Goal: Information Seeking & Learning: Learn about a topic

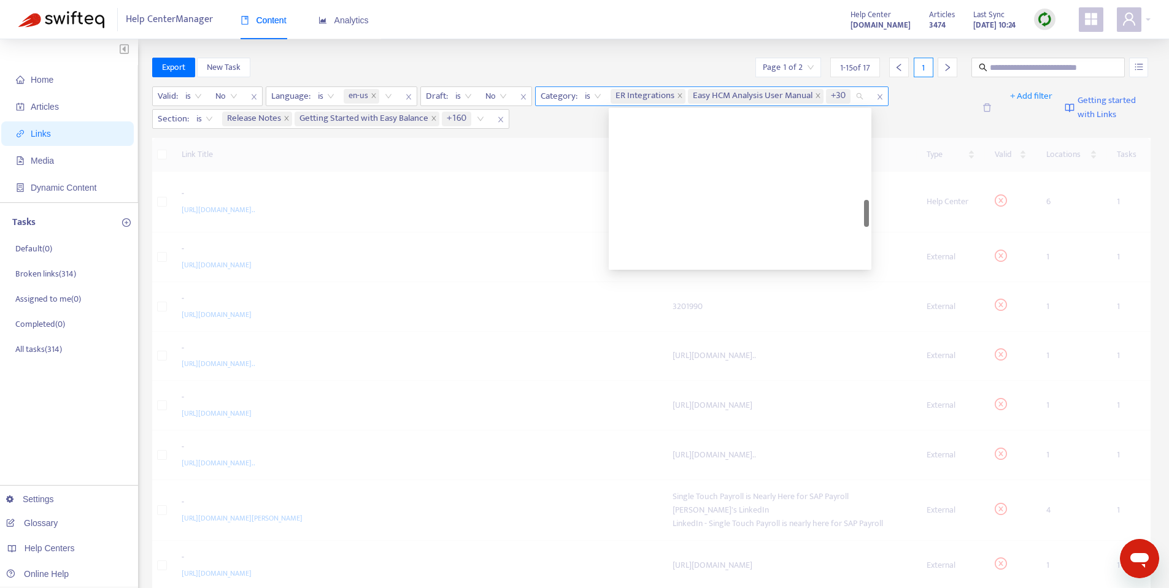
click at [788, 98] on span "Easy HCM Analysis User Manual" at bounding box center [753, 96] width 120 height 15
click at [838, 95] on span "+30" at bounding box center [838, 96] width 15 height 15
click at [796, 95] on span "Easy HCM Analysis User Manual" at bounding box center [753, 96] width 120 height 15
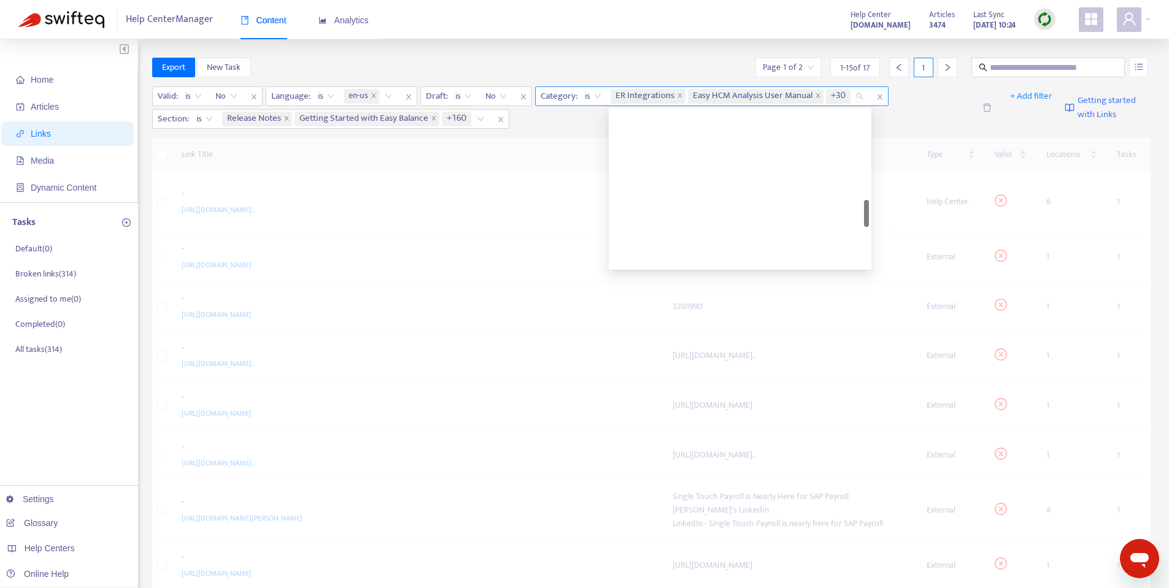
click at [796, 95] on span "Easy HCM Analysis User Manual" at bounding box center [753, 96] width 120 height 15
click at [658, 96] on span "ER Integrations" at bounding box center [644, 96] width 59 height 15
click at [839, 95] on span "+30" at bounding box center [838, 96] width 15 height 15
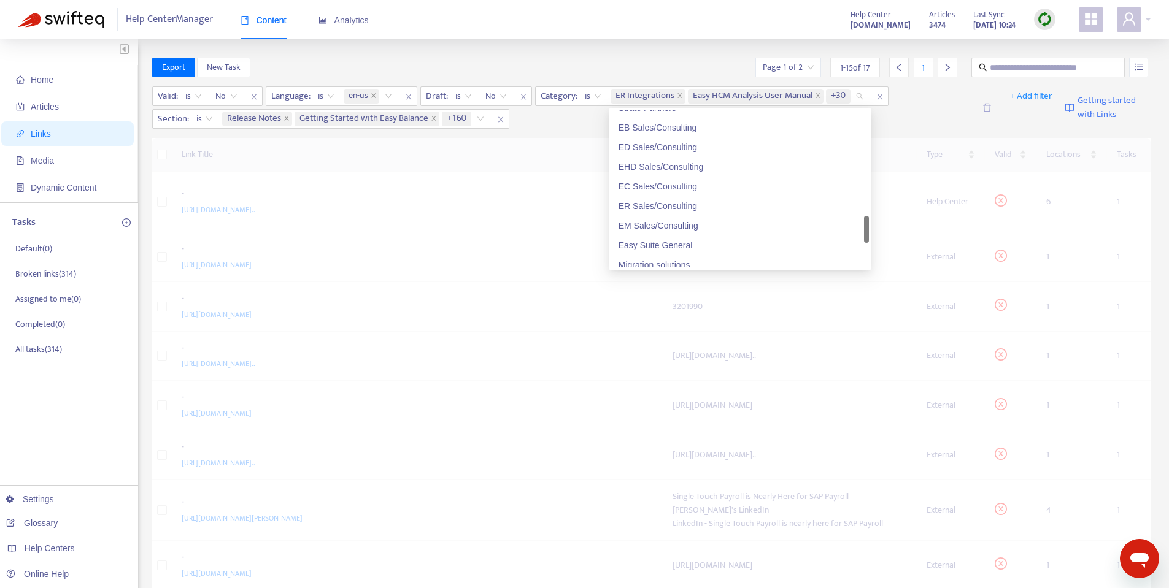
scroll to position [859, 0]
click at [532, 55] on div "Home Articles Links Media Dynamic Content Tasks Default ( 0 ) Broken links ( 31…" at bounding box center [584, 528] width 1169 height 978
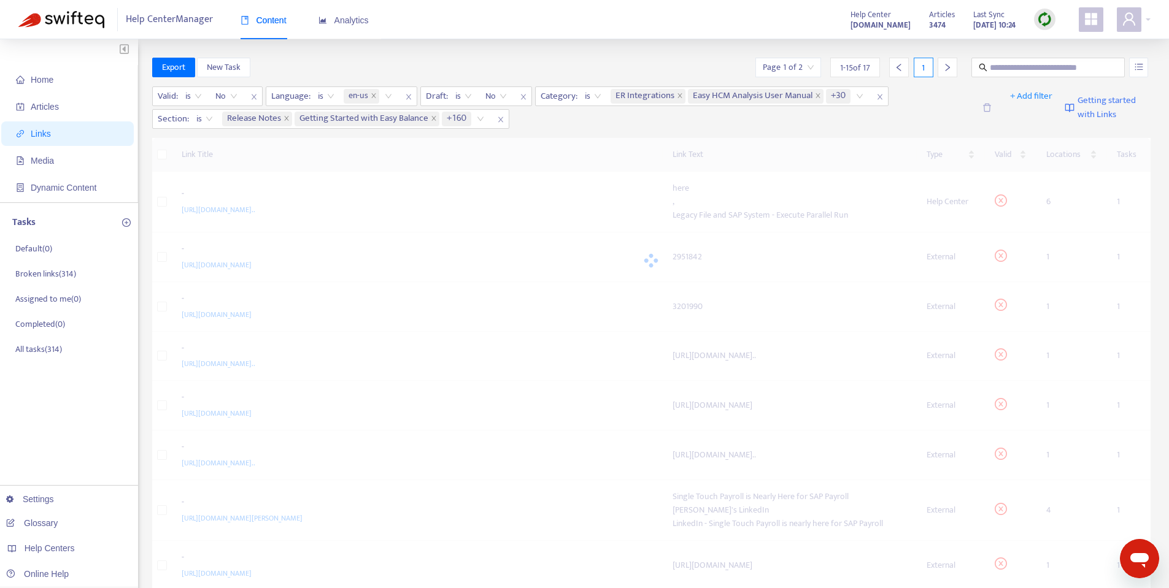
click at [933, 110] on span "Getting started with Links" at bounding box center [1113, 108] width 73 height 28
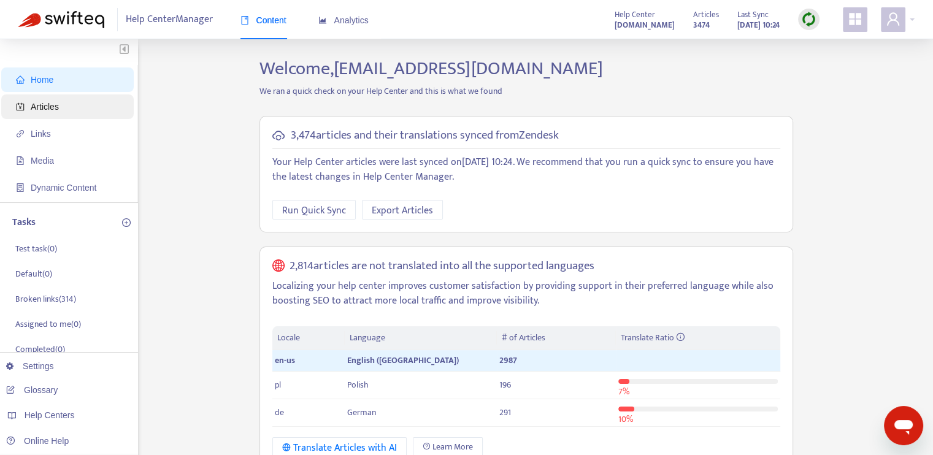
click at [67, 116] on span "Articles" at bounding box center [70, 106] width 108 height 25
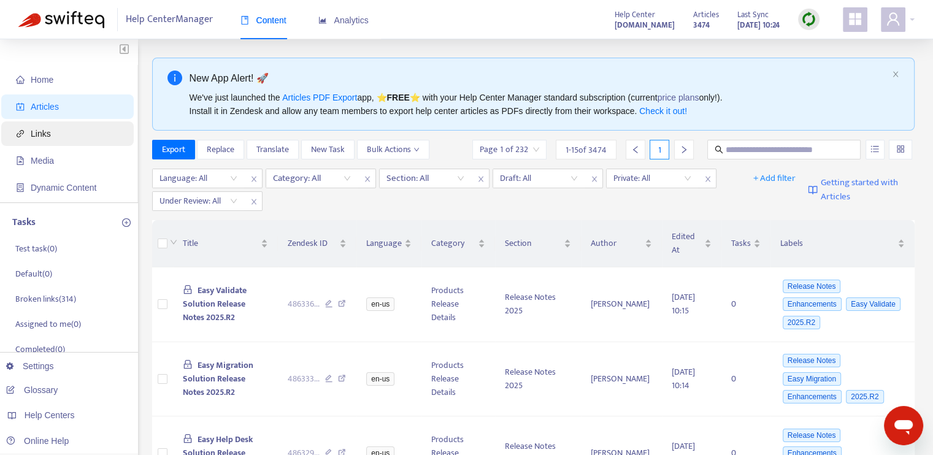
click at [66, 135] on span "Links" at bounding box center [70, 133] width 108 height 25
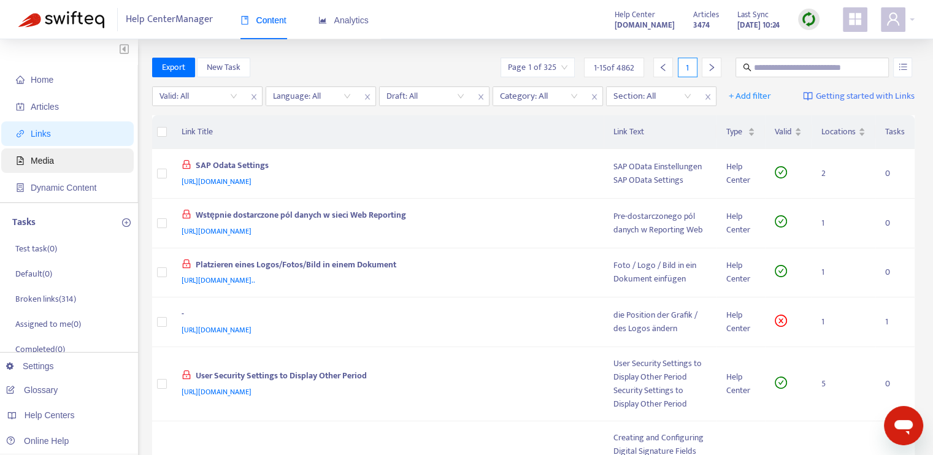
click at [64, 163] on span "Media" at bounding box center [70, 160] width 108 height 25
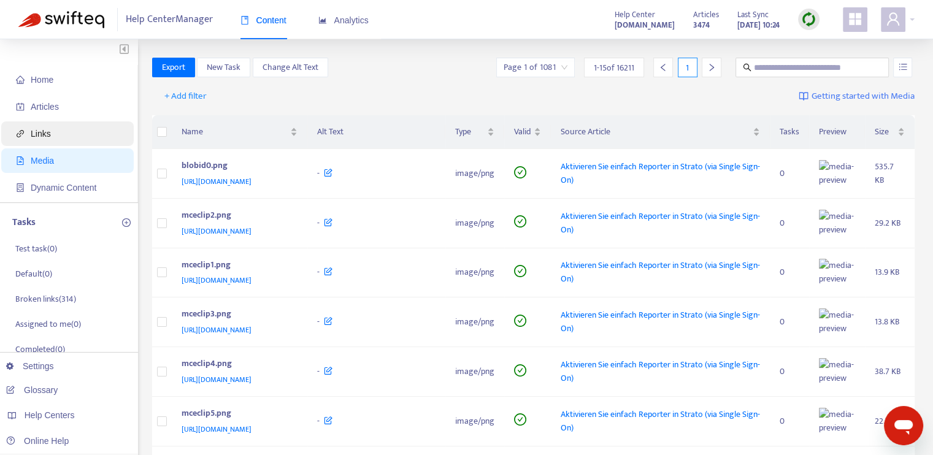
click at [64, 136] on span "Links" at bounding box center [70, 133] width 108 height 25
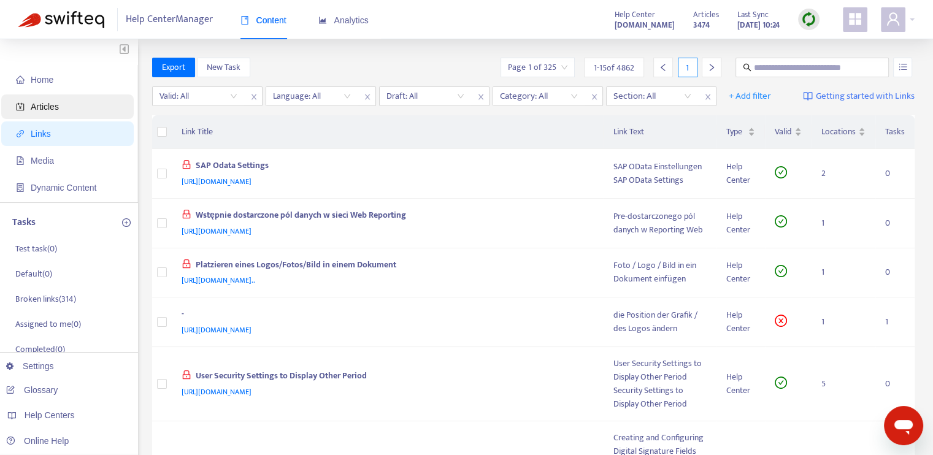
click at [64, 114] on span "Articles" at bounding box center [70, 106] width 108 height 25
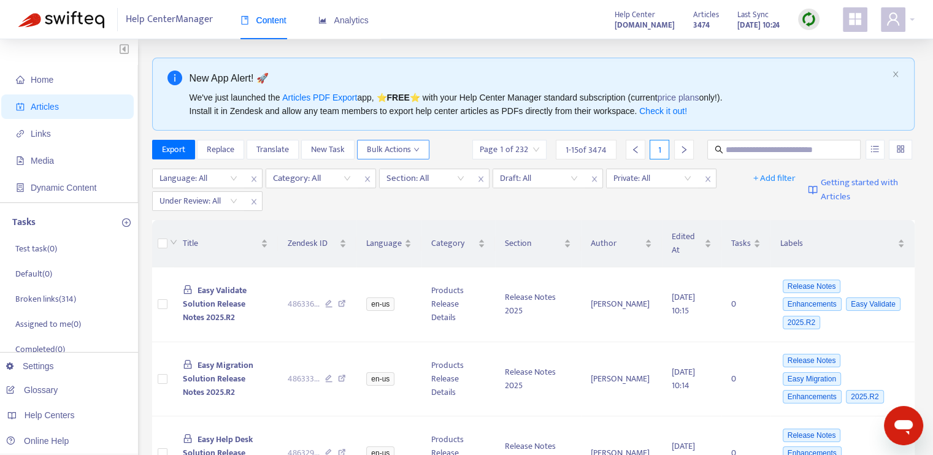
click at [420, 151] on button "Bulk Actions" at bounding box center [393, 150] width 72 height 20
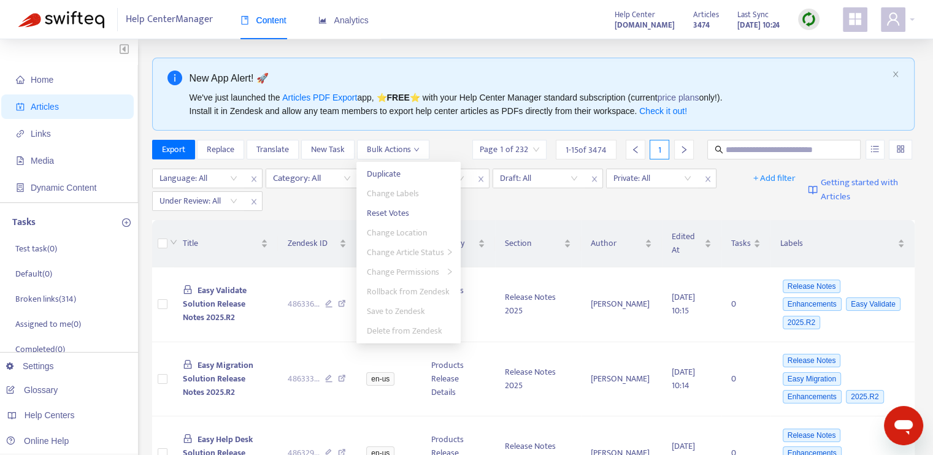
click at [304, 201] on div "Language: All Category: All Section: All Draft: All Private: All Under Review: …" at bounding box center [446, 190] width 589 height 42
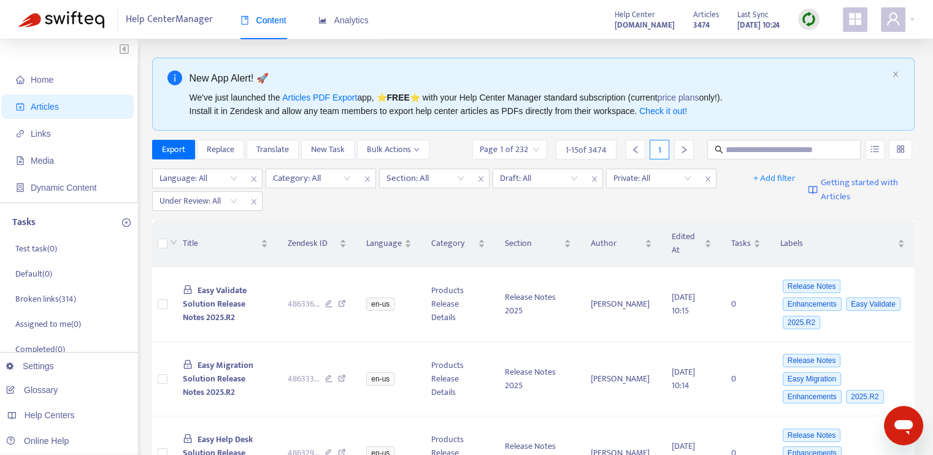
click at [445, 202] on div "Language: All Category: All Section: All Draft: All Private: All Under Review: …" at bounding box center [446, 190] width 589 height 42
click at [231, 179] on div "Language: All" at bounding box center [198, 178] width 91 height 18
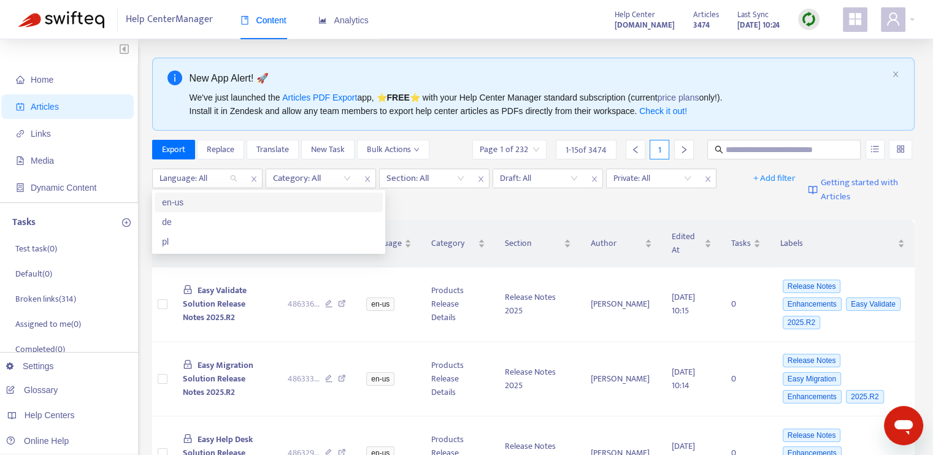
click at [220, 208] on div "en-us" at bounding box center [269, 202] width 214 height 13
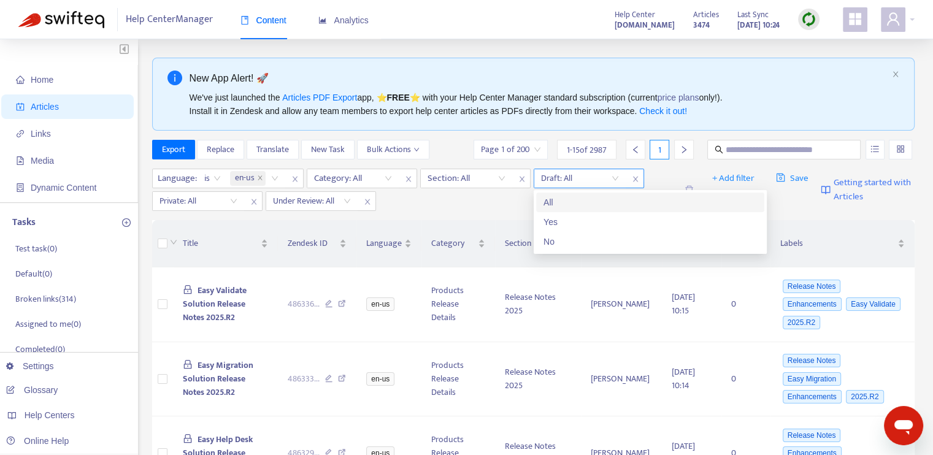
click at [561, 179] on input "search" at bounding box center [580, 178] width 78 height 18
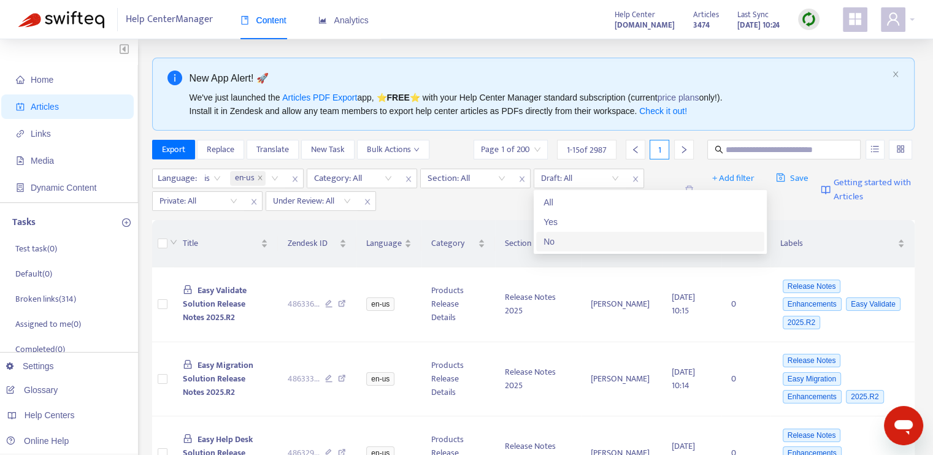
click at [555, 244] on div "No" at bounding box center [651, 241] width 214 height 13
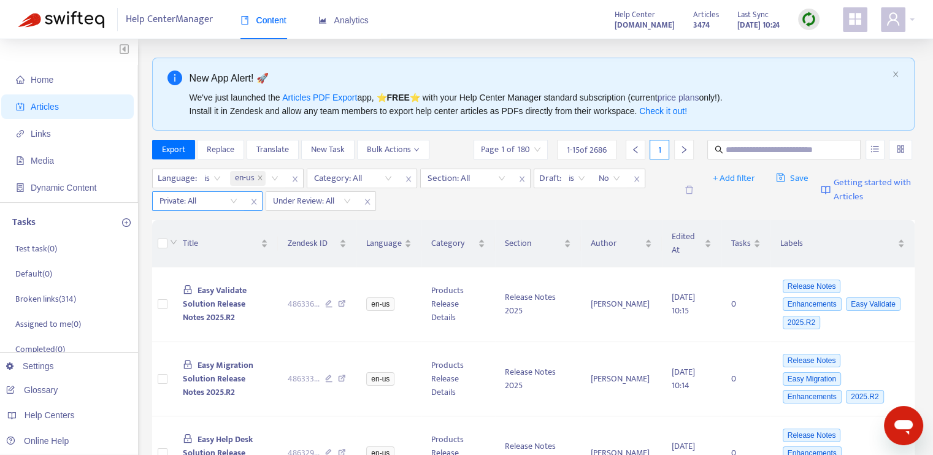
click at [228, 201] on input "search" at bounding box center [199, 201] width 78 height 18
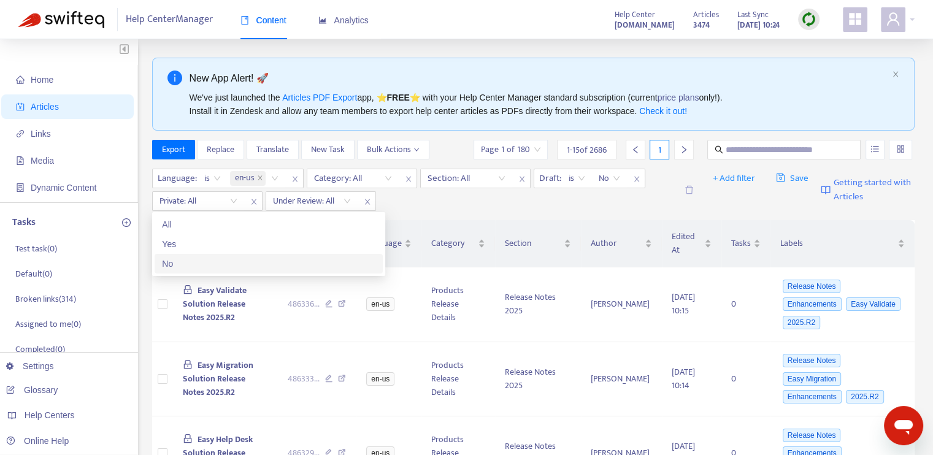
click at [218, 262] on div "No" at bounding box center [269, 263] width 214 height 13
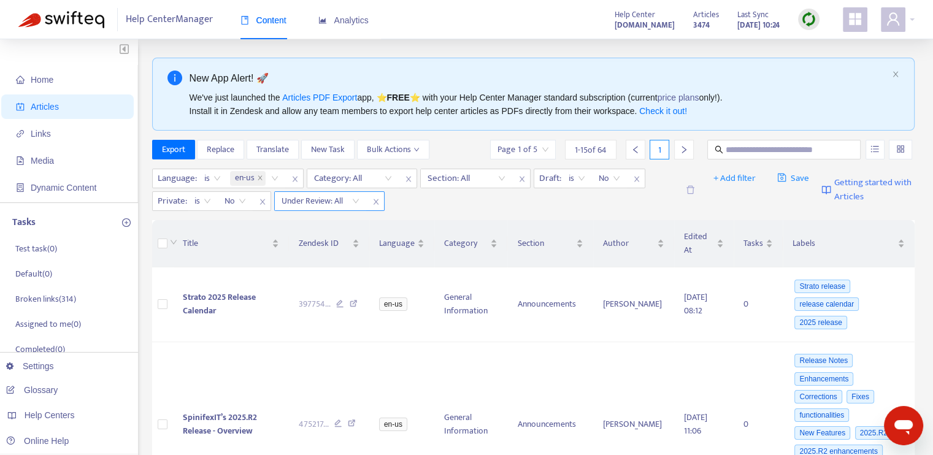
click at [339, 203] on input "search" at bounding box center [321, 201] width 78 height 18
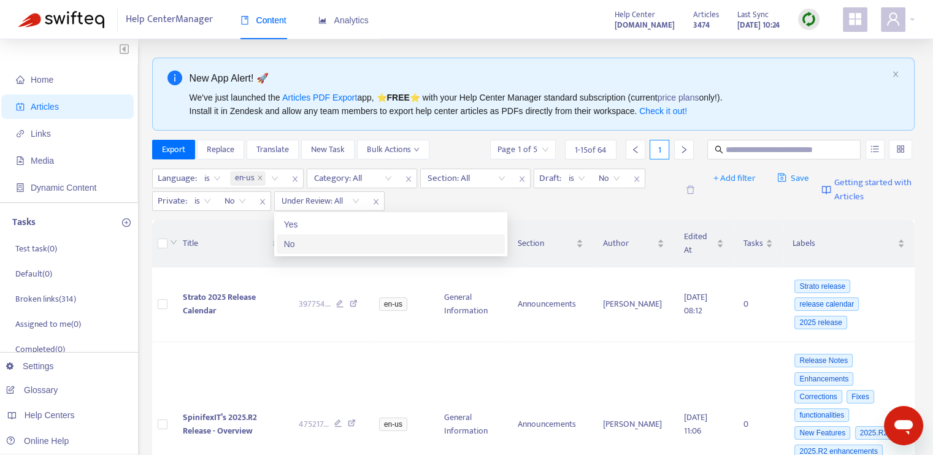
click at [331, 250] on div "No" at bounding box center [391, 243] width 214 height 13
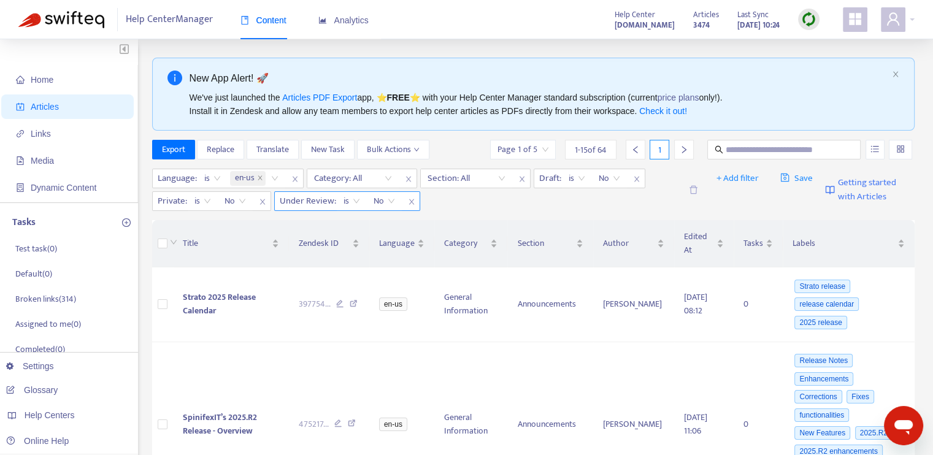
click at [410, 200] on icon "close" at bounding box center [411, 201] width 7 height 7
click at [385, 177] on div "Category: All" at bounding box center [352, 178] width 91 height 18
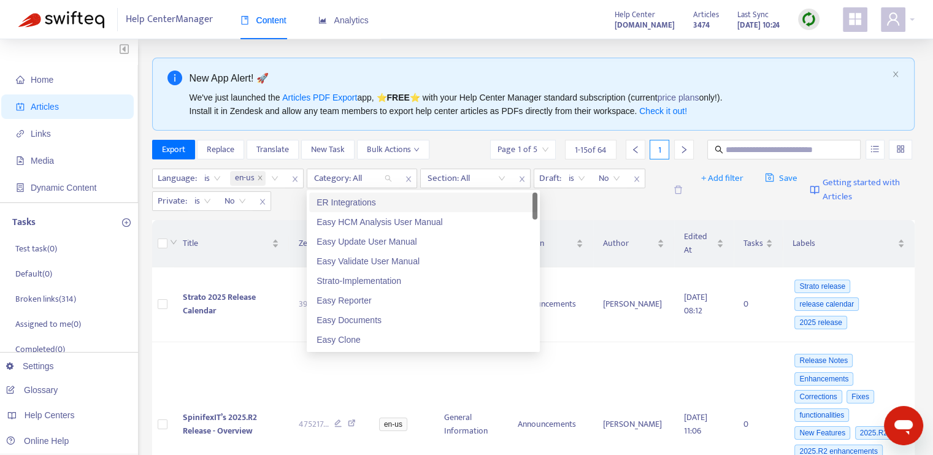
click at [379, 203] on div "ER Integrations" at bounding box center [424, 202] width 214 height 13
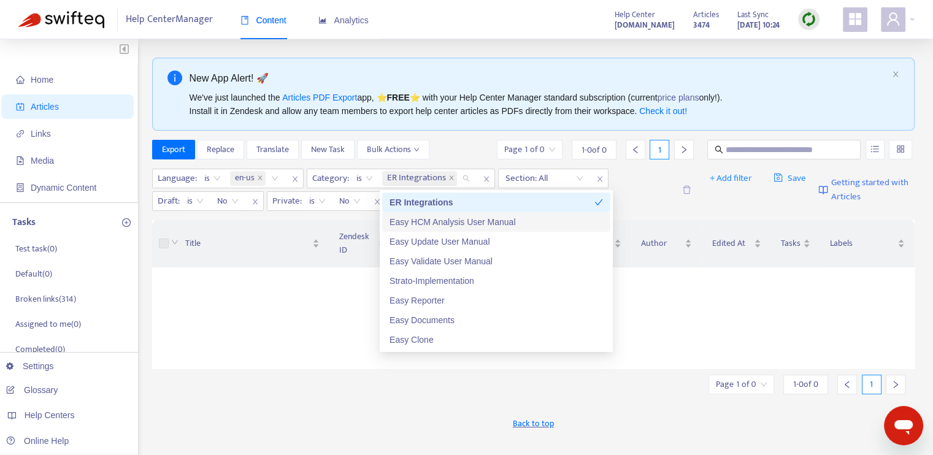
click at [408, 224] on div "Easy HCM Analysis User Manual" at bounding box center [497, 221] width 214 height 13
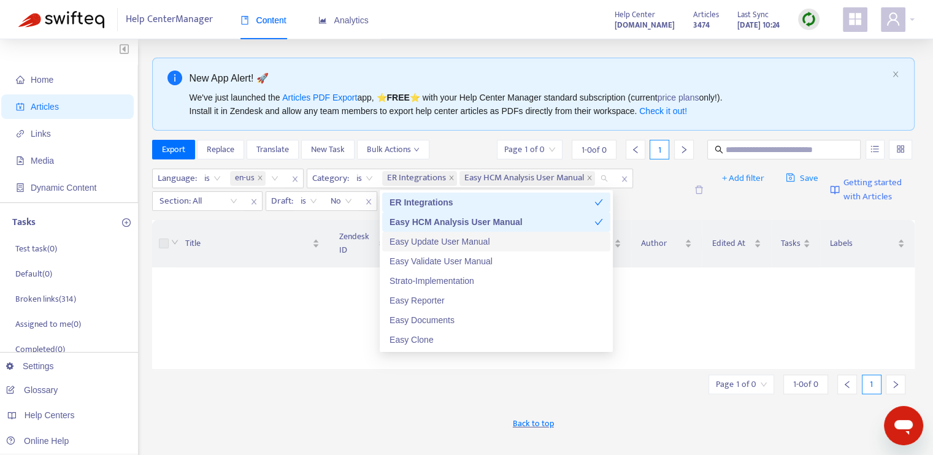
click at [422, 243] on div "Easy Update User Manual" at bounding box center [497, 241] width 214 height 13
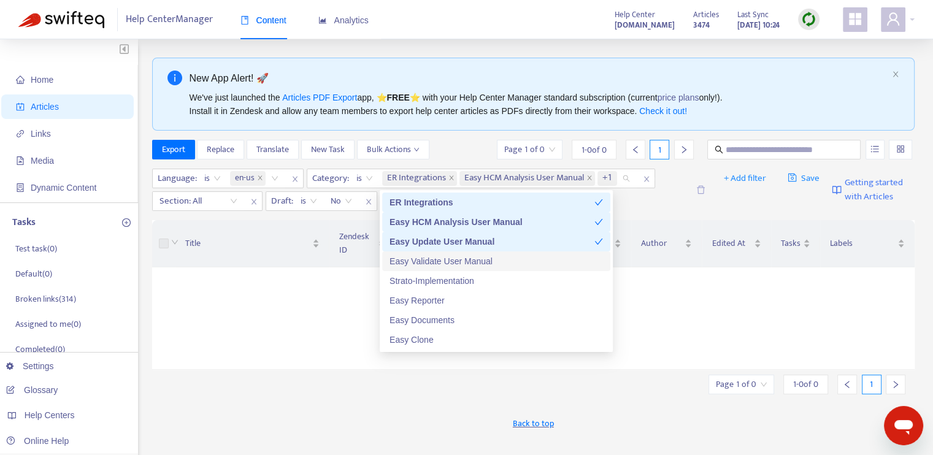
click at [422, 263] on div "Easy Validate User Manual" at bounding box center [497, 261] width 214 height 13
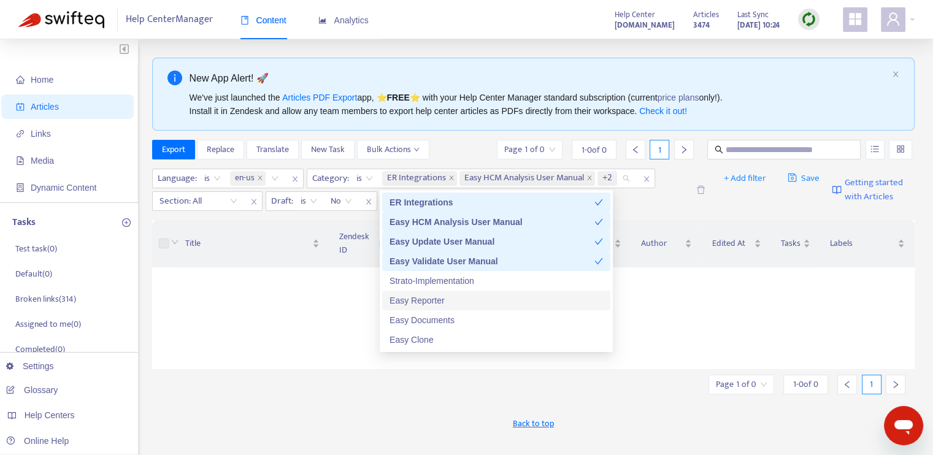
click at [432, 306] on div "Easy Reporter" at bounding box center [497, 300] width 214 height 13
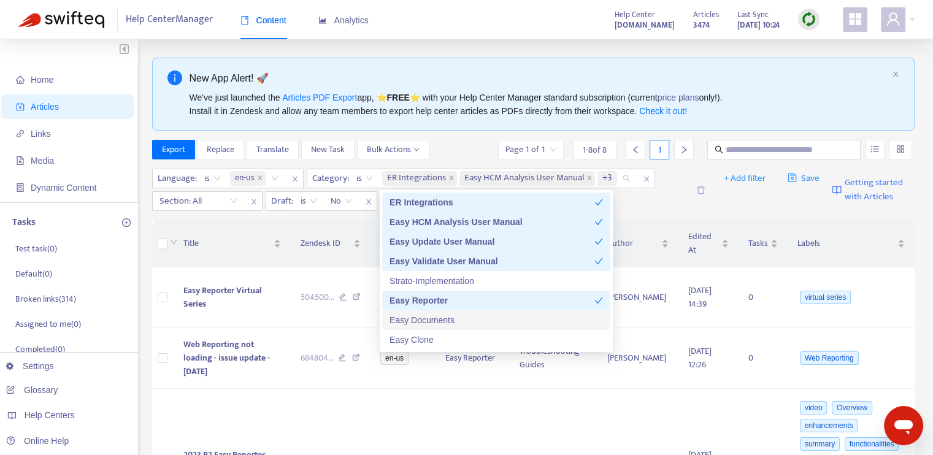
click at [433, 316] on div "Easy Documents" at bounding box center [497, 320] width 214 height 13
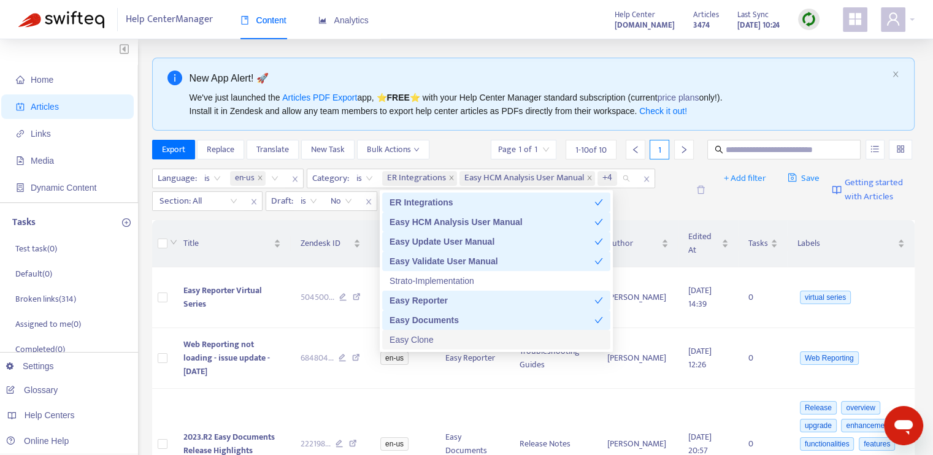
click at [435, 338] on div "Easy Clone" at bounding box center [497, 339] width 214 height 13
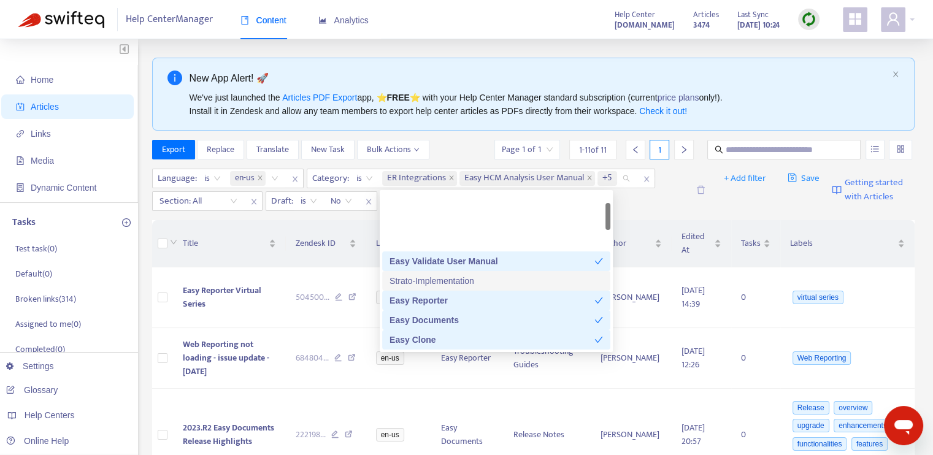
scroll to position [61, 0]
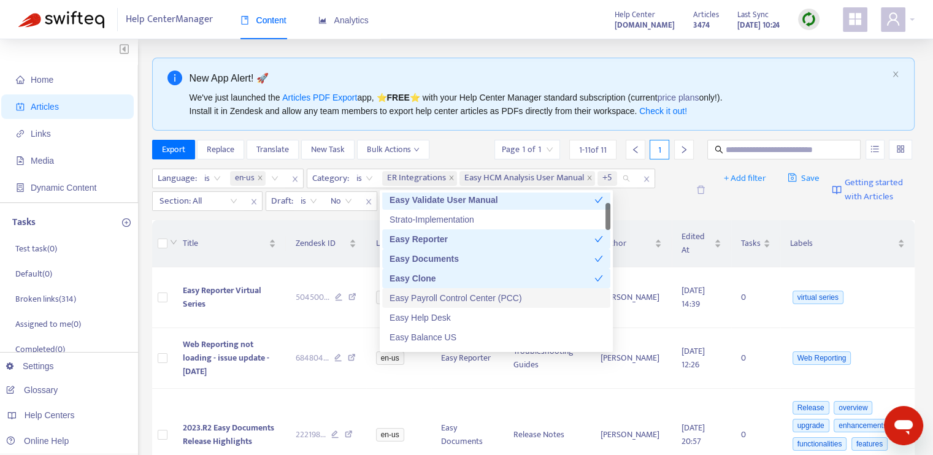
drag, startPoint x: 455, startPoint y: 301, endPoint x: 455, endPoint y: 309, distance: 7.4
click at [455, 301] on div "Easy Payroll Control Center (PCC)" at bounding box center [497, 297] width 214 height 13
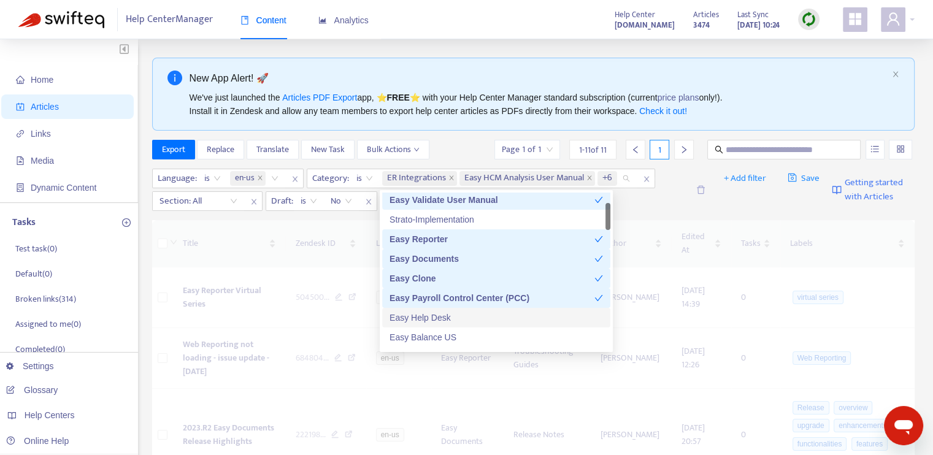
click at [455, 314] on div "Easy Help Desk" at bounding box center [497, 317] width 214 height 13
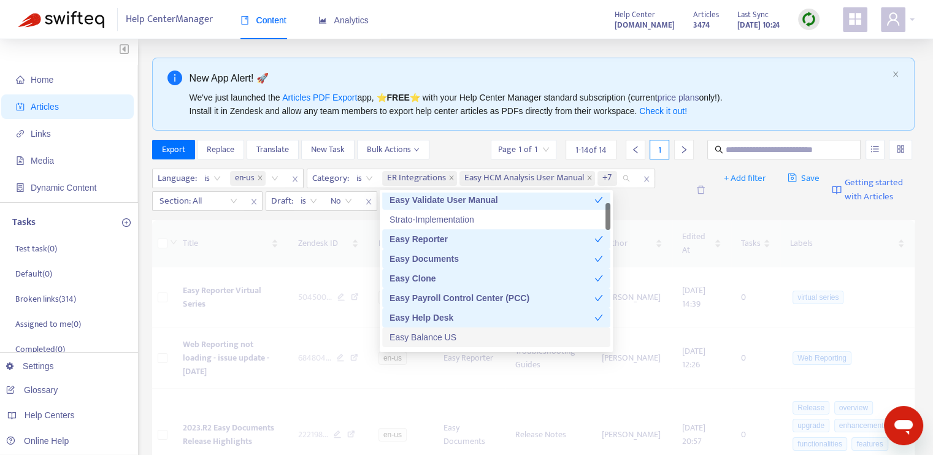
click at [456, 334] on div "Easy Balance US" at bounding box center [497, 337] width 214 height 13
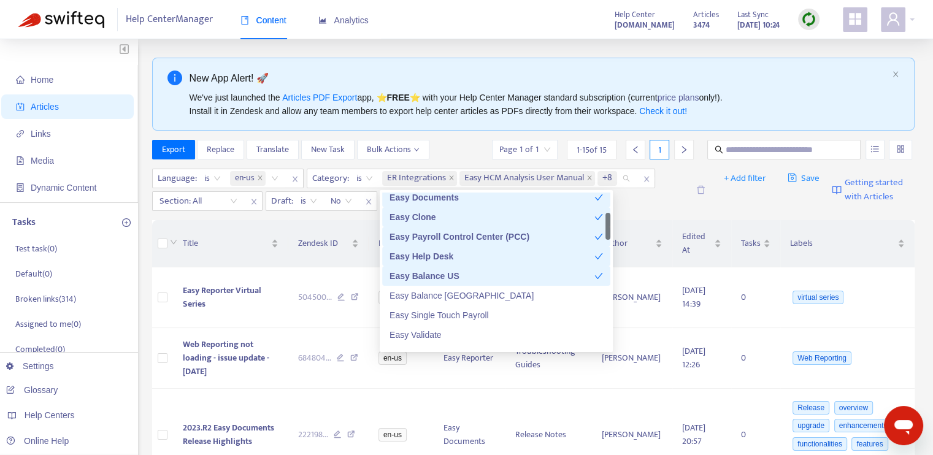
scroll to position [184, 0]
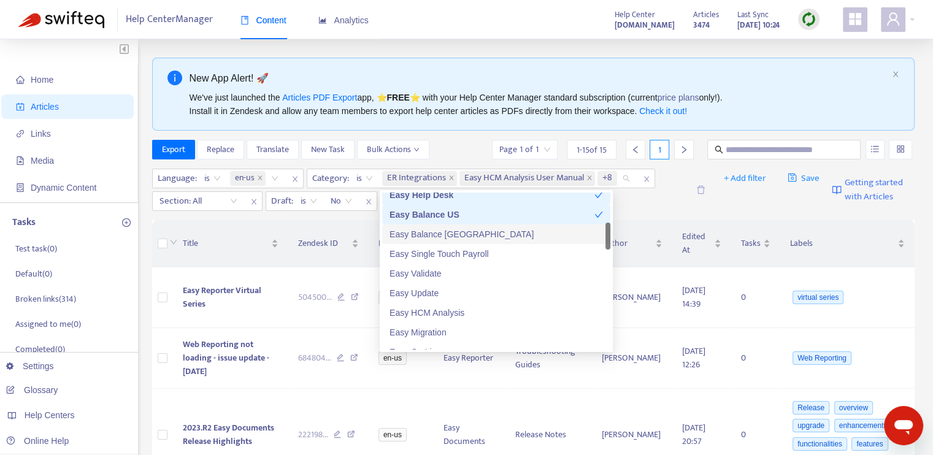
click at [453, 235] on div "Easy Balance [GEOGRAPHIC_DATA]" at bounding box center [497, 234] width 214 height 13
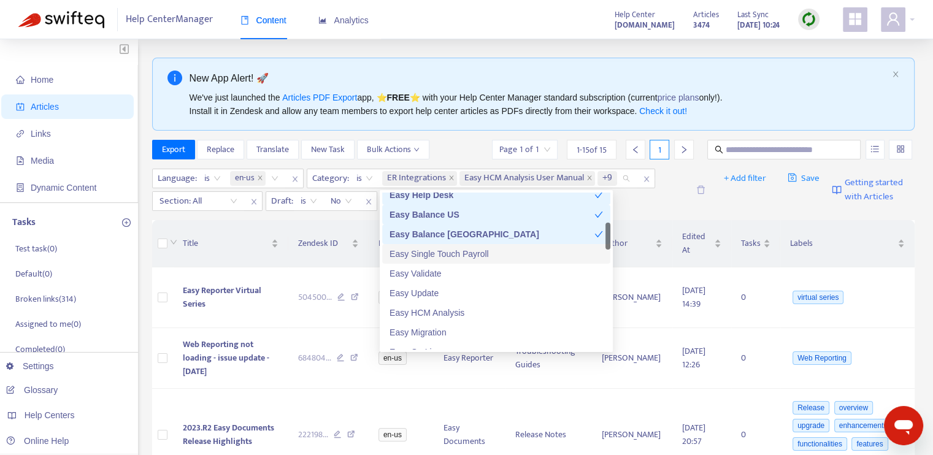
click at [456, 255] on div "Easy Single Touch Payroll" at bounding box center [497, 253] width 214 height 13
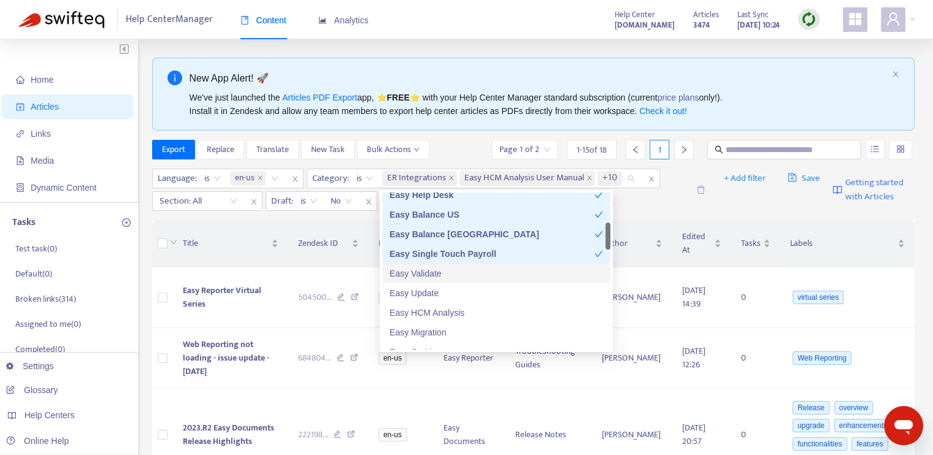
click at [452, 277] on div "Easy Validate" at bounding box center [497, 273] width 214 height 13
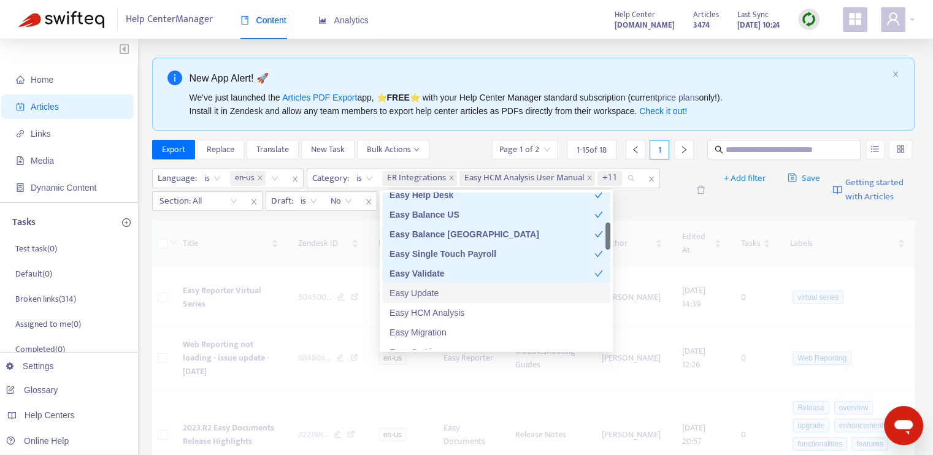
click at [451, 293] on div "Easy Update" at bounding box center [497, 293] width 214 height 13
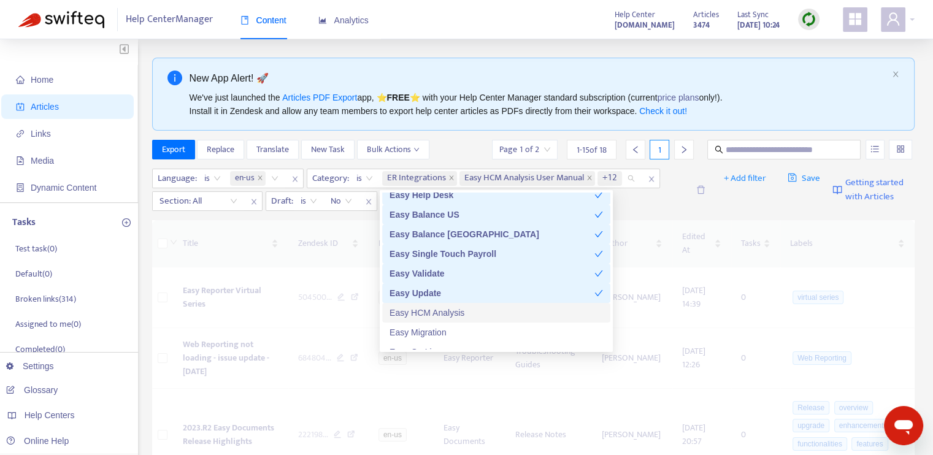
click at [453, 311] on div "Easy HCM Analysis" at bounding box center [497, 312] width 214 height 13
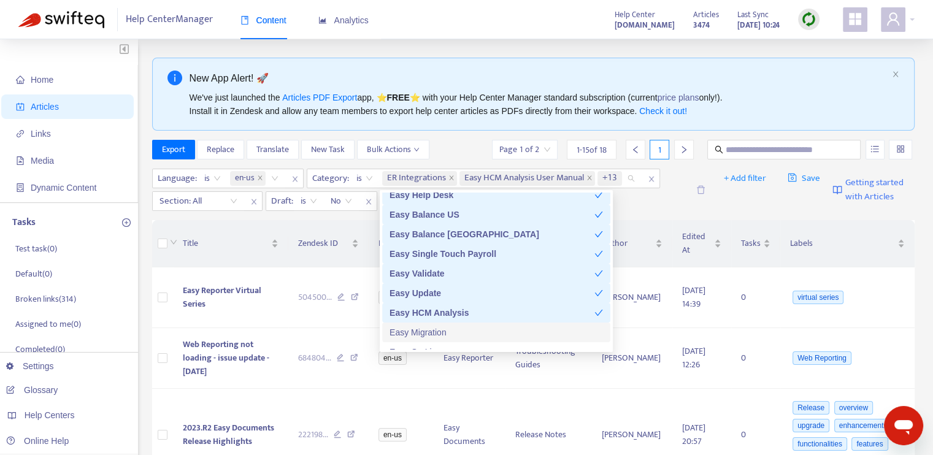
click at [453, 329] on div "Easy Migration" at bounding box center [497, 332] width 214 height 13
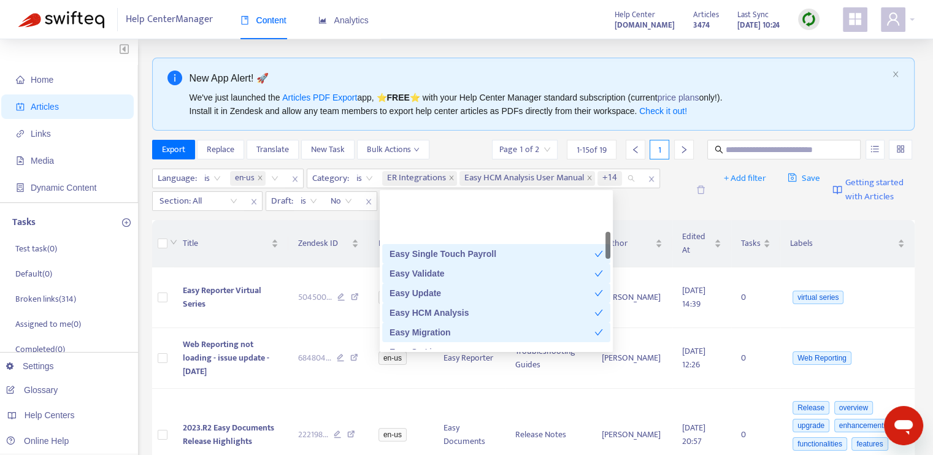
scroll to position [245, 0]
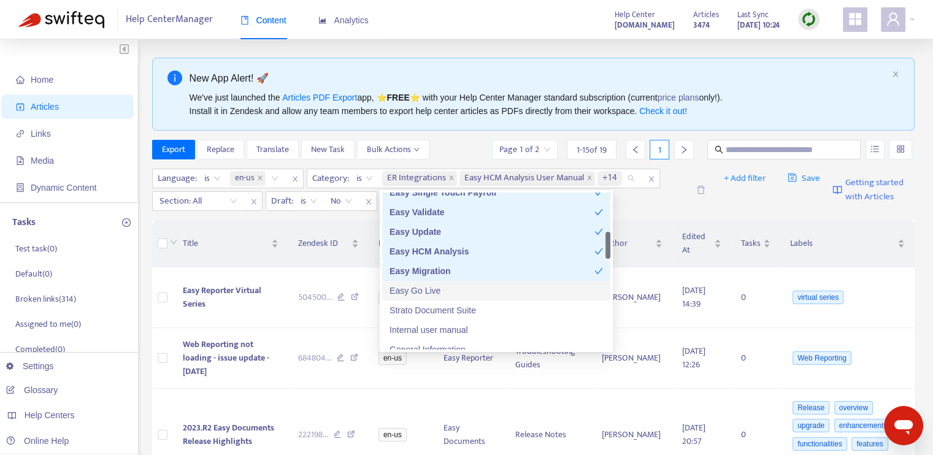
click at [456, 289] on div "Easy Go Live" at bounding box center [497, 290] width 214 height 13
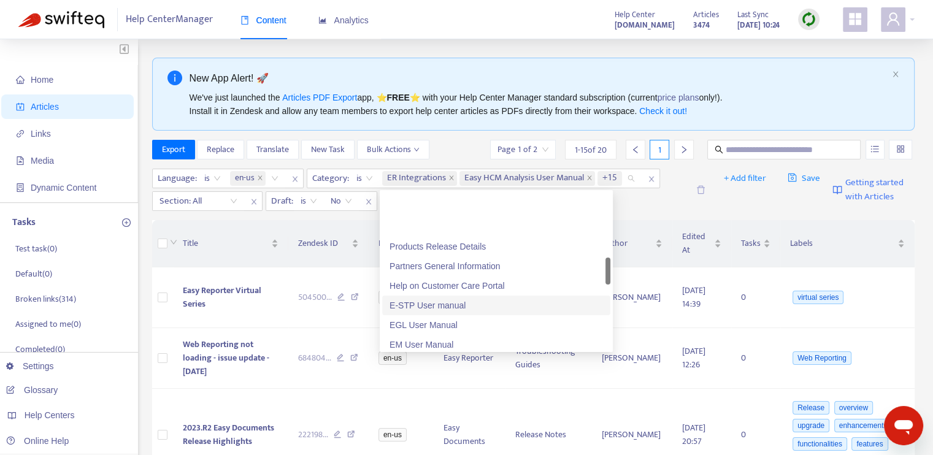
scroll to position [429, 0]
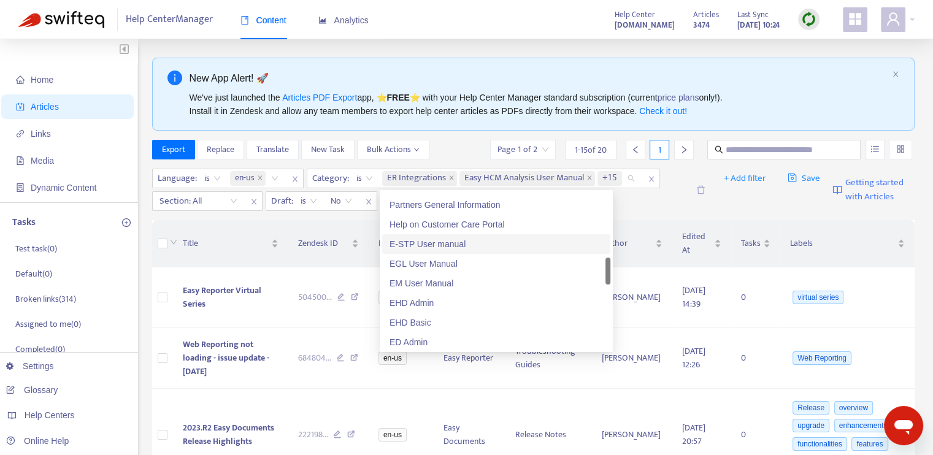
click at [448, 245] on div "E-STP User manual" at bounding box center [497, 243] width 214 height 13
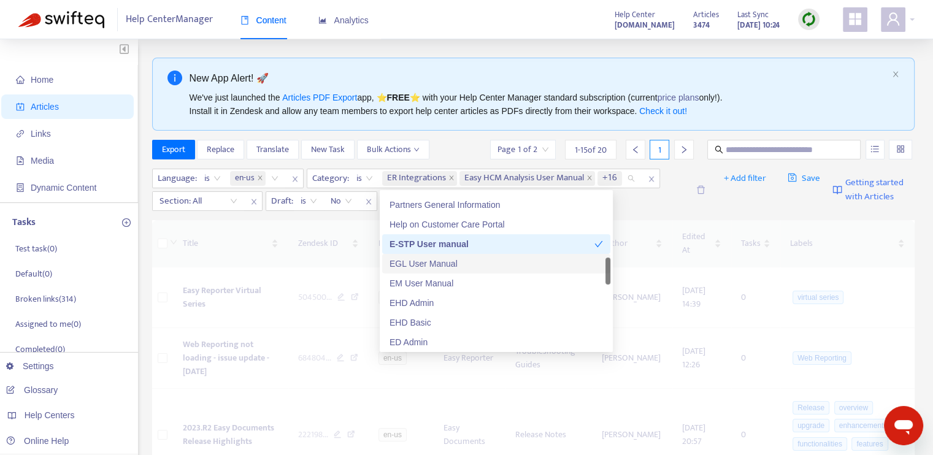
click at [454, 268] on div "EGL User Manual" at bounding box center [497, 263] width 214 height 13
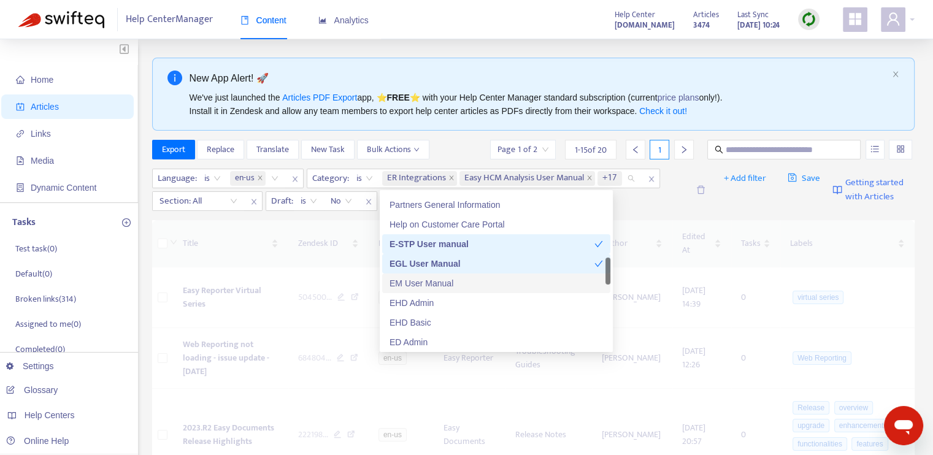
click at [455, 285] on div "EM User Manual" at bounding box center [497, 283] width 214 height 13
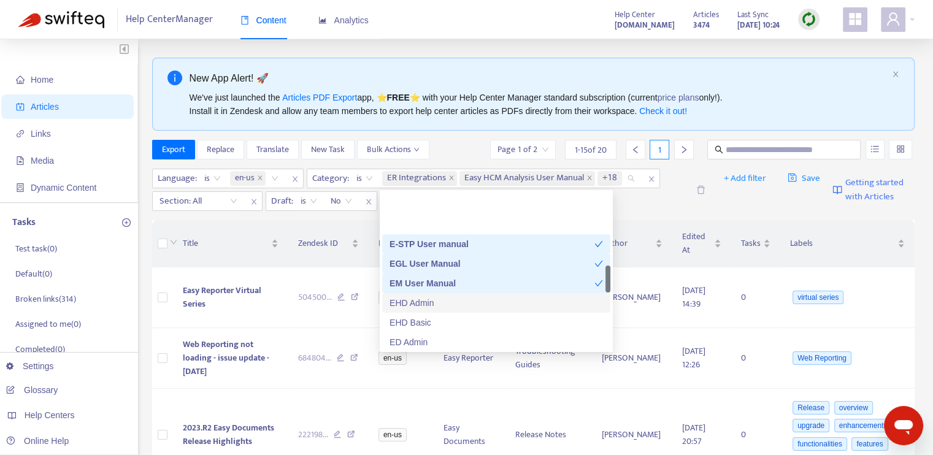
scroll to position [491, 0]
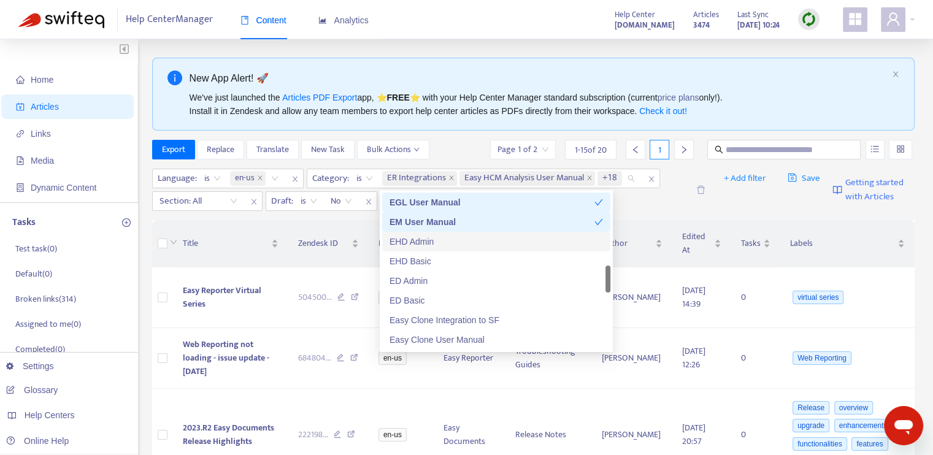
click at [442, 241] on div "EHD Admin" at bounding box center [497, 241] width 214 height 13
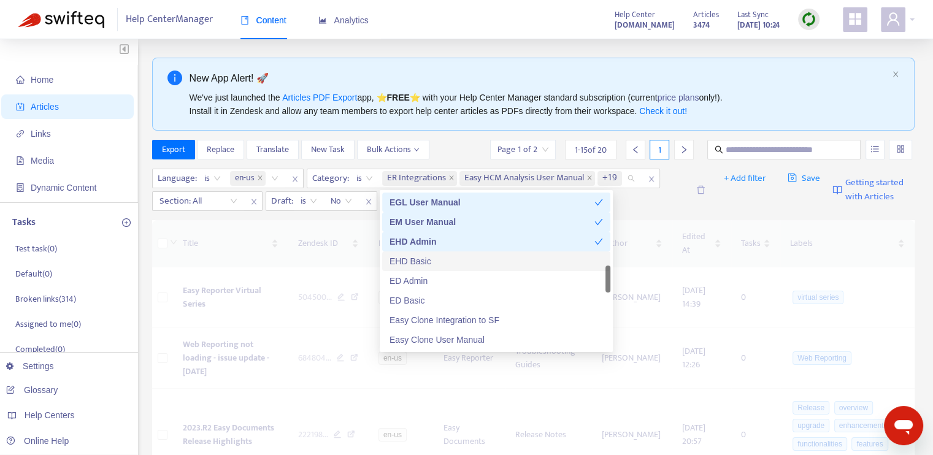
click at [444, 263] on div "EHD Basic" at bounding box center [497, 261] width 214 height 13
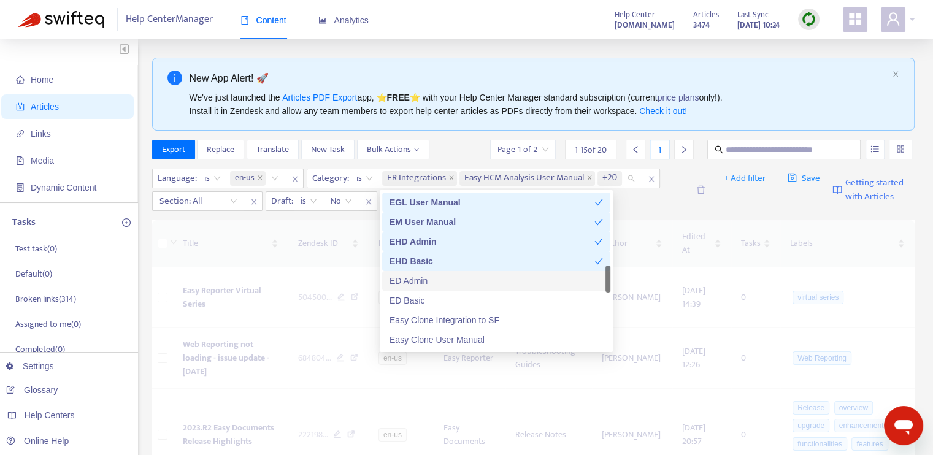
click at [445, 283] on div "ED Admin" at bounding box center [497, 280] width 214 height 13
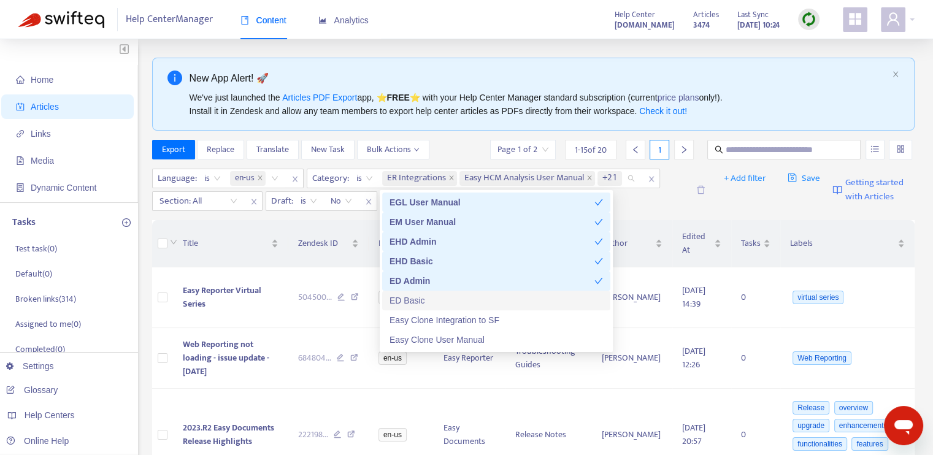
click at [444, 303] on div "ED Basic" at bounding box center [497, 300] width 214 height 13
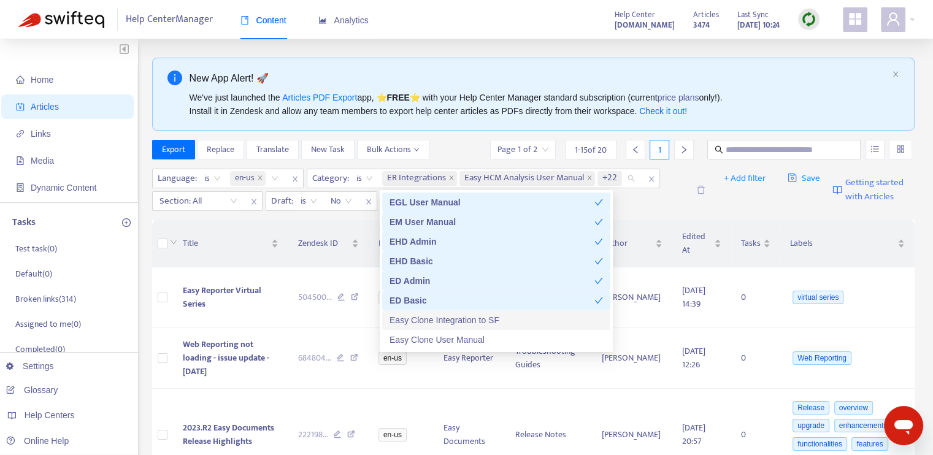
click at [452, 317] on div "Easy Clone Integration to SF" at bounding box center [497, 320] width 214 height 13
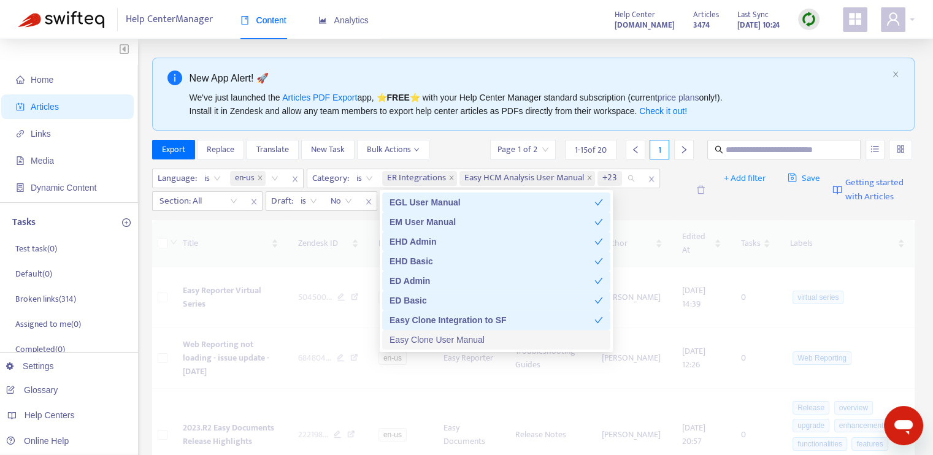
click at [460, 339] on div "Easy Clone User Manual" at bounding box center [497, 339] width 214 height 13
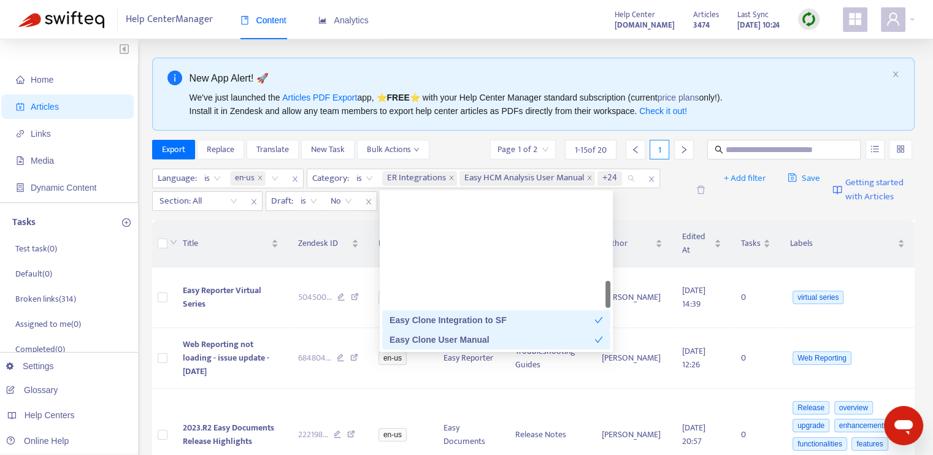
scroll to position [614, 0]
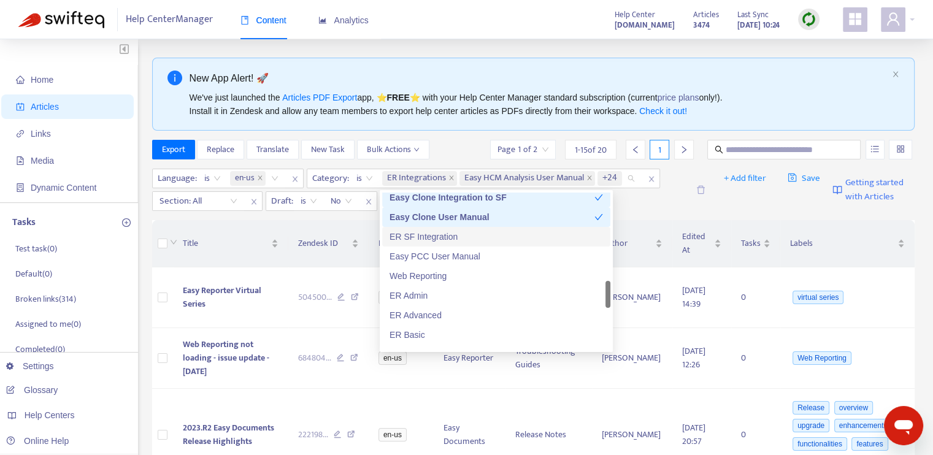
click at [461, 235] on div "ER SF Integration" at bounding box center [497, 236] width 214 height 13
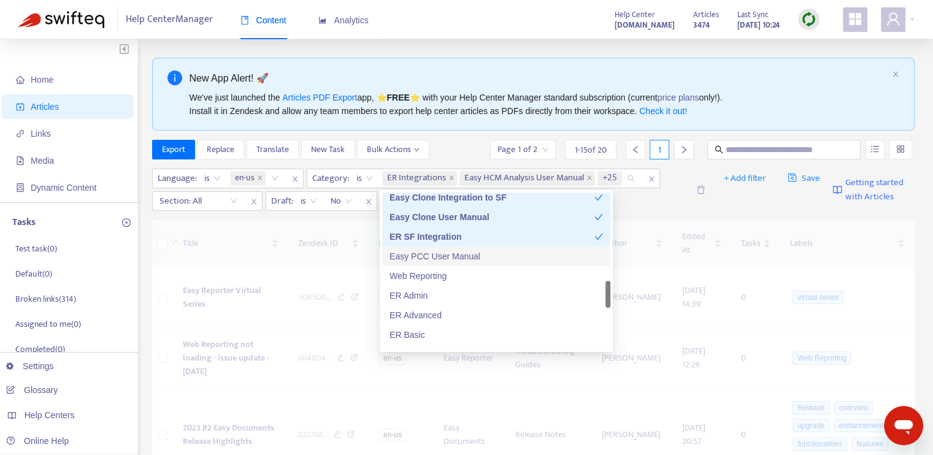
click at [463, 257] on div "Easy PCC User Manual" at bounding box center [497, 256] width 214 height 13
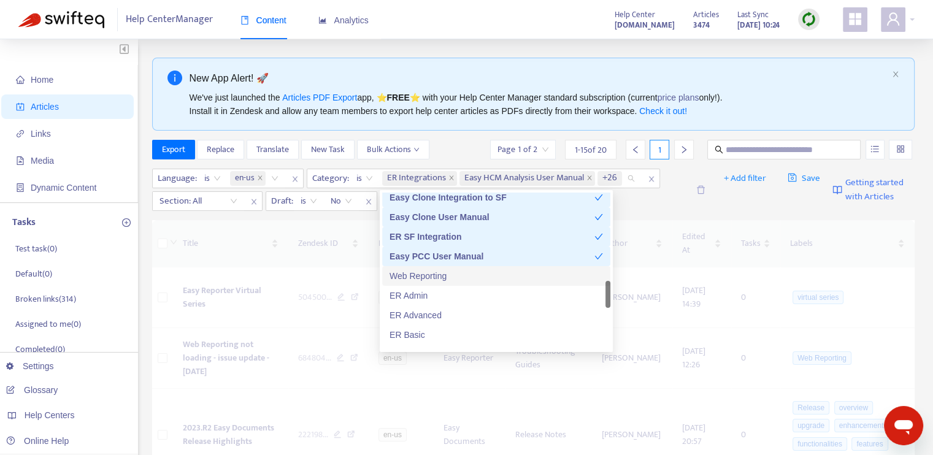
click at [457, 277] on div "Web Reporting" at bounding box center [497, 275] width 214 height 13
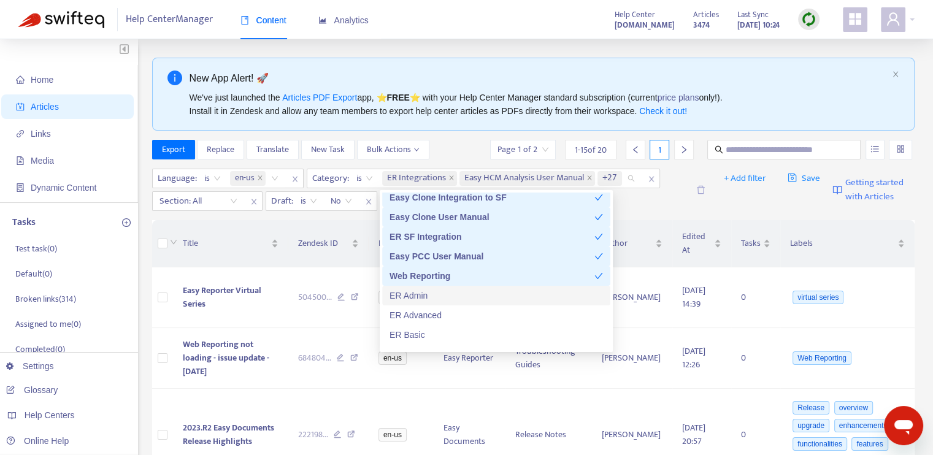
click at [457, 291] on div "ER Admin" at bounding box center [497, 295] width 214 height 13
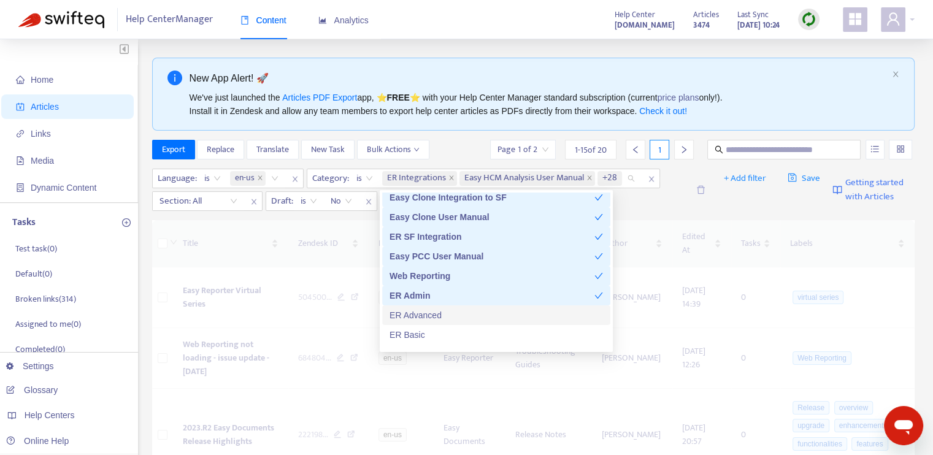
click at [457, 309] on div "ER Advanced" at bounding box center [497, 315] width 214 height 13
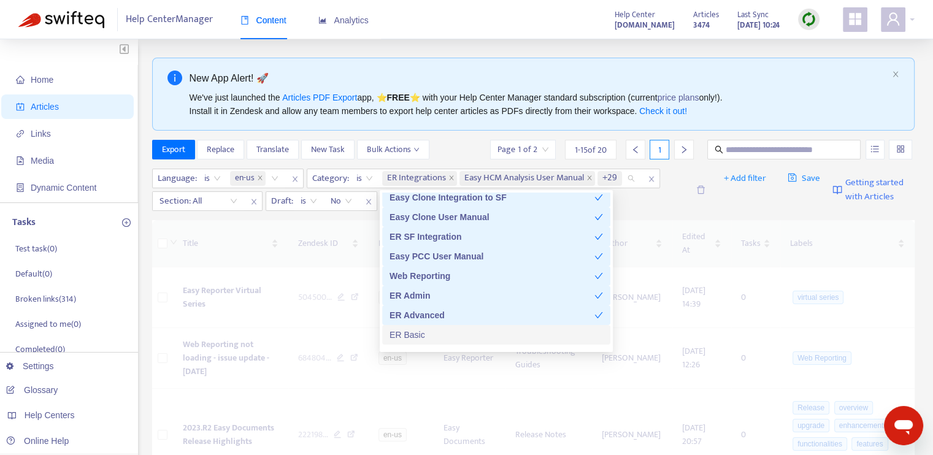
click at [457, 328] on div "ER Basic" at bounding box center [497, 334] width 214 height 13
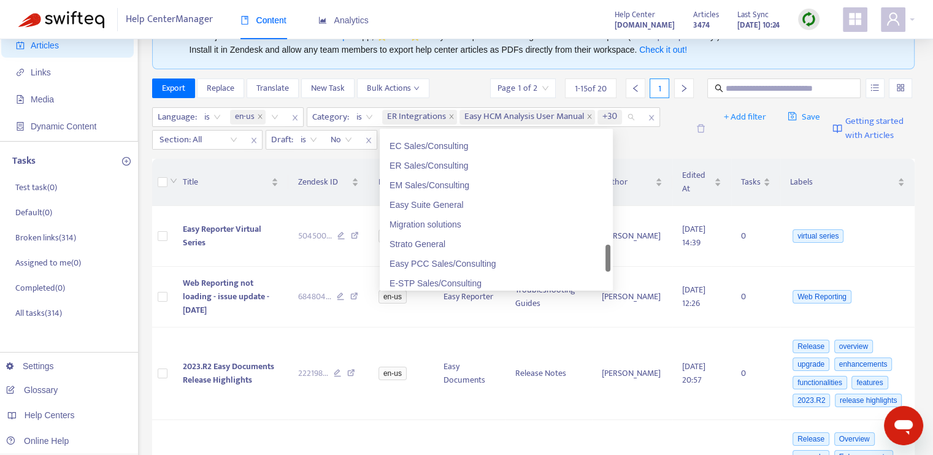
scroll to position [798, 0]
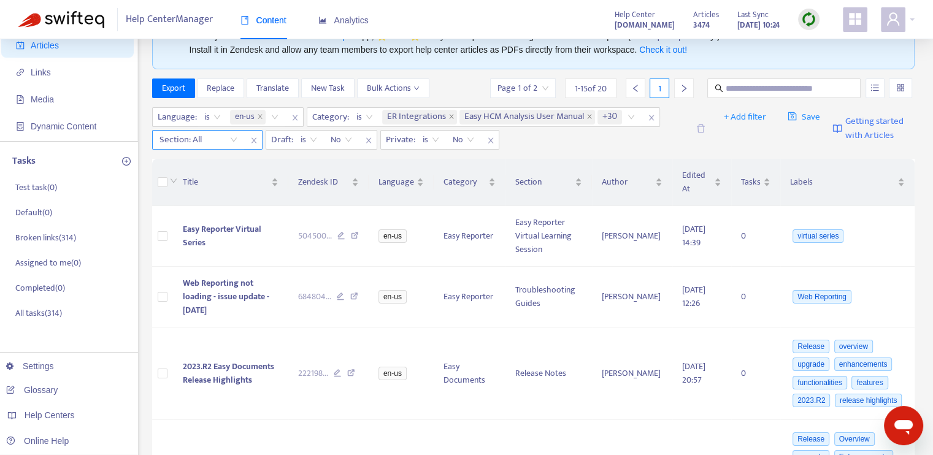
click at [231, 139] on div "Section: All" at bounding box center [198, 140] width 91 height 18
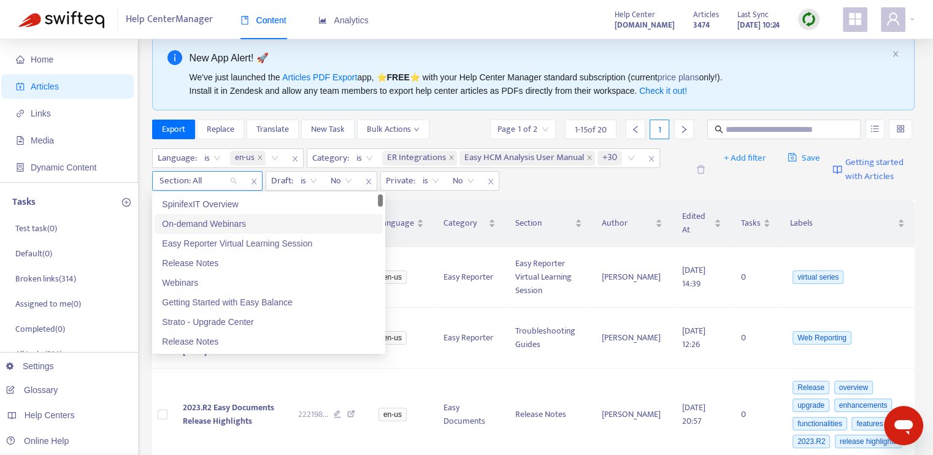
scroll to position [0, 0]
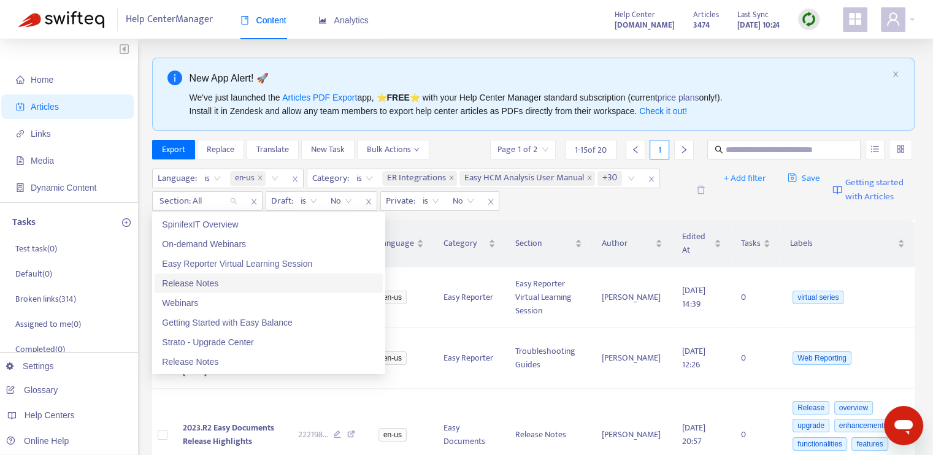
click at [256, 279] on div "Release Notes" at bounding box center [269, 283] width 214 height 13
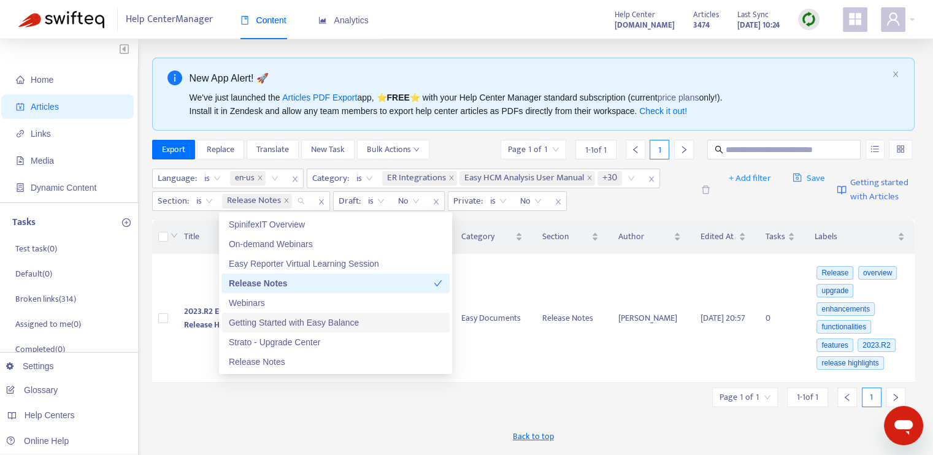
click at [302, 324] on div "Getting Started with Easy Balance" at bounding box center [336, 322] width 214 height 13
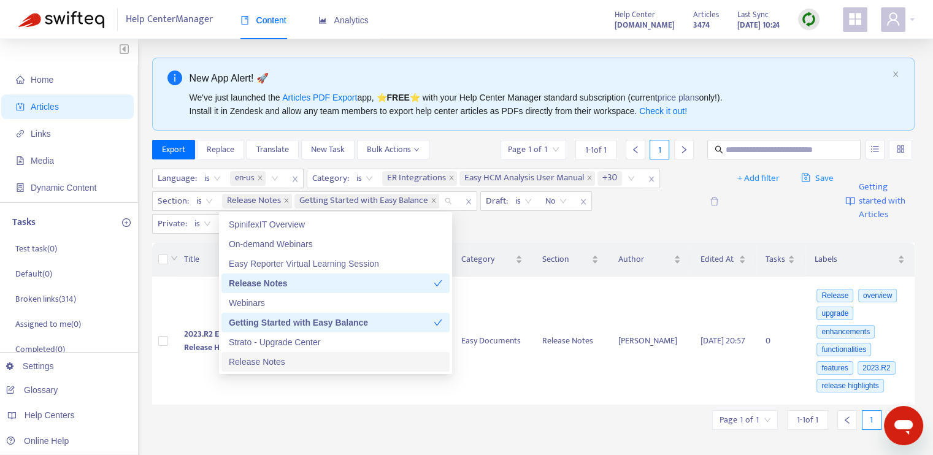
click at [317, 363] on div "Release Notes" at bounding box center [336, 361] width 214 height 13
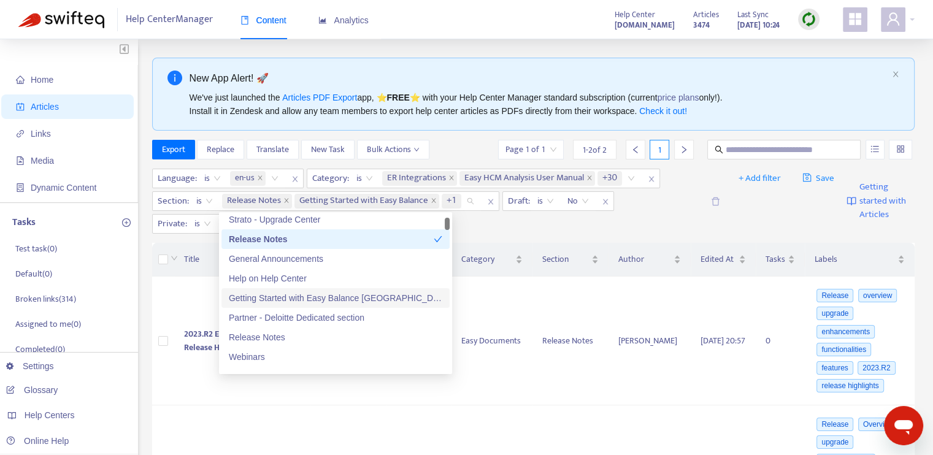
scroll to position [184, 0]
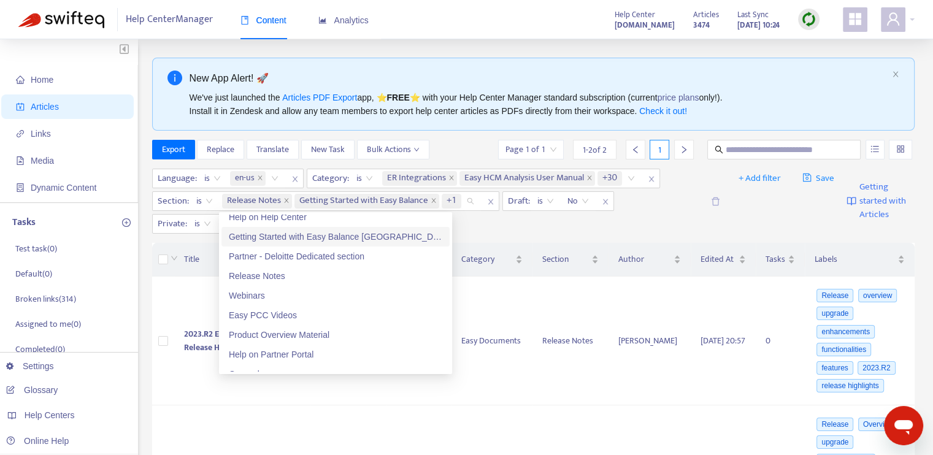
click at [329, 236] on div "Getting Started with Easy Balance Canada" at bounding box center [336, 236] width 214 height 13
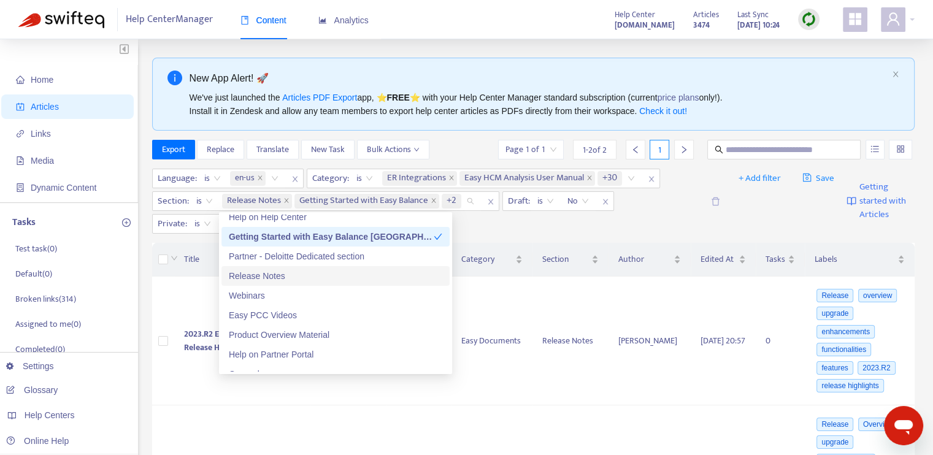
click at [304, 278] on div "Release Notes" at bounding box center [336, 275] width 214 height 13
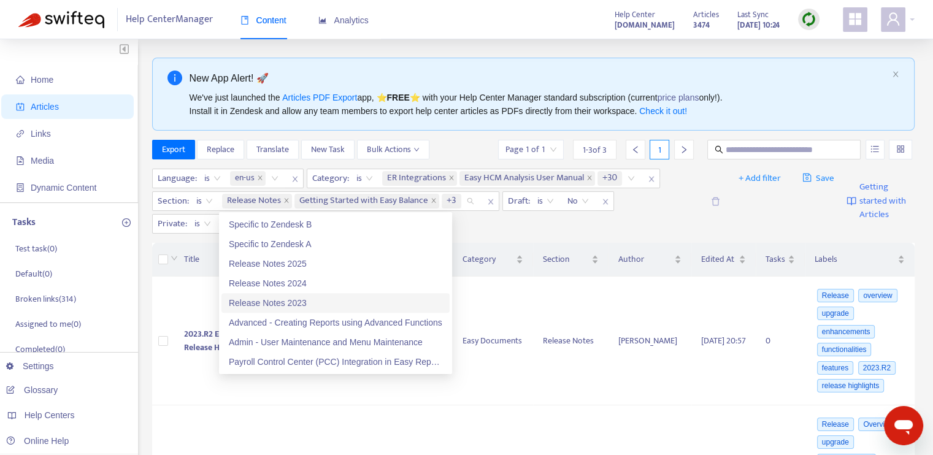
scroll to position [1043, 0]
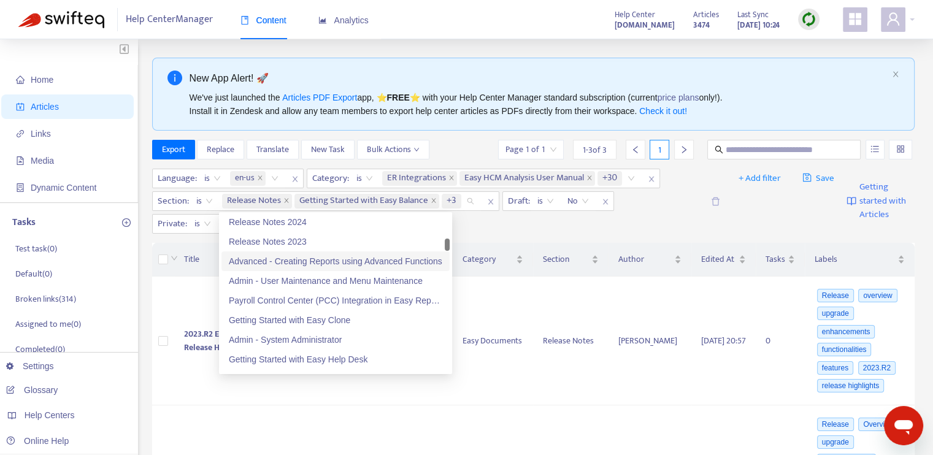
click at [339, 263] on div "Advanced - Creating Reports using Advanced Functions" at bounding box center [336, 261] width 214 height 13
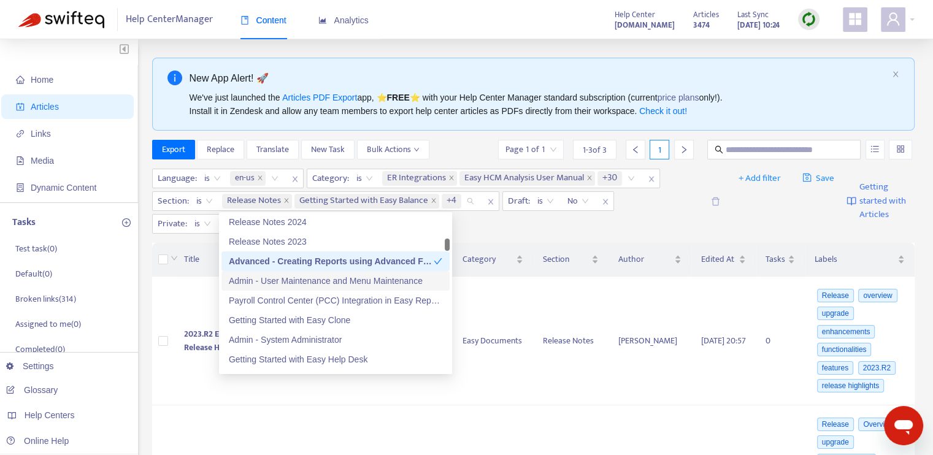
click at [339, 285] on div "Admin - User Maintenance and Menu Maintenance" at bounding box center [336, 280] width 214 height 13
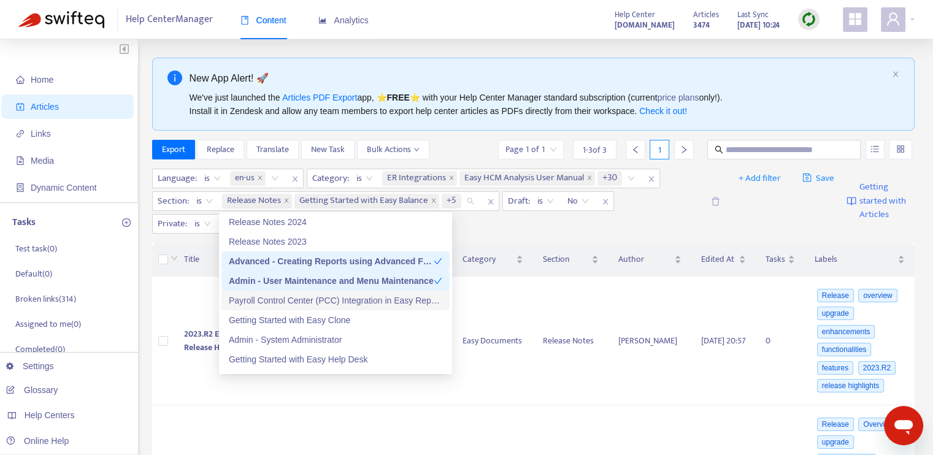
click at [339, 296] on div "Payroll Control Center (PCC) Integration in Easy Reporter" at bounding box center [336, 300] width 214 height 13
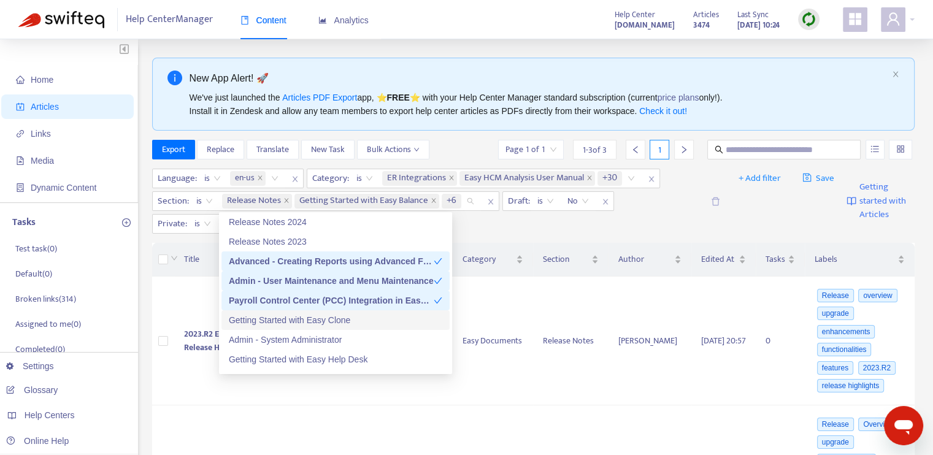
click at [331, 317] on div "Getting Started with Easy Clone" at bounding box center [336, 320] width 214 height 13
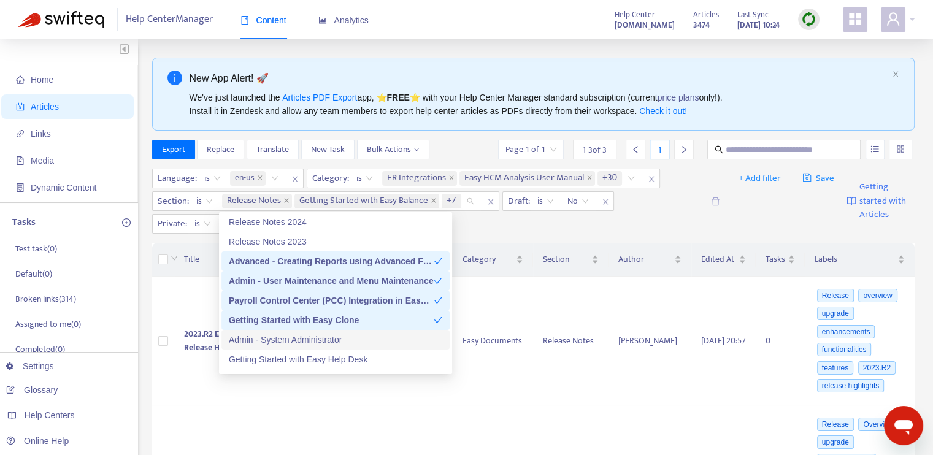
click at [327, 335] on div "Admin - System Administrator" at bounding box center [336, 339] width 214 height 13
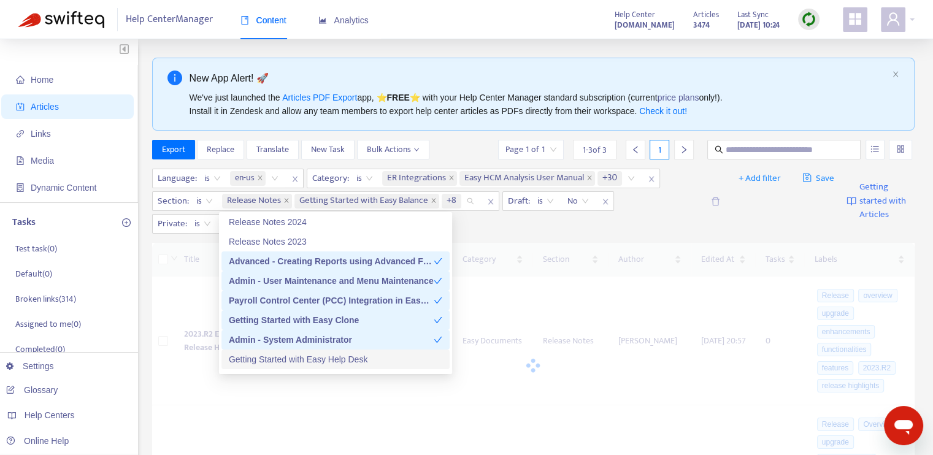
click at [331, 363] on div "Getting Started with Easy Help Desk" at bounding box center [336, 359] width 214 height 13
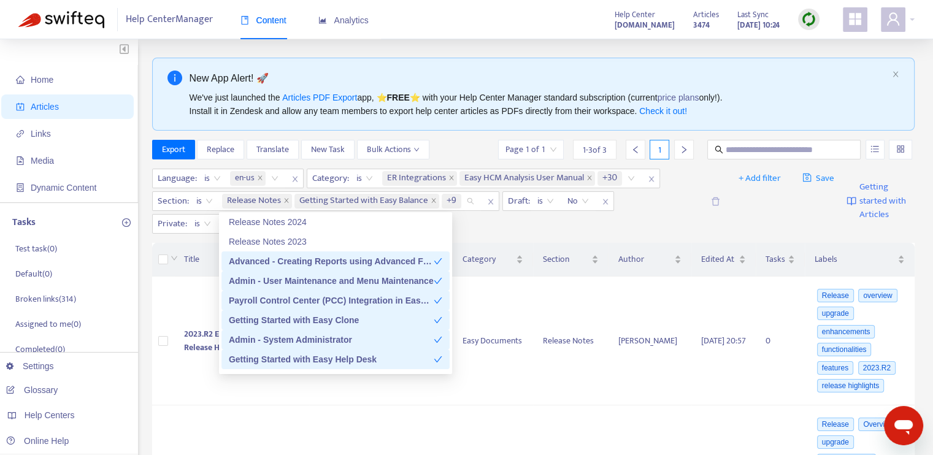
scroll to position [1166, 0]
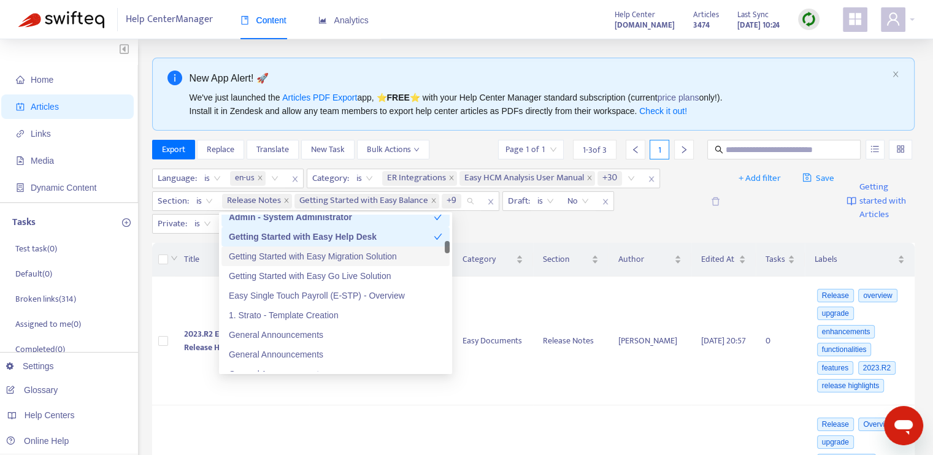
click at [334, 254] on div "Getting Started with Easy Migration Solution" at bounding box center [336, 256] width 214 height 13
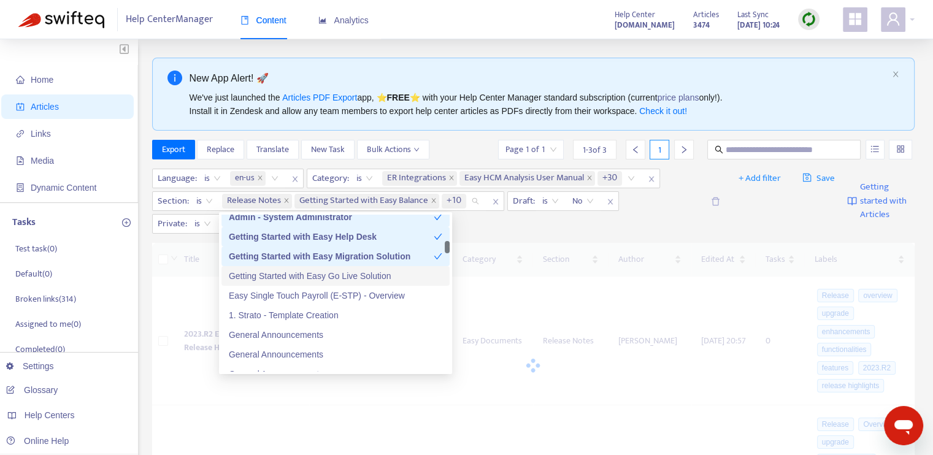
click at [334, 277] on div "Getting Started with Easy Go Live Solution" at bounding box center [336, 275] width 214 height 13
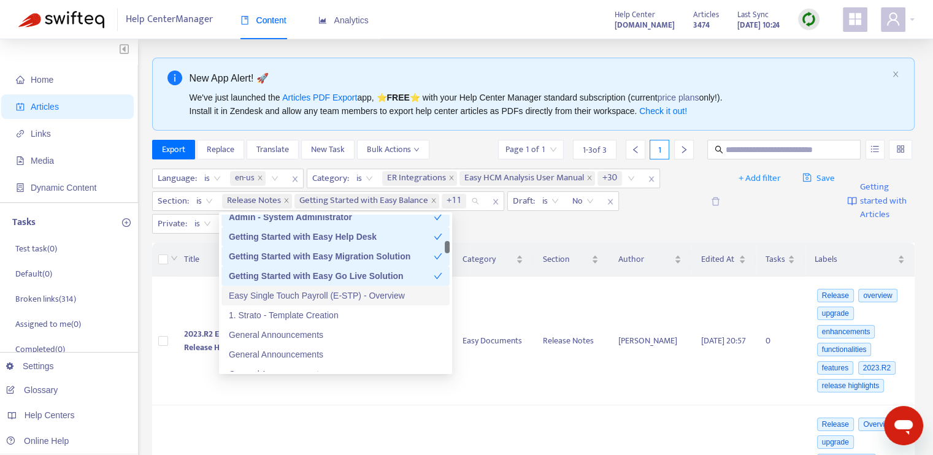
click at [335, 291] on div "Easy Single Touch Payroll (E-STP) - Overview" at bounding box center [336, 295] width 214 height 13
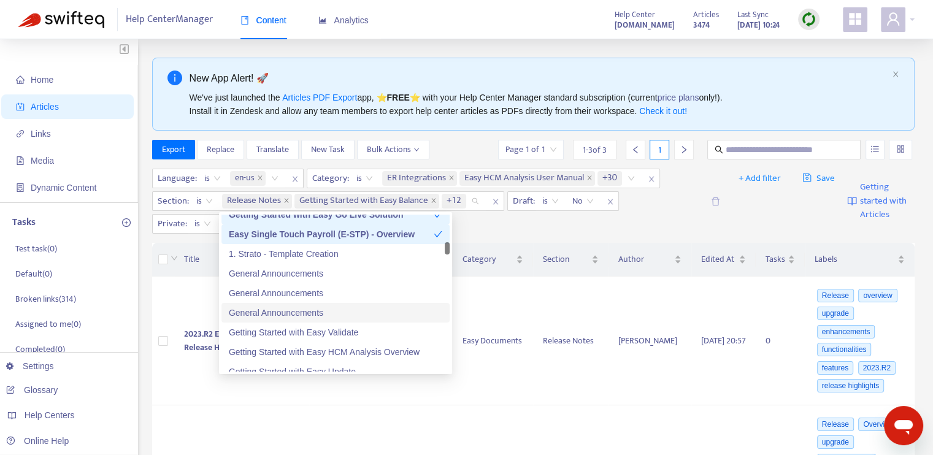
scroll to position [1288, 0]
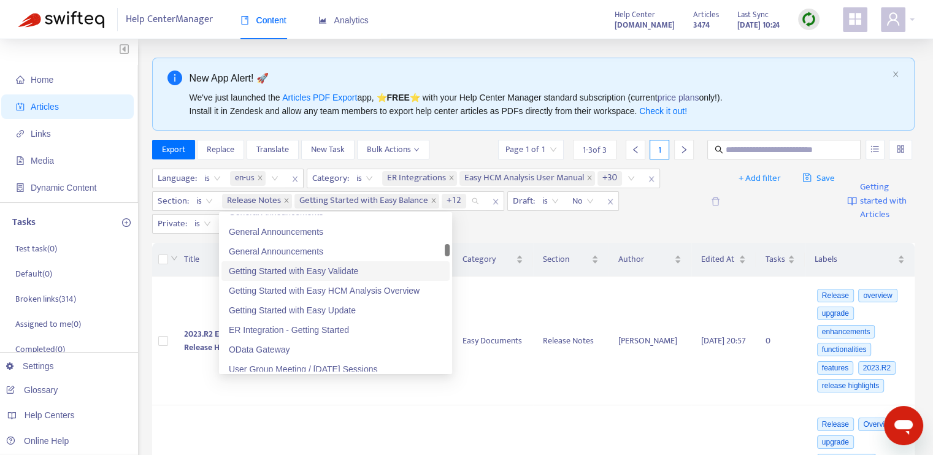
click at [350, 273] on div "Getting Started with Easy Validate" at bounding box center [336, 270] width 214 height 13
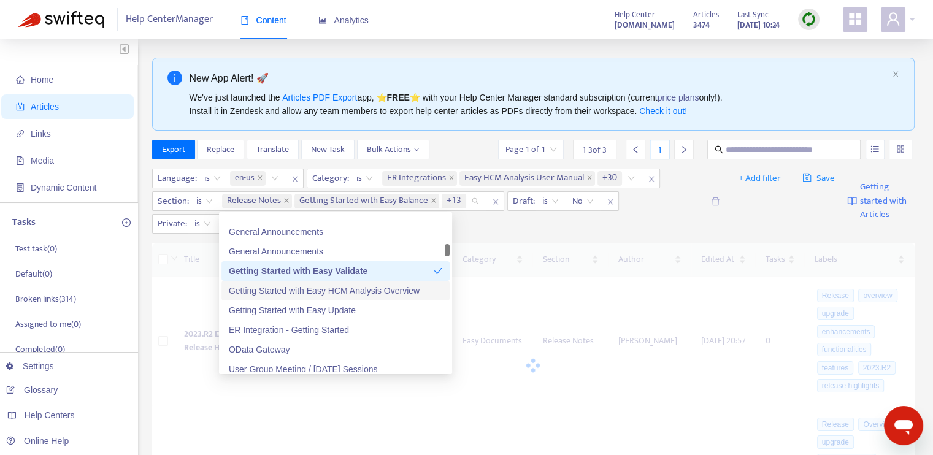
click at [352, 294] on div "Getting Started with Easy HCM Analysis Overview" at bounding box center [336, 290] width 214 height 13
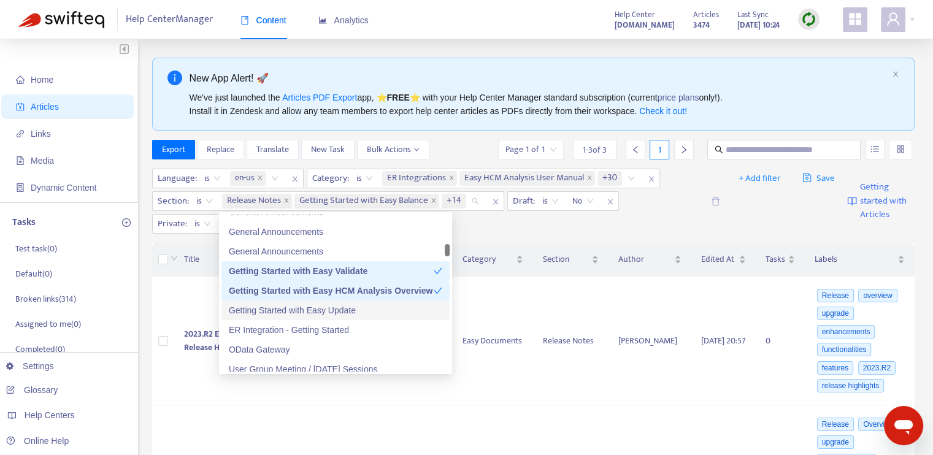
click at [352, 313] on div "Getting Started with Easy Update" at bounding box center [336, 310] width 214 height 13
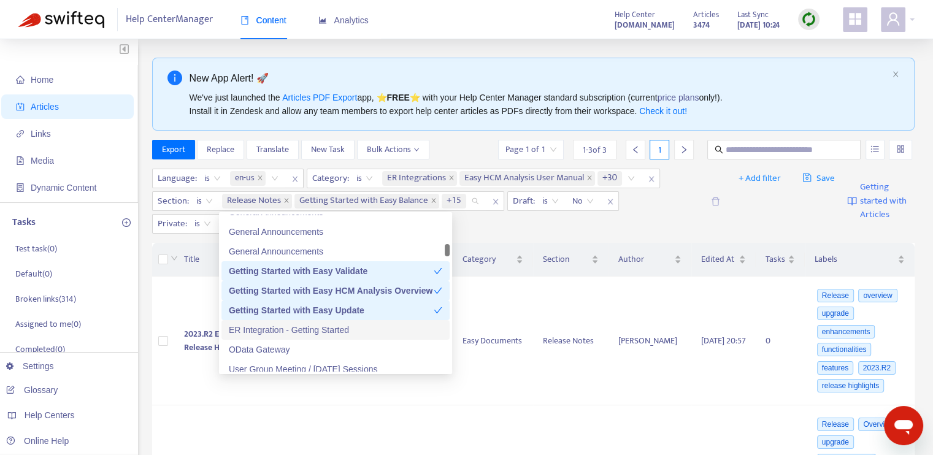
click at [350, 328] on div "ER Integration - Getting Started" at bounding box center [336, 329] width 214 height 13
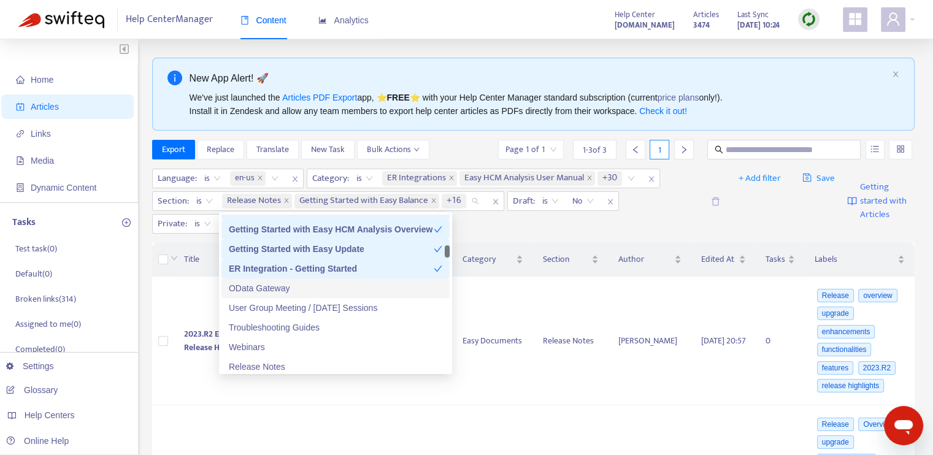
click at [349, 291] on div "OData Gateway" at bounding box center [336, 288] width 214 height 13
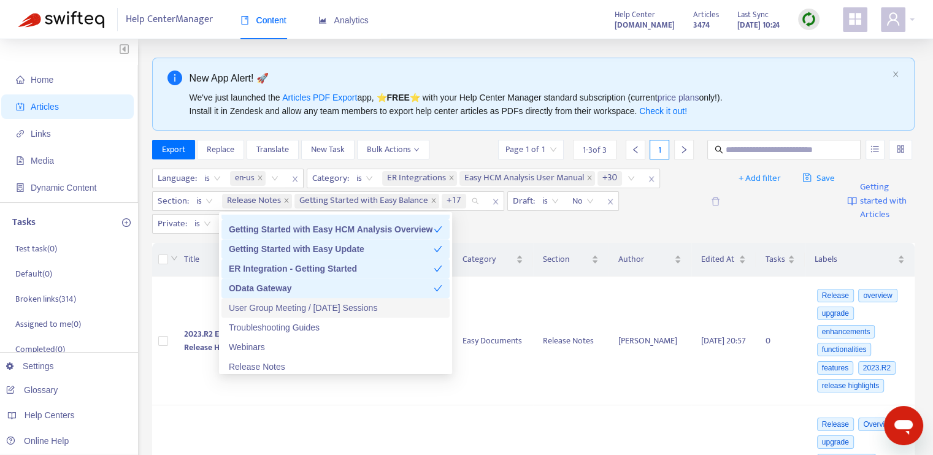
scroll to position [1411, 0]
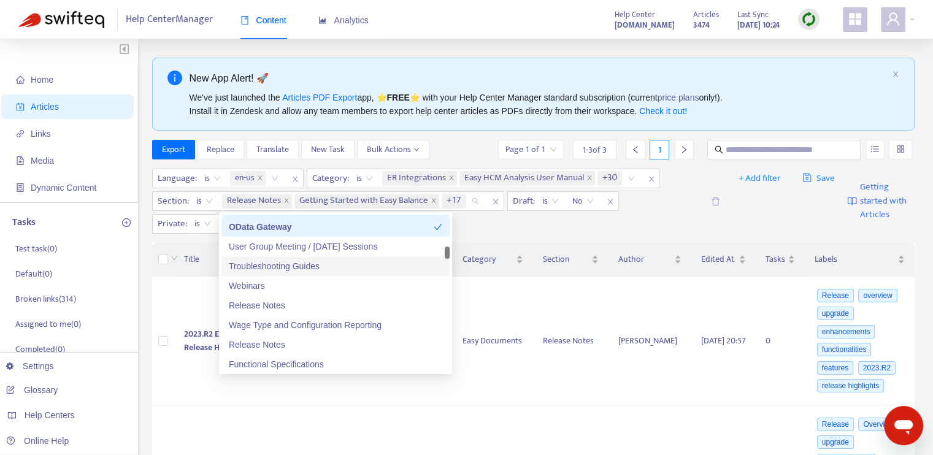
click at [317, 264] on div "Troubleshooting Guides" at bounding box center [336, 266] width 214 height 13
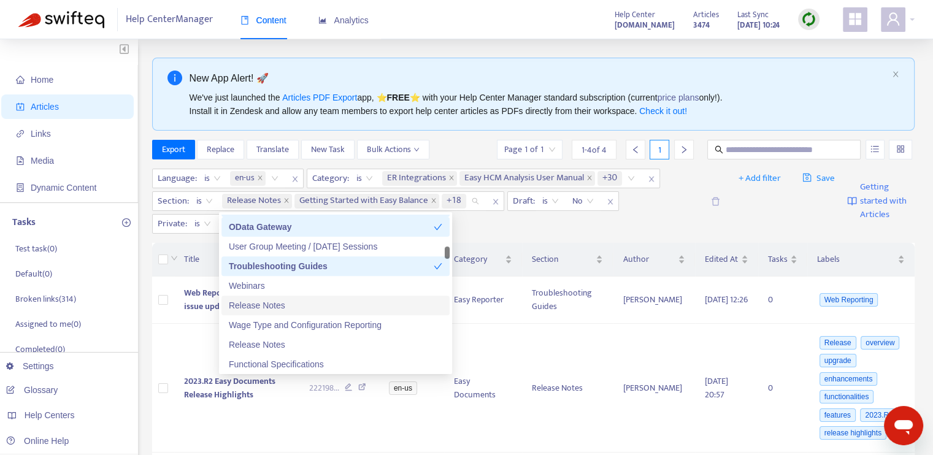
click at [321, 306] on div "Release Notes" at bounding box center [336, 305] width 214 height 13
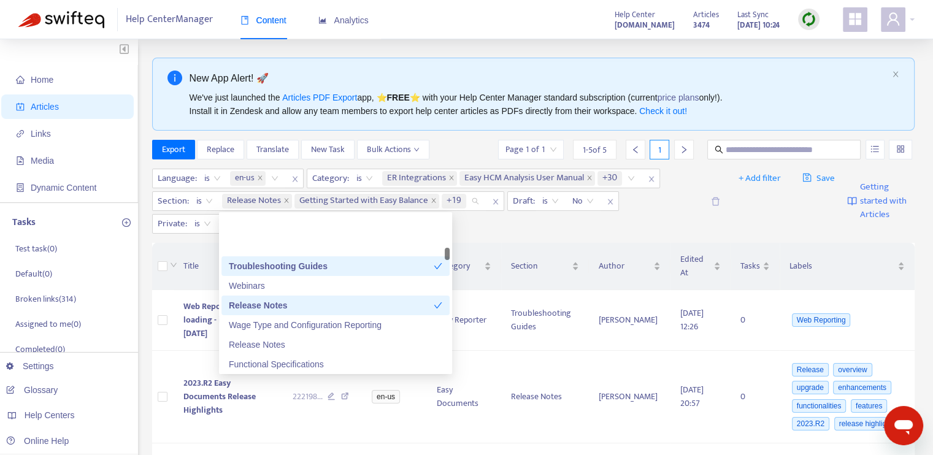
scroll to position [1473, 0]
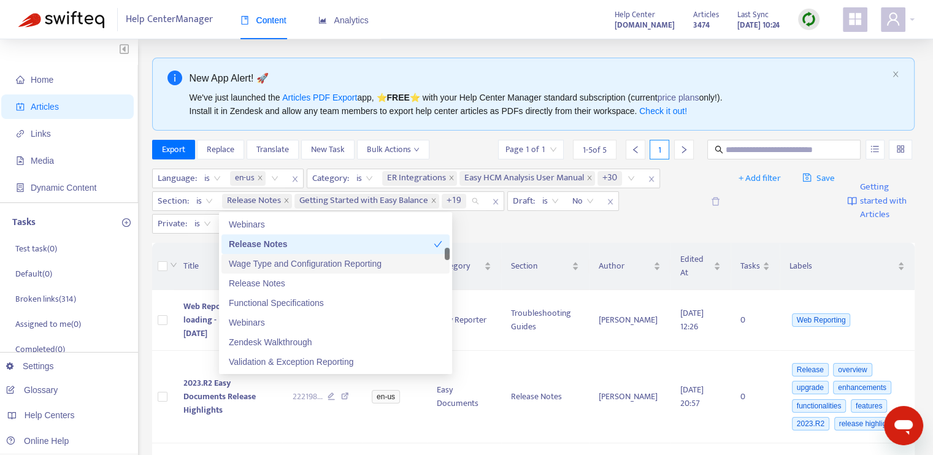
click at [339, 265] on div "Wage Type and Configuration Reporting" at bounding box center [336, 263] width 214 height 13
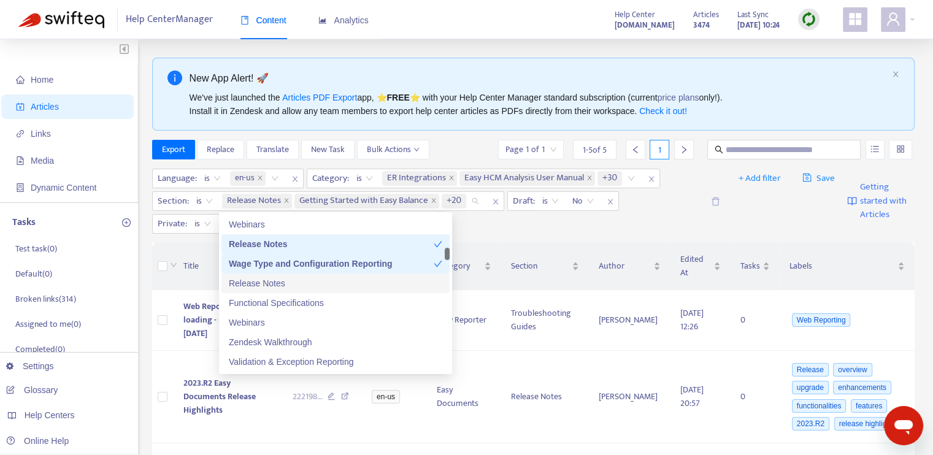
click at [335, 283] on div "Release Notes" at bounding box center [336, 283] width 214 height 13
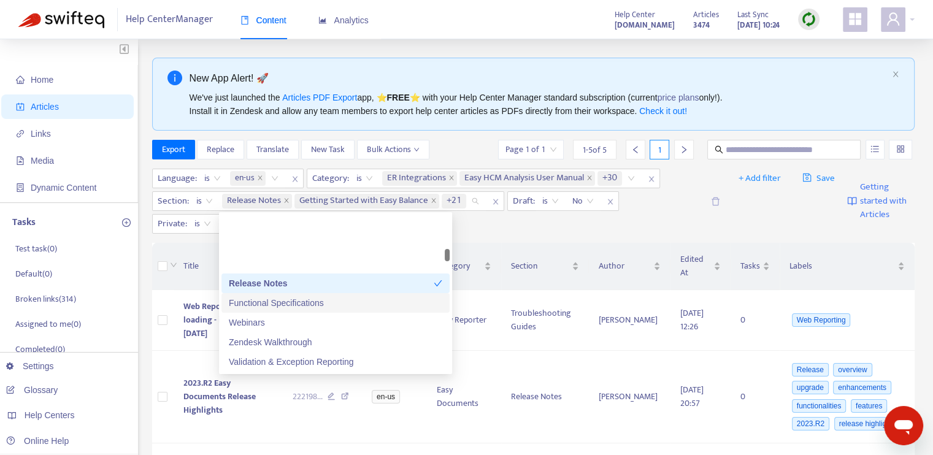
scroll to position [1534, 0]
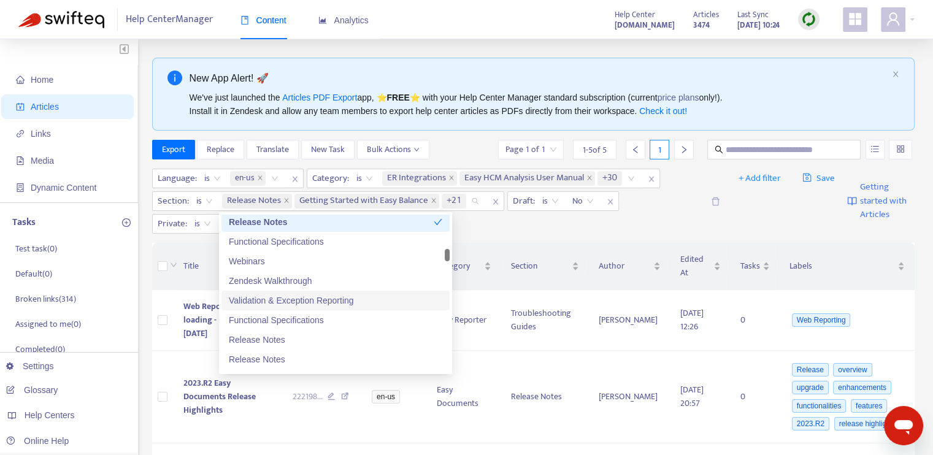
click at [329, 298] on div "Validation & Exception Reporting" at bounding box center [336, 300] width 214 height 13
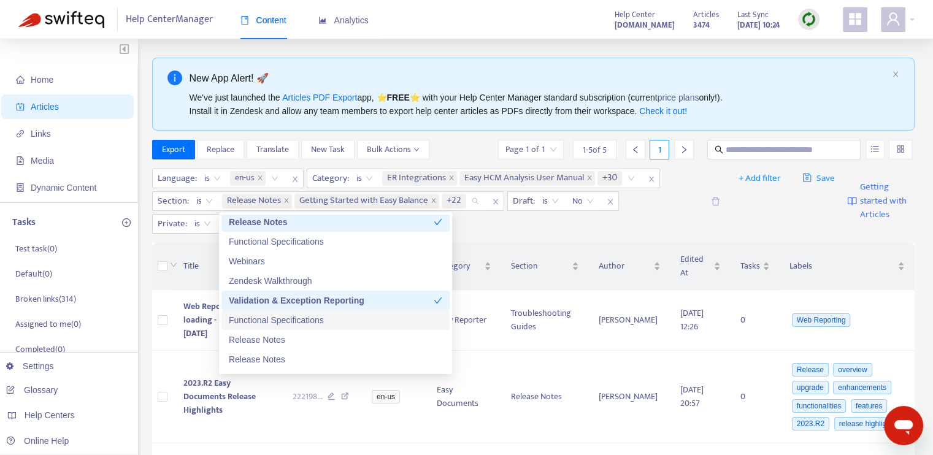
scroll to position [1595, 0]
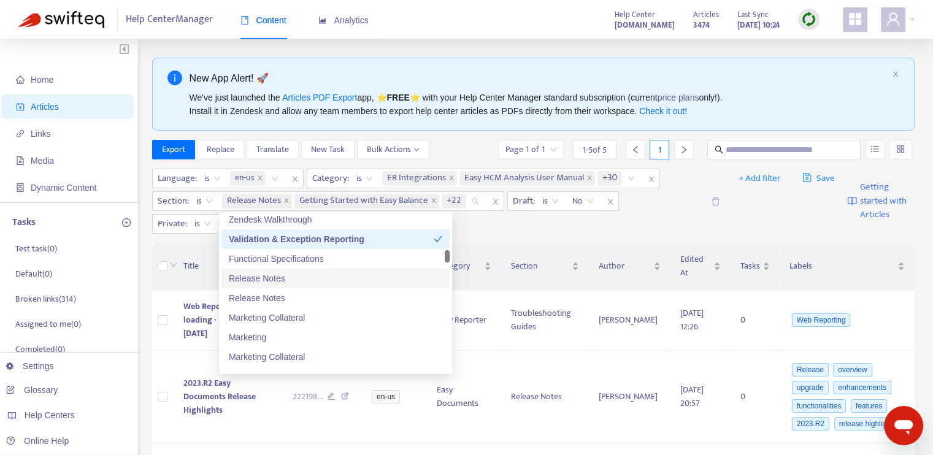
click at [315, 279] on div "Release Notes" at bounding box center [336, 278] width 214 height 13
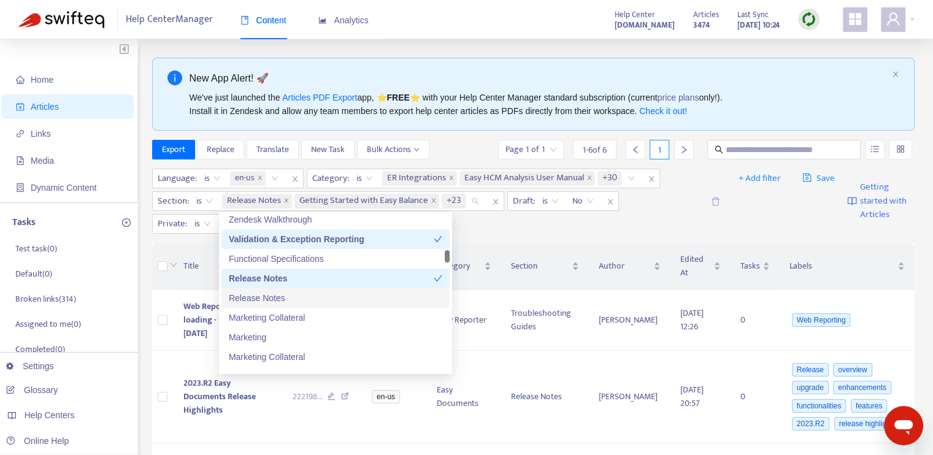
click at [315, 301] on div "Release Notes" at bounding box center [336, 297] width 214 height 13
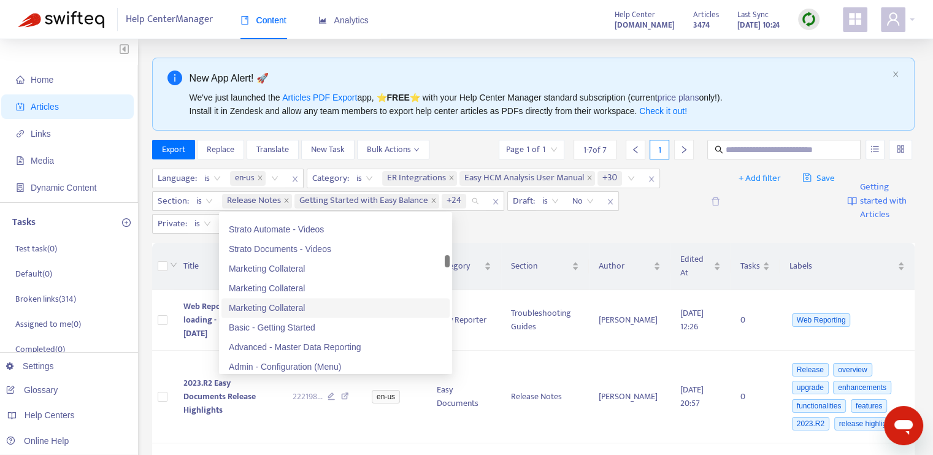
scroll to position [1902, 0]
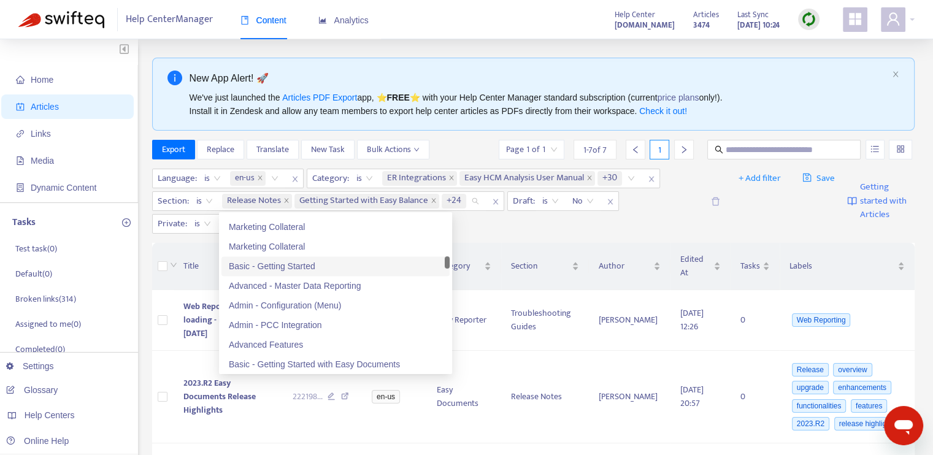
click at [304, 266] on div "Basic - Getting Started" at bounding box center [336, 266] width 214 height 13
click at [317, 289] on div "Advanced - Master Data Reporting" at bounding box center [336, 285] width 214 height 13
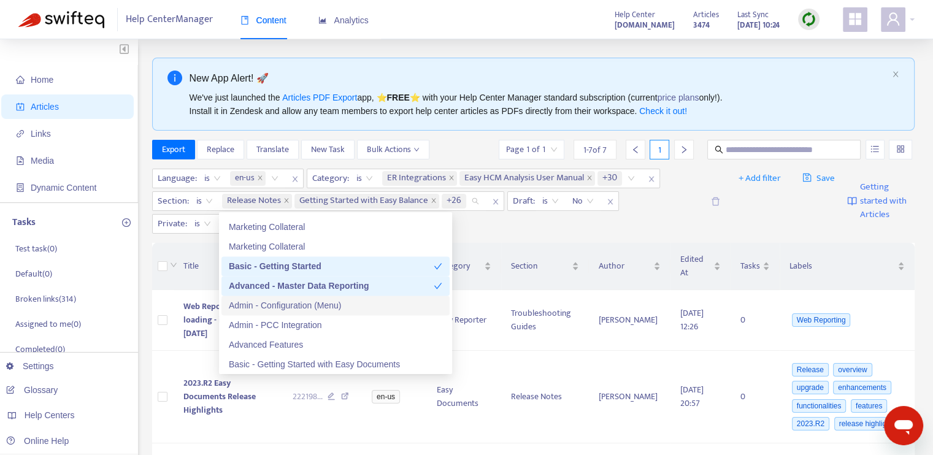
click at [317, 306] on div "Admin - Configuration (Menu)" at bounding box center [336, 305] width 214 height 13
click at [317, 327] on div "Admin - PCC Integration" at bounding box center [336, 324] width 214 height 13
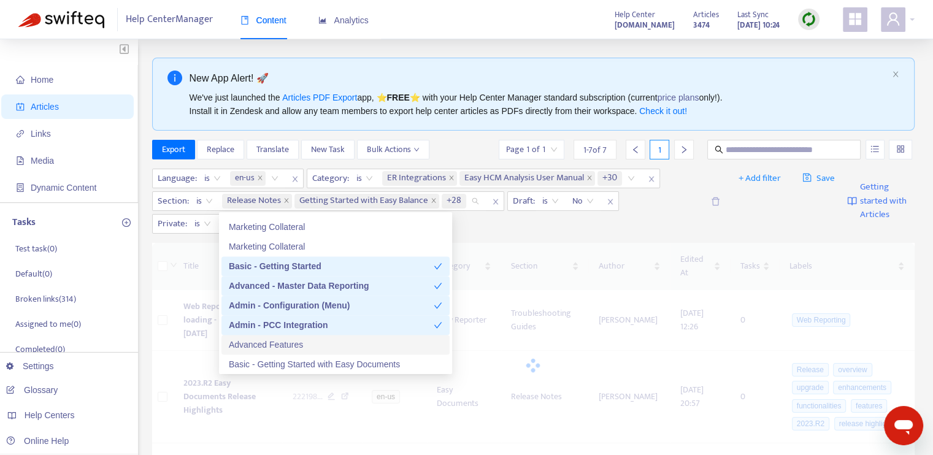
click at [316, 345] on div "Advanced Features" at bounding box center [336, 344] width 214 height 13
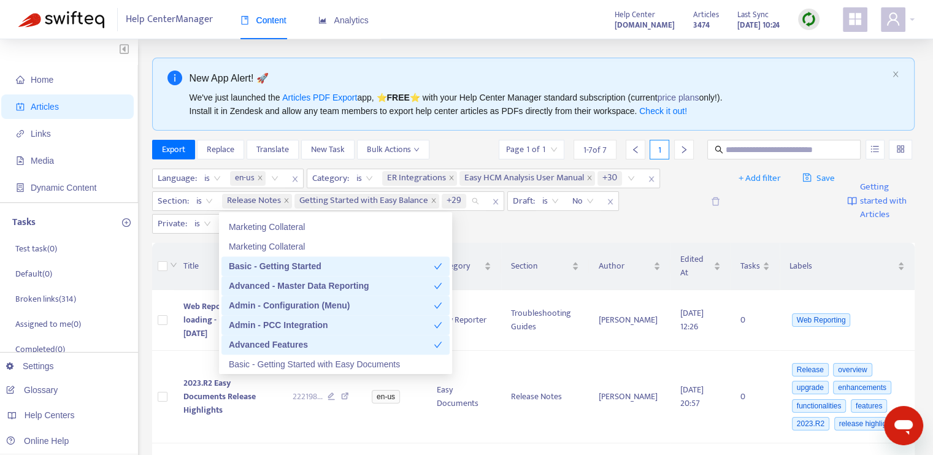
scroll to position [1963, 0]
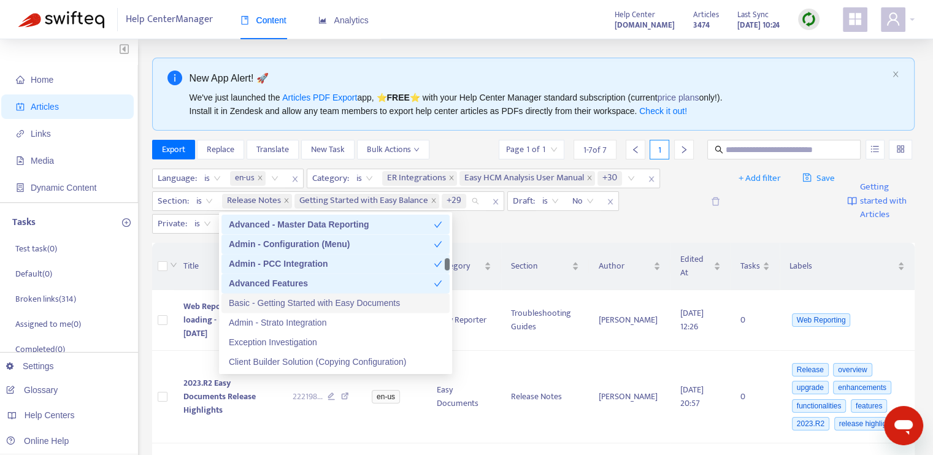
click at [322, 301] on div "Basic - Getting Started with Easy Documents" at bounding box center [336, 302] width 214 height 13
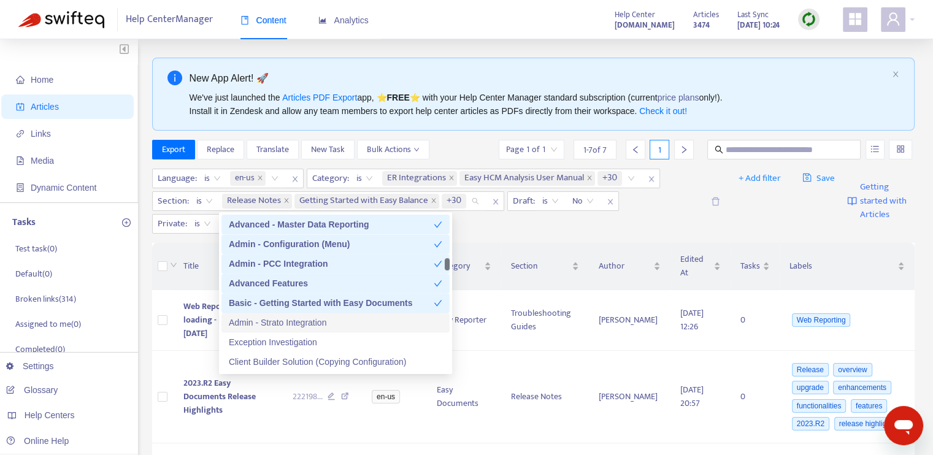
click at [314, 321] on div "Admin - Strato Integration" at bounding box center [336, 322] width 214 height 13
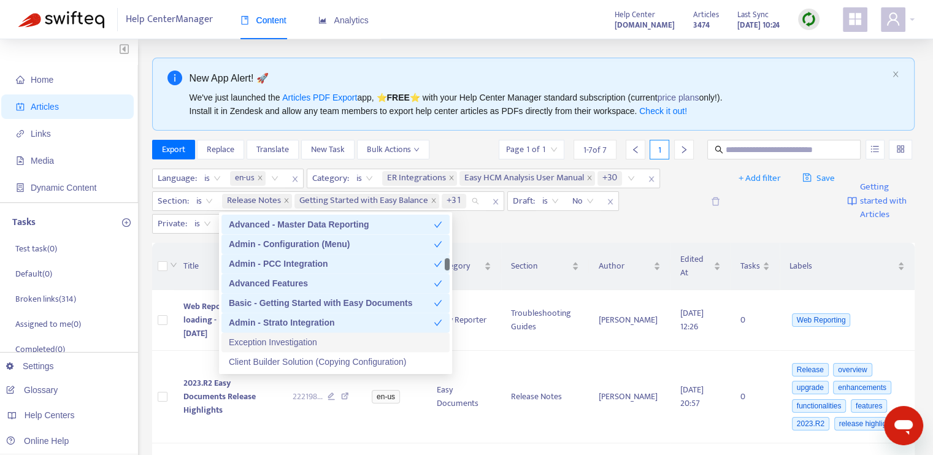
click at [317, 342] on div "Exception Investigation" at bounding box center [336, 342] width 214 height 13
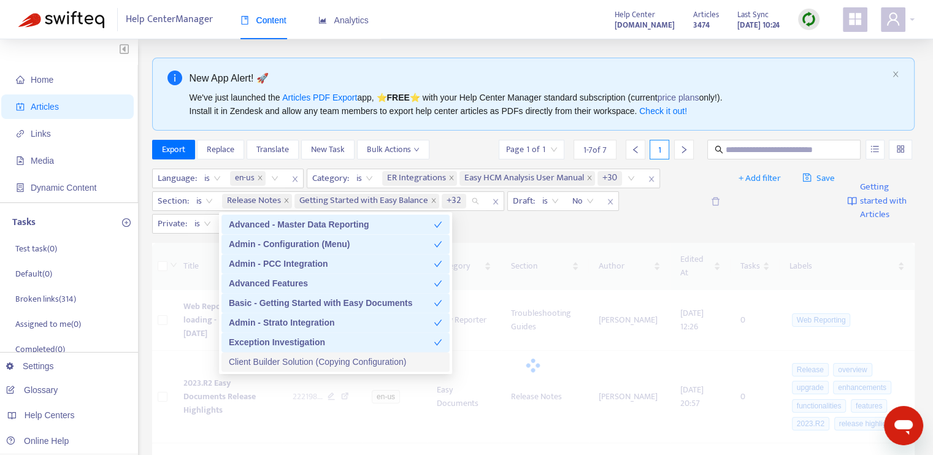
click at [328, 365] on div "Client Builder Solution (Copying Configuration)" at bounding box center [336, 361] width 214 height 13
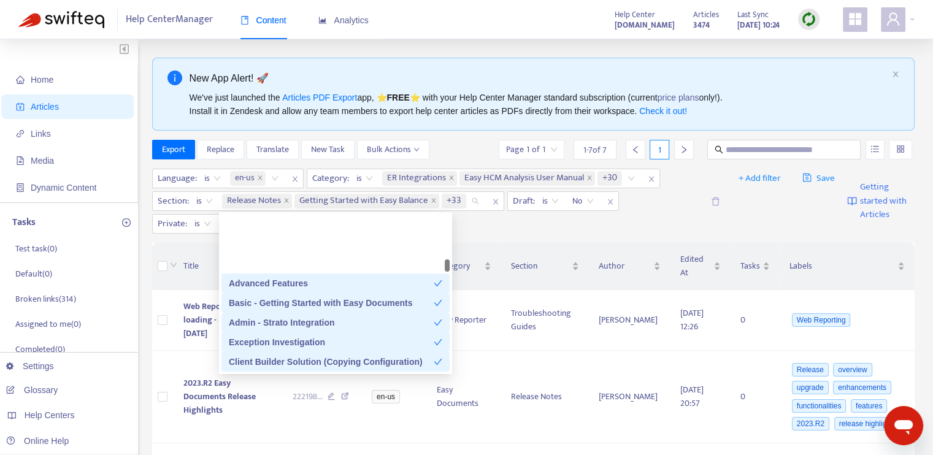
scroll to position [2086, 0]
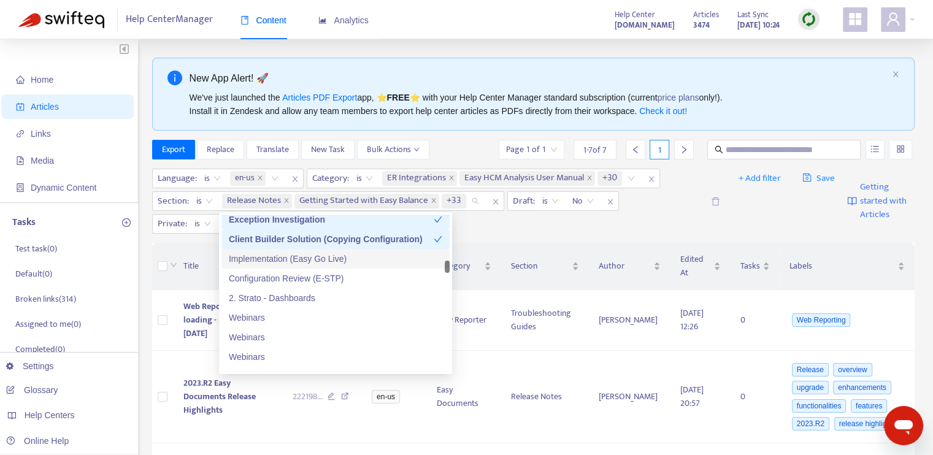
click at [314, 260] on div "Implementation (Easy Go Live)" at bounding box center [336, 258] width 214 height 13
click at [316, 277] on div "Configuration Review (E-STP)" at bounding box center [336, 278] width 214 height 13
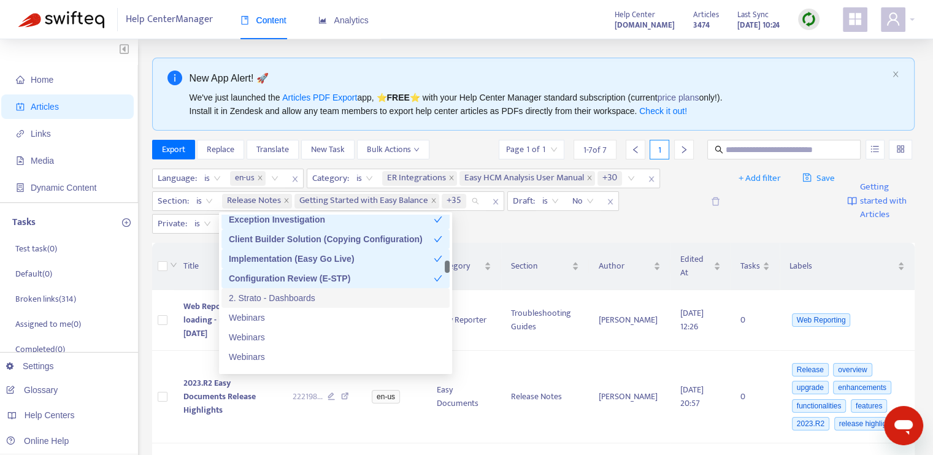
scroll to position [2147, 0]
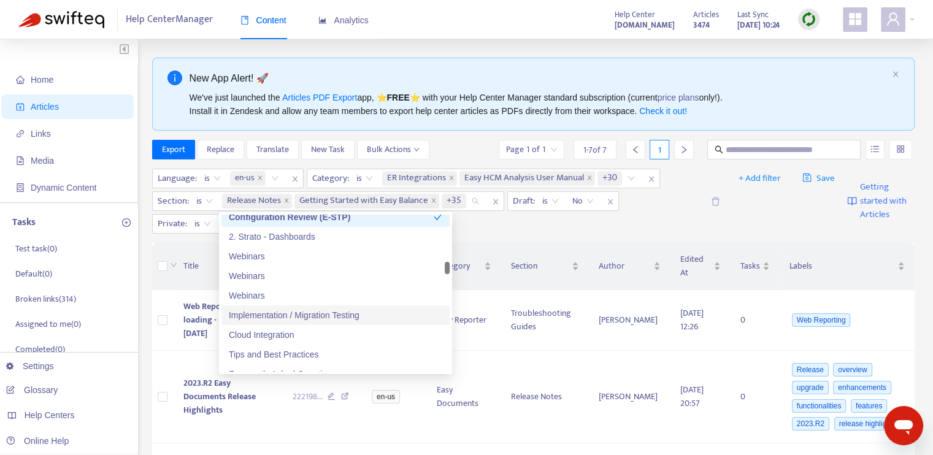
click at [329, 316] on div "Implementation / Migration Testing" at bounding box center [336, 315] width 214 height 13
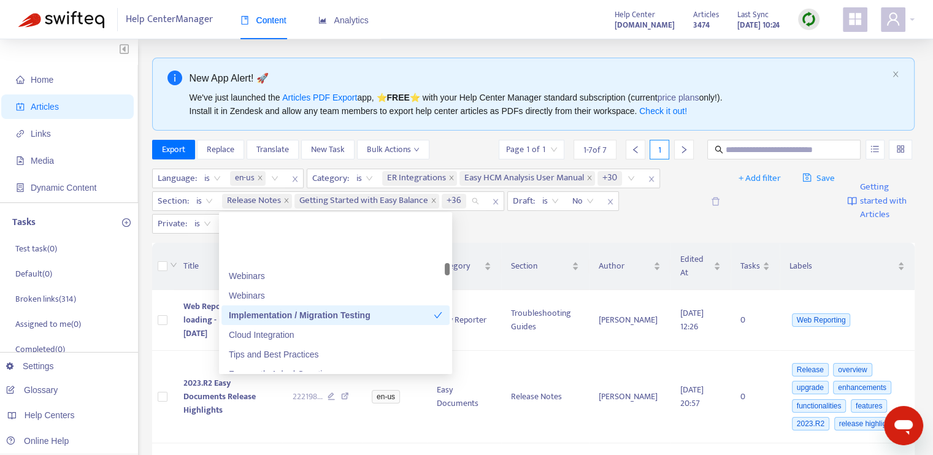
scroll to position [2209, 0]
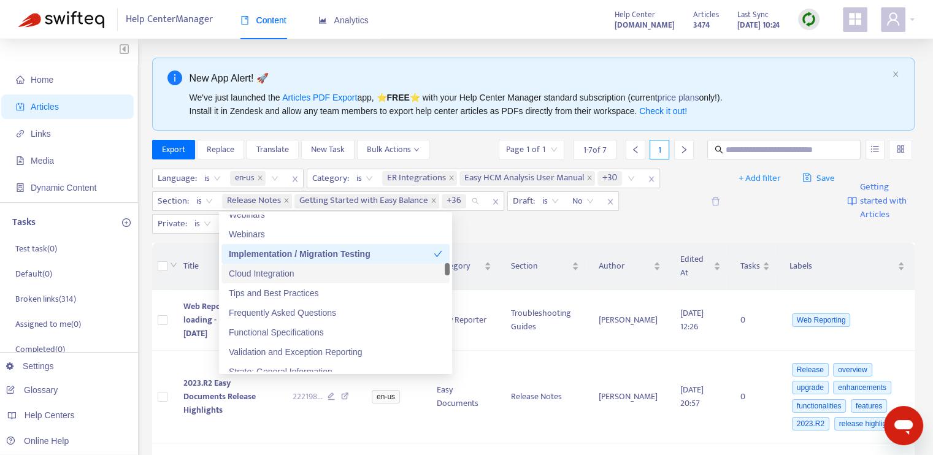
click at [315, 277] on div "Cloud Integration" at bounding box center [336, 273] width 214 height 13
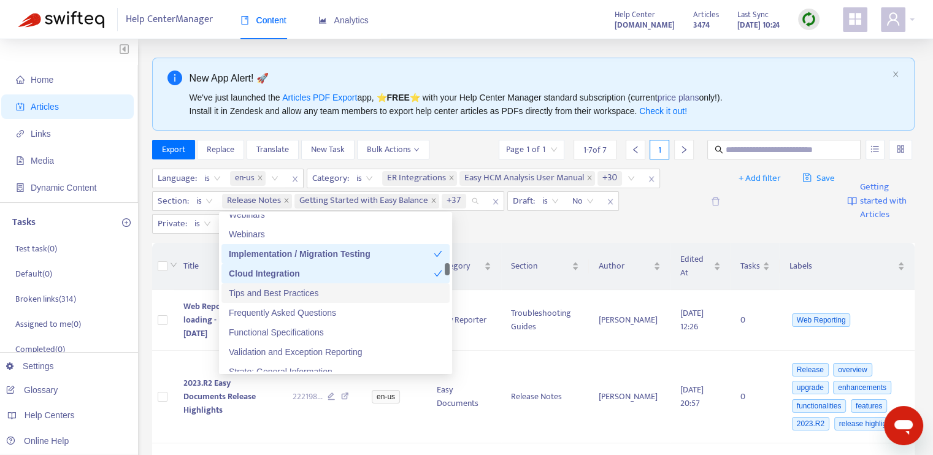
click at [317, 293] on div "Tips and Best Practices" at bounding box center [336, 293] width 214 height 13
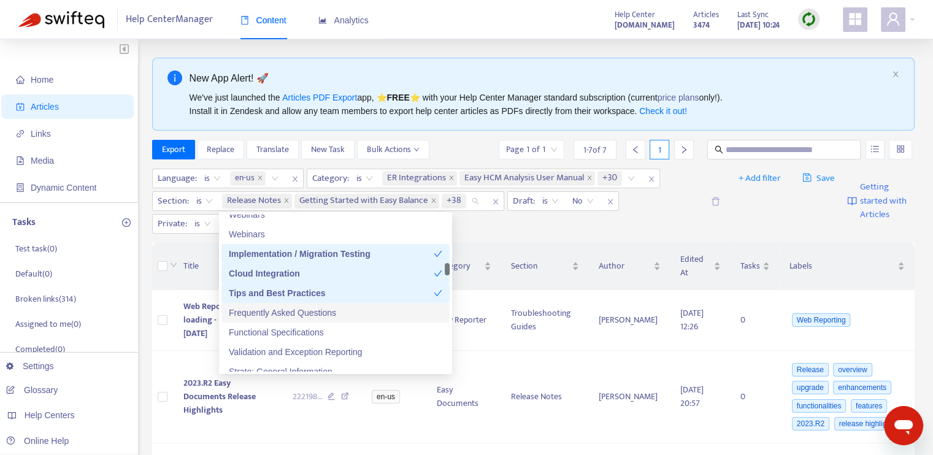
click at [323, 309] on div "Frequently Asked Questions" at bounding box center [336, 312] width 214 height 13
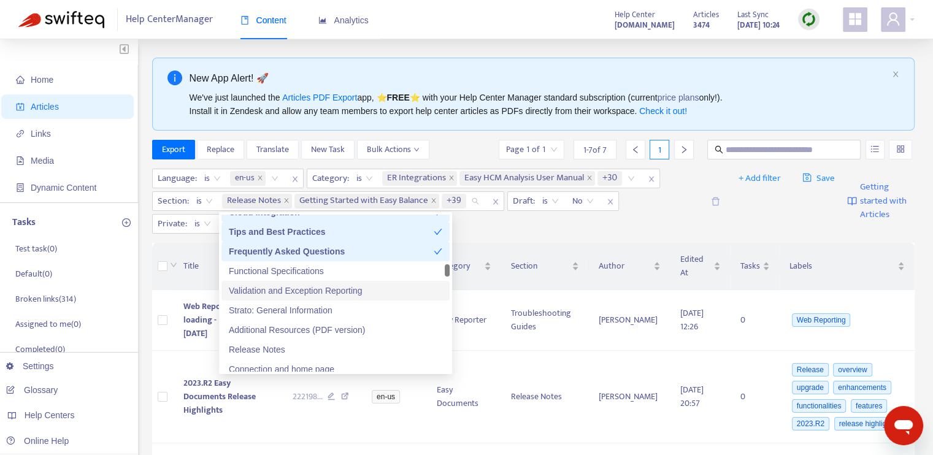
click at [338, 289] on div "Validation and Exception Reporting" at bounding box center [336, 290] width 214 height 13
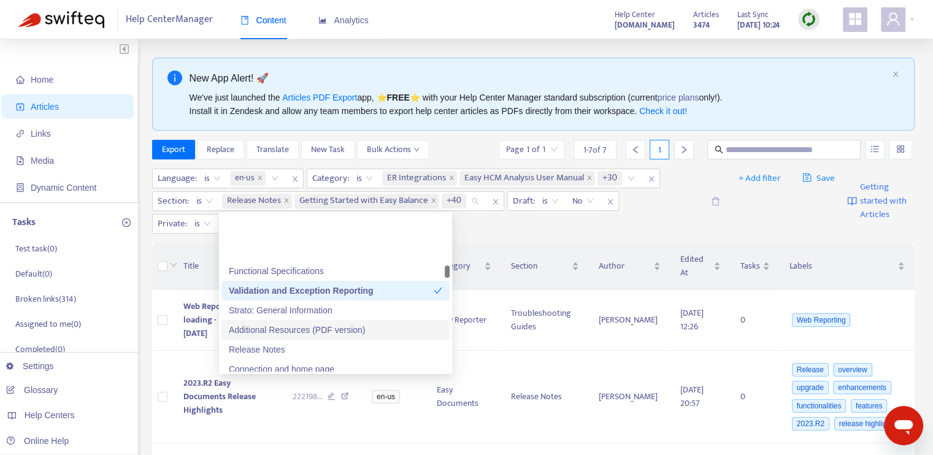
scroll to position [2332, 0]
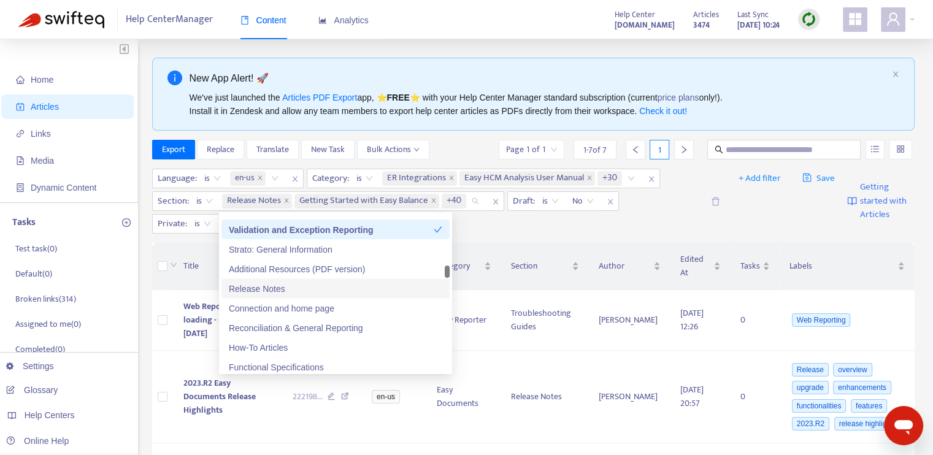
click at [309, 289] on div "Release Notes" at bounding box center [336, 288] width 214 height 13
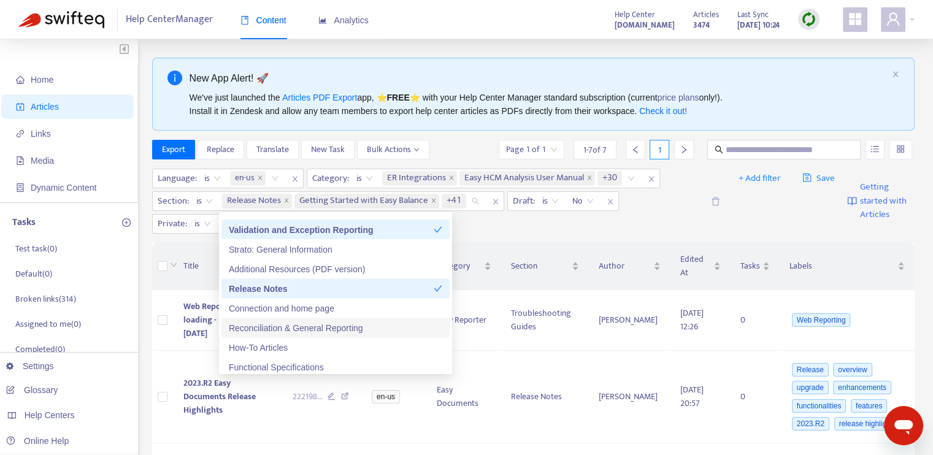
click at [345, 324] on div "Reconciliation & General Reporting" at bounding box center [336, 327] width 214 height 13
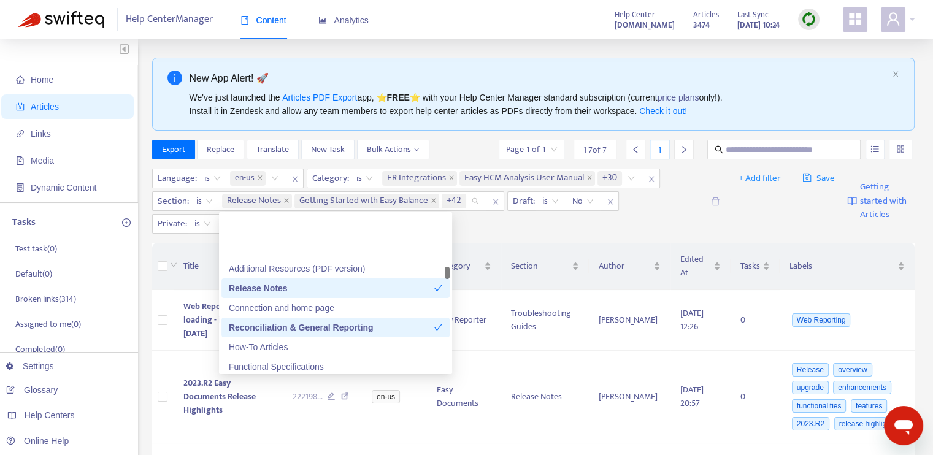
scroll to position [2393, 0]
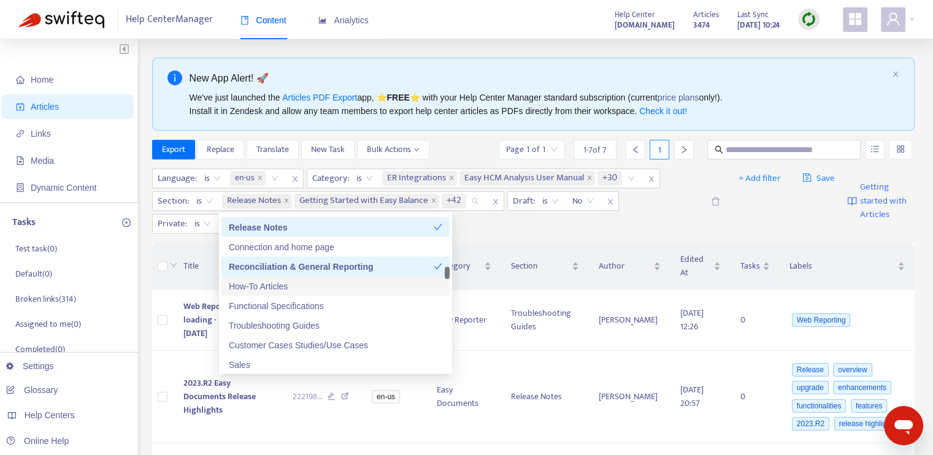
click at [304, 287] on div "How-To Articles" at bounding box center [336, 285] width 214 height 13
click at [312, 325] on div "Troubleshooting Guides" at bounding box center [336, 324] width 214 height 13
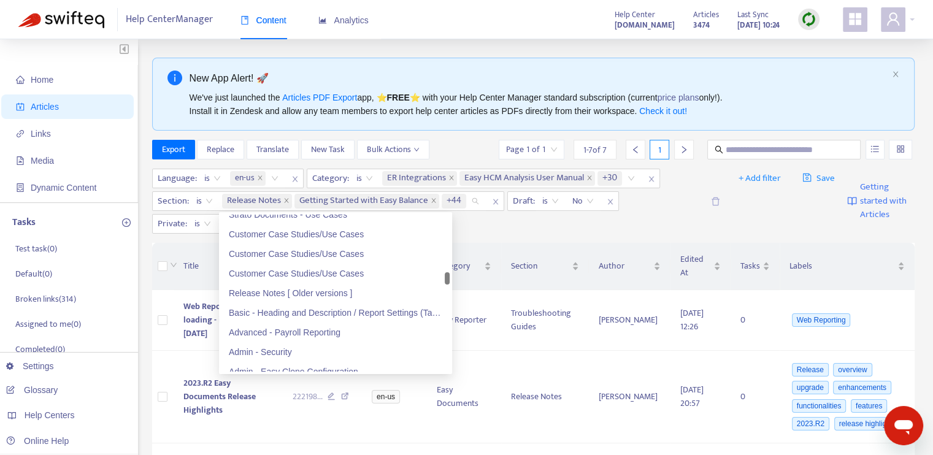
scroll to position [2761, 0]
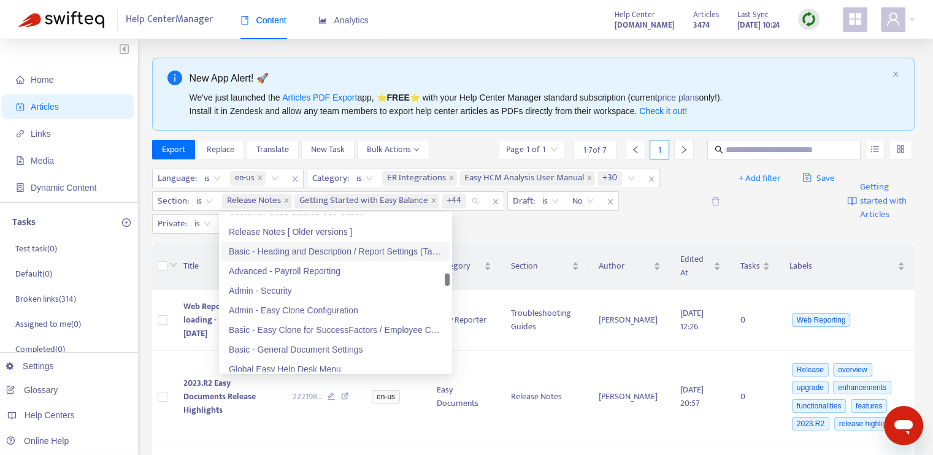
click at [333, 252] on div "Basic - Heading and Description / Report Settings (Tab 1)" at bounding box center [336, 251] width 214 height 13
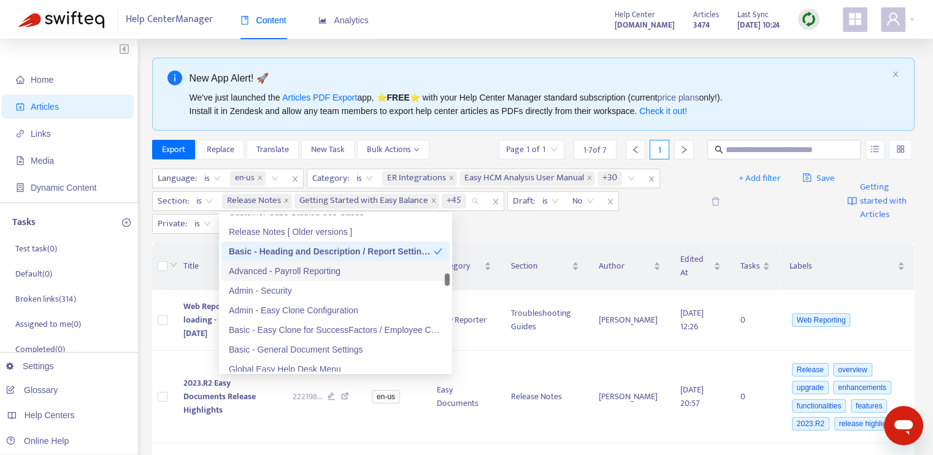
click at [330, 274] on div "Advanced - Payroll Reporting" at bounding box center [336, 270] width 214 height 13
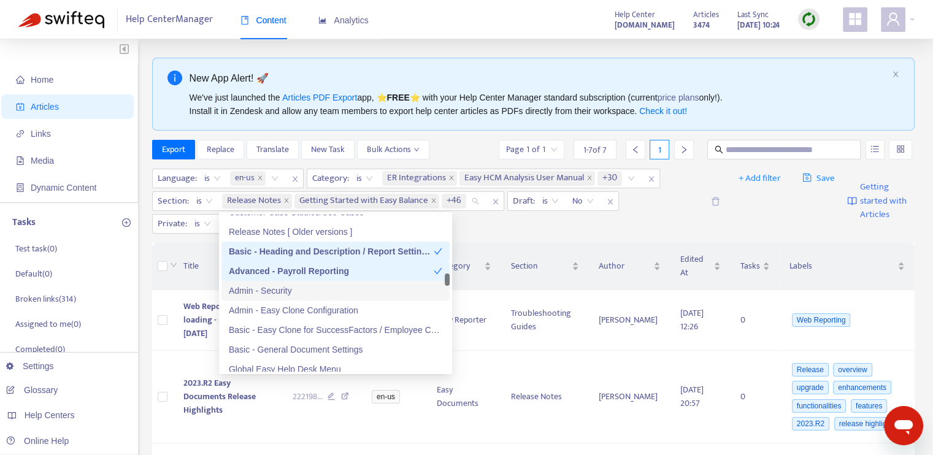
click at [327, 291] on div "Admin - Security" at bounding box center [336, 290] width 214 height 13
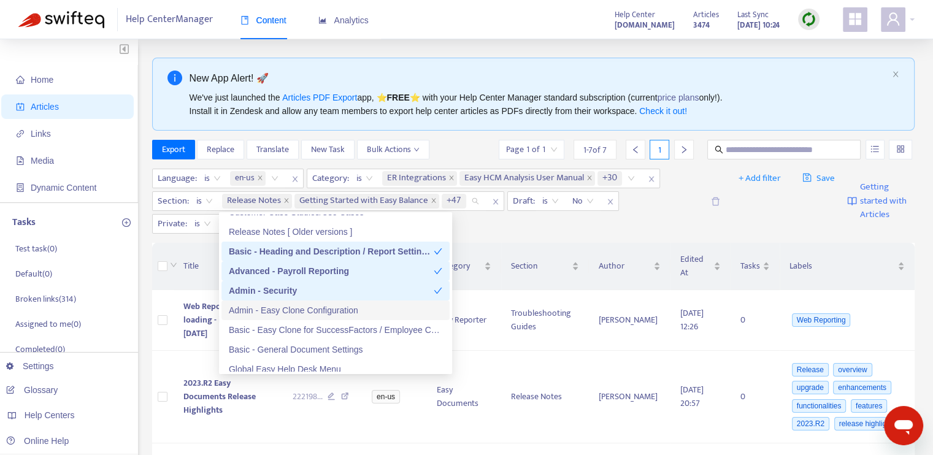
click at [329, 306] on div "Admin - Easy Clone Configuration" at bounding box center [336, 310] width 214 height 13
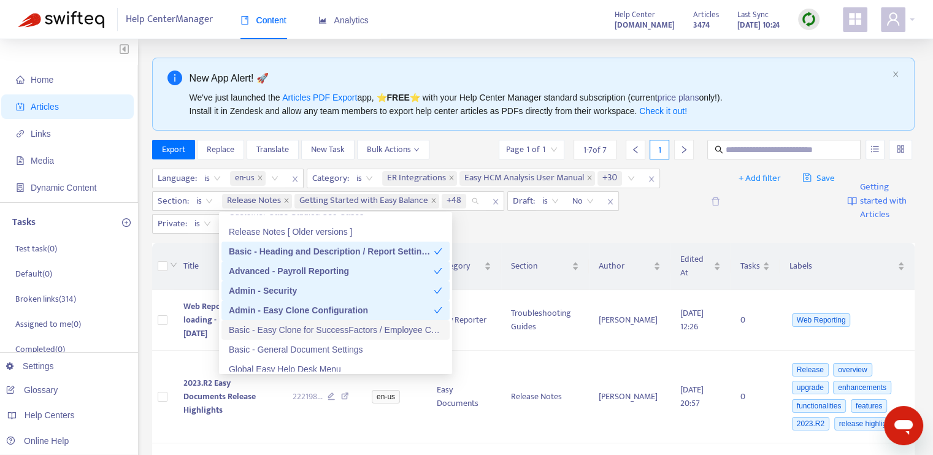
click at [329, 324] on div "Basic - Easy Clone for SuccessFactors / Employee Central Data" at bounding box center [336, 329] width 214 height 13
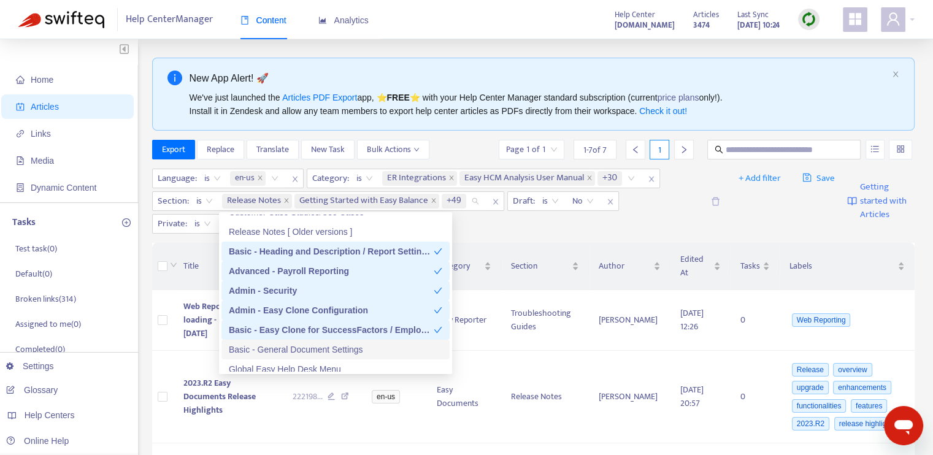
click at [336, 350] on div "Basic - General Document Settings" at bounding box center [336, 349] width 214 height 13
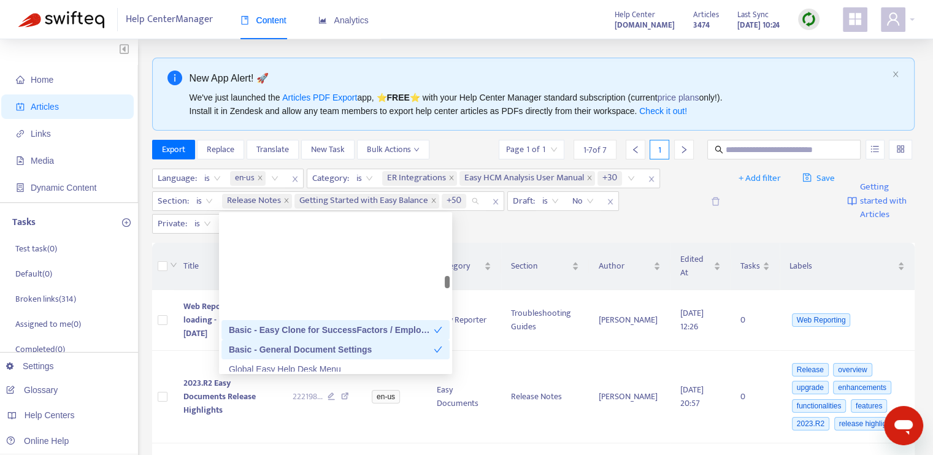
scroll to position [2884, 0]
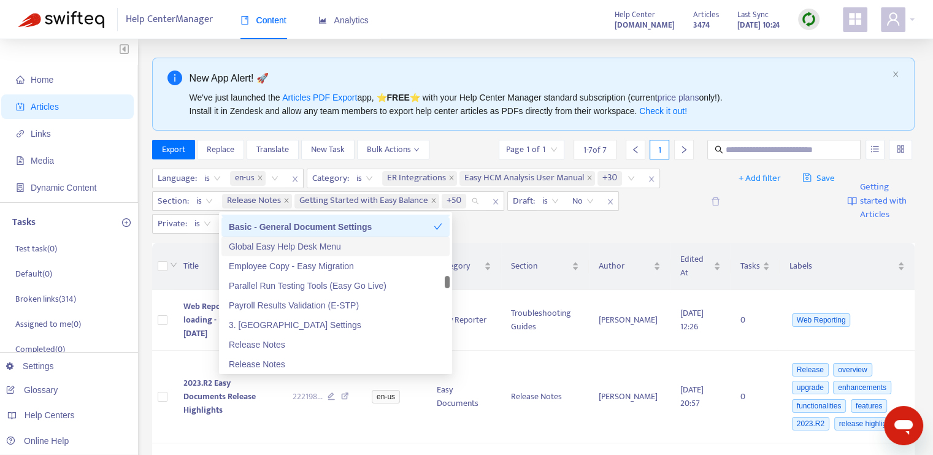
click at [331, 250] on div "Global Easy Help Desk Menu" at bounding box center [336, 246] width 214 height 13
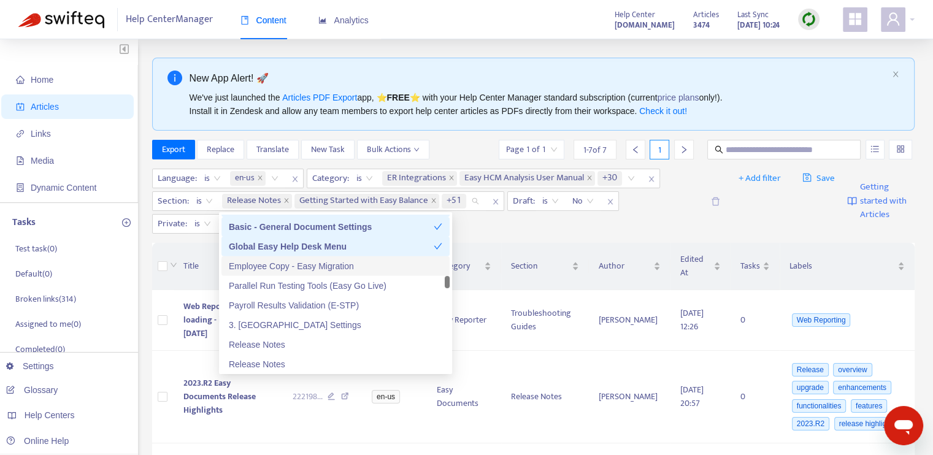
click at [334, 267] on div "Employee Copy - Easy Migration" at bounding box center [336, 266] width 214 height 13
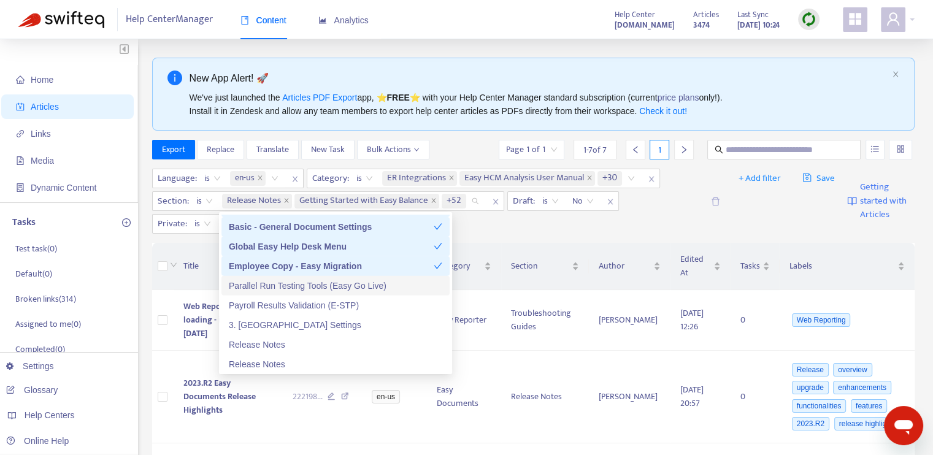
click at [334, 280] on div "Parallel Run Testing Tools (Easy Go Live)" at bounding box center [336, 285] width 214 height 13
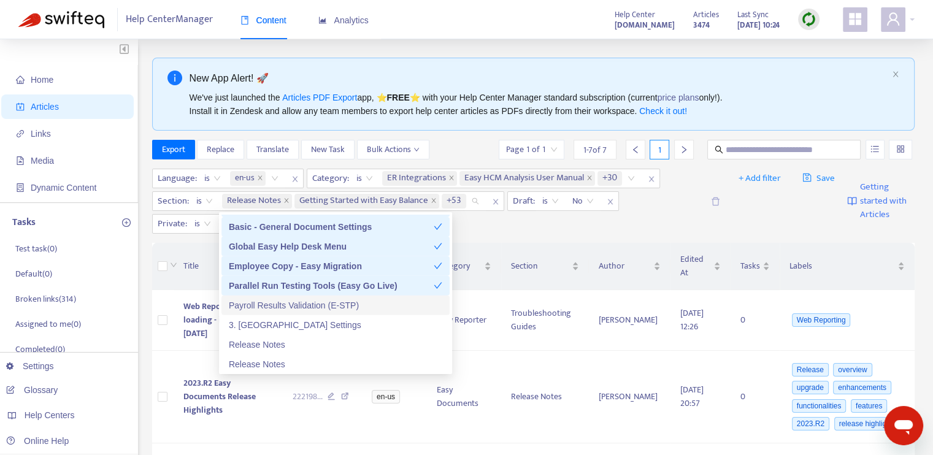
click at [330, 307] on div "Payroll Results Validation (E-STP)" at bounding box center [336, 305] width 214 height 13
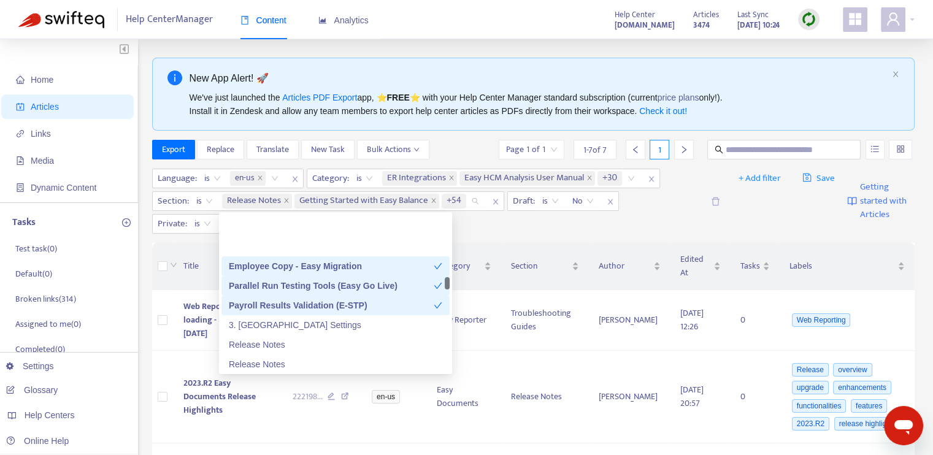
scroll to position [2945, 0]
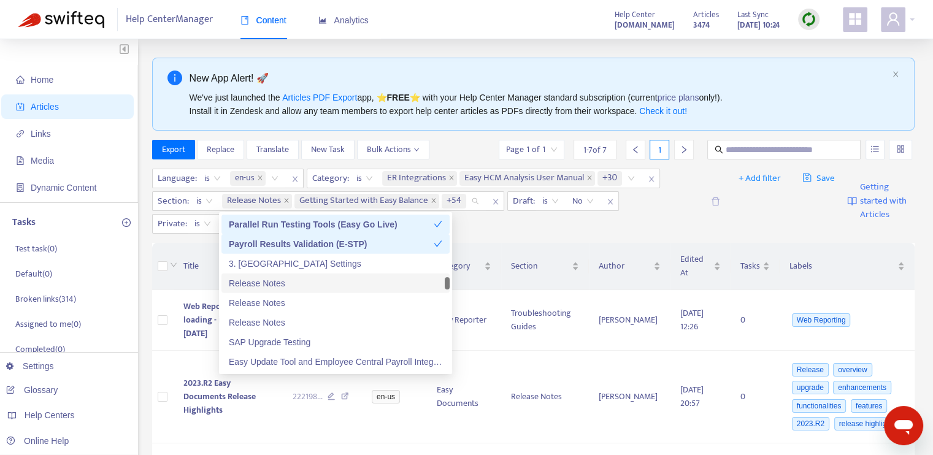
click at [318, 291] on div "Release Notes" at bounding box center [335, 284] width 228 height 20
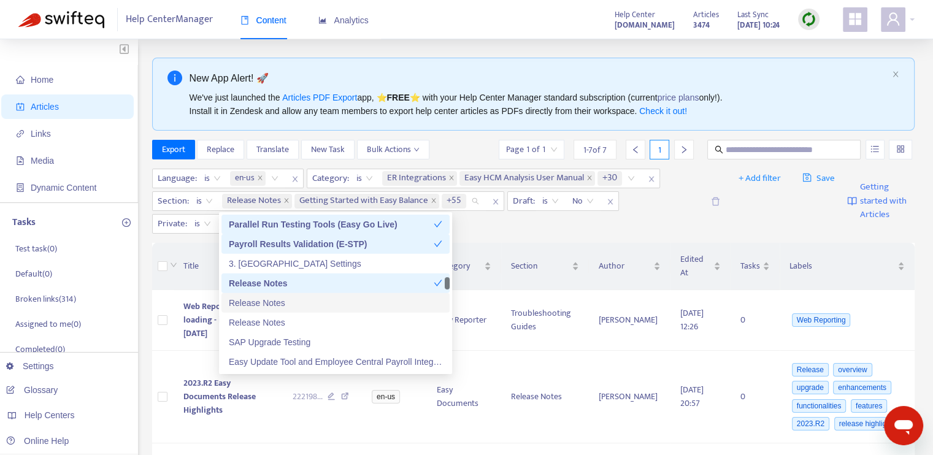
click at [317, 299] on div "Release Notes" at bounding box center [336, 302] width 214 height 13
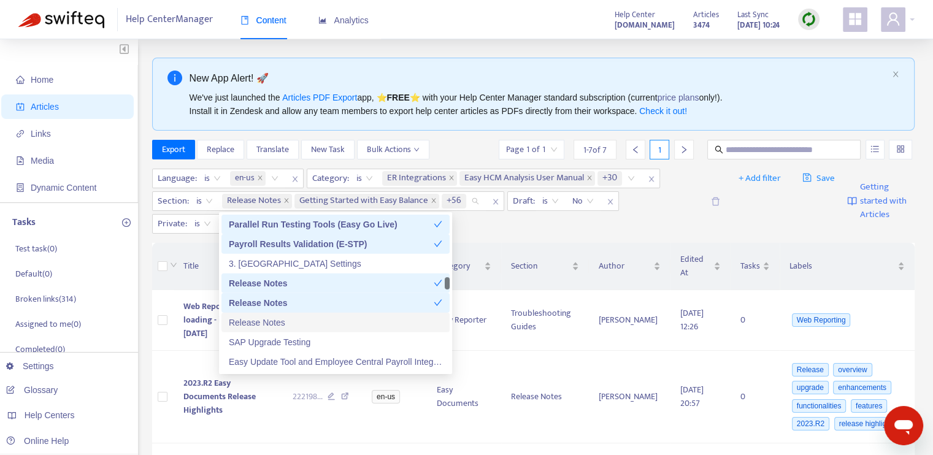
click at [317, 317] on div "Release Notes" at bounding box center [336, 322] width 214 height 13
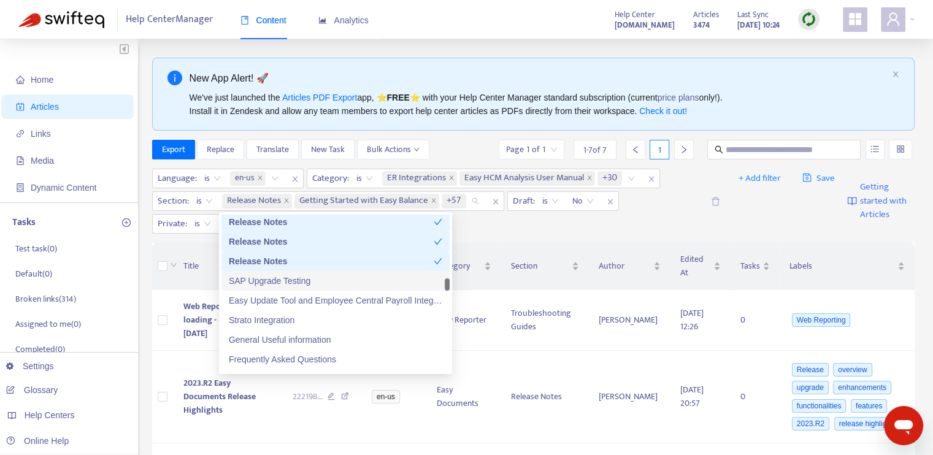
click at [317, 281] on div "SAP Upgrade Testing" at bounding box center [336, 280] width 214 height 13
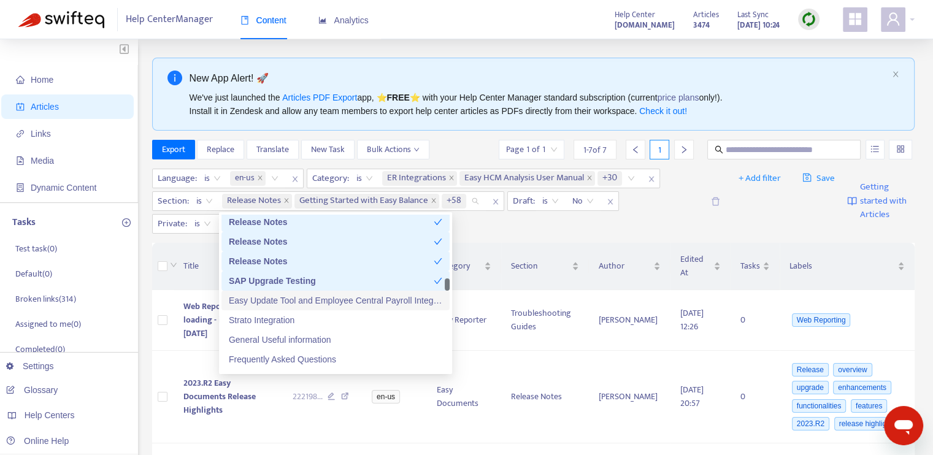
click at [322, 300] on div "Easy Update Tool and Employee Central Payroll Integration" at bounding box center [336, 300] width 214 height 13
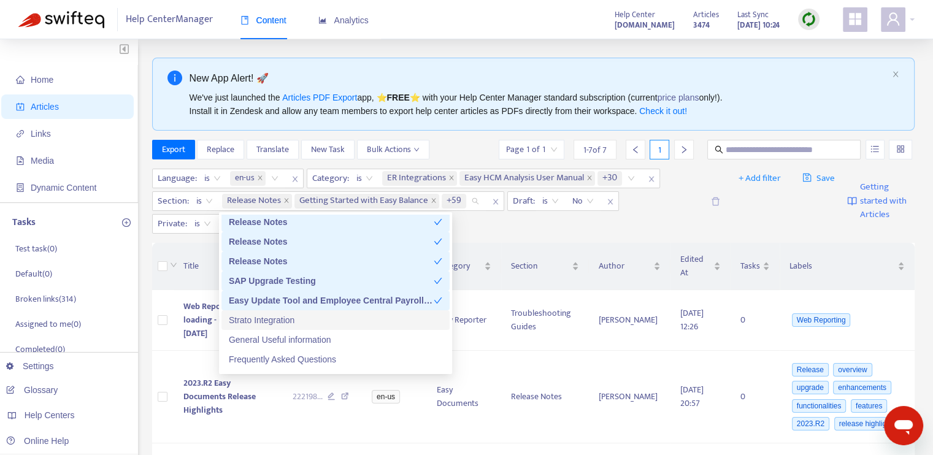
click at [321, 322] on div "Strato Integration" at bounding box center [336, 320] width 214 height 13
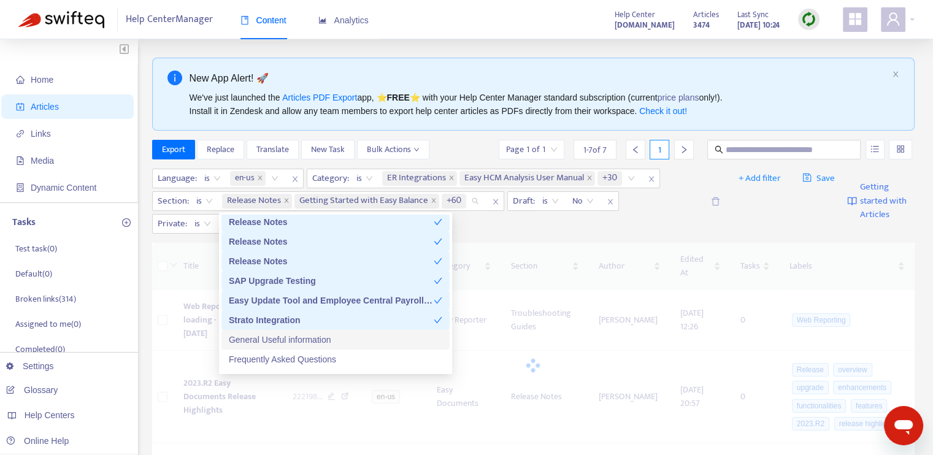
click at [323, 338] on div "General Useful information" at bounding box center [336, 339] width 214 height 13
click at [323, 338] on div "General Useful information" at bounding box center [331, 339] width 205 height 13
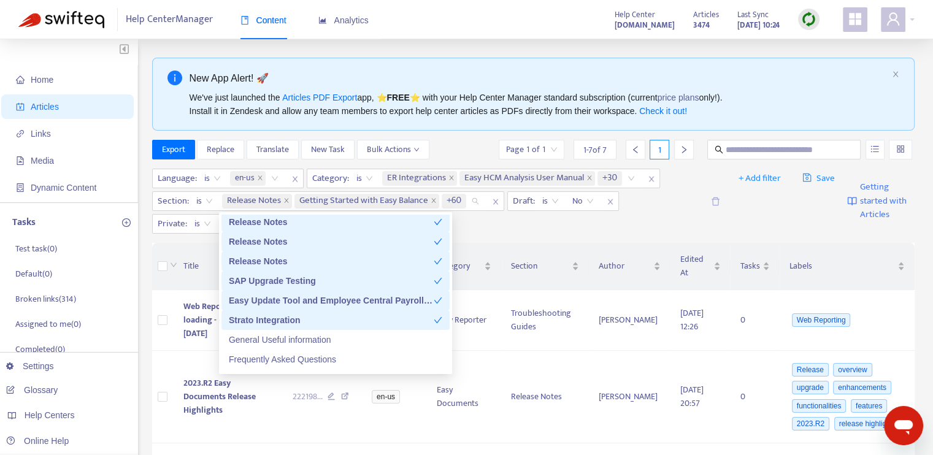
scroll to position [3129, 0]
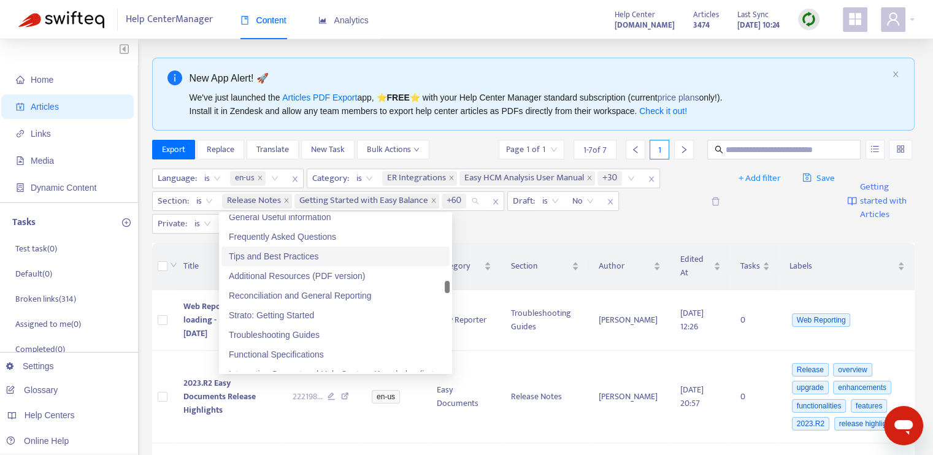
click at [319, 242] on div "Frequently Asked Questions" at bounding box center [336, 236] width 214 height 13
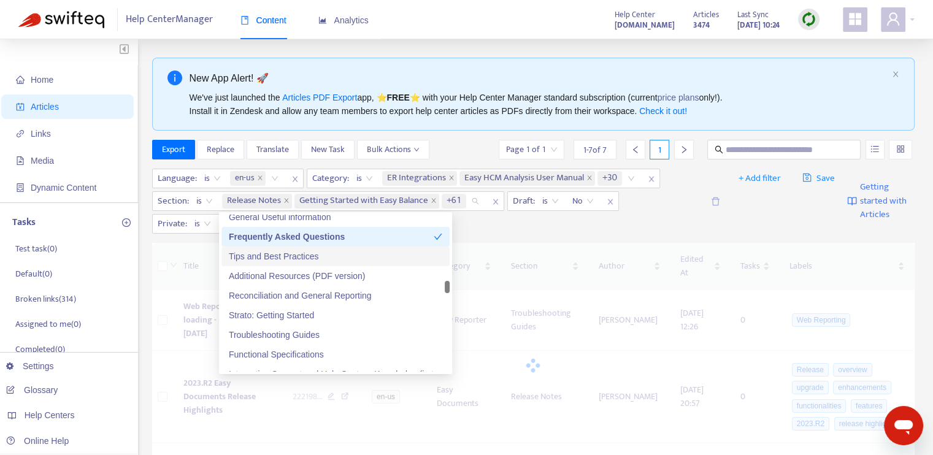
click at [321, 259] on div "Tips and Best Practices" at bounding box center [336, 256] width 214 height 13
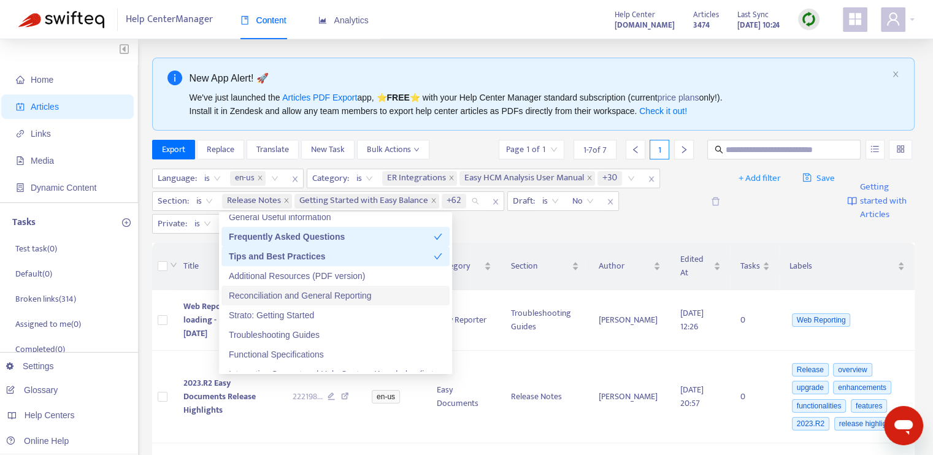
click at [323, 302] on div "Reconciliation and General Reporting" at bounding box center [336, 295] width 214 height 13
click at [319, 333] on div "Troubleshooting Guides" at bounding box center [336, 334] width 214 height 13
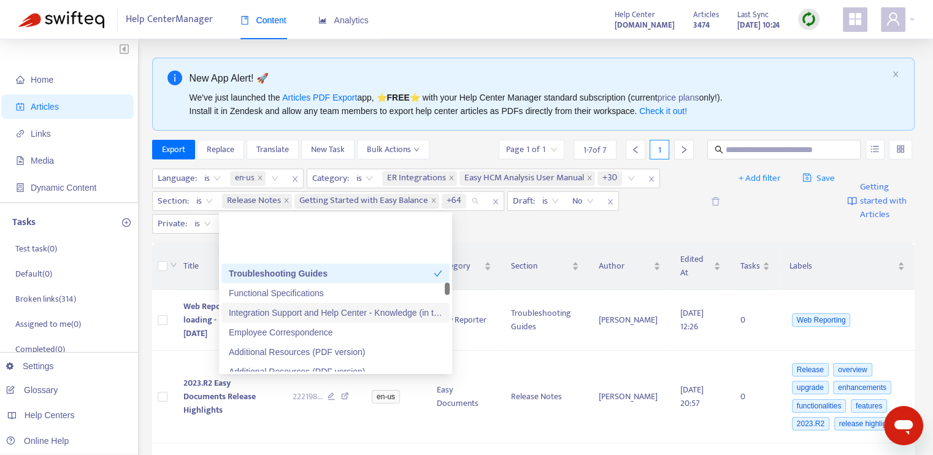
scroll to position [3252, 0]
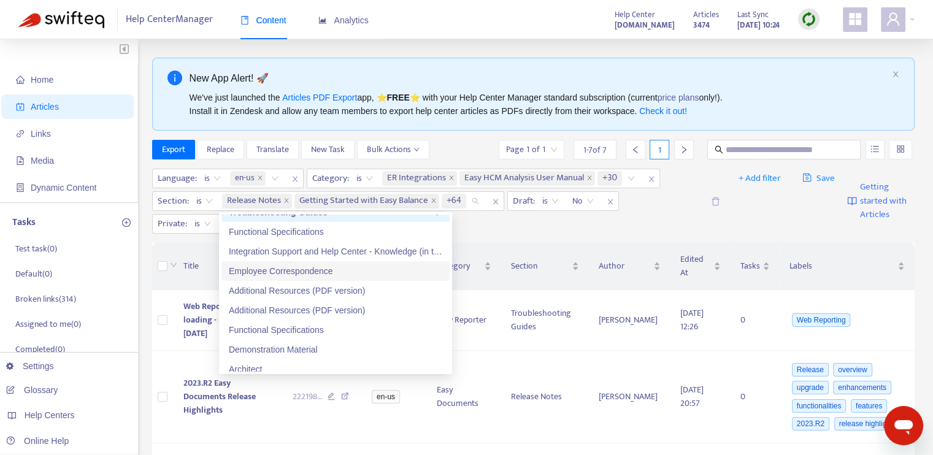
click at [319, 272] on div "Employee Correspondence" at bounding box center [336, 270] width 214 height 13
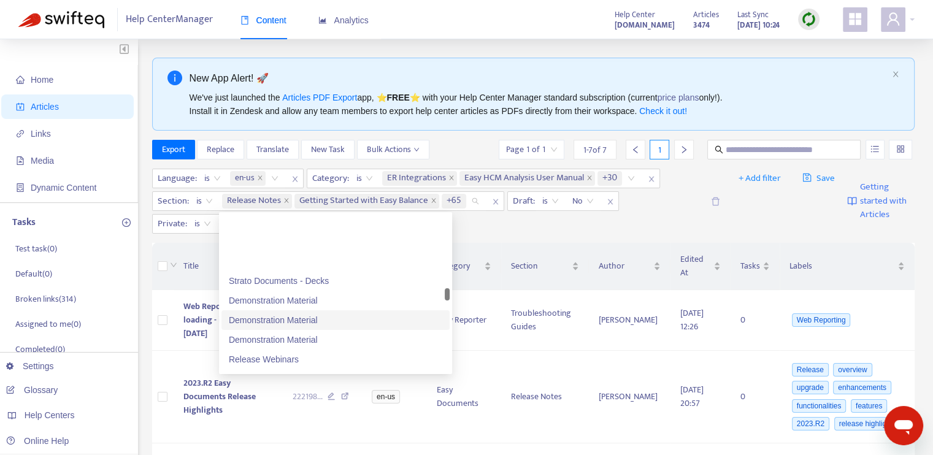
scroll to position [3559, 0]
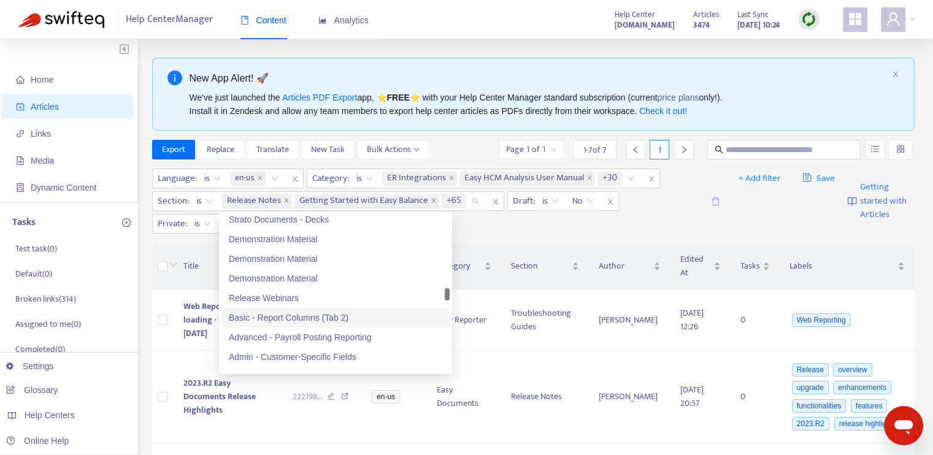
click at [295, 315] on div "Basic - Report Columns (Tab 2)" at bounding box center [336, 317] width 214 height 13
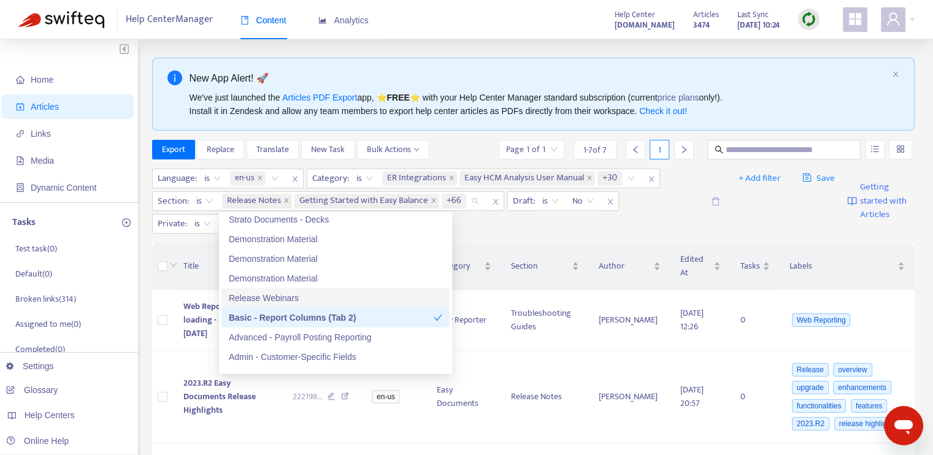
scroll to position [3620, 0]
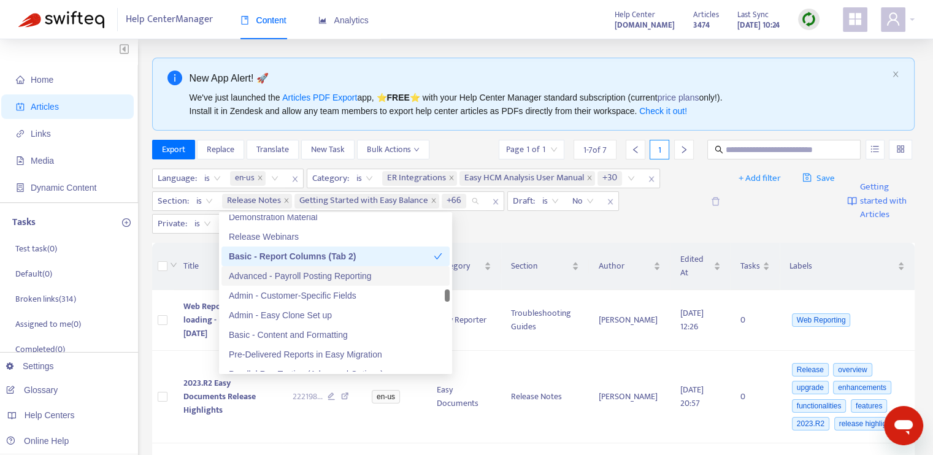
click at [322, 277] on div "Advanced - Payroll Posting Reporting" at bounding box center [336, 275] width 214 height 13
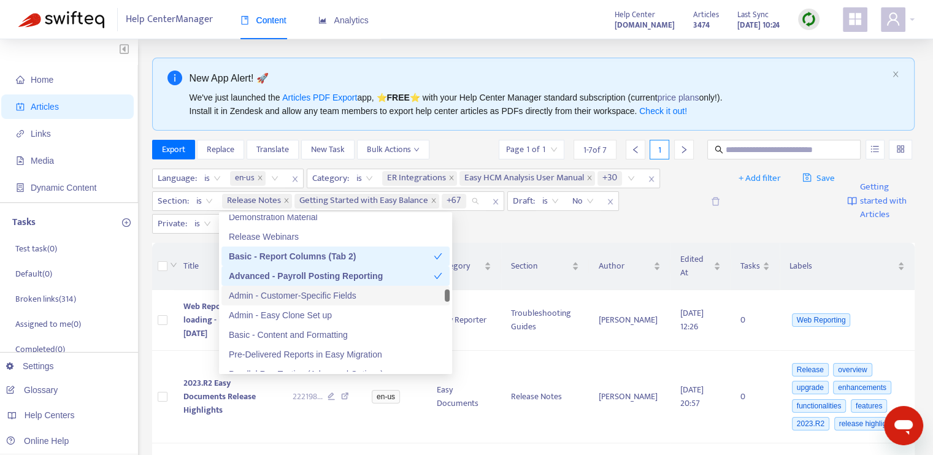
click at [319, 299] on div "Admin - Customer-Specific Fields" at bounding box center [336, 295] width 214 height 13
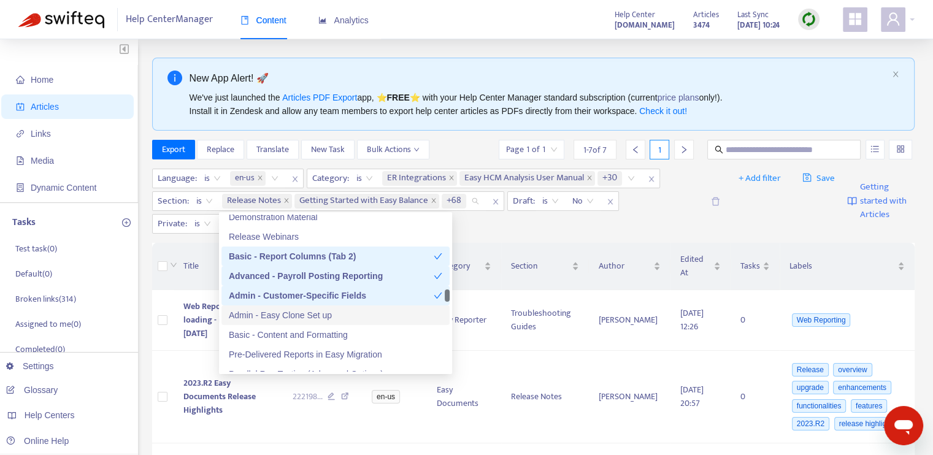
click at [319, 314] on div "Admin - Easy Clone Set up" at bounding box center [336, 315] width 214 height 13
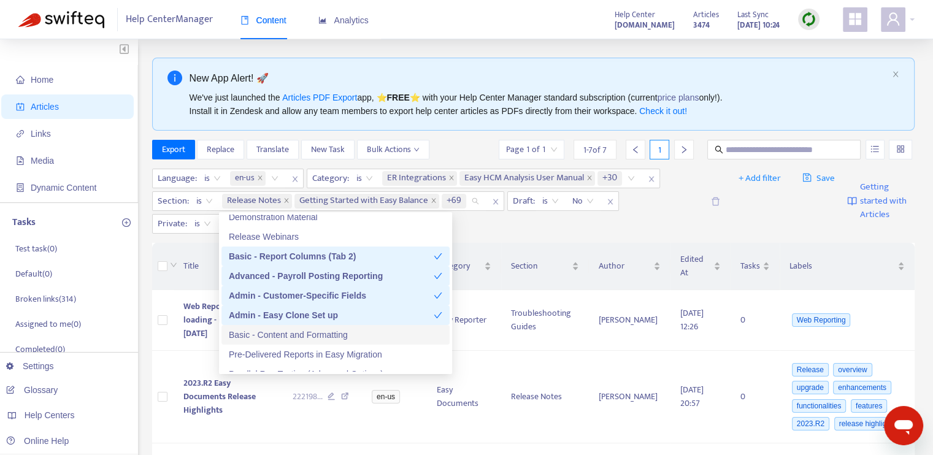
click at [326, 331] on div "Basic - Content and Formatting" at bounding box center [336, 334] width 214 height 13
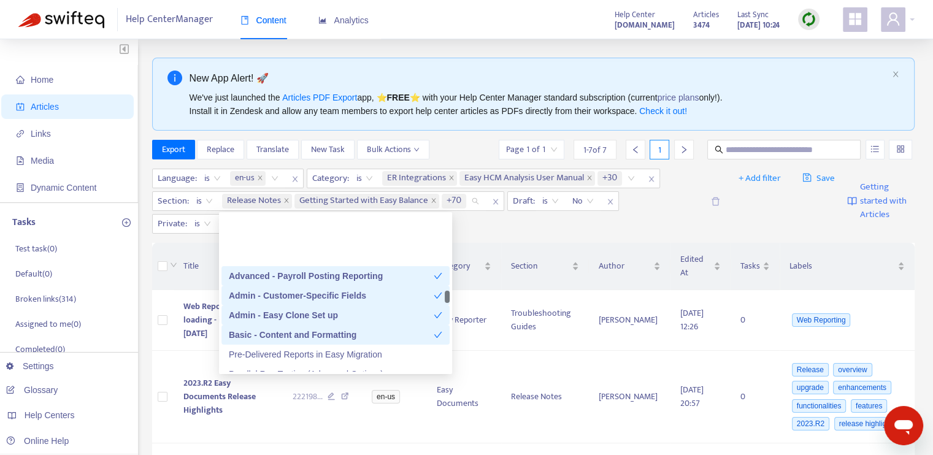
scroll to position [3681, 0]
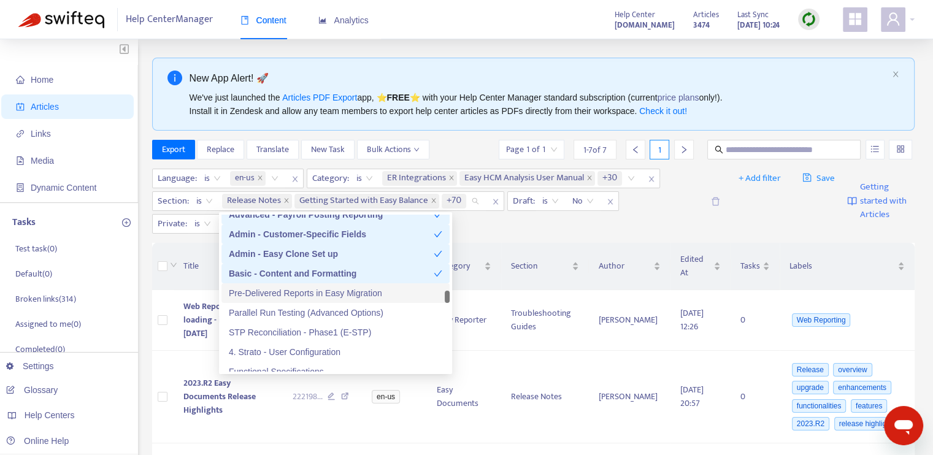
click at [335, 289] on div "Pre-Delivered Reports in Easy Migration" at bounding box center [336, 293] width 214 height 13
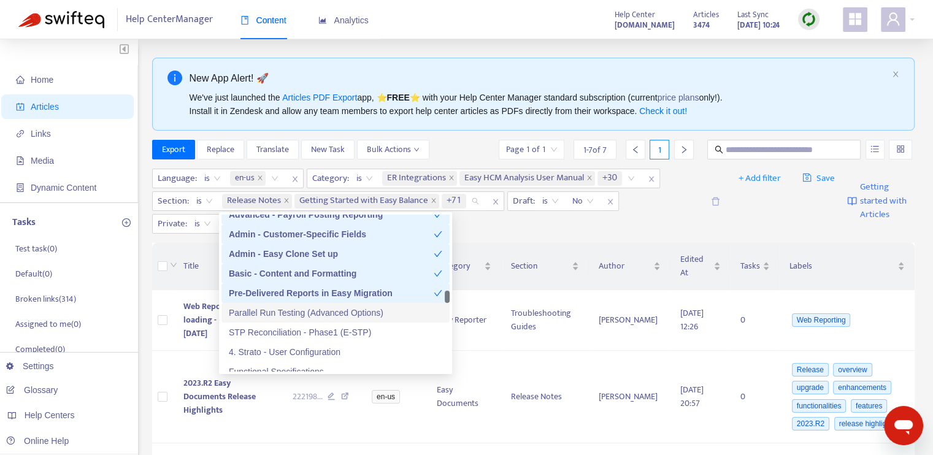
click at [334, 311] on div "Parallel Run Testing (Advanced Options)" at bounding box center [336, 312] width 214 height 13
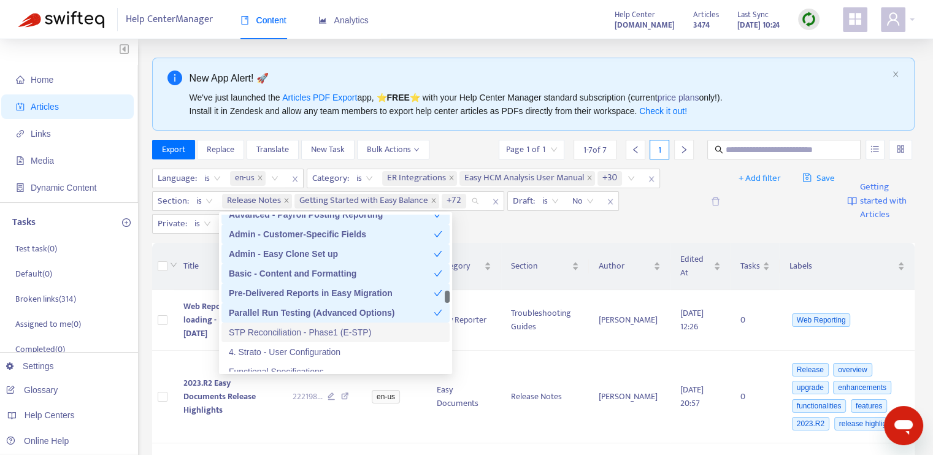
click at [333, 328] on div "STP Reconciliation - Phase1 (E-STP)" at bounding box center [336, 332] width 214 height 13
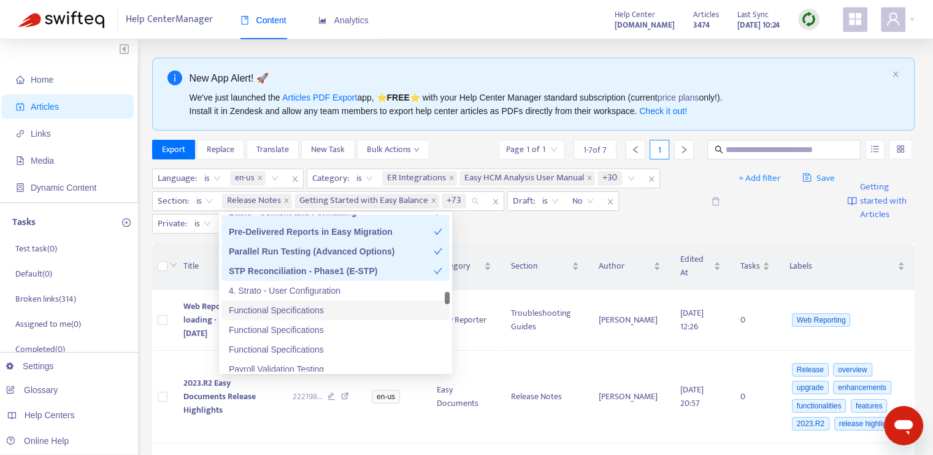
scroll to position [3865, 0]
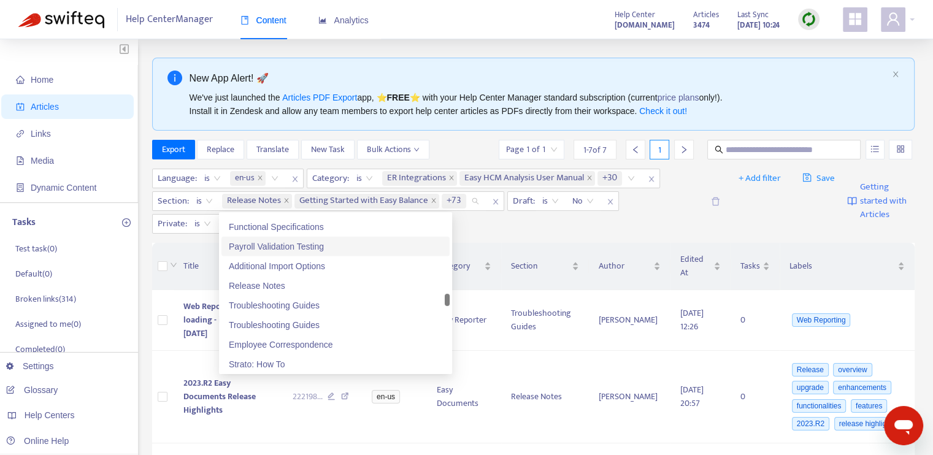
click at [325, 247] on div "Payroll Validation Testing" at bounding box center [336, 246] width 214 height 13
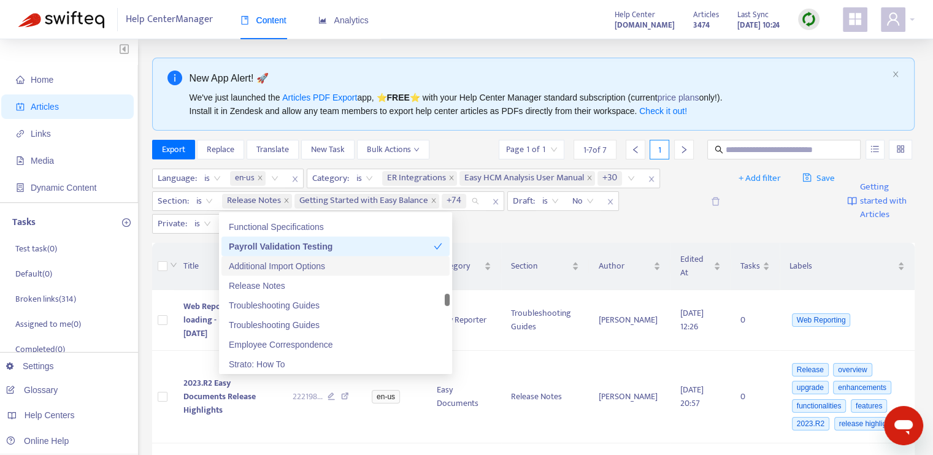
click at [326, 269] on div "Additional Import Options" at bounding box center [336, 266] width 214 height 13
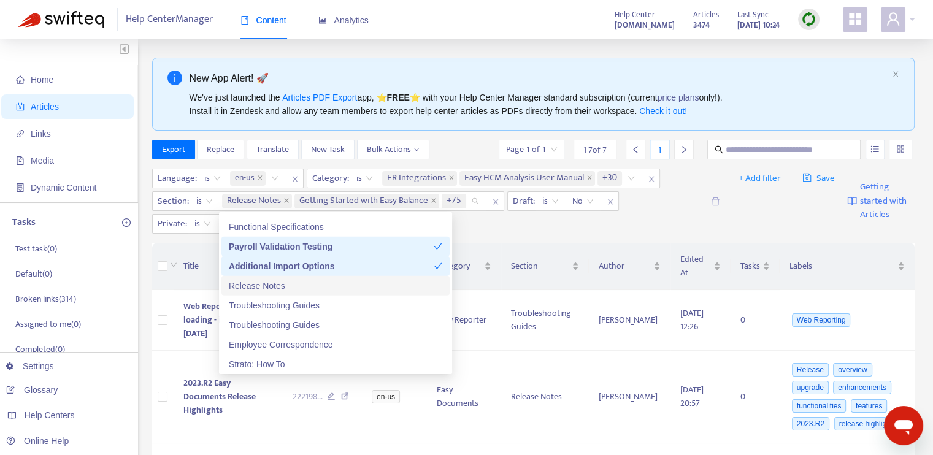
click at [324, 287] on div "Release Notes" at bounding box center [336, 285] width 214 height 13
click at [325, 302] on div "Troubleshooting Guides" at bounding box center [336, 305] width 214 height 13
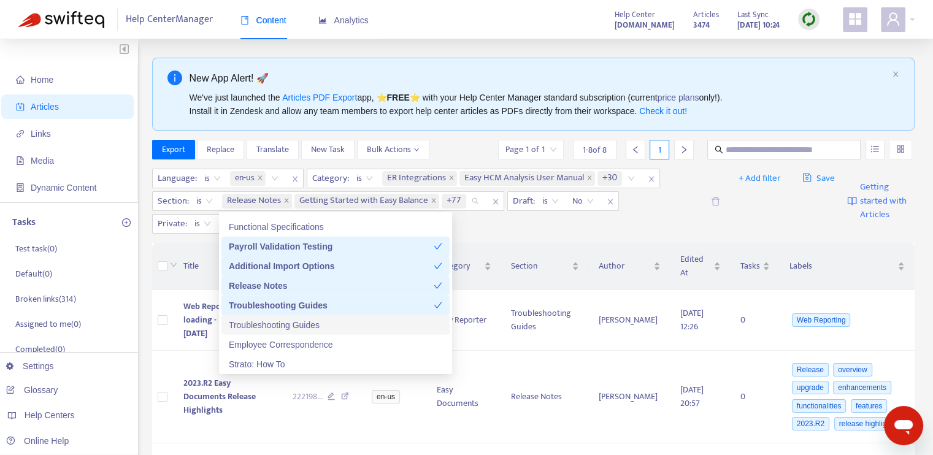
click at [326, 331] on div "Troubleshooting Guides" at bounding box center [336, 324] width 214 height 13
click at [332, 343] on div "Employee Correspondence" at bounding box center [336, 344] width 214 height 13
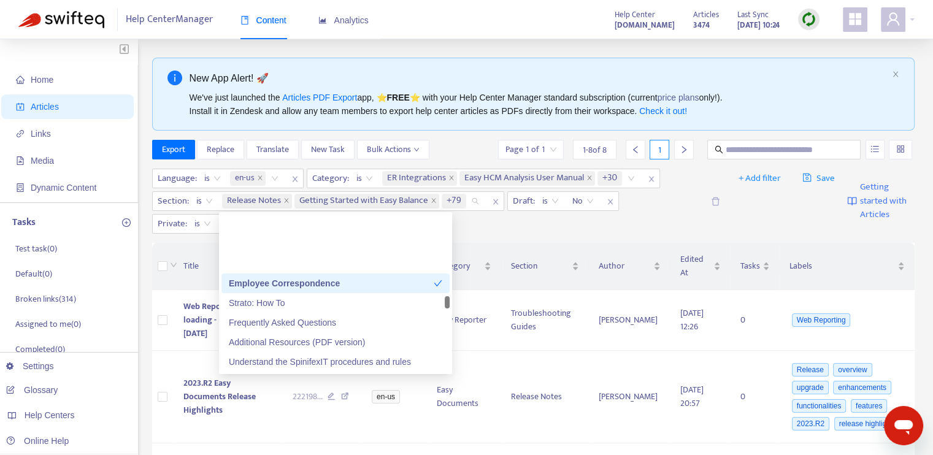
scroll to position [3988, 0]
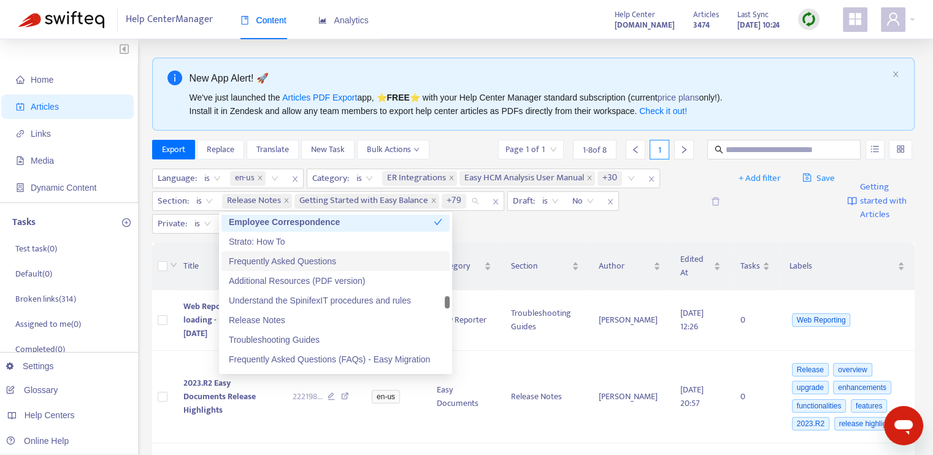
click at [325, 268] on div "Frequently Asked Questions" at bounding box center [335, 262] width 228 height 20
click at [324, 316] on div "Release Notes" at bounding box center [336, 320] width 214 height 13
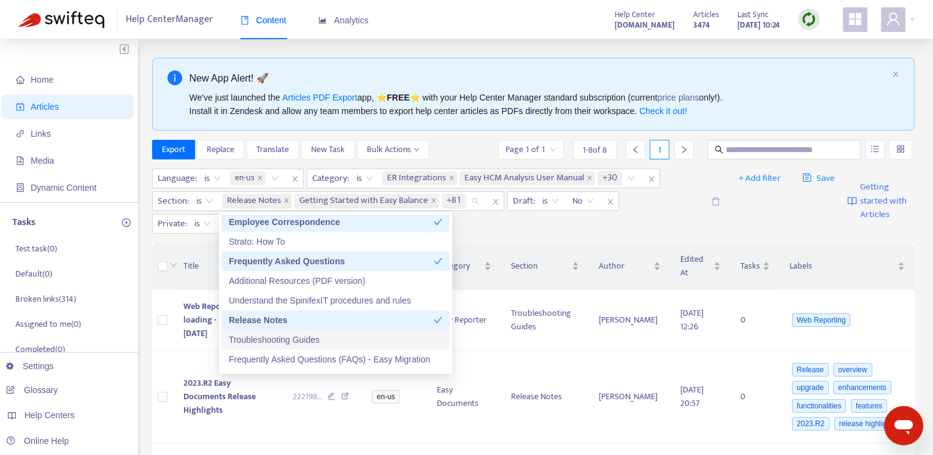
click at [324, 337] on div "Troubleshooting Guides" at bounding box center [336, 339] width 214 height 13
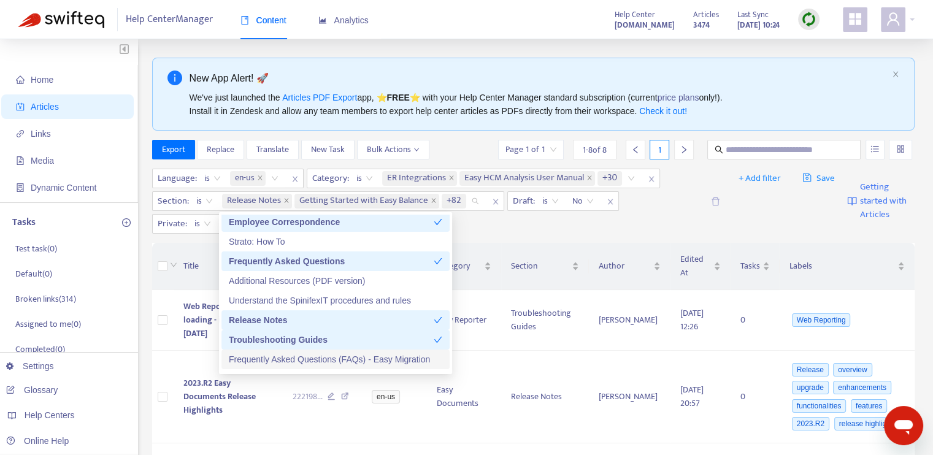
click at [329, 355] on div "Frequently Asked Questions (FAQs) - Easy Migration" at bounding box center [336, 359] width 214 height 13
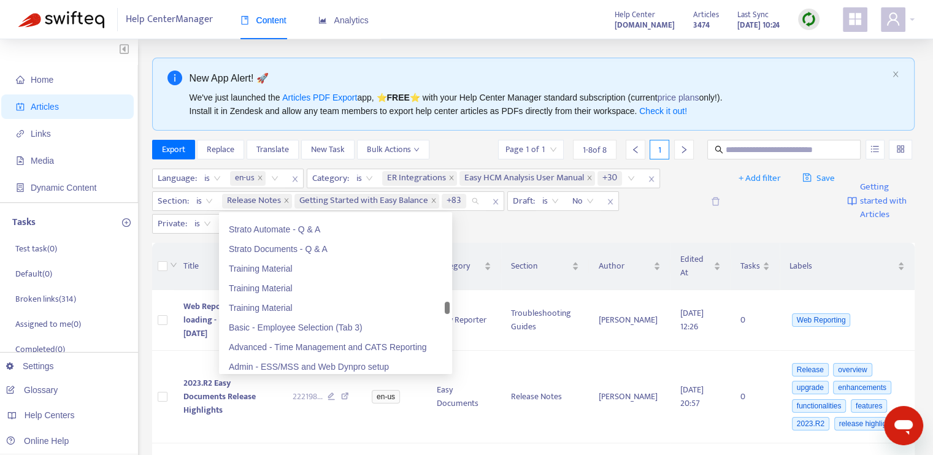
scroll to position [4356, 0]
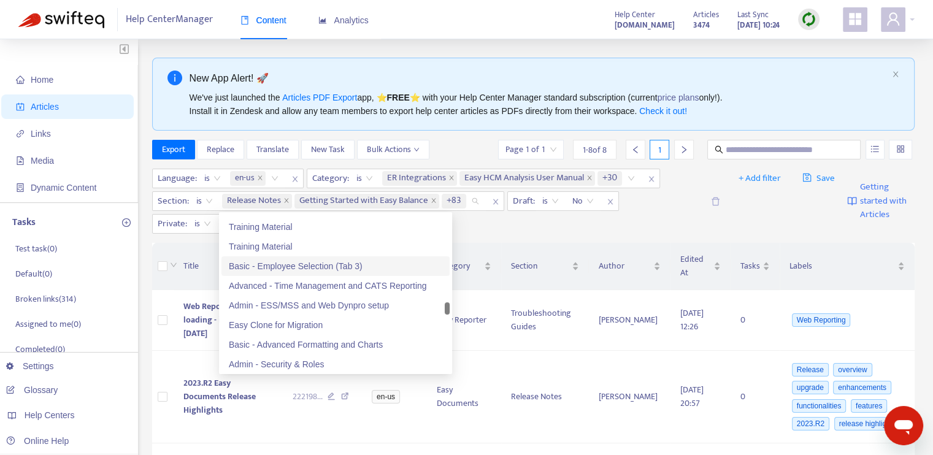
click at [317, 268] on div "Basic - Employee Selection (Tab 3)" at bounding box center [336, 266] width 214 height 13
click at [328, 284] on div "Advanced - Time Management and CATS Reporting" at bounding box center [336, 285] width 214 height 13
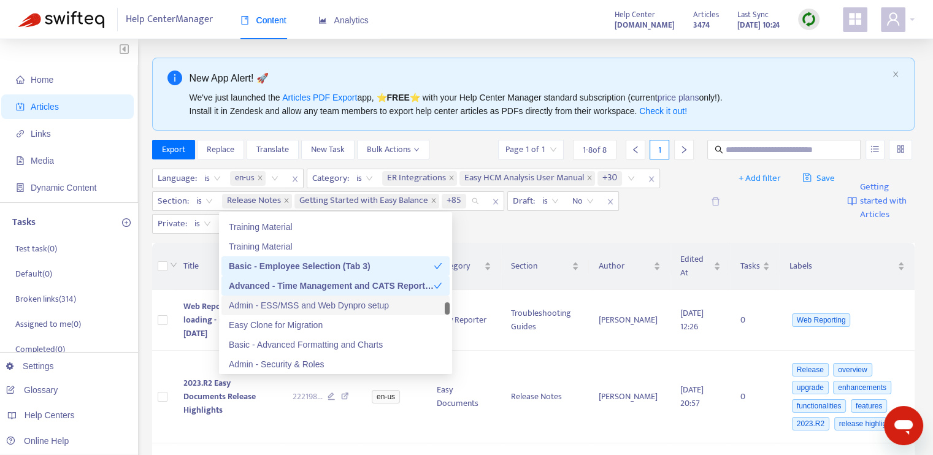
click at [328, 307] on div "Admin - ESS/MSS and Web Dynpro setup" at bounding box center [336, 305] width 214 height 13
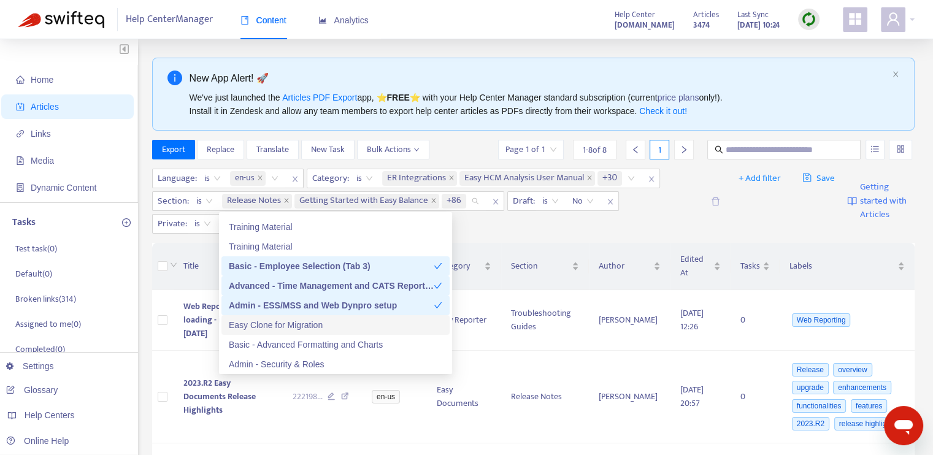
click at [319, 326] on div "Easy Clone for Migration" at bounding box center [336, 324] width 214 height 13
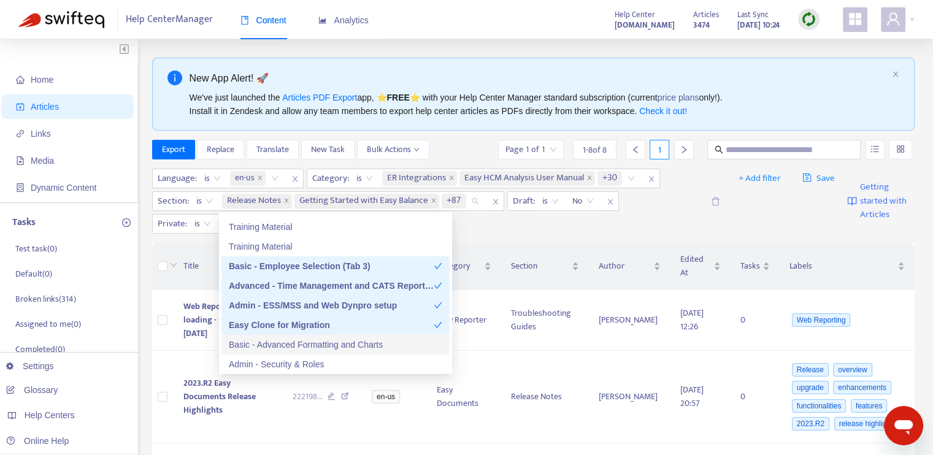
click at [331, 342] on div "Basic - Advanced Formatting and Charts" at bounding box center [336, 344] width 214 height 13
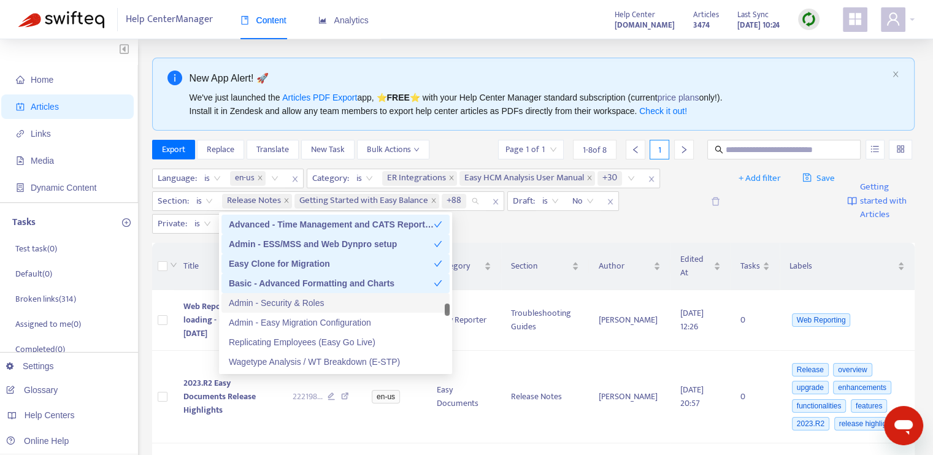
click at [333, 299] on div "Admin - Security & Roles" at bounding box center [336, 302] width 214 height 13
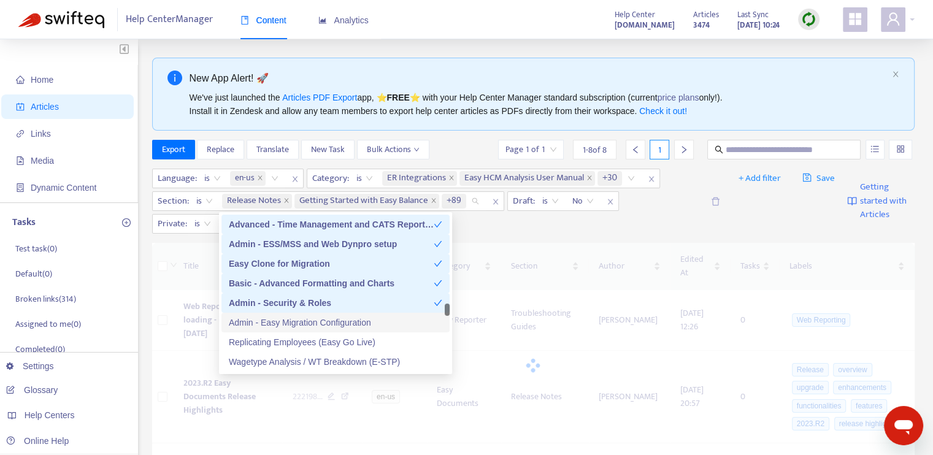
click at [336, 328] on div "Admin - Easy Migration Configuration" at bounding box center [336, 322] width 214 height 13
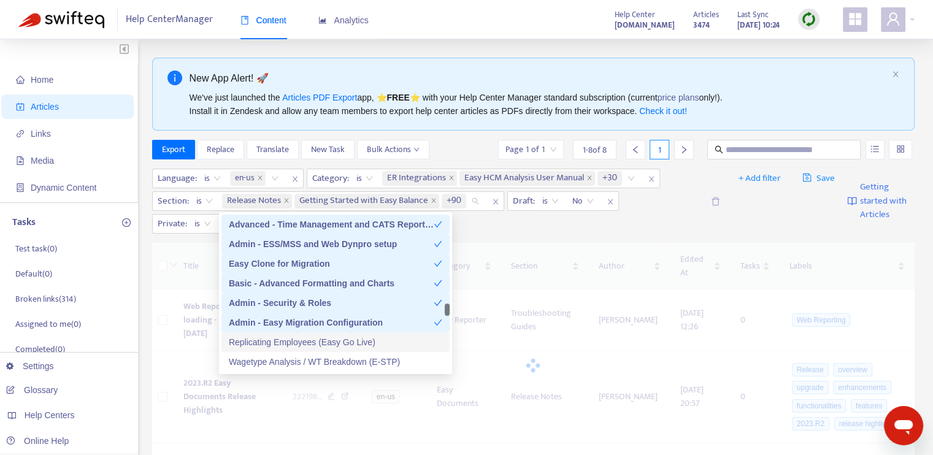
click at [336, 345] on div "Replicating Employees (Easy Go Live)" at bounding box center [336, 342] width 214 height 13
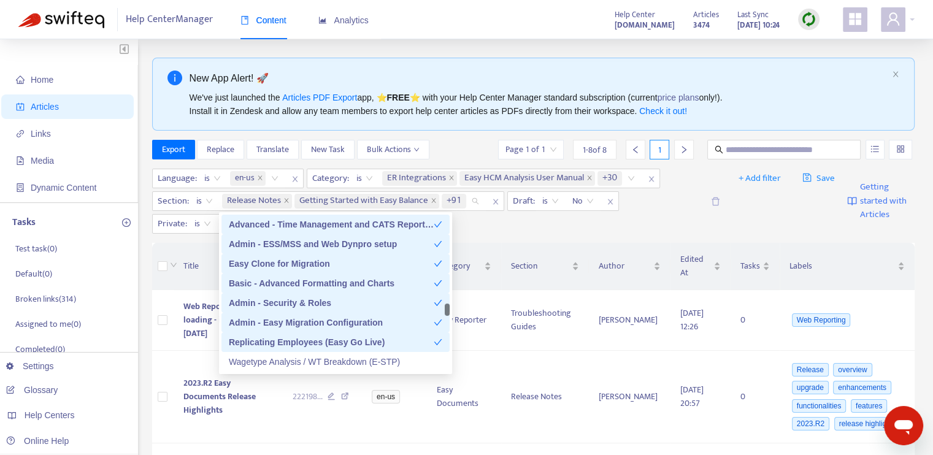
scroll to position [4540, 0]
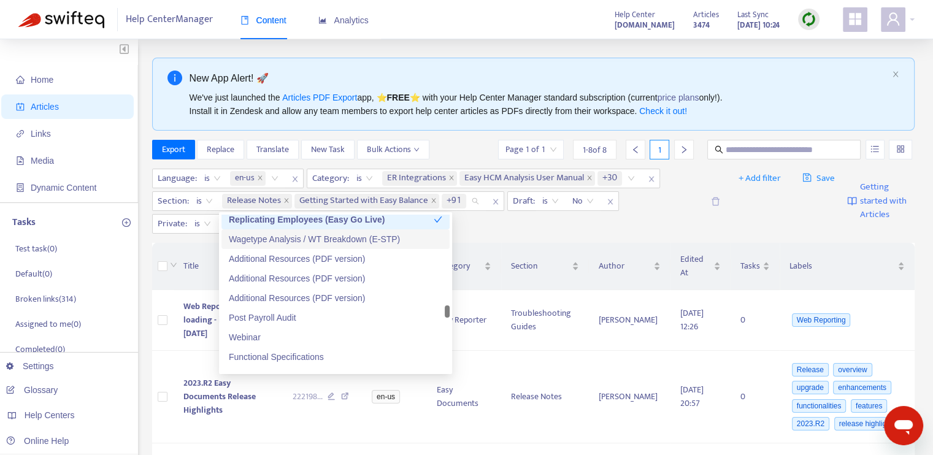
click at [351, 240] on div "Wagetype Analysis / WT Breakdown (E-STP)" at bounding box center [336, 239] width 214 height 13
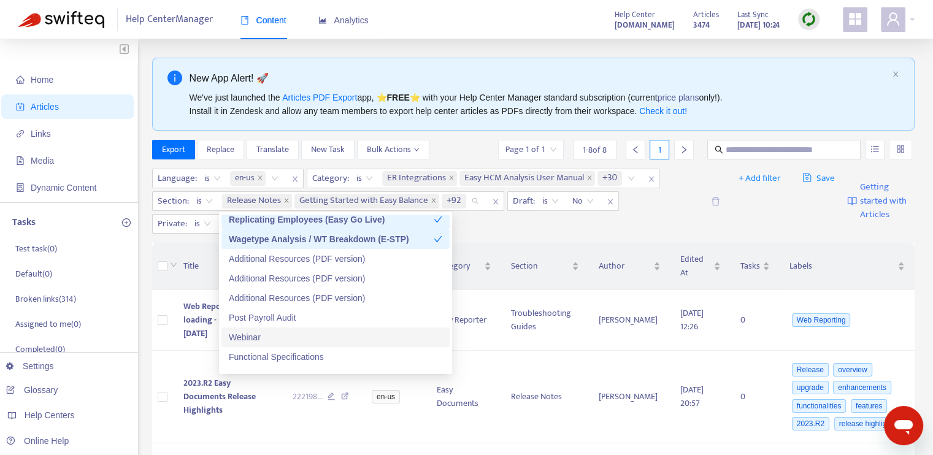
click at [325, 323] on div "Post Payroll Audit" at bounding box center [336, 317] width 214 height 13
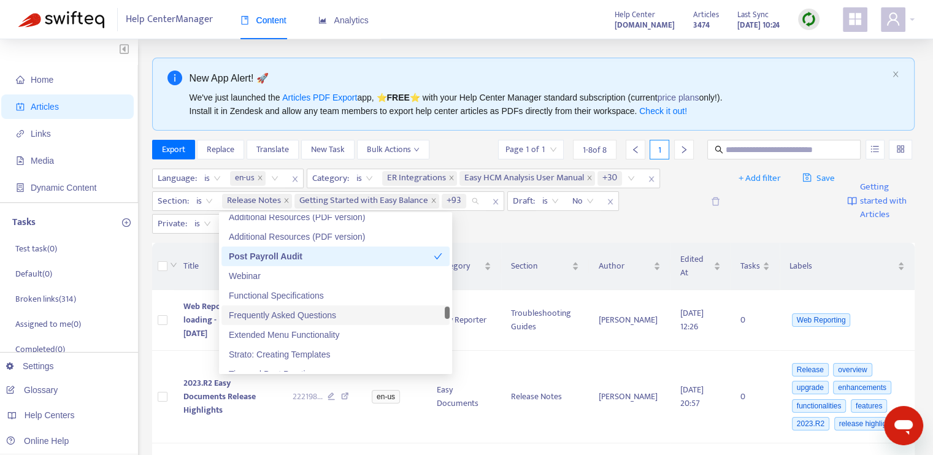
click at [322, 316] on div "Frequently Asked Questions" at bounding box center [336, 315] width 214 height 13
click at [322, 333] on div "Extended Menu Functionality" at bounding box center [336, 334] width 214 height 13
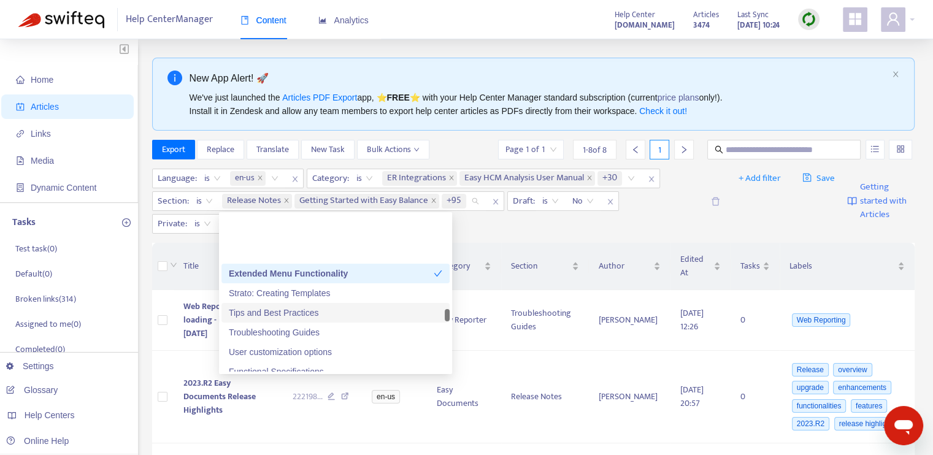
scroll to position [4724, 0]
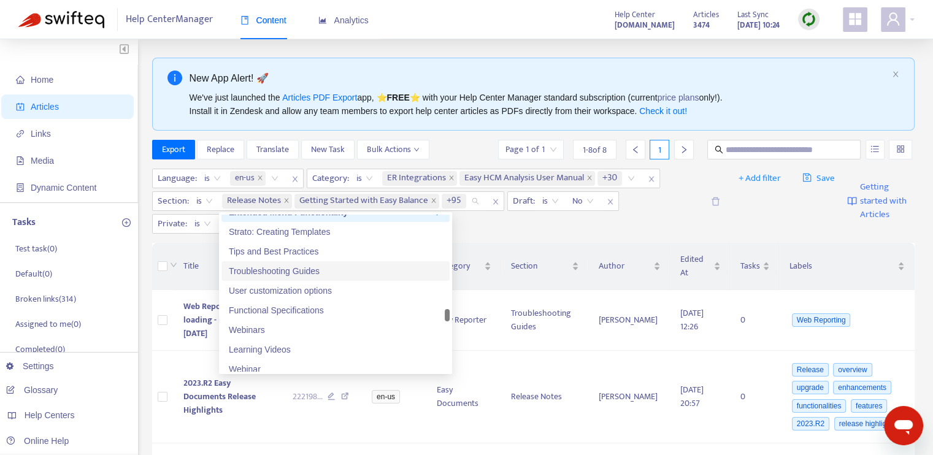
click at [317, 272] on div "Troubleshooting Guides" at bounding box center [336, 270] width 214 height 13
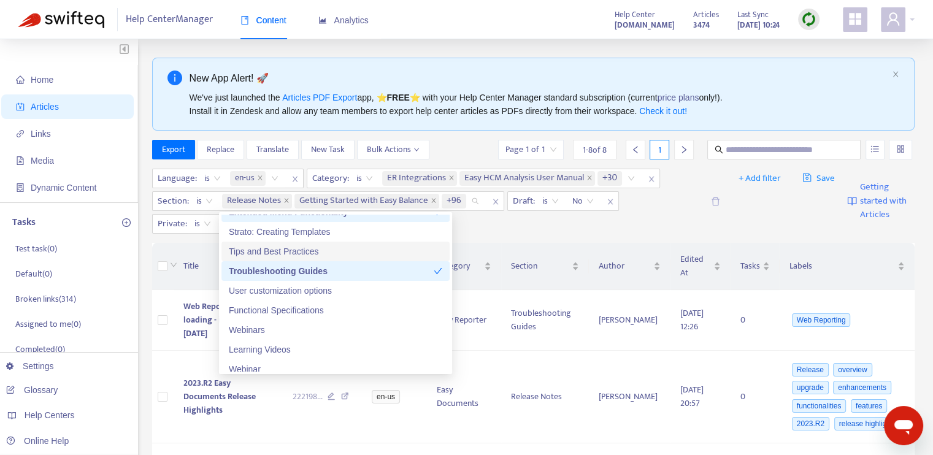
click at [318, 252] on div "Tips and Best Practices" at bounding box center [336, 251] width 214 height 13
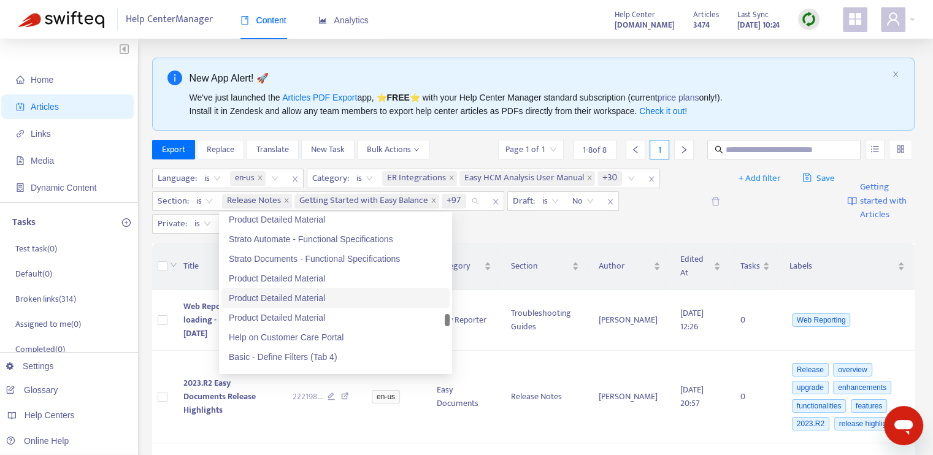
scroll to position [5093, 0]
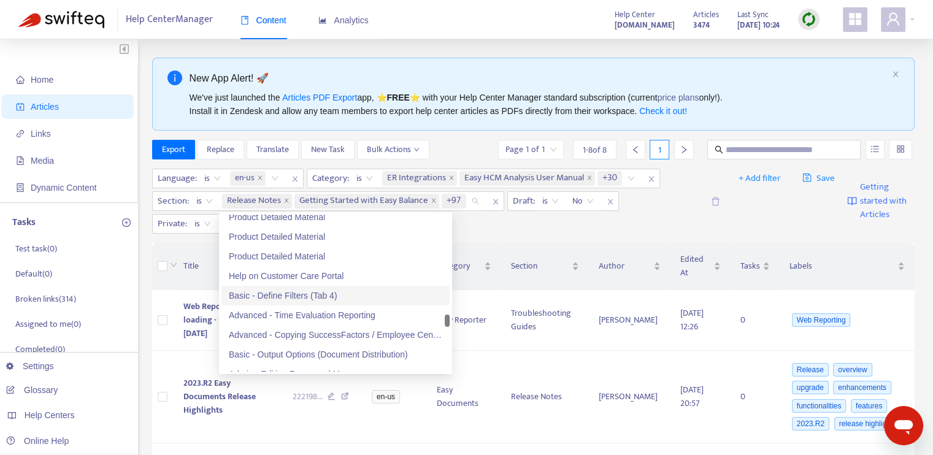
click at [322, 292] on div "Basic - Define Filters (Tab 4)" at bounding box center [336, 295] width 214 height 13
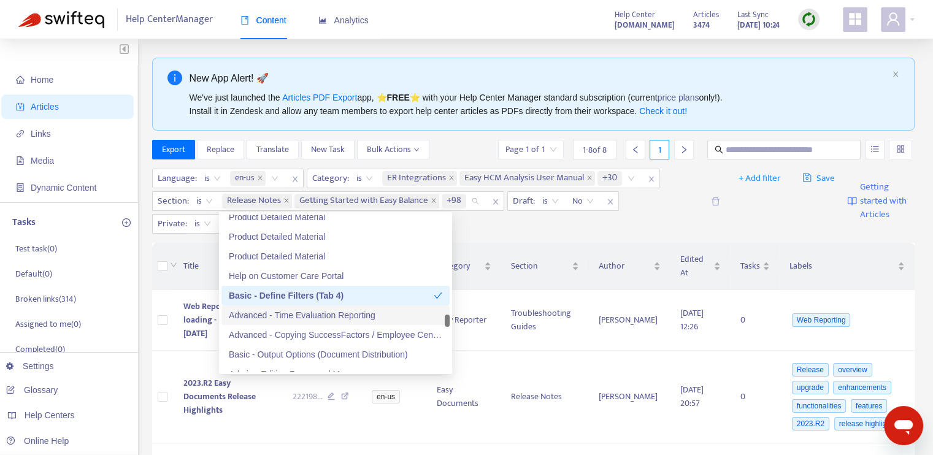
click at [331, 317] on div "Advanced - Time Evaluation Reporting" at bounding box center [336, 315] width 214 height 13
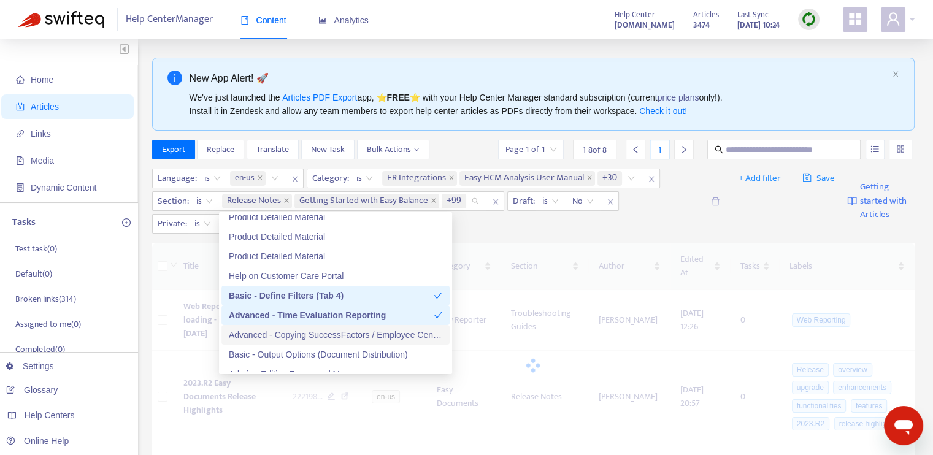
click at [328, 336] on div "Advanced - Copying SuccessFactors / Employee Central Data" at bounding box center [336, 334] width 214 height 13
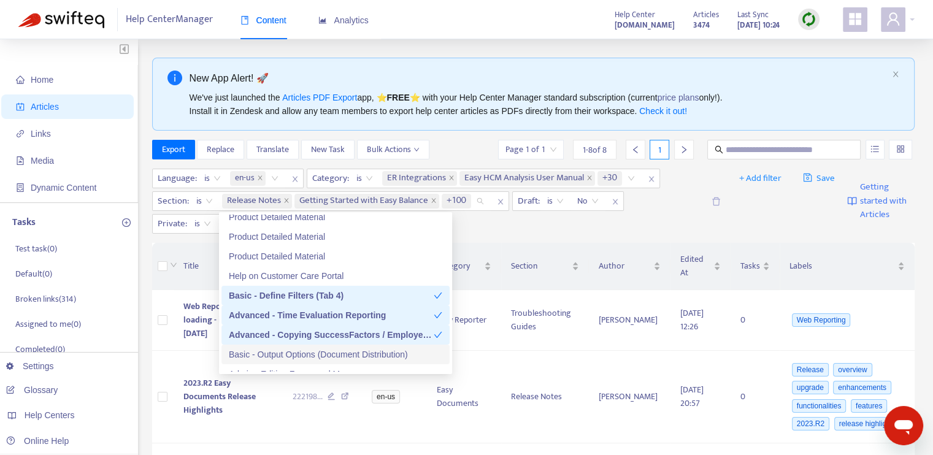
click at [326, 351] on div "Basic - Output Options (Document Distribution)" at bounding box center [336, 354] width 214 height 13
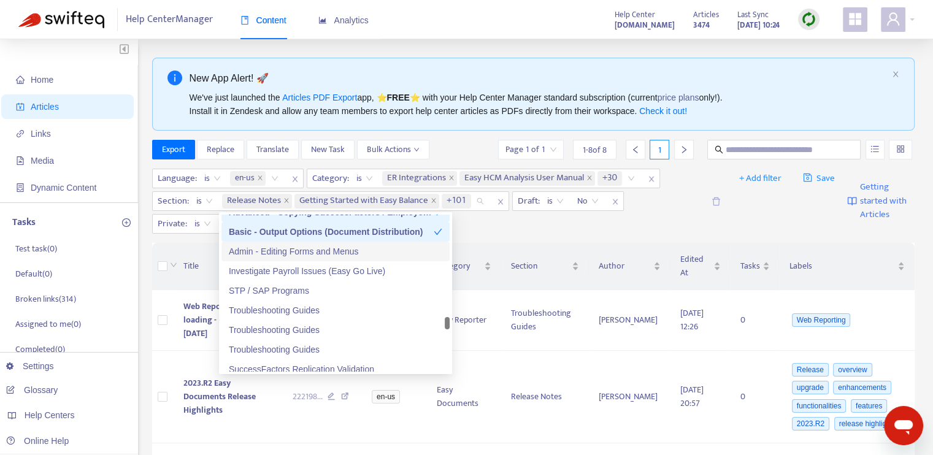
click at [324, 255] on div "Admin - Editing Forms and Menus" at bounding box center [336, 251] width 214 height 13
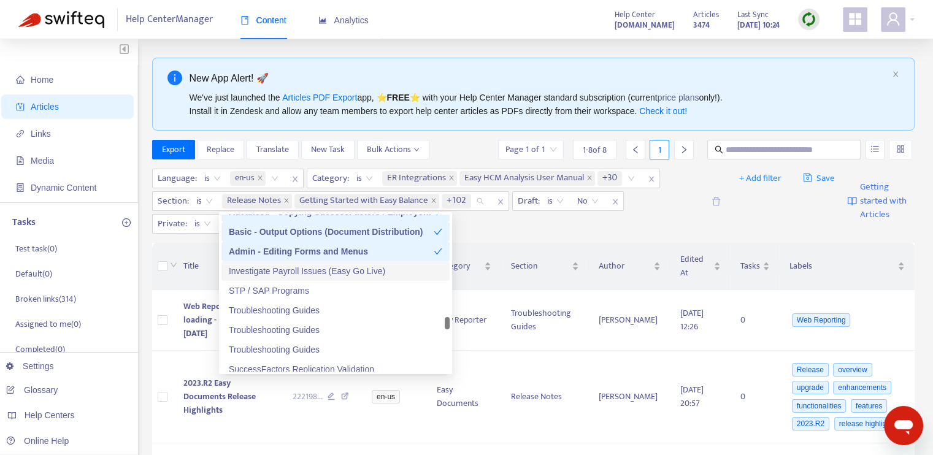
click at [324, 271] on div "Investigate Payroll Issues (Easy Go Live)" at bounding box center [336, 270] width 214 height 13
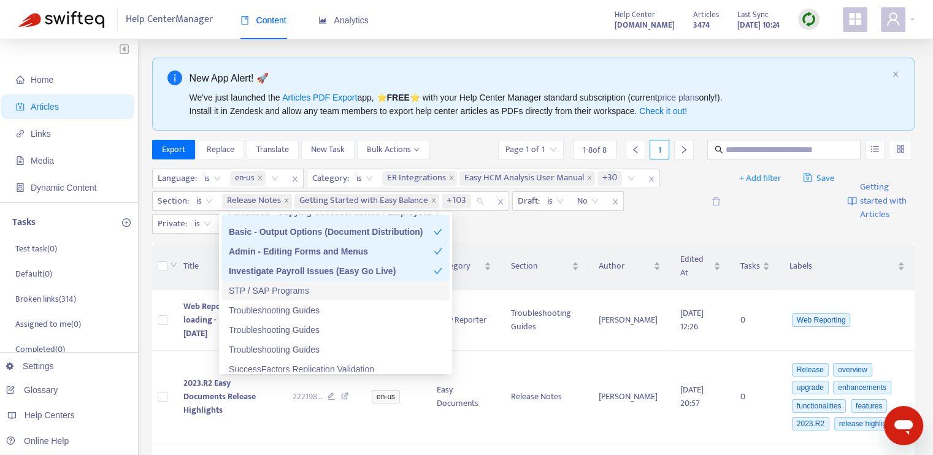
click at [324, 288] on div "STP / SAP Programs" at bounding box center [336, 290] width 214 height 13
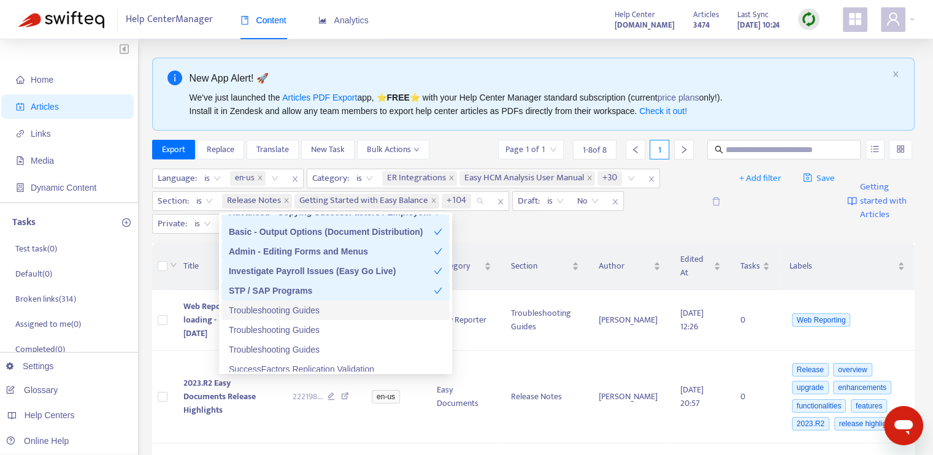
drag, startPoint x: 326, startPoint y: 310, endPoint x: 326, endPoint y: 317, distance: 6.7
click at [326, 311] on div "Troubleshooting Guides" at bounding box center [336, 310] width 214 height 13
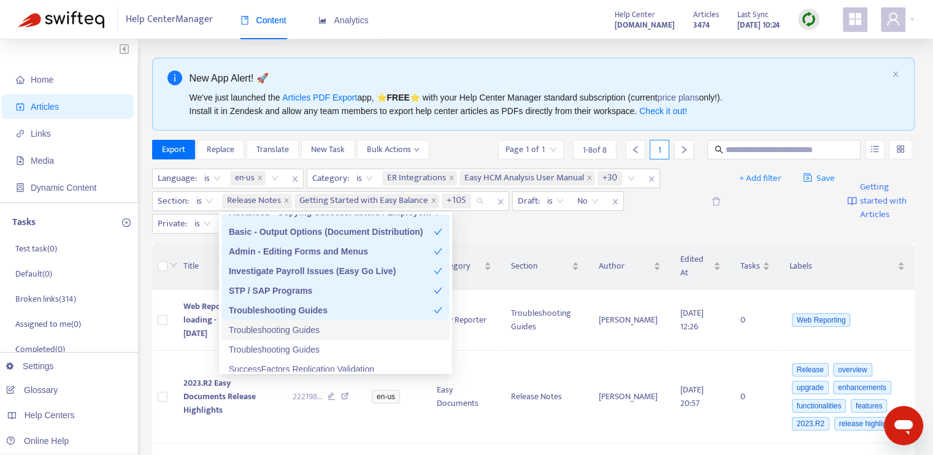
click at [322, 333] on div "Troubleshooting Guides" at bounding box center [336, 329] width 214 height 13
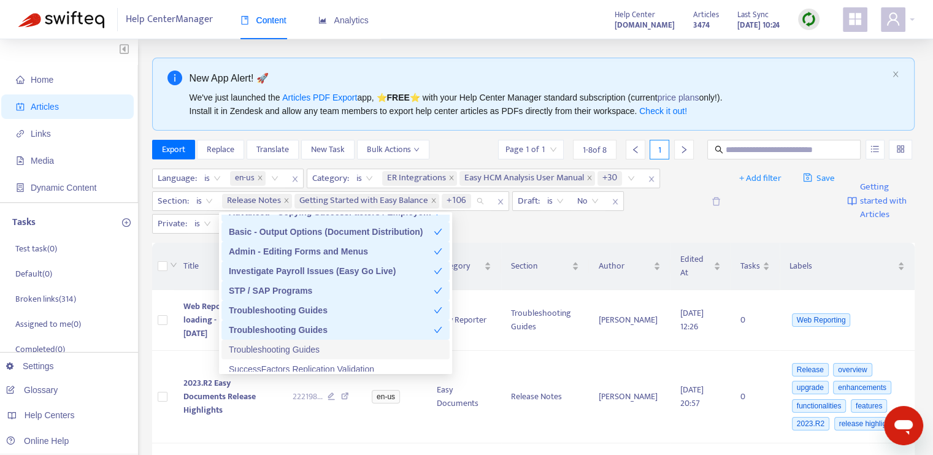
click at [322, 349] on div "Troubleshooting Guides" at bounding box center [336, 349] width 214 height 13
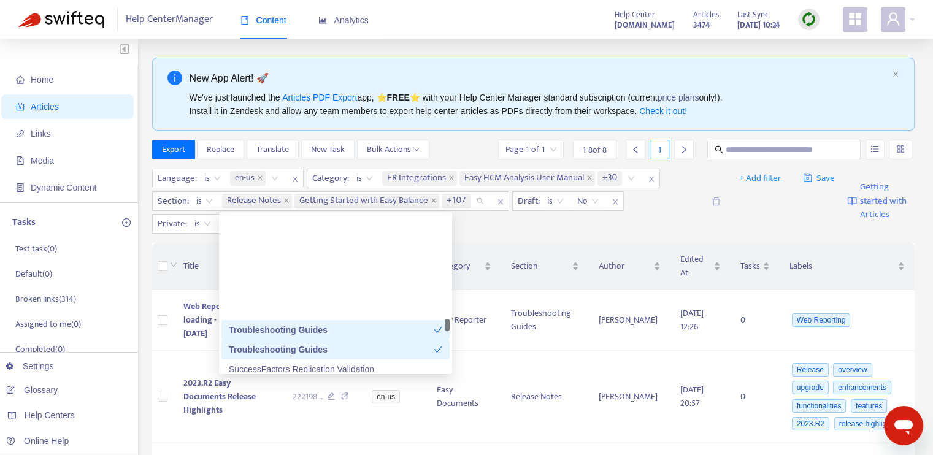
scroll to position [5338, 0]
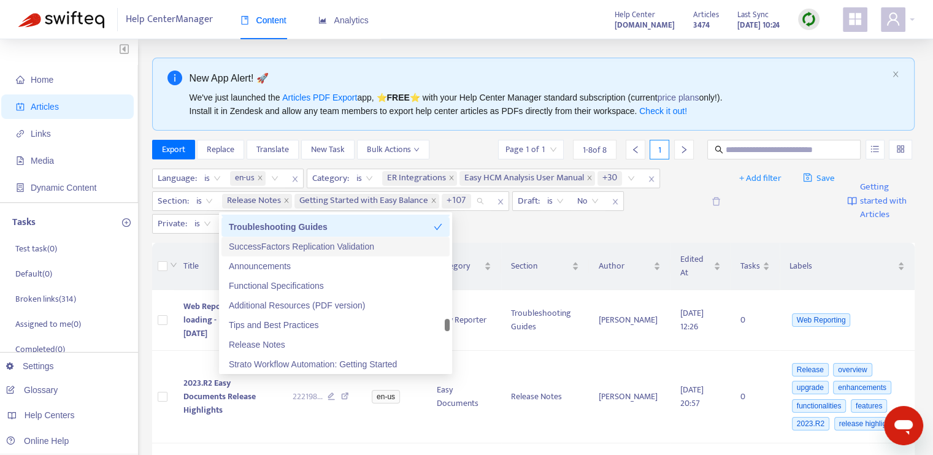
click at [325, 247] on div "SuccessFactors Replication Validation" at bounding box center [336, 246] width 214 height 13
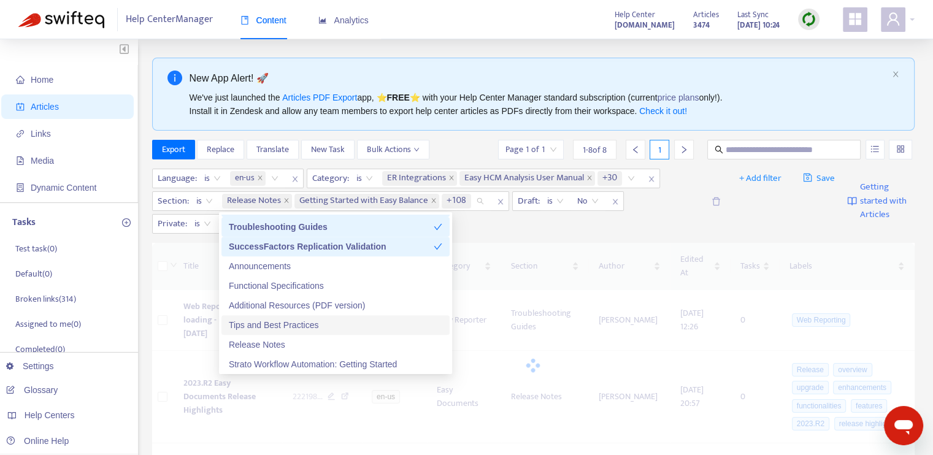
click at [316, 326] on div "Tips and Best Practices" at bounding box center [336, 324] width 214 height 13
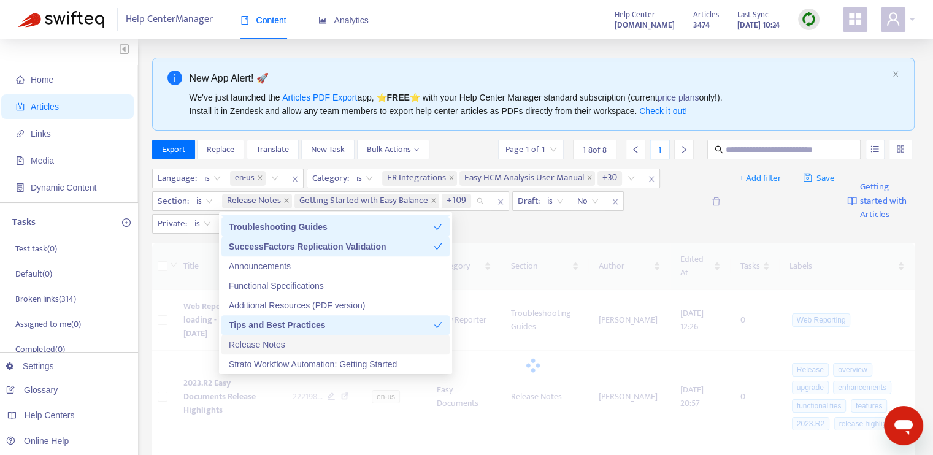
click at [314, 345] on div "Release Notes" at bounding box center [336, 344] width 214 height 13
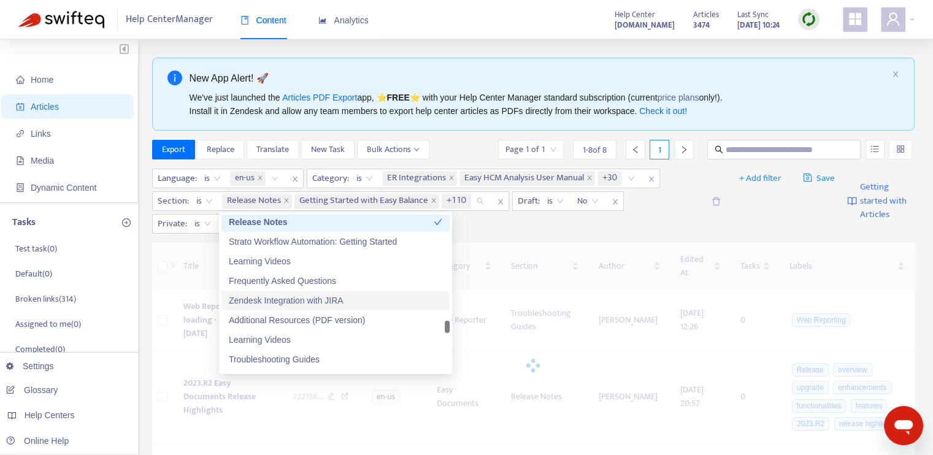
scroll to position [5461, 0]
click at [354, 277] on div "Frequently Asked Questions" at bounding box center [336, 280] width 214 height 13
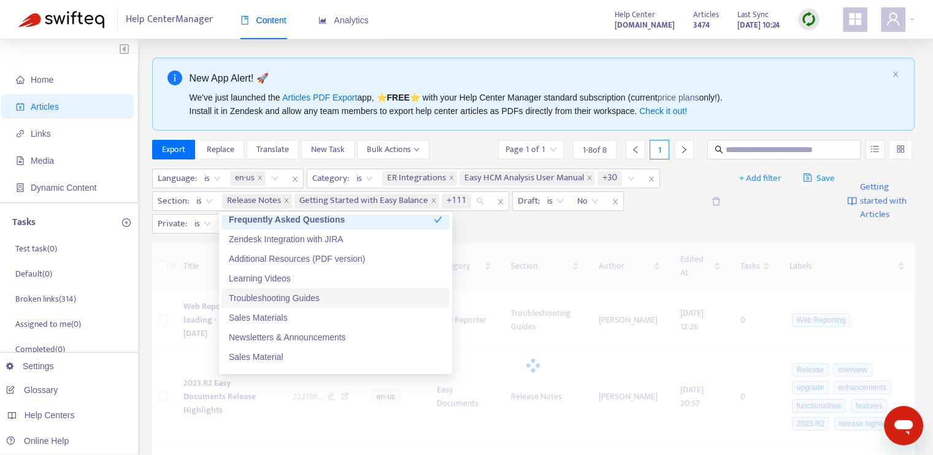
click at [289, 297] on div "Troubleshooting Guides" at bounding box center [336, 297] width 214 height 13
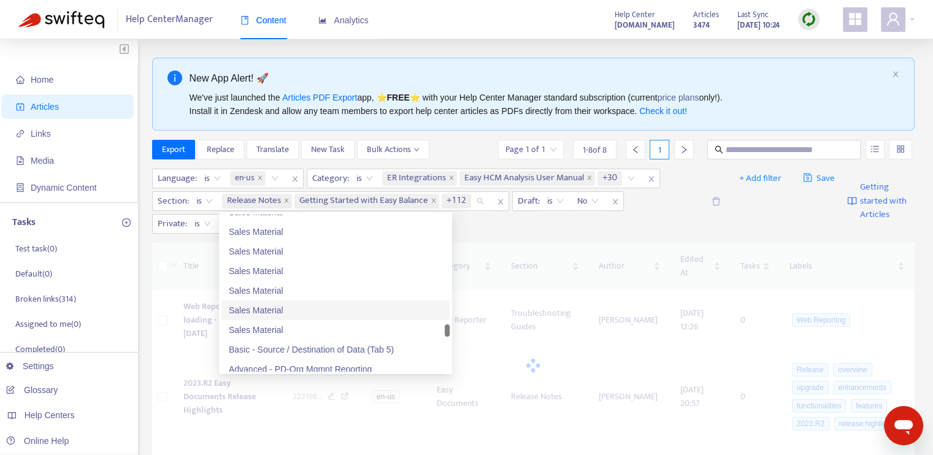
scroll to position [5767, 0]
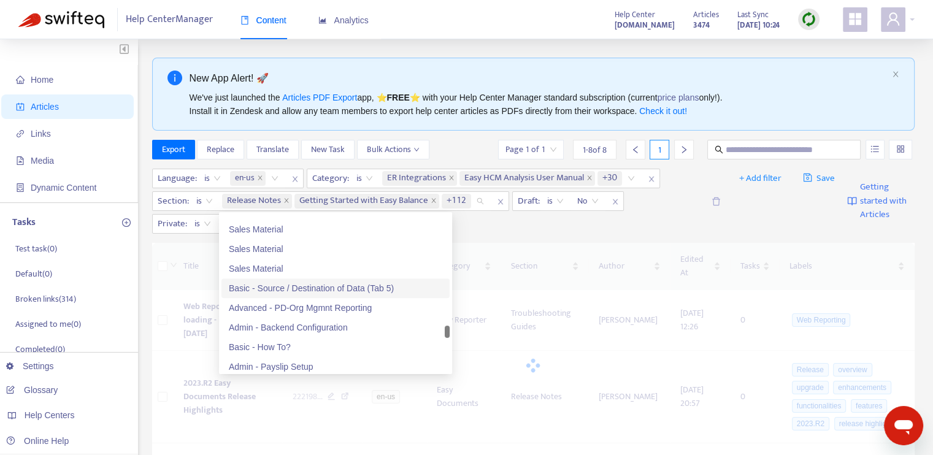
click at [334, 289] on div "Basic - Source / Destination of Data (Tab 5)" at bounding box center [336, 288] width 214 height 13
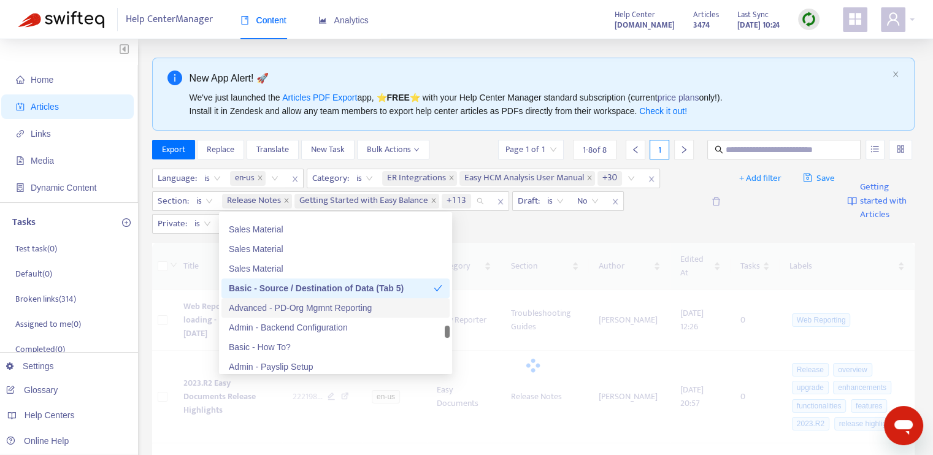
click at [331, 309] on div "Advanced - PD-Org Mgmnt Reporting" at bounding box center [336, 307] width 214 height 13
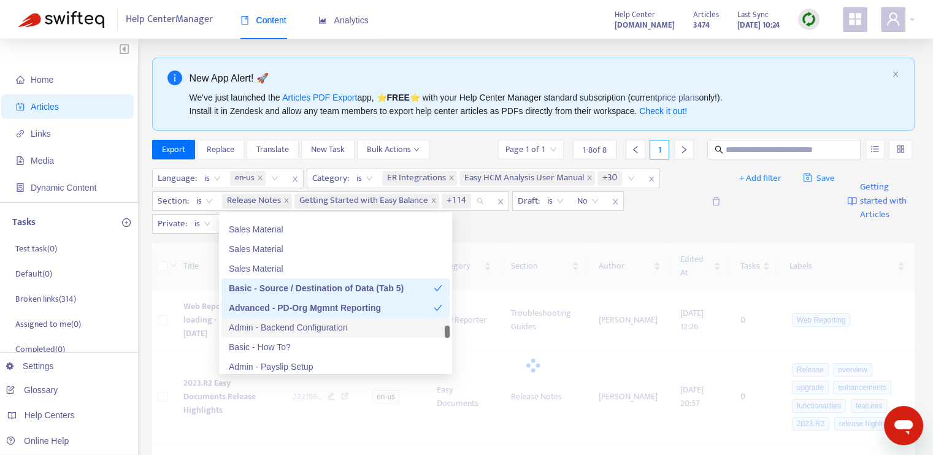
click at [334, 328] on div "Admin - Backend Configuration" at bounding box center [336, 327] width 214 height 13
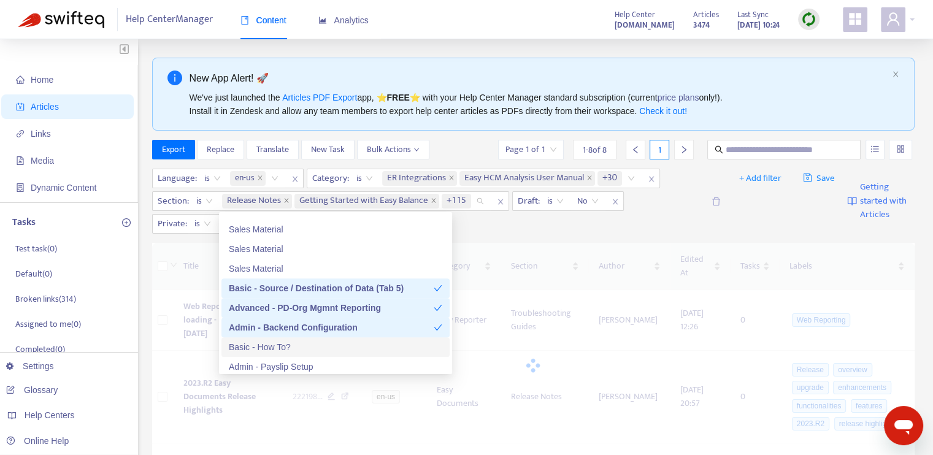
click at [335, 347] on div "Basic - How To?" at bounding box center [336, 347] width 214 height 13
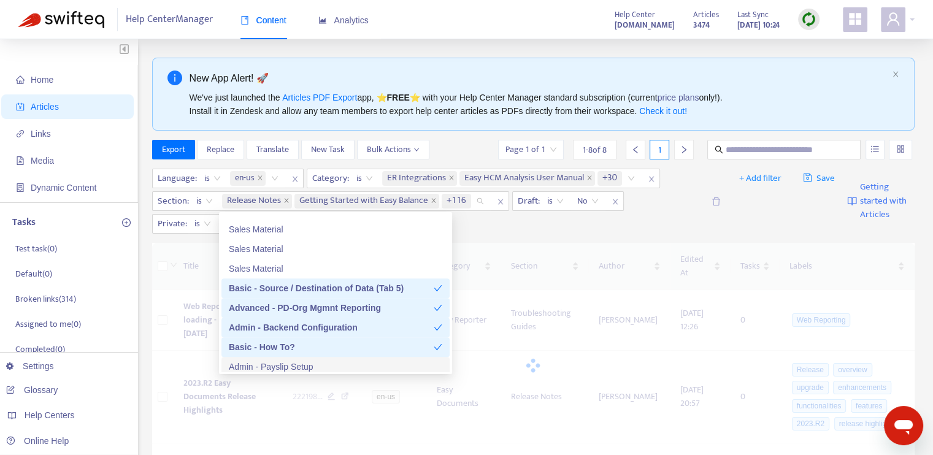
click at [341, 364] on div "Admin - Payslip Setup" at bounding box center [336, 366] width 214 height 13
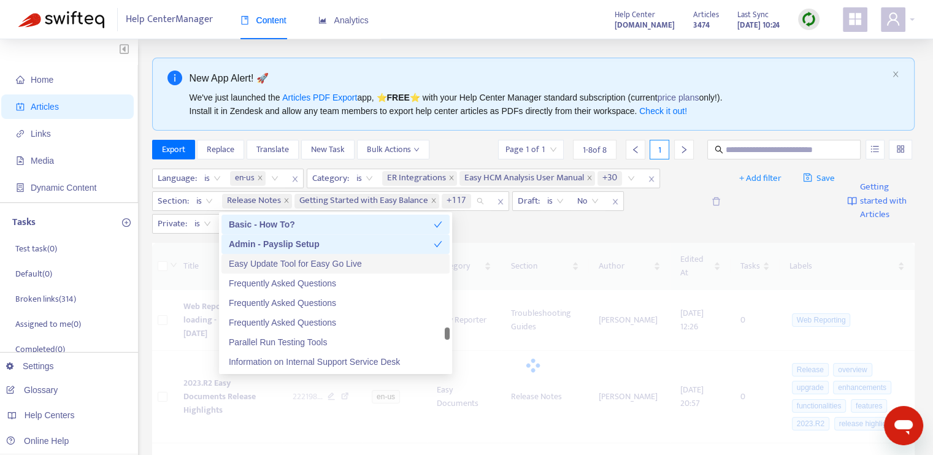
click at [334, 264] on div "Easy Update Tool for Easy Go Live" at bounding box center [336, 263] width 214 height 13
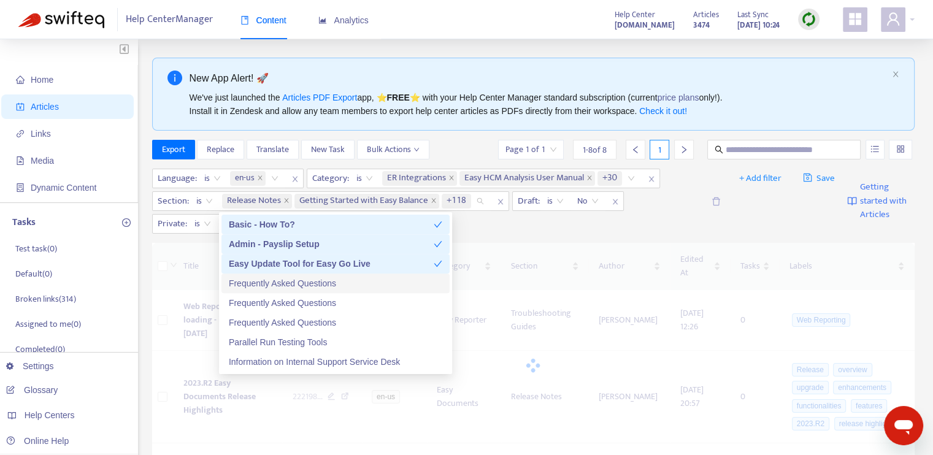
click at [334, 285] on div "Frequently Asked Questions" at bounding box center [336, 283] width 214 height 13
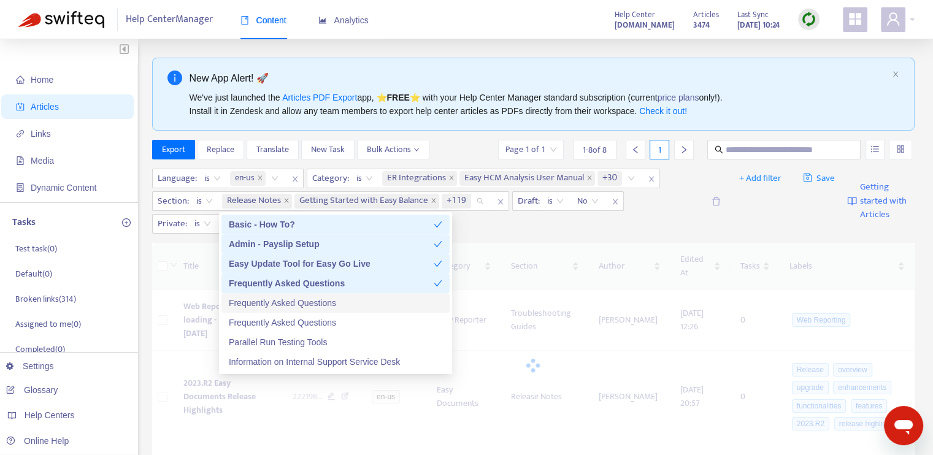
click at [333, 306] on div "Frequently Asked Questions" at bounding box center [336, 302] width 214 height 13
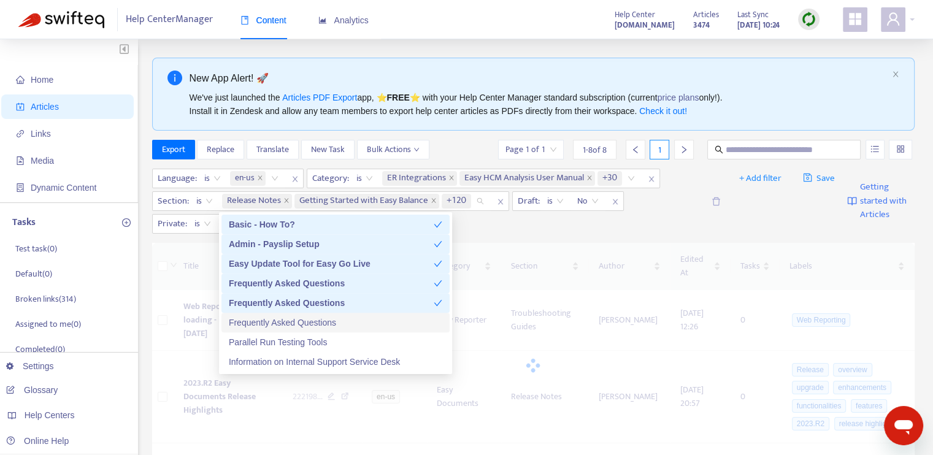
click at [335, 324] on div "Frequently Asked Questions" at bounding box center [336, 322] width 214 height 13
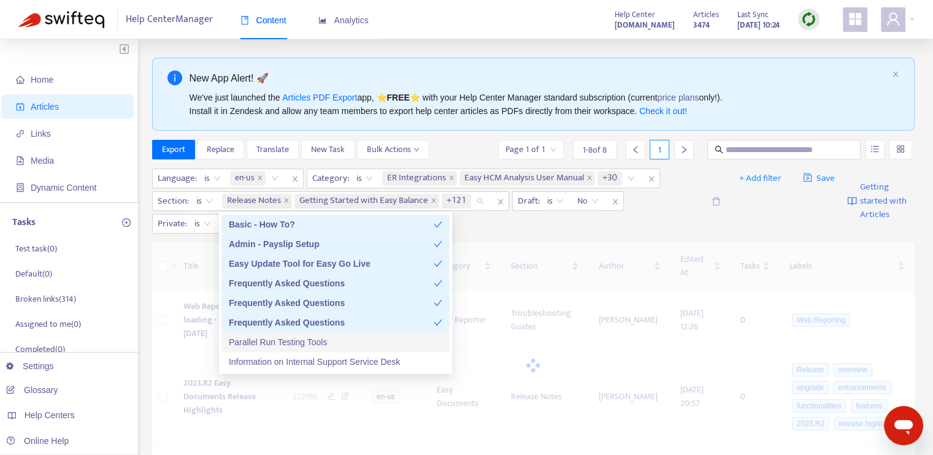
click at [335, 344] on div "Parallel Run Testing Tools" at bounding box center [336, 342] width 214 height 13
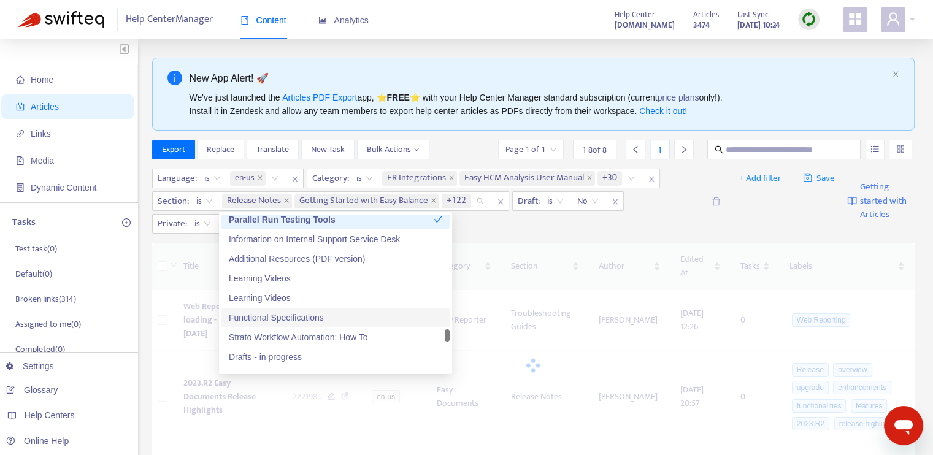
scroll to position [6074, 0]
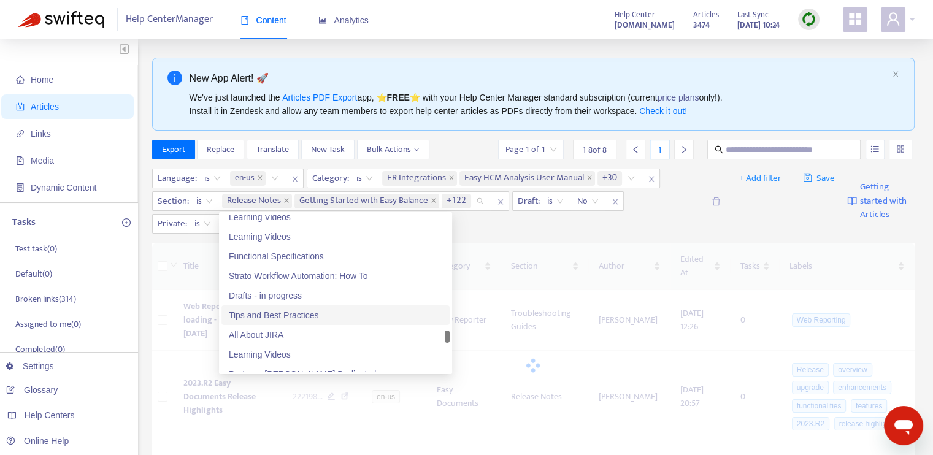
click at [317, 311] on div "Tips and Best Practices" at bounding box center [336, 315] width 214 height 13
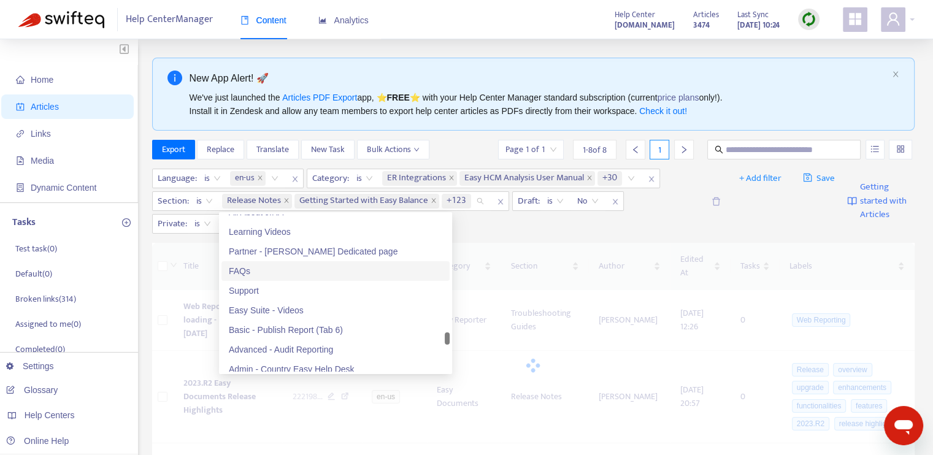
click at [314, 275] on div "FAQs" at bounding box center [336, 270] width 214 height 13
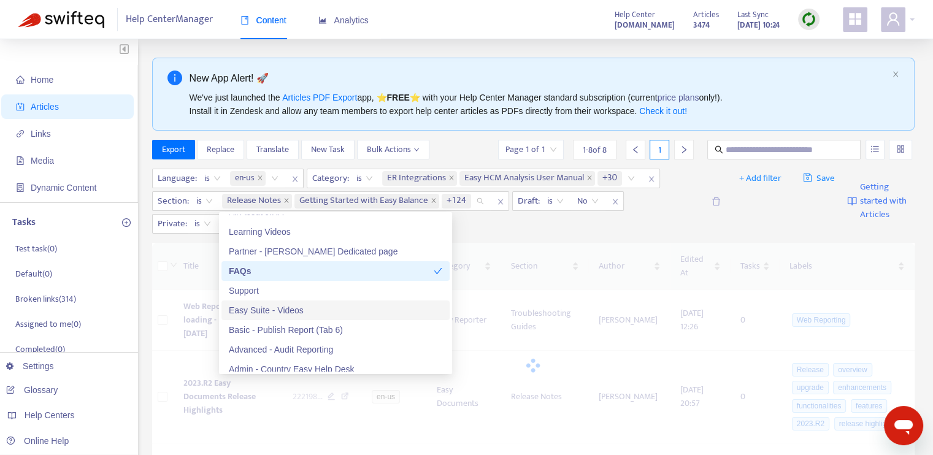
scroll to position [6258, 0]
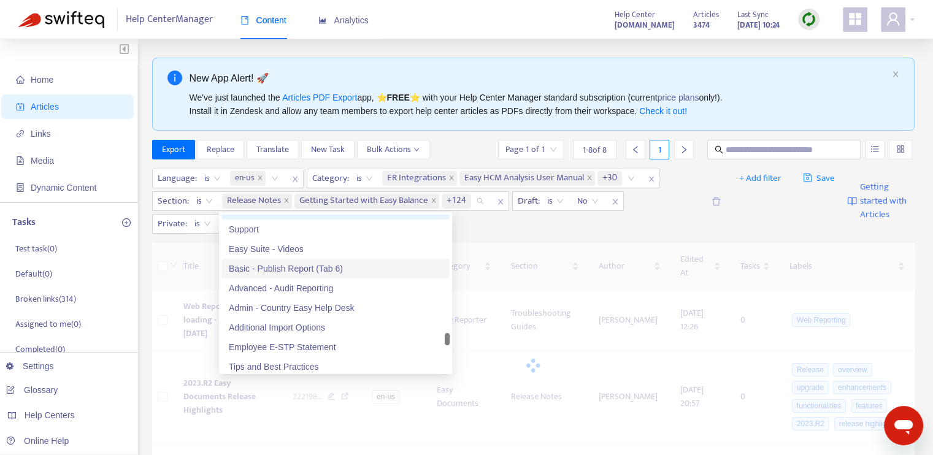
click at [339, 270] on div "Basic - Publish Report (Tab 6)" at bounding box center [336, 268] width 214 height 13
click at [341, 287] on div "Advanced - Audit Reporting" at bounding box center [336, 288] width 214 height 13
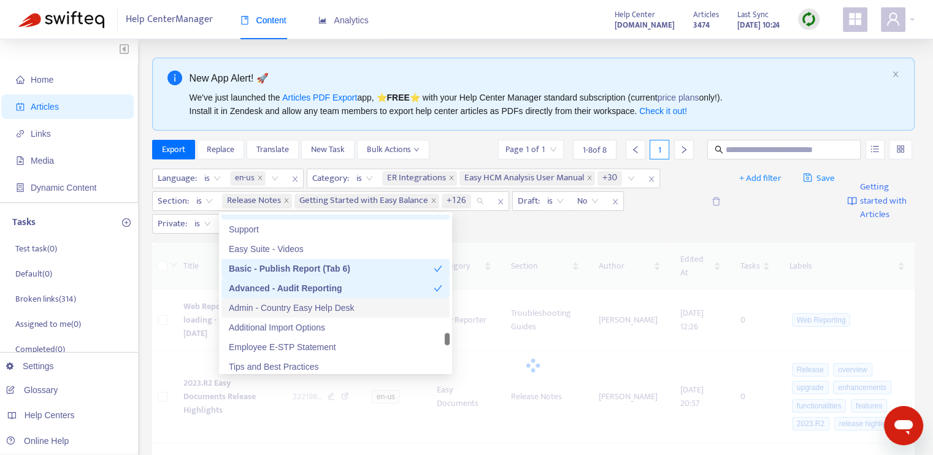
click at [341, 309] on div "Admin - Country Easy Help Desk" at bounding box center [336, 307] width 214 height 13
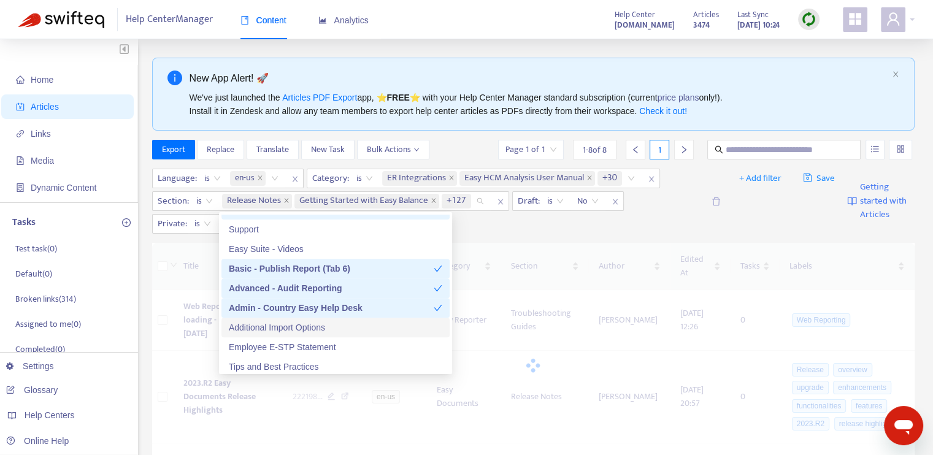
click at [341, 326] on div "Additional Import Options" at bounding box center [336, 327] width 214 height 13
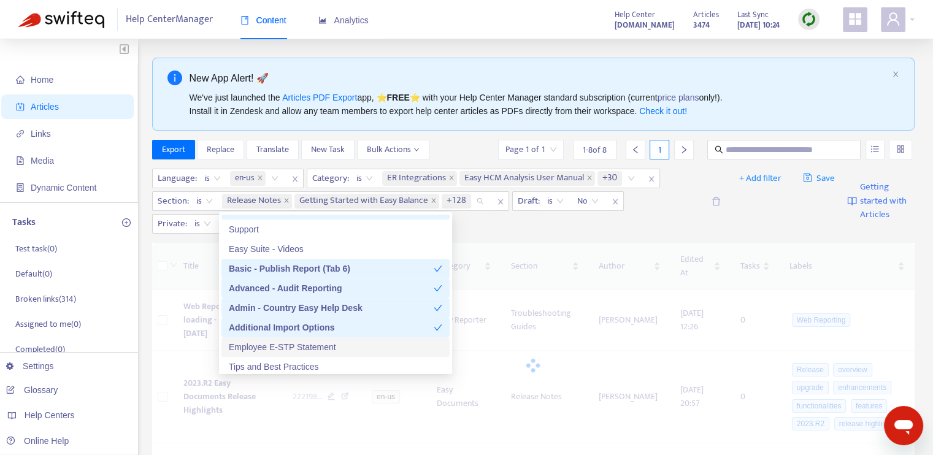
click at [344, 342] on div "Employee E-STP Statement" at bounding box center [336, 347] width 214 height 13
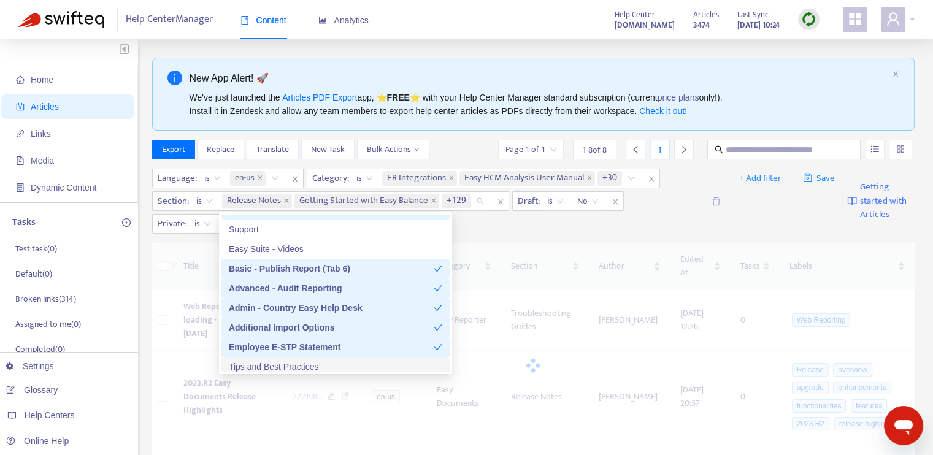
click at [348, 362] on div "Tips and Best Practices" at bounding box center [336, 366] width 214 height 13
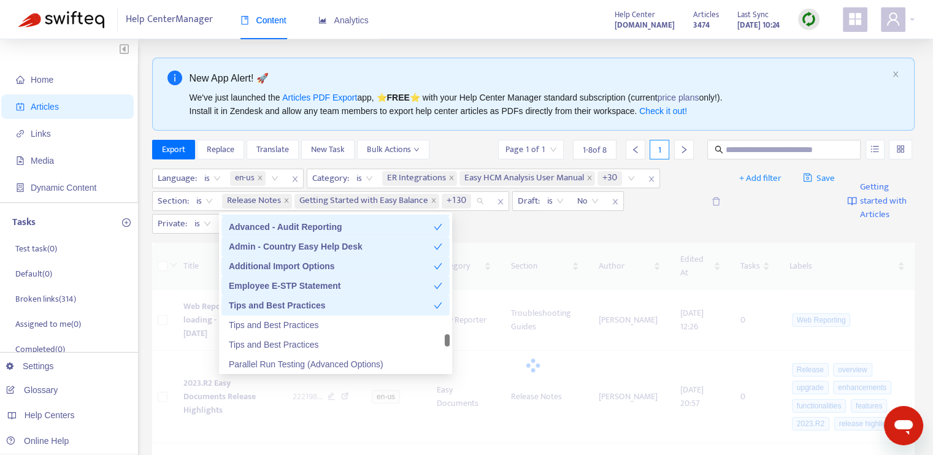
scroll to position [6381, 0]
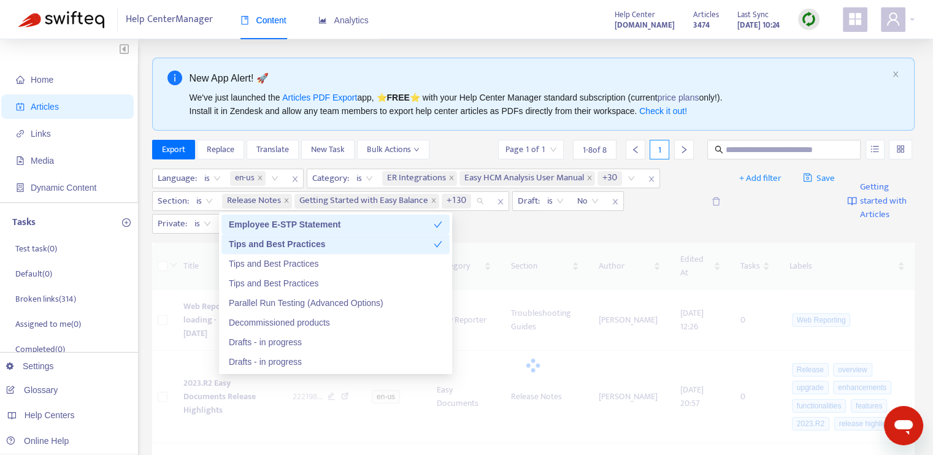
click at [379, 251] on div "Tips and Best Practices" at bounding box center [335, 244] width 228 height 20
click at [399, 228] on div "Employee E-STP Statement" at bounding box center [331, 224] width 205 height 13
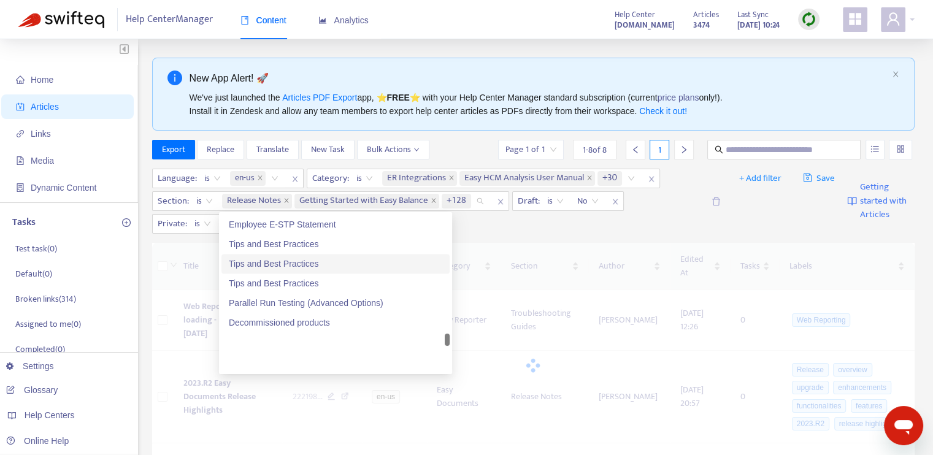
scroll to position [6258, 0]
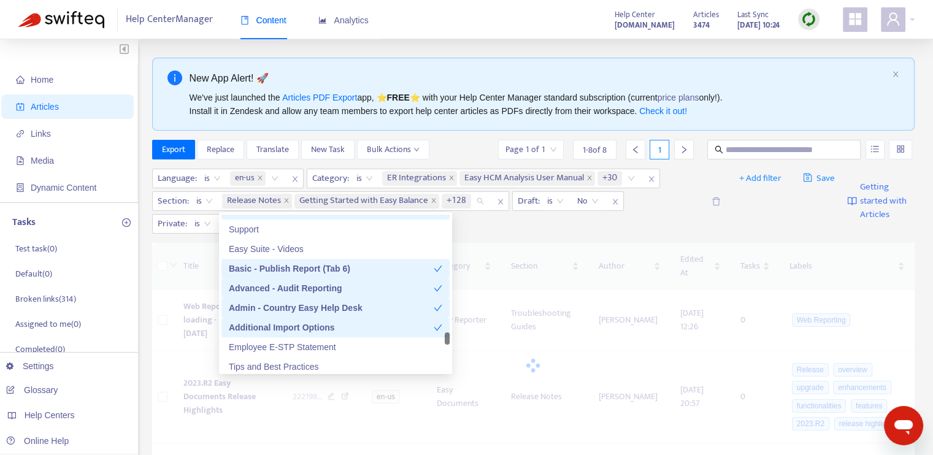
click at [413, 325] on div "Additional Import Options" at bounding box center [331, 327] width 205 height 13
click at [417, 304] on div "Admin - Country Easy Help Desk" at bounding box center [331, 307] width 205 height 13
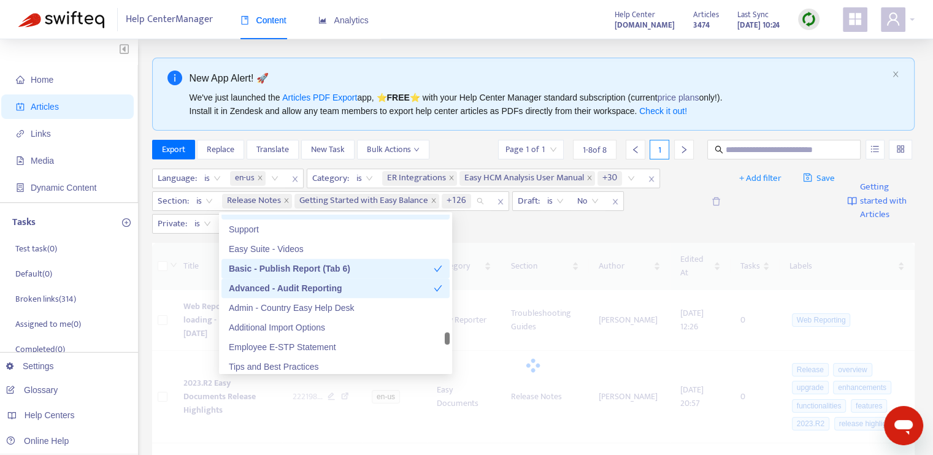
click at [423, 287] on div "Advanced - Audit Reporting" at bounding box center [331, 288] width 205 height 13
click at [426, 269] on div "Basic - Publish Report (Tab 6)" at bounding box center [331, 268] width 205 height 13
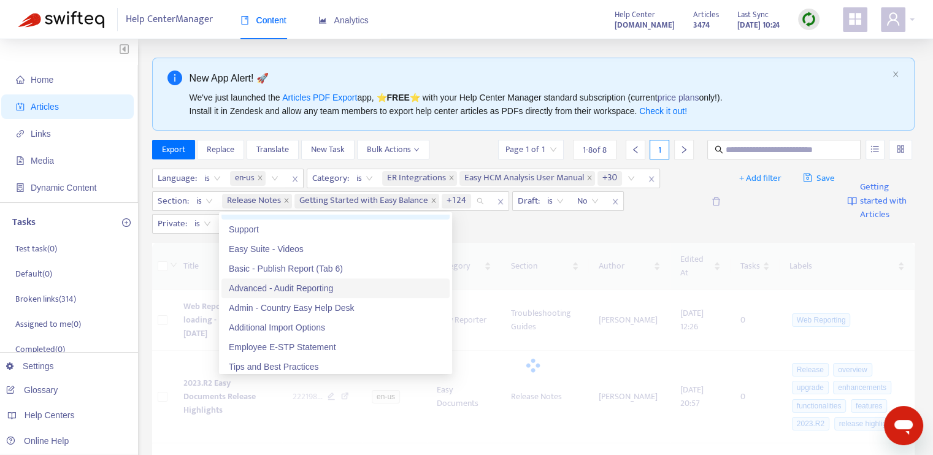
scroll to position [6197, 0]
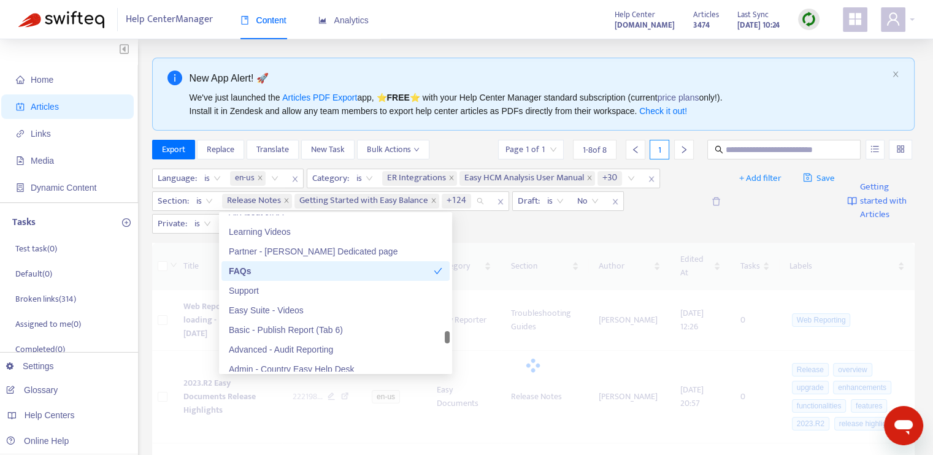
click at [426, 274] on div "FAQs" at bounding box center [331, 270] width 205 height 13
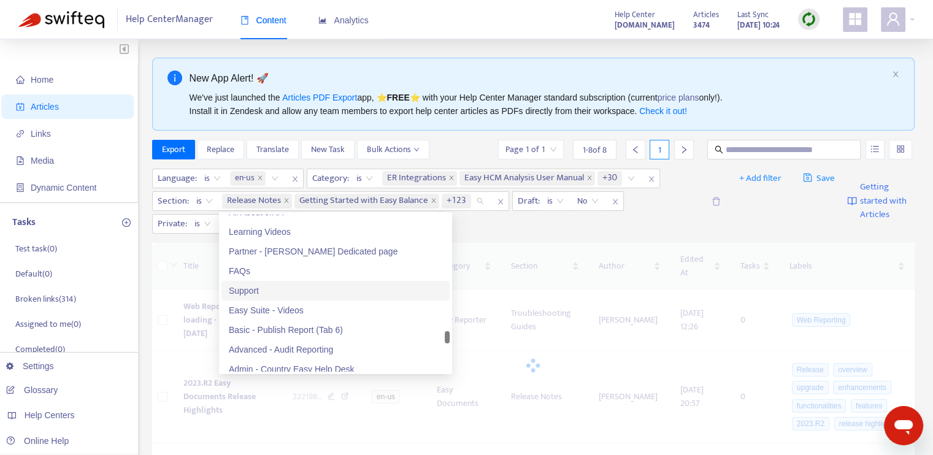
scroll to position [6074, 0]
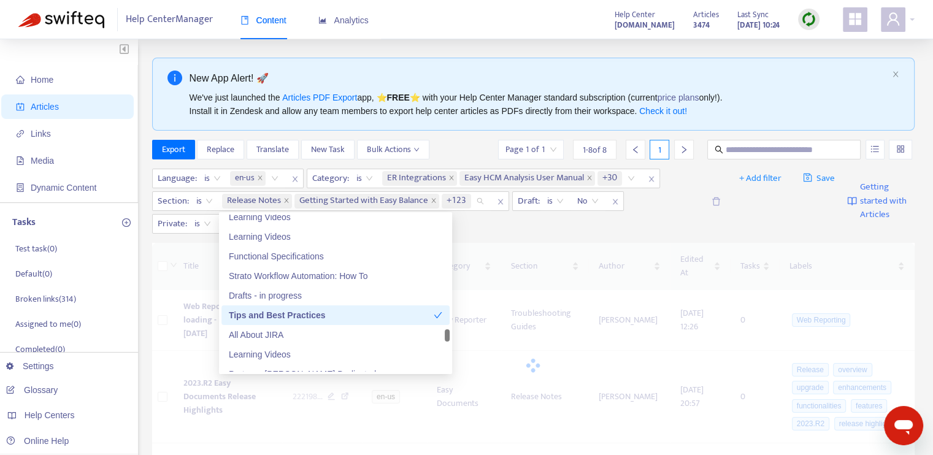
click at [415, 317] on div "Tips and Best Practices" at bounding box center [331, 315] width 205 height 13
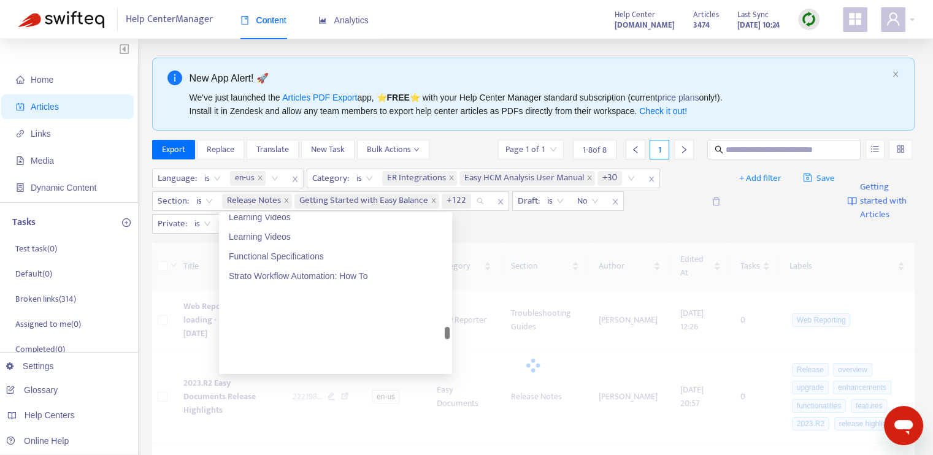
scroll to position [5890, 0]
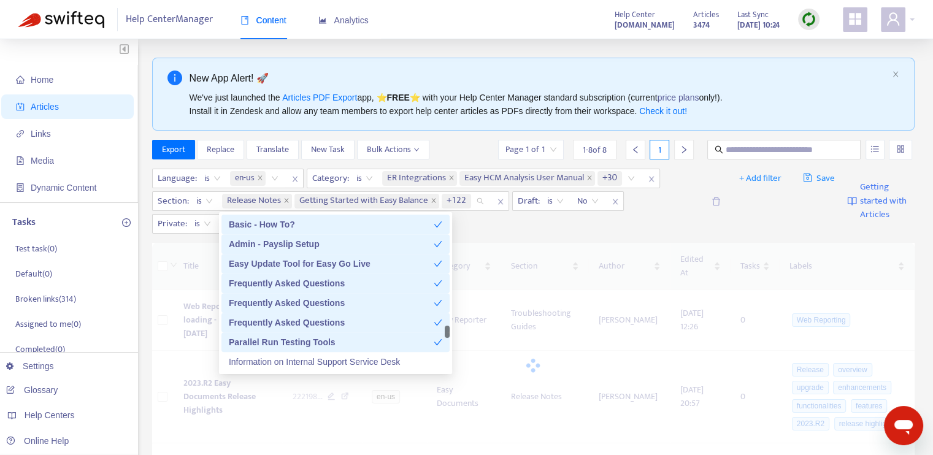
click at [412, 344] on div "Parallel Run Testing Tools" at bounding box center [331, 342] width 205 height 13
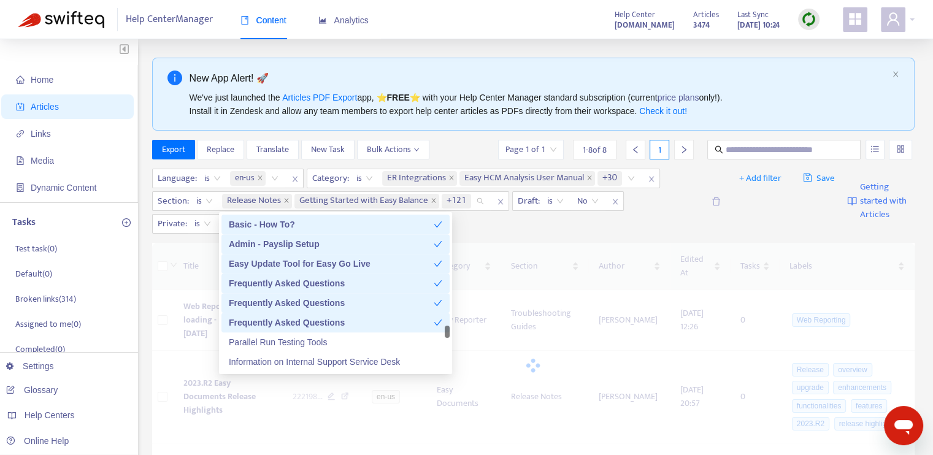
click at [404, 325] on div "Frequently Asked Questions" at bounding box center [331, 322] width 205 height 13
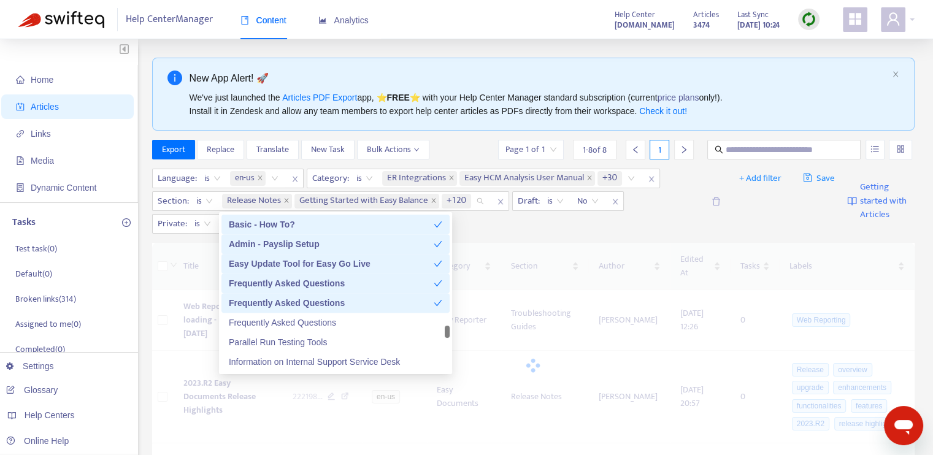
click at [408, 301] on div "Frequently Asked Questions" at bounding box center [331, 302] width 205 height 13
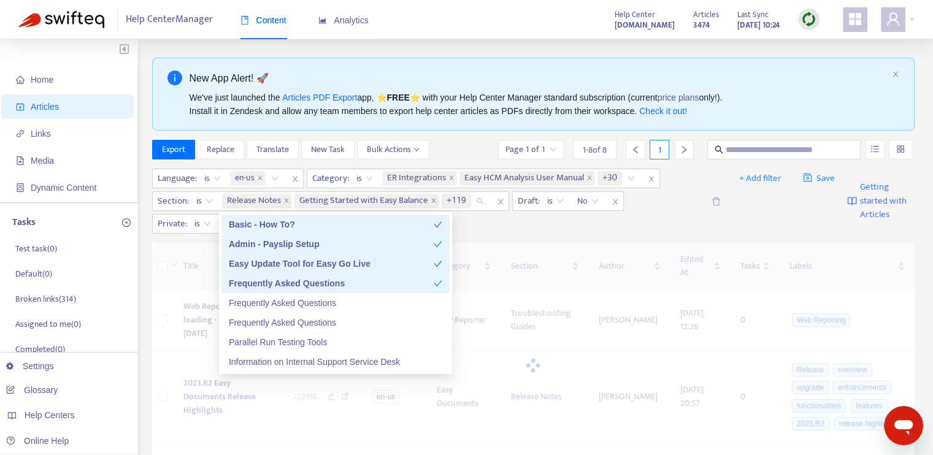
click at [410, 277] on div "Frequently Asked Questions" at bounding box center [331, 283] width 205 height 13
click at [410, 260] on div "Easy Update Tool for Easy Go Live" at bounding box center [331, 263] width 205 height 13
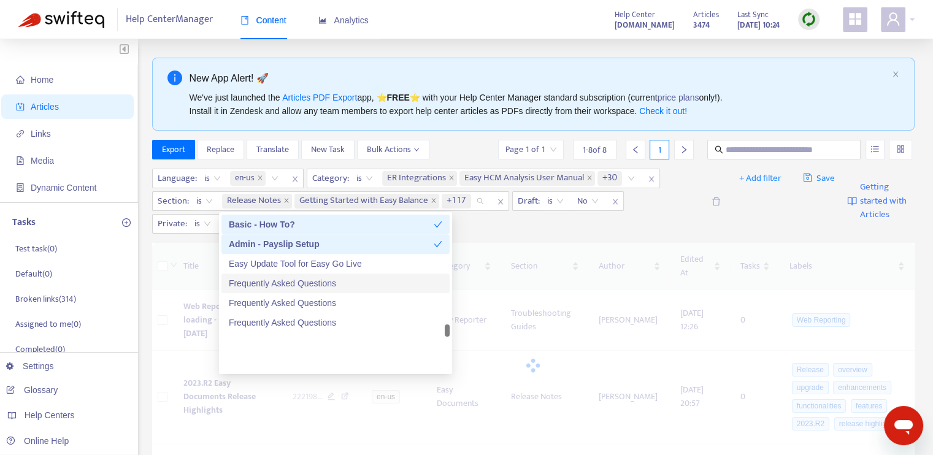
scroll to position [5829, 0]
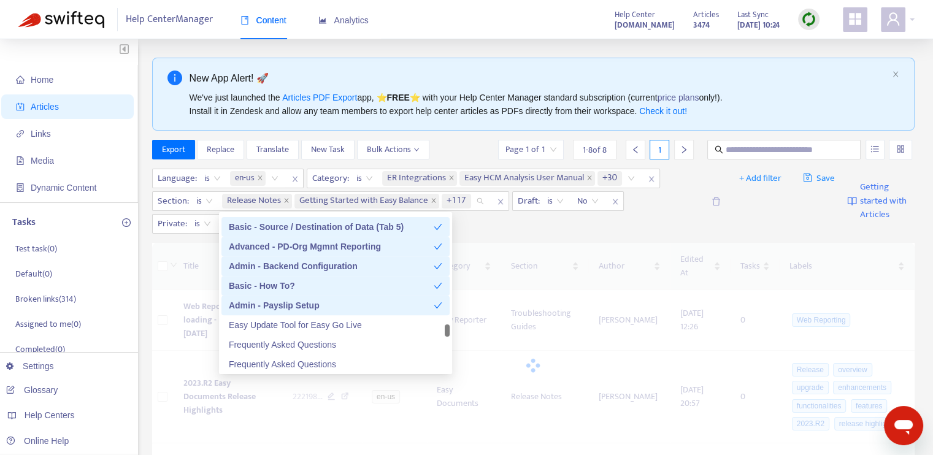
click at [395, 314] on div "Admin - Payslip Setup" at bounding box center [335, 306] width 228 height 20
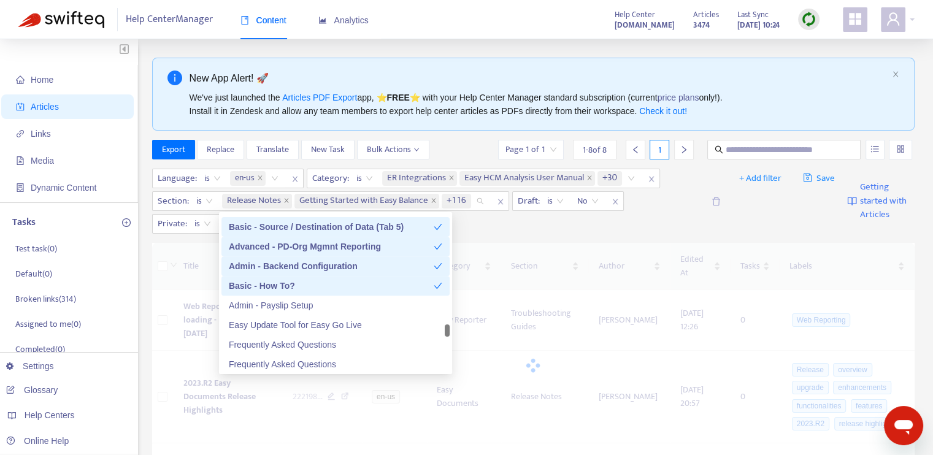
click at [396, 284] on div "Basic - How To?" at bounding box center [331, 285] width 205 height 13
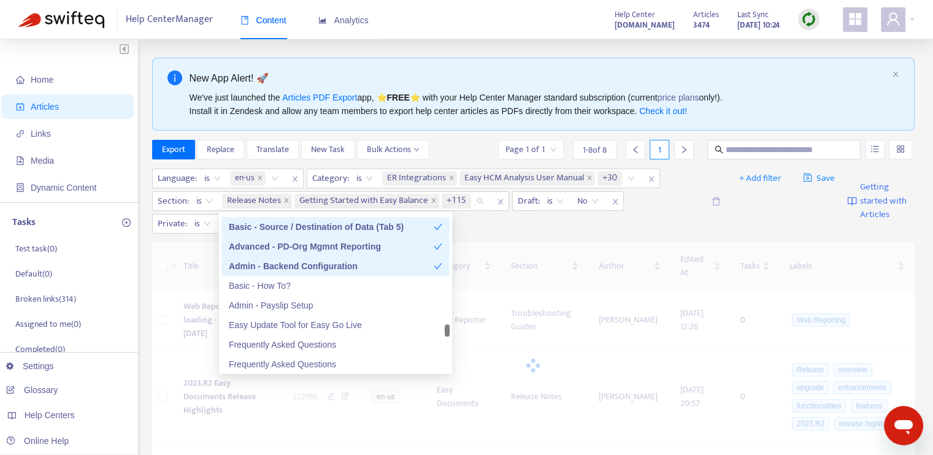
click at [396, 264] on div "Admin - Backend Configuration" at bounding box center [331, 266] width 205 height 13
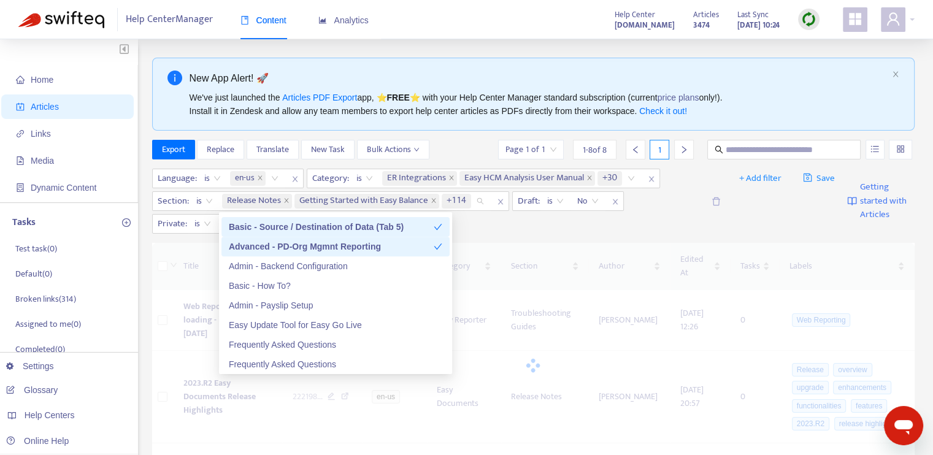
click at [402, 249] on div "Advanced - PD-Org Mgmnt Reporting" at bounding box center [331, 246] width 205 height 13
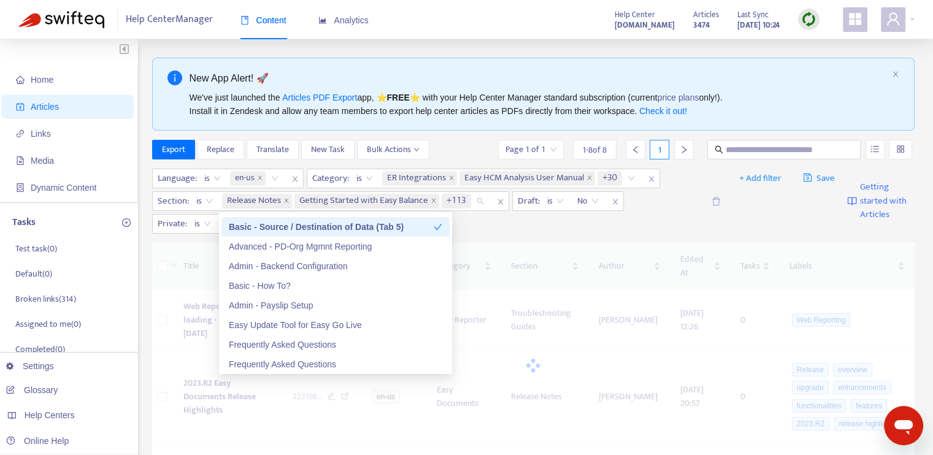
click at [408, 230] on div "Basic - Source / Destination of Data (Tab 5)" at bounding box center [331, 226] width 205 height 13
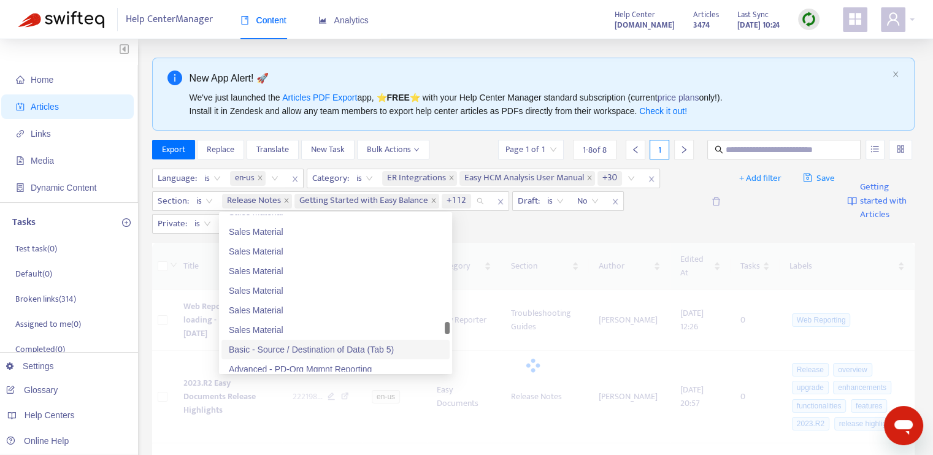
scroll to position [5522, 0]
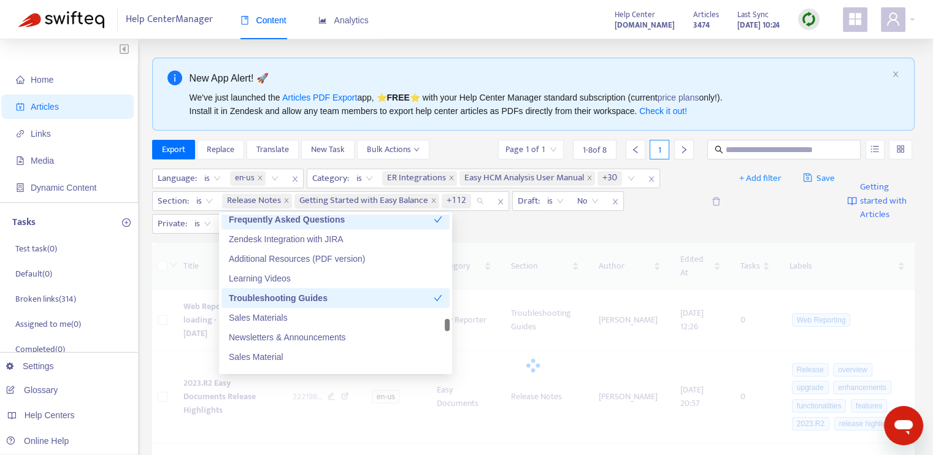
click at [379, 301] on div "Troubleshooting Guides" at bounding box center [331, 297] width 205 height 13
click at [395, 226] on div "Frequently Asked Questions" at bounding box center [335, 220] width 228 height 20
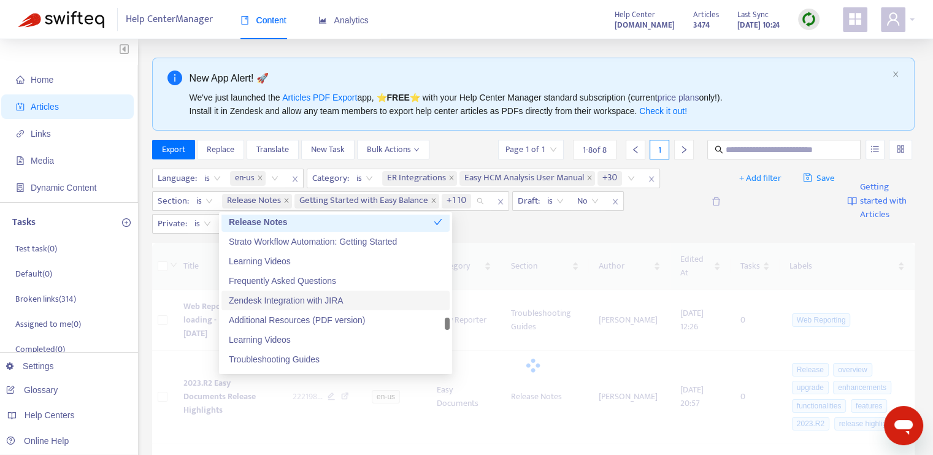
scroll to position [5338, 0]
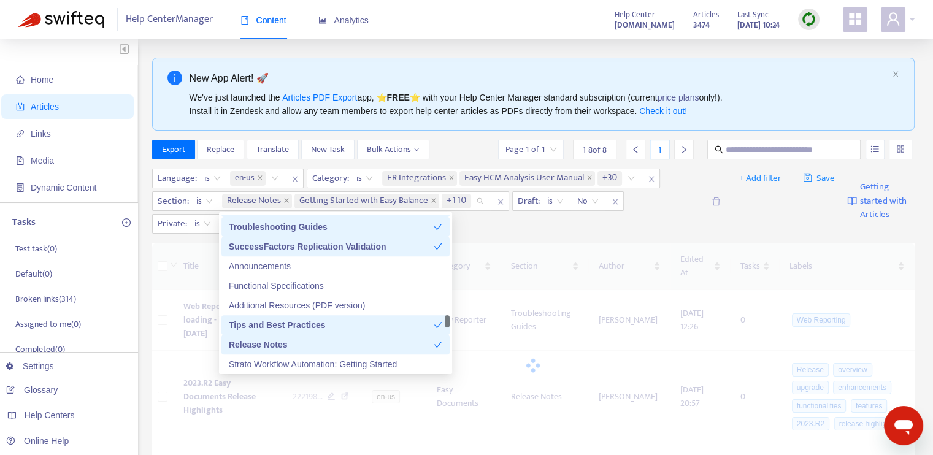
click at [379, 350] on div "Release Notes" at bounding box center [331, 344] width 205 height 13
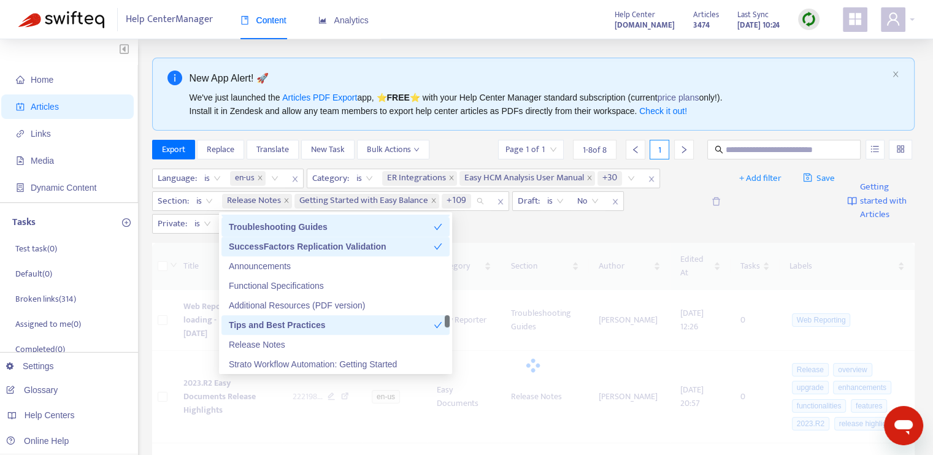
click at [383, 322] on div "Tips and Best Practices" at bounding box center [331, 324] width 205 height 13
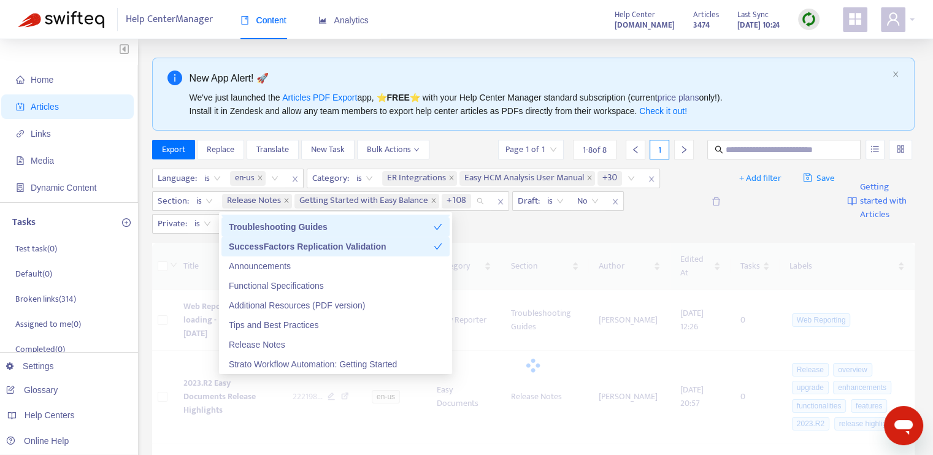
click at [409, 244] on div "SuccessFactors Replication Validation" at bounding box center [331, 246] width 205 height 13
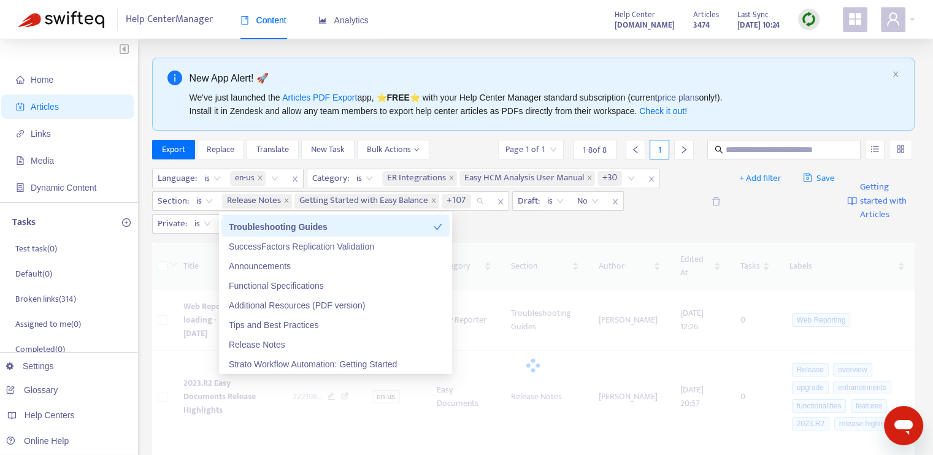
click at [413, 228] on div "Troubleshooting Guides" at bounding box center [331, 226] width 205 height 13
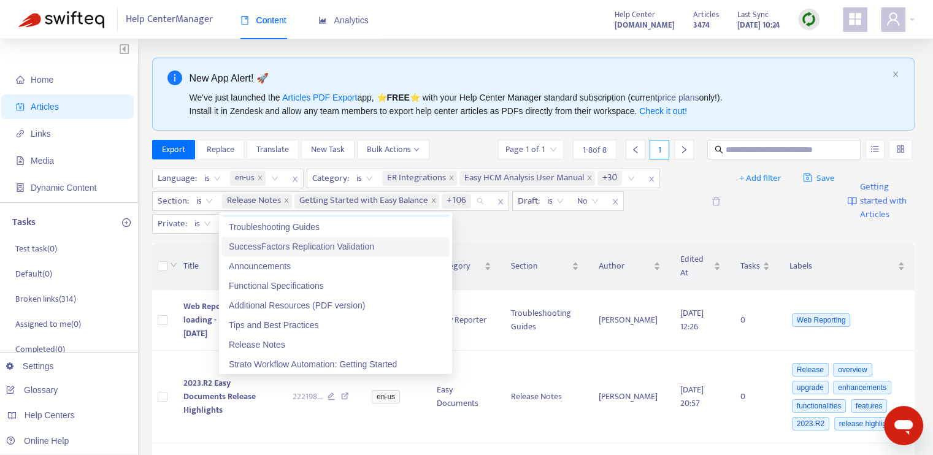
scroll to position [5215, 0]
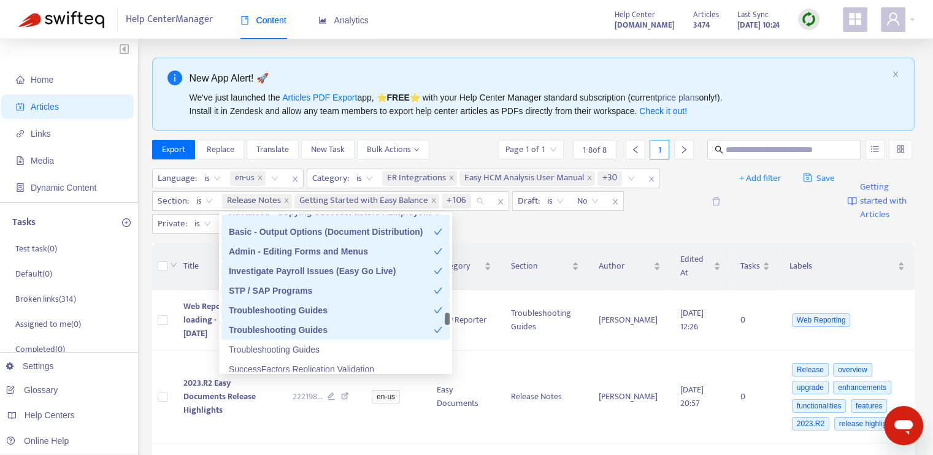
click at [404, 335] on div "Troubleshooting Guides" at bounding box center [331, 329] width 205 height 13
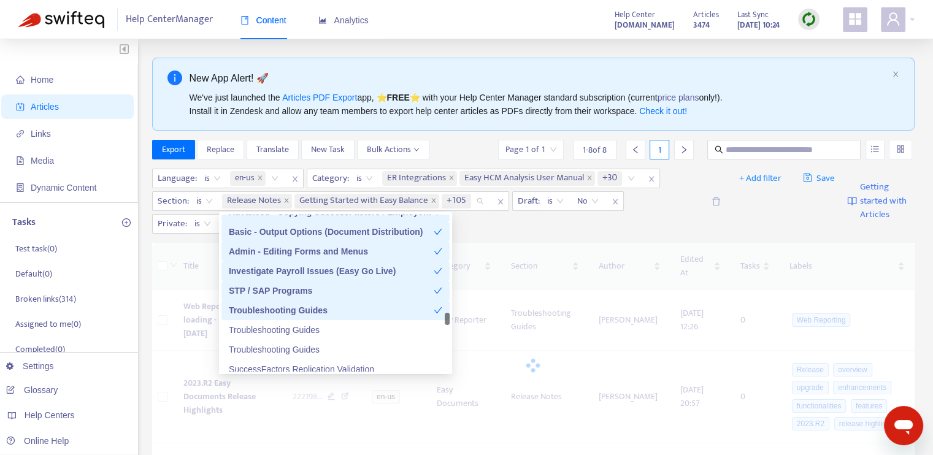
click at [412, 302] on div "Troubleshooting Guides" at bounding box center [335, 311] width 228 height 20
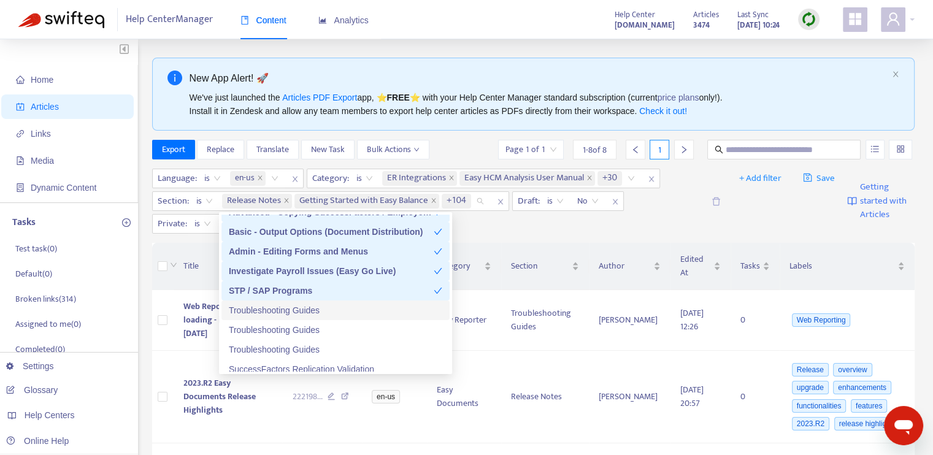
click at [408, 307] on div "Troubleshooting Guides" at bounding box center [336, 310] width 214 height 13
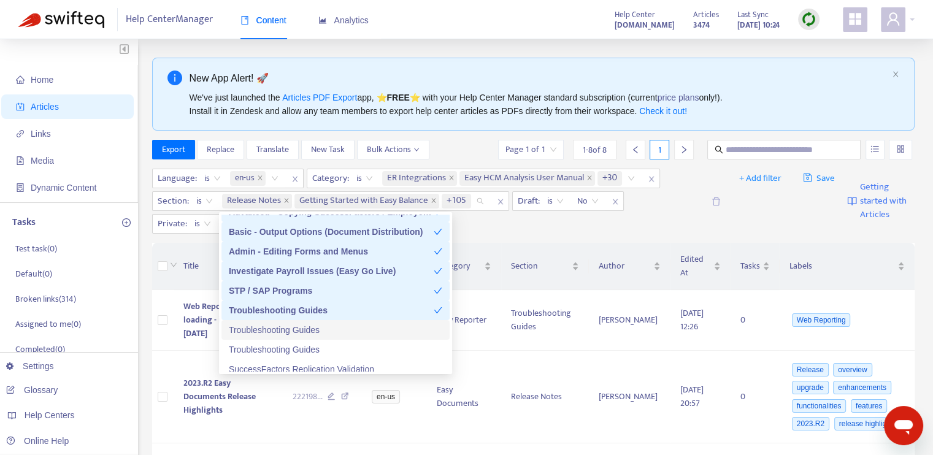
click at [398, 336] on div "Troubleshooting Guides" at bounding box center [336, 329] width 214 height 13
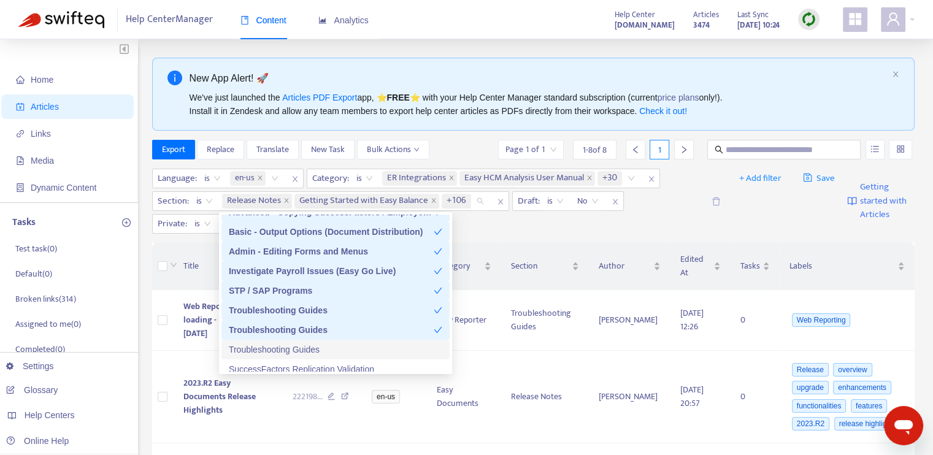
click at [394, 353] on div "Troubleshooting Guides" at bounding box center [336, 349] width 214 height 13
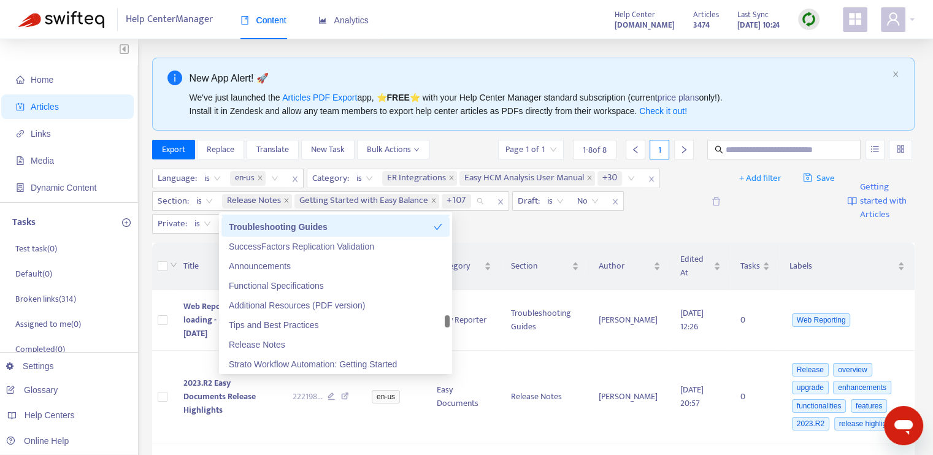
scroll to position [5338, 0]
click at [373, 244] on div "SuccessFactors Replication Validation" at bounding box center [336, 246] width 214 height 13
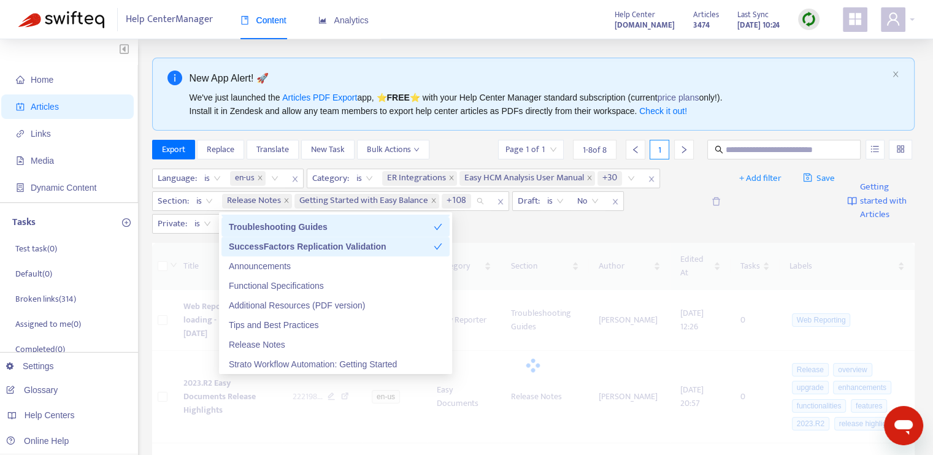
click at [374, 249] on div "SuccessFactors Replication Validation" at bounding box center [331, 246] width 205 height 13
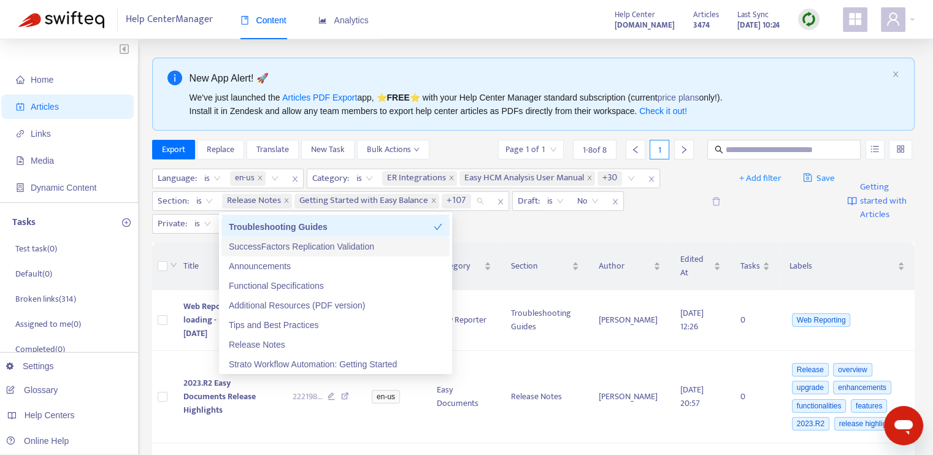
click at [374, 249] on div "SuccessFactors Replication Validation" at bounding box center [336, 246] width 214 height 13
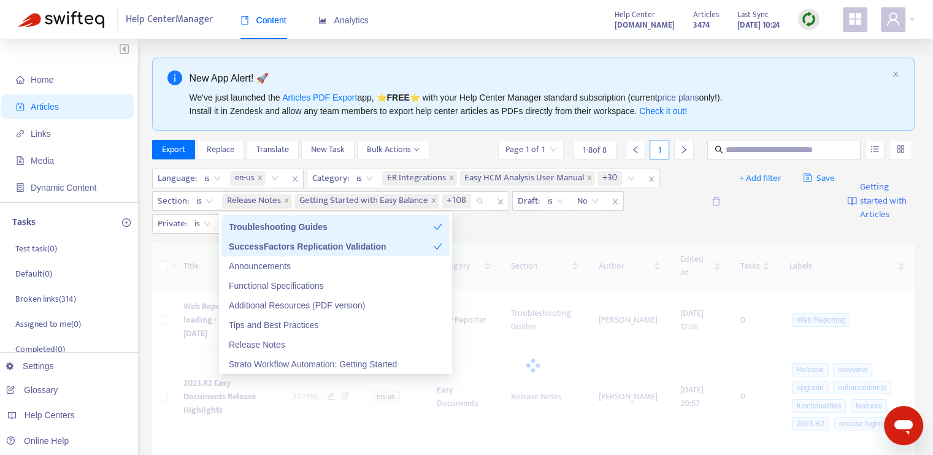
click at [374, 249] on div "SuccessFactors Replication Validation" at bounding box center [331, 246] width 205 height 13
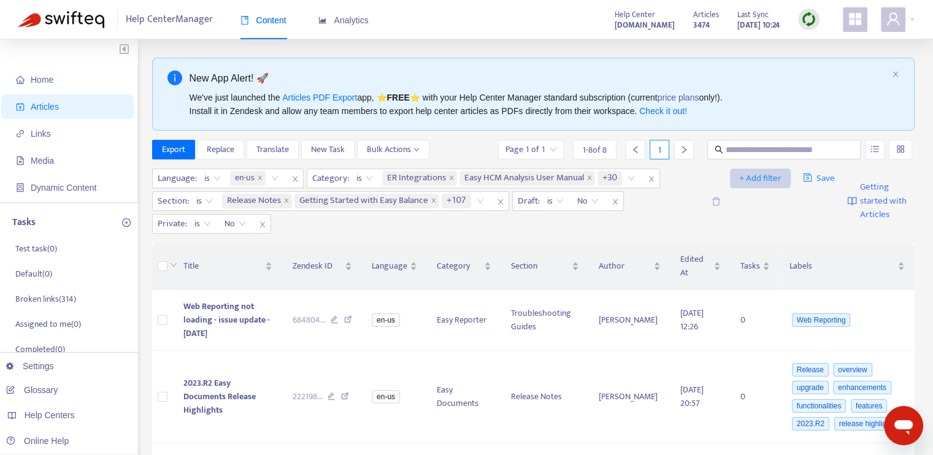
click at [758, 177] on span "+ Add filter" at bounding box center [760, 178] width 42 height 15
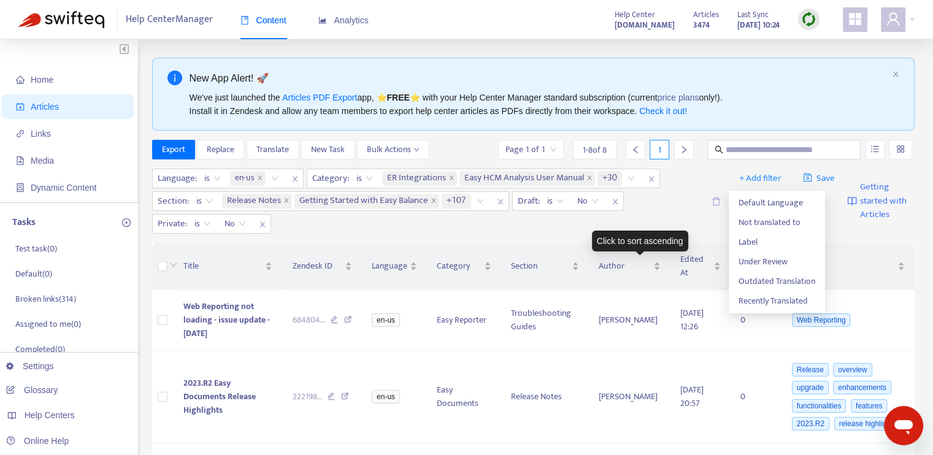
click at [593, 234] on div "Click to sort ascending" at bounding box center [640, 241] width 96 height 21
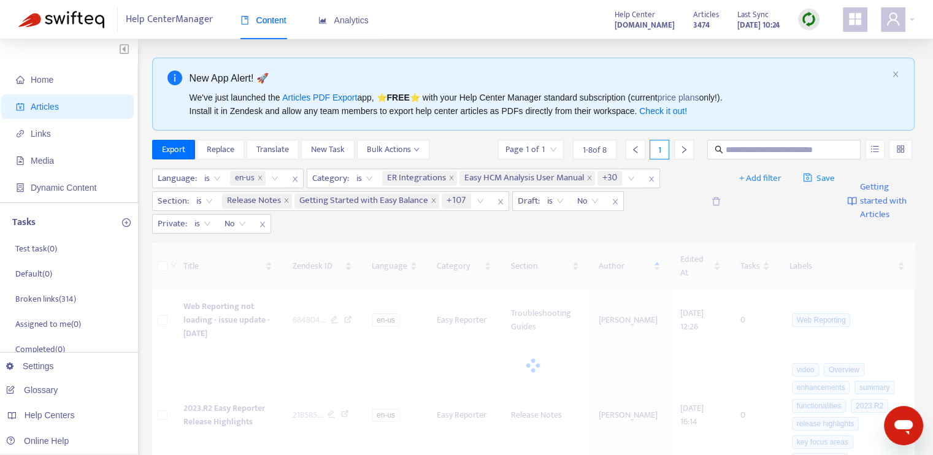
click at [658, 264] on div at bounding box center [533, 365] width 763 height 245
click at [636, 231] on div "Language : is en-us Category : is ER Integrations Easy HCM Analysis User Manual…" at bounding box center [427, 201] width 551 height 65
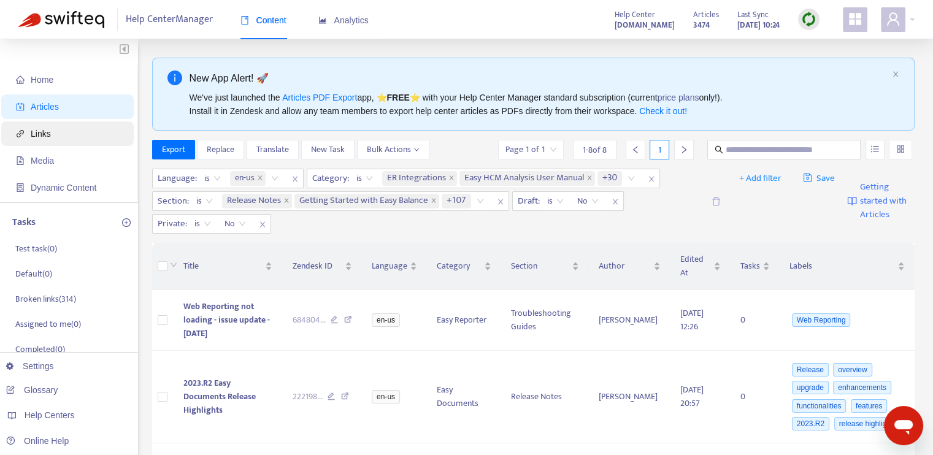
click at [35, 123] on span "Links" at bounding box center [70, 133] width 108 height 25
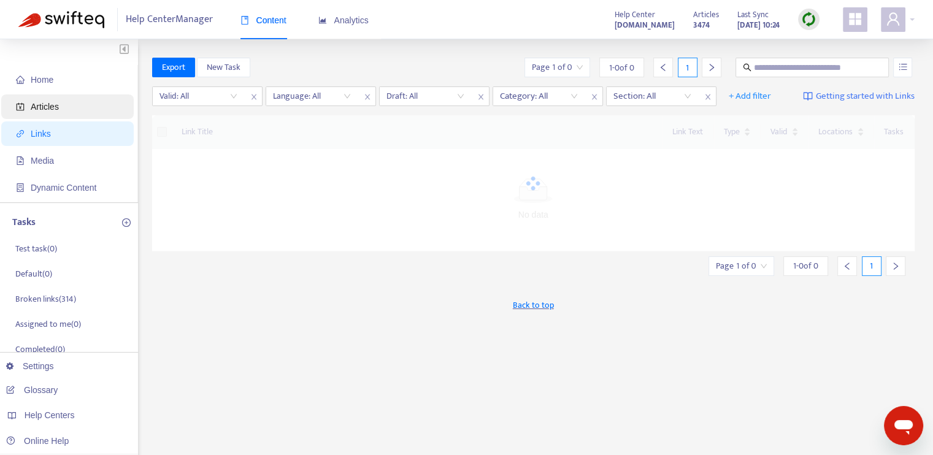
click at [56, 109] on span "Articles" at bounding box center [45, 107] width 28 height 10
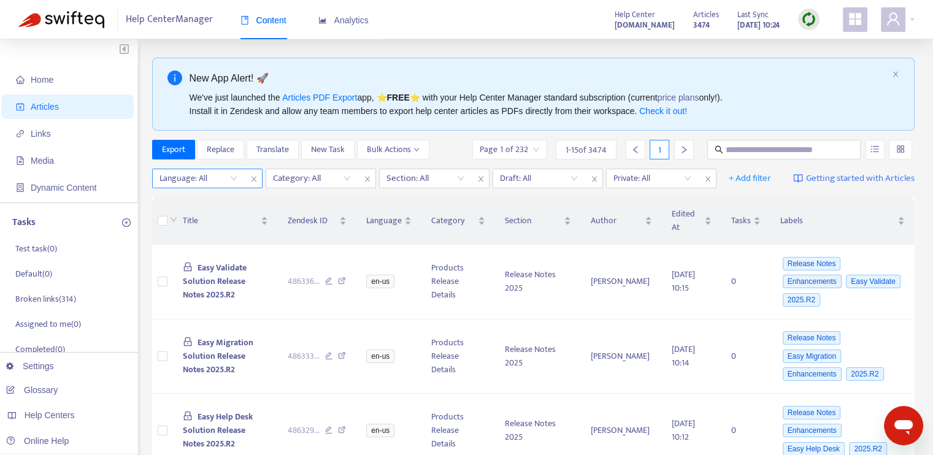
click at [252, 177] on icon "close" at bounding box center [253, 178] width 7 height 7
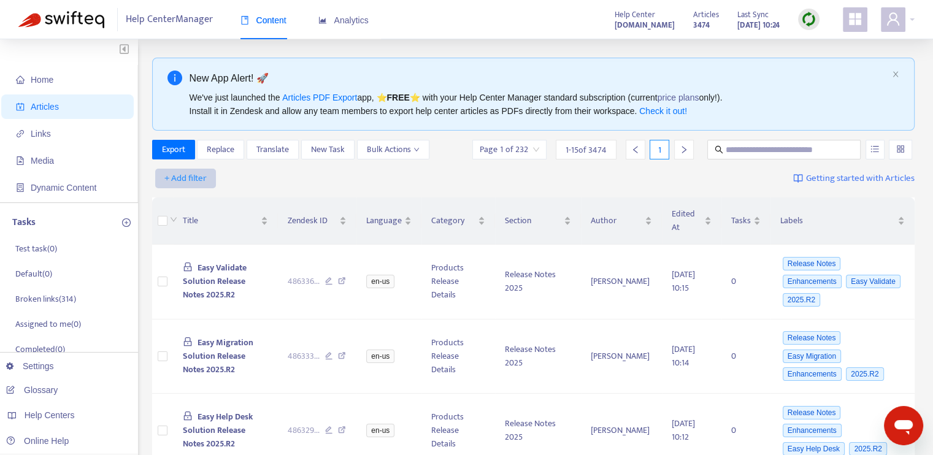
click at [196, 175] on span "+ Add filter" at bounding box center [185, 178] width 42 height 15
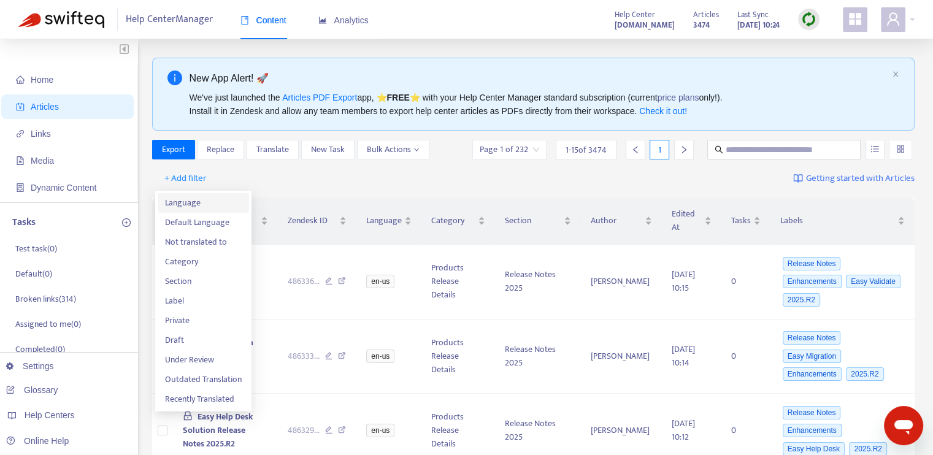
click at [206, 198] on span "Language" at bounding box center [203, 202] width 77 height 13
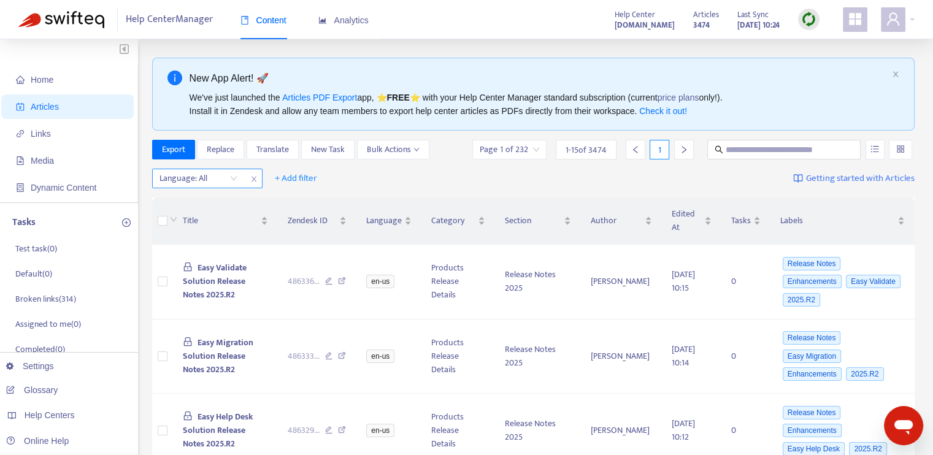
click at [228, 177] on div at bounding box center [192, 178] width 74 height 15
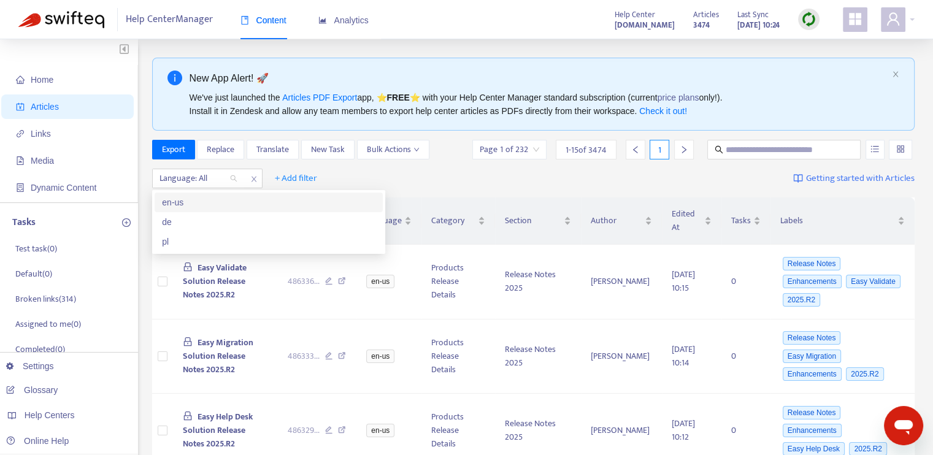
click at [221, 203] on div "en-us" at bounding box center [269, 202] width 214 height 13
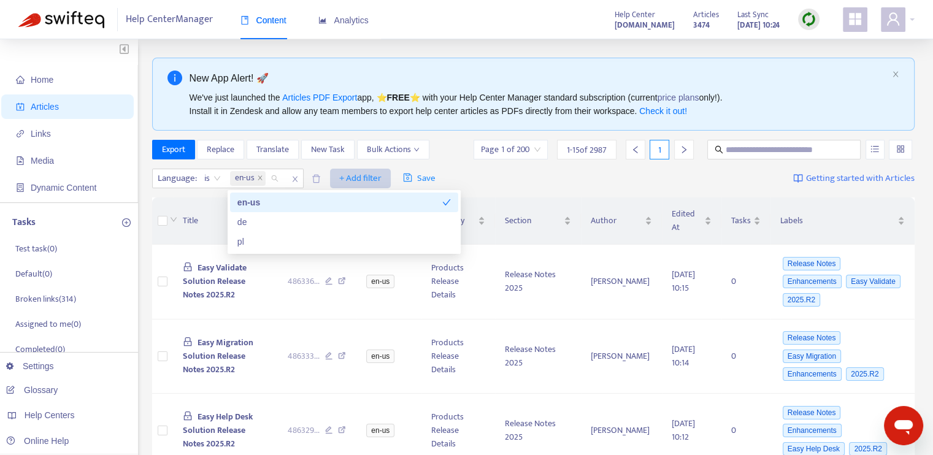
click at [361, 178] on span "+ Add filter" at bounding box center [360, 178] width 42 height 15
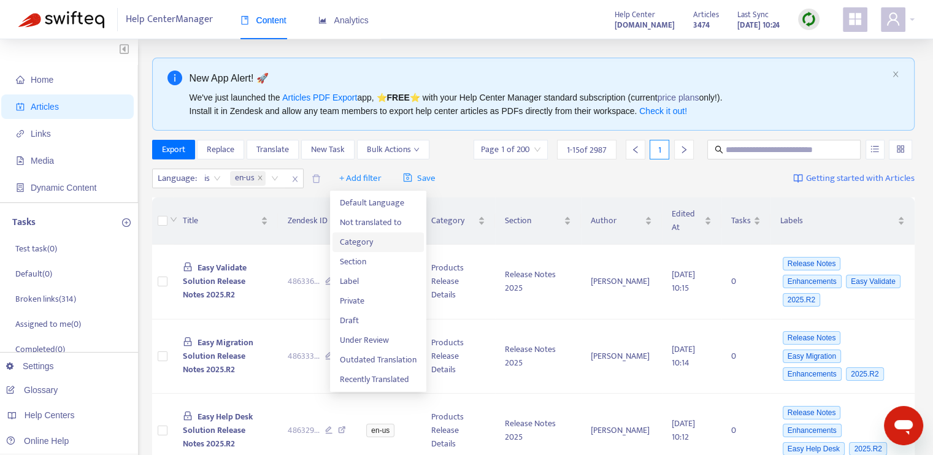
click at [363, 239] on span "Category" at bounding box center [378, 242] width 77 height 13
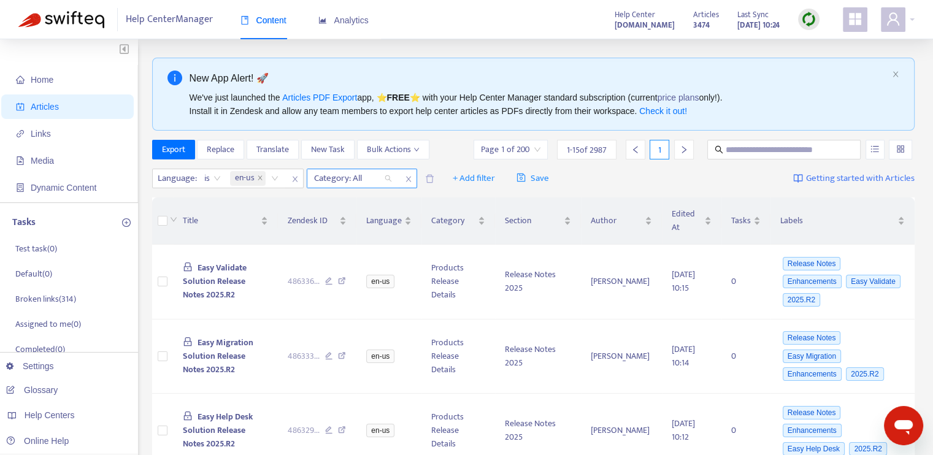
click at [385, 181] on div "Category: All" at bounding box center [352, 178] width 91 height 18
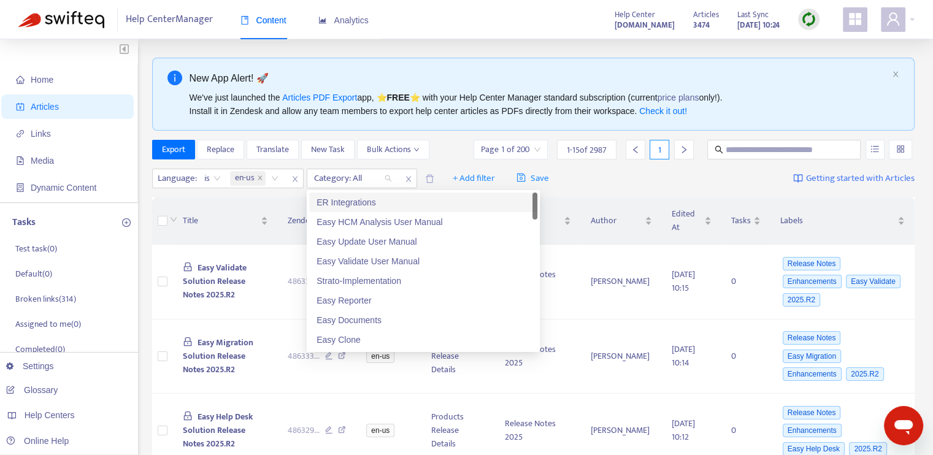
click at [383, 201] on div "ER Integrations" at bounding box center [424, 202] width 214 height 13
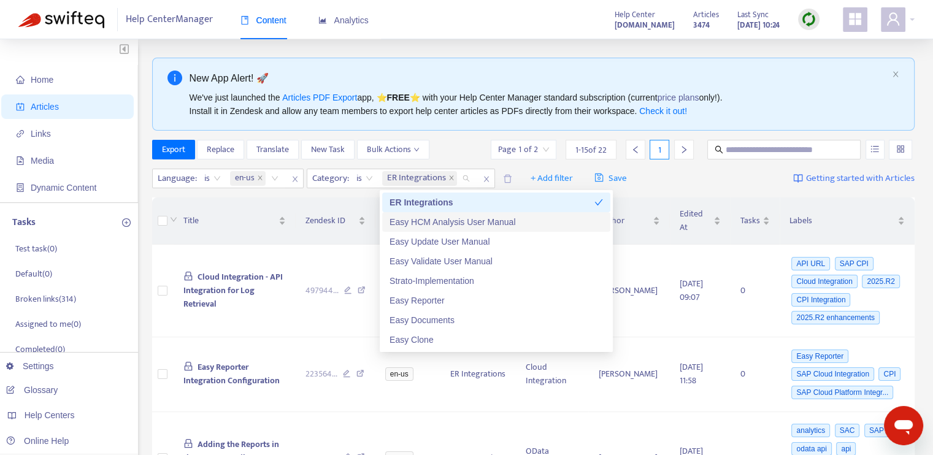
click at [411, 220] on div "Easy HCM Analysis User Manual" at bounding box center [497, 221] width 214 height 13
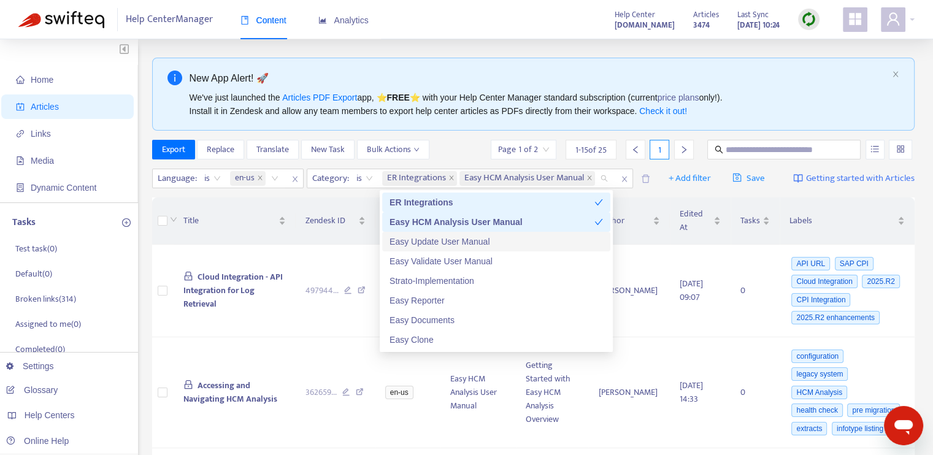
click at [415, 242] on div "Easy Update User Manual" at bounding box center [497, 241] width 214 height 13
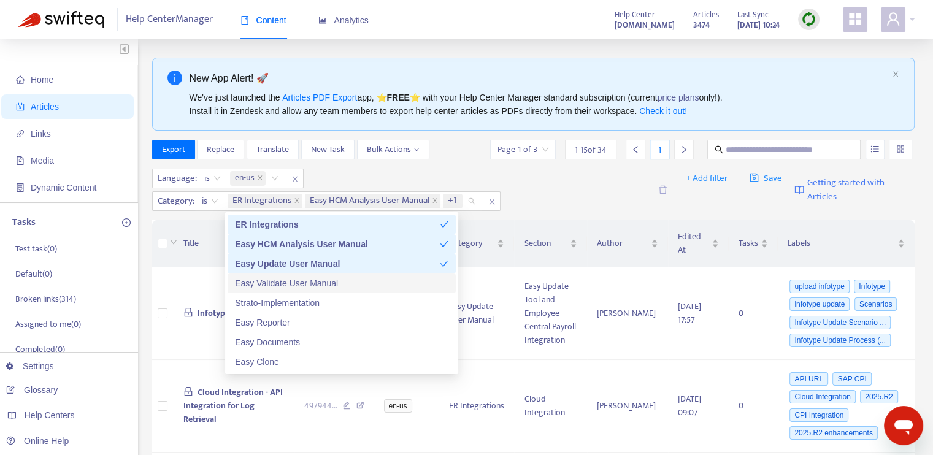
click at [367, 285] on div "Easy Validate User Manual" at bounding box center [342, 283] width 214 height 13
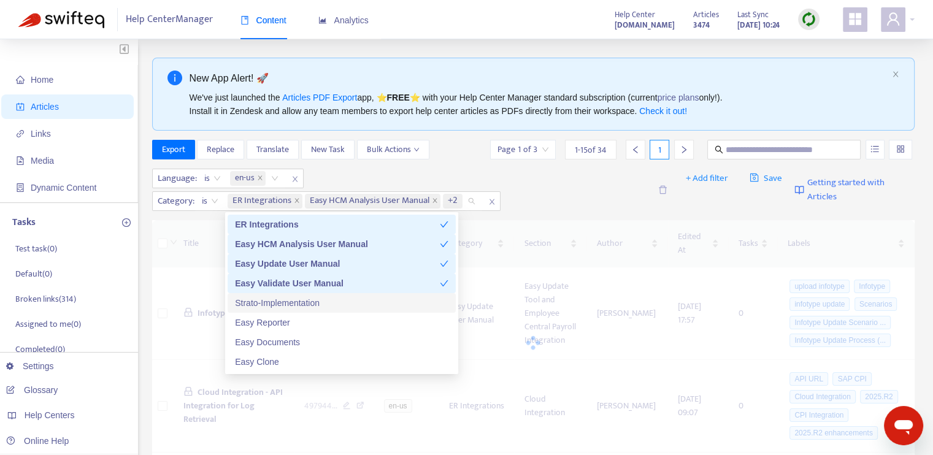
click at [346, 302] on div "Strato-Implementation" at bounding box center [342, 302] width 214 height 13
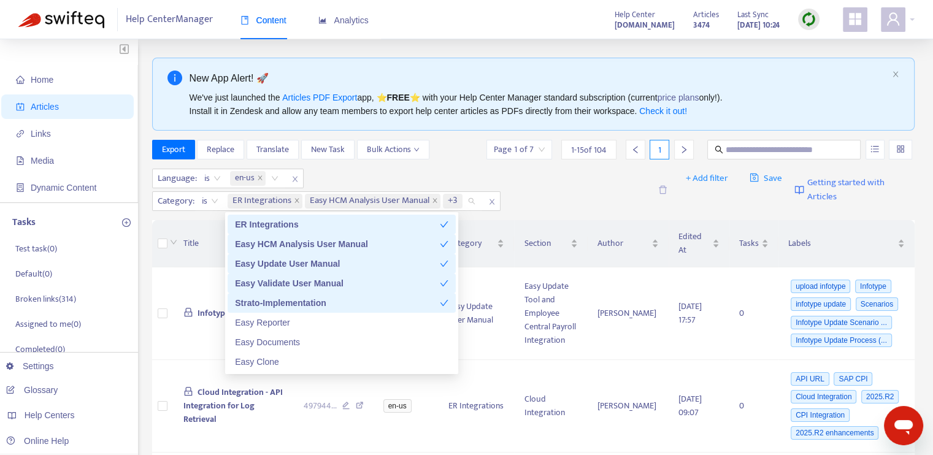
click at [326, 308] on div "Strato-Implementation" at bounding box center [337, 302] width 205 height 13
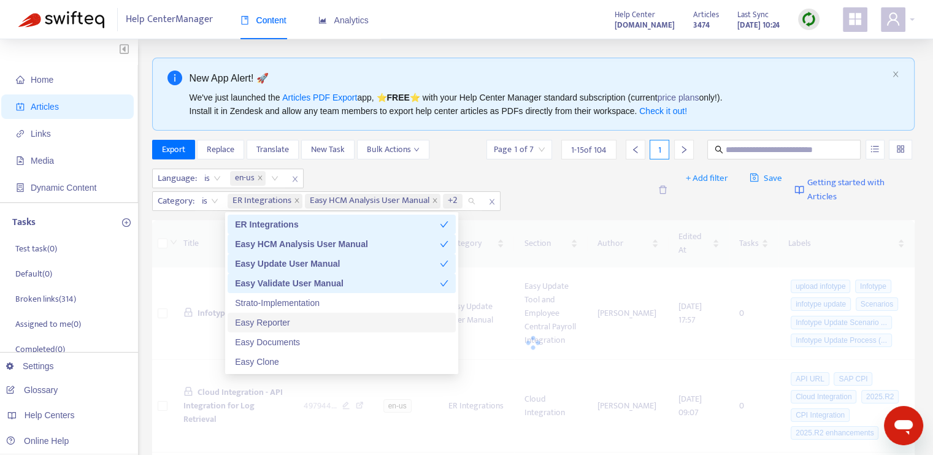
click at [320, 323] on div "Easy Reporter" at bounding box center [342, 322] width 214 height 13
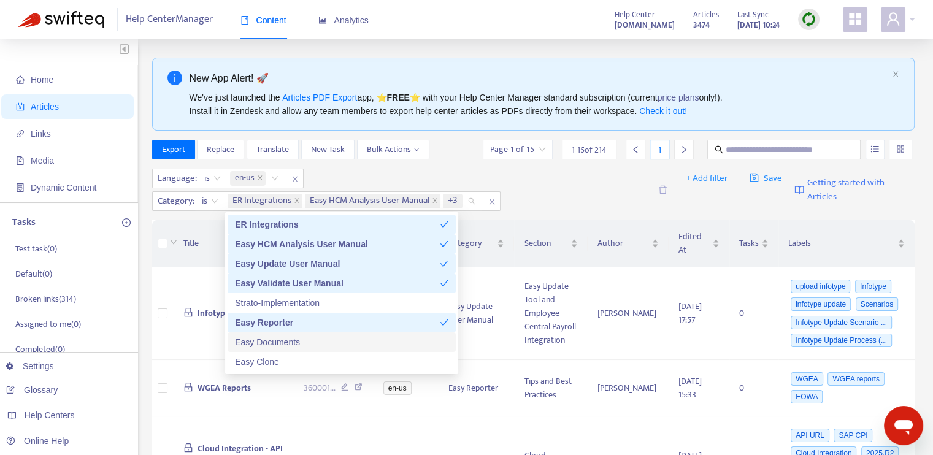
click at [320, 342] on div "Easy Documents" at bounding box center [342, 342] width 214 height 13
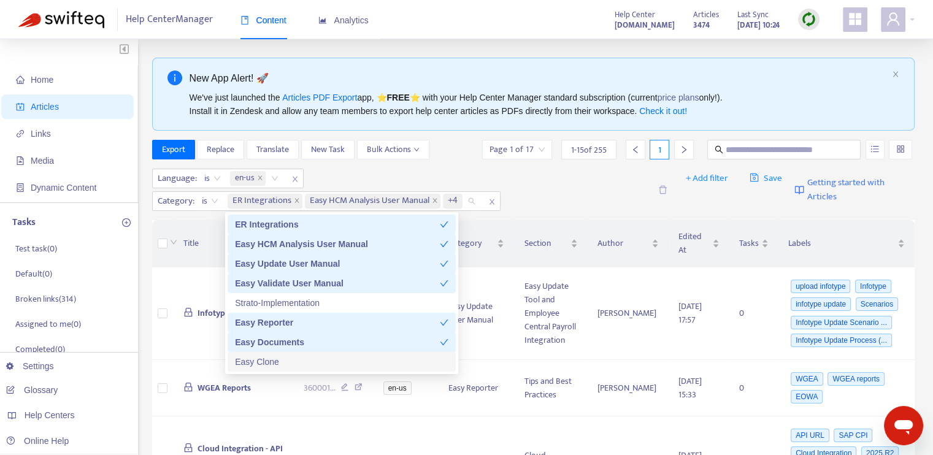
click at [322, 363] on div "Easy Clone" at bounding box center [342, 361] width 214 height 13
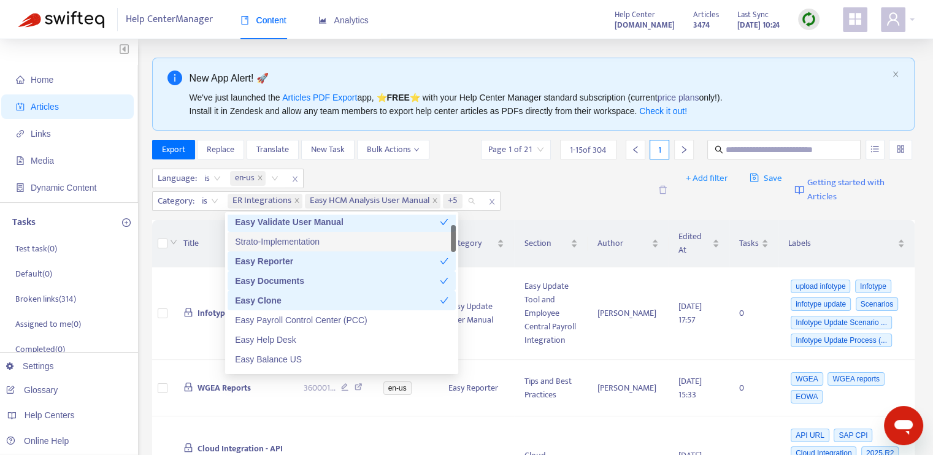
scroll to position [123, 0]
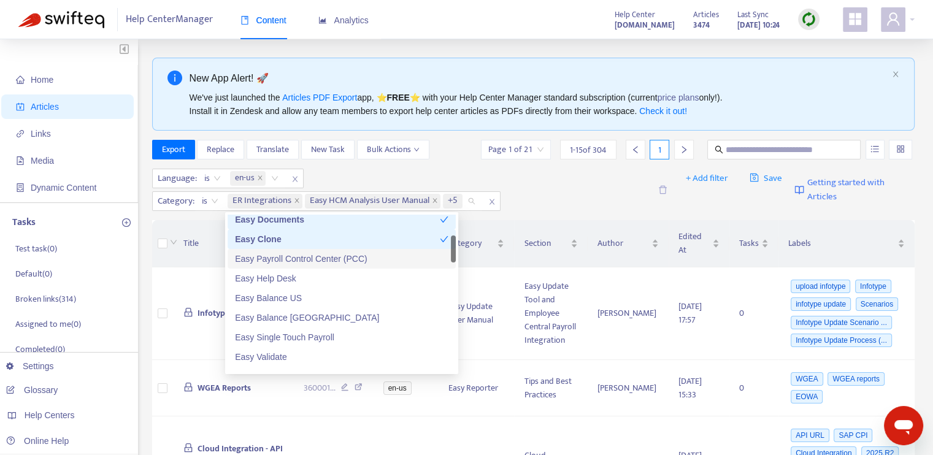
click at [318, 261] on div "Easy Payroll Control Center (PCC)" at bounding box center [342, 258] width 214 height 13
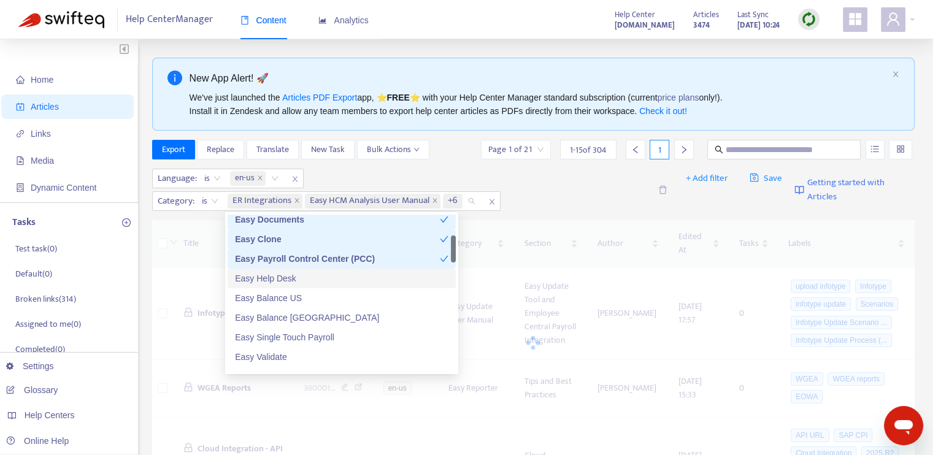
click at [317, 277] on div "Easy Help Desk" at bounding box center [342, 278] width 214 height 13
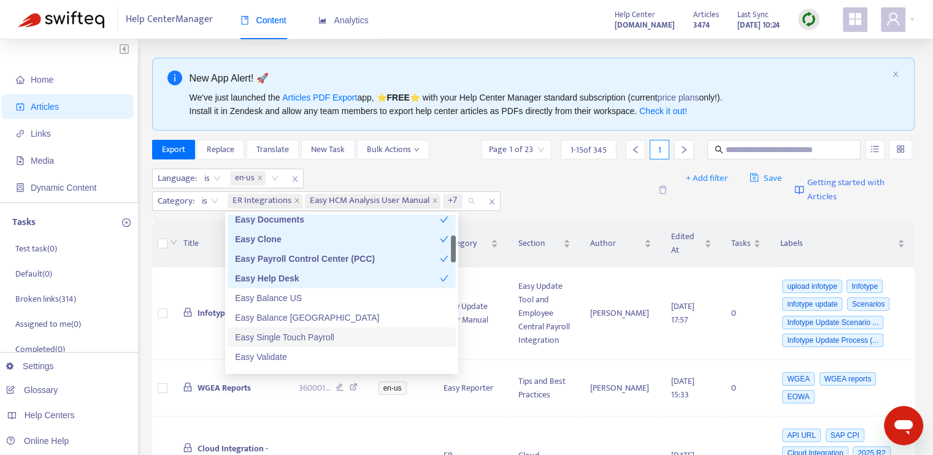
click at [325, 338] on div "Easy Single Touch Payroll" at bounding box center [342, 337] width 214 height 13
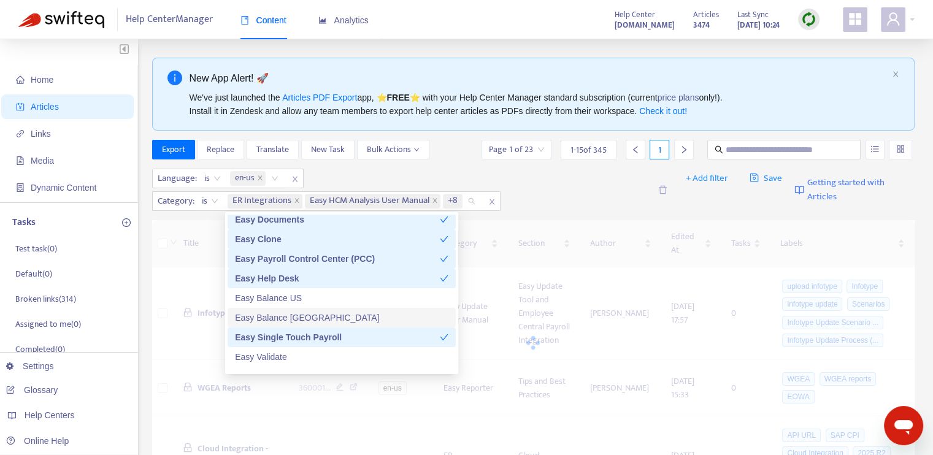
click at [324, 315] on div "Easy Balance [GEOGRAPHIC_DATA]" at bounding box center [342, 317] width 214 height 13
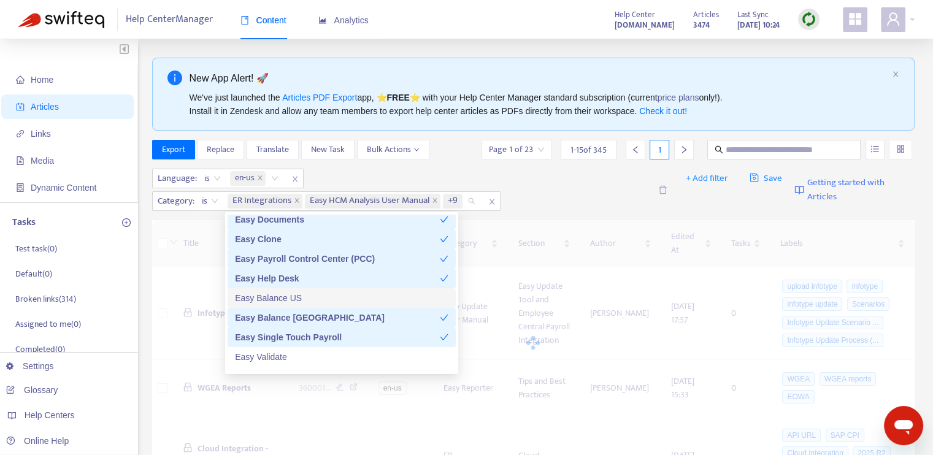
click at [328, 299] on div "Easy Balance US" at bounding box center [342, 297] width 214 height 13
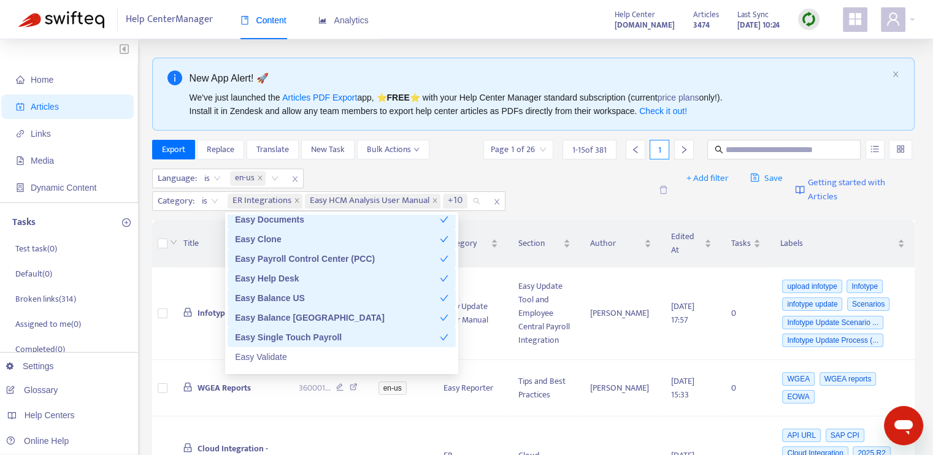
scroll to position [245, 0]
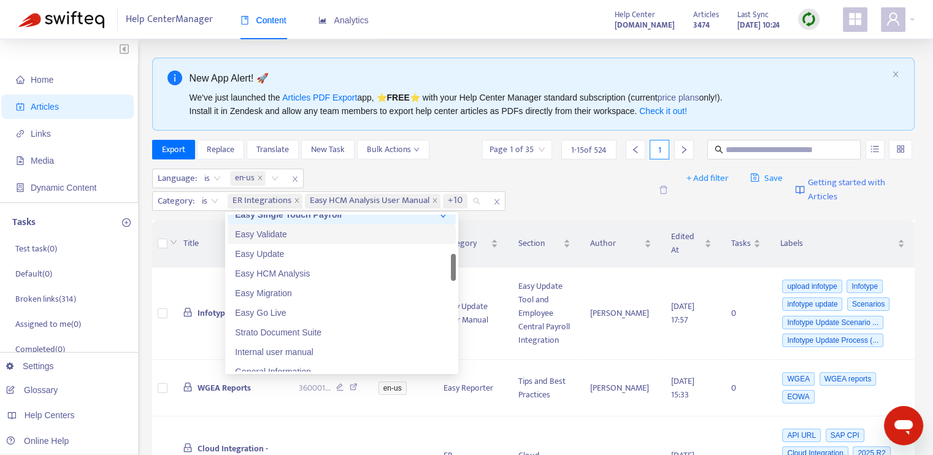
click at [309, 230] on div "Easy Validate" at bounding box center [342, 234] width 214 height 13
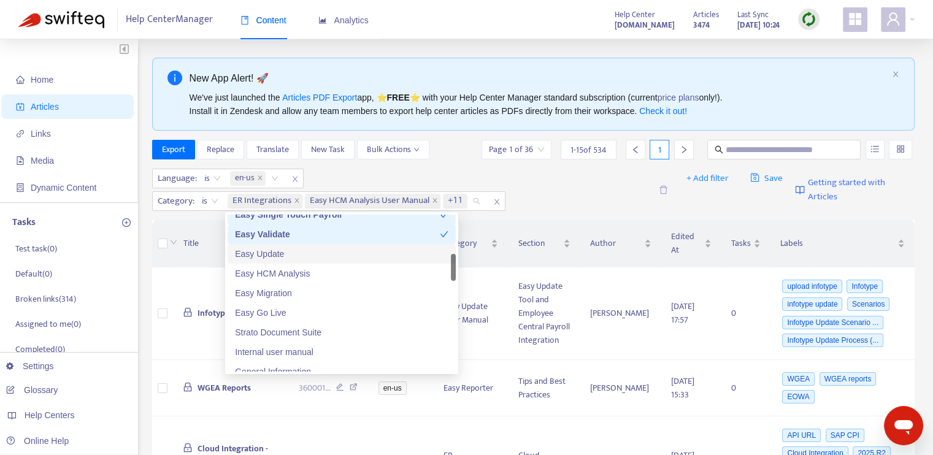
click at [311, 253] on div "Easy Update" at bounding box center [342, 253] width 214 height 13
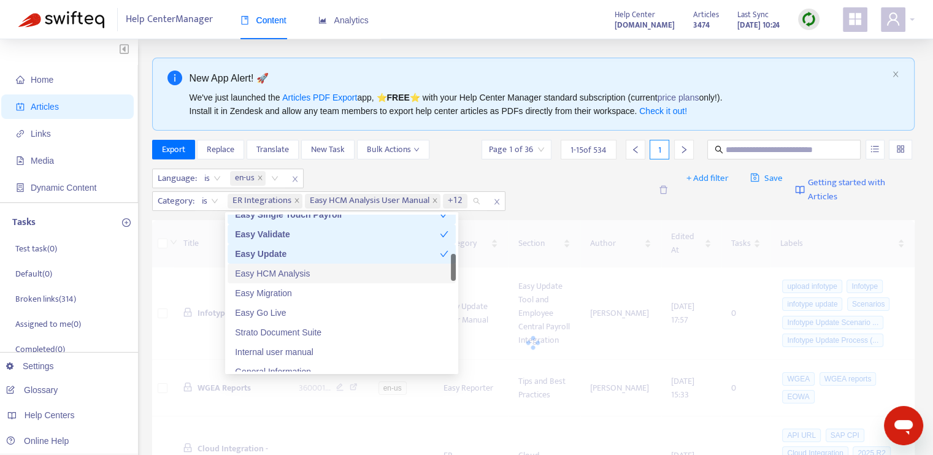
click at [317, 272] on div "Easy HCM Analysis" at bounding box center [342, 273] width 214 height 13
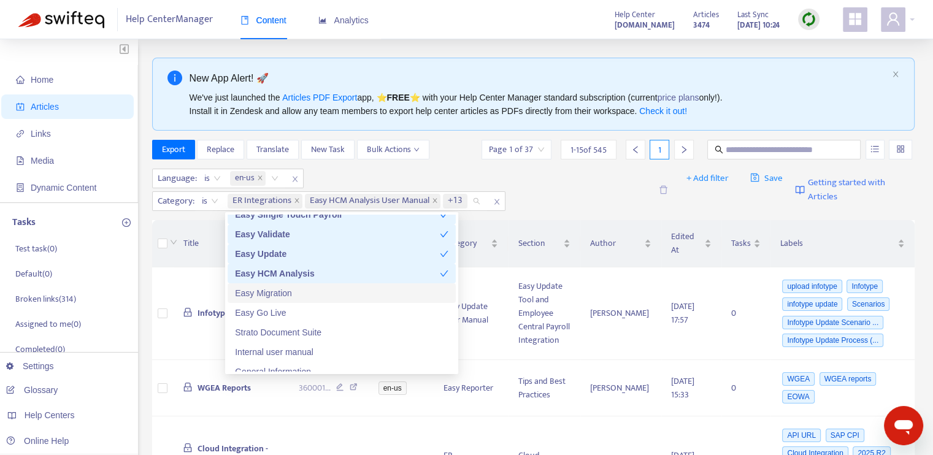
click at [320, 288] on div "Easy Migration" at bounding box center [342, 293] width 214 height 13
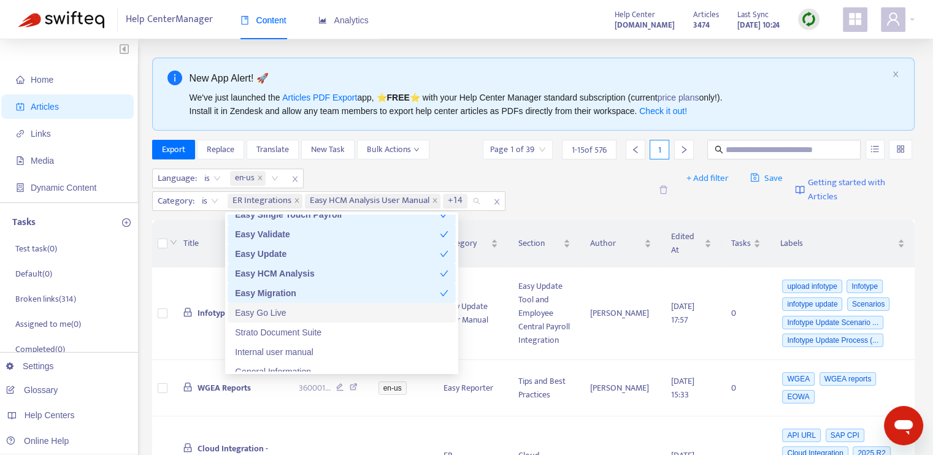
click at [319, 314] on div "Easy Go Live" at bounding box center [342, 312] width 214 height 13
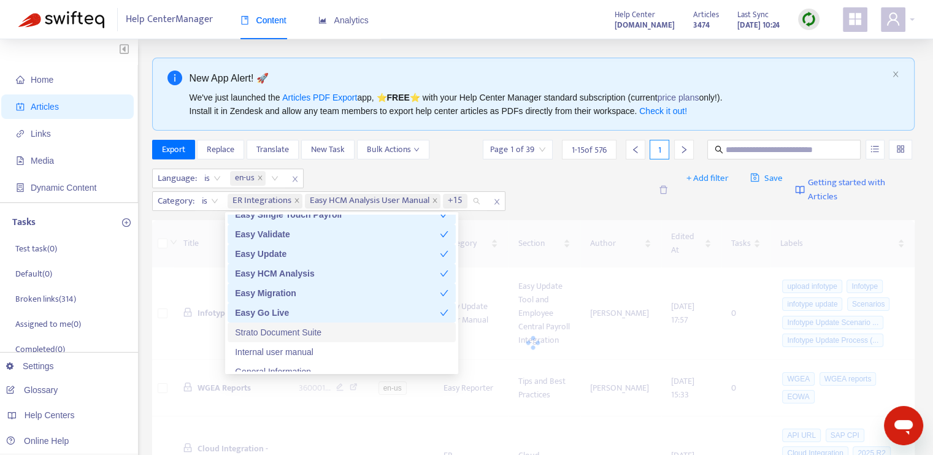
click at [323, 331] on div "Strato Document Suite" at bounding box center [342, 332] width 214 height 13
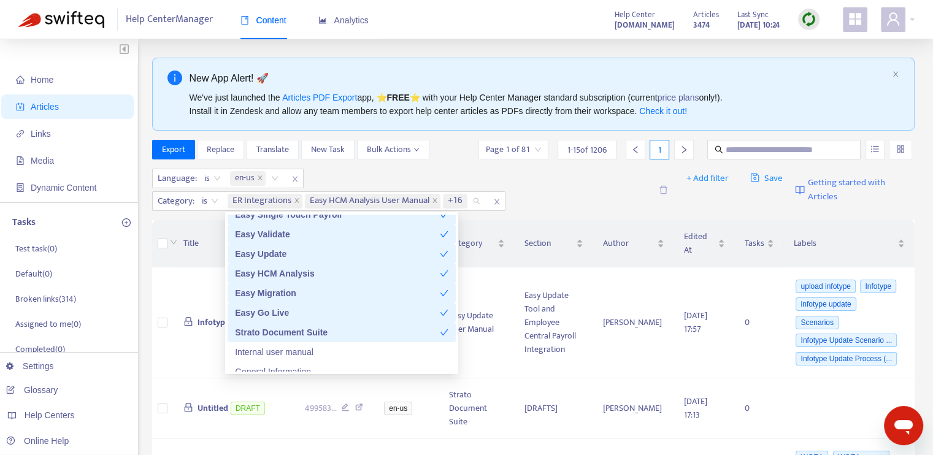
click at [329, 331] on div "Strato Document Suite" at bounding box center [337, 332] width 205 height 13
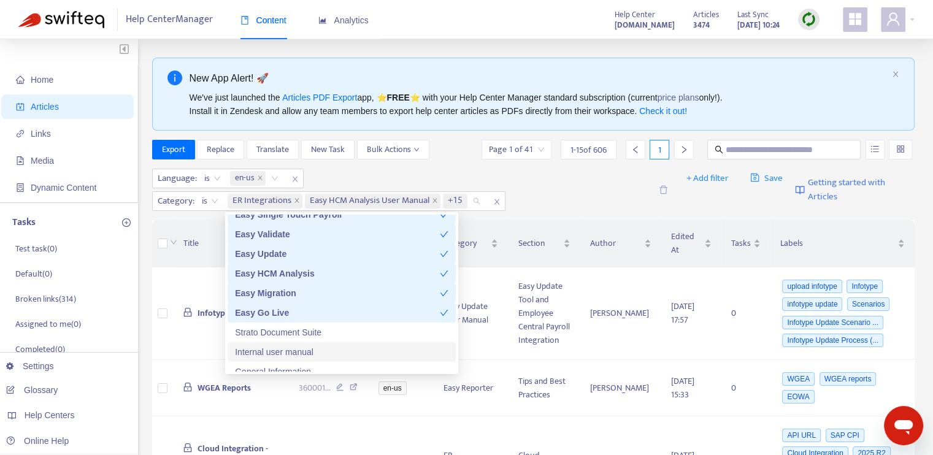
click at [323, 354] on div "Internal user manual" at bounding box center [342, 351] width 214 height 13
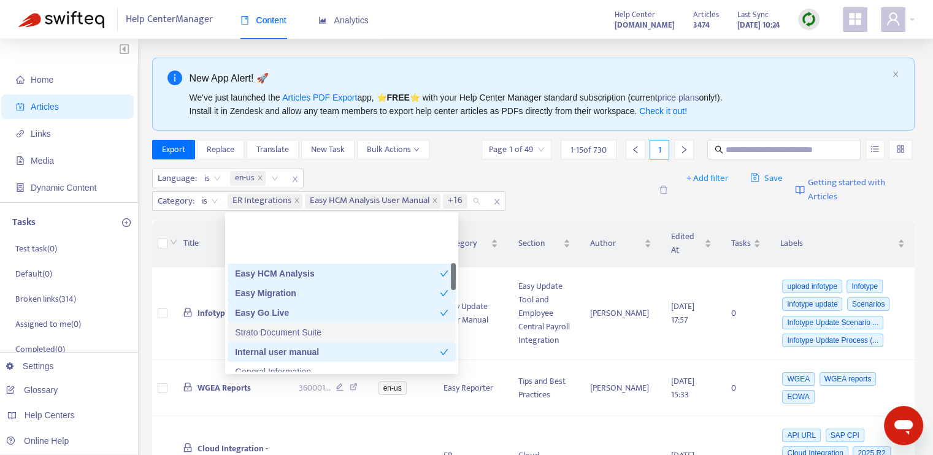
scroll to position [307, 0]
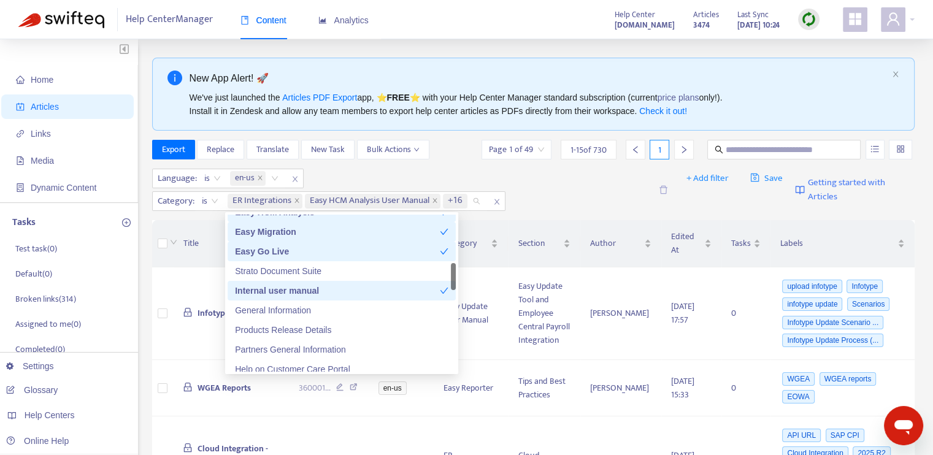
click at [323, 293] on div "Internal user manual" at bounding box center [337, 290] width 205 height 13
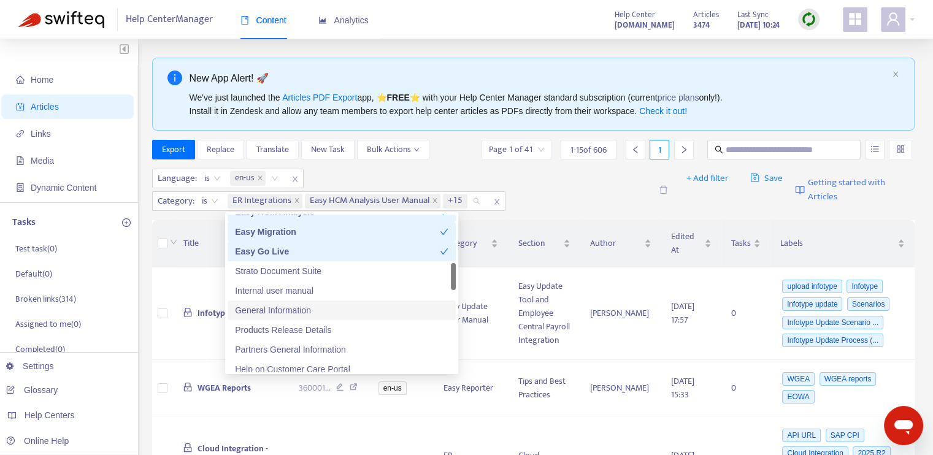
scroll to position [429, 0]
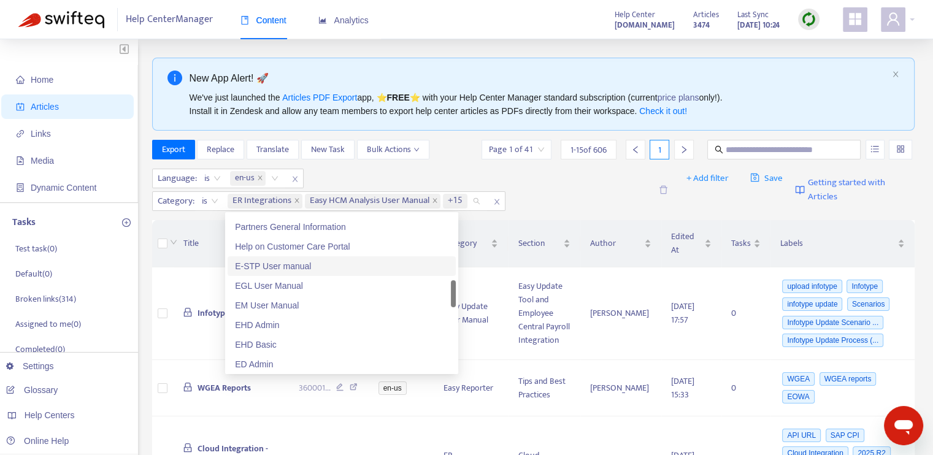
click at [304, 267] on div "E-STP User manual" at bounding box center [342, 266] width 214 height 13
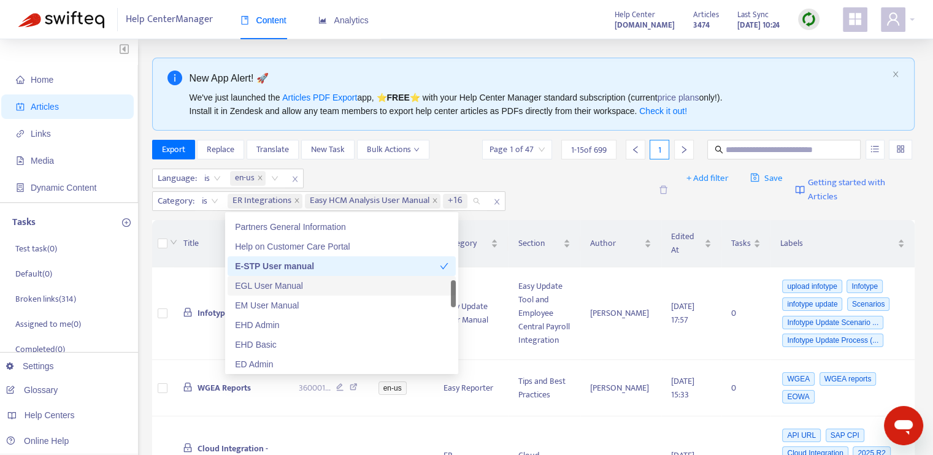
click at [307, 290] on div "EGL User Manual" at bounding box center [342, 285] width 214 height 13
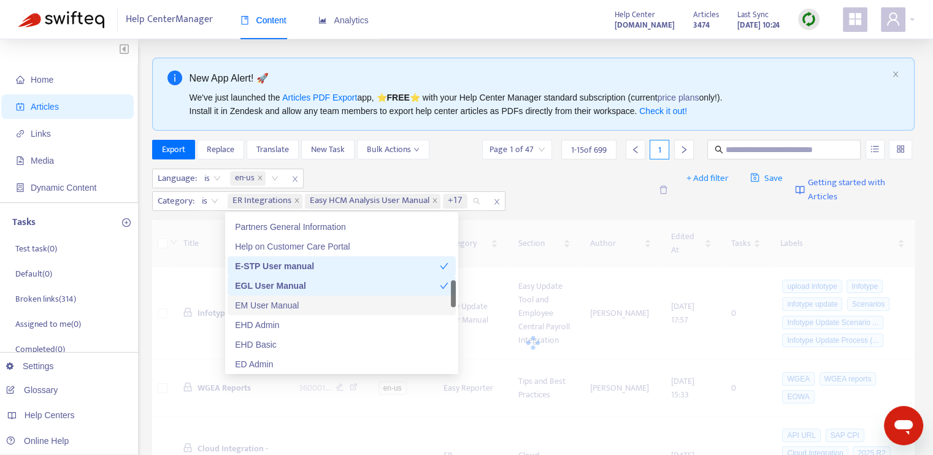
click at [309, 308] on div "EM User Manual" at bounding box center [342, 305] width 214 height 13
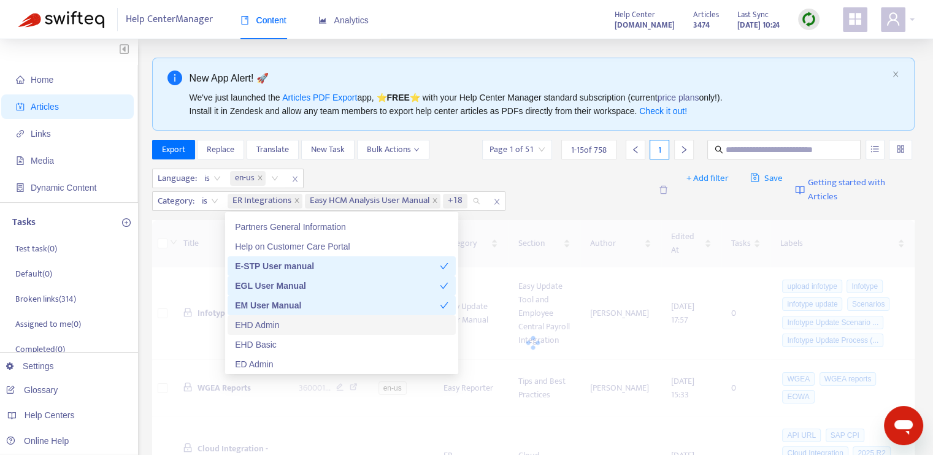
click at [305, 326] on div "EHD Admin" at bounding box center [342, 324] width 214 height 13
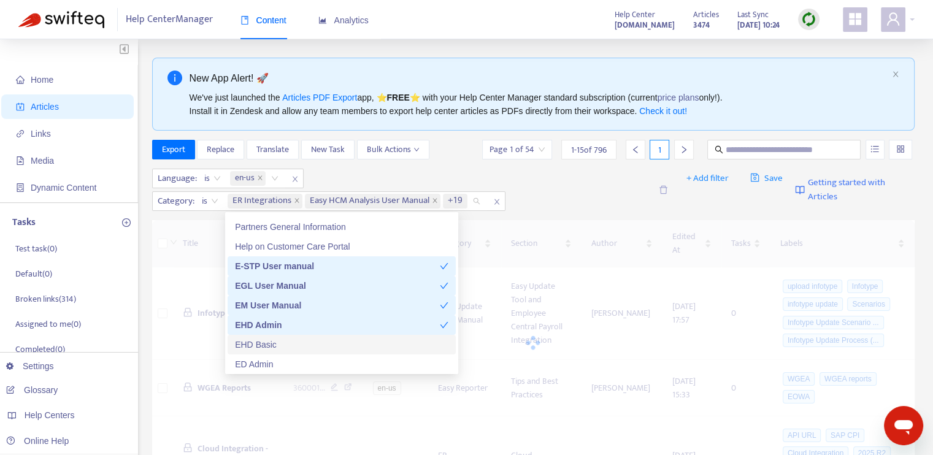
click at [304, 338] on div "EHD Basic" at bounding box center [342, 344] width 214 height 13
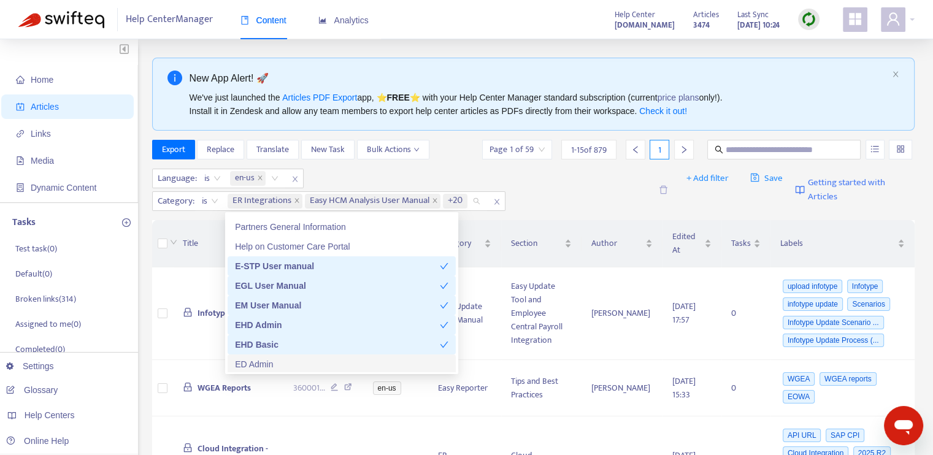
click at [304, 363] on div "ED Admin" at bounding box center [342, 364] width 214 height 13
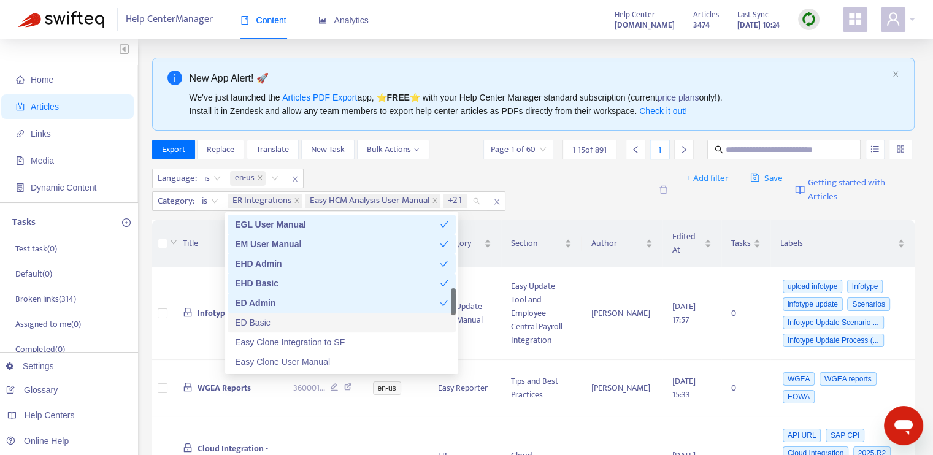
click at [314, 322] on div "ED Basic" at bounding box center [342, 322] width 214 height 13
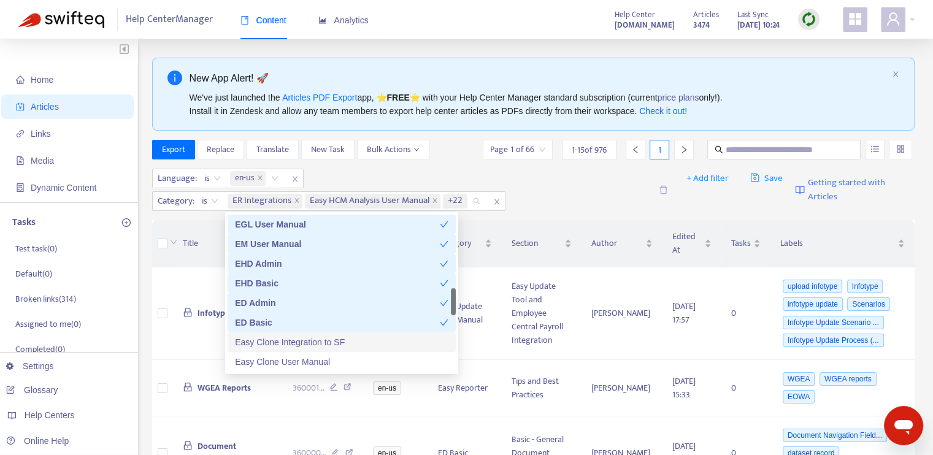
click at [322, 341] on div "Easy Clone Integration to SF" at bounding box center [342, 342] width 214 height 13
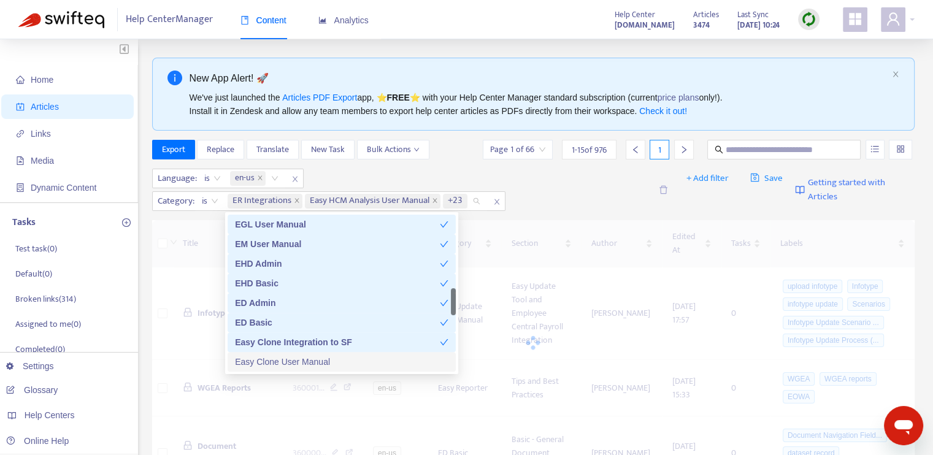
click at [326, 358] on div "Easy Clone User Manual" at bounding box center [342, 361] width 214 height 13
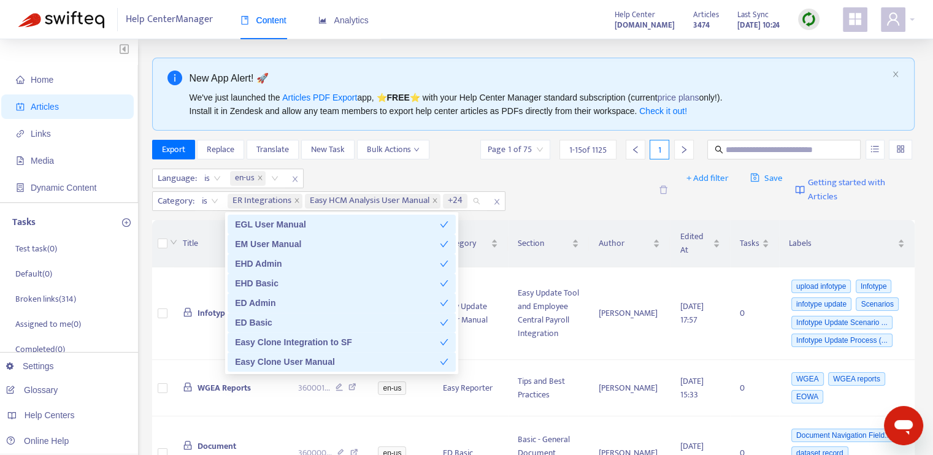
scroll to position [614, 0]
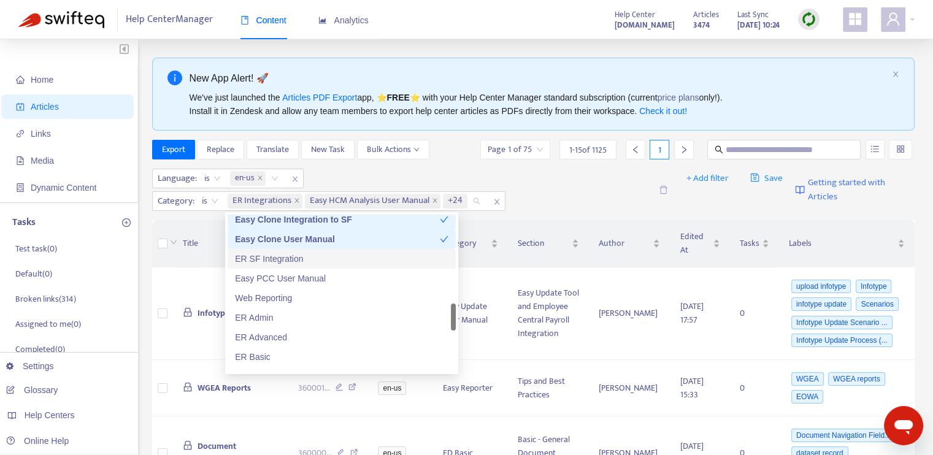
click at [325, 260] on div "ER SF Integration" at bounding box center [342, 258] width 214 height 13
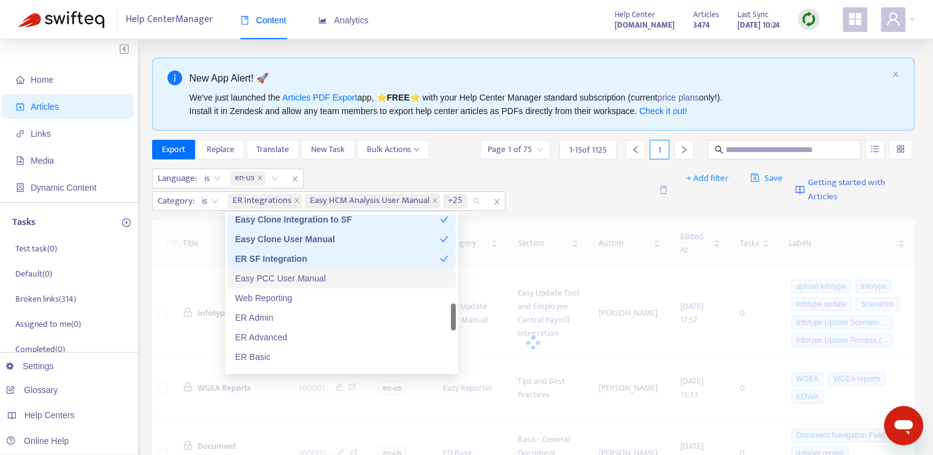
click at [325, 279] on div "Easy PCC User Manual" at bounding box center [342, 278] width 214 height 13
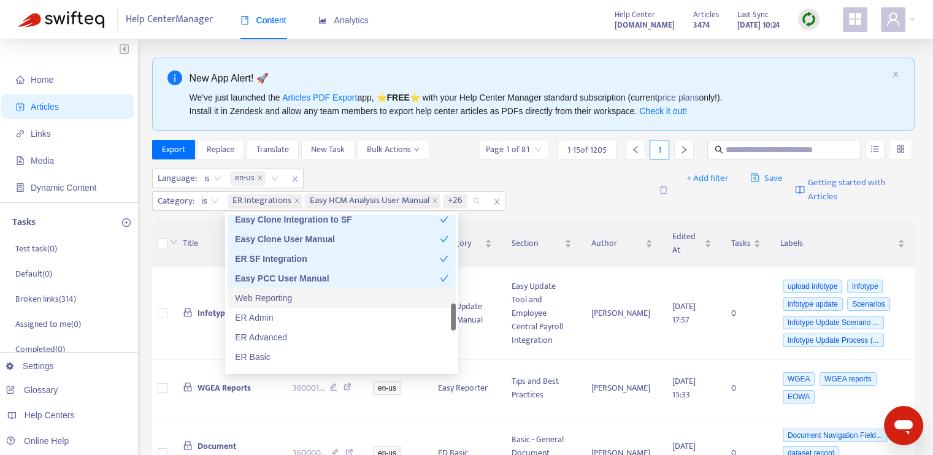
click at [324, 299] on div "Web Reporting" at bounding box center [342, 297] width 214 height 13
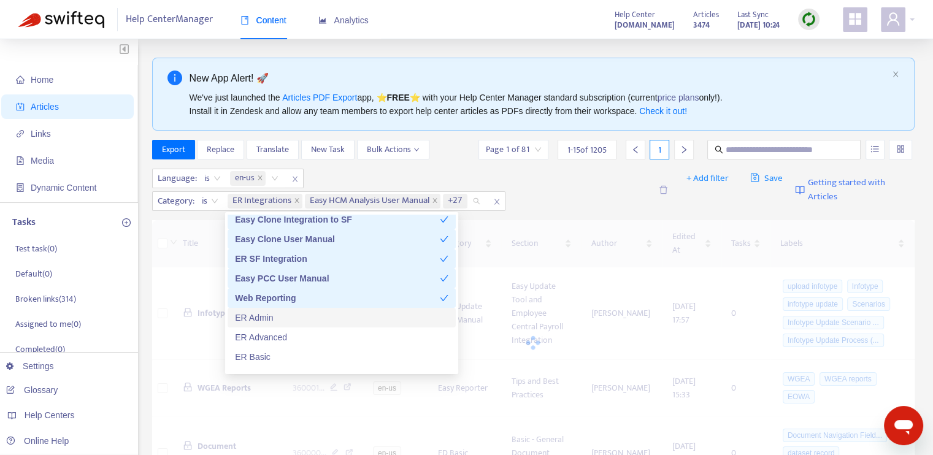
click at [324, 316] on div "ER Admin" at bounding box center [342, 317] width 214 height 13
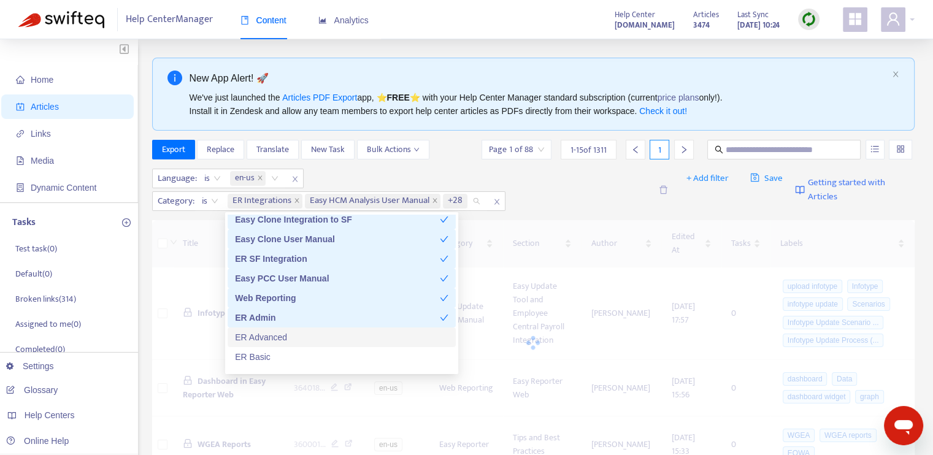
click at [324, 336] on div "ER Advanced" at bounding box center [342, 337] width 214 height 13
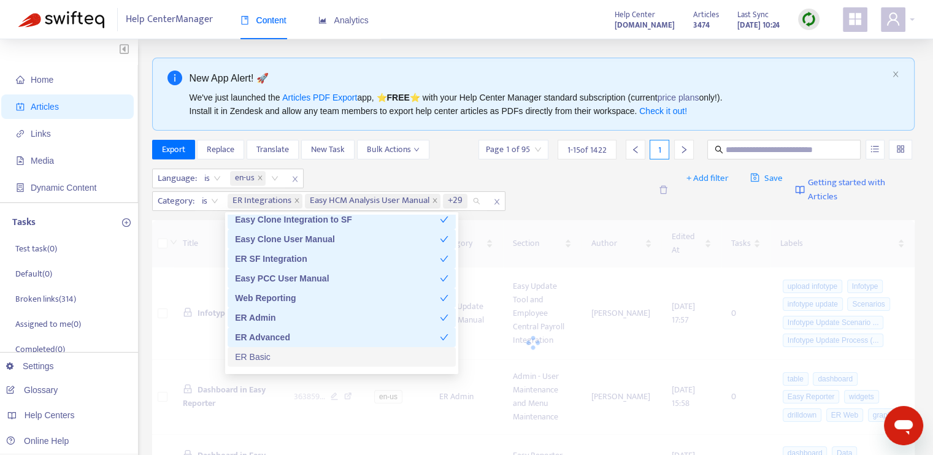
click at [322, 362] on div "ER Basic" at bounding box center [342, 356] width 214 height 13
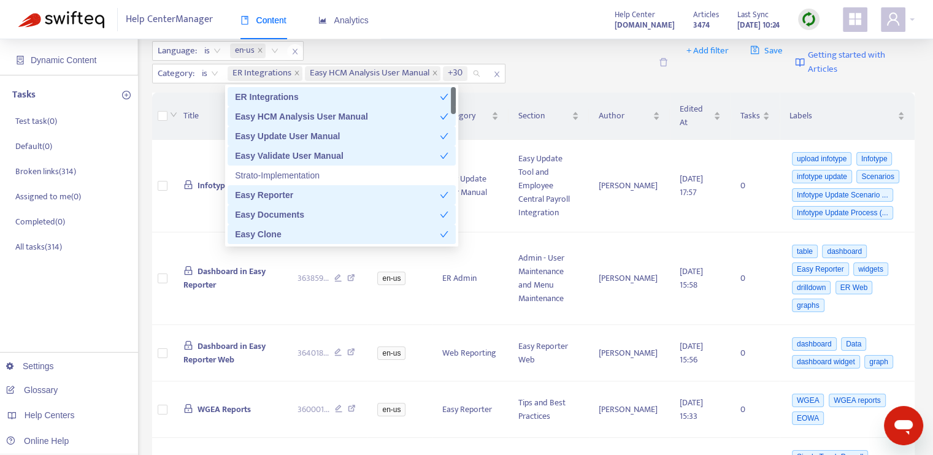
scroll to position [61, 0]
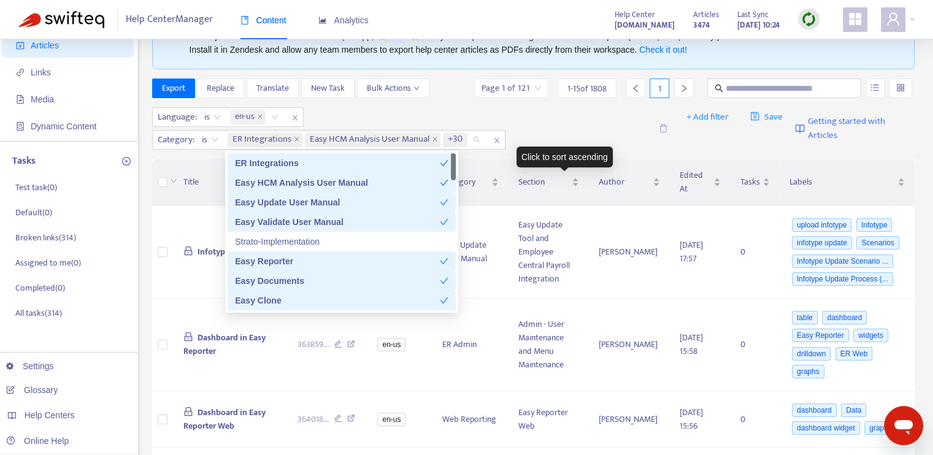
click at [561, 142] on div "Language : is en-us Category : is ER Integrations Easy HCM Analysis User Manual…" at bounding box center [401, 128] width 499 height 42
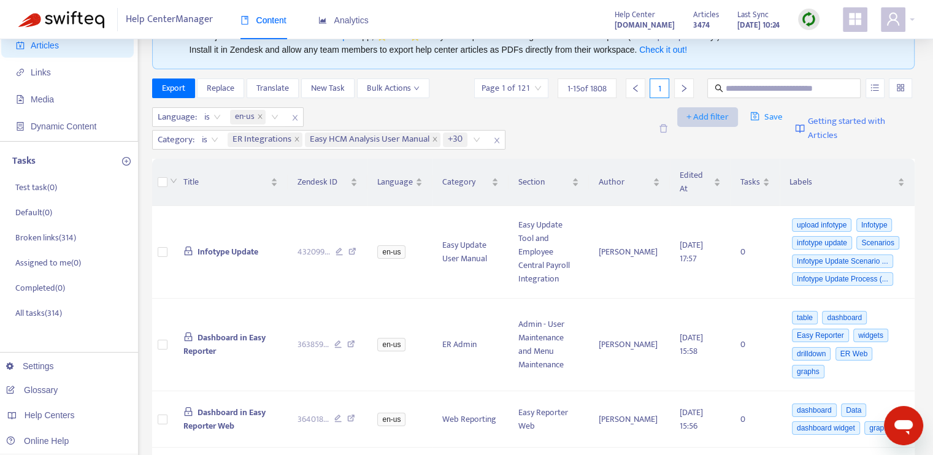
click at [723, 120] on span "+ Add filter" at bounding box center [708, 117] width 42 height 15
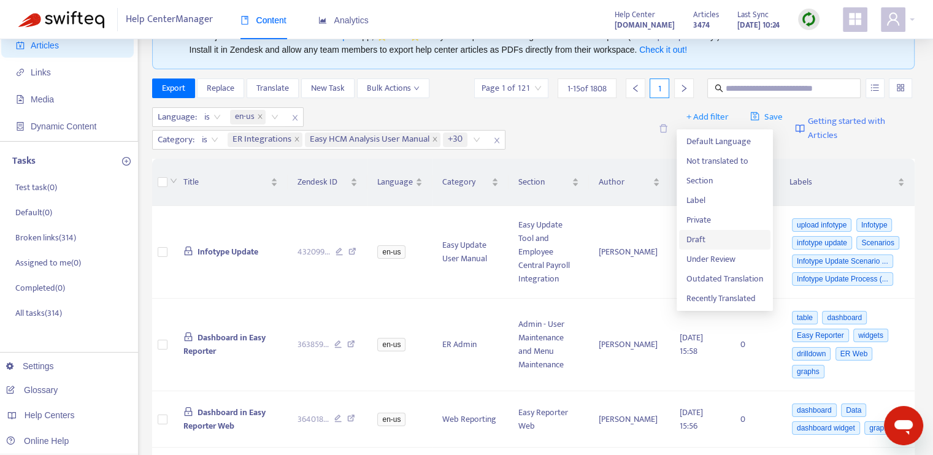
click at [699, 234] on span "Draft" at bounding box center [725, 239] width 77 height 13
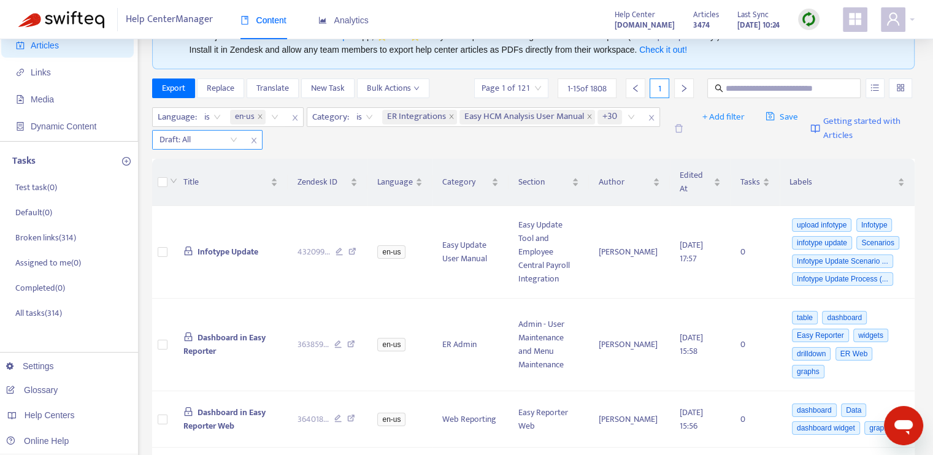
click at [231, 139] on input "search" at bounding box center [199, 140] width 78 height 18
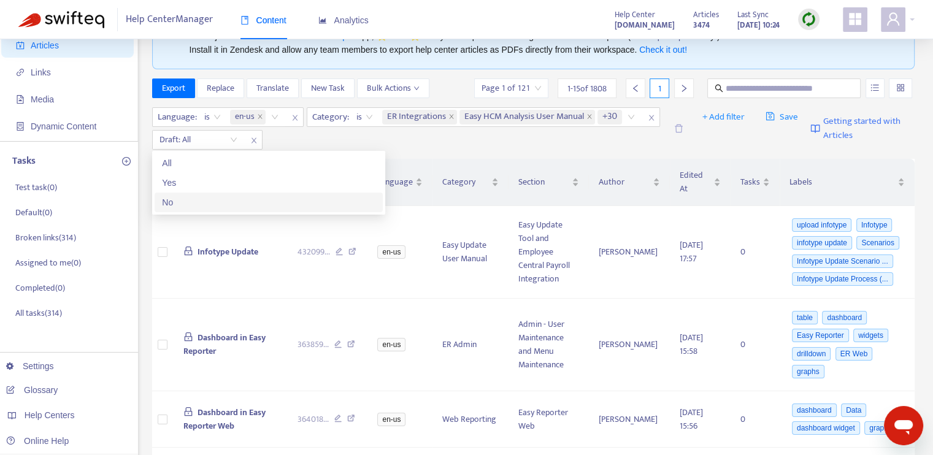
click at [218, 201] on div "No" at bounding box center [269, 202] width 214 height 13
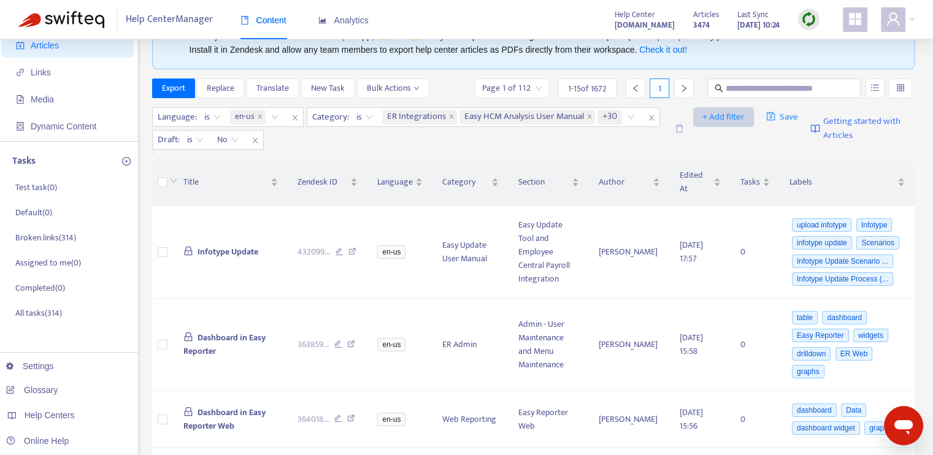
click at [720, 123] on span "+ Add filter" at bounding box center [724, 117] width 42 height 15
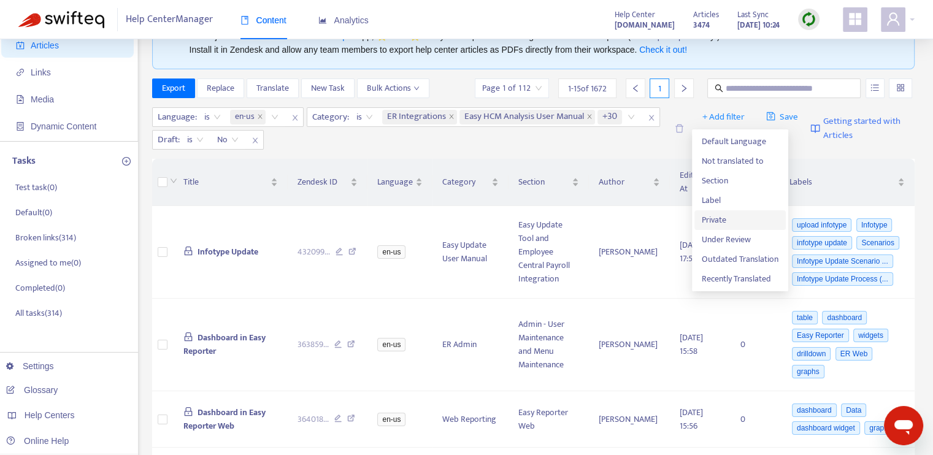
click at [720, 223] on span "Private" at bounding box center [740, 220] width 77 height 13
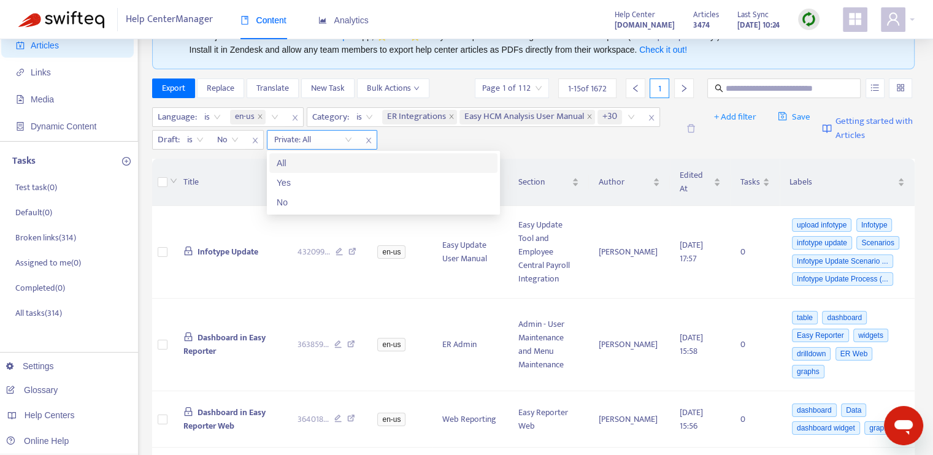
click at [349, 140] on input "search" at bounding box center [313, 140] width 78 height 18
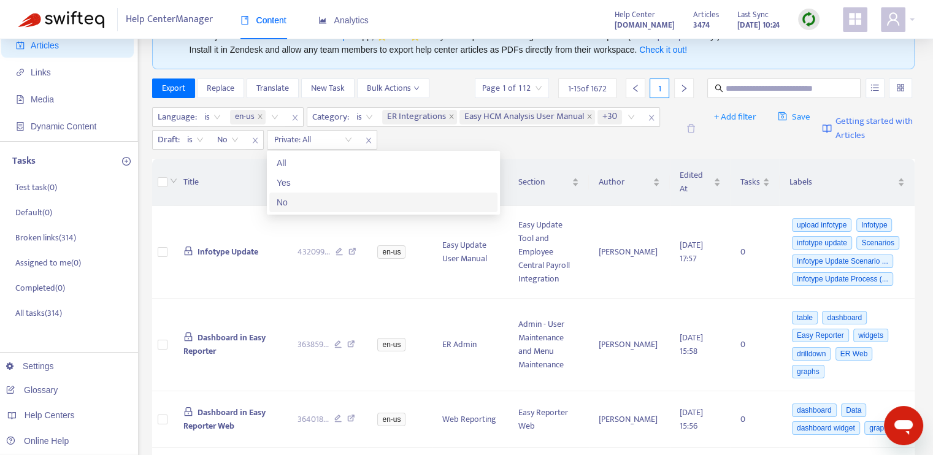
click at [329, 203] on div "No" at bounding box center [384, 202] width 214 height 13
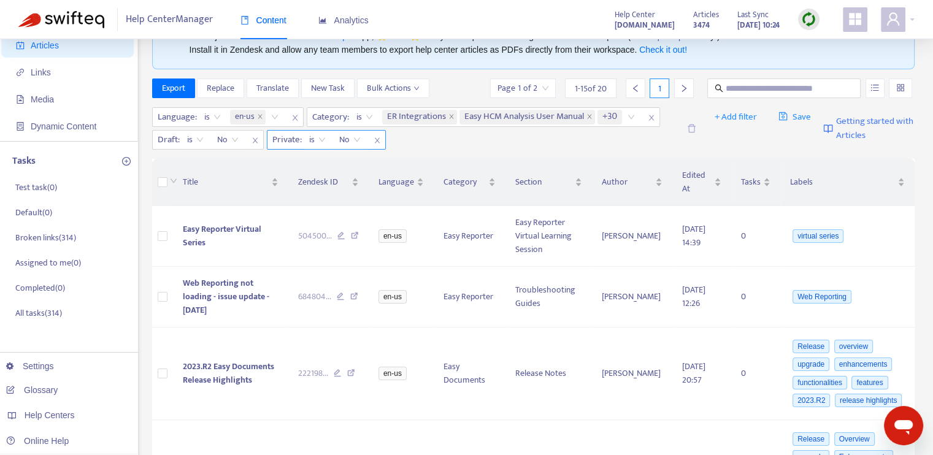
click at [377, 140] on icon "close" at bounding box center [377, 140] width 7 height 7
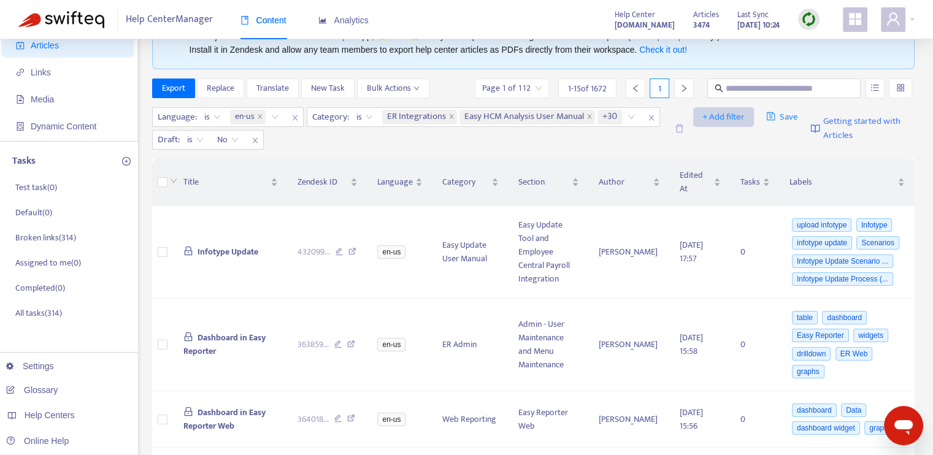
click at [722, 122] on span "+ Add filter" at bounding box center [724, 117] width 42 height 15
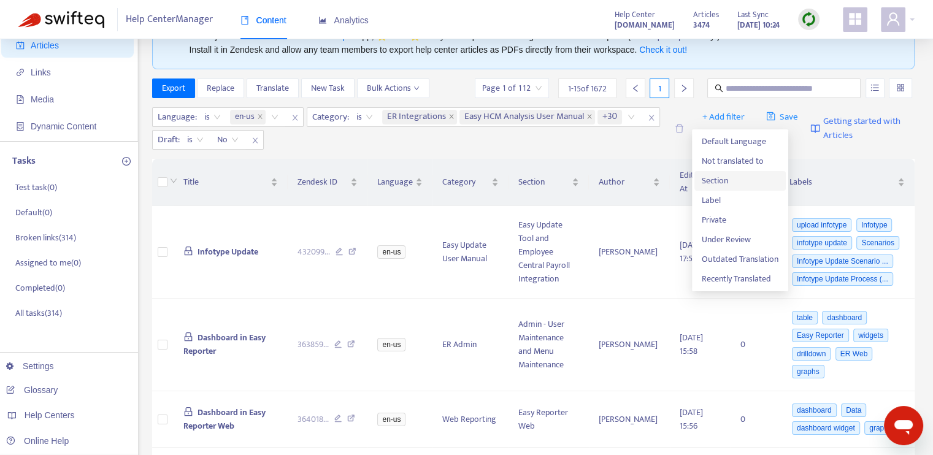
click at [728, 183] on span "Section" at bounding box center [740, 180] width 77 height 13
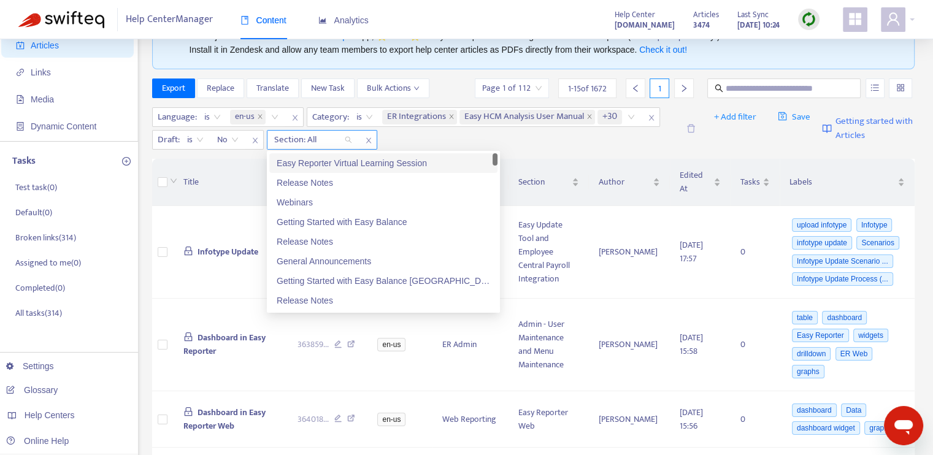
click at [347, 142] on div "Section: All" at bounding box center [313, 140] width 91 height 18
click at [346, 184] on div "Release Notes" at bounding box center [384, 182] width 214 height 13
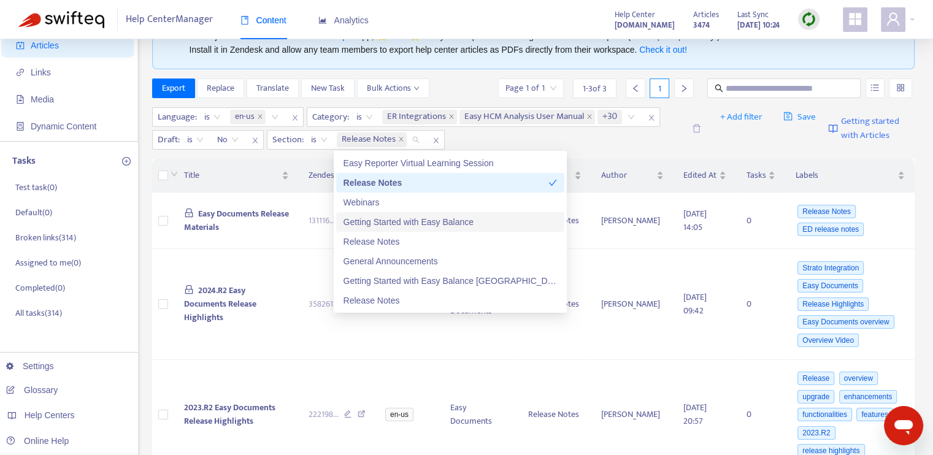
click at [375, 224] on div "Getting Started with Easy Balance" at bounding box center [451, 221] width 214 height 13
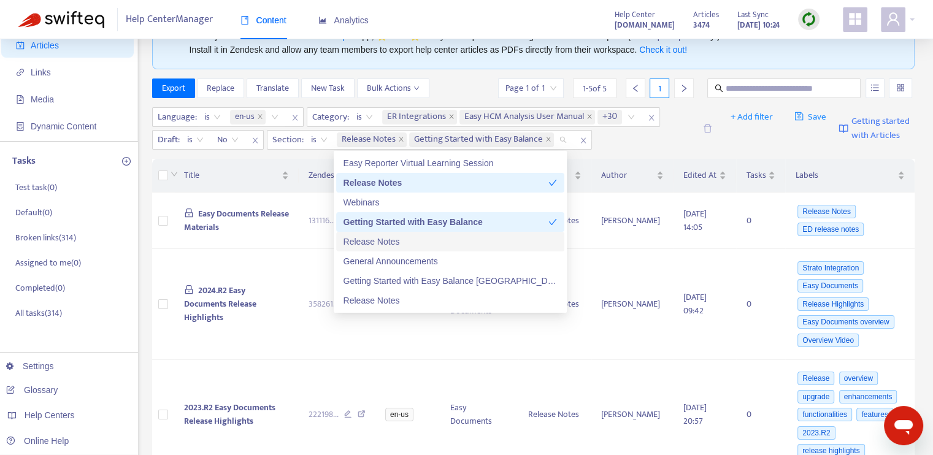
click at [382, 245] on div "Release Notes" at bounding box center [451, 241] width 214 height 13
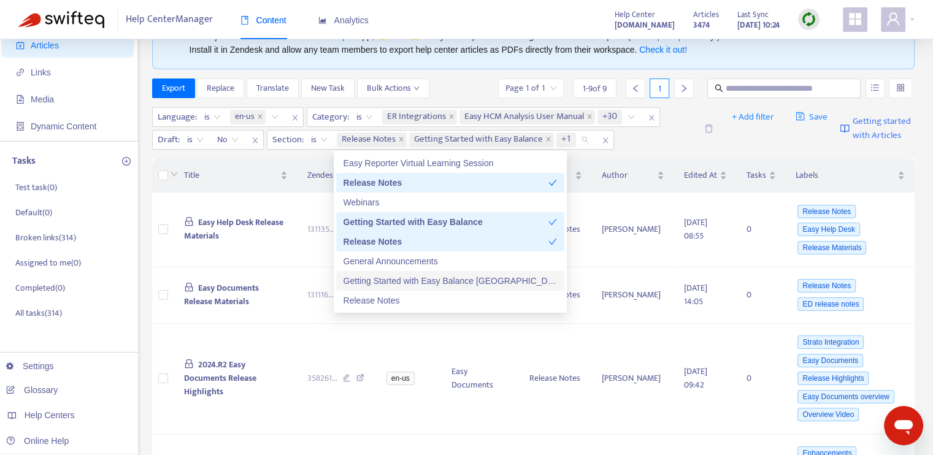
click at [395, 276] on div "Getting Started with Easy Balance Canada" at bounding box center [451, 280] width 214 height 13
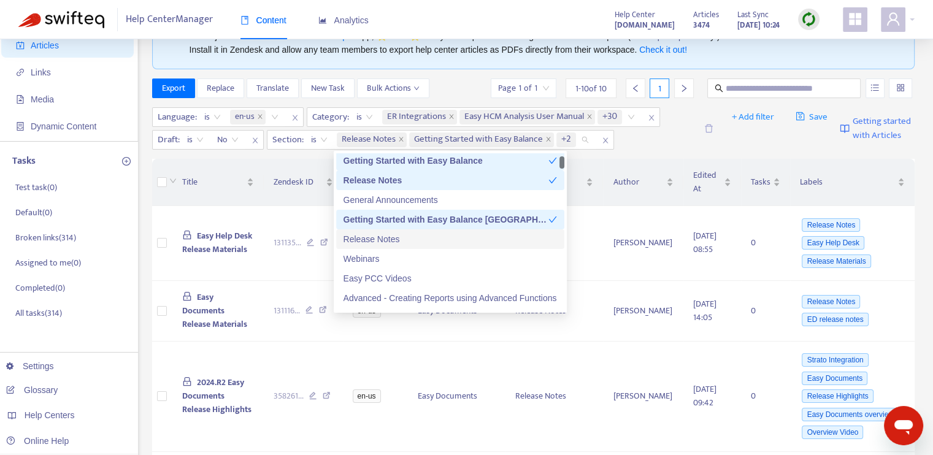
click at [399, 238] on div "Release Notes" at bounding box center [451, 239] width 214 height 13
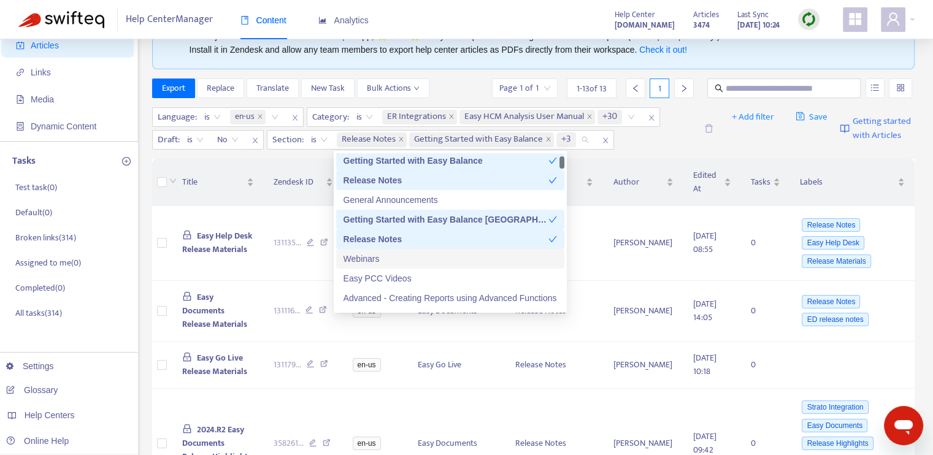
scroll to position [123, 0]
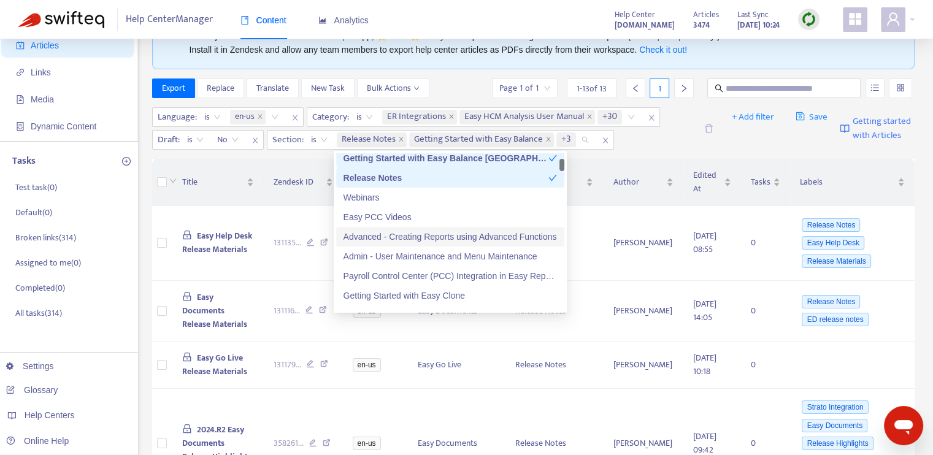
click at [409, 239] on div "Advanced - Creating Reports using Advanced Functions" at bounding box center [451, 236] width 214 height 13
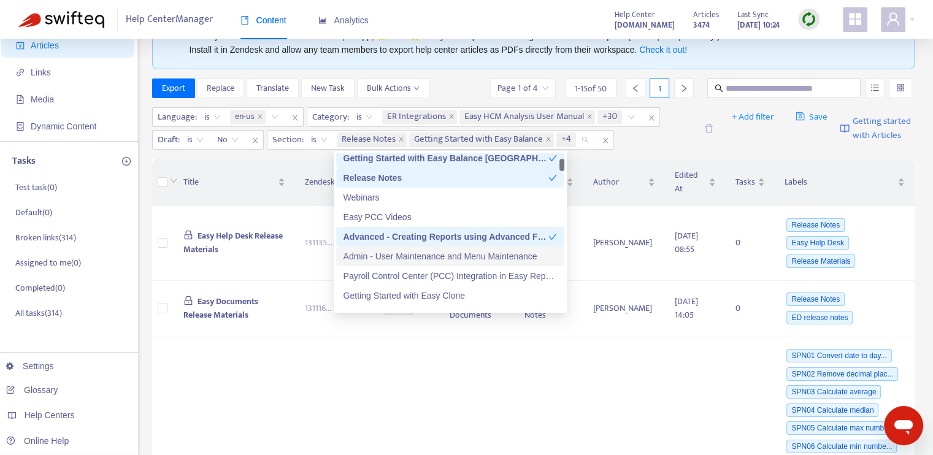
click at [408, 257] on div "Admin - User Maintenance and Menu Maintenance" at bounding box center [451, 256] width 214 height 13
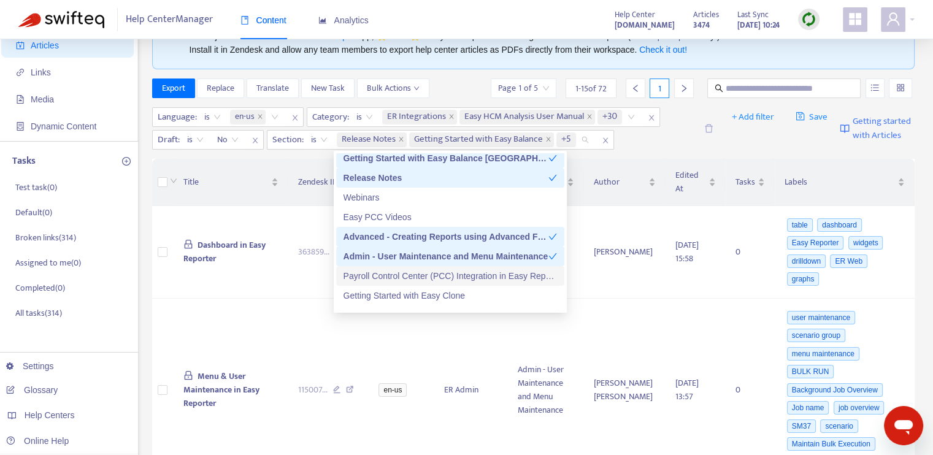
click at [415, 274] on div "Payroll Control Center (PCC) Integration in Easy Reporter" at bounding box center [451, 275] width 214 height 13
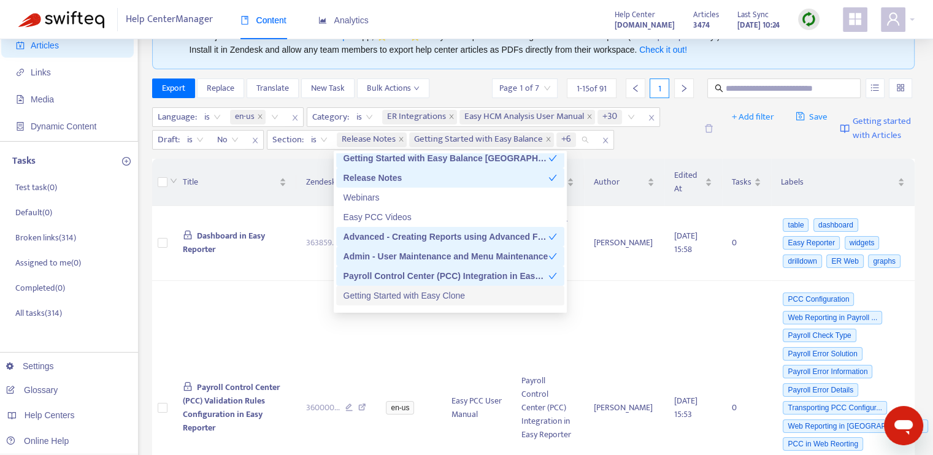
click at [422, 293] on div "Getting Started with Easy Clone" at bounding box center [451, 295] width 214 height 13
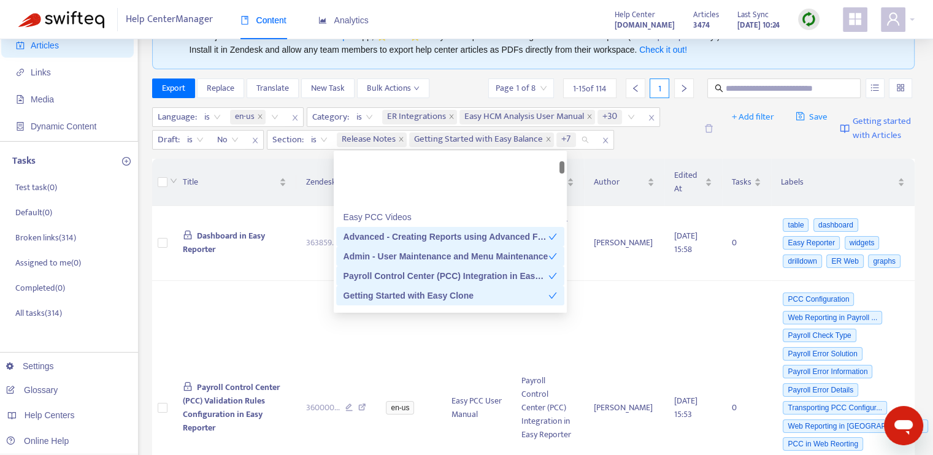
scroll to position [245, 0]
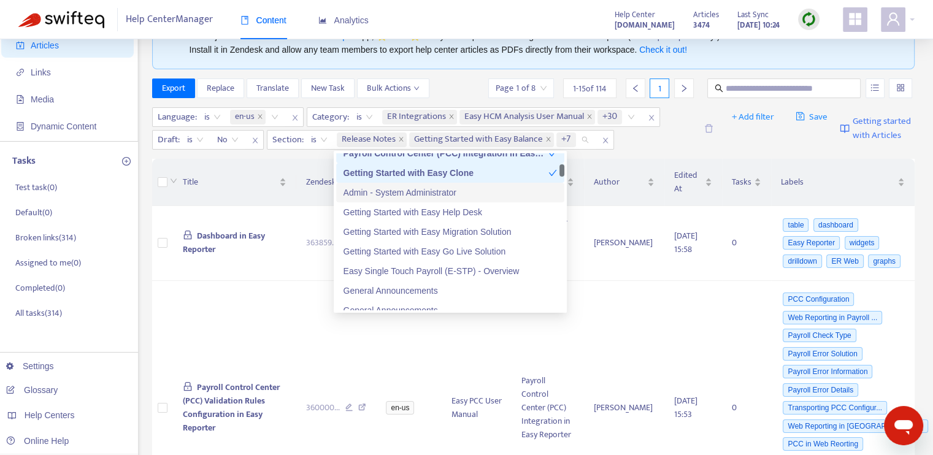
click at [408, 195] on div "Admin - System Administrator" at bounding box center [451, 192] width 214 height 13
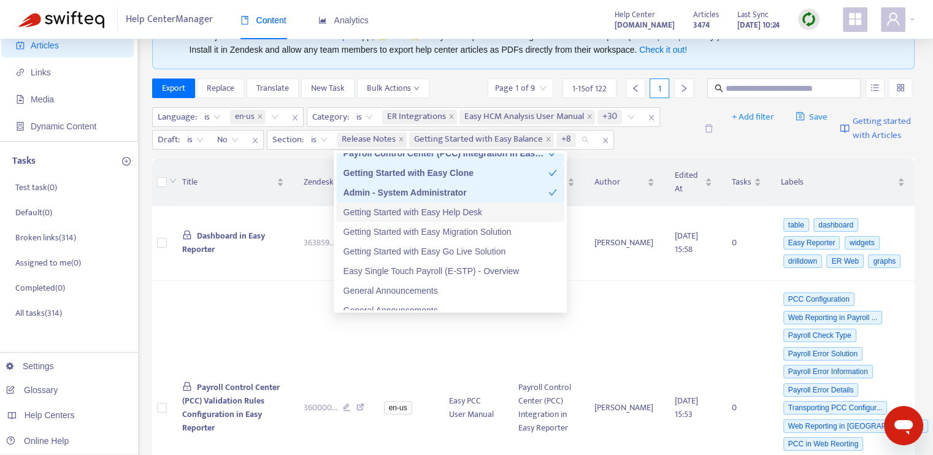
click at [418, 213] on div "Getting Started with Easy Help Desk" at bounding box center [451, 212] width 214 height 13
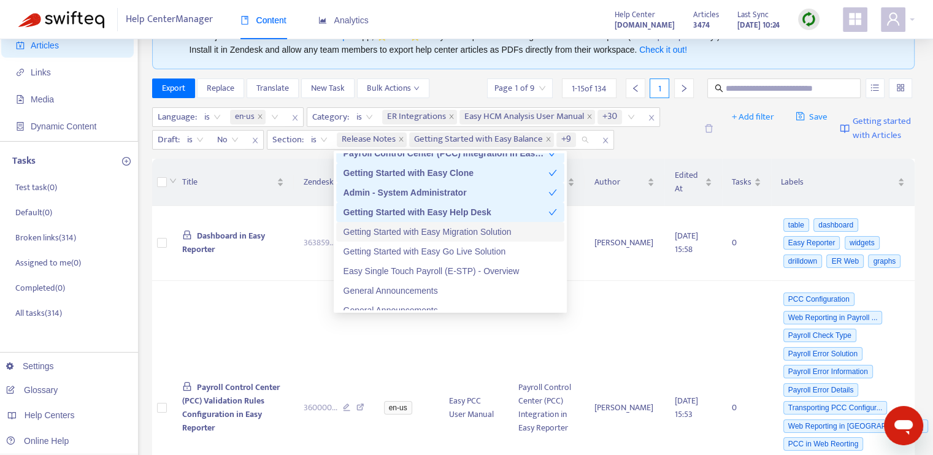
click at [423, 234] on div "Getting Started with Easy Migration Solution" at bounding box center [451, 231] width 214 height 13
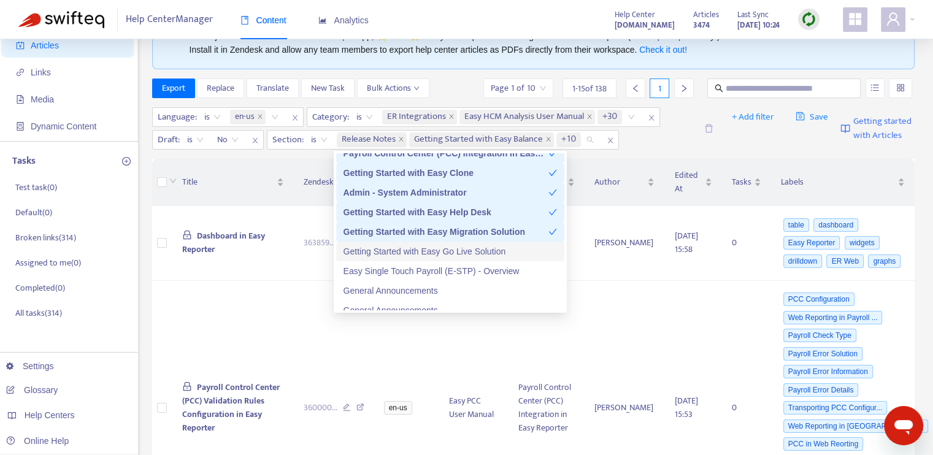
click at [423, 253] on div "Getting Started with Easy Go Live Solution" at bounding box center [451, 251] width 214 height 13
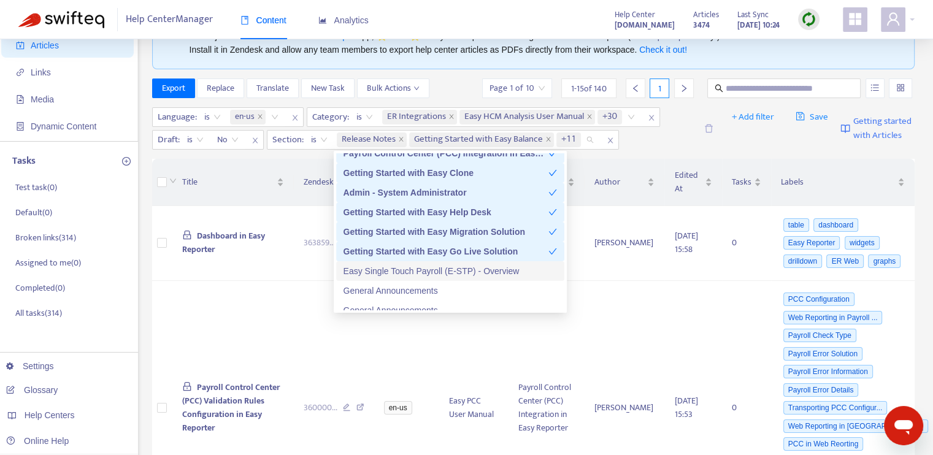
click at [429, 272] on div "Easy Single Touch Payroll (E-STP) - Overview" at bounding box center [451, 270] width 214 height 13
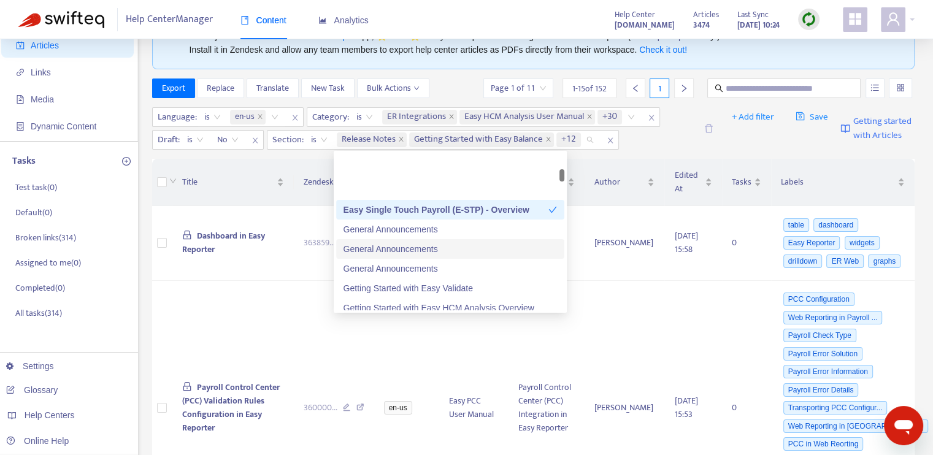
scroll to position [368, 0]
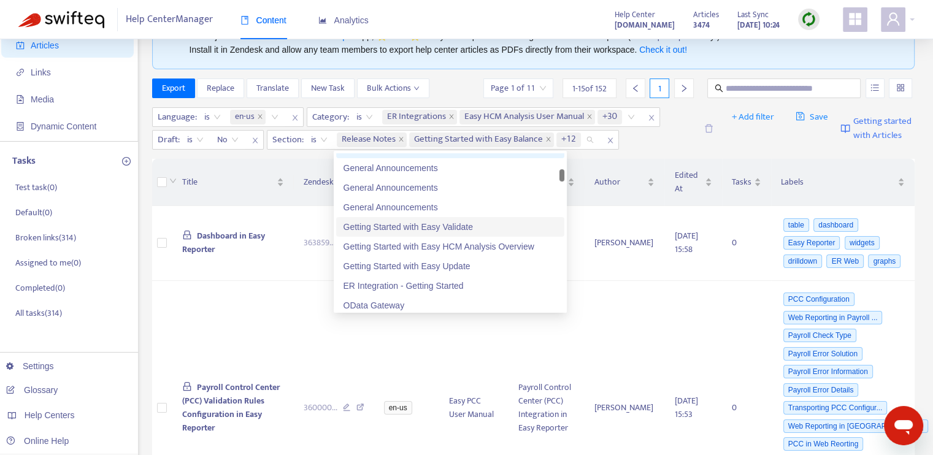
click at [429, 229] on div "Getting Started with Easy Validate" at bounding box center [451, 226] width 214 height 13
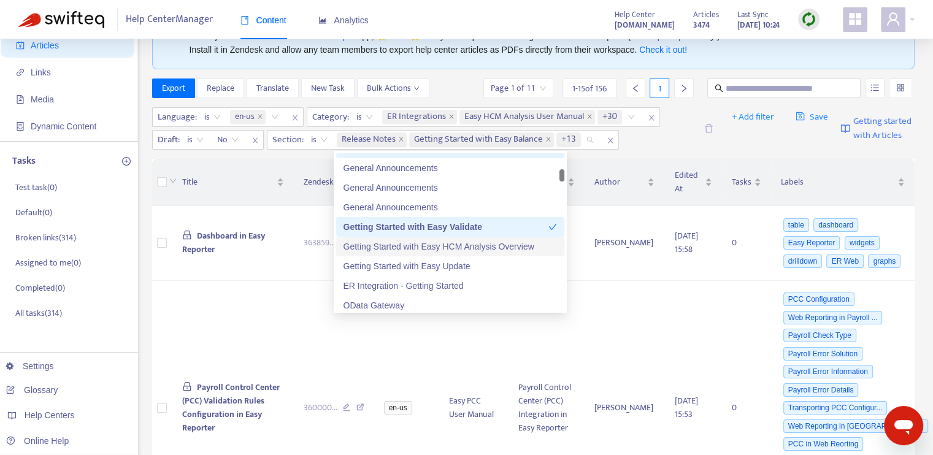
click at [429, 242] on div "Getting Started with Easy HCM Analysis Overview" at bounding box center [451, 246] width 214 height 13
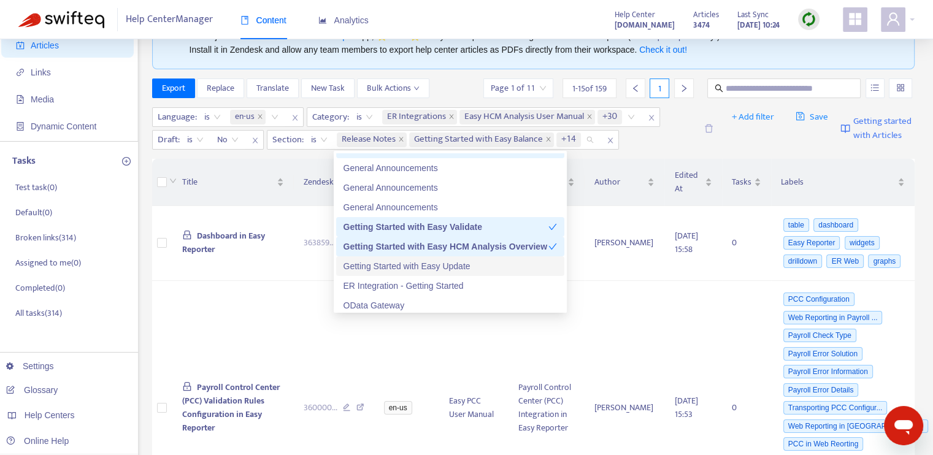
click at [430, 265] on div "Getting Started with Easy Update" at bounding box center [451, 266] width 214 height 13
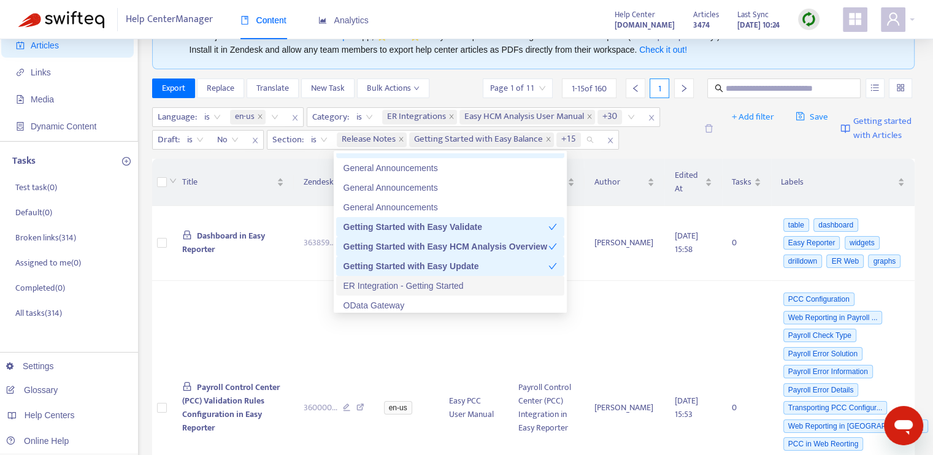
click at [431, 284] on div "ER Integration - Getting Started" at bounding box center [451, 285] width 214 height 13
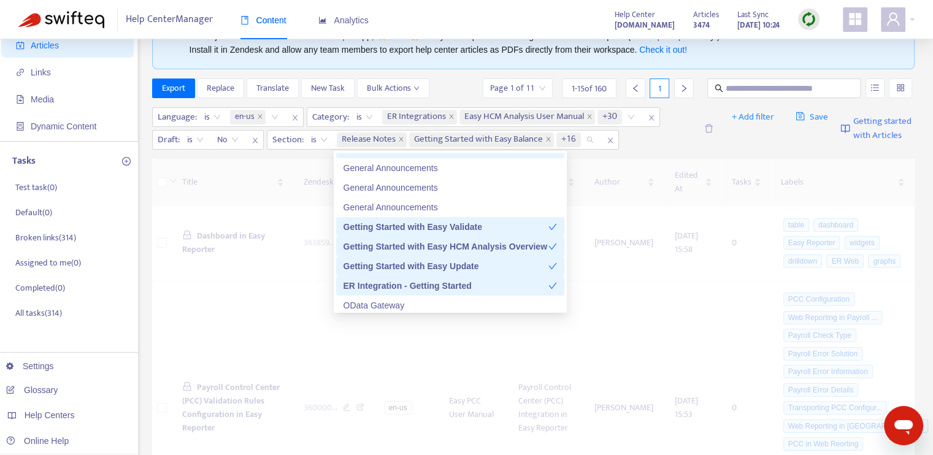
scroll to position [429, 0]
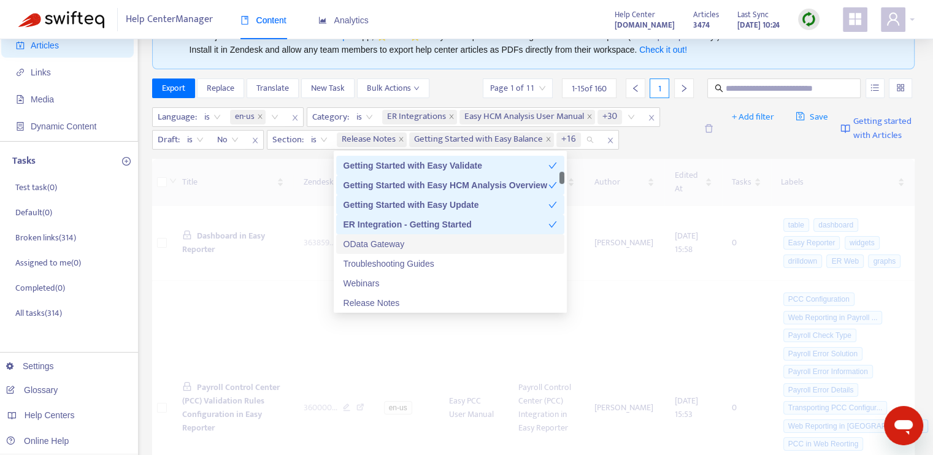
click at [402, 247] on div "OData Gateway" at bounding box center [451, 243] width 214 height 13
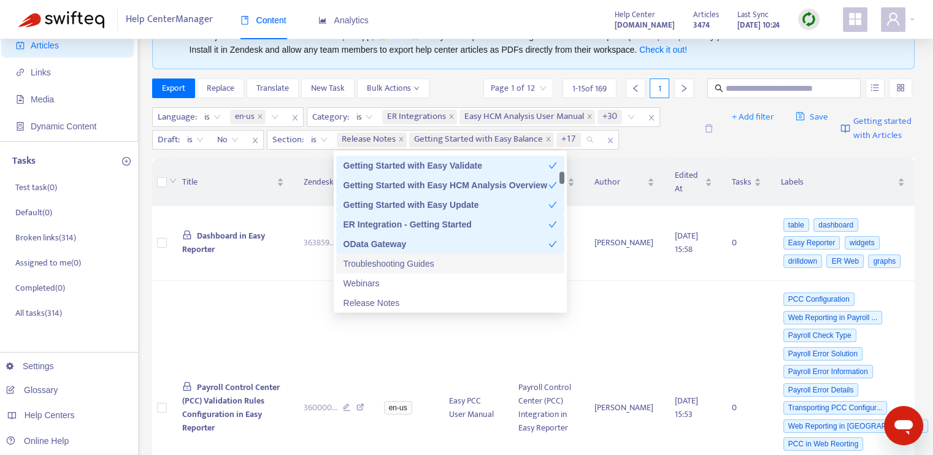
click at [425, 264] on div "Troubleshooting Guides" at bounding box center [451, 263] width 214 height 13
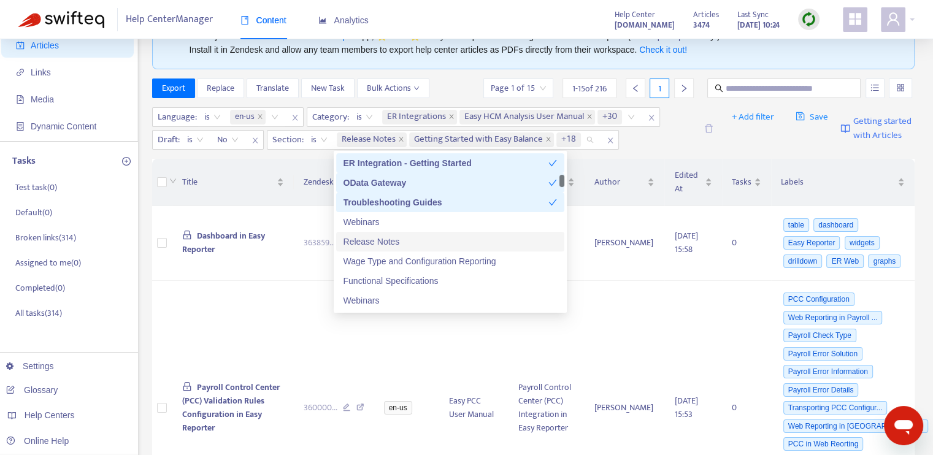
click at [410, 245] on div "Release Notes" at bounding box center [451, 241] width 214 height 13
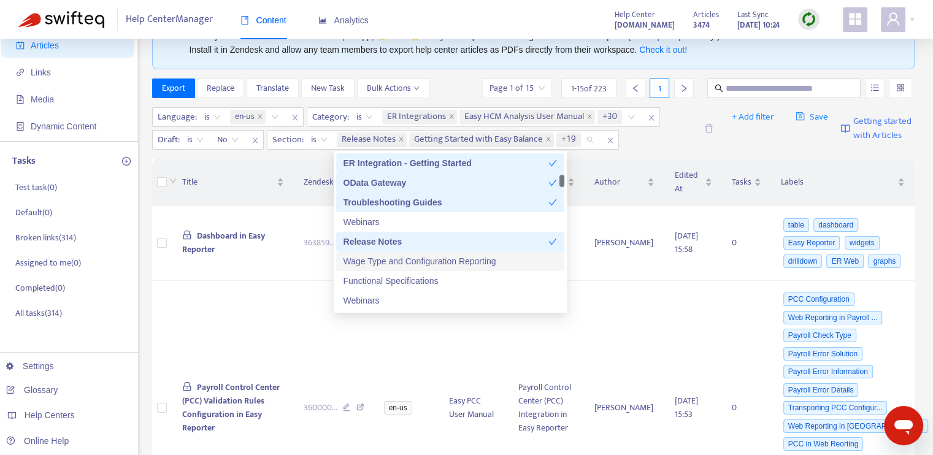
click at [415, 263] on div "Wage Type and Configuration Reporting" at bounding box center [451, 261] width 214 height 13
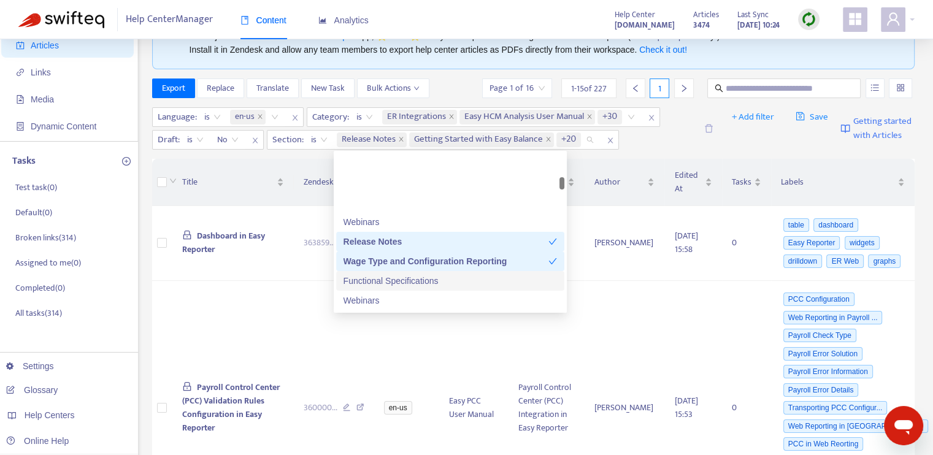
scroll to position [552, 0]
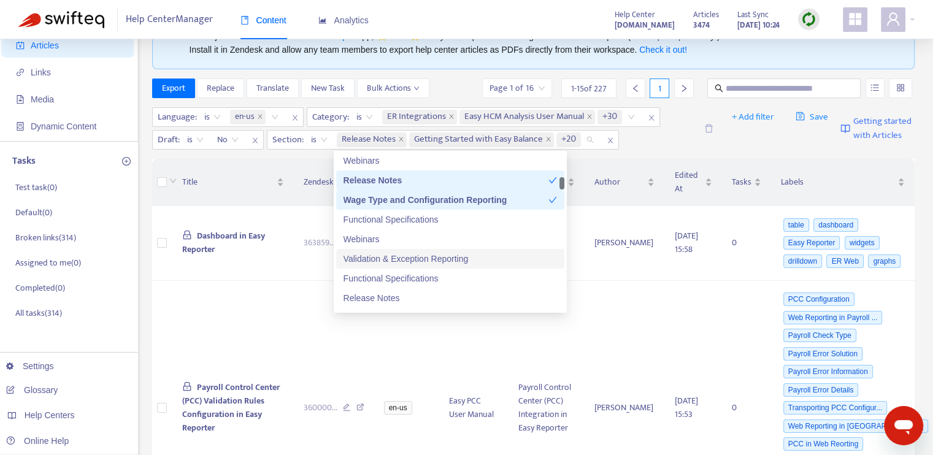
click at [407, 257] on div "Validation & Exception Reporting" at bounding box center [451, 258] width 214 height 13
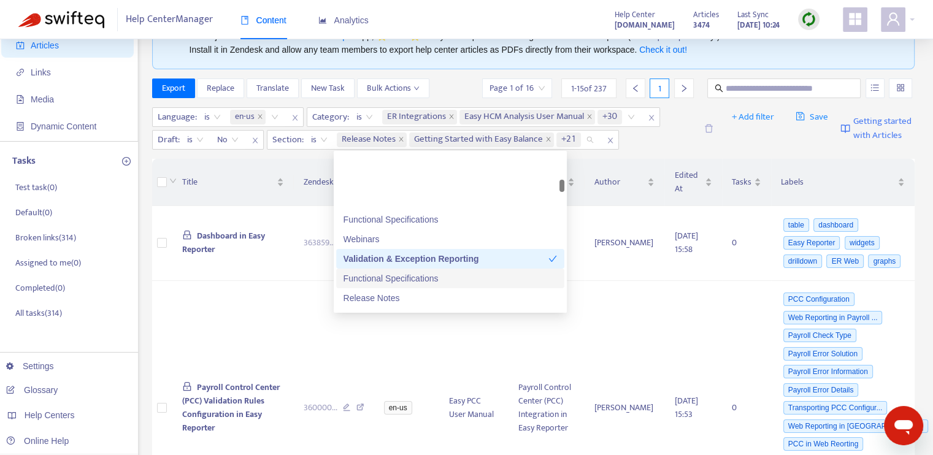
scroll to position [675, 0]
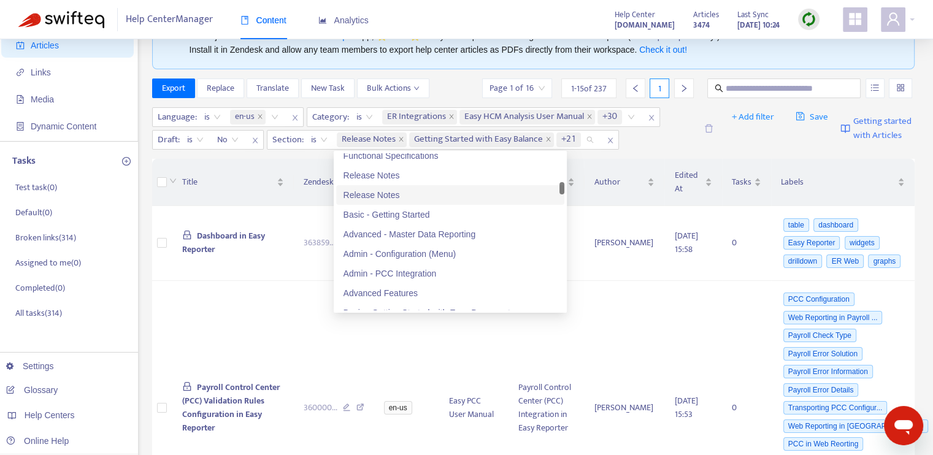
click at [400, 200] on div "Release Notes" at bounding box center [451, 194] width 214 height 13
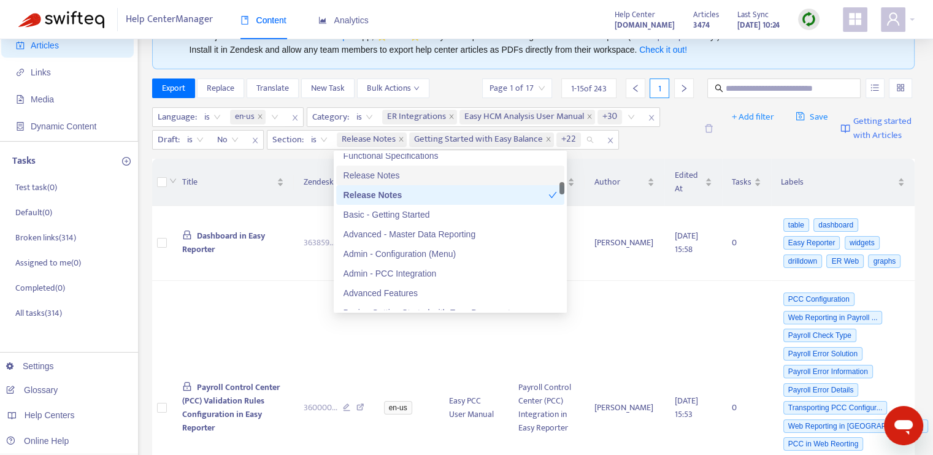
click at [407, 182] on div "Release Notes" at bounding box center [450, 176] width 228 height 20
click at [420, 212] on div "Basic - Getting Started" at bounding box center [451, 214] width 214 height 13
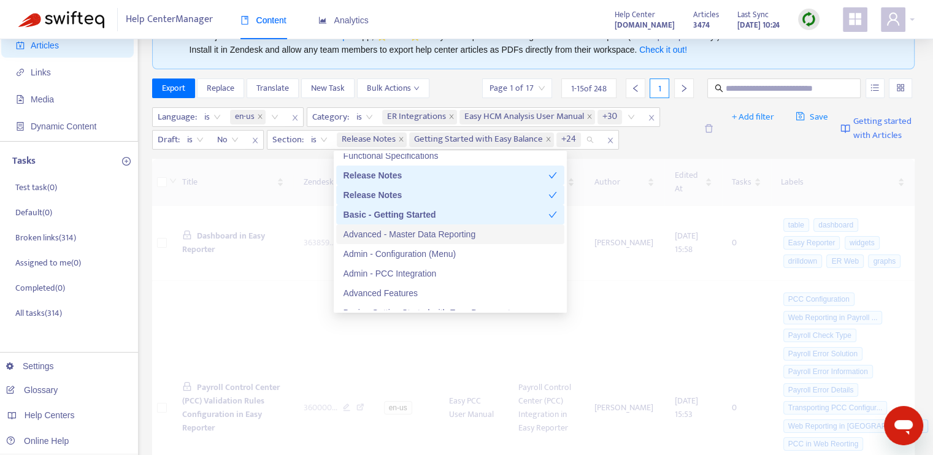
click at [433, 233] on div "Advanced - Master Data Reporting" at bounding box center [451, 234] width 214 height 13
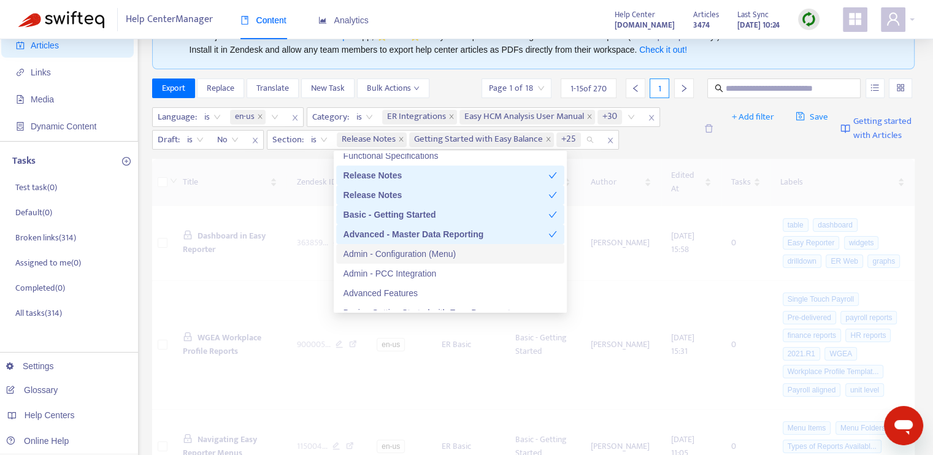
click at [433, 250] on div "Admin - Configuration (Menu)" at bounding box center [451, 253] width 214 height 13
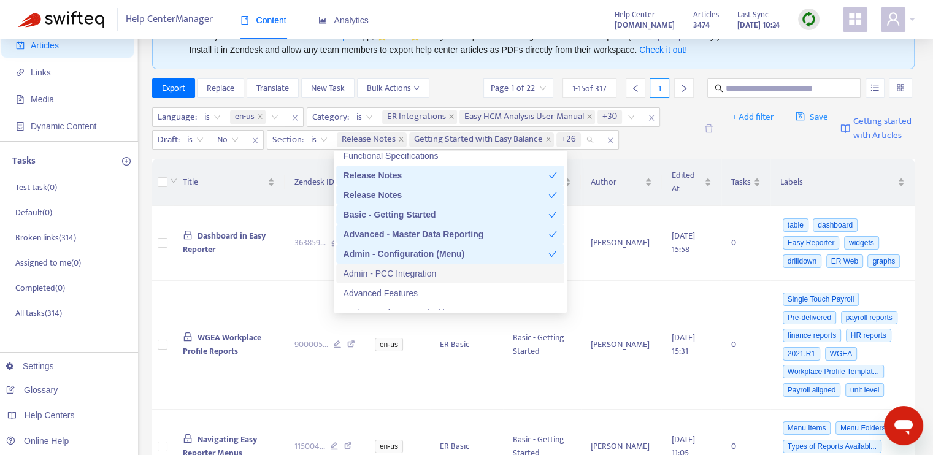
click at [433, 271] on div "Admin - PCC Integration" at bounding box center [451, 273] width 214 height 13
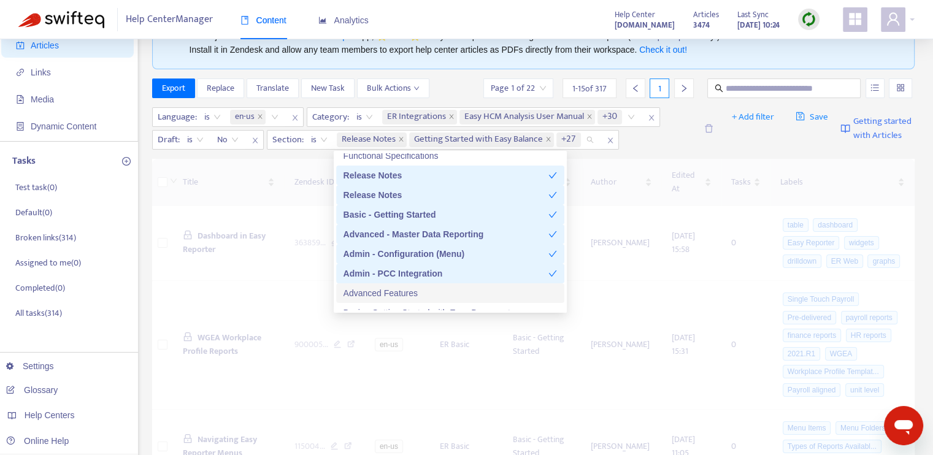
click at [433, 291] on div "Advanced Features" at bounding box center [451, 293] width 214 height 13
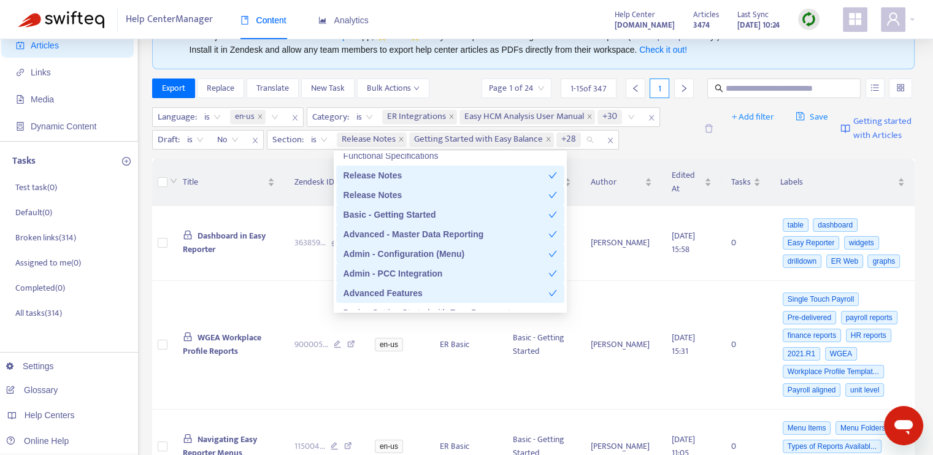
scroll to position [798, 0]
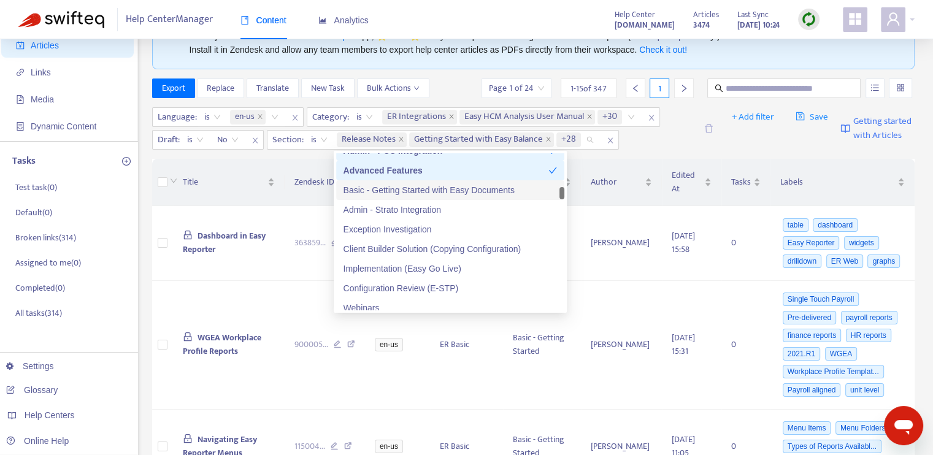
click at [416, 189] on div "Basic - Getting Started with Easy Documents" at bounding box center [451, 189] width 214 height 13
click at [420, 209] on div "Admin - Strato Integration" at bounding box center [451, 209] width 214 height 13
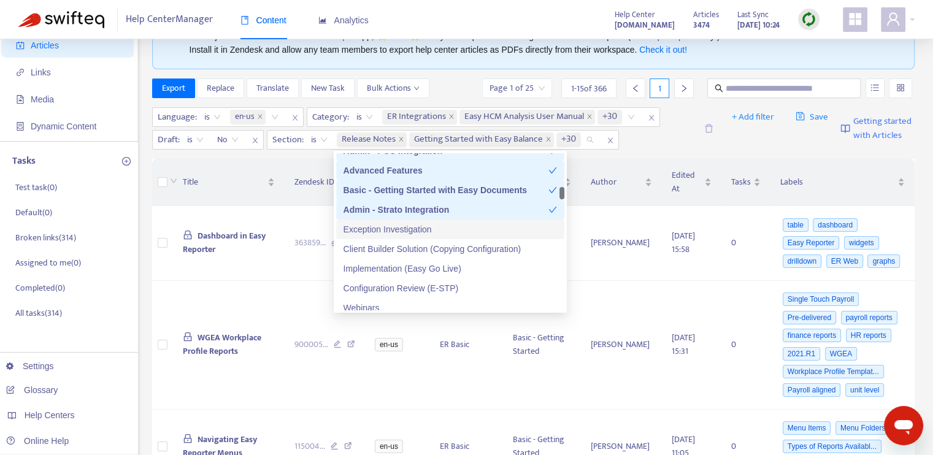
click at [422, 224] on div "Exception Investigation" at bounding box center [451, 229] width 214 height 13
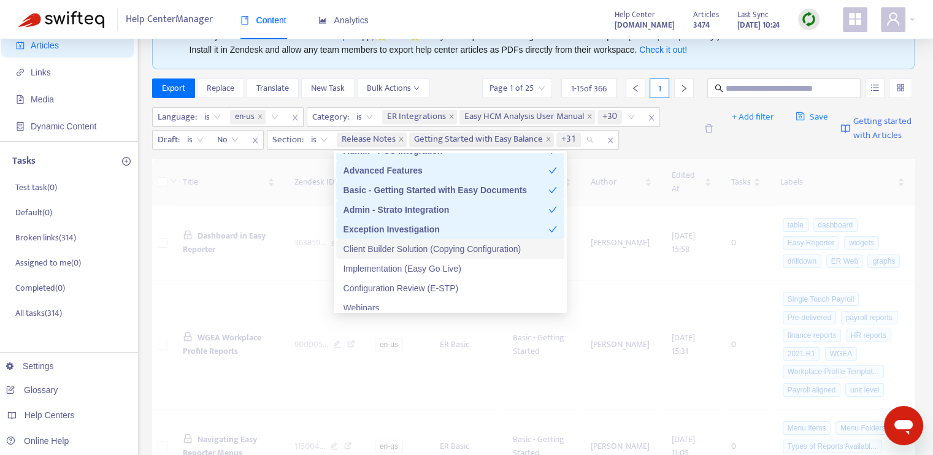
click at [429, 247] on div "Client Builder Solution (Copying Configuration)" at bounding box center [451, 248] width 214 height 13
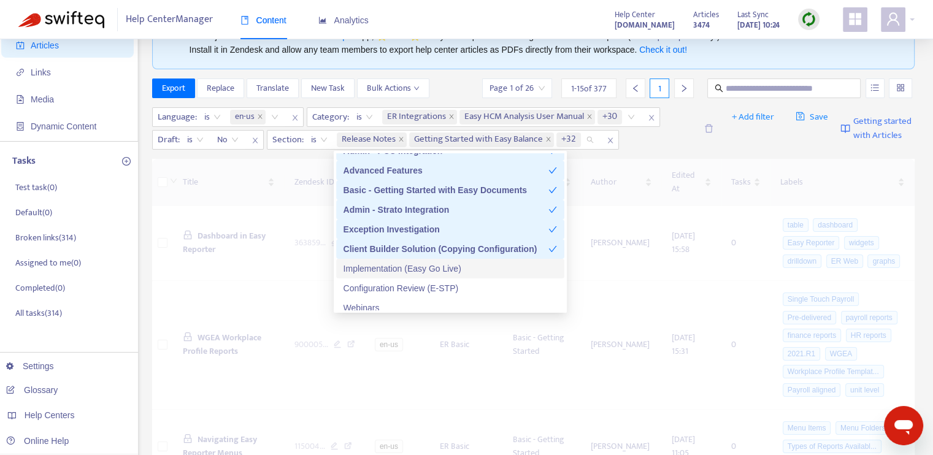
click at [425, 263] on div "Implementation (Easy Go Live)" at bounding box center [451, 268] width 214 height 13
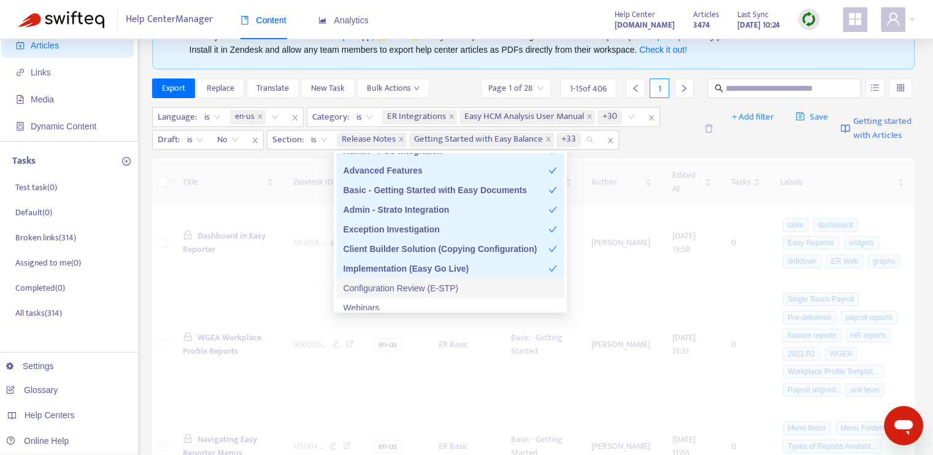
click at [426, 287] on div "Configuration Review (E-STP)" at bounding box center [451, 288] width 214 height 13
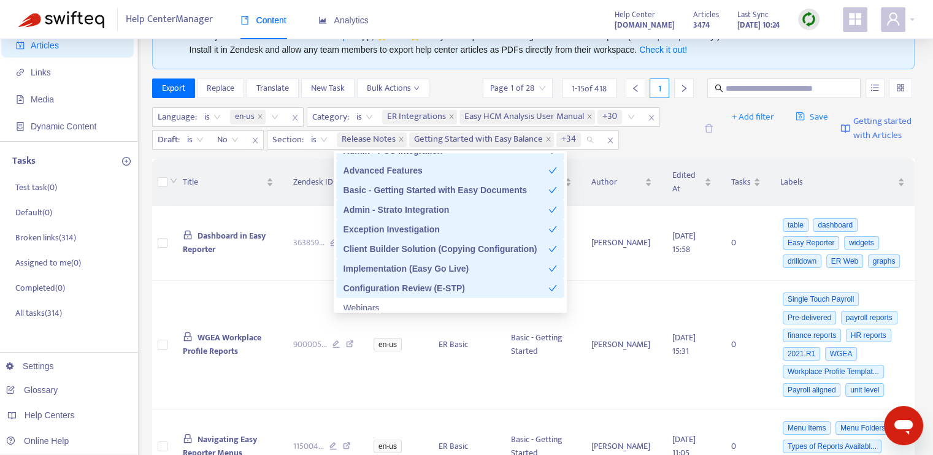
scroll to position [859, 0]
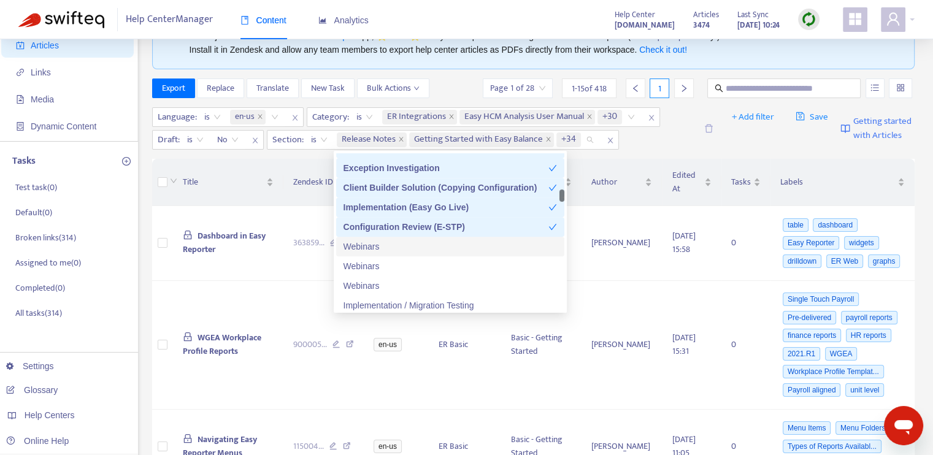
click at [406, 245] on div "Webinars" at bounding box center [451, 246] width 214 height 13
click at [406, 244] on div "Webinars" at bounding box center [446, 246] width 205 height 13
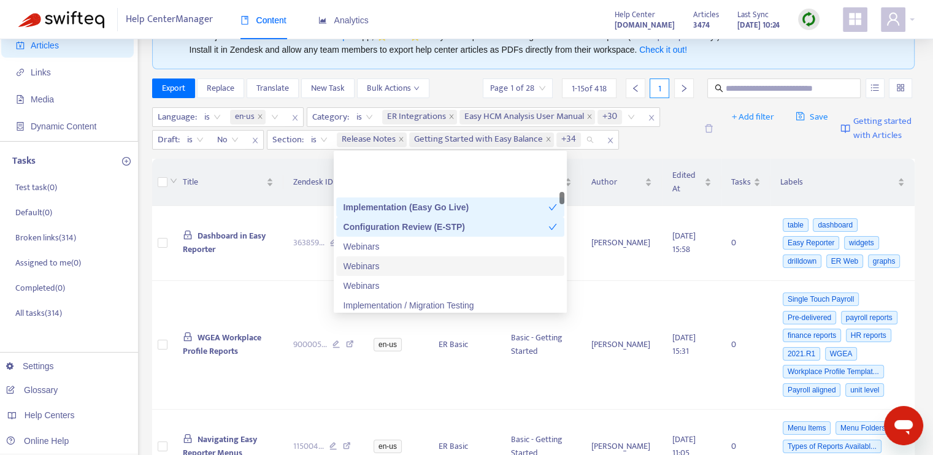
scroll to position [920, 0]
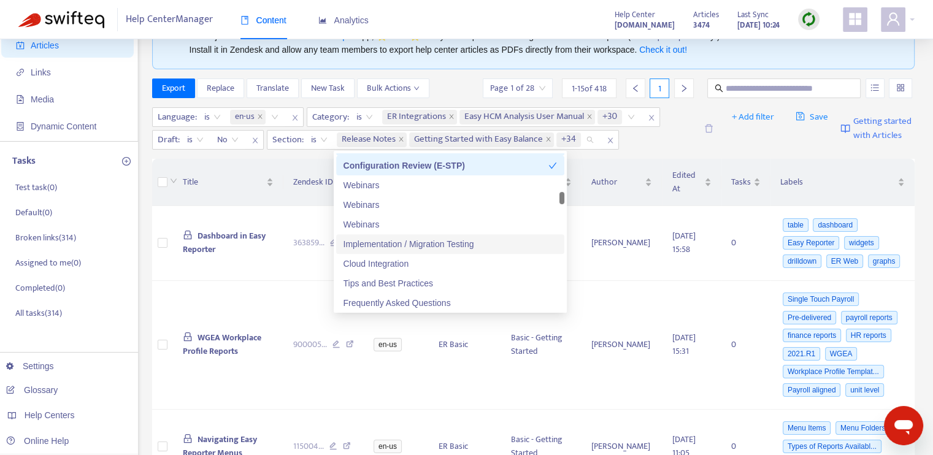
click at [423, 244] on div "Implementation / Migration Testing" at bounding box center [451, 243] width 214 height 13
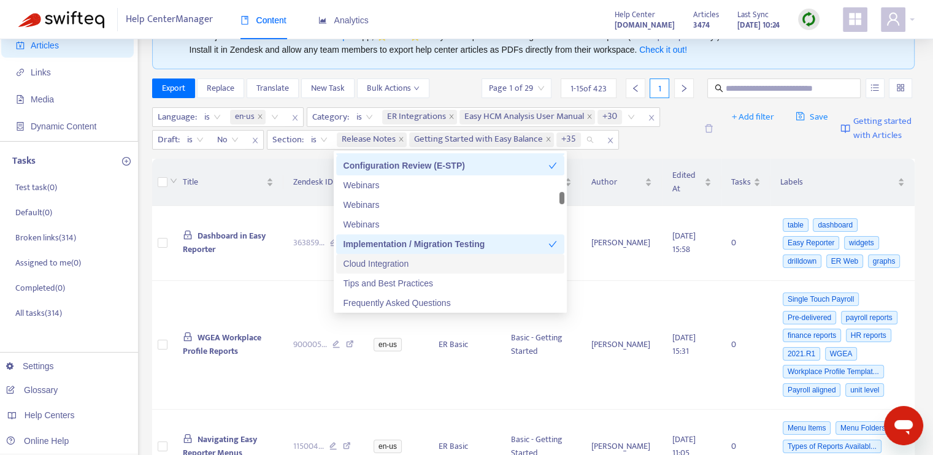
click at [422, 263] on div "Cloud Integration" at bounding box center [451, 263] width 214 height 13
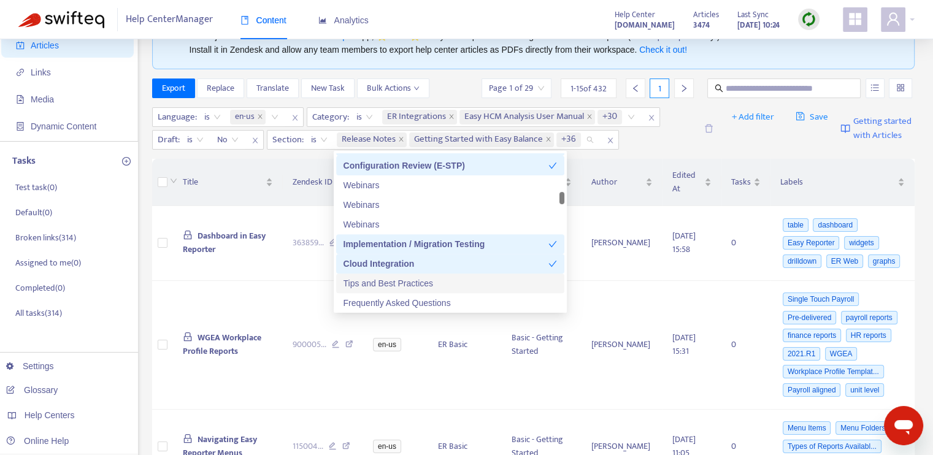
click at [426, 280] on div "Tips and Best Practices" at bounding box center [451, 283] width 214 height 13
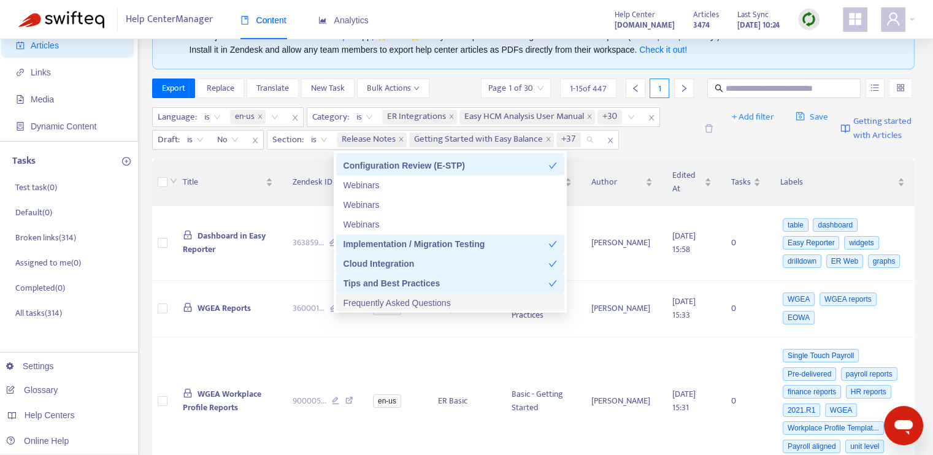
click at [433, 302] on div "Frequently Asked Questions" at bounding box center [451, 302] width 214 height 13
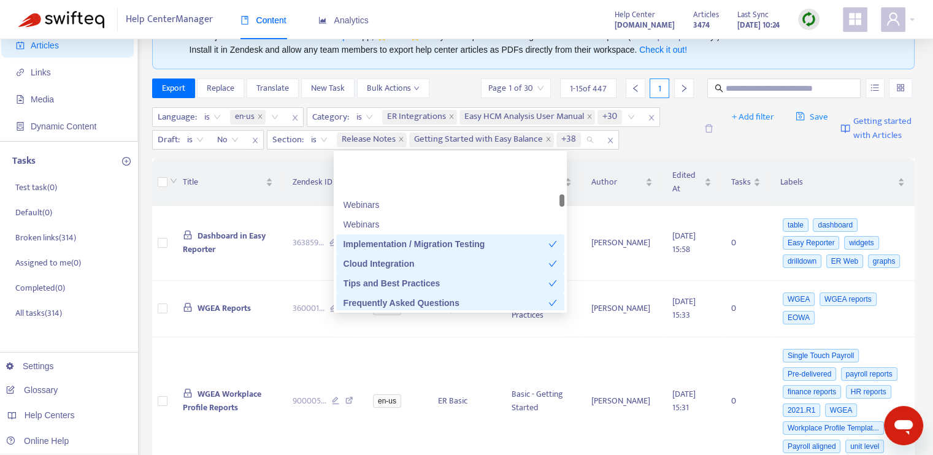
scroll to position [1043, 0]
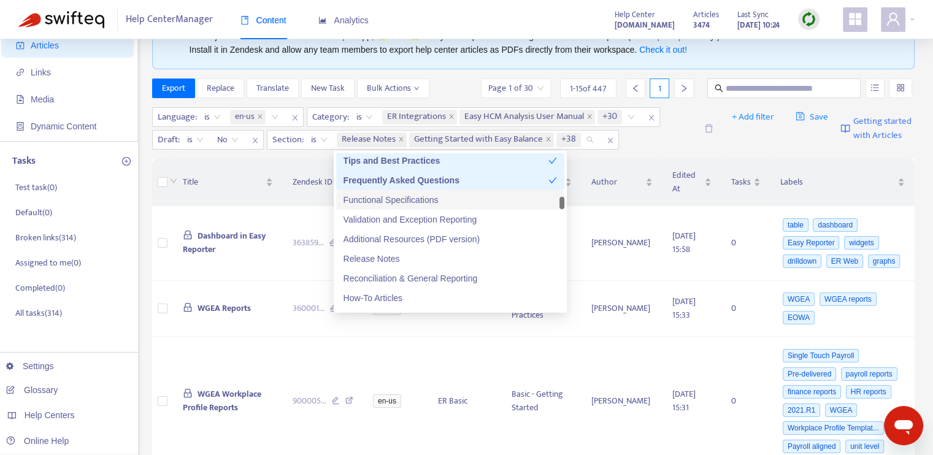
click at [428, 200] on div "Functional Specifications" at bounding box center [451, 199] width 214 height 13
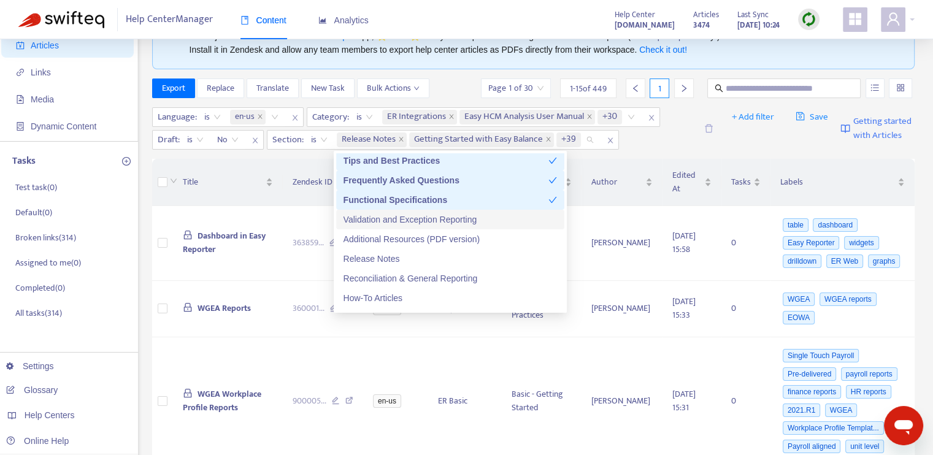
click at [426, 220] on div "Validation and Exception Reporting" at bounding box center [451, 219] width 214 height 13
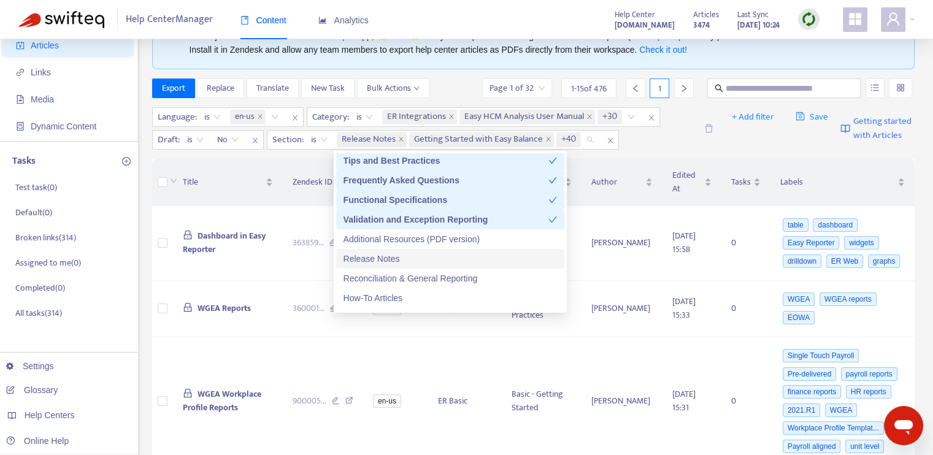
click at [417, 260] on div "Release Notes" at bounding box center [451, 258] width 214 height 13
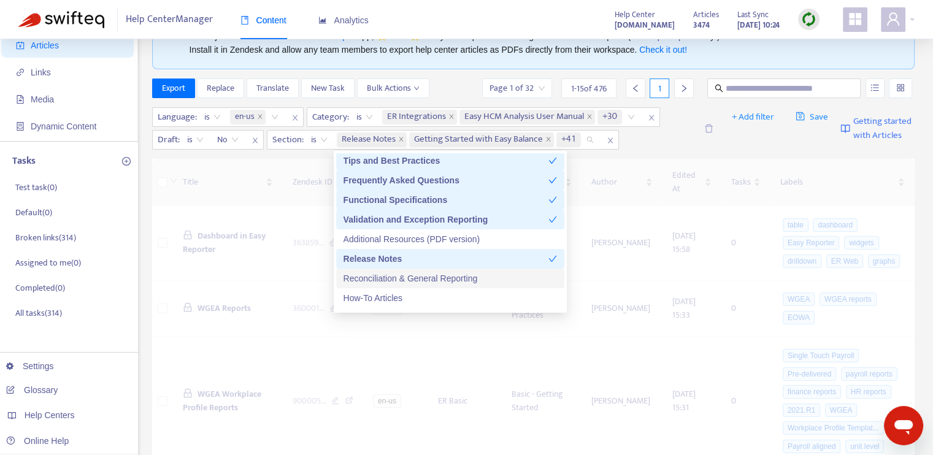
click at [420, 273] on div "Reconciliation & General Reporting" at bounding box center [451, 278] width 214 height 13
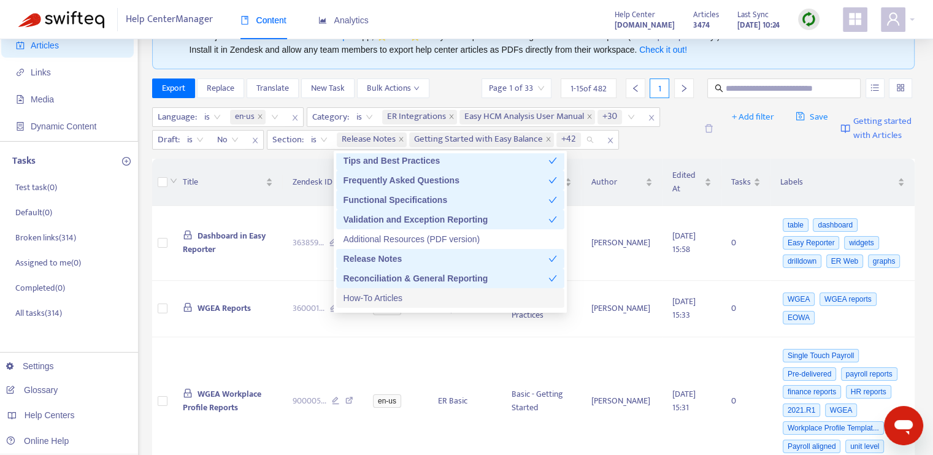
click at [422, 293] on div "How-To Articles" at bounding box center [451, 297] width 214 height 13
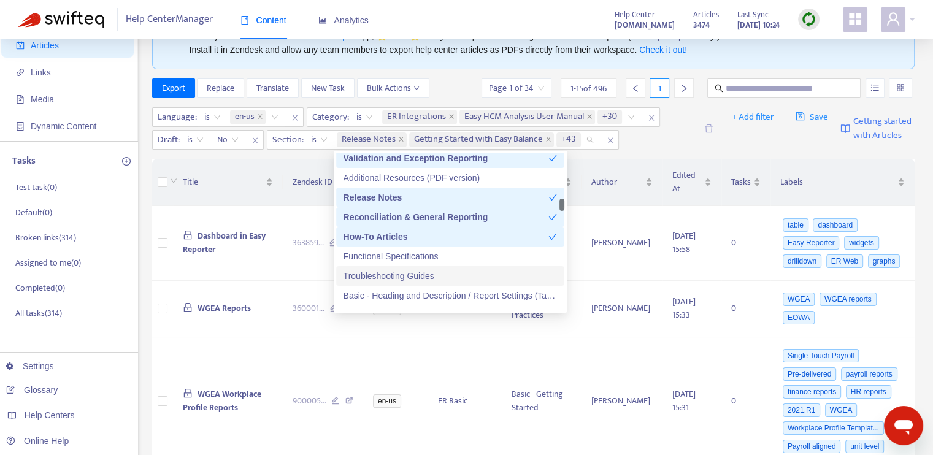
scroll to position [1166, 0]
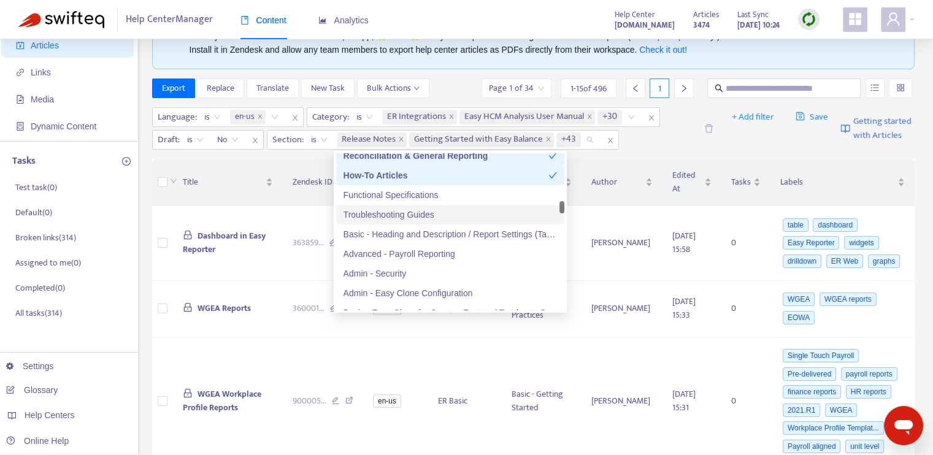
click at [414, 213] on div "Troubleshooting Guides" at bounding box center [451, 214] width 214 height 13
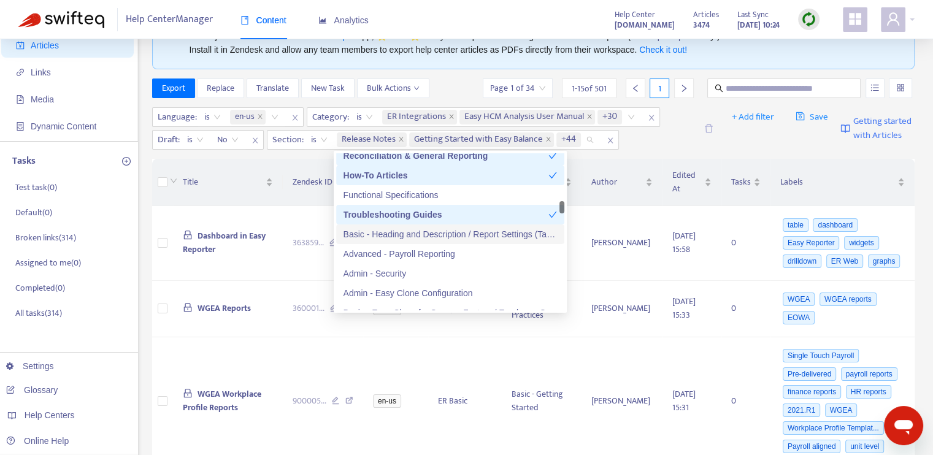
click at [421, 235] on div "Basic - Heading and Description / Report Settings (Tab 1)" at bounding box center [451, 234] width 214 height 13
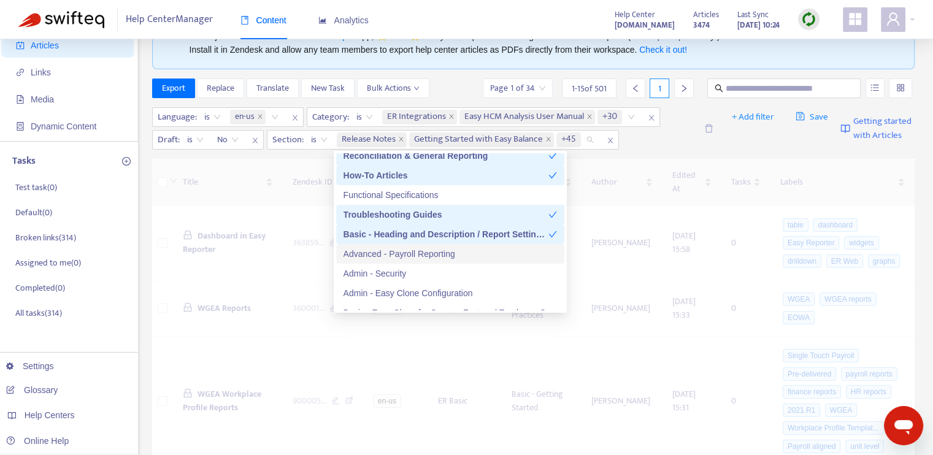
click at [421, 250] on div "Advanced - Payroll Reporting" at bounding box center [451, 253] width 214 height 13
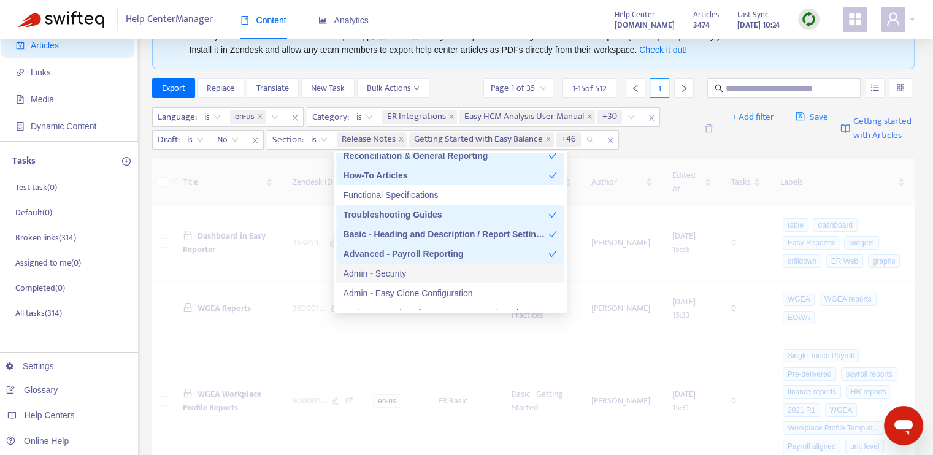
click at [415, 279] on div "Admin - Security" at bounding box center [451, 273] width 214 height 13
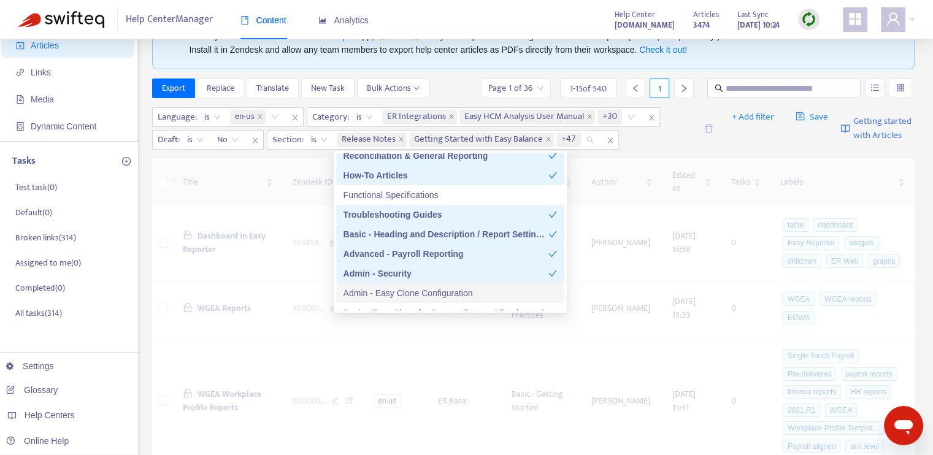
click at [420, 296] on div "Admin - Easy Clone Configuration" at bounding box center [451, 293] width 214 height 13
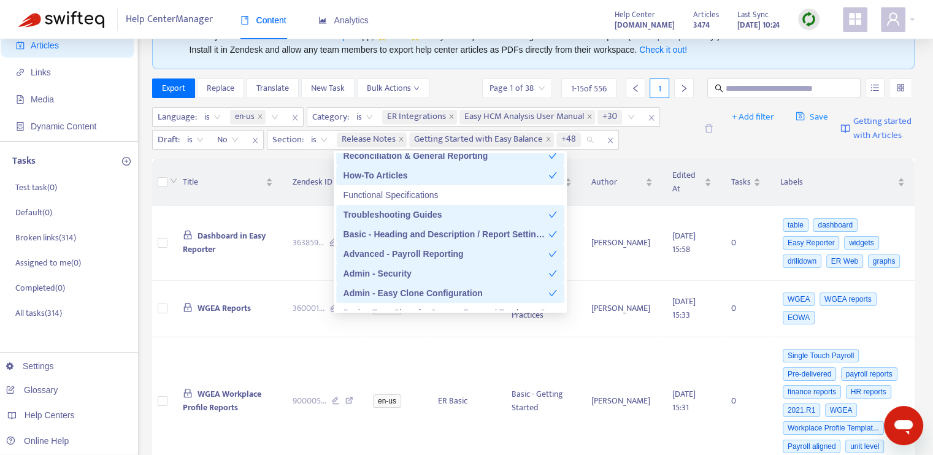
scroll to position [1227, 0]
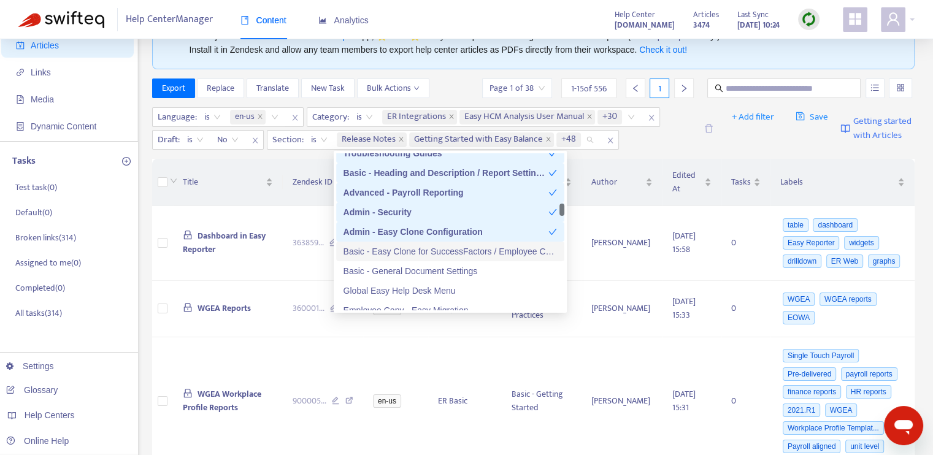
click at [411, 245] on div "Basic - Easy Clone for SuccessFactors / Employee Central Data" at bounding box center [451, 251] width 214 height 13
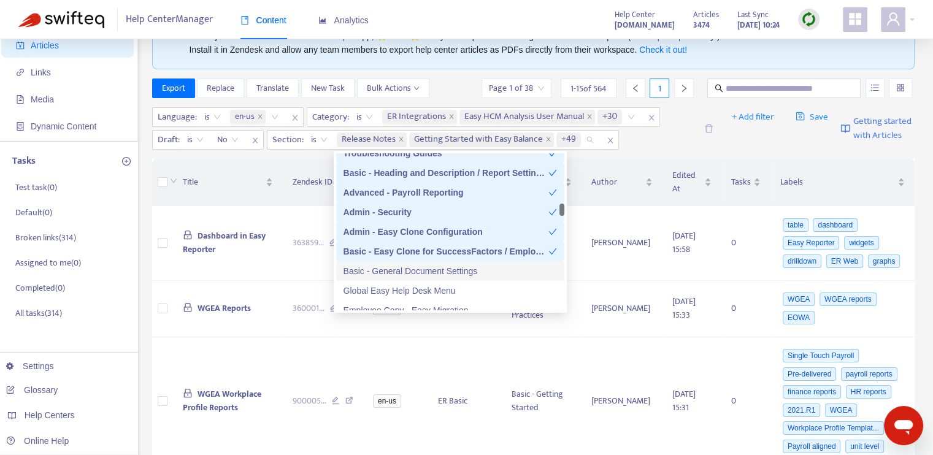
drag, startPoint x: 417, startPoint y: 272, endPoint x: 417, endPoint y: 279, distance: 6.7
click at [417, 271] on div "Basic - General Document Settings" at bounding box center [451, 270] width 214 height 13
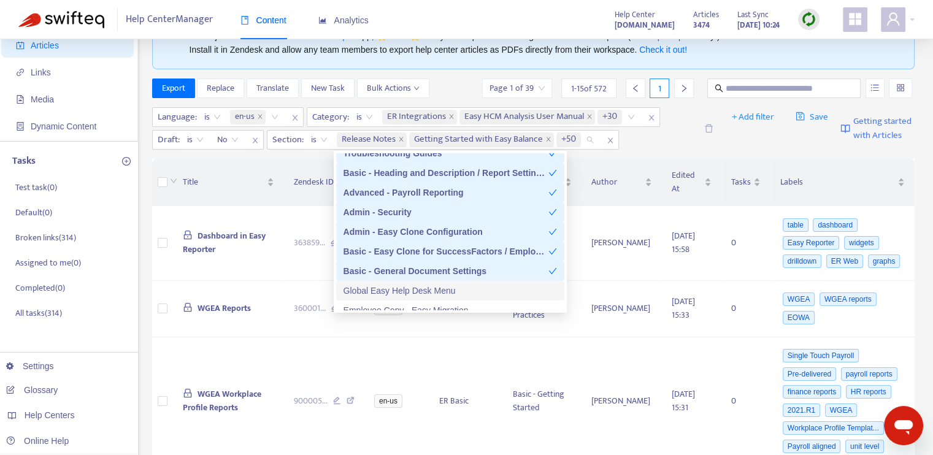
click at [417, 288] on div "Global Easy Help Desk Menu" at bounding box center [451, 290] width 214 height 13
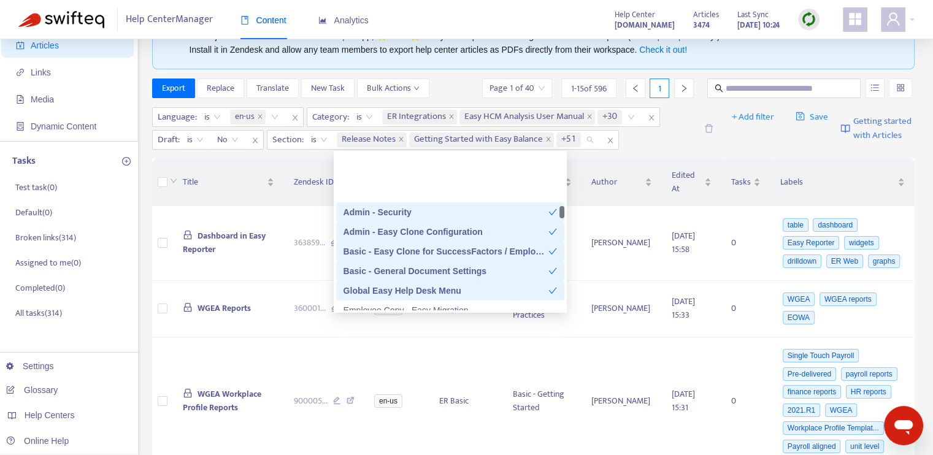
scroll to position [1350, 0]
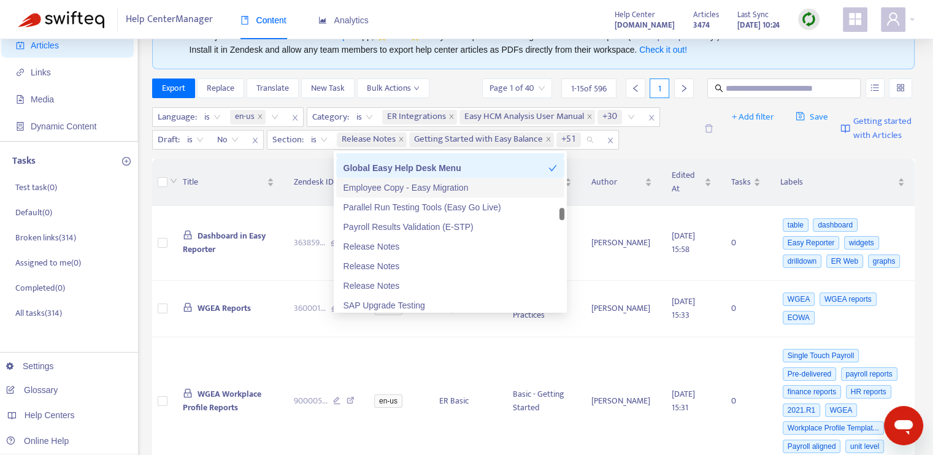
click at [410, 183] on div "Employee Copy - Easy Migration" at bounding box center [451, 187] width 214 height 13
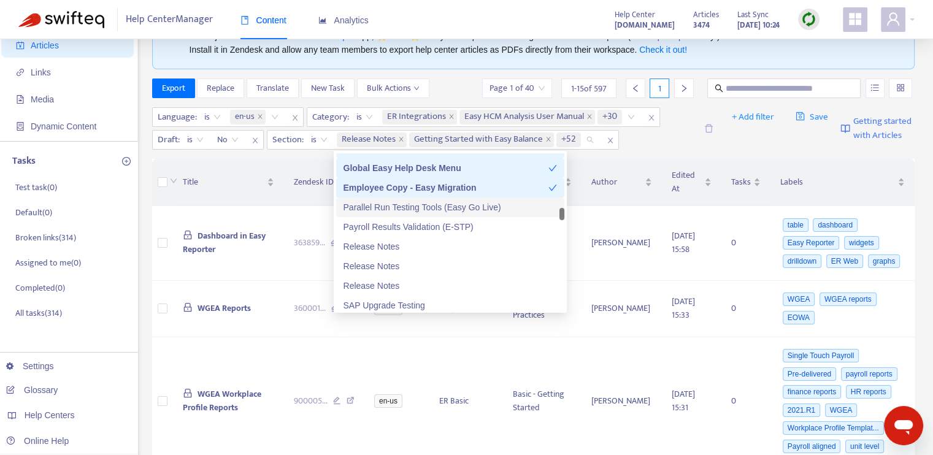
click at [410, 204] on div "Parallel Run Testing Tools (Easy Go Live)" at bounding box center [451, 207] width 214 height 13
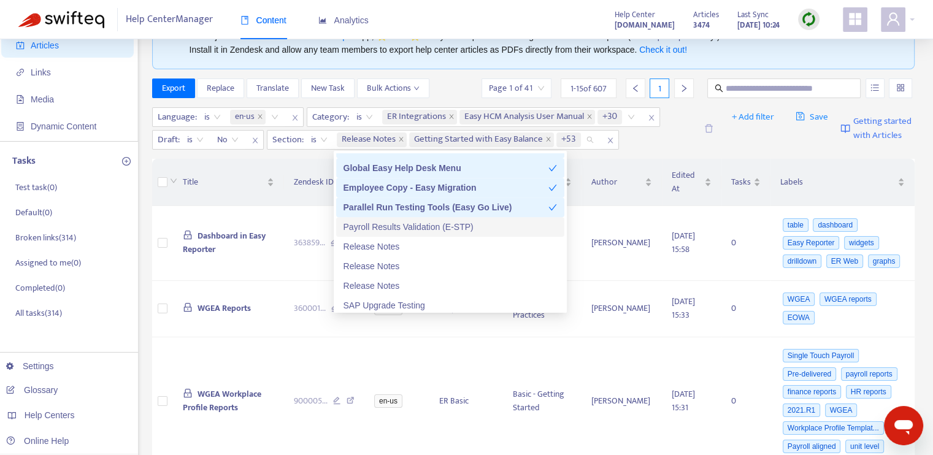
click at [410, 225] on div "Payroll Results Validation (E-STP)" at bounding box center [451, 226] width 214 height 13
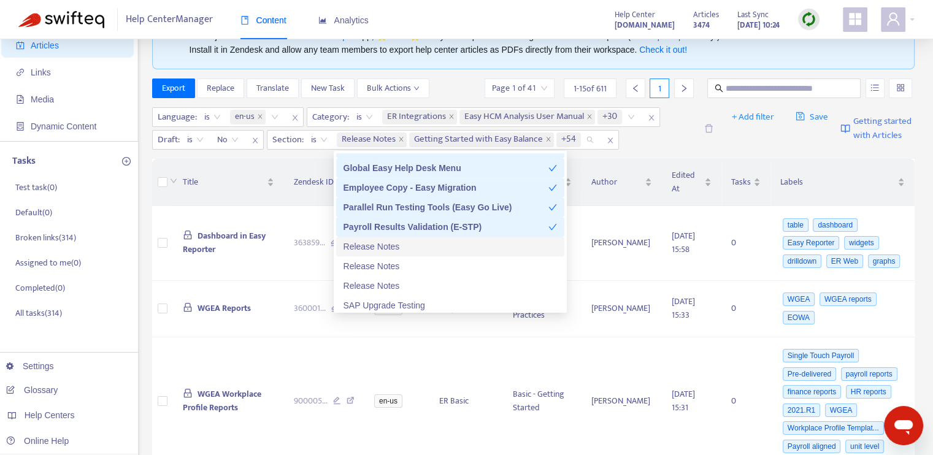
click at [407, 243] on div "Release Notes" at bounding box center [451, 246] width 214 height 13
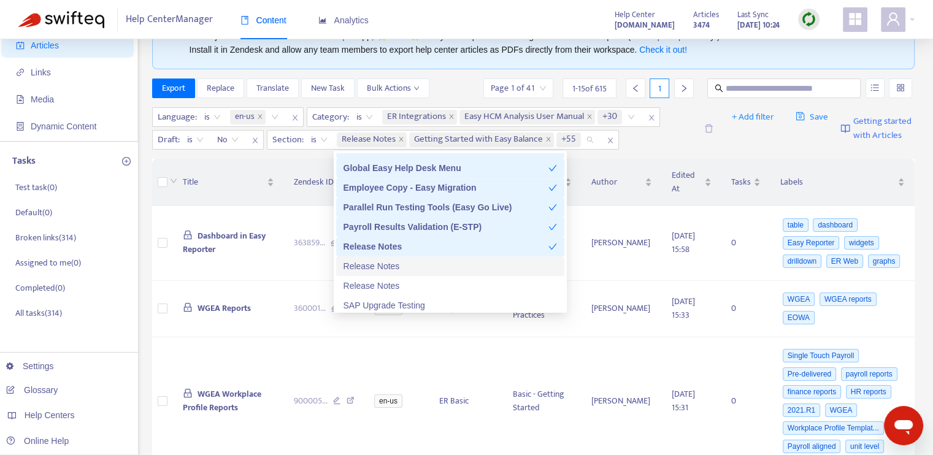
click at [410, 260] on div "Release Notes" at bounding box center [451, 266] width 214 height 13
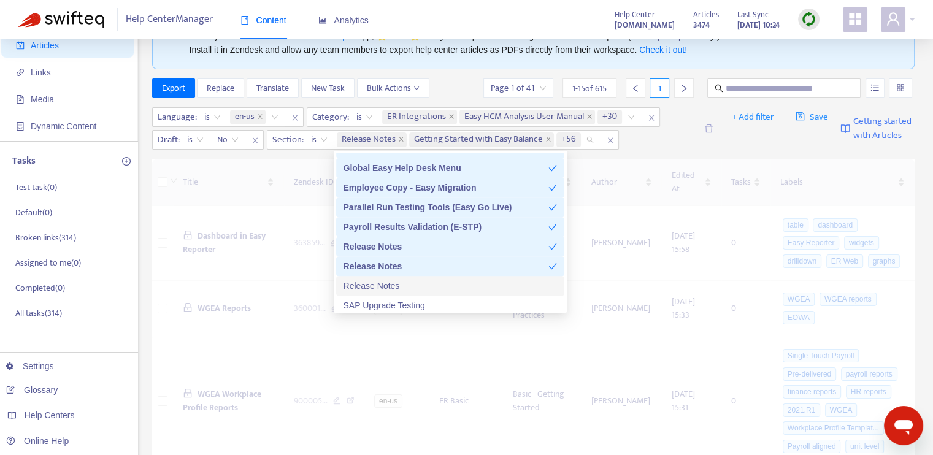
click at [415, 284] on div "Release Notes" at bounding box center [451, 285] width 214 height 13
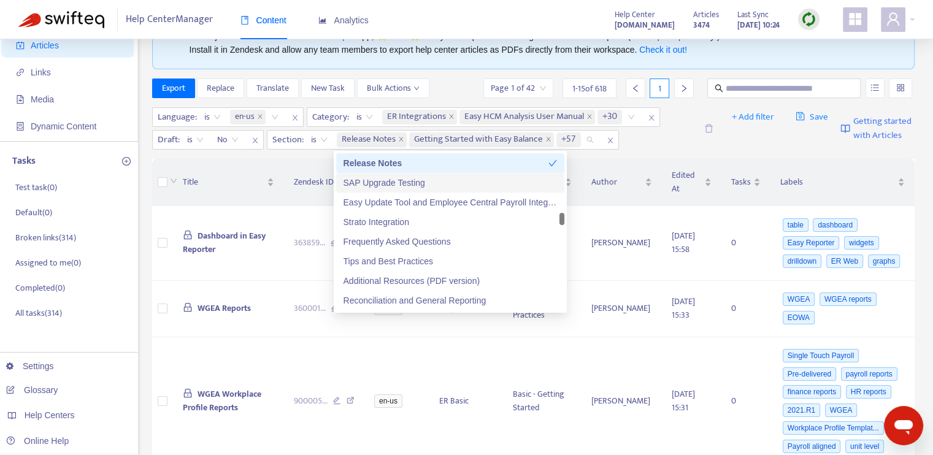
click at [414, 186] on div "SAP Upgrade Testing" at bounding box center [451, 182] width 214 height 13
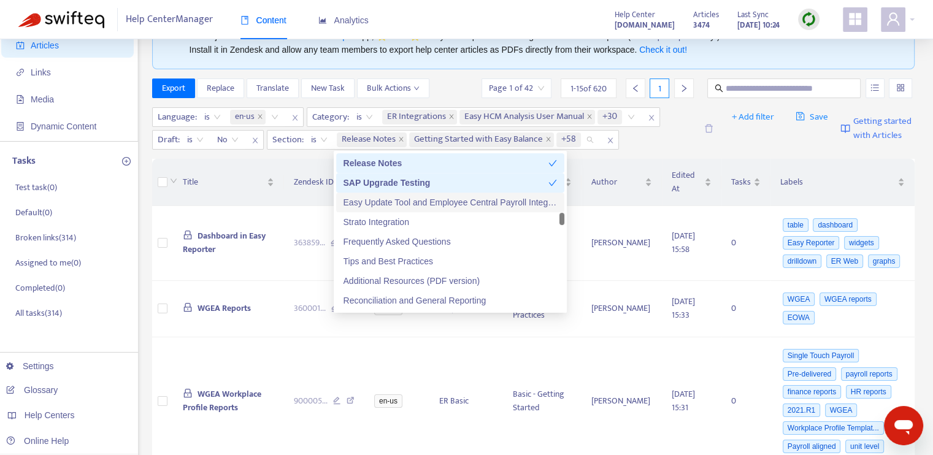
click at [414, 198] on div "Easy Update Tool and Employee Central Payroll Integration" at bounding box center [451, 202] width 214 height 13
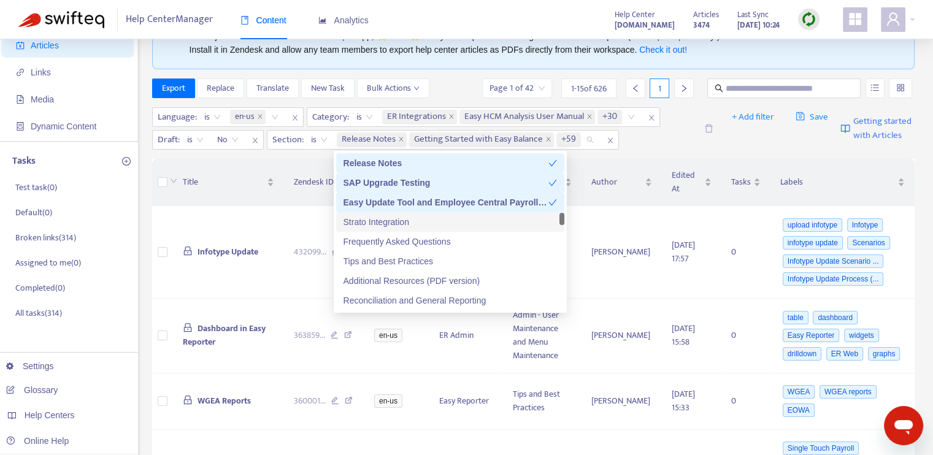
click at [414, 221] on div "Strato Integration" at bounding box center [451, 221] width 214 height 13
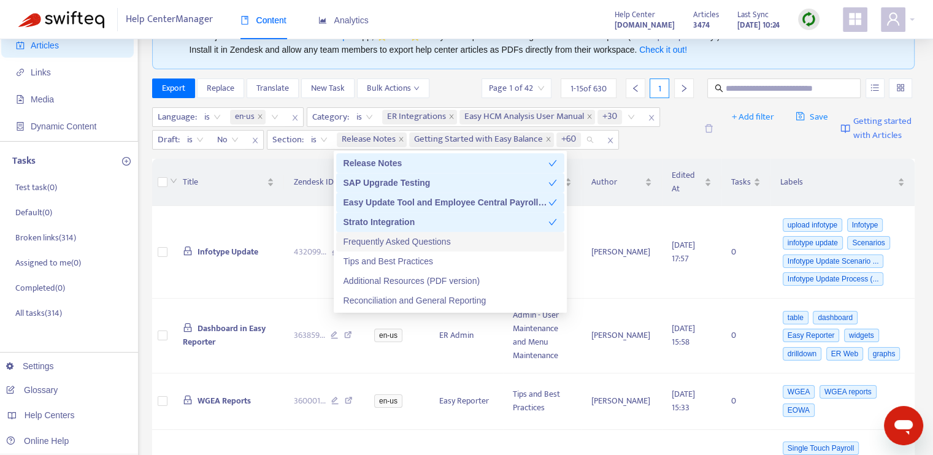
click at [415, 239] on div "Frequently Asked Questions" at bounding box center [451, 241] width 214 height 13
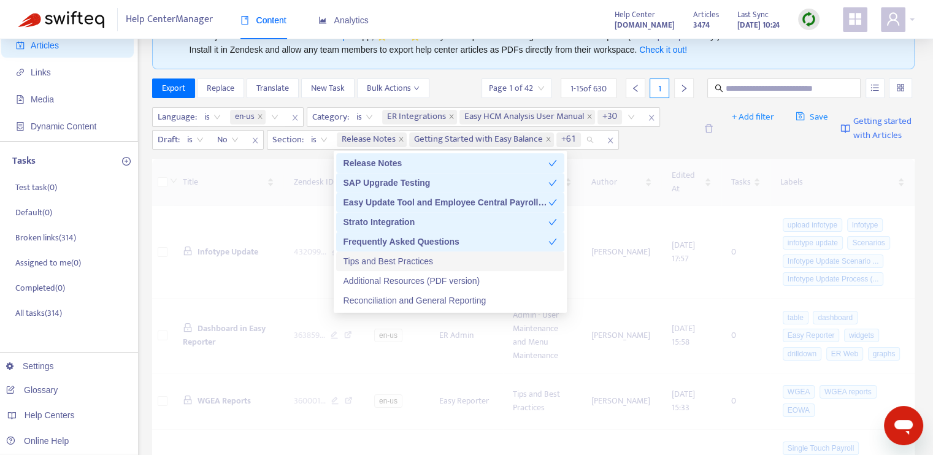
click at [422, 262] on div "Tips and Best Practices" at bounding box center [451, 261] width 214 height 13
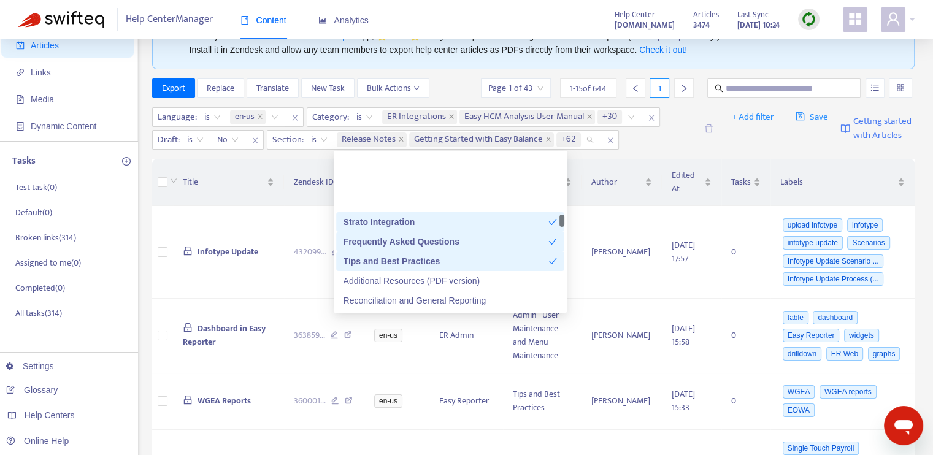
scroll to position [1534, 0]
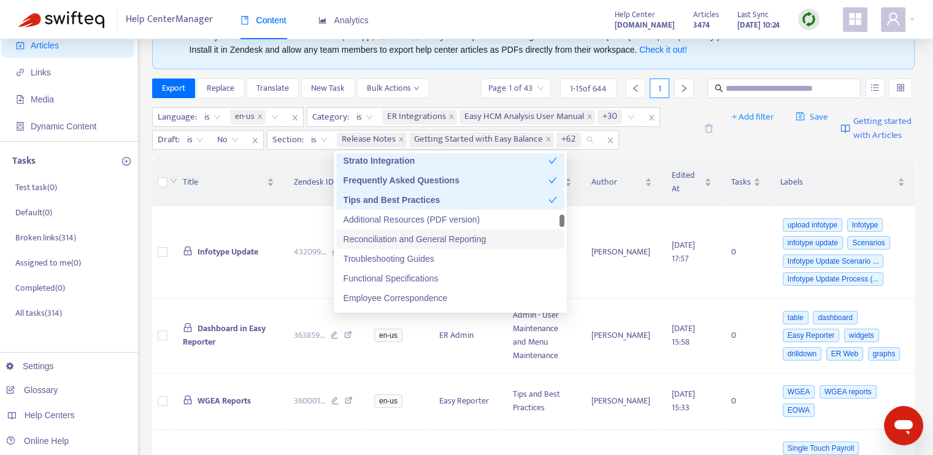
click at [418, 237] on div "Reconciliation and General Reporting" at bounding box center [451, 239] width 214 height 13
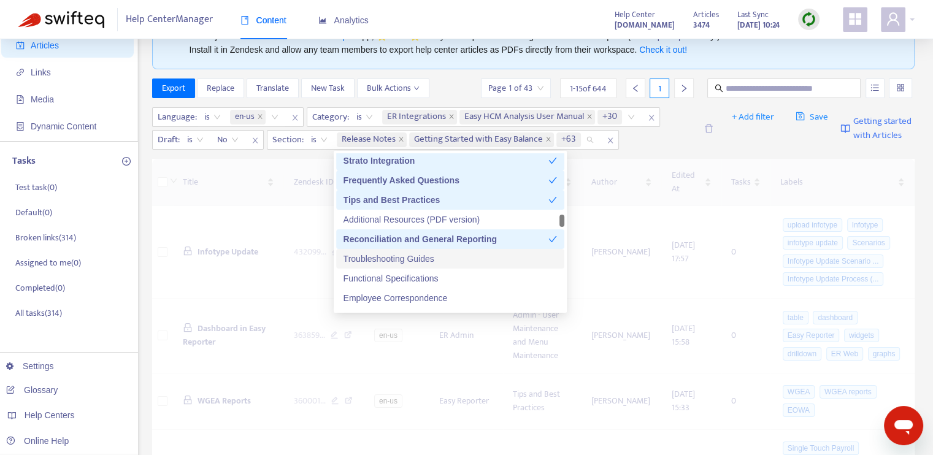
click at [422, 253] on div "Troubleshooting Guides" at bounding box center [451, 258] width 214 height 13
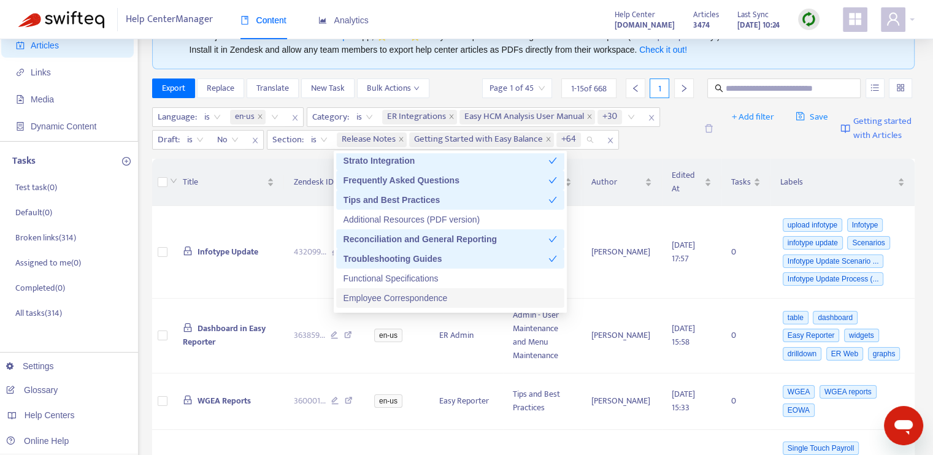
click at [430, 296] on div "Employee Correspondence" at bounding box center [451, 297] width 214 height 13
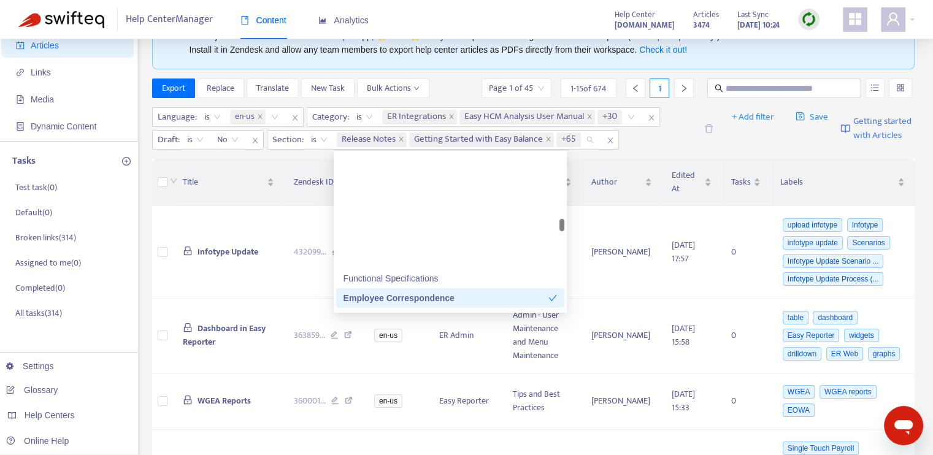
scroll to position [1657, 0]
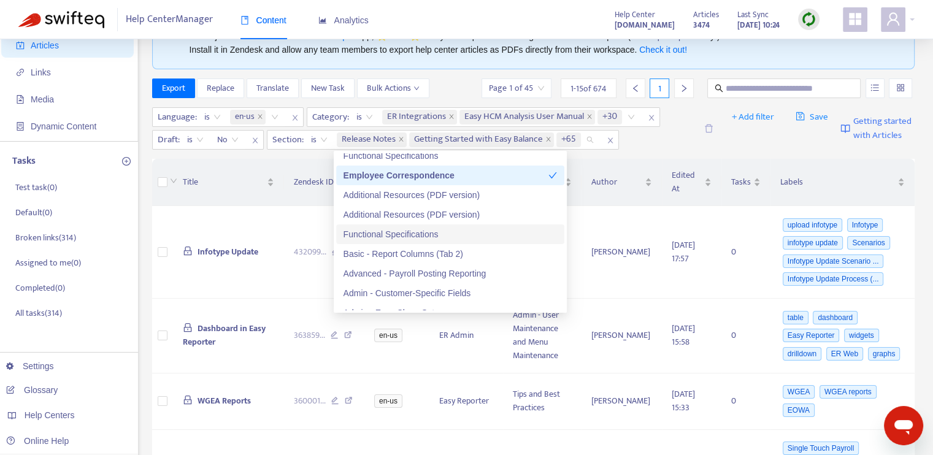
click at [426, 232] on div "Functional Specifications" at bounding box center [451, 234] width 214 height 13
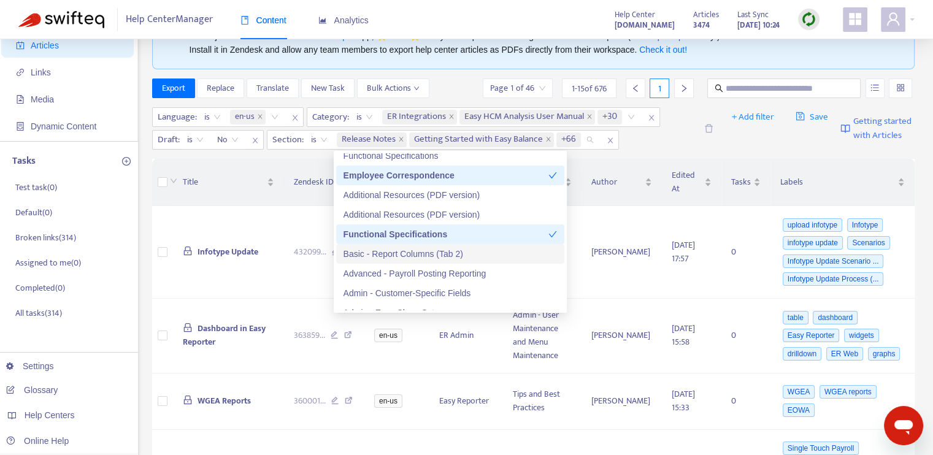
click at [444, 255] on div "Basic - Report Columns (Tab 2)" at bounding box center [451, 253] width 214 height 13
click at [449, 236] on div "Functional Specifications" at bounding box center [446, 234] width 205 height 13
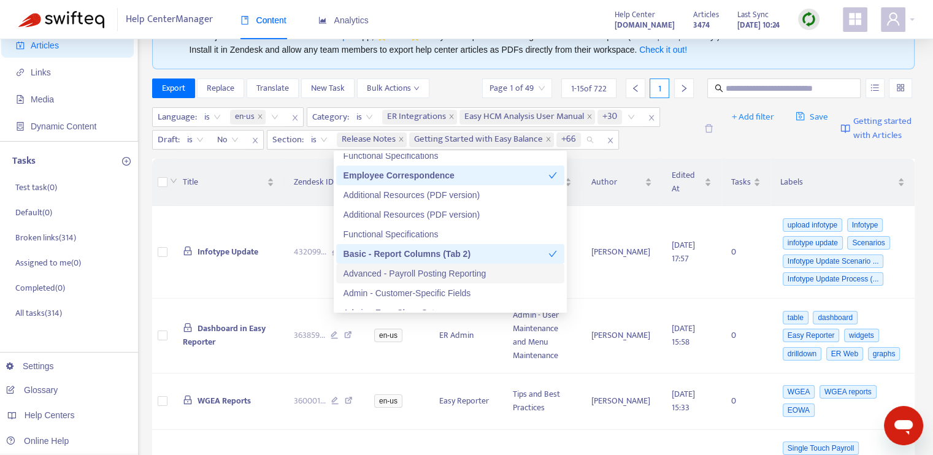
click at [450, 275] on div "Advanced - Payroll Posting Reporting" at bounding box center [451, 273] width 214 height 13
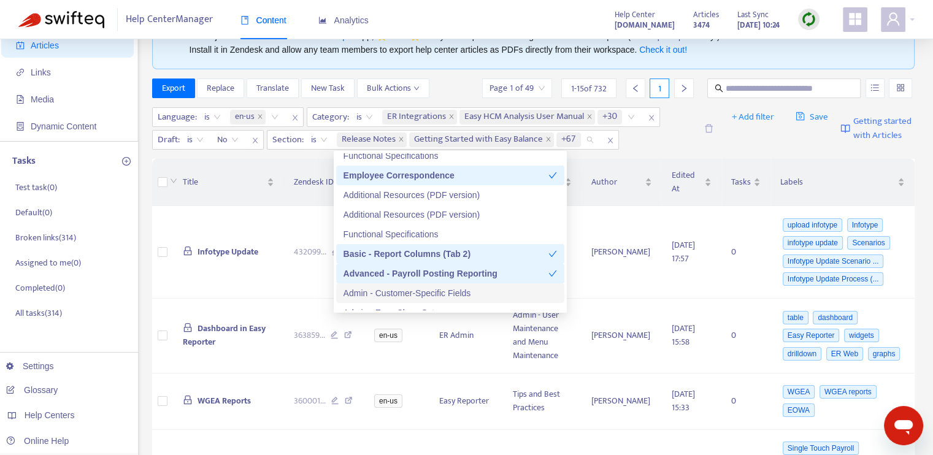
click at [455, 295] on div "Admin - Customer-Specific Fields" at bounding box center [451, 293] width 214 height 13
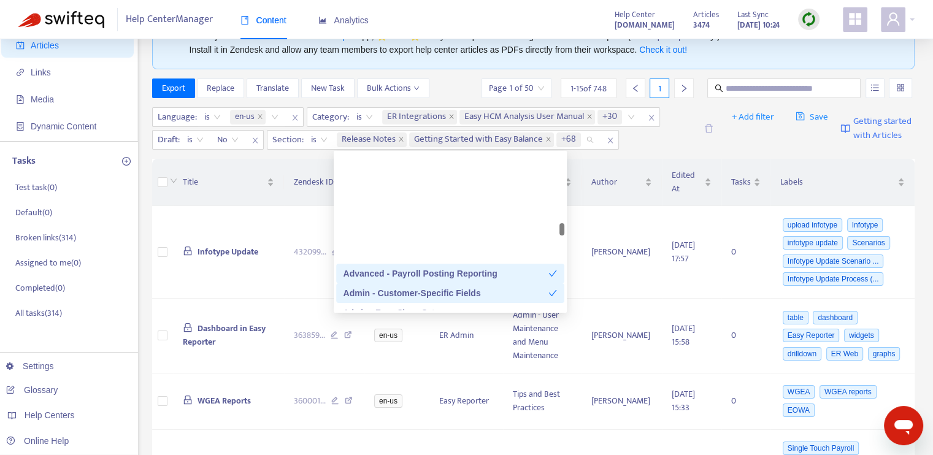
scroll to position [1779, 0]
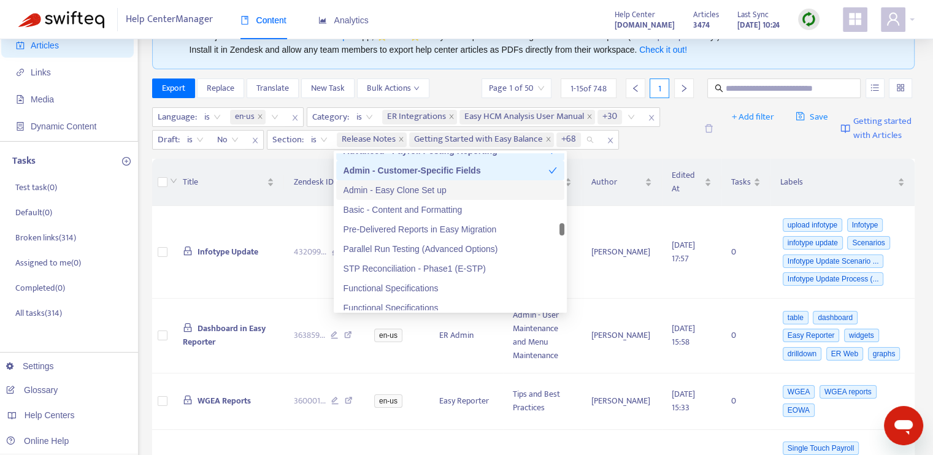
click at [444, 188] on div "Admin - Easy Clone Set up" at bounding box center [451, 189] width 214 height 13
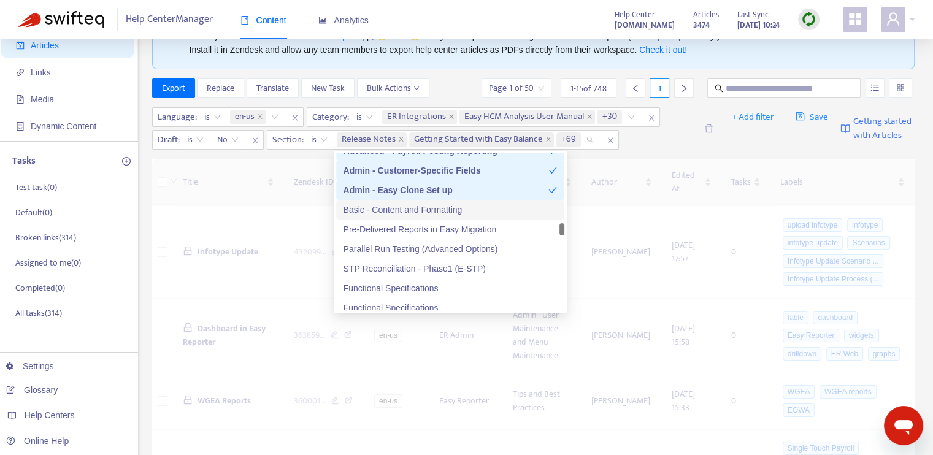
click at [445, 210] on div "Basic - Content and Formatting" at bounding box center [451, 209] width 214 height 13
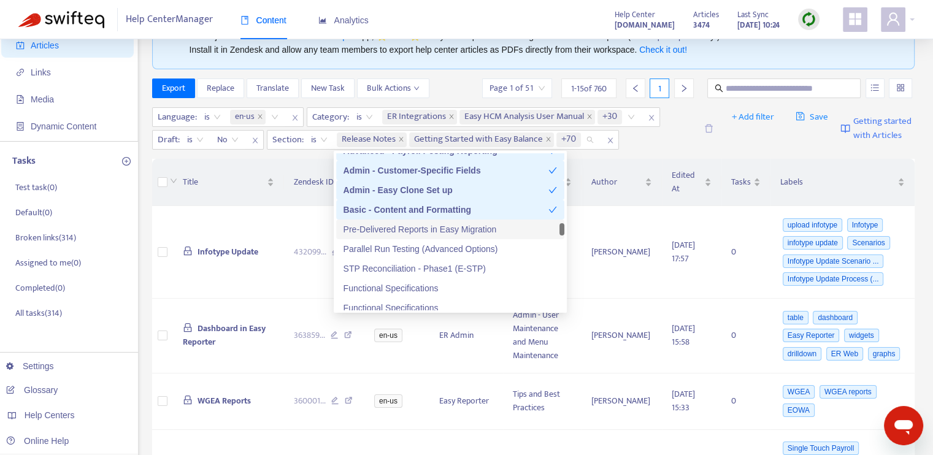
click at [444, 230] on div "Pre-Delivered Reports in Easy Migration" at bounding box center [451, 229] width 214 height 13
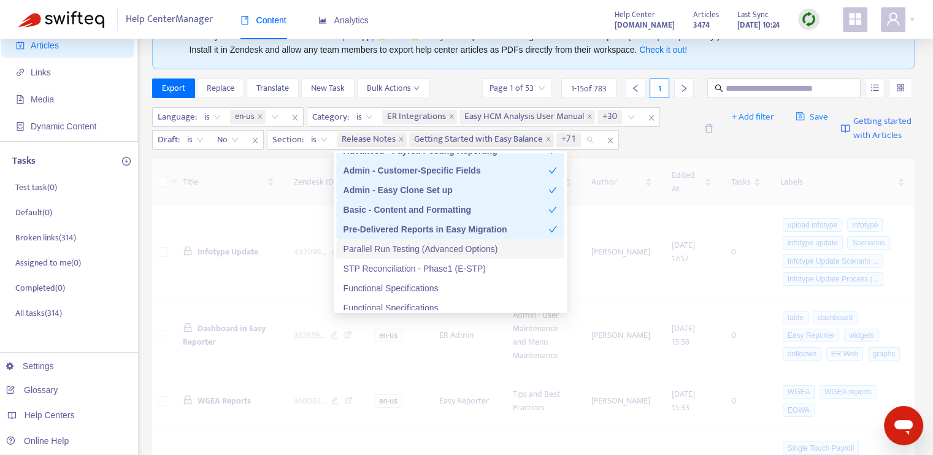
click at [442, 250] on div "Parallel Run Testing (Advanced Options)" at bounding box center [451, 248] width 214 height 13
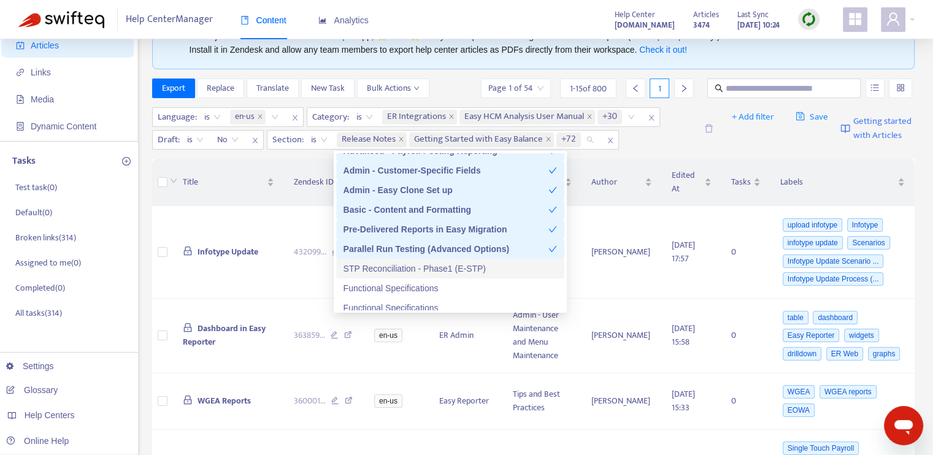
click at [441, 262] on div "STP Reconciliation - Phase1 (E-STP)" at bounding box center [451, 268] width 214 height 13
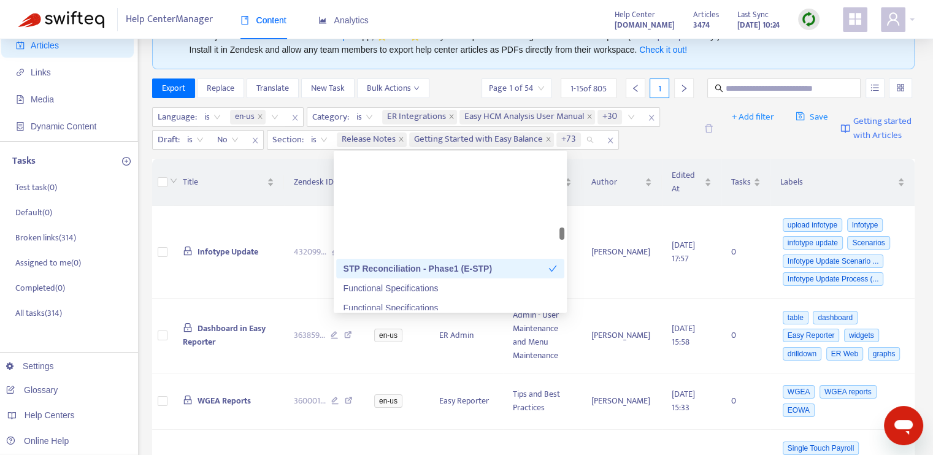
scroll to position [1902, 0]
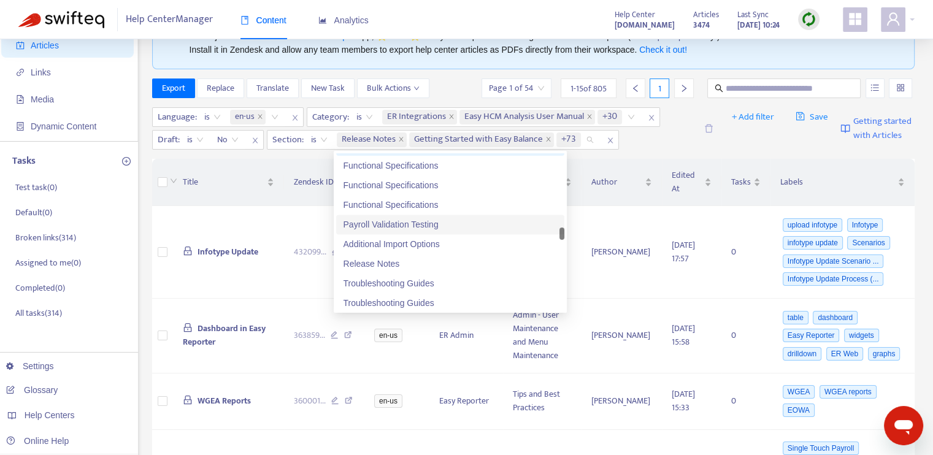
click at [429, 225] on div "Payroll Validation Testing" at bounding box center [451, 224] width 214 height 13
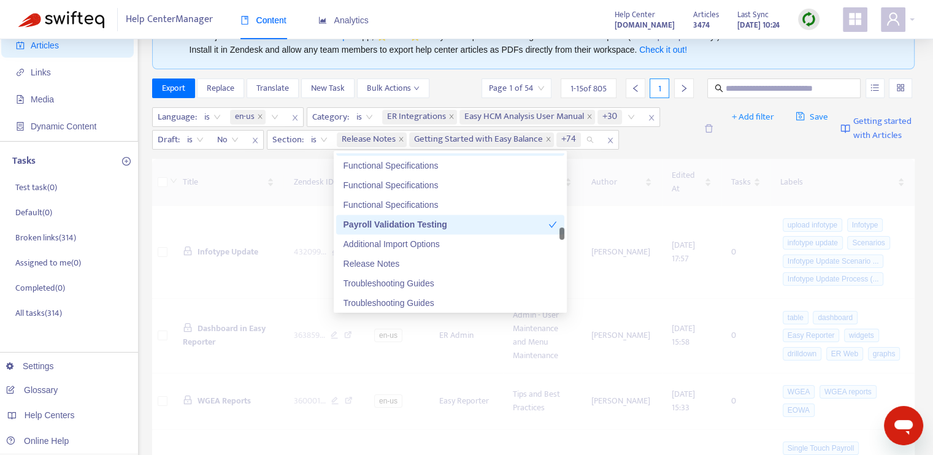
click at [432, 244] on div "Additional Import Options" at bounding box center [451, 243] width 214 height 13
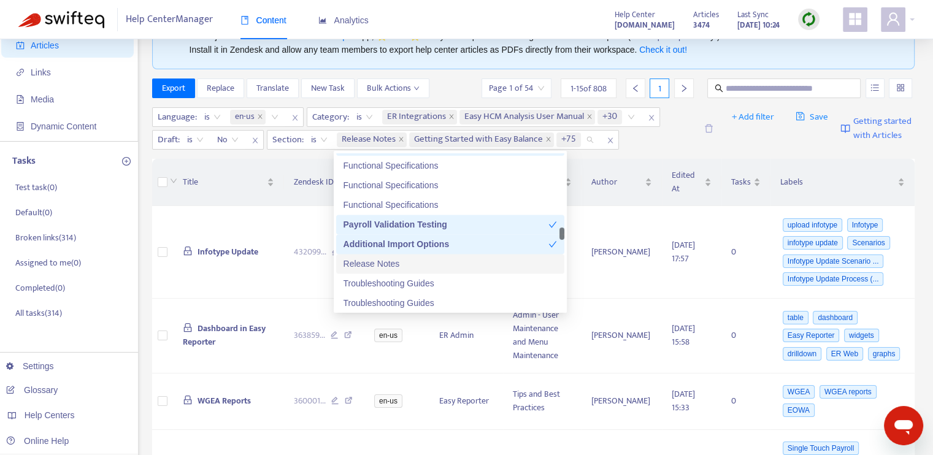
click at [425, 267] on div "Release Notes" at bounding box center [451, 263] width 214 height 13
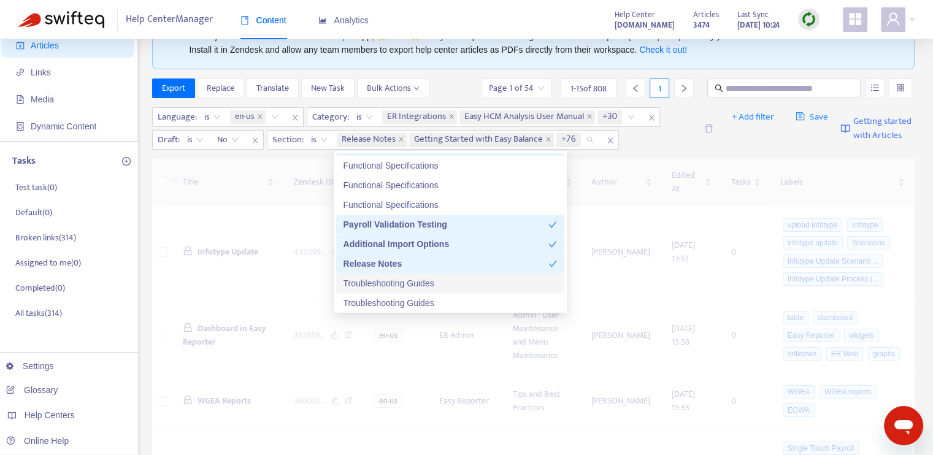
click at [429, 280] on div "Troubleshooting Guides" at bounding box center [451, 283] width 214 height 13
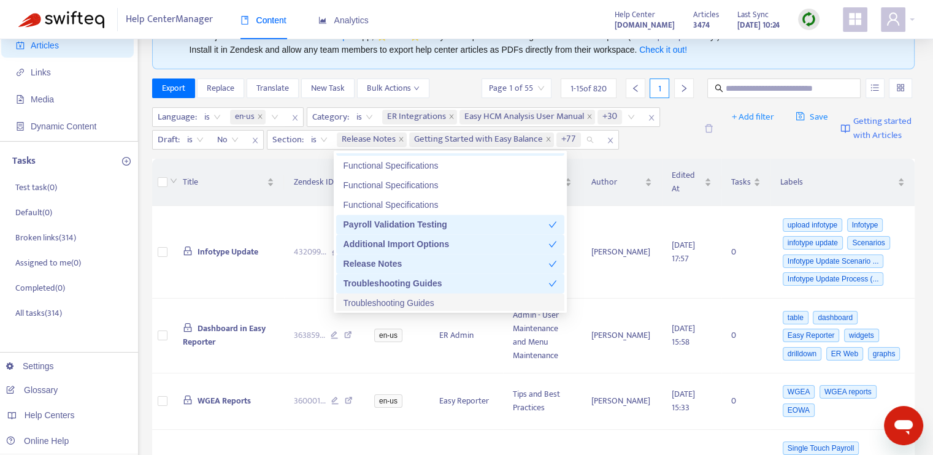
click at [429, 299] on div "Troubleshooting Guides" at bounding box center [451, 302] width 214 height 13
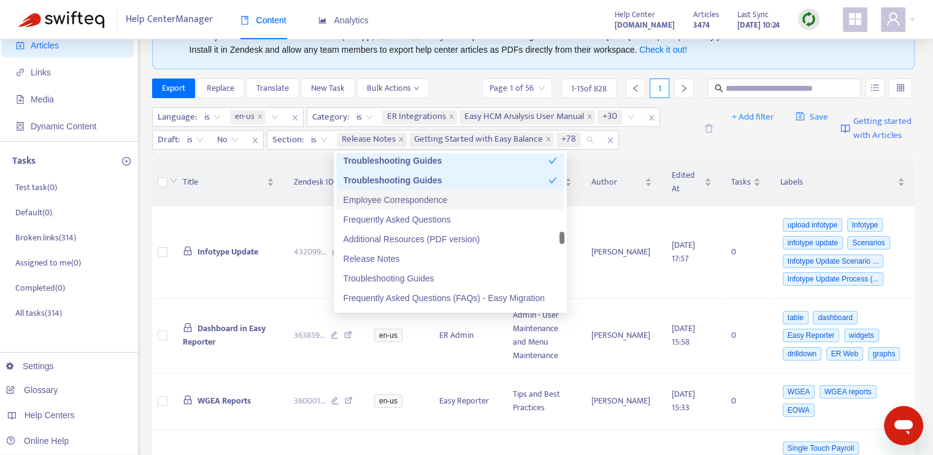
click at [438, 196] on div "Employee Correspondence" at bounding box center [451, 199] width 214 height 13
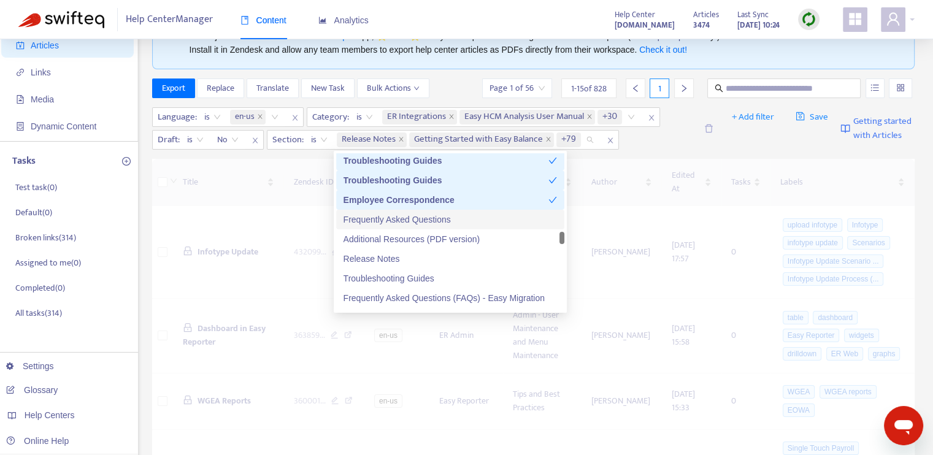
click at [439, 215] on div "Frequently Asked Questions" at bounding box center [451, 219] width 214 height 13
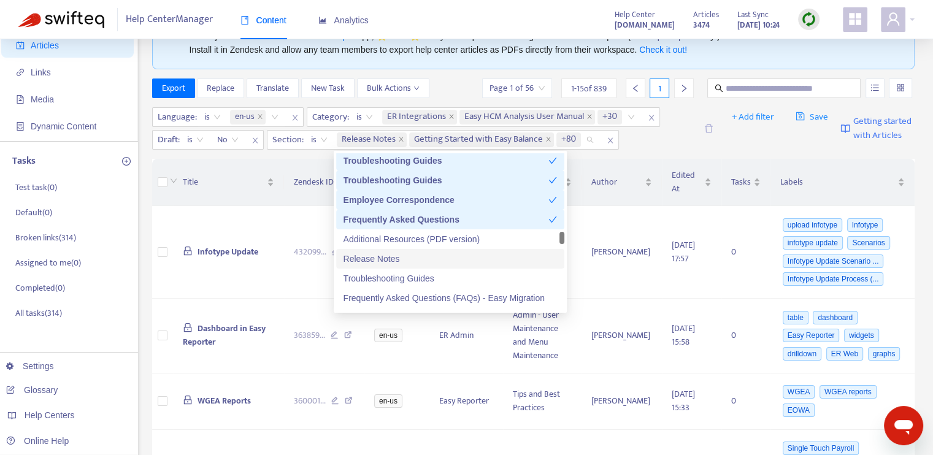
click at [436, 252] on div "Release Notes" at bounding box center [451, 258] width 214 height 13
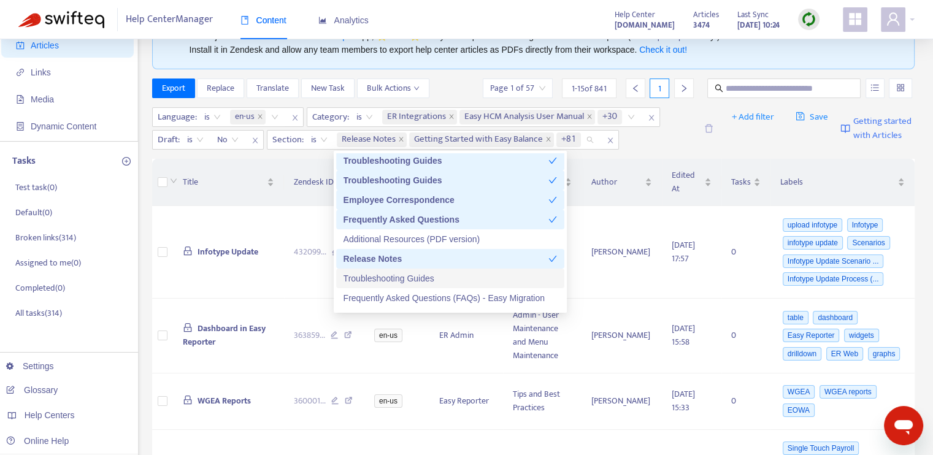
click at [441, 279] on div "Troubleshooting Guides" at bounding box center [451, 278] width 214 height 13
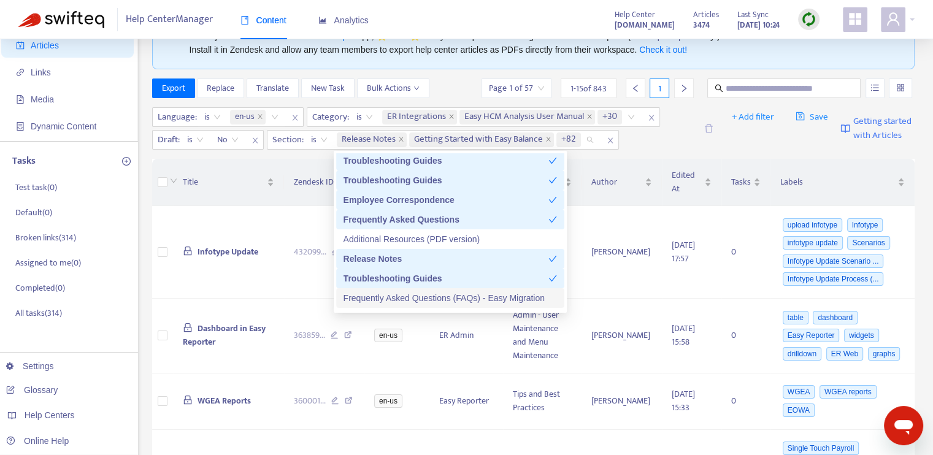
click at [445, 299] on div "Frequently Asked Questions (FAQs) - Easy Migration" at bounding box center [451, 297] width 214 height 13
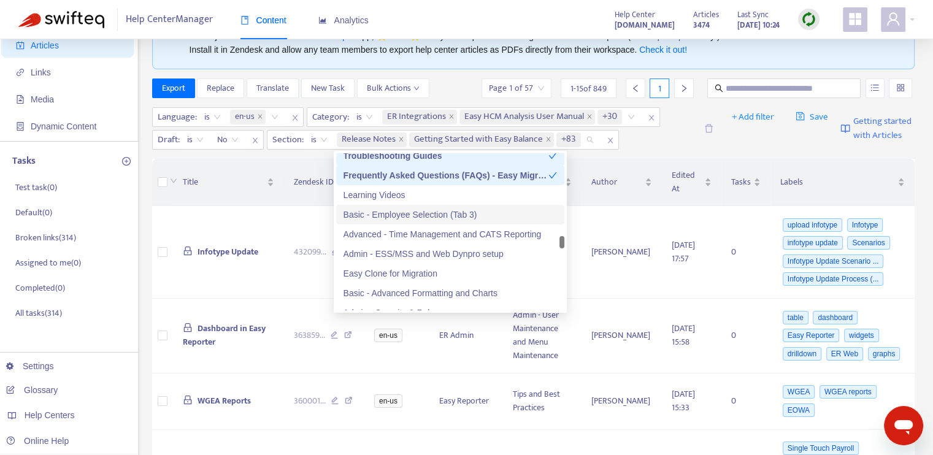
click at [424, 210] on div "Basic - Employee Selection (Tab 3)" at bounding box center [451, 214] width 214 height 13
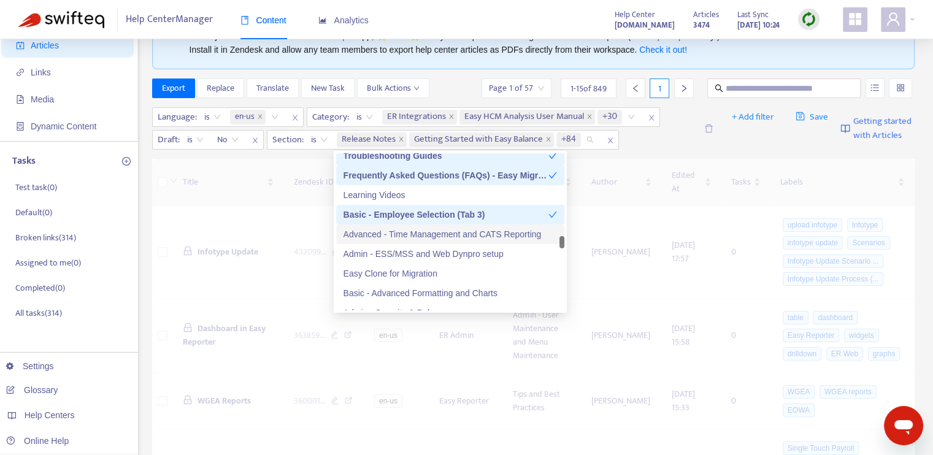
click at [428, 228] on div "Advanced - Time Management and CATS Reporting" at bounding box center [451, 234] width 214 height 13
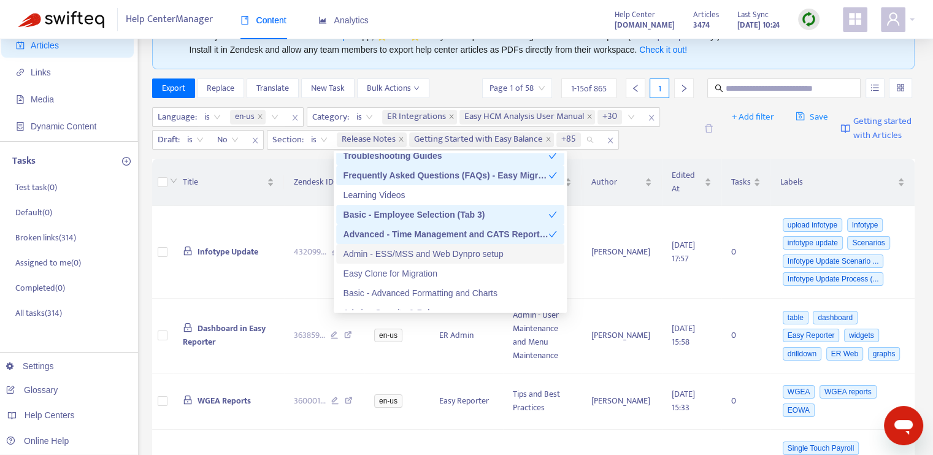
click at [434, 252] on div "Admin - ESS/MSS and Web Dynpro setup" at bounding box center [451, 253] width 214 height 13
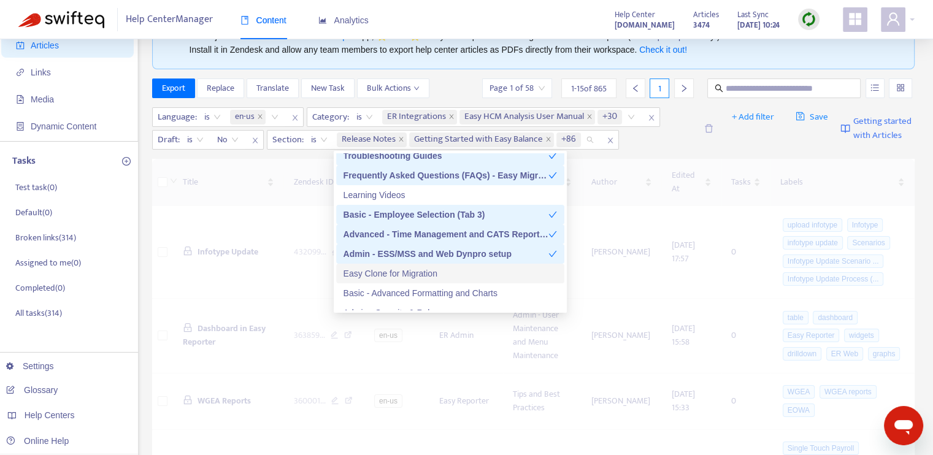
click at [437, 274] on div "Easy Clone for Migration" at bounding box center [451, 273] width 214 height 13
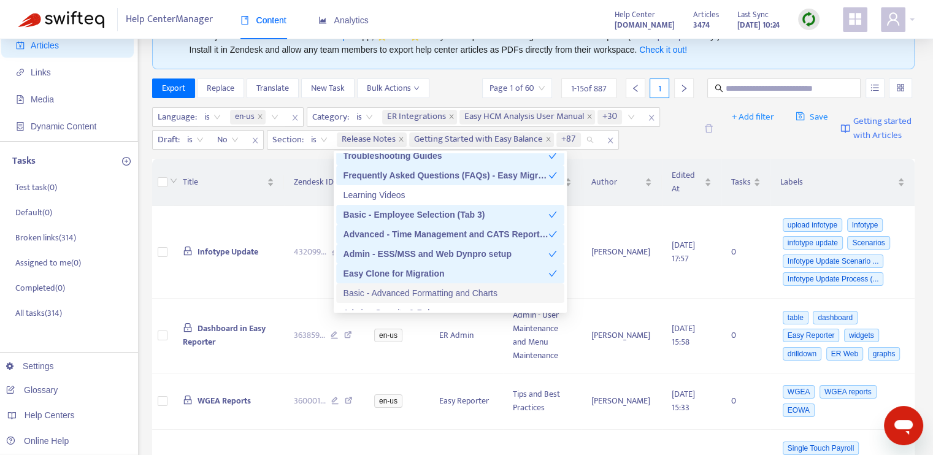
click at [445, 287] on div "Basic - Advanced Formatting and Charts" at bounding box center [451, 293] width 214 height 13
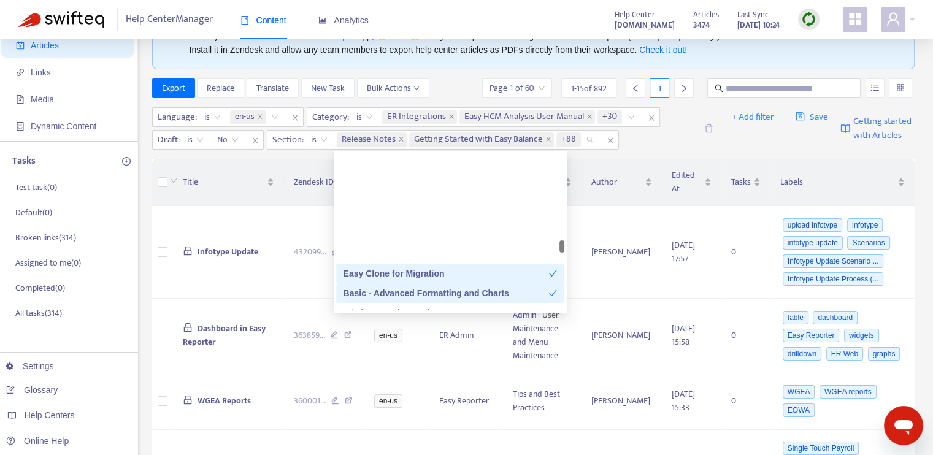
scroll to position [2270, 0]
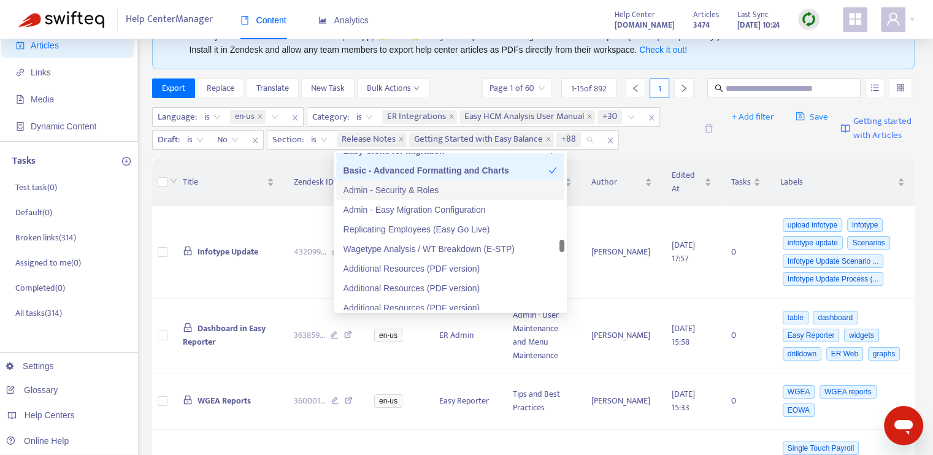
click at [432, 193] on div "Admin - Security & Roles" at bounding box center [451, 189] width 214 height 13
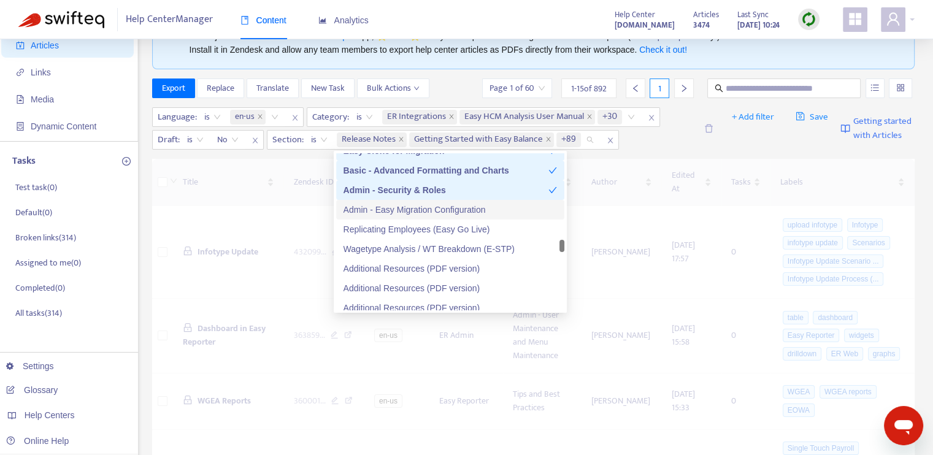
click at [434, 210] on div "Admin - Easy Migration Configuration" at bounding box center [451, 209] width 214 height 13
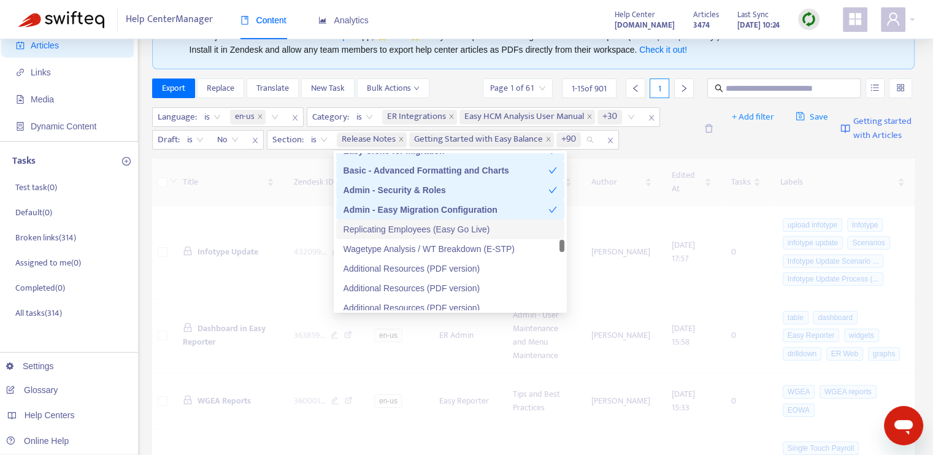
click at [434, 228] on div "Replicating Employees (Easy Go Live)" at bounding box center [451, 229] width 214 height 13
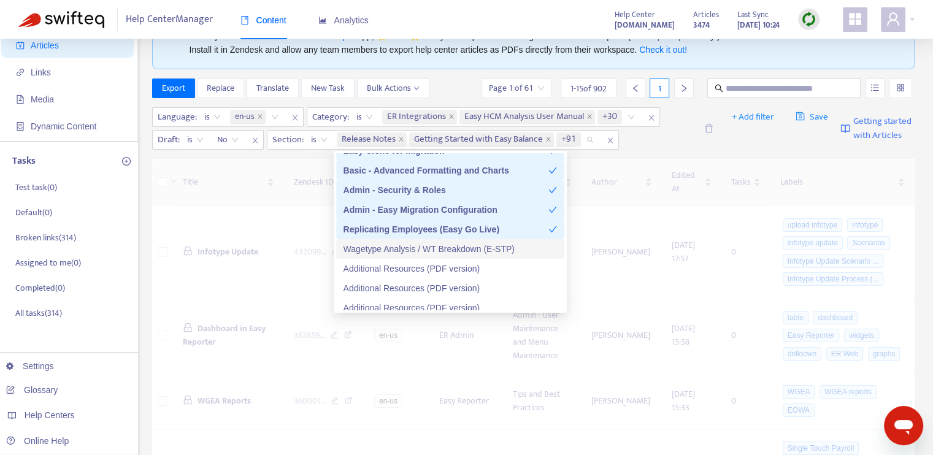
click at [437, 247] on div "Wagetype Analysis / WT Breakdown (E-STP)" at bounding box center [451, 248] width 214 height 13
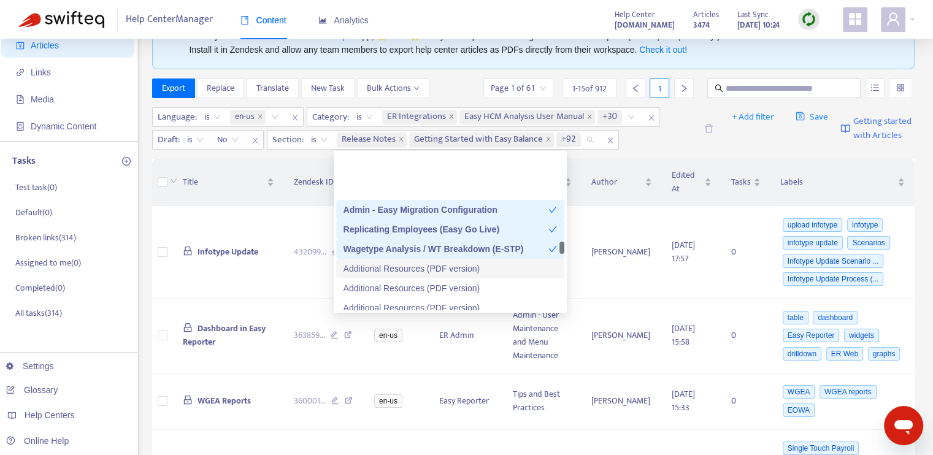
scroll to position [2332, 0]
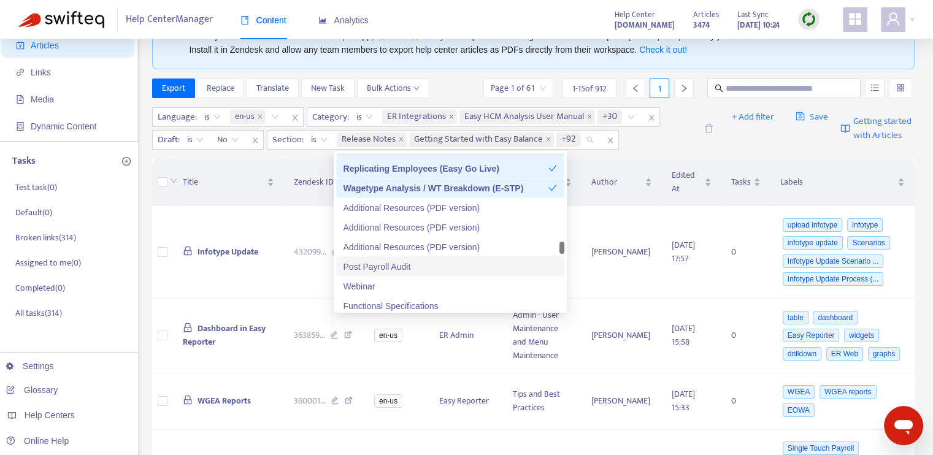
click at [413, 265] on div "Post Payroll Audit" at bounding box center [451, 266] width 214 height 13
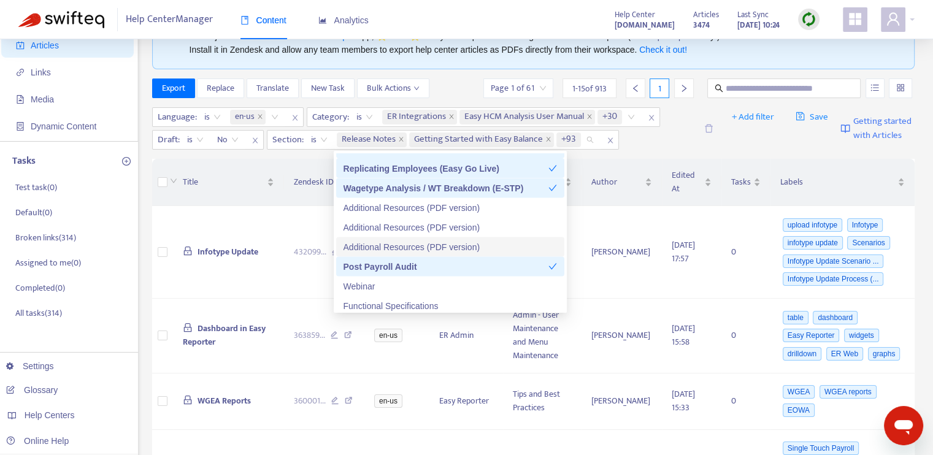
scroll to position [2454, 0]
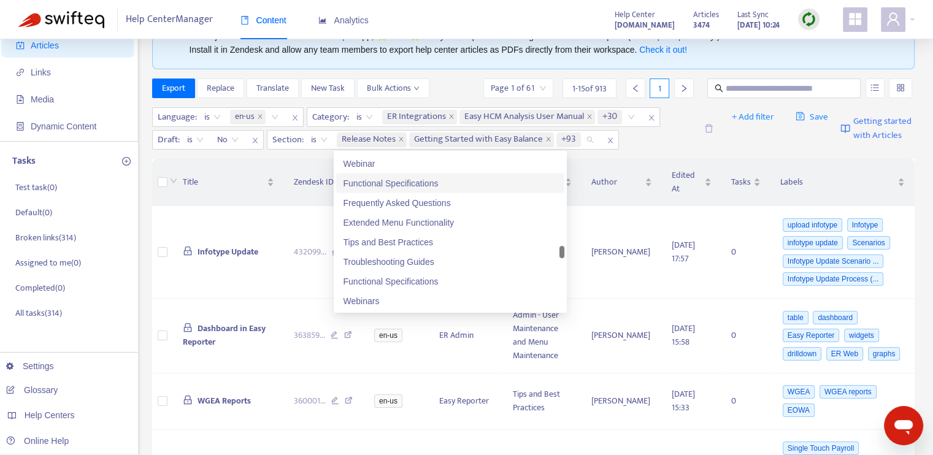
click at [415, 180] on div "Functional Specifications" at bounding box center [451, 182] width 214 height 13
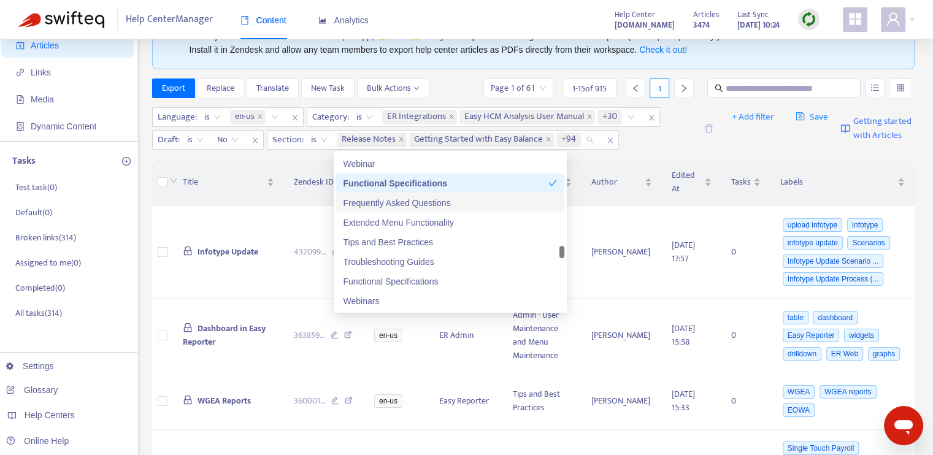
click at [417, 202] on div "Frequently Asked Questions" at bounding box center [451, 202] width 214 height 13
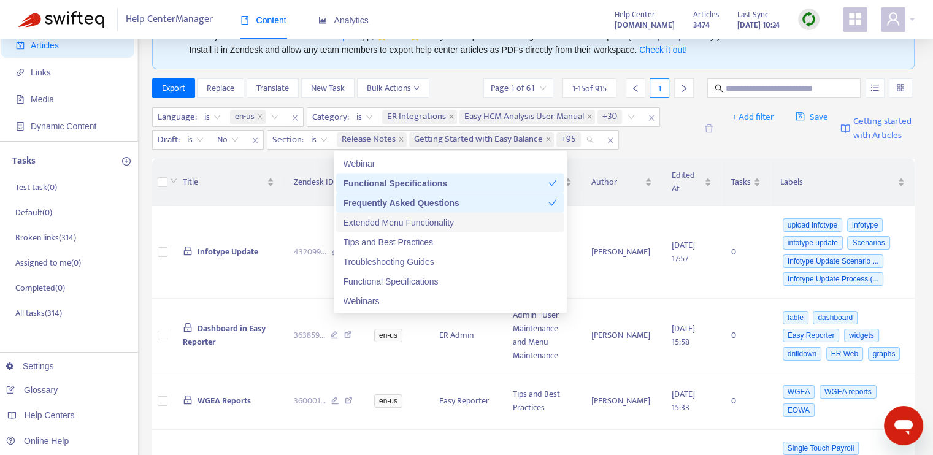
click at [424, 224] on div "Extended Menu Functionality" at bounding box center [451, 221] width 214 height 13
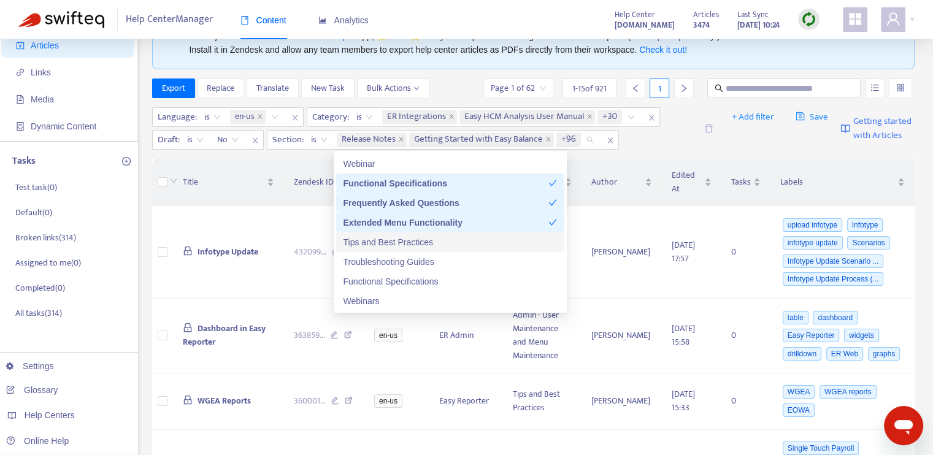
click at [424, 240] on div "Tips and Best Practices" at bounding box center [451, 241] width 214 height 13
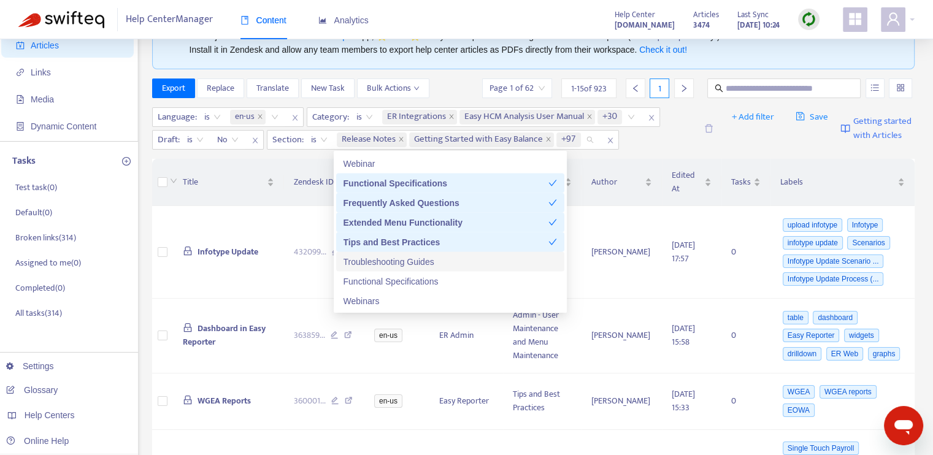
click at [426, 259] on div "Troubleshooting Guides" at bounding box center [451, 261] width 214 height 13
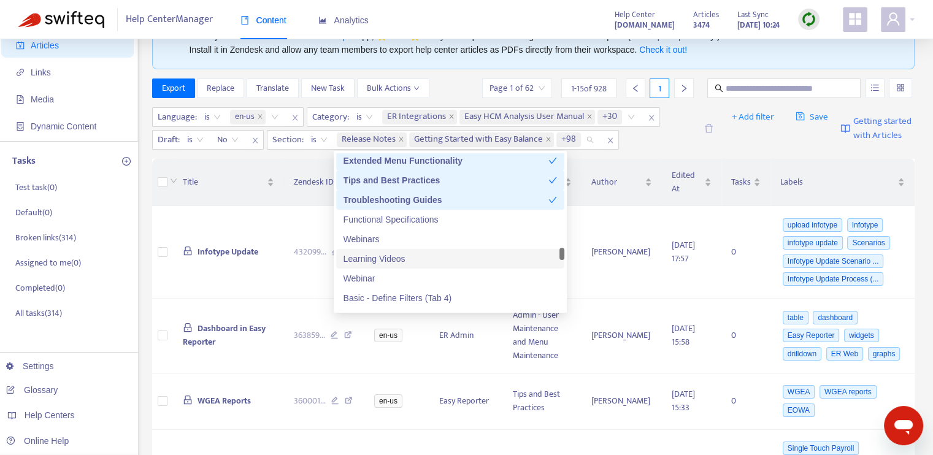
scroll to position [2577, 0]
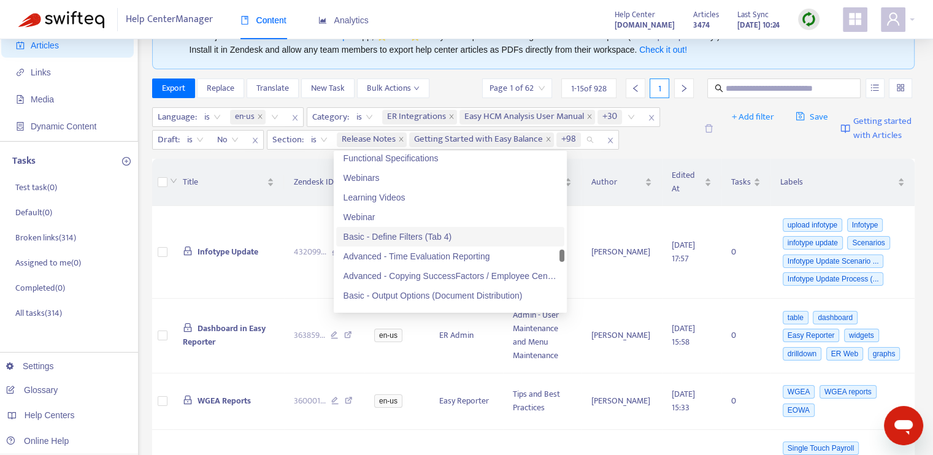
click at [401, 237] on div "Basic - Define Filters (Tab 4)" at bounding box center [451, 236] width 214 height 13
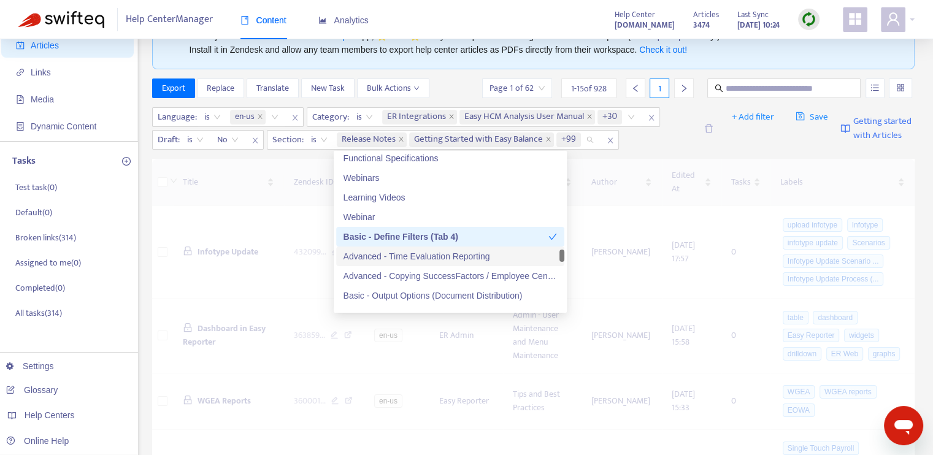
click at [407, 253] on div "Advanced - Time Evaluation Reporting" at bounding box center [451, 256] width 214 height 13
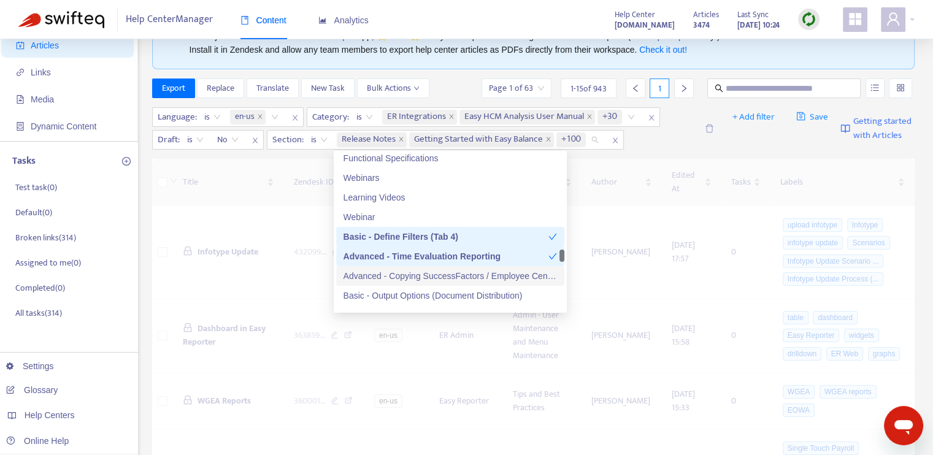
click at [414, 272] on div "Advanced - Copying SuccessFactors / Employee Central Data" at bounding box center [451, 275] width 214 height 13
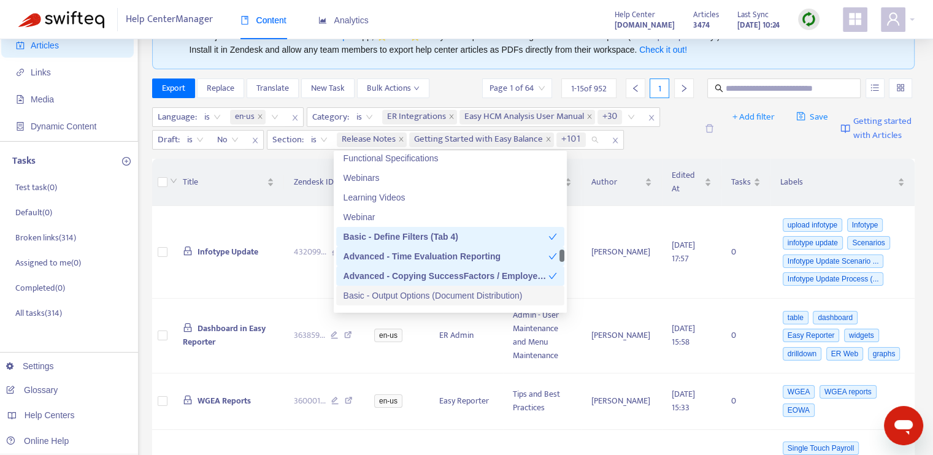
click at [422, 293] on div "Basic - Output Options (Document Distribution)" at bounding box center [451, 295] width 214 height 13
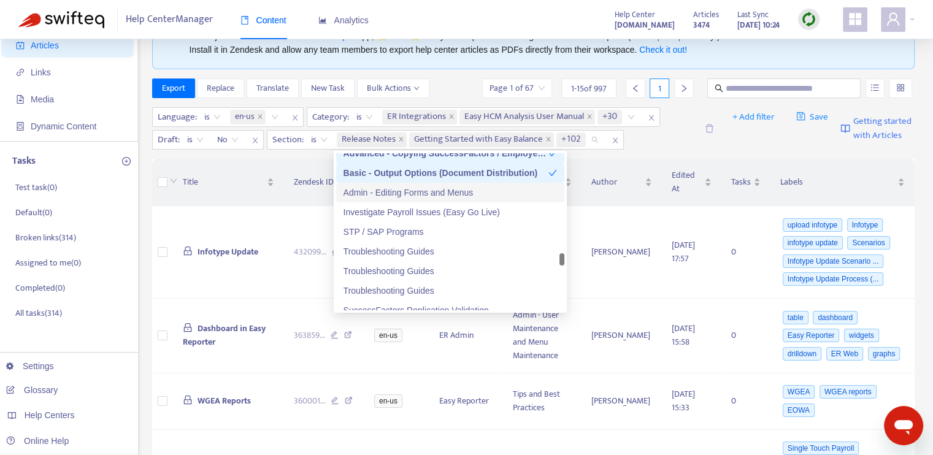
click at [414, 196] on div "Admin - Editing Forms and Menus" at bounding box center [451, 192] width 214 height 13
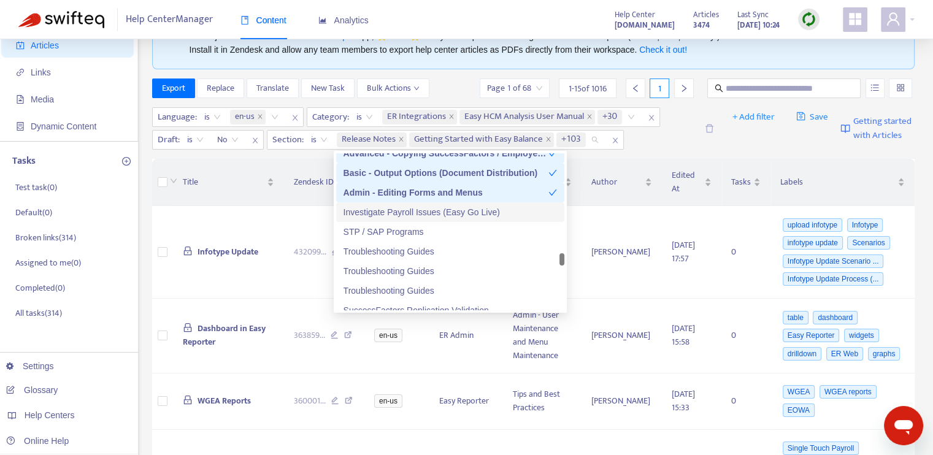
click at [414, 207] on div "Investigate Payroll Issues (Easy Go Live)" at bounding box center [451, 212] width 214 height 13
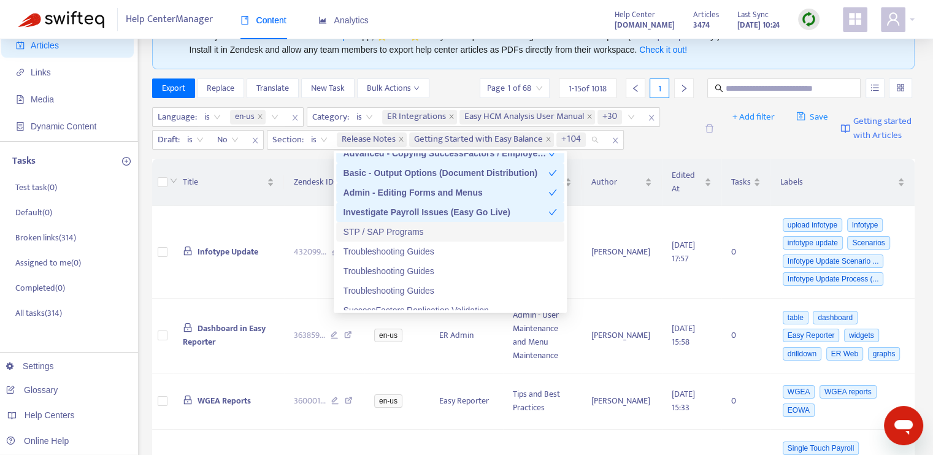
click at [416, 227] on div "STP / SAP Programs" at bounding box center [451, 231] width 214 height 13
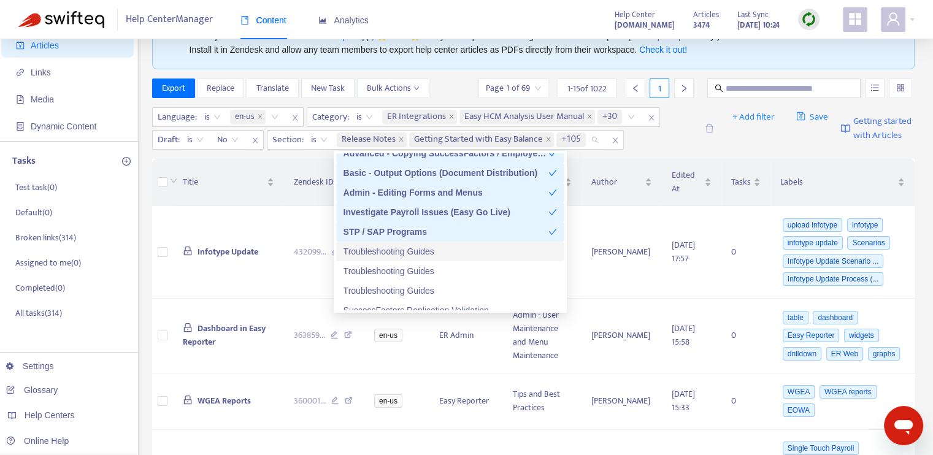
click at [422, 252] on div "Troubleshooting Guides" at bounding box center [451, 251] width 214 height 13
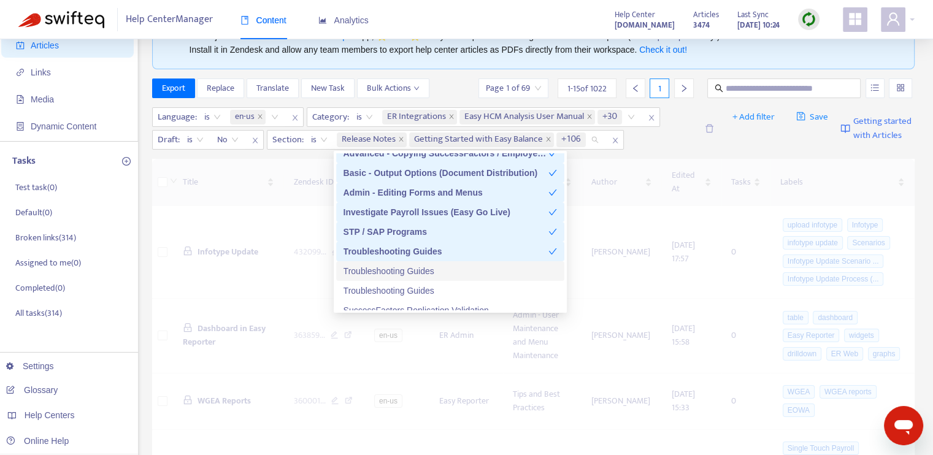
drag, startPoint x: 428, startPoint y: 267, endPoint x: 429, endPoint y: 281, distance: 14.2
click at [429, 268] on div "Troubleshooting Guides" at bounding box center [451, 270] width 214 height 13
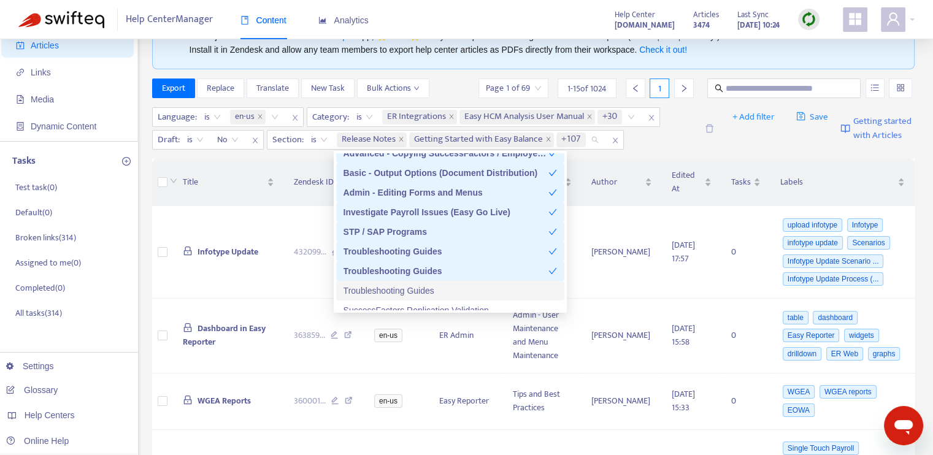
click at [432, 286] on div "Troubleshooting Guides" at bounding box center [451, 290] width 214 height 13
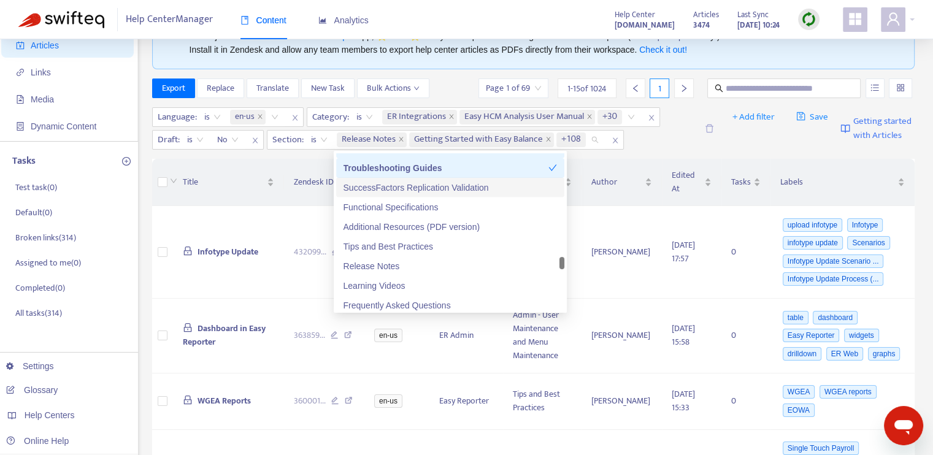
click at [428, 193] on div "SuccessFactors Replication Validation" at bounding box center [451, 187] width 214 height 13
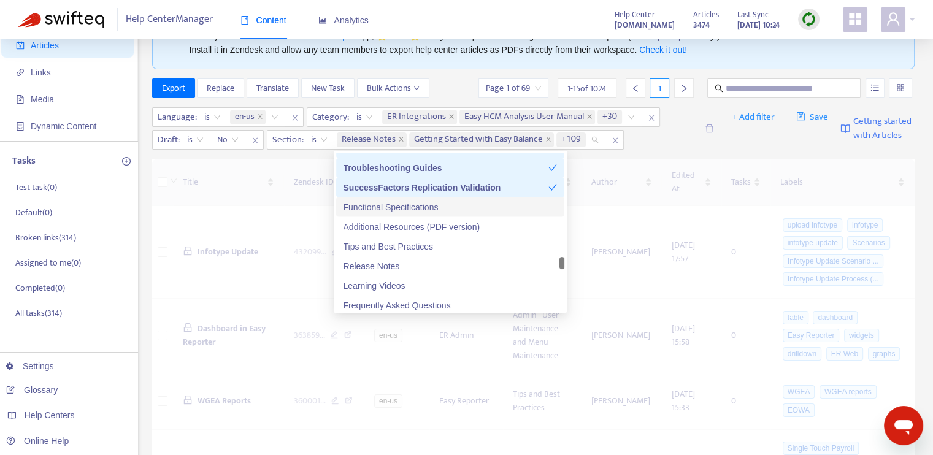
click at [433, 202] on div "Functional Specifications" at bounding box center [451, 207] width 214 height 13
click at [440, 207] on div "Functional Specifications" at bounding box center [446, 207] width 205 height 13
click at [431, 244] on div "Tips and Best Practices" at bounding box center [451, 246] width 214 height 13
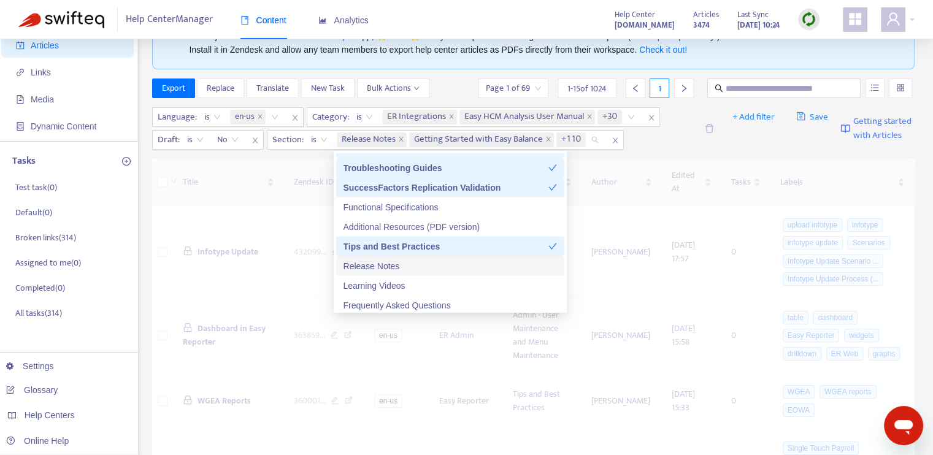
click at [431, 264] on div "Release Notes" at bounding box center [451, 266] width 214 height 13
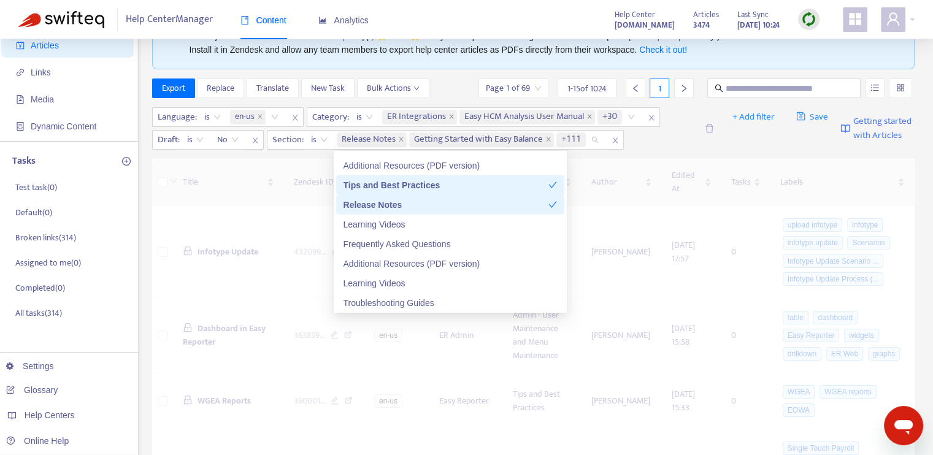
click at [506, 207] on div "Release Notes" at bounding box center [446, 204] width 205 height 13
click at [513, 188] on div "Tips and Best Practices" at bounding box center [446, 185] width 205 height 13
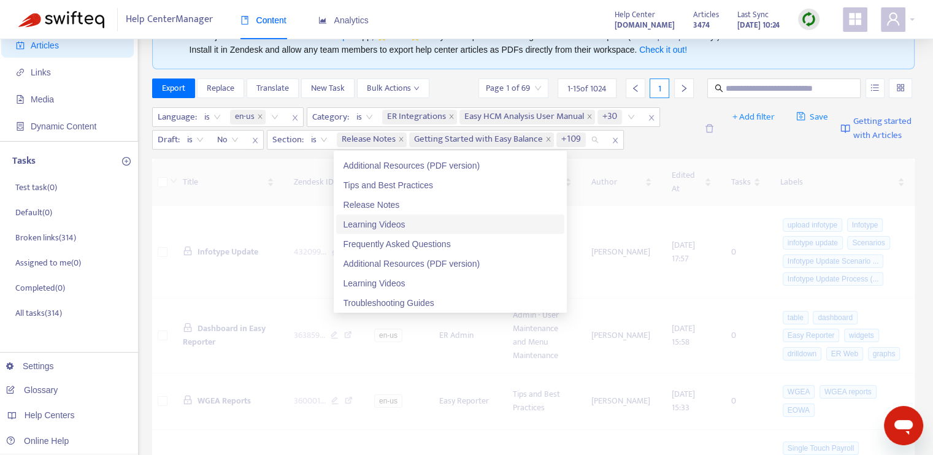
scroll to position [2822, 0]
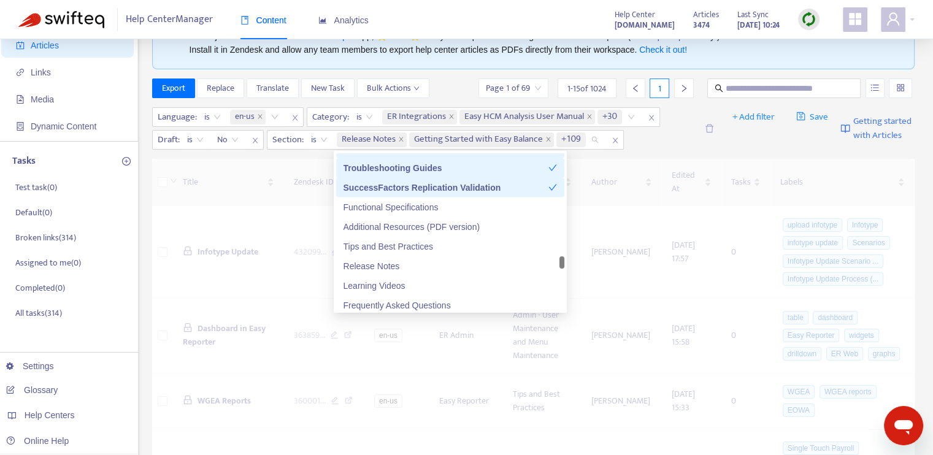
click at [506, 191] on div "SuccessFactors Replication Validation" at bounding box center [446, 187] width 205 height 13
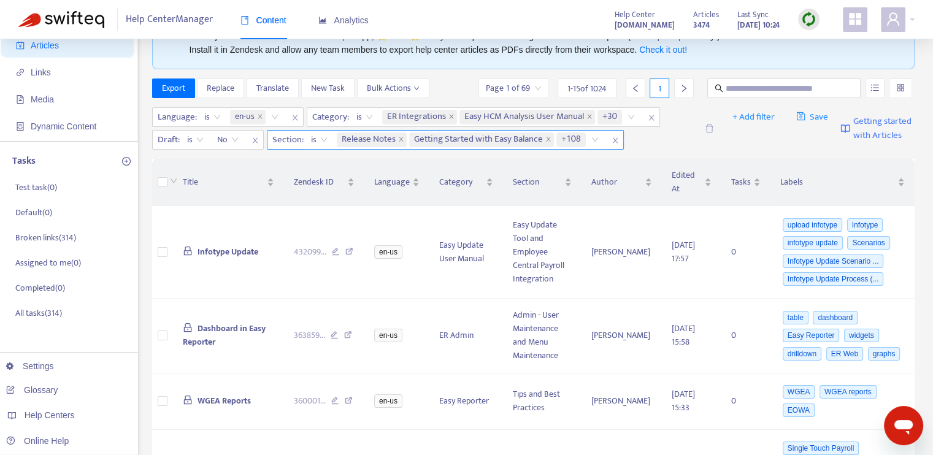
click at [576, 139] on span "+108" at bounding box center [571, 140] width 20 height 15
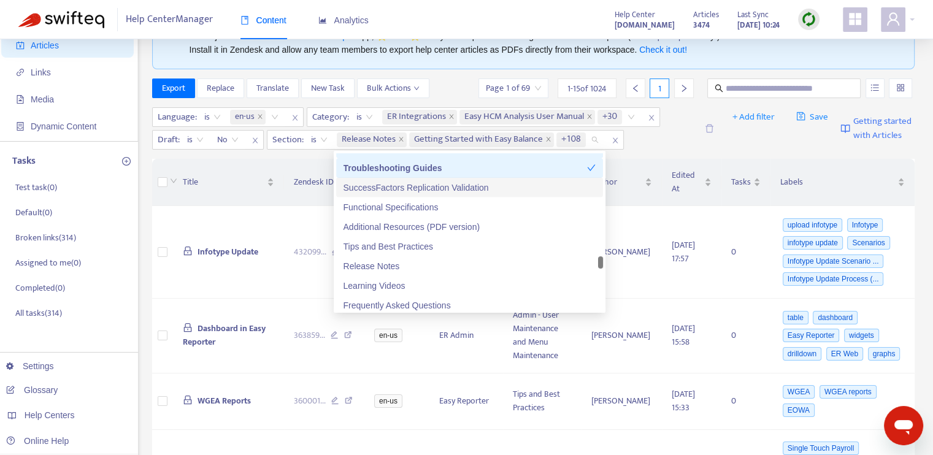
click at [495, 187] on div "SuccessFactors Replication Validation" at bounding box center [470, 187] width 252 height 13
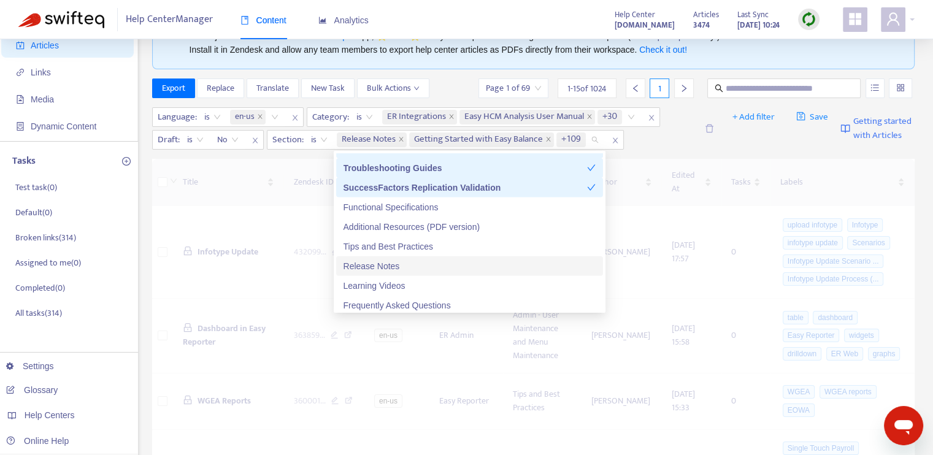
click at [469, 263] on div "Release Notes" at bounding box center [470, 266] width 252 height 13
click at [471, 263] on div "Release Notes" at bounding box center [466, 266] width 244 height 13
click at [499, 188] on div "SuccessFactors Replication Validation" at bounding box center [466, 187] width 244 height 13
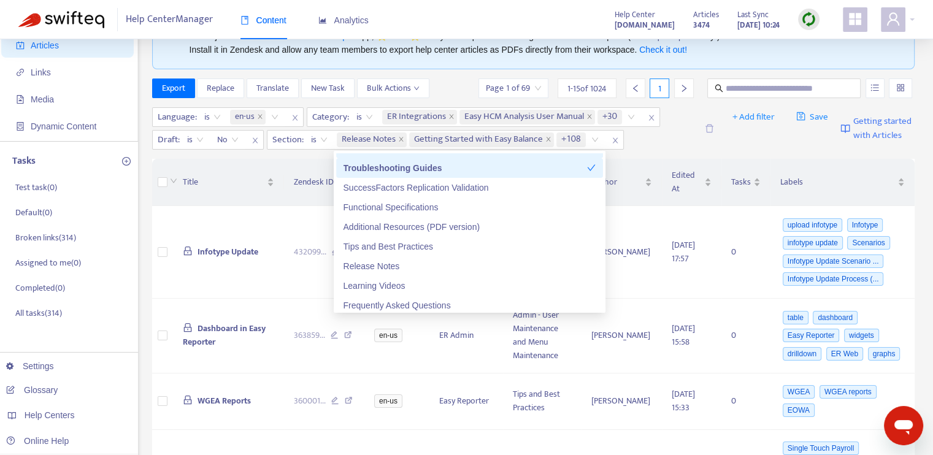
click at [672, 139] on div "Language : is en-us Category : is ER Integrations Easy HCM Analysis User Manual…" at bounding box center [424, 128] width 544 height 42
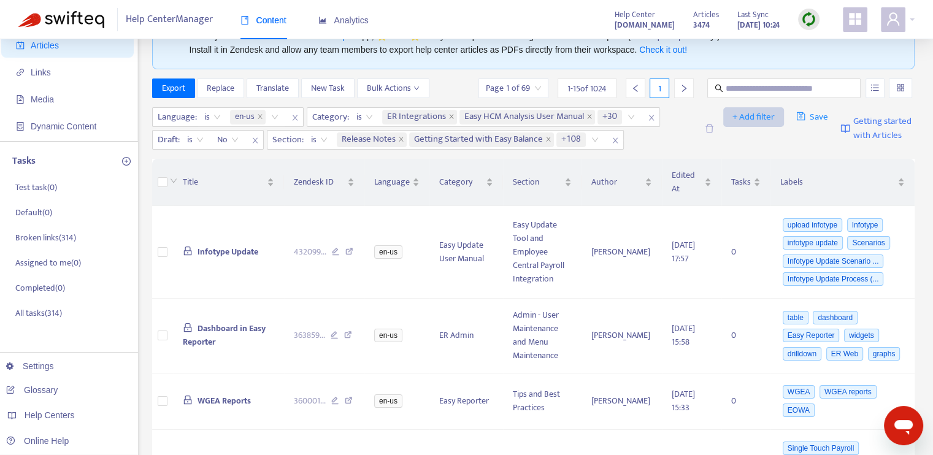
click at [763, 120] on span "+ Add filter" at bounding box center [754, 117] width 42 height 15
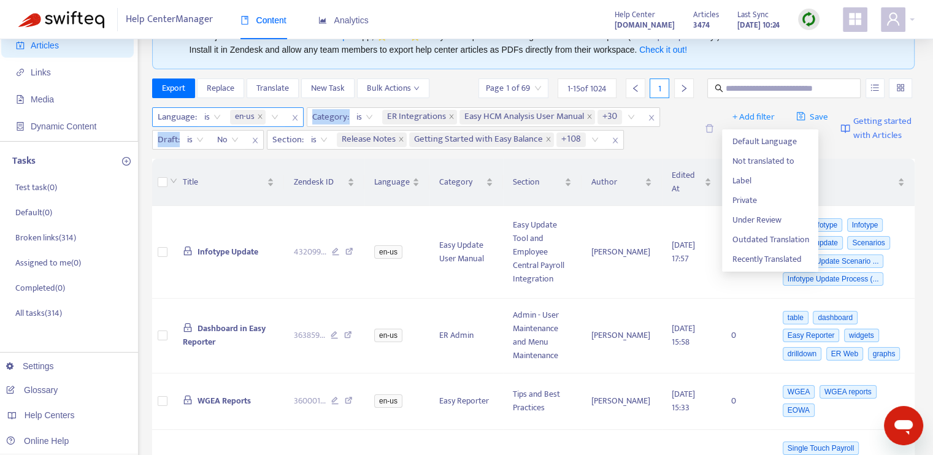
drag, startPoint x: 180, startPoint y: 137, endPoint x: 302, endPoint y: 119, distance: 122.8
click at [302, 119] on div "Language : is en-us Category : is ER Integrations Easy HCM Analysis User Manual…" at bounding box center [424, 128] width 544 height 42
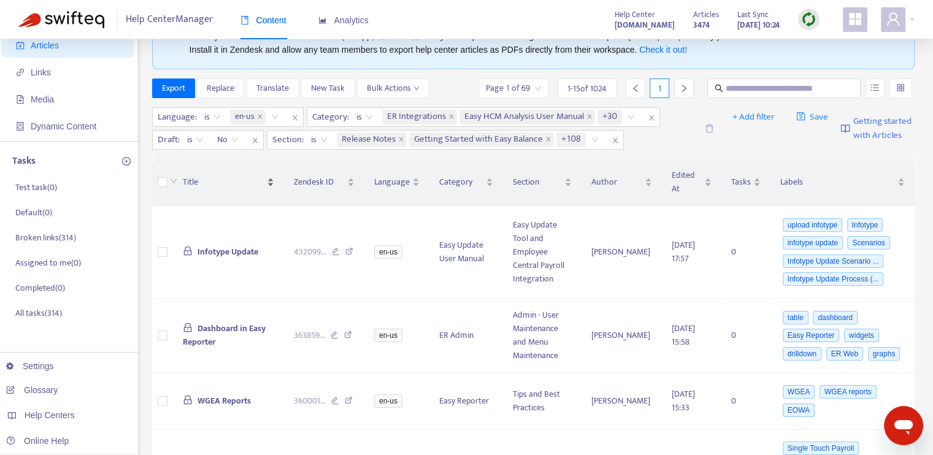
click at [238, 171] on div "Click to sort ascending" at bounding box center [238, 171] width 0 height 0
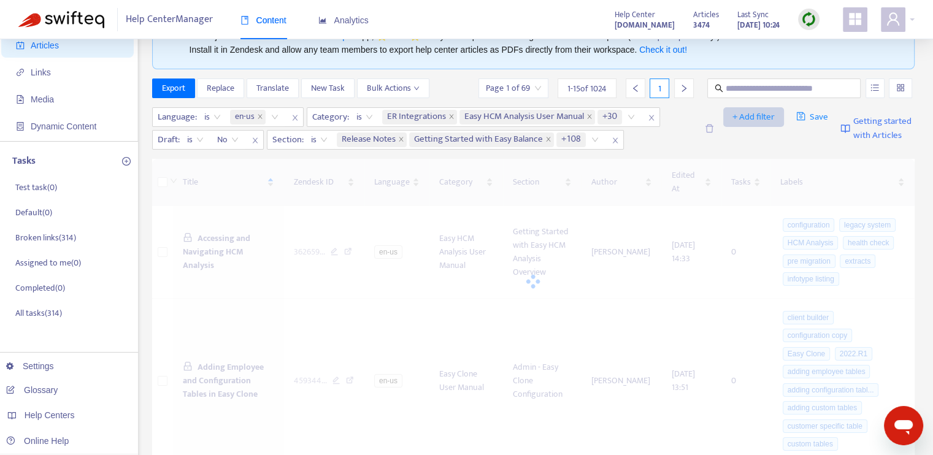
click at [753, 113] on span "+ Add filter" at bounding box center [754, 117] width 42 height 15
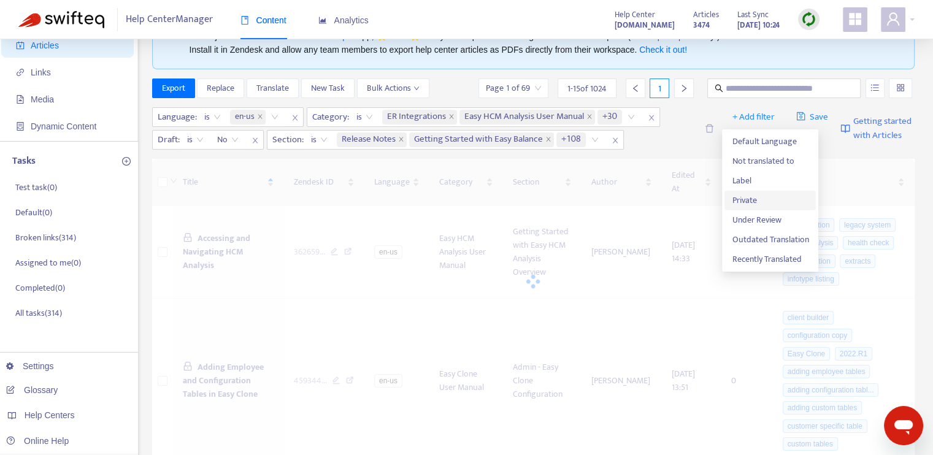
click at [772, 204] on span "Private" at bounding box center [770, 200] width 77 height 13
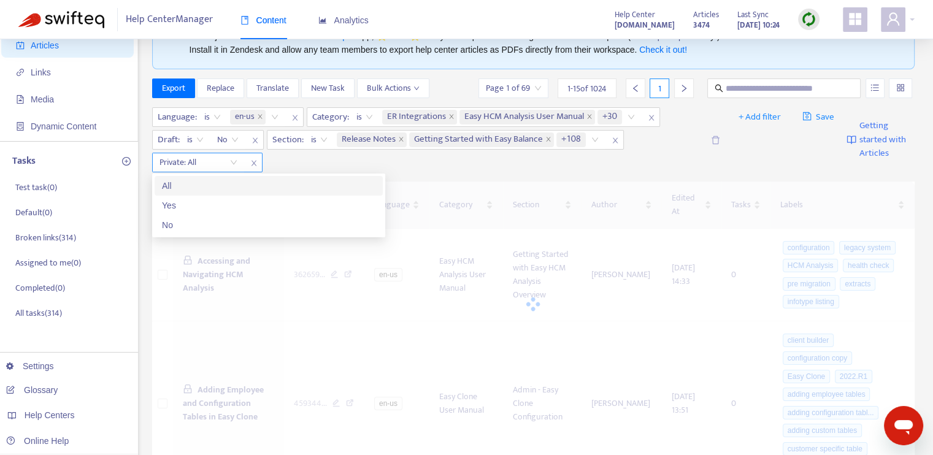
click at [230, 161] on input "search" at bounding box center [199, 162] width 78 height 18
click at [253, 163] on icon "close" at bounding box center [253, 163] width 7 height 7
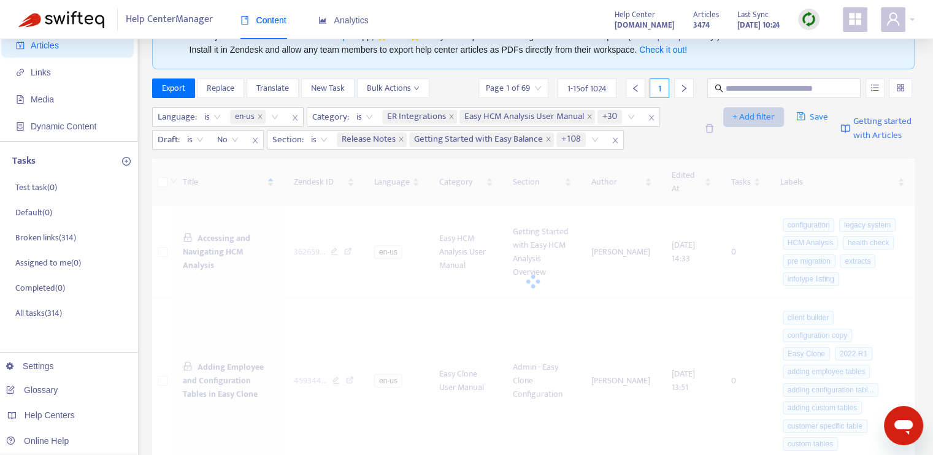
click at [753, 110] on span "+ Add filter" at bounding box center [754, 117] width 42 height 15
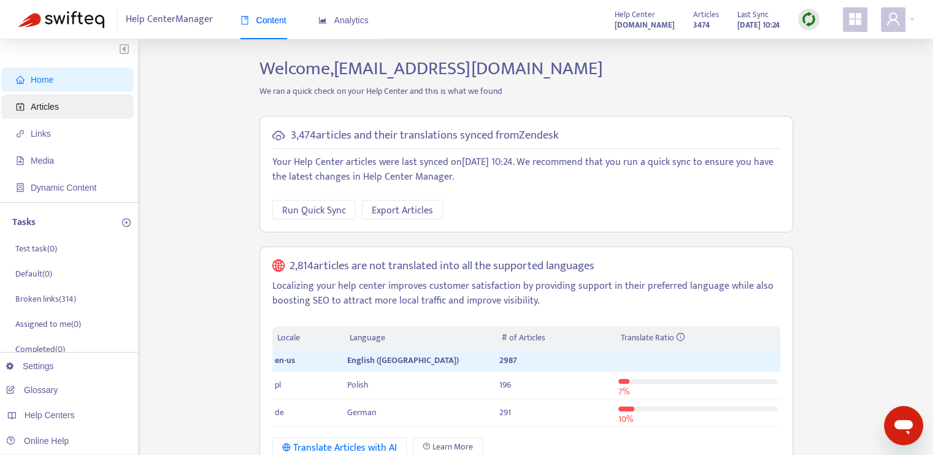
click at [52, 105] on span "Articles" at bounding box center [45, 107] width 28 height 10
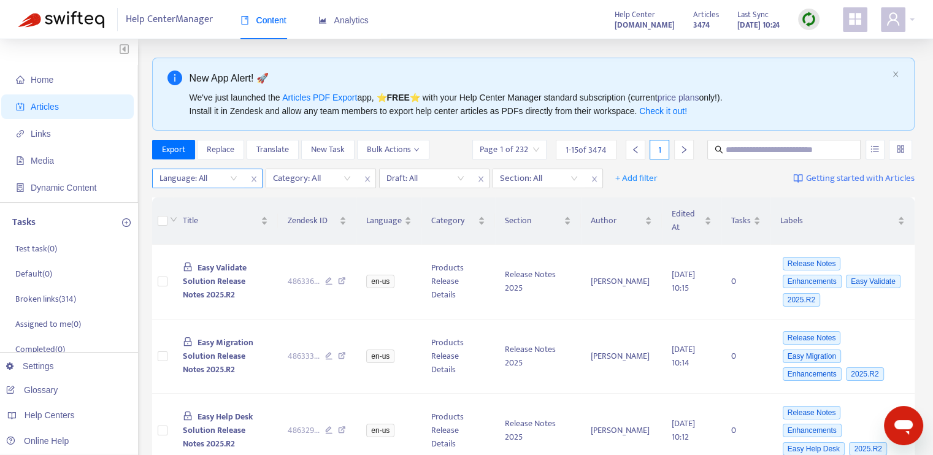
click at [252, 178] on icon "close" at bounding box center [253, 178] width 7 height 7
click at [207, 178] on button "+ Add filter" at bounding box center [185, 179] width 61 height 20
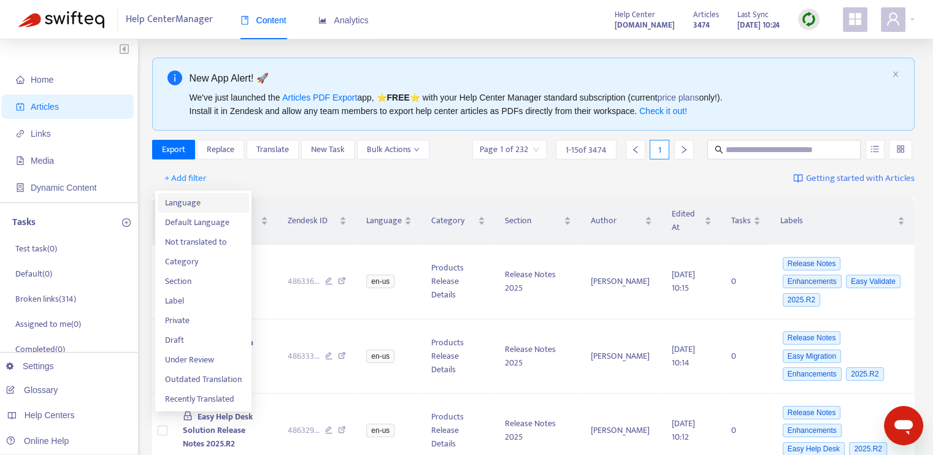
click at [210, 201] on span "Language" at bounding box center [203, 202] width 77 height 13
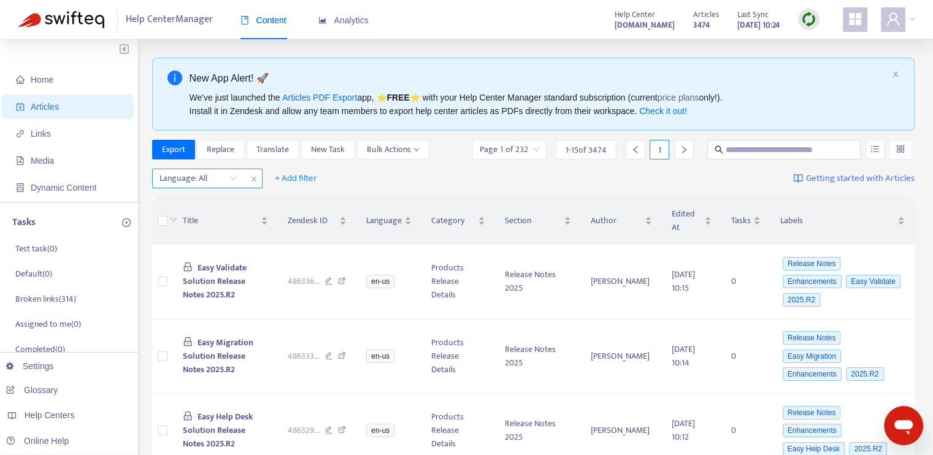
click at [215, 177] on div at bounding box center [192, 178] width 74 height 15
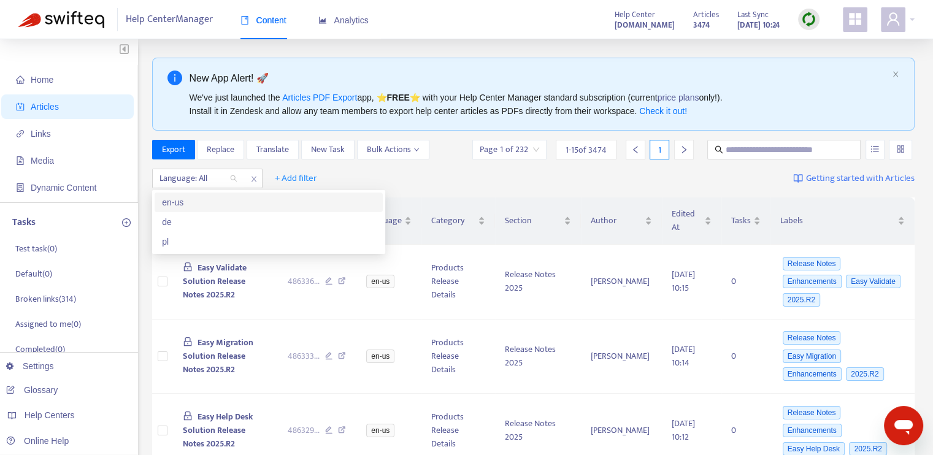
click at [211, 203] on div "en-us" at bounding box center [269, 202] width 214 height 13
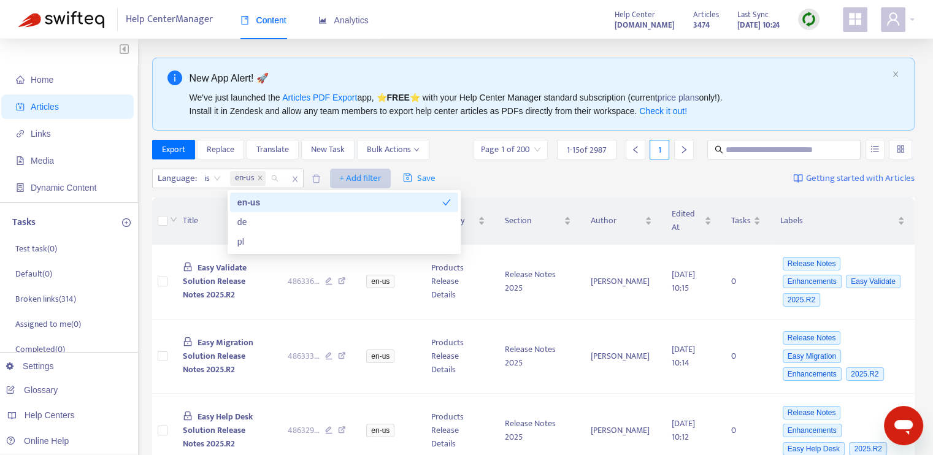
click at [357, 179] on span "+ Add filter" at bounding box center [360, 178] width 42 height 15
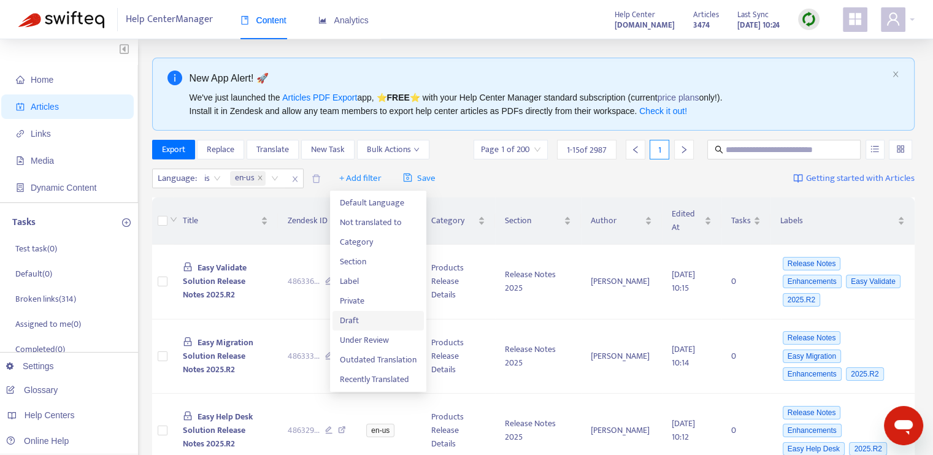
click at [363, 317] on span "Draft" at bounding box center [378, 320] width 77 height 13
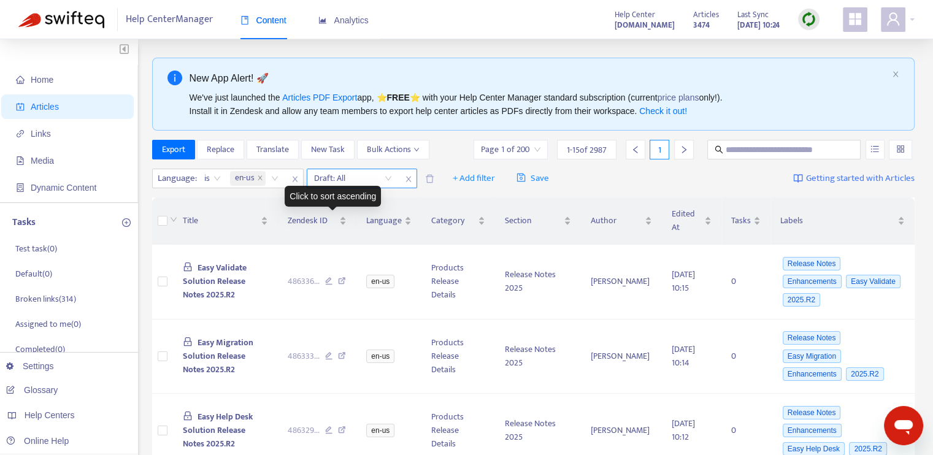
click at [380, 179] on input "search" at bounding box center [353, 178] width 78 height 18
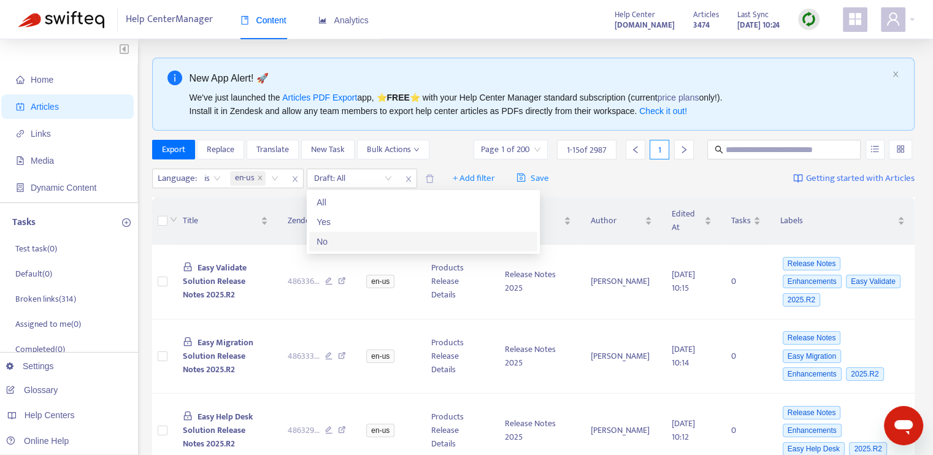
click at [364, 240] on div "No" at bounding box center [424, 241] width 214 height 13
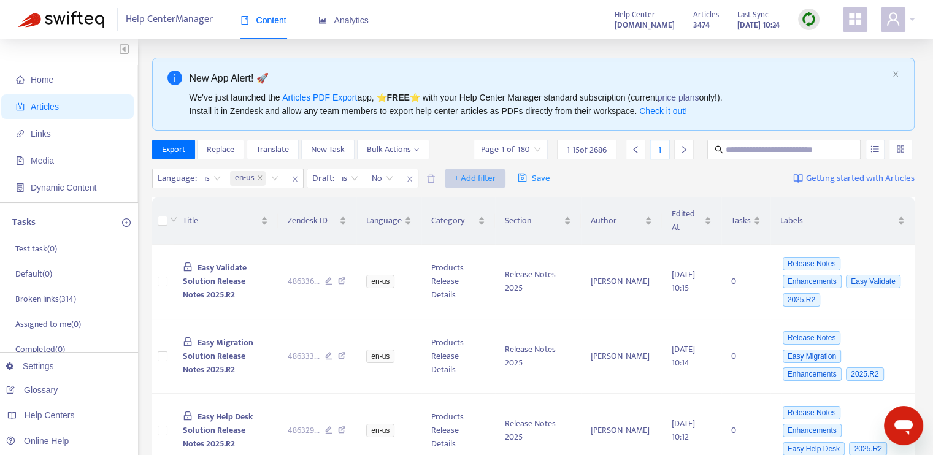
click at [481, 176] on span "+ Add filter" at bounding box center [475, 178] width 42 height 15
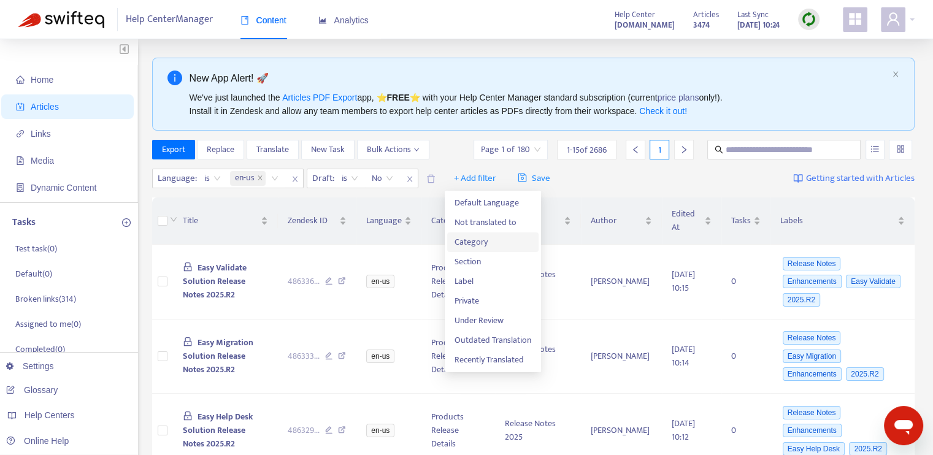
click at [481, 239] on span "Category" at bounding box center [493, 242] width 77 height 13
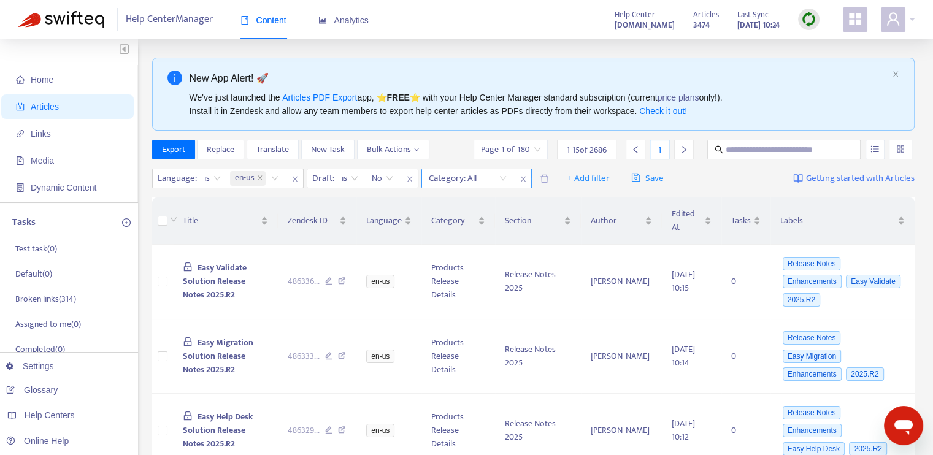
click at [503, 177] on div "Category: All" at bounding box center [467, 178] width 91 height 18
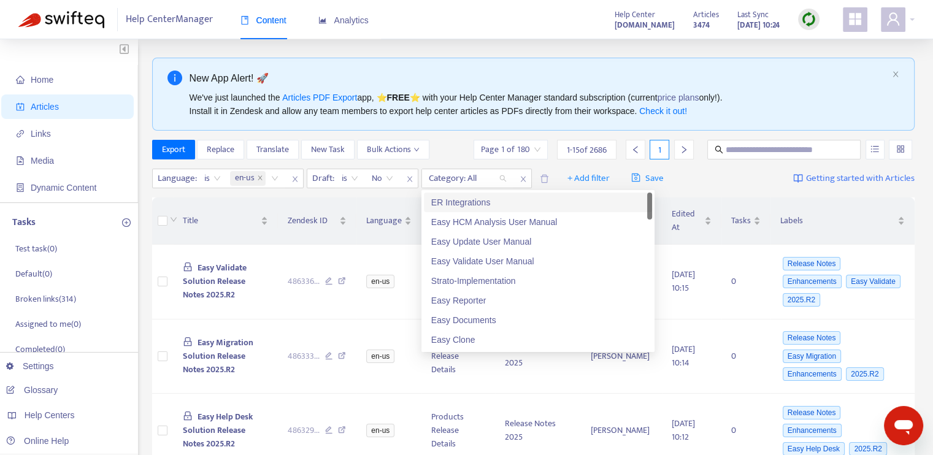
click at [501, 198] on div "ER Integrations" at bounding box center [538, 202] width 214 height 13
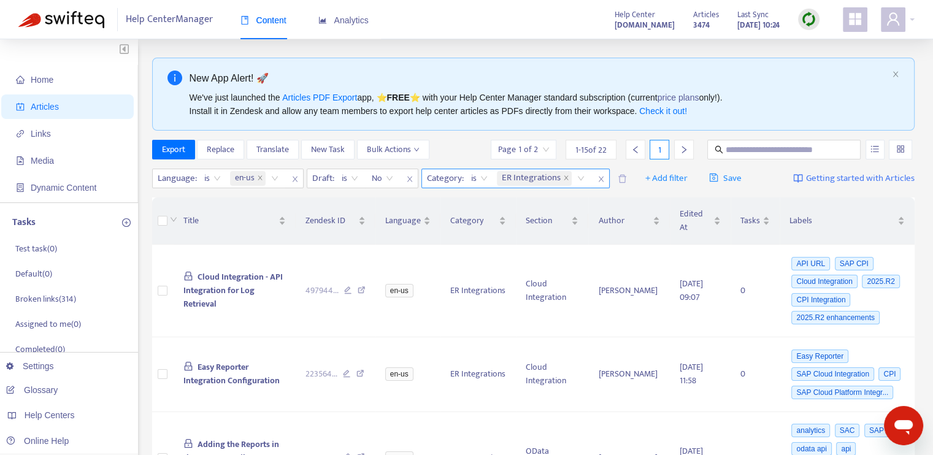
click at [580, 180] on div "ER Integrations" at bounding box center [543, 178] width 97 height 18
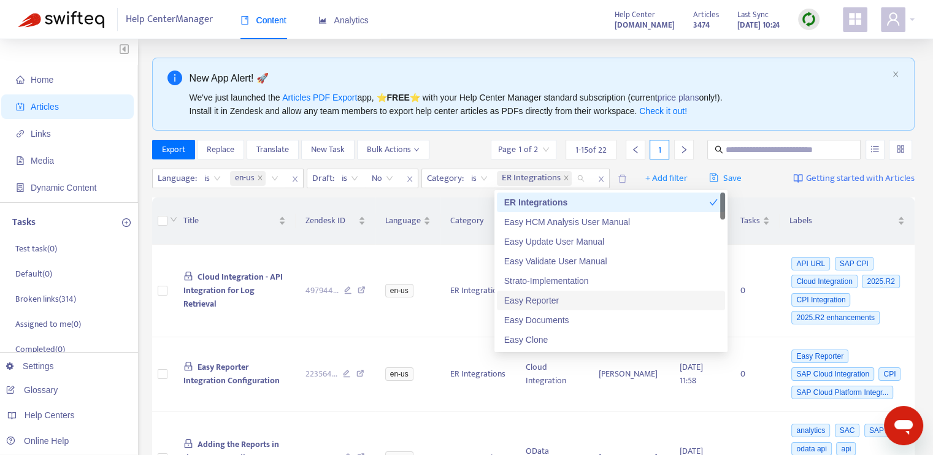
click at [552, 296] on div "Easy Reporter" at bounding box center [611, 300] width 214 height 13
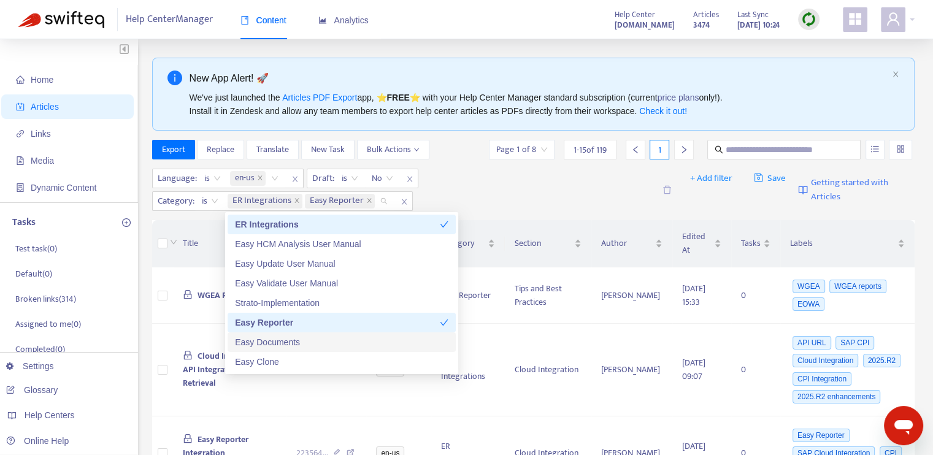
scroll to position [123, 0]
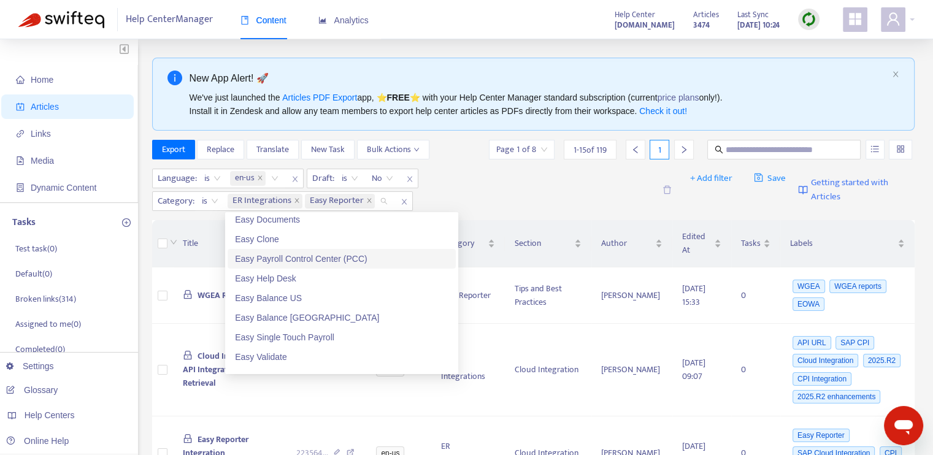
click at [294, 261] on div "Easy Payroll Control Center (PCC)" at bounding box center [342, 258] width 214 height 13
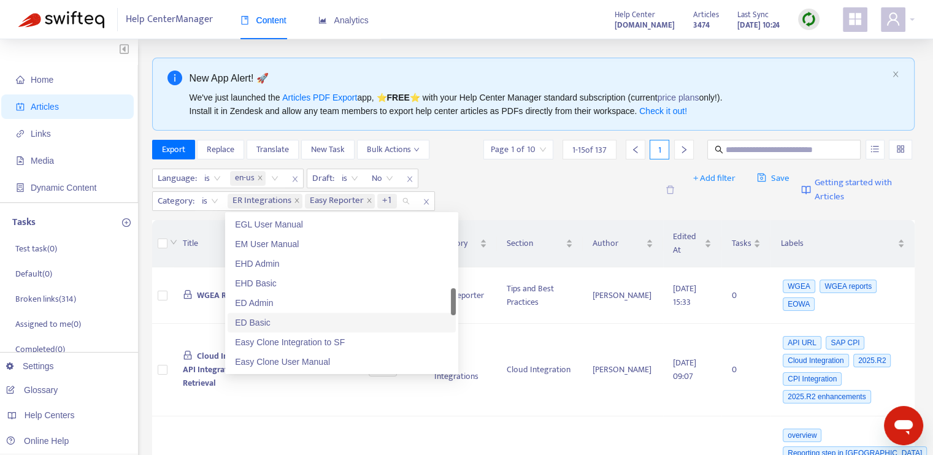
scroll to position [552, 0]
click at [292, 323] on div "ER SF Integration" at bounding box center [342, 320] width 214 height 13
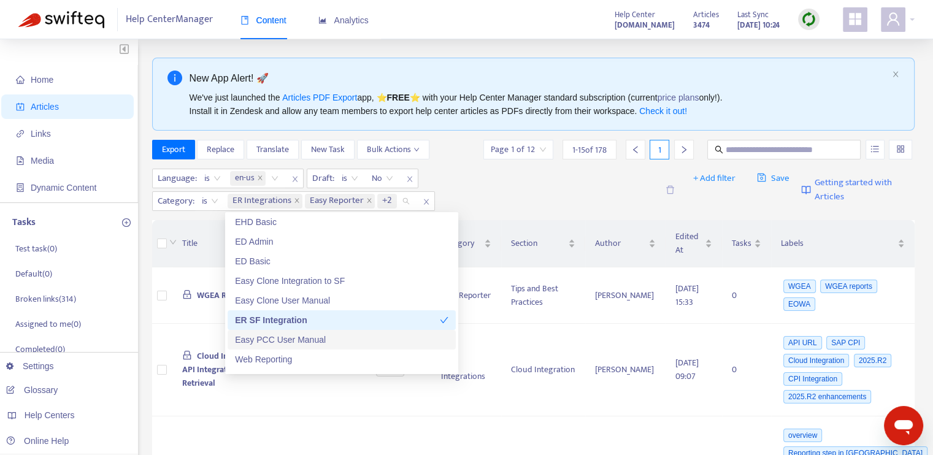
click at [324, 341] on div "Easy PCC User Manual" at bounding box center [342, 339] width 214 height 13
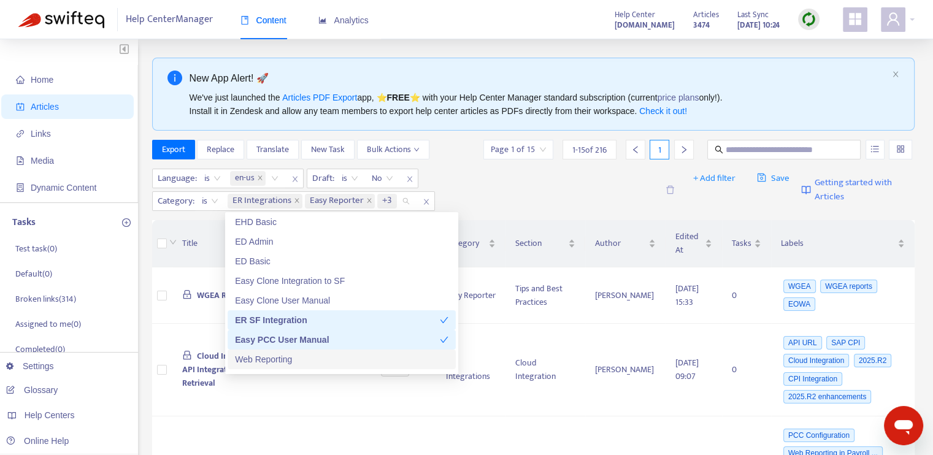
click at [329, 361] on div "Web Reporting" at bounding box center [342, 359] width 214 height 13
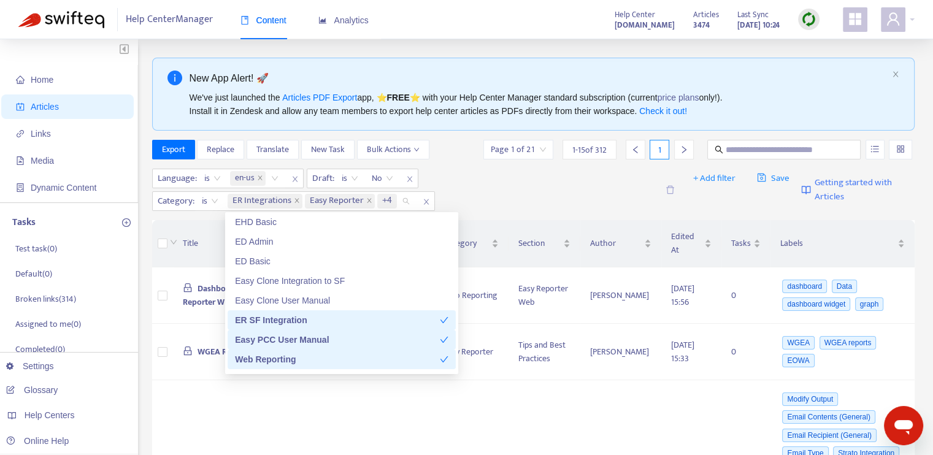
scroll to position [614, 0]
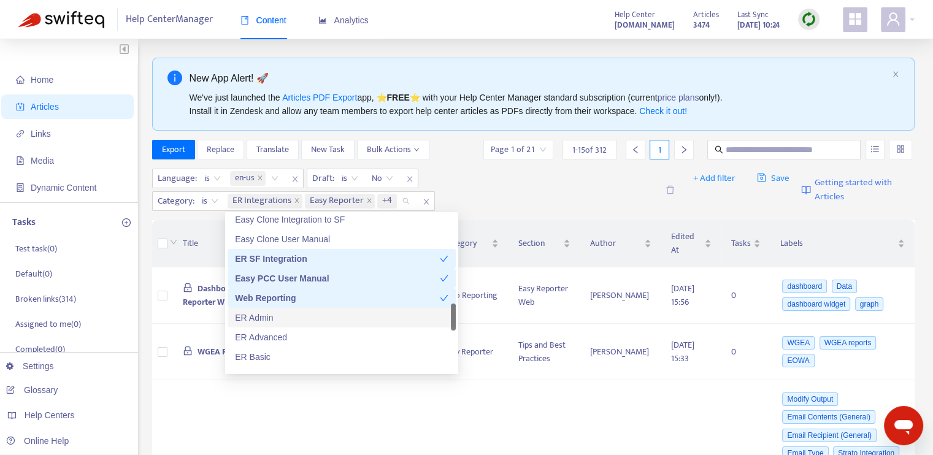
click at [302, 317] on div "ER Admin" at bounding box center [342, 317] width 214 height 13
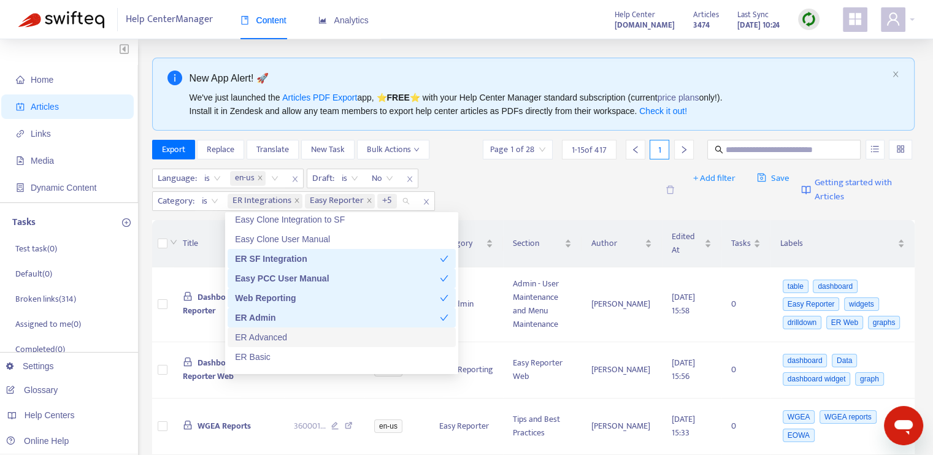
click at [302, 336] on div "ER Advanced" at bounding box center [342, 337] width 214 height 13
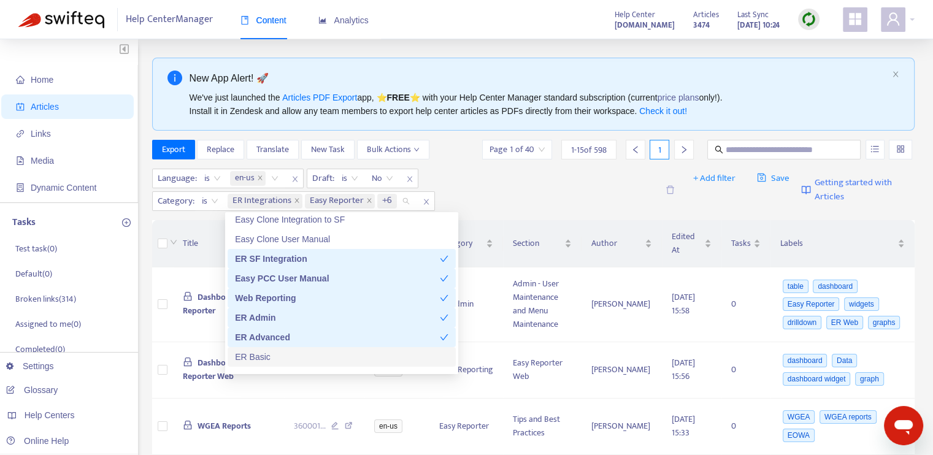
click at [302, 360] on div "ER Basic" at bounding box center [342, 356] width 214 height 13
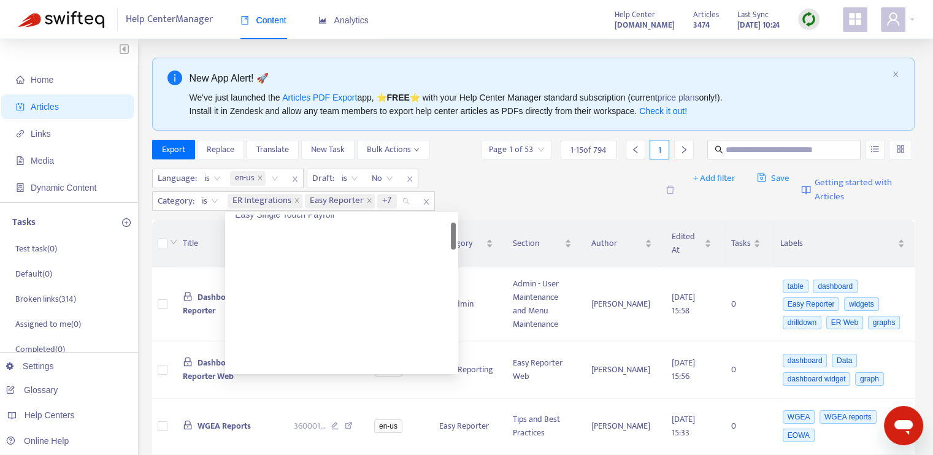
scroll to position [0, 0]
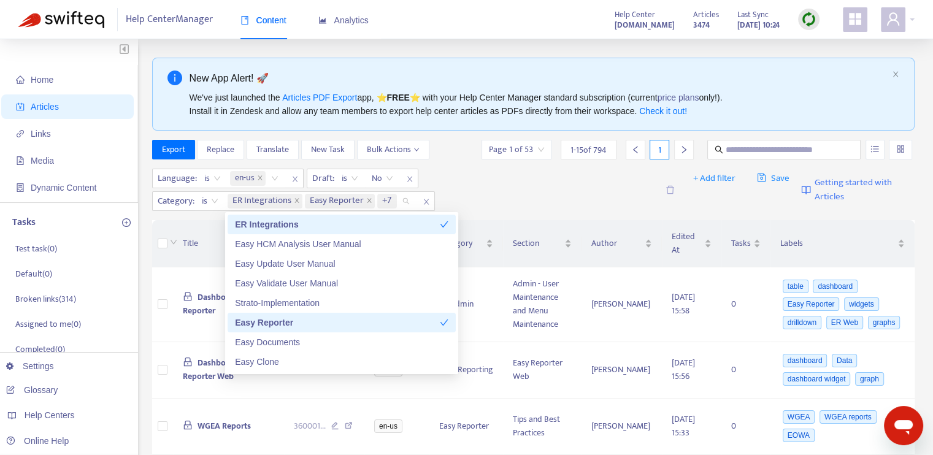
click at [490, 183] on div "Language : is en-us Draft : is No Category : is ER Integrations Easy Reporter +7" at bounding box center [405, 190] width 506 height 42
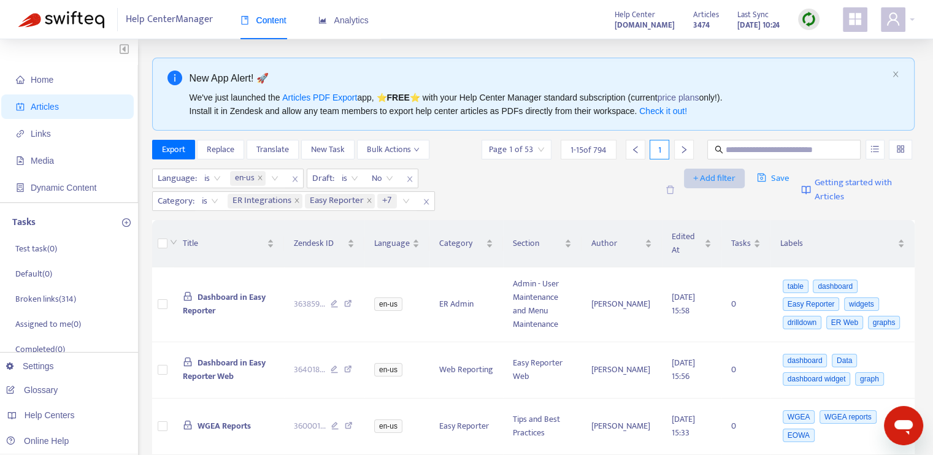
click at [699, 179] on span "+ Add filter" at bounding box center [714, 178] width 42 height 15
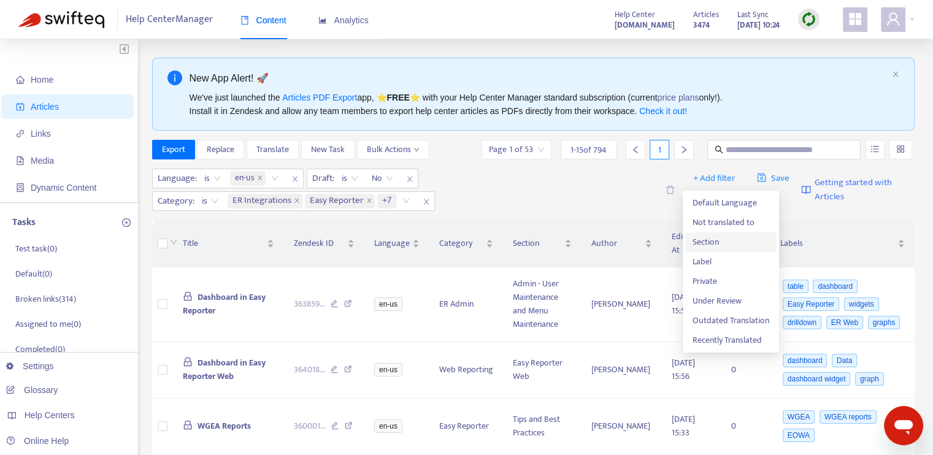
click at [712, 242] on span "Section" at bounding box center [731, 242] width 77 height 13
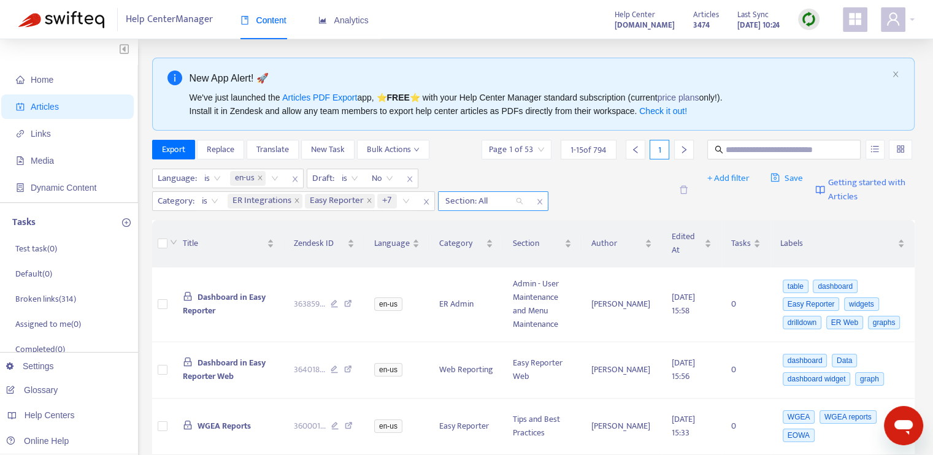
click at [498, 202] on div at bounding box center [478, 201] width 74 height 15
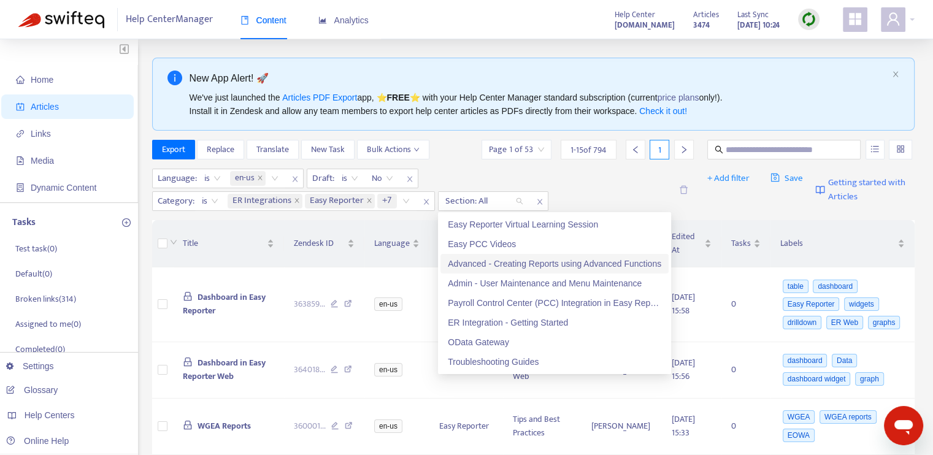
click at [506, 262] on div "Advanced - Creating Reports using Advanced Functions" at bounding box center [555, 263] width 214 height 13
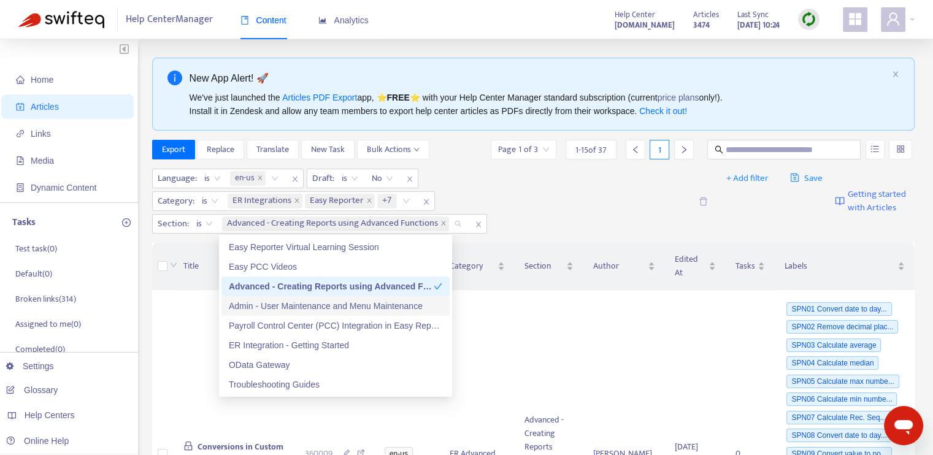
click at [328, 309] on div "Admin - User Maintenance and Menu Maintenance" at bounding box center [336, 305] width 214 height 13
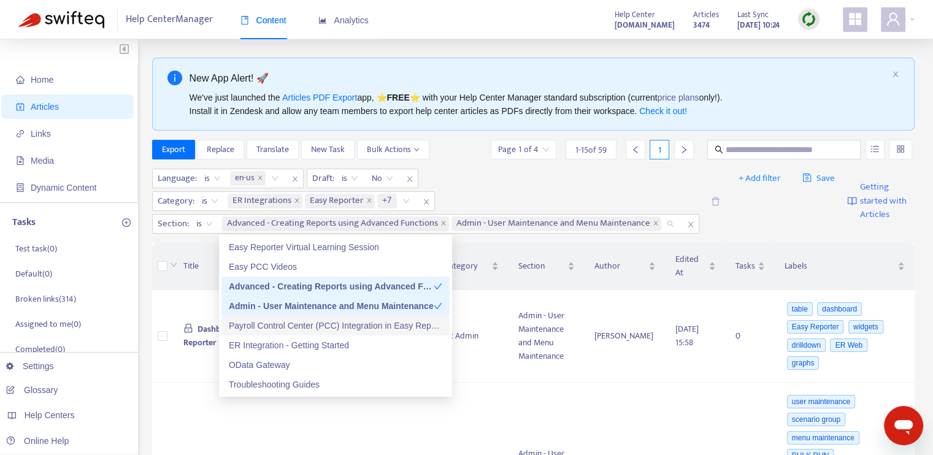
click at [326, 321] on div "Payroll Control Center (PCC) Integration in Easy Reporter" at bounding box center [336, 325] width 214 height 13
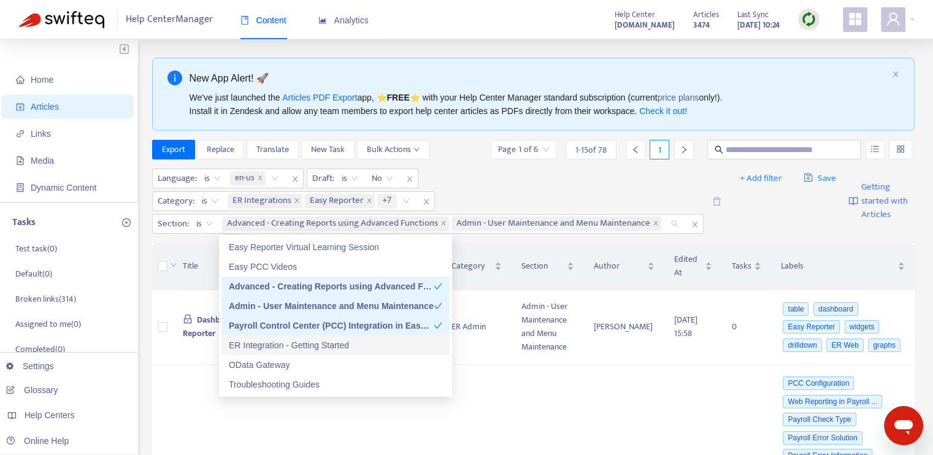
click at [326, 343] on div "ER Integration - Getting Started" at bounding box center [336, 345] width 214 height 13
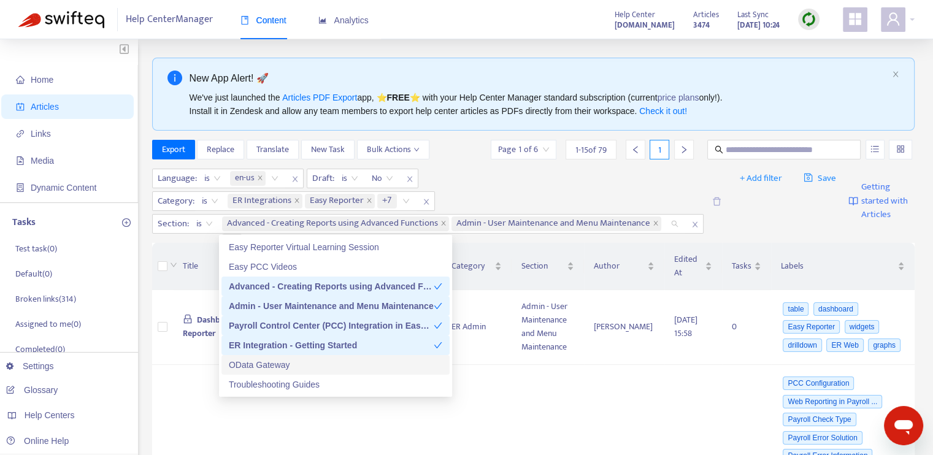
click at [322, 369] on div "OData Gateway" at bounding box center [336, 364] width 214 height 13
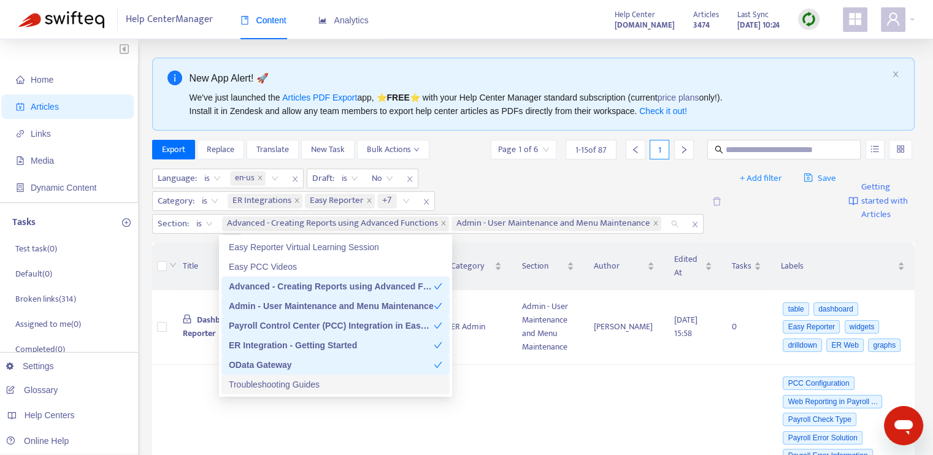
click at [329, 387] on div "Troubleshooting Guides" at bounding box center [336, 384] width 214 height 13
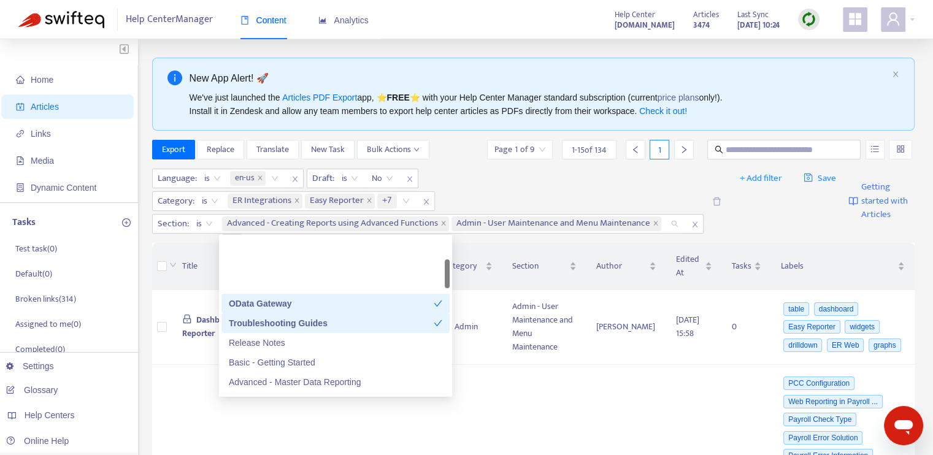
scroll to position [123, 0]
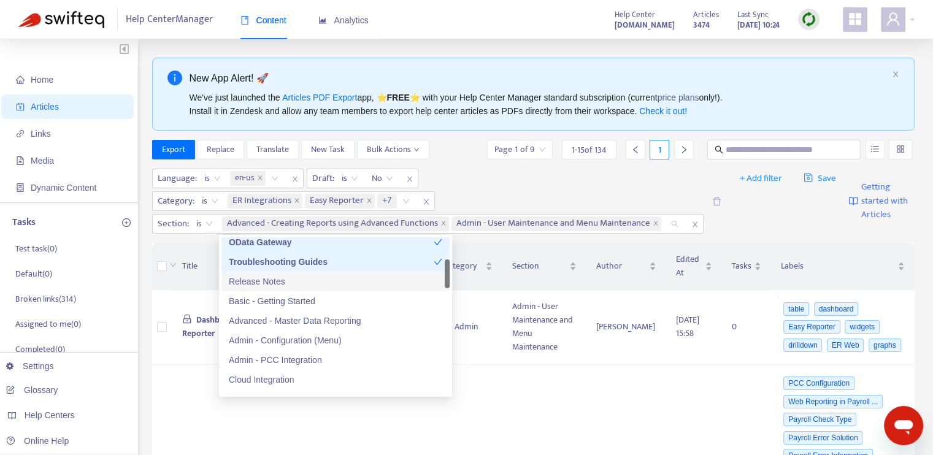
click at [295, 283] on div "Release Notes" at bounding box center [336, 281] width 214 height 13
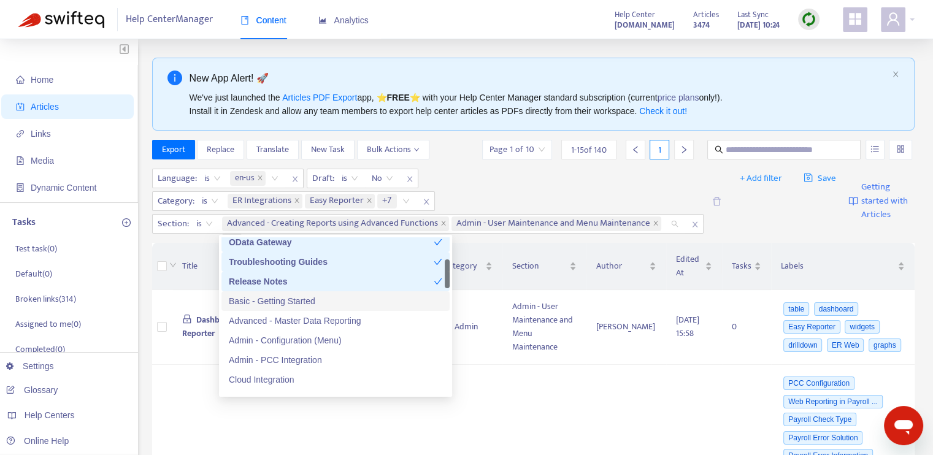
click at [298, 296] on div "Basic - Getting Started" at bounding box center [336, 301] width 214 height 13
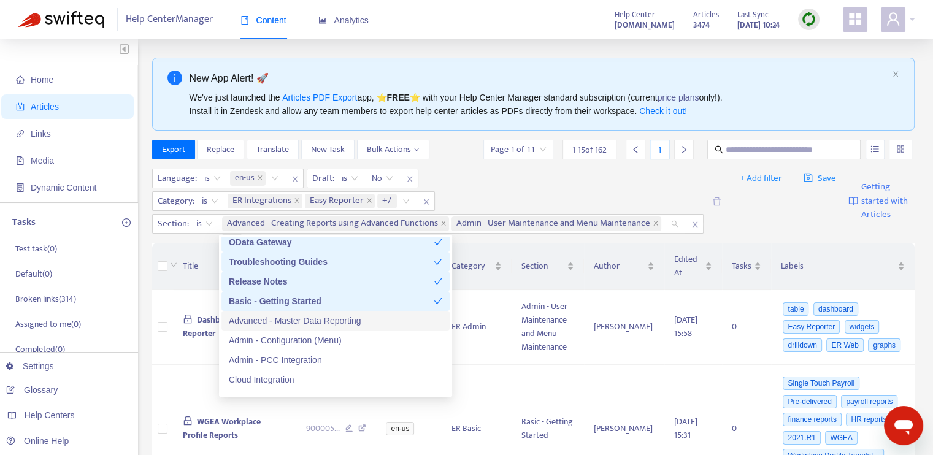
click at [301, 314] on div "Advanced - Master Data Reporting" at bounding box center [336, 320] width 214 height 13
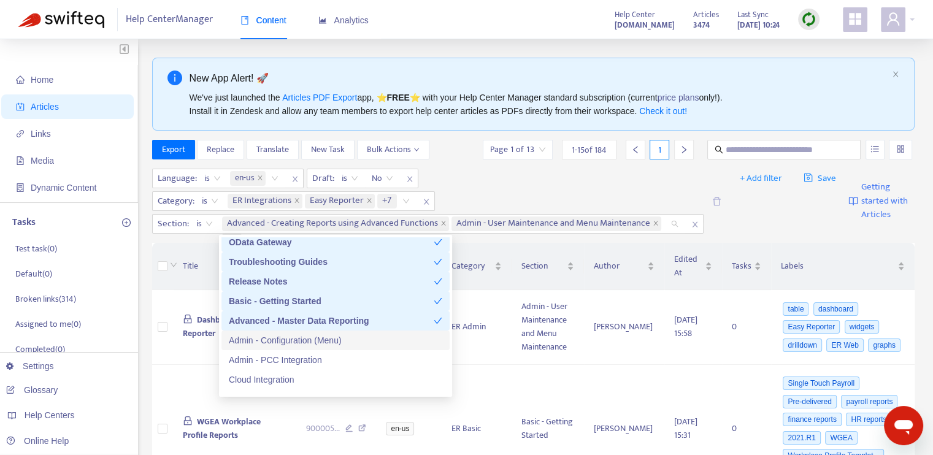
click at [302, 343] on div "Admin - Configuration (Menu)" at bounding box center [336, 340] width 214 height 13
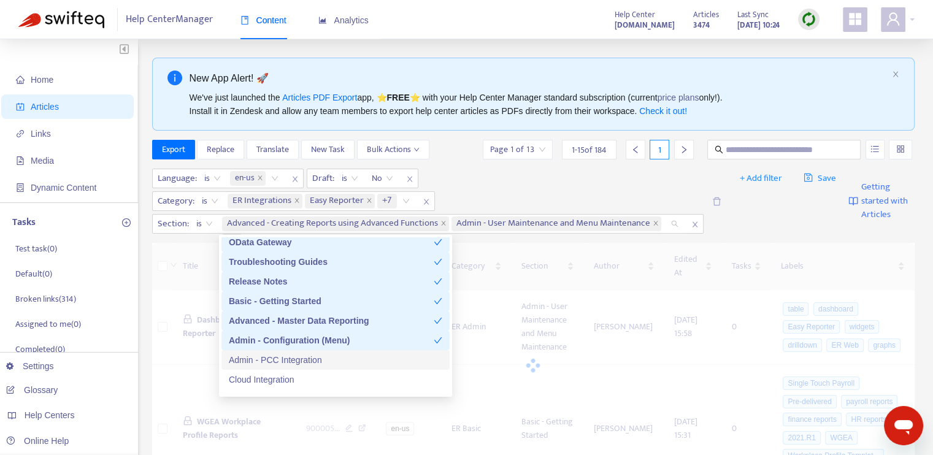
click at [305, 362] on div "Admin - PCC Integration" at bounding box center [336, 359] width 214 height 13
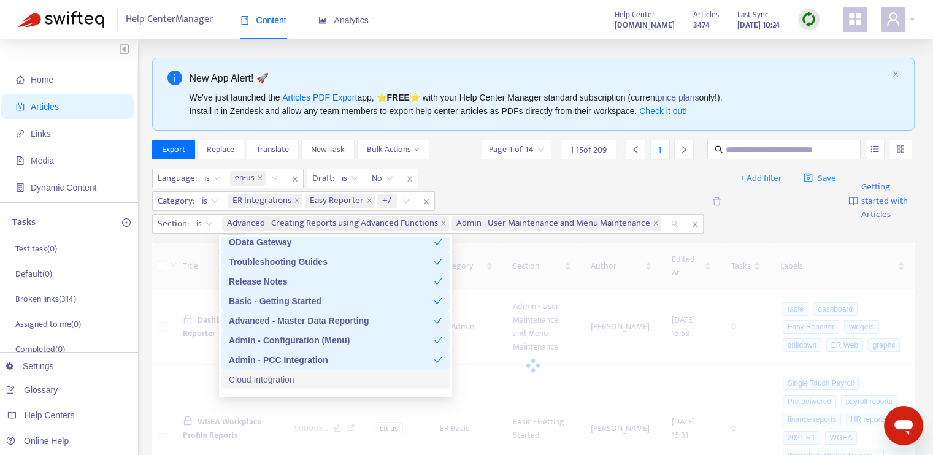
click at [309, 380] on div "Cloud Integration" at bounding box center [336, 379] width 214 height 13
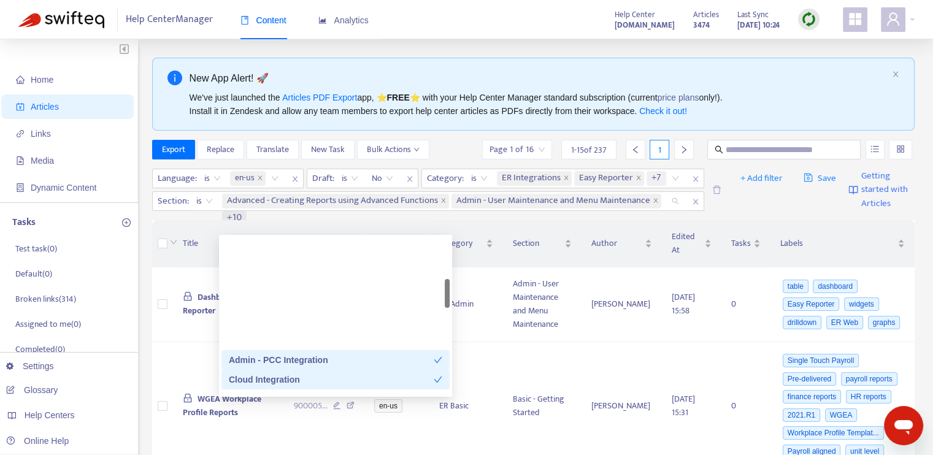
scroll to position [245, 0]
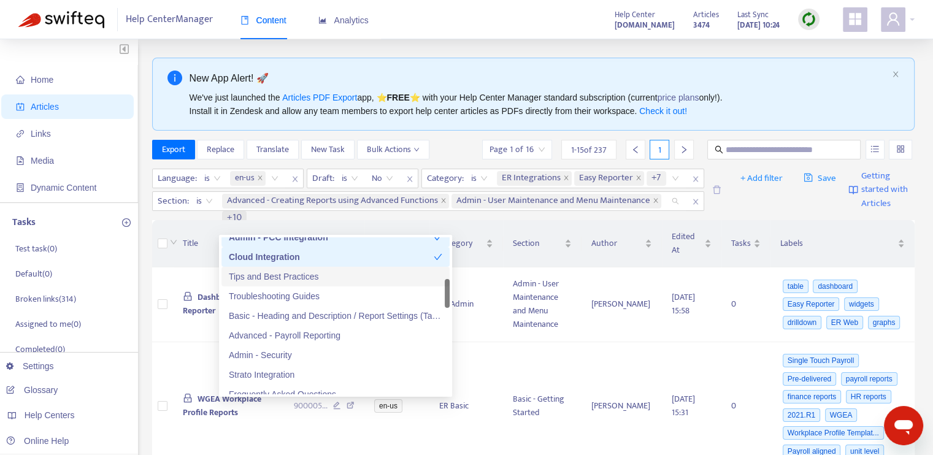
click at [301, 280] on div "Tips and Best Practices" at bounding box center [336, 276] width 214 height 13
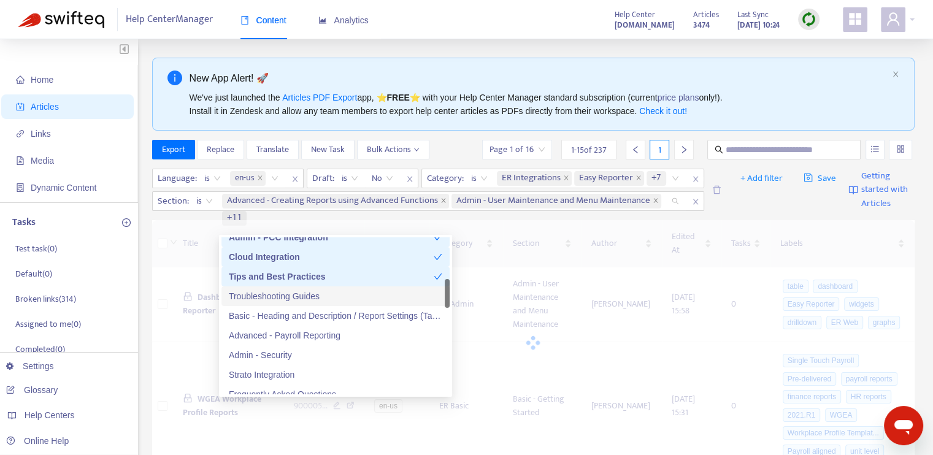
click at [302, 291] on div "Troubleshooting Guides" at bounding box center [336, 296] width 214 height 13
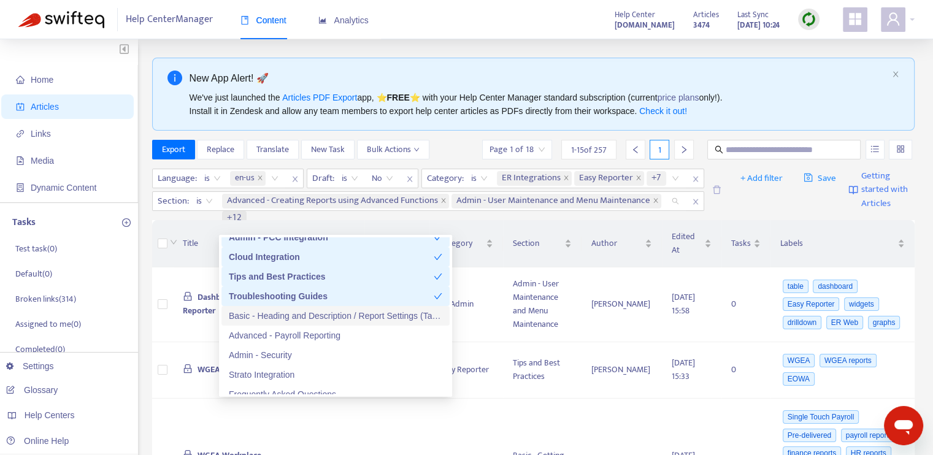
click at [312, 313] on div "Basic - Heading and Description / Report Settings (Tab 1)" at bounding box center [336, 315] width 214 height 13
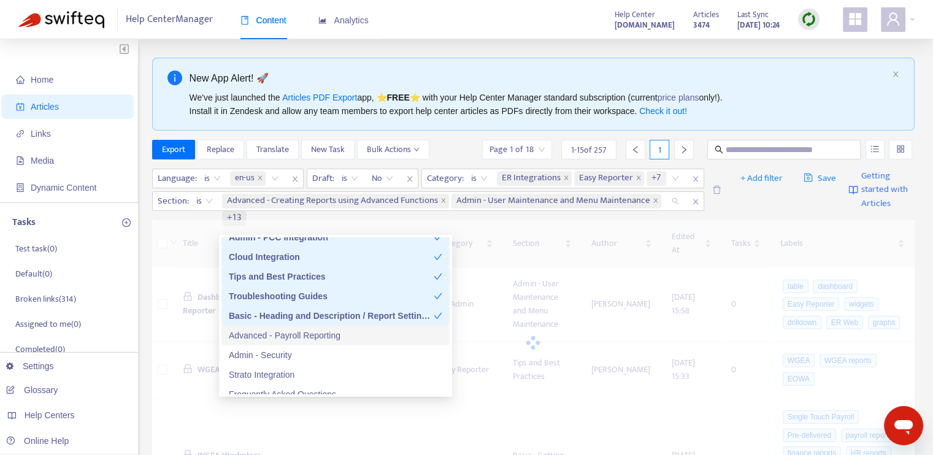
click at [308, 333] on div "Advanced - Payroll Reporting" at bounding box center [336, 335] width 214 height 13
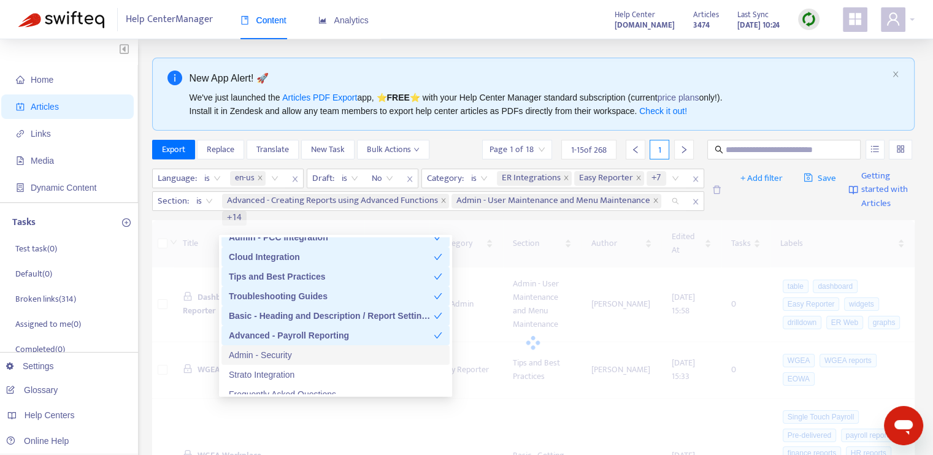
click at [295, 356] on div "Admin - Security" at bounding box center [336, 355] width 214 height 13
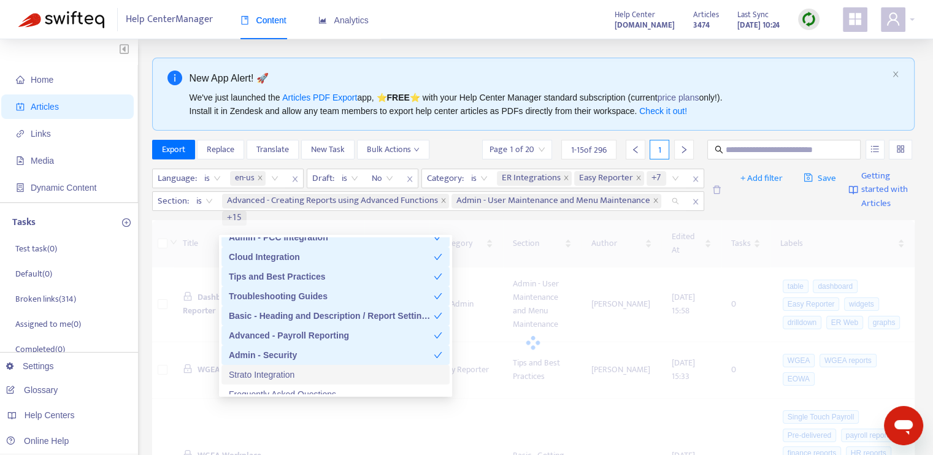
click at [300, 376] on div "Strato Integration" at bounding box center [336, 374] width 214 height 13
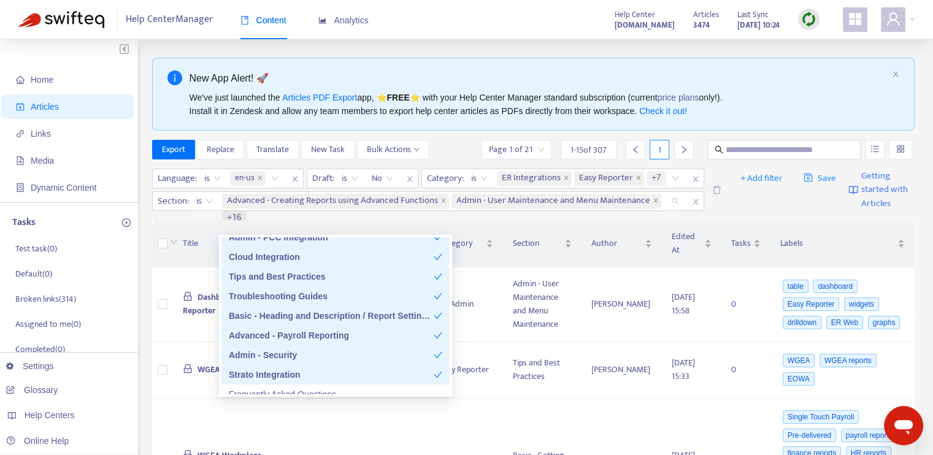
scroll to position [368, 0]
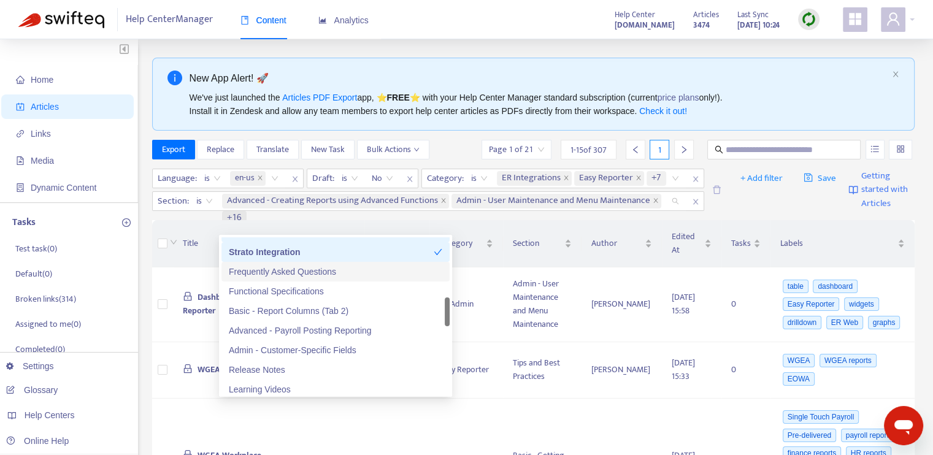
click at [309, 271] on div "Frequently Asked Questions" at bounding box center [336, 271] width 214 height 13
click at [314, 312] on div "Basic - Report Columns (Tab 2)" at bounding box center [336, 310] width 214 height 13
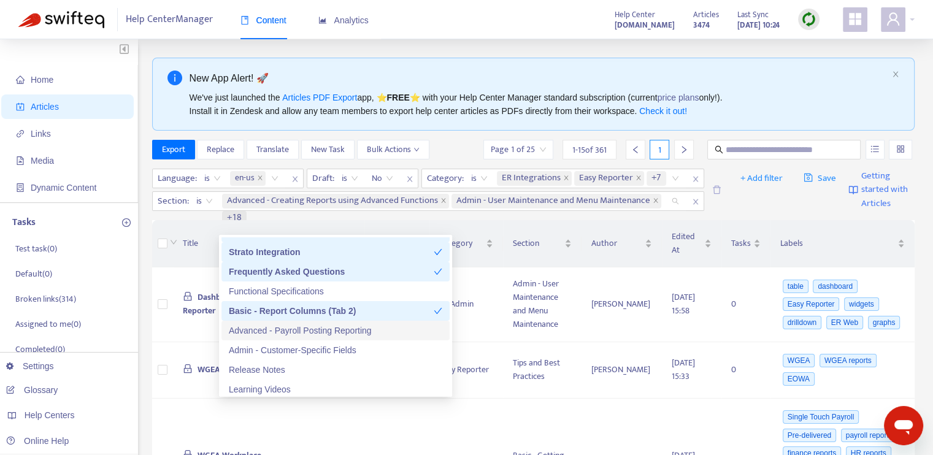
click at [316, 330] on div "Advanced - Payroll Posting Reporting" at bounding box center [336, 330] width 214 height 13
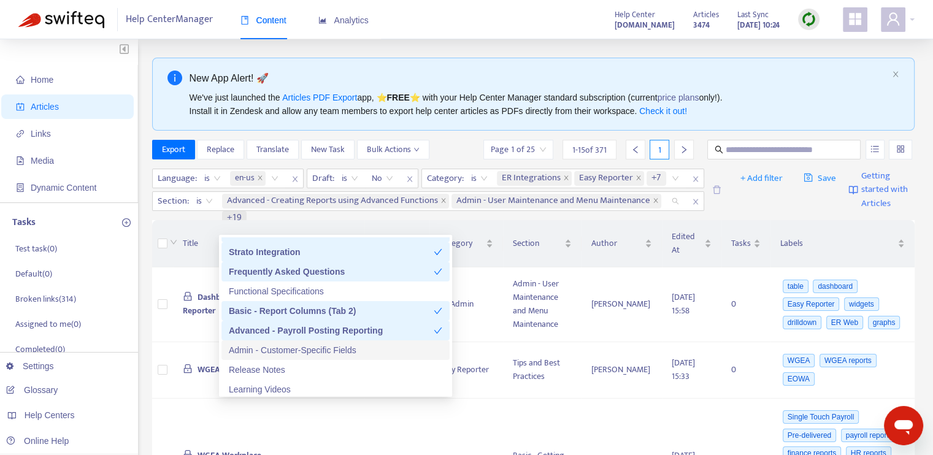
click at [320, 350] on div "Admin - Customer-Specific Fields" at bounding box center [336, 350] width 214 height 13
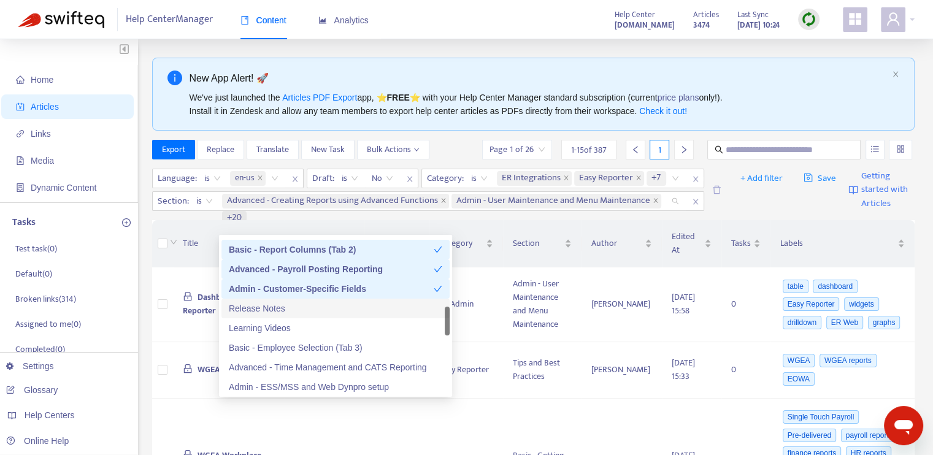
click at [294, 309] on div "Release Notes" at bounding box center [336, 308] width 214 height 13
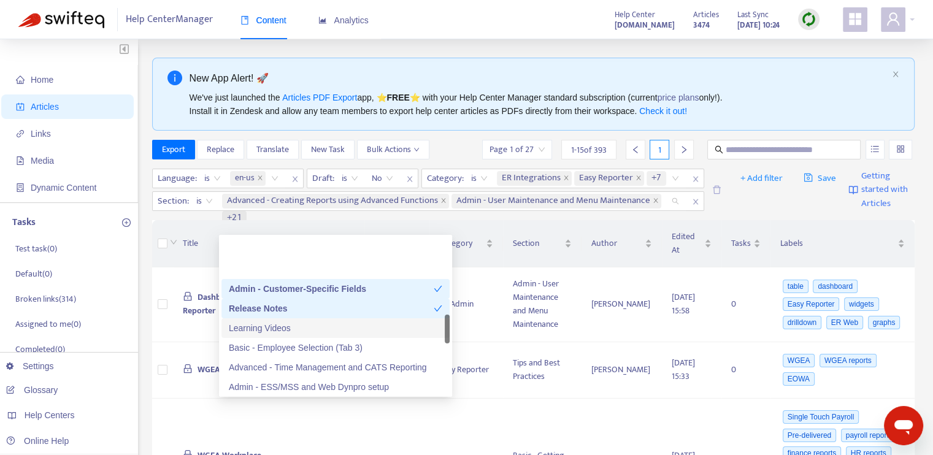
scroll to position [491, 0]
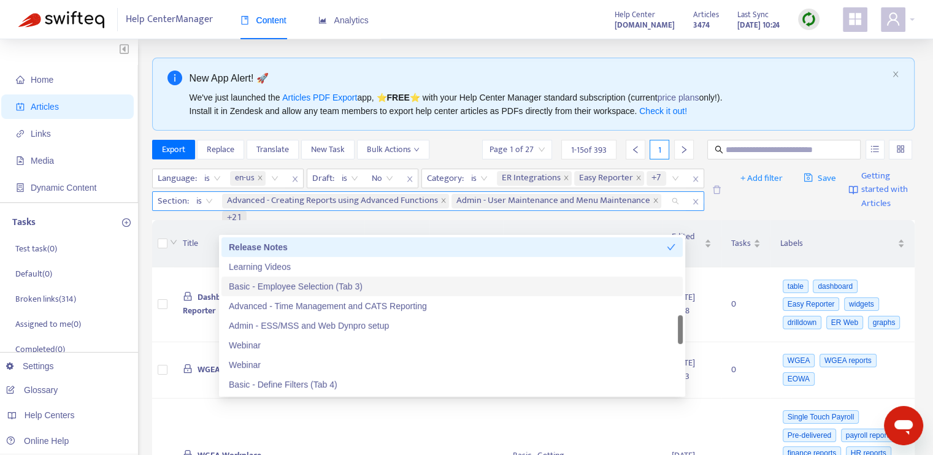
click at [663, 223] on div "Advanced - Creating Reports using Advanced Functions Admin - User Maintenance a…" at bounding box center [446, 210] width 449 height 34
click at [312, 287] on div "Basic - Employee Selection (Tab 3)" at bounding box center [452, 286] width 447 height 13
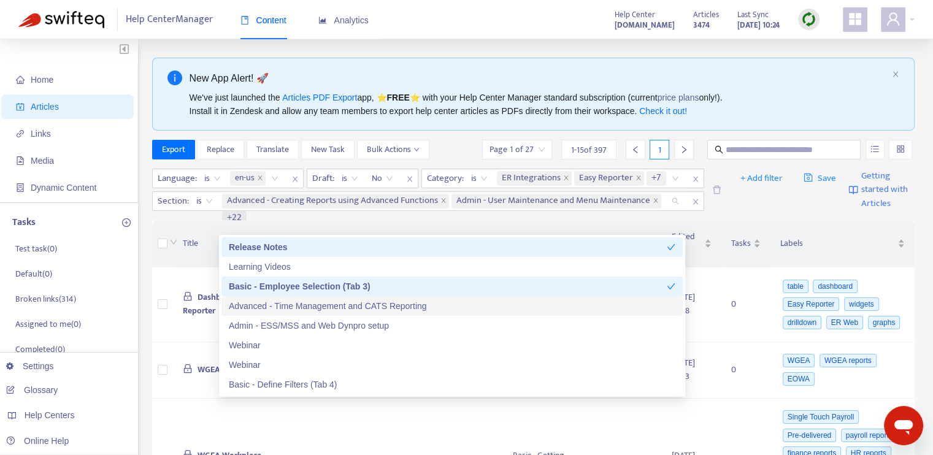
click at [317, 307] on div "Advanced - Time Management and CATS Reporting" at bounding box center [452, 305] width 447 height 13
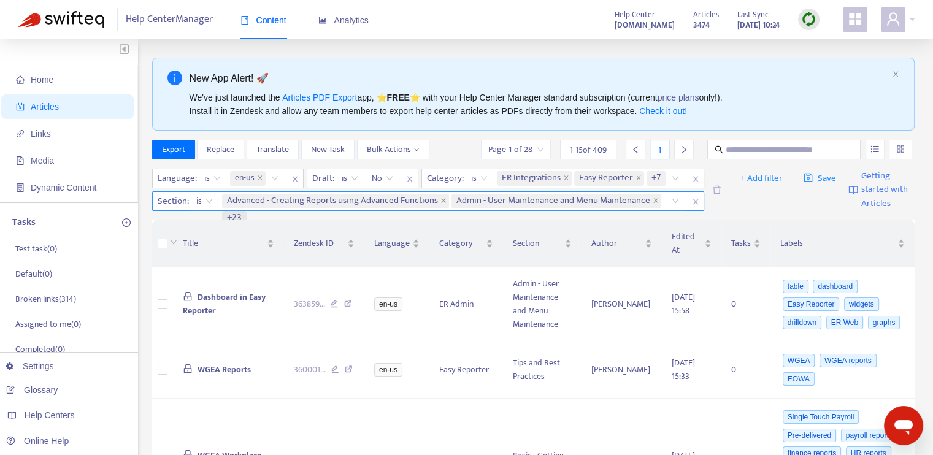
click at [623, 209] on span "Admin - User Maintenance and Menu Maintenance" at bounding box center [553, 201] width 194 height 15
drag, startPoint x: 510, startPoint y: 222, endPoint x: 499, endPoint y: 221, distance: 11.7
click at [510, 209] on span "Admin - User Maintenance and Menu Maintenance" at bounding box center [553, 201] width 194 height 15
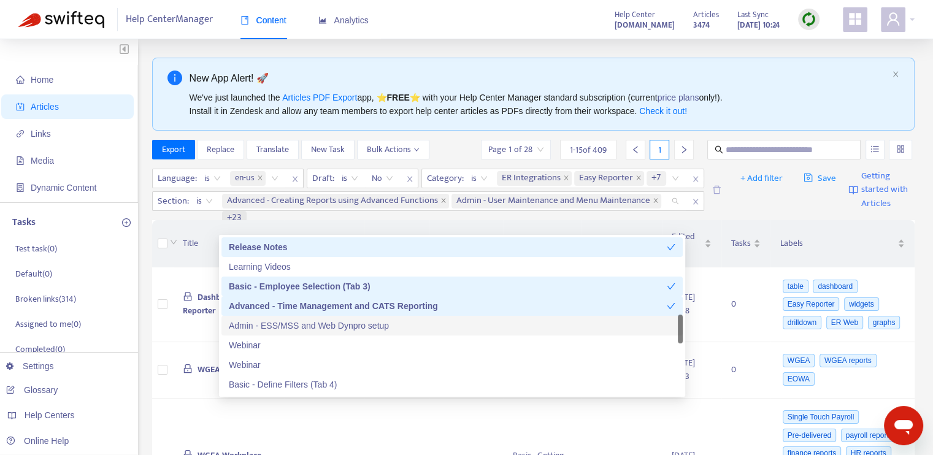
click at [366, 328] on div "Admin - ESS/MSS and Web Dynpro setup" at bounding box center [452, 325] width 447 height 13
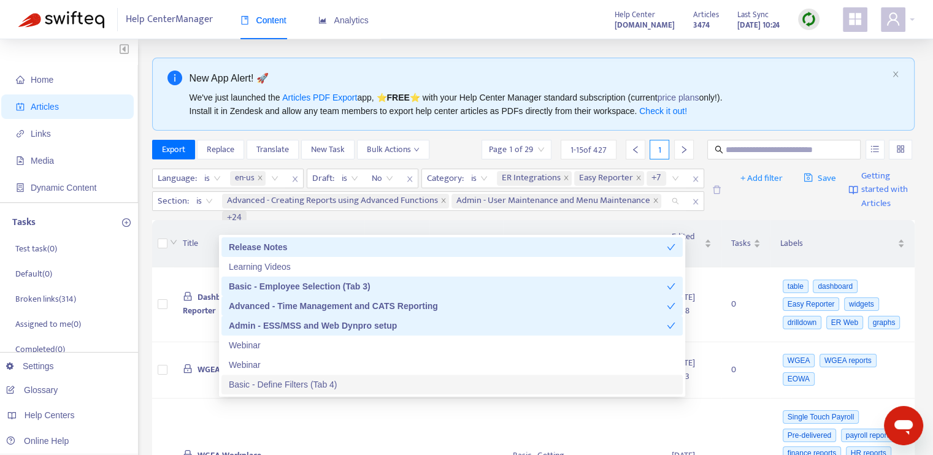
click at [366, 385] on div "Basic - Define Filters (Tab 4)" at bounding box center [452, 384] width 447 height 13
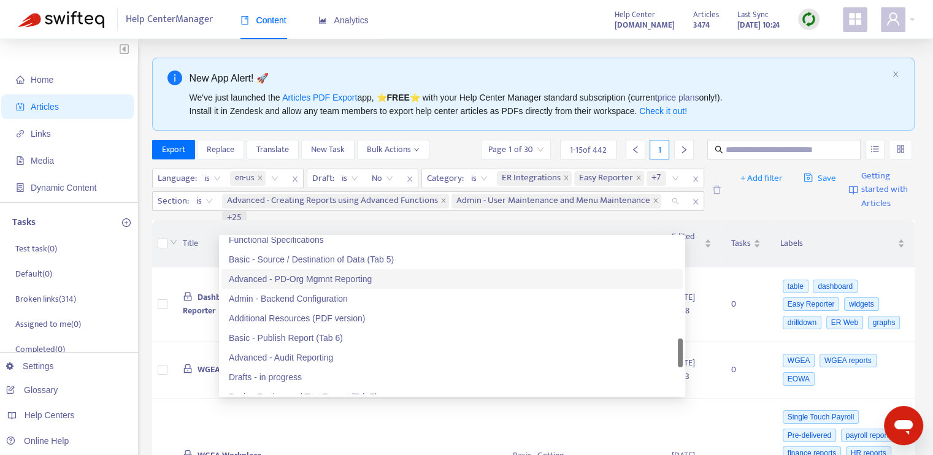
scroll to position [614, 0]
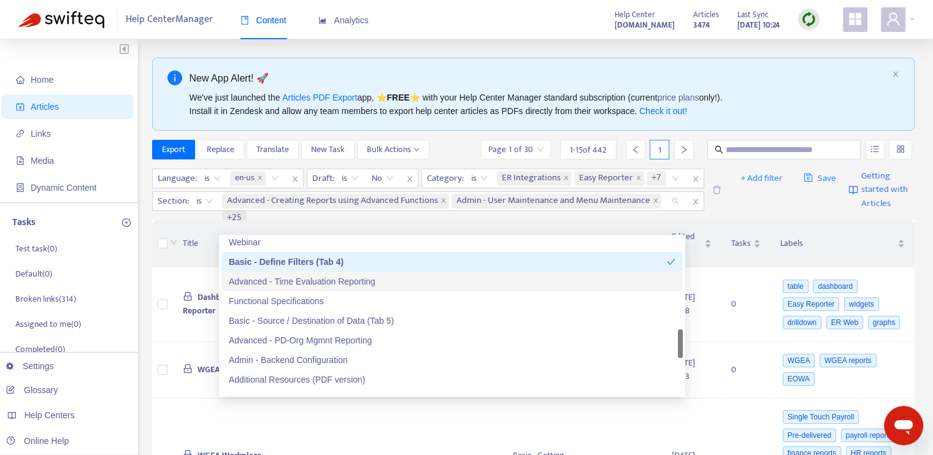
click at [329, 282] on div "Advanced - Time Evaluation Reporting" at bounding box center [452, 281] width 447 height 13
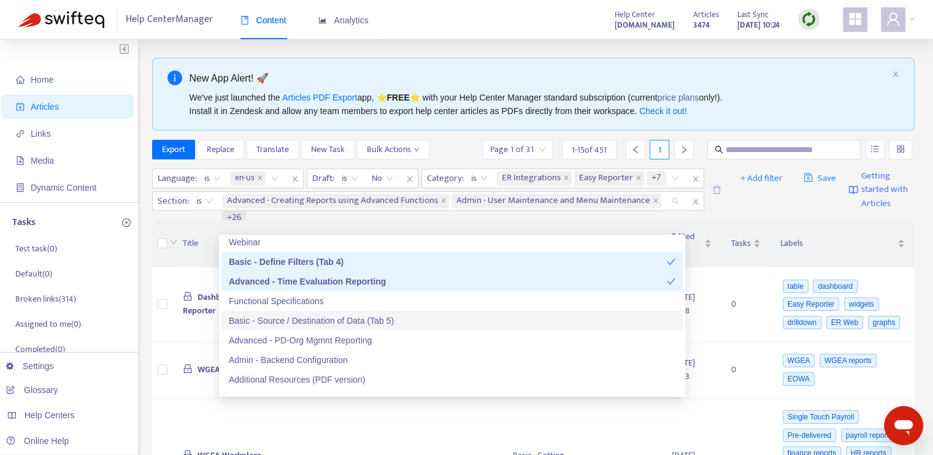
click at [329, 322] on div "Basic - Source / Destination of Data (Tab 5)" at bounding box center [452, 320] width 447 height 13
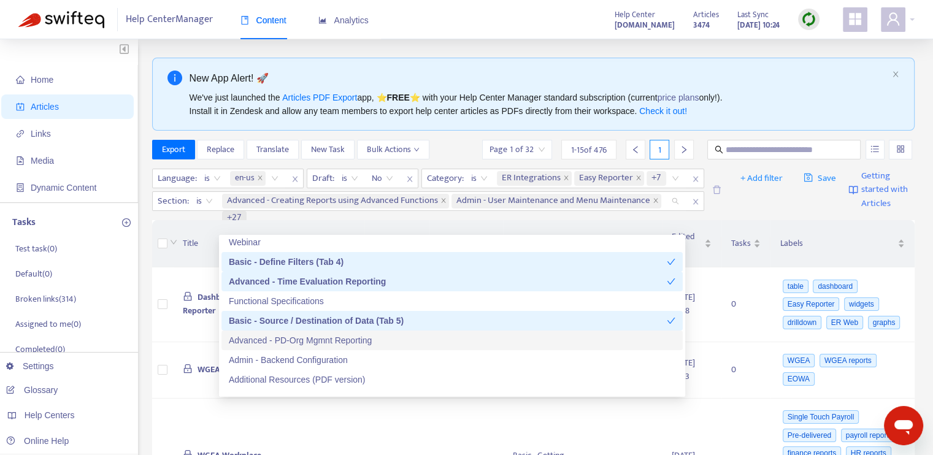
click at [331, 343] on div "Advanced - PD-Org Mgmnt Reporting" at bounding box center [452, 340] width 447 height 13
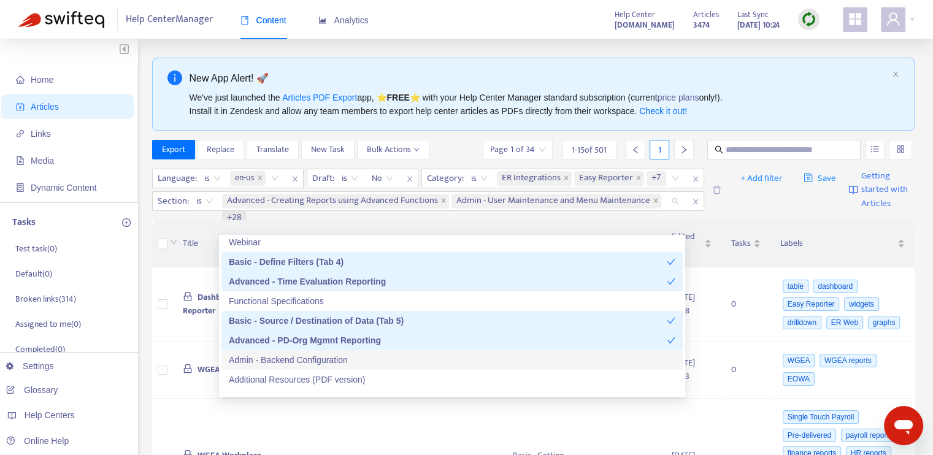
click at [334, 365] on div "Admin - Backend Configuration" at bounding box center [452, 359] width 447 height 13
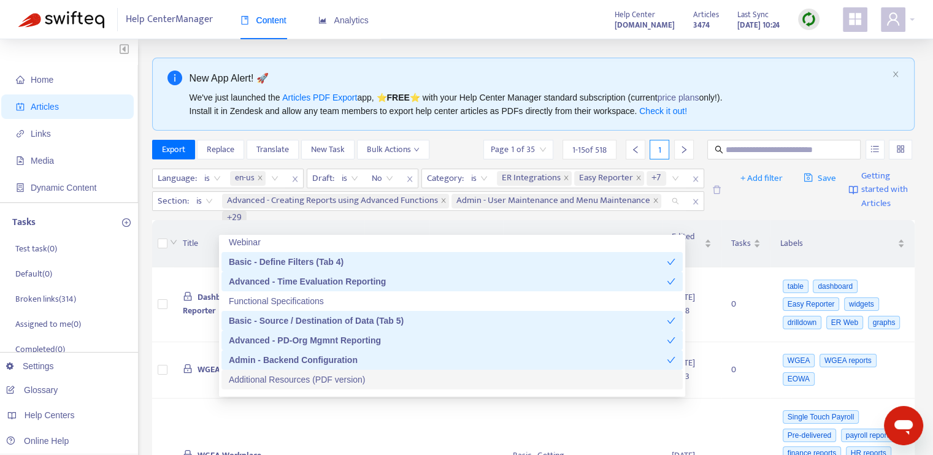
click at [337, 379] on div "Additional Resources (PDF version)" at bounding box center [452, 379] width 447 height 13
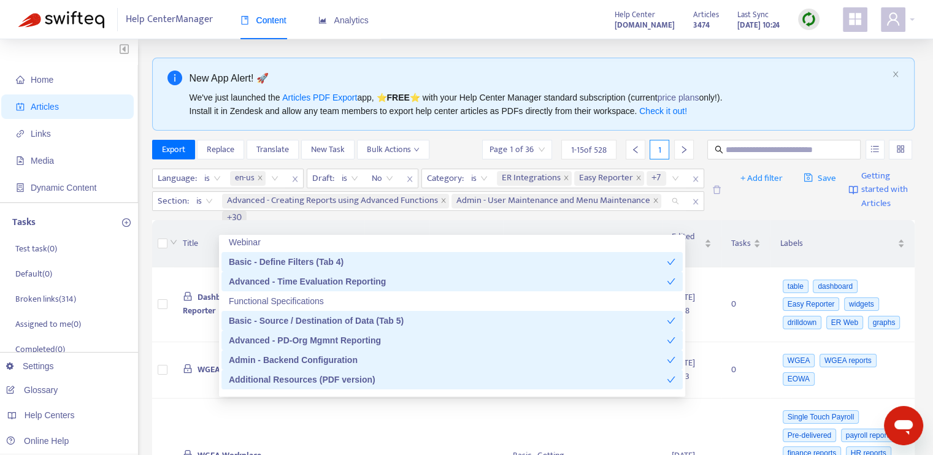
click at [356, 381] on div "Additional Resources (PDF version)" at bounding box center [448, 379] width 438 height 13
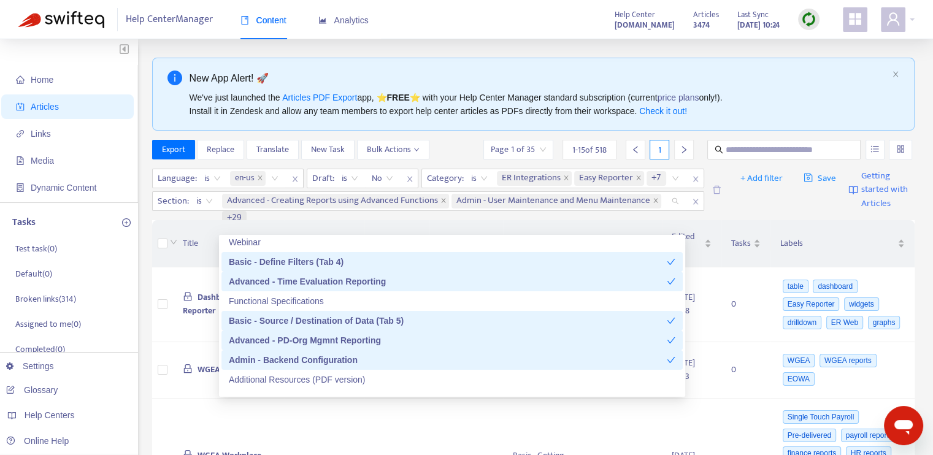
scroll to position [675, 0]
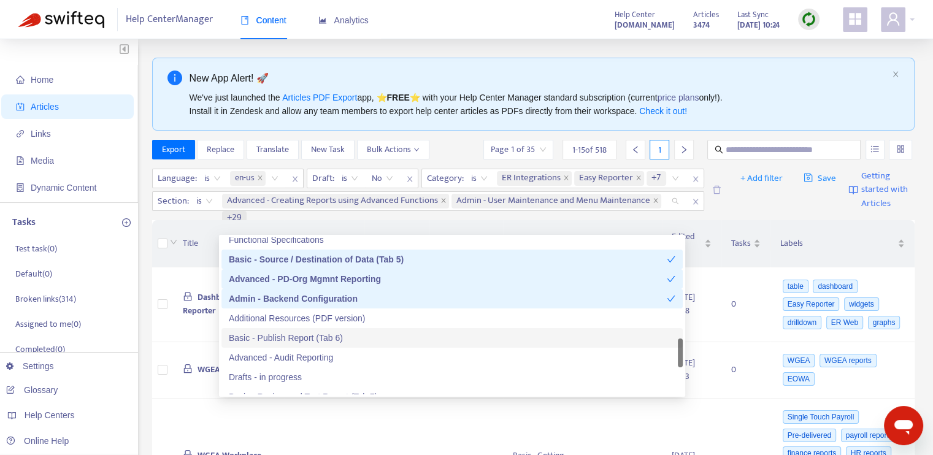
click at [336, 336] on div "Basic - Publish Report (Tab 6)" at bounding box center [452, 337] width 447 height 13
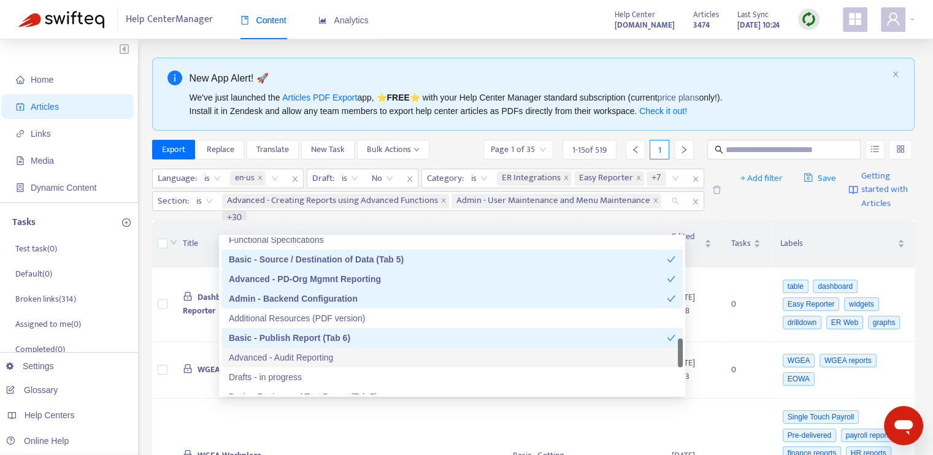
click at [337, 355] on div "Advanced - Audit Reporting" at bounding box center [452, 357] width 447 height 13
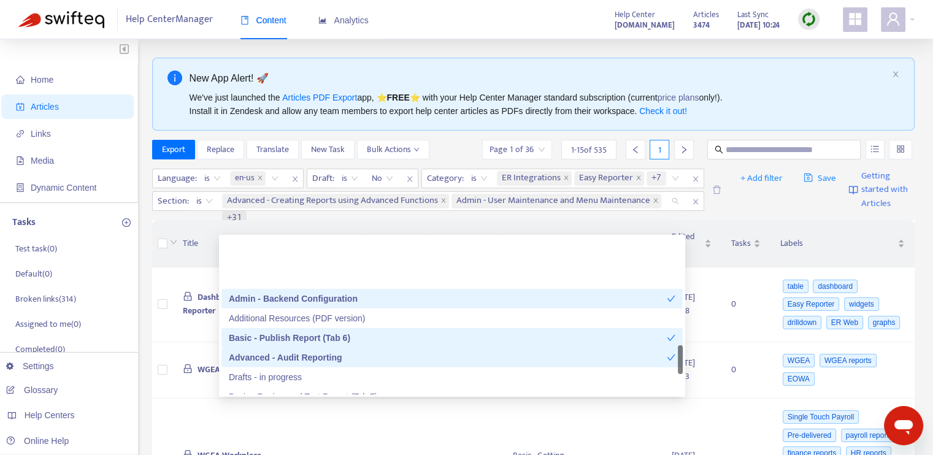
scroll to position [736, 0]
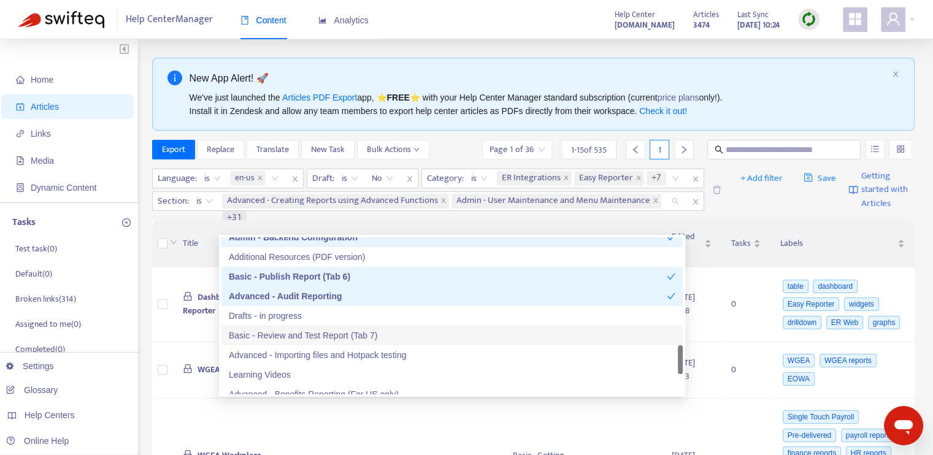
click at [353, 337] on div "Basic - Review and Test Report (Tab 7)" at bounding box center [452, 335] width 447 height 13
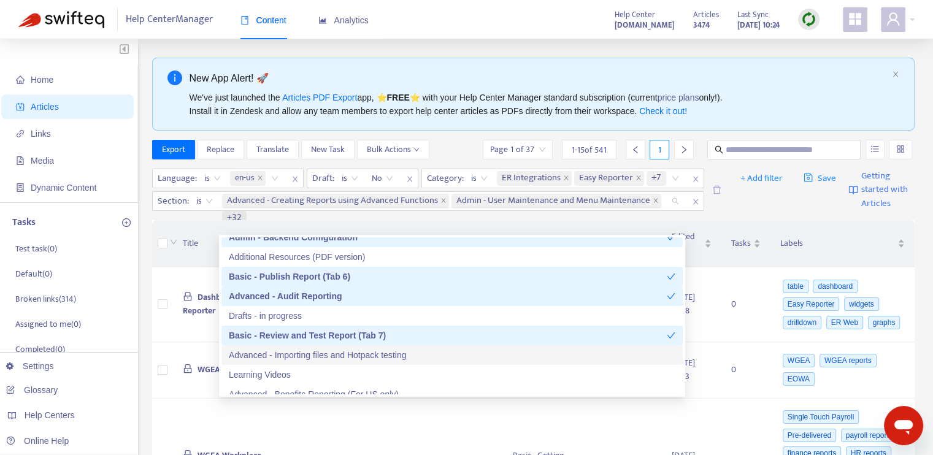
click at [356, 355] on div "Advanced - Importing files and Hotpack testing" at bounding box center [452, 355] width 447 height 13
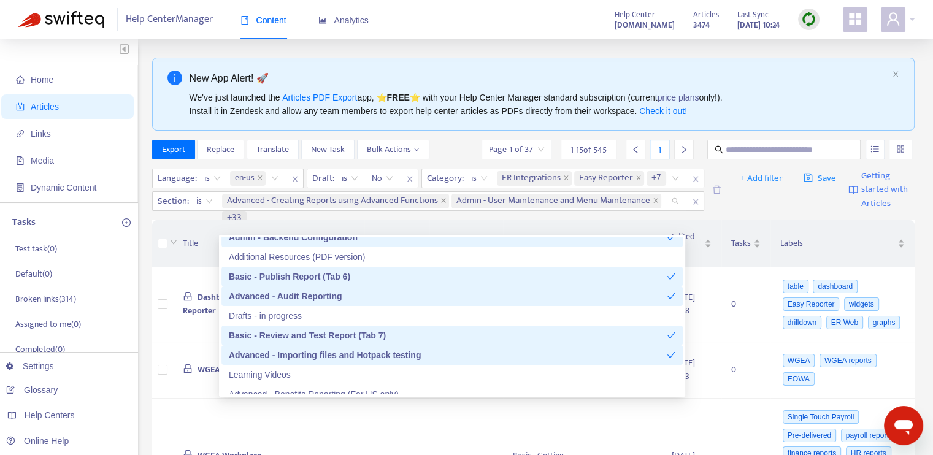
scroll to position [798, 0]
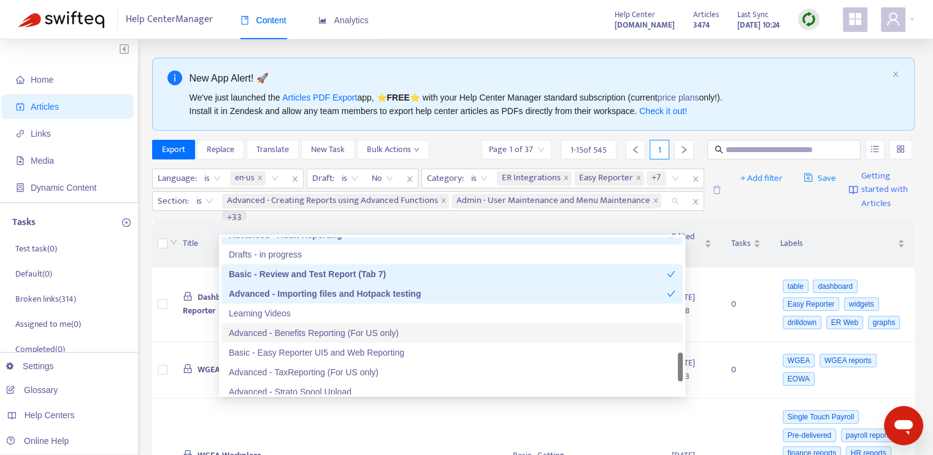
click at [344, 336] on div "Advanced - Benefits Reporting (For US only)" at bounding box center [452, 332] width 447 height 13
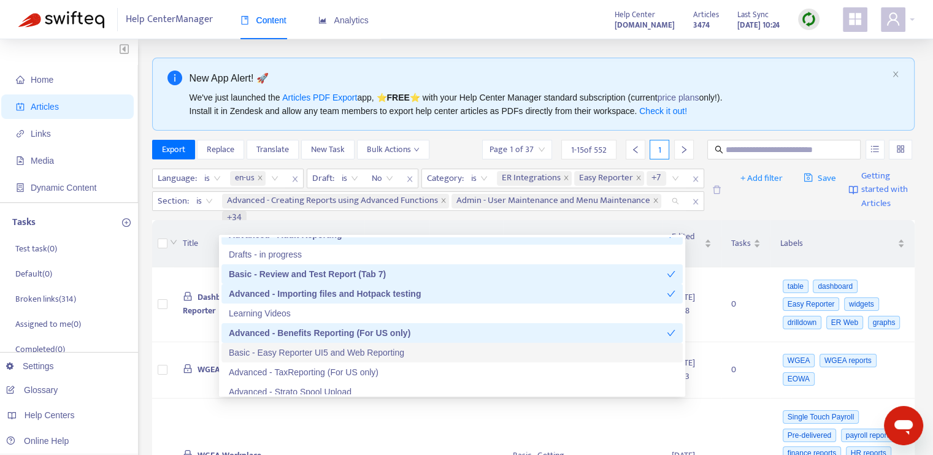
click at [344, 349] on div "Basic - Easy Reporter UI5 and Web Reporting" at bounding box center [452, 352] width 447 height 13
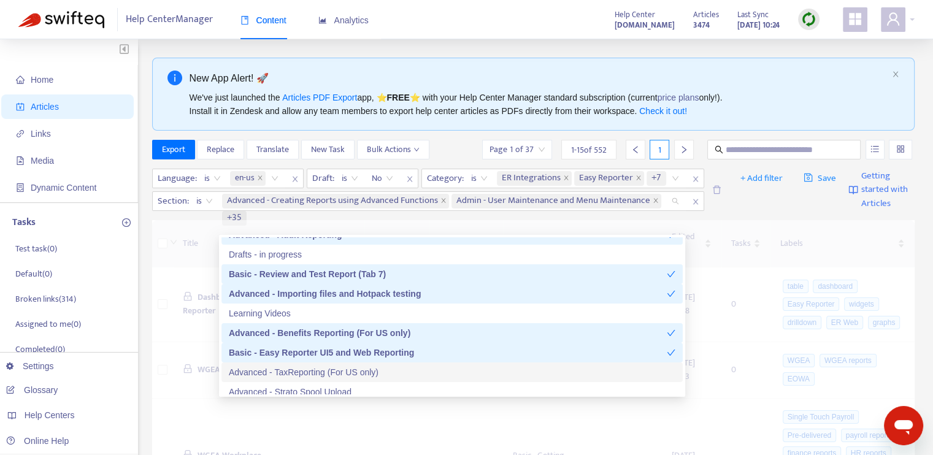
click at [344, 371] on div "Advanced - TaxReporting (For US only)" at bounding box center [452, 372] width 447 height 13
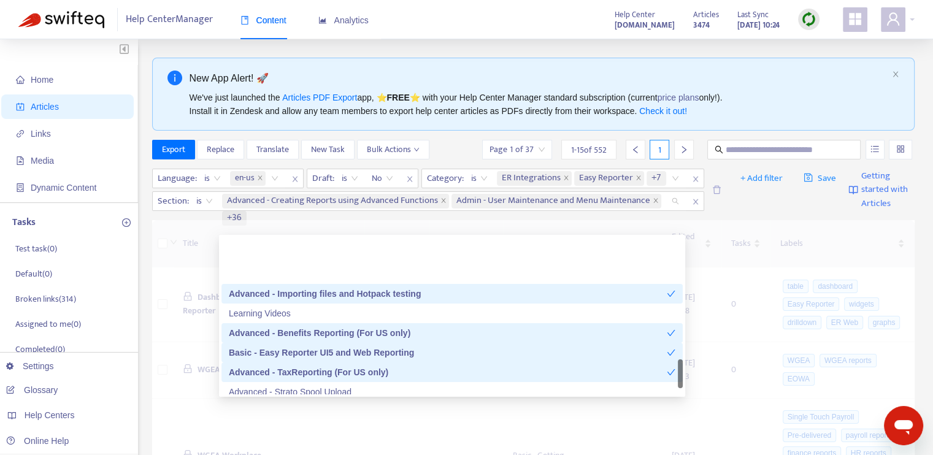
scroll to position [859, 0]
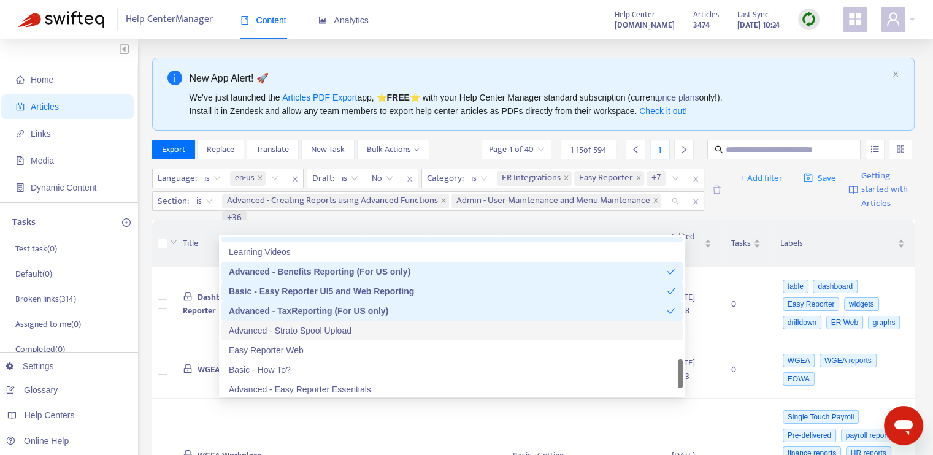
click at [347, 329] on div "Advanced - Strato Spool Upload" at bounding box center [452, 330] width 447 height 13
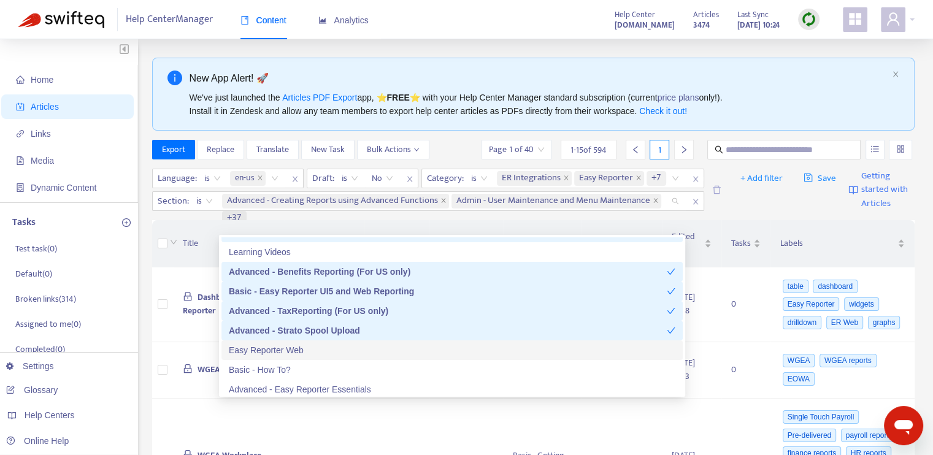
click at [337, 351] on div "Easy Reporter Web" at bounding box center [452, 350] width 447 height 13
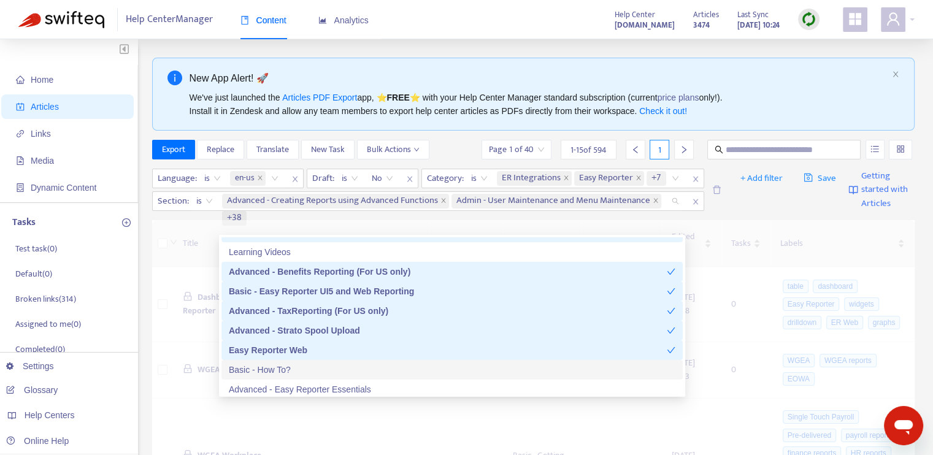
click at [336, 368] on div "Basic - How To?" at bounding box center [452, 369] width 447 height 13
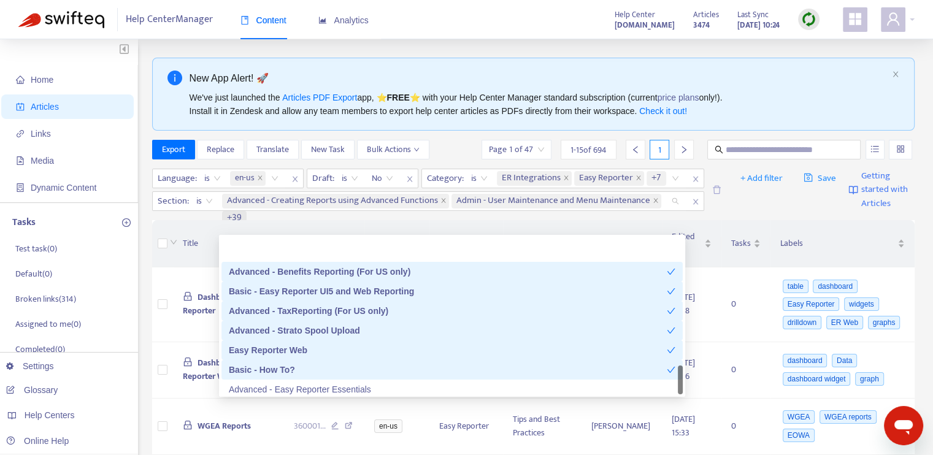
scroll to position [903, 0]
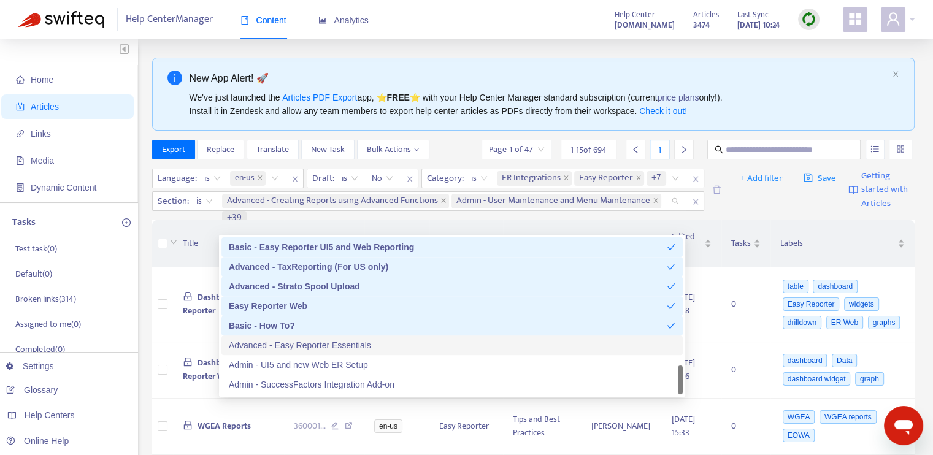
click at [342, 345] on div "Advanced - Easy Reporter Essentials" at bounding box center [452, 345] width 447 height 13
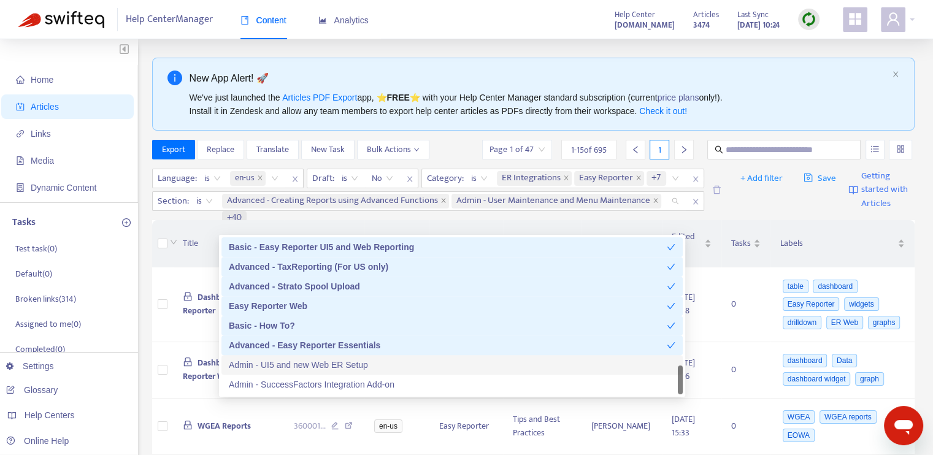
click at [346, 366] on div "Admin - UI5 and new Web ER Setup" at bounding box center [452, 364] width 447 height 13
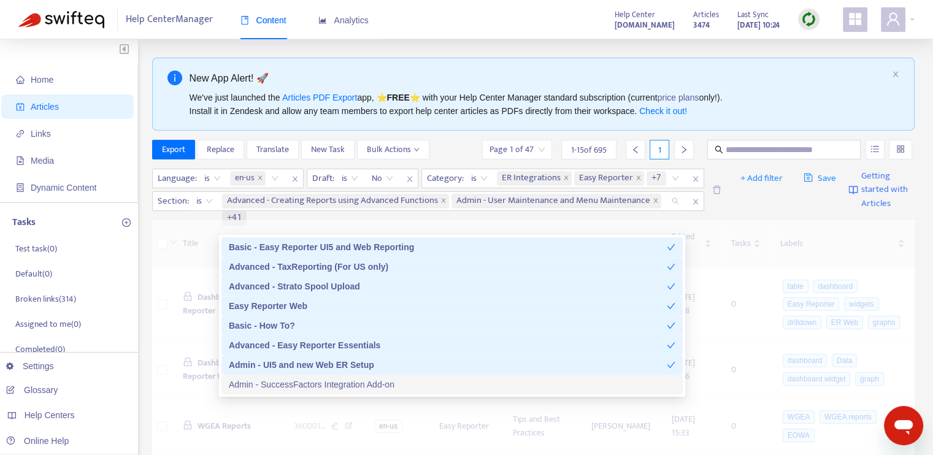
click at [352, 382] on div "Admin - SuccessFactors Integration Add-on" at bounding box center [452, 384] width 447 height 13
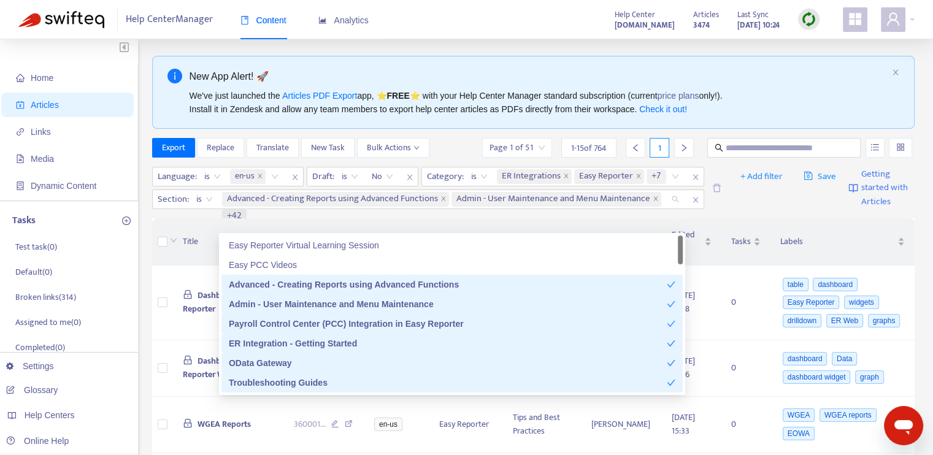
scroll to position [0, 0]
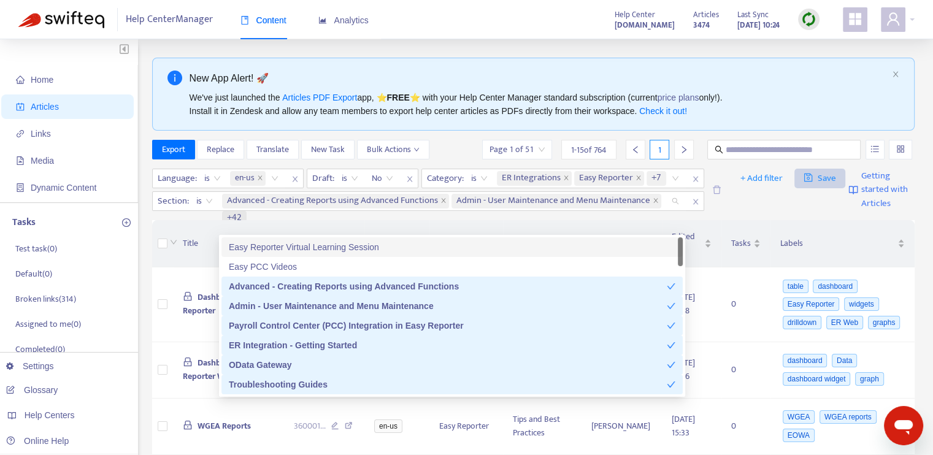
click at [818, 181] on span "Save" at bounding box center [820, 178] width 33 height 15
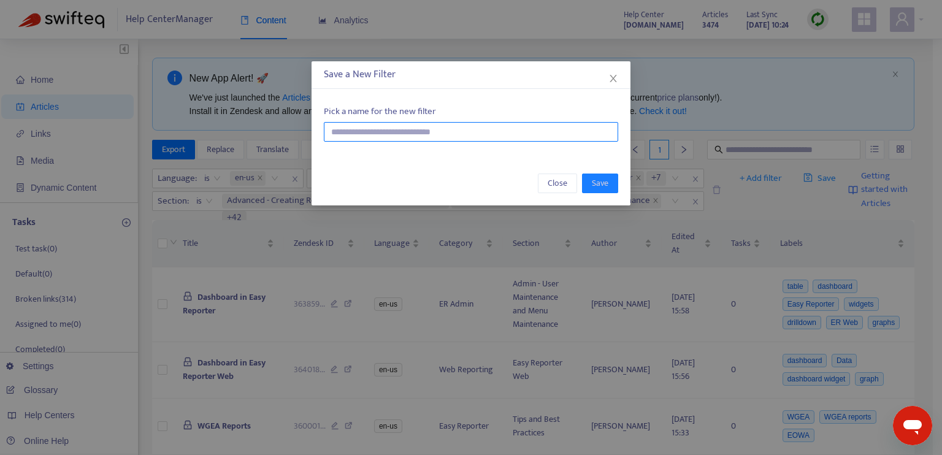
click at [489, 132] on input "text" at bounding box center [471, 132] width 295 height 20
type input "**********"
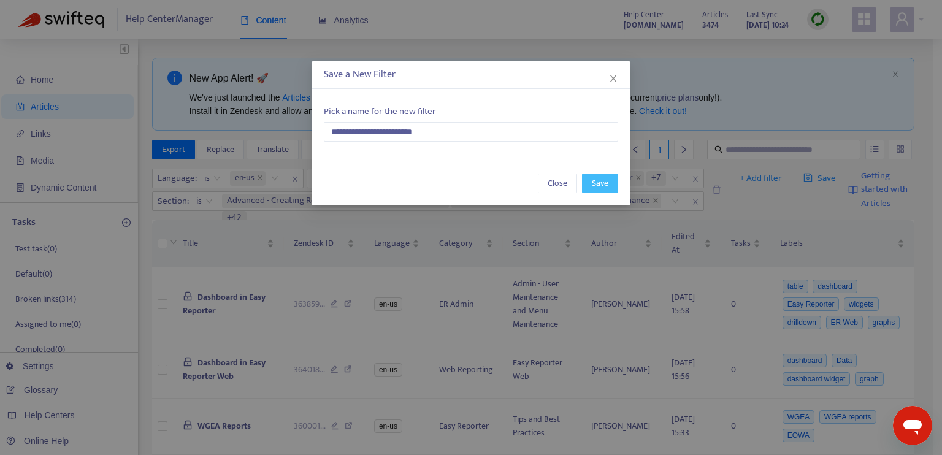
click at [593, 182] on span "Save" at bounding box center [600, 183] width 17 height 13
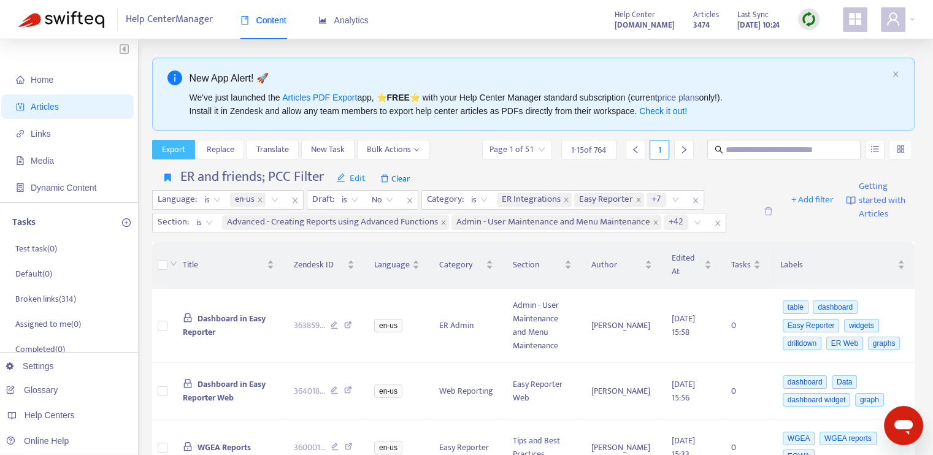
click at [185, 153] on span "Export" at bounding box center [173, 149] width 23 height 13
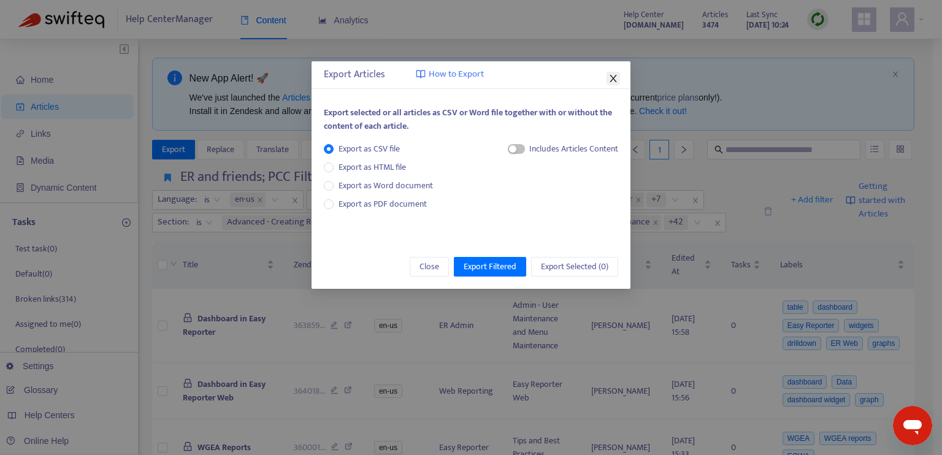
click at [614, 79] on icon "close" at bounding box center [613, 78] width 7 height 7
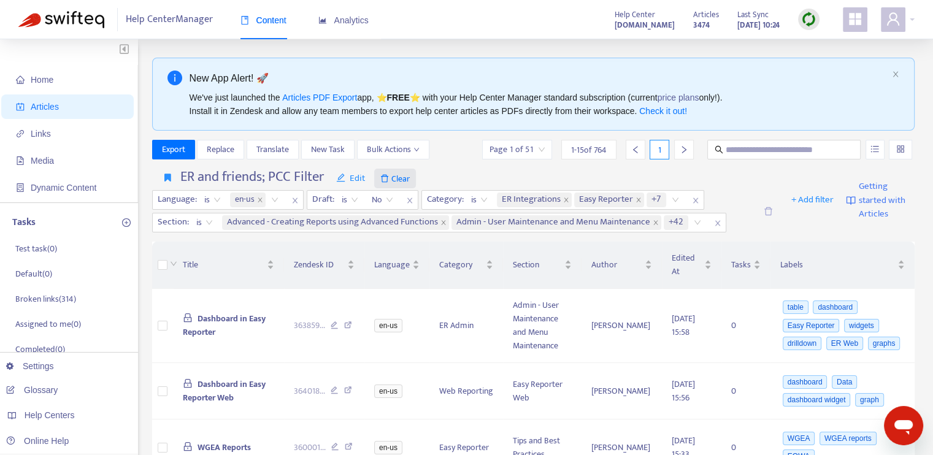
click at [404, 180] on span "Clear" at bounding box center [395, 179] width 42 height 20
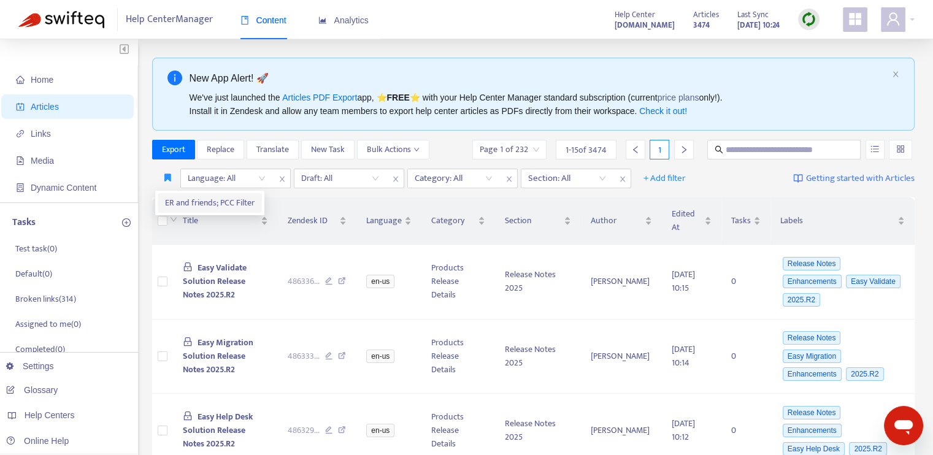
click at [182, 199] on span "ER and friends; PCC Filter" at bounding box center [210, 202] width 90 height 13
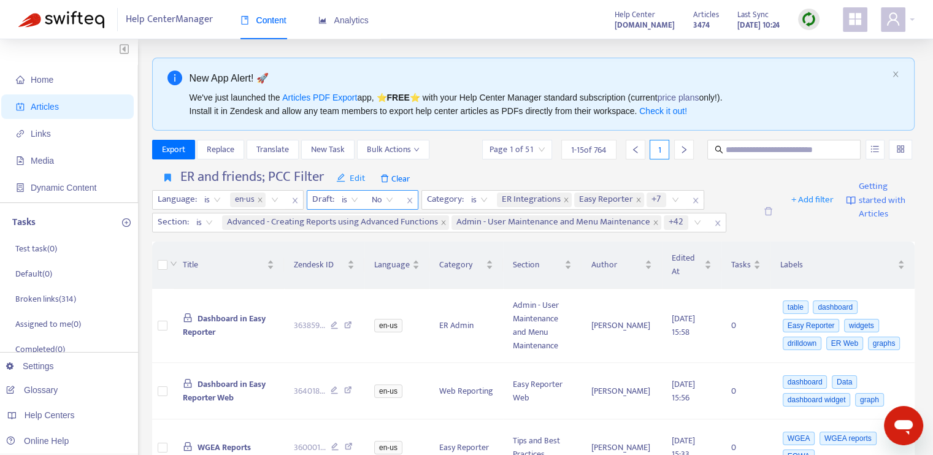
click at [391, 179] on span "Clear" at bounding box center [395, 179] width 42 height 20
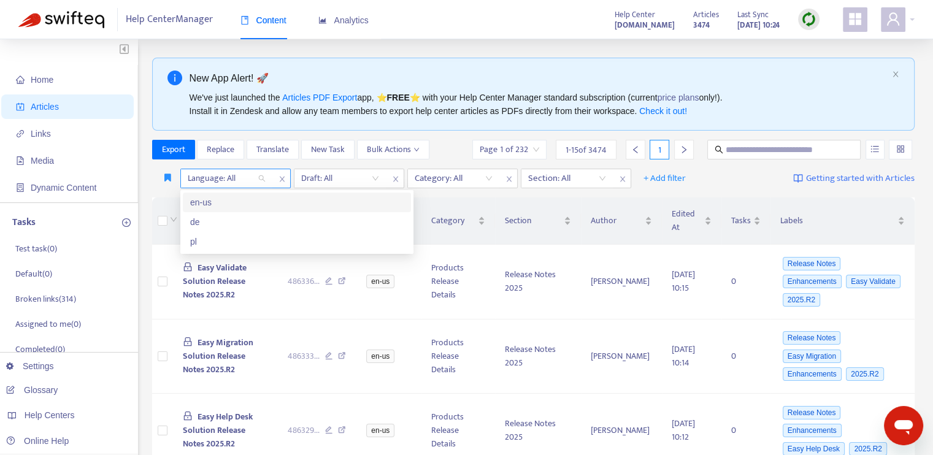
click at [260, 181] on div "Language: All" at bounding box center [226, 178] width 91 height 18
click at [234, 223] on div "de" at bounding box center [297, 221] width 214 height 13
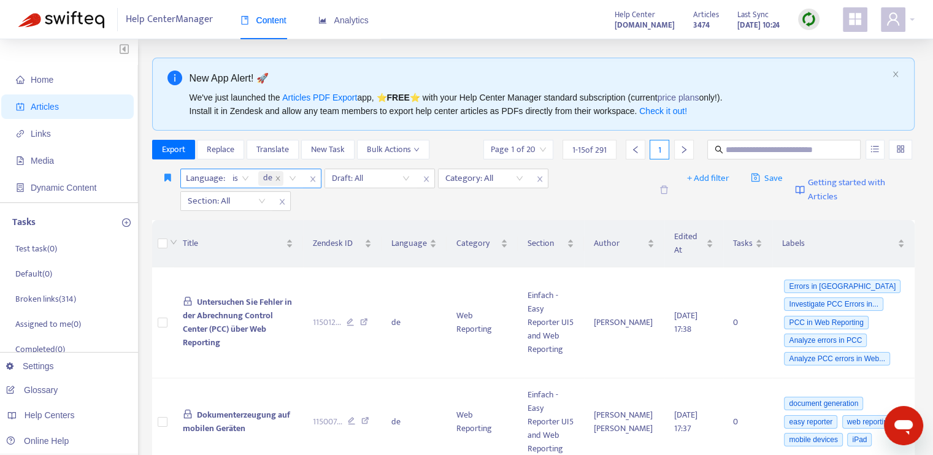
click at [273, 177] on span "de" at bounding box center [270, 178] width 25 height 15
click at [275, 177] on icon "close" at bounding box center [278, 178] width 6 height 6
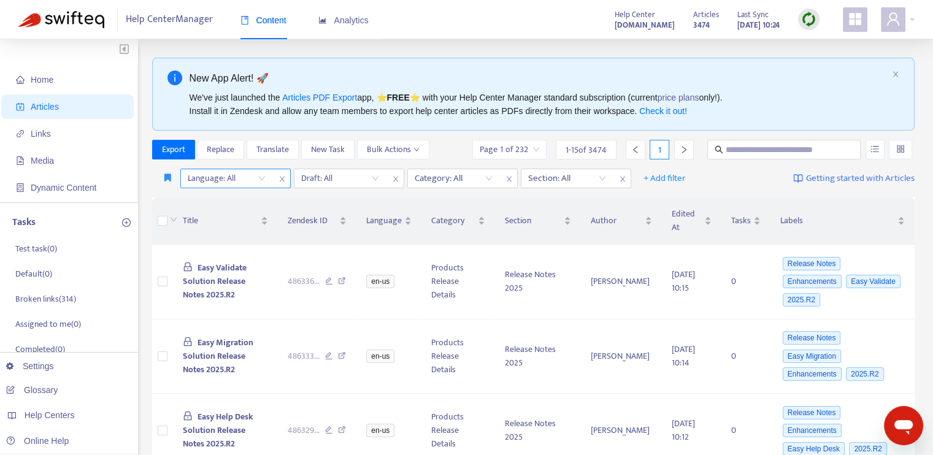
click at [264, 179] on div "Language: All" at bounding box center [226, 178] width 91 height 18
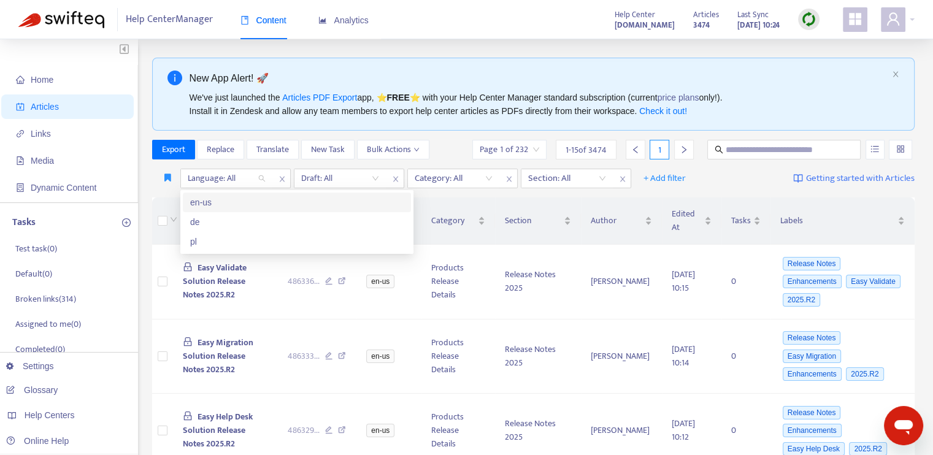
click at [247, 204] on div "en-us" at bounding box center [297, 202] width 214 height 13
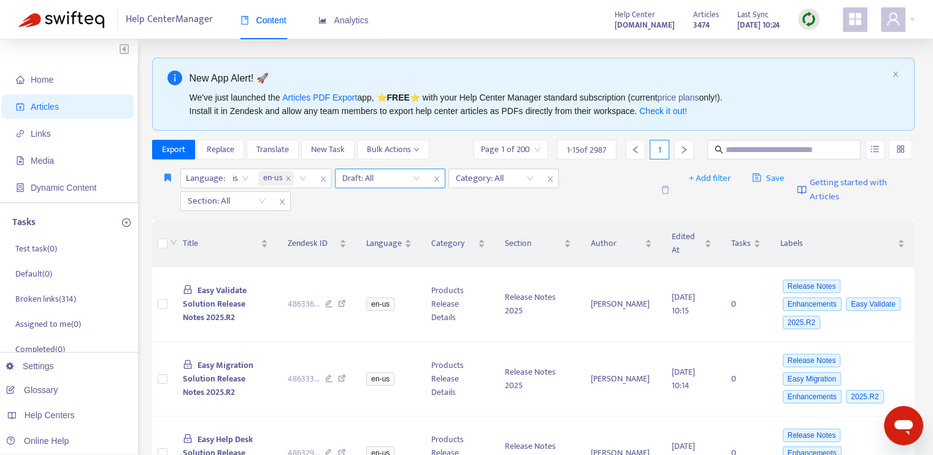
click at [366, 177] on input "search" at bounding box center [381, 178] width 78 height 18
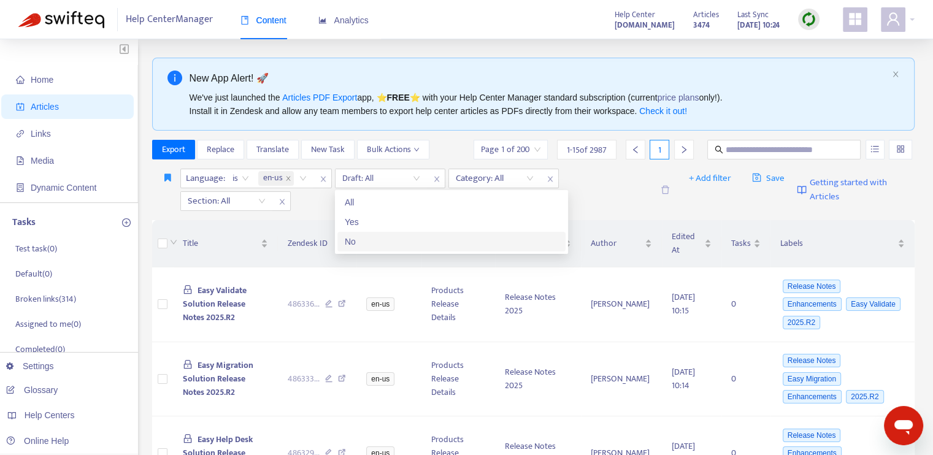
click at [358, 242] on div "No" at bounding box center [452, 241] width 214 height 13
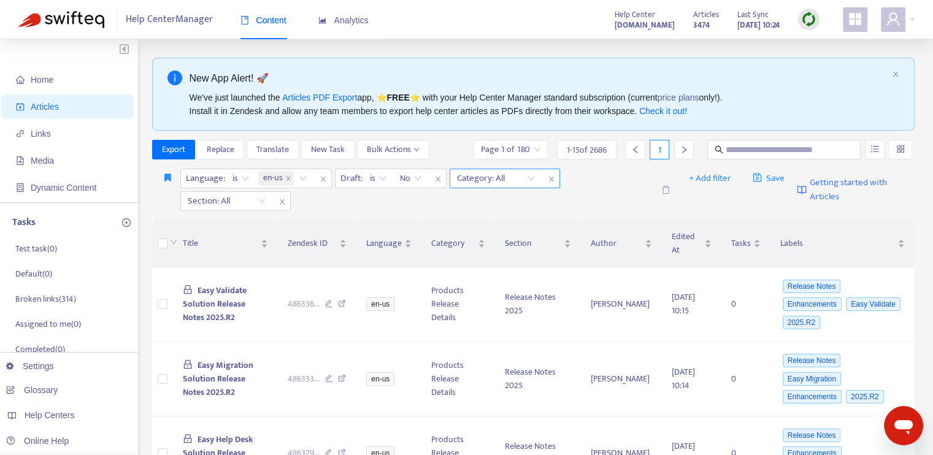
click at [518, 177] on div at bounding box center [490, 178] width 74 height 15
click at [609, 201] on div "Language : is en-us Draft : is No Category: All Section: All" at bounding box center [416, 190] width 472 height 42
click at [627, 191] on div "Language : is en-us Draft : is No Category: All Section: All" at bounding box center [416, 190] width 472 height 42
click at [53, 109] on span "Articles" at bounding box center [45, 107] width 28 height 10
click at [325, 180] on icon "close" at bounding box center [323, 178] width 7 height 7
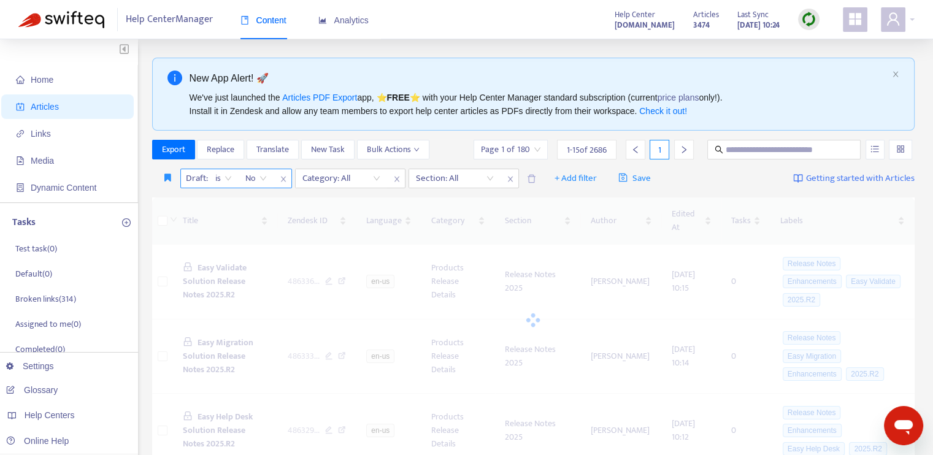
click at [281, 180] on icon "close" at bounding box center [282, 180] width 5 height 6
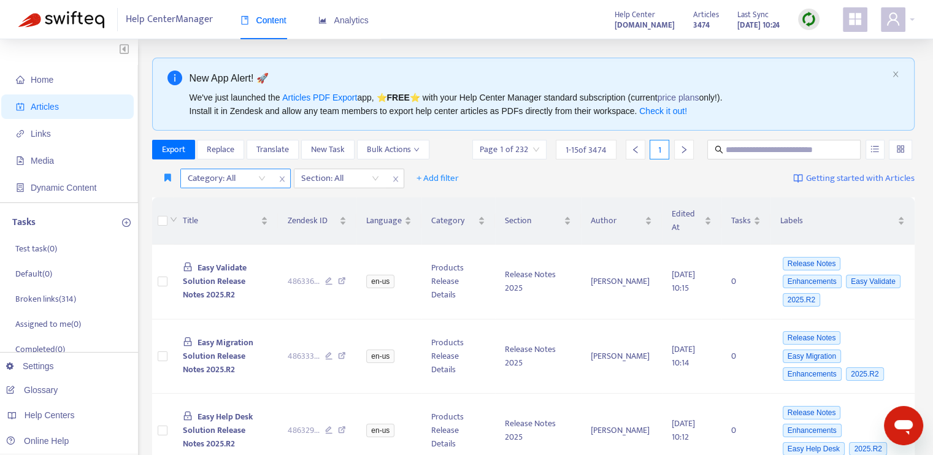
click at [280, 180] on icon "close" at bounding box center [281, 180] width 5 height 6
click at [209, 180] on span "+ Add filter" at bounding box center [214, 178] width 42 height 15
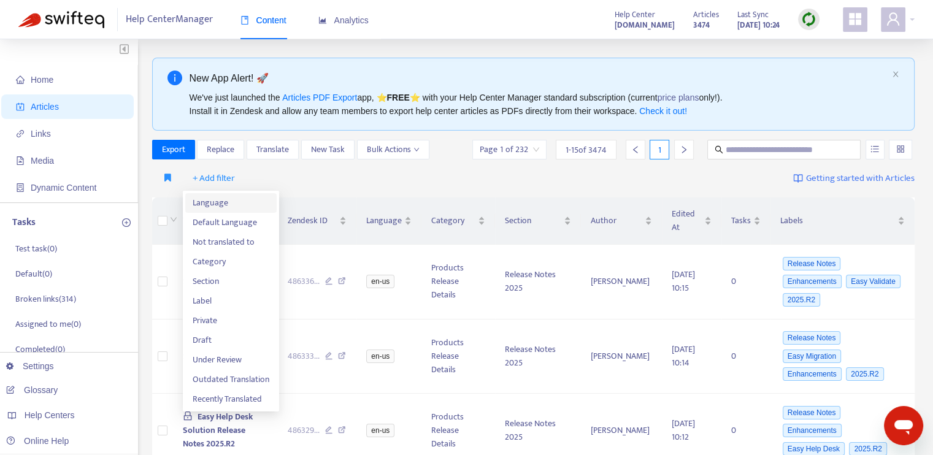
click at [221, 201] on span "Language" at bounding box center [231, 202] width 77 height 13
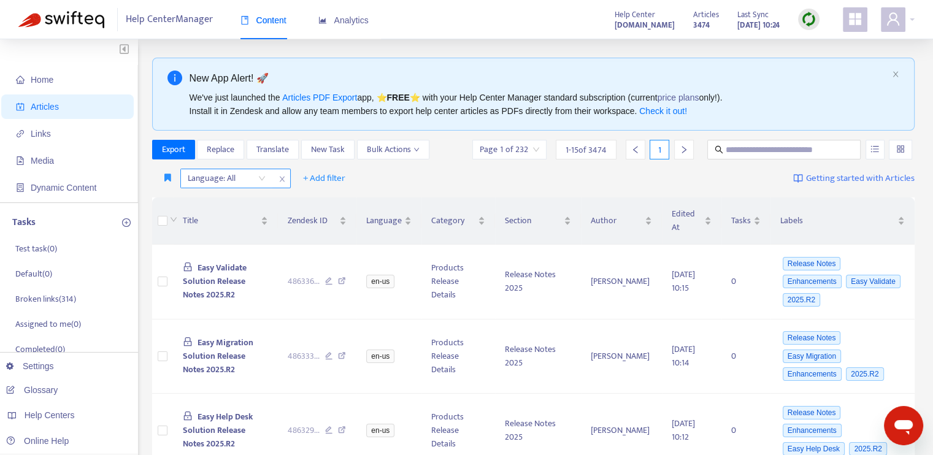
click at [246, 177] on div at bounding box center [220, 178] width 74 height 15
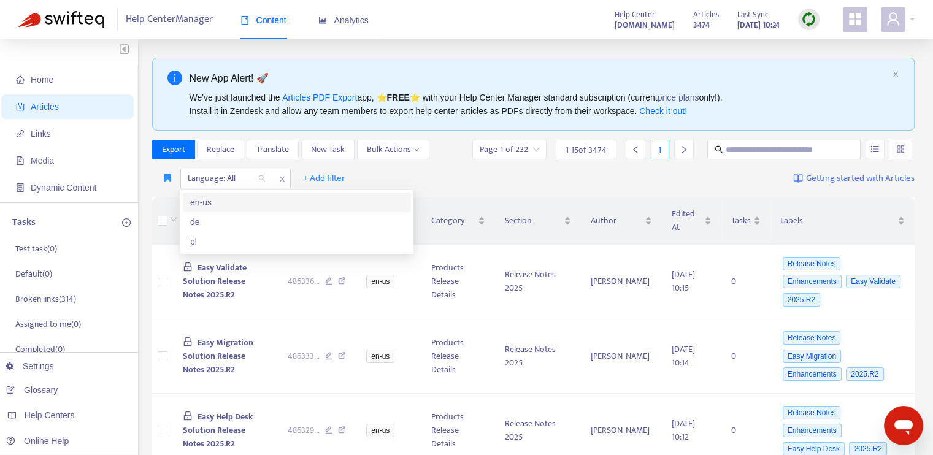
click at [242, 200] on div "en-us" at bounding box center [297, 202] width 214 height 13
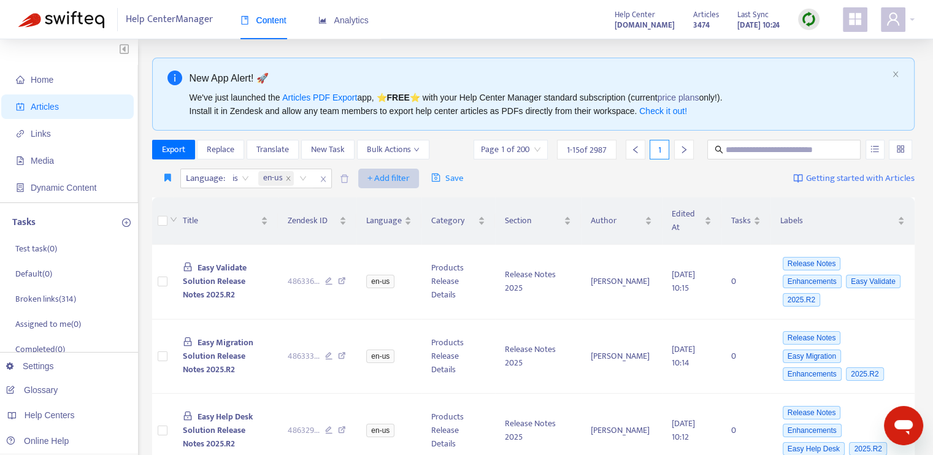
click at [382, 176] on span "+ Add filter" at bounding box center [389, 178] width 42 height 15
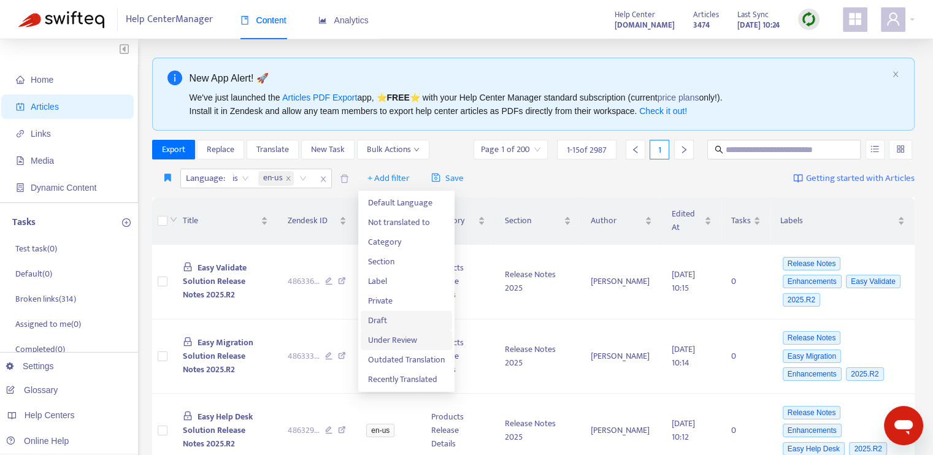
click at [390, 323] on span "Draft" at bounding box center [406, 320] width 77 height 13
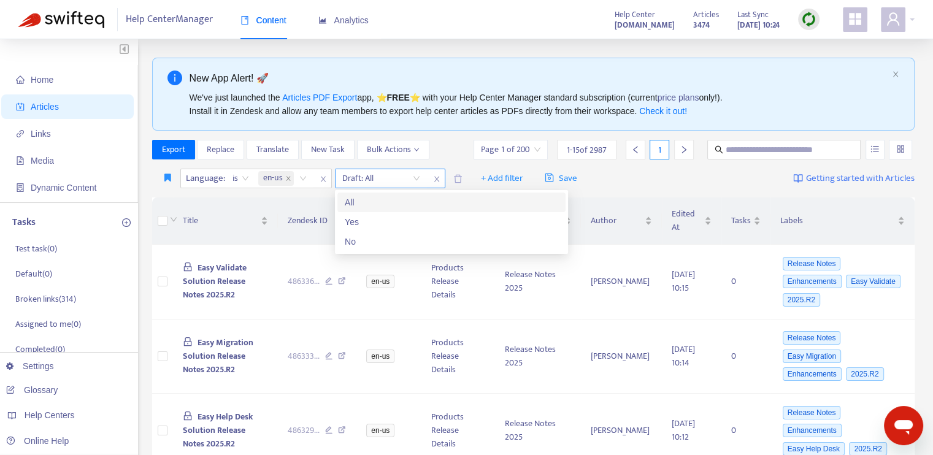
click at [394, 182] on input "search" at bounding box center [381, 178] width 78 height 18
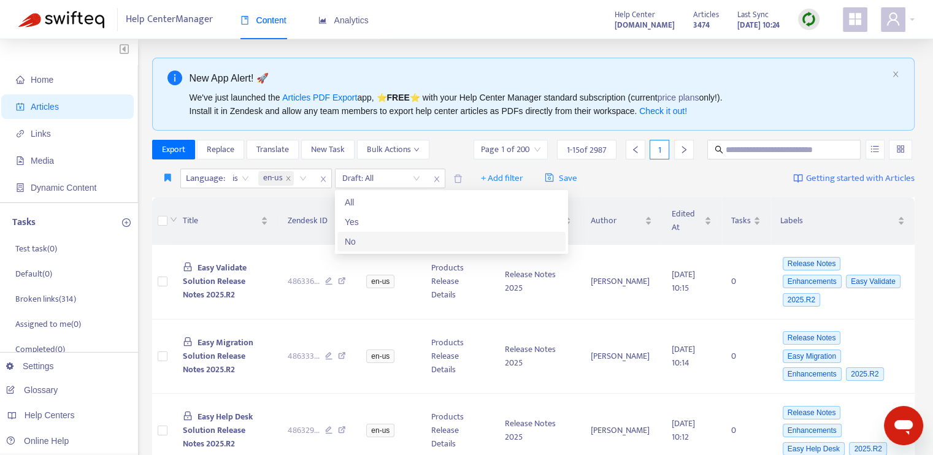
click at [384, 244] on div "No" at bounding box center [452, 241] width 214 height 13
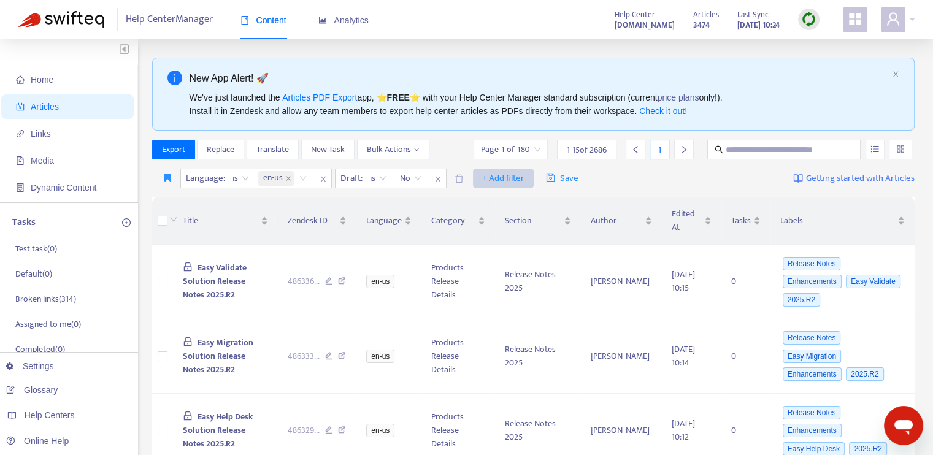
click at [494, 180] on span "+ Add filter" at bounding box center [503, 178] width 42 height 15
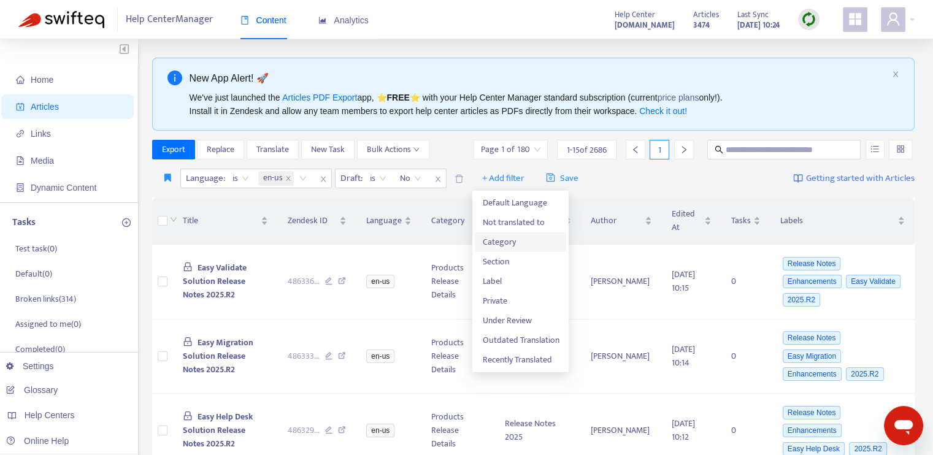
click at [504, 241] on span "Category" at bounding box center [520, 242] width 77 height 13
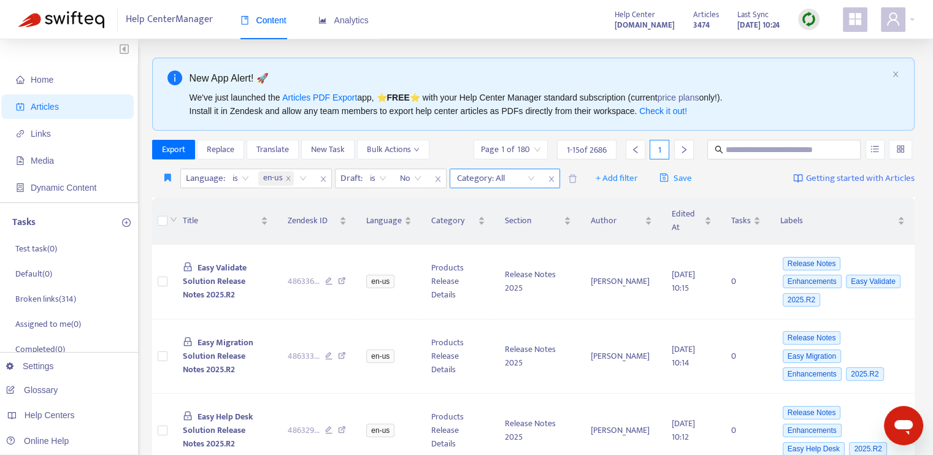
click at [525, 181] on div at bounding box center [490, 178] width 74 height 15
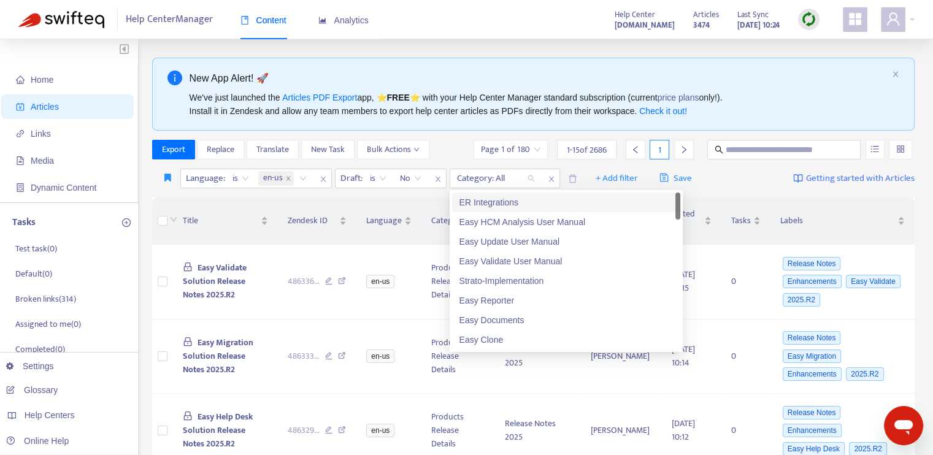
type input "*"
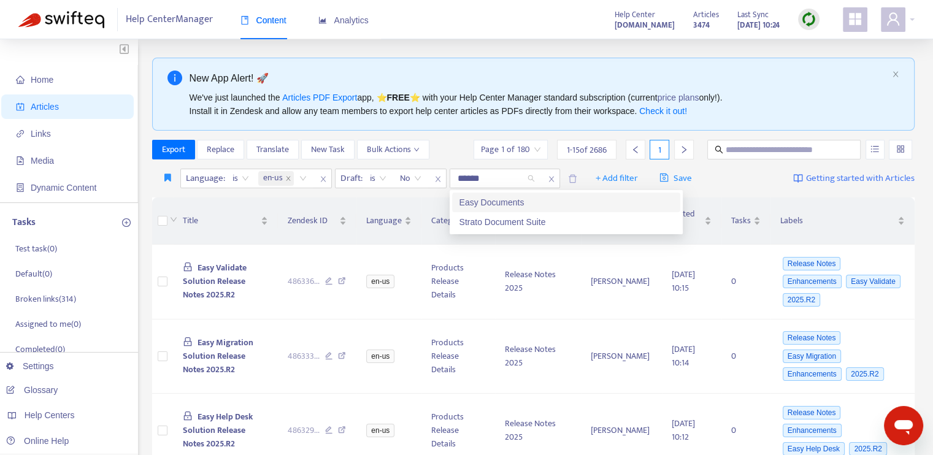
type input "*******"
click at [521, 201] on div "Easy Documents" at bounding box center [567, 202] width 214 height 13
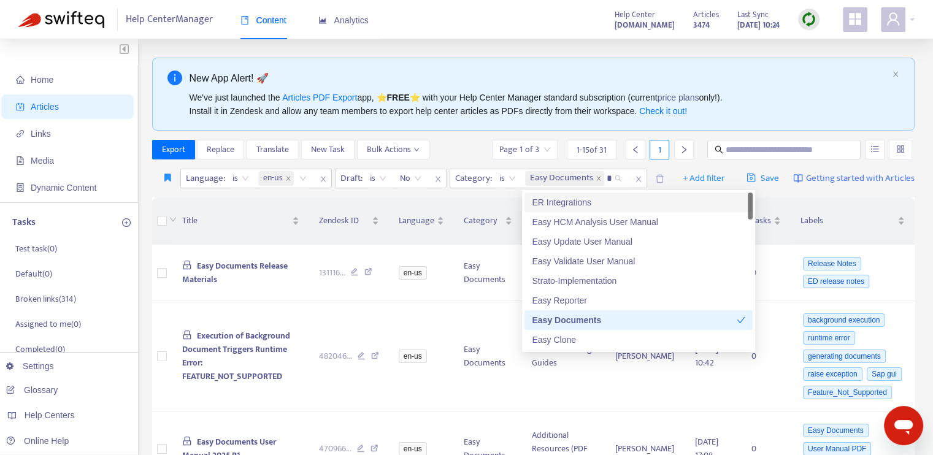
type input "**"
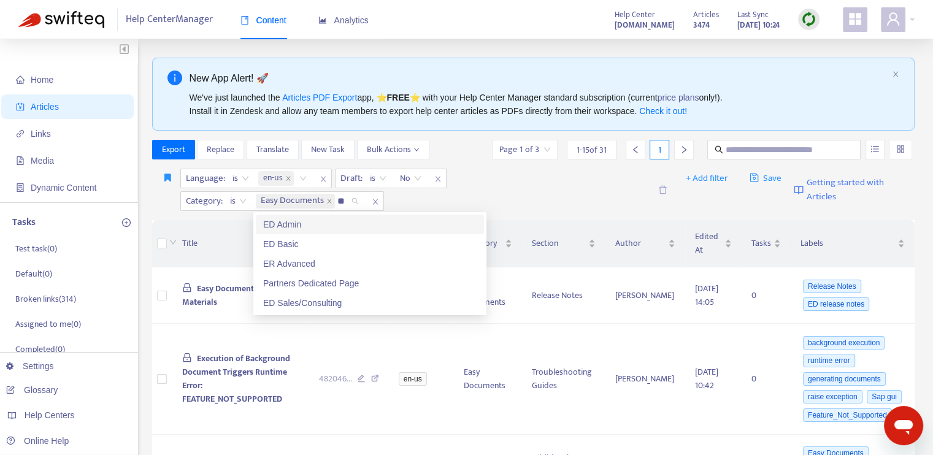
click at [296, 227] on div "ED Admin" at bounding box center [370, 224] width 214 height 13
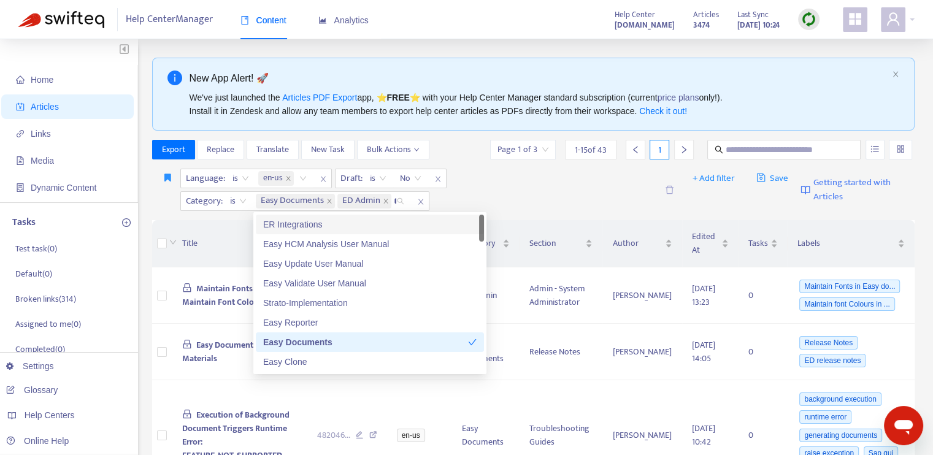
type input "**"
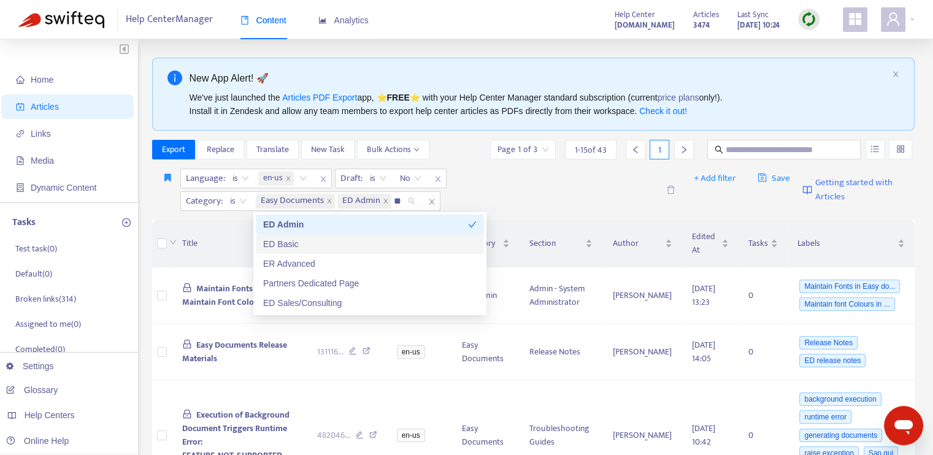
click at [310, 244] on div "ED Basic" at bounding box center [370, 243] width 214 height 13
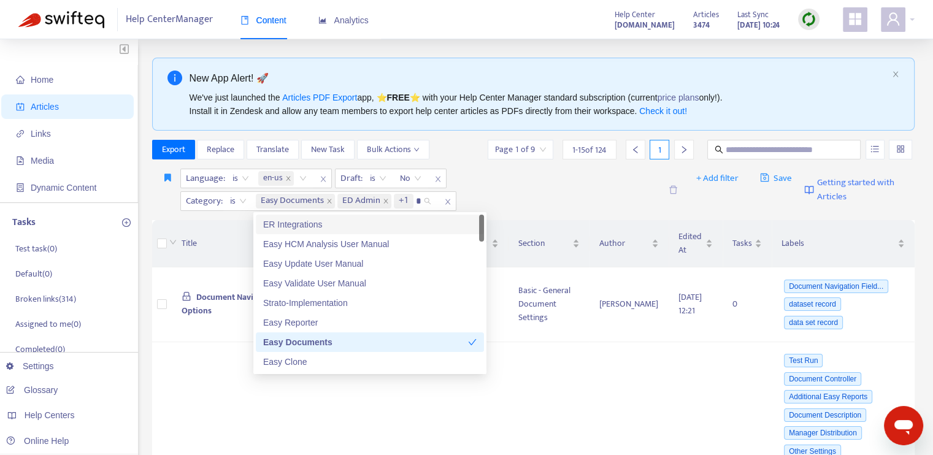
type input "**"
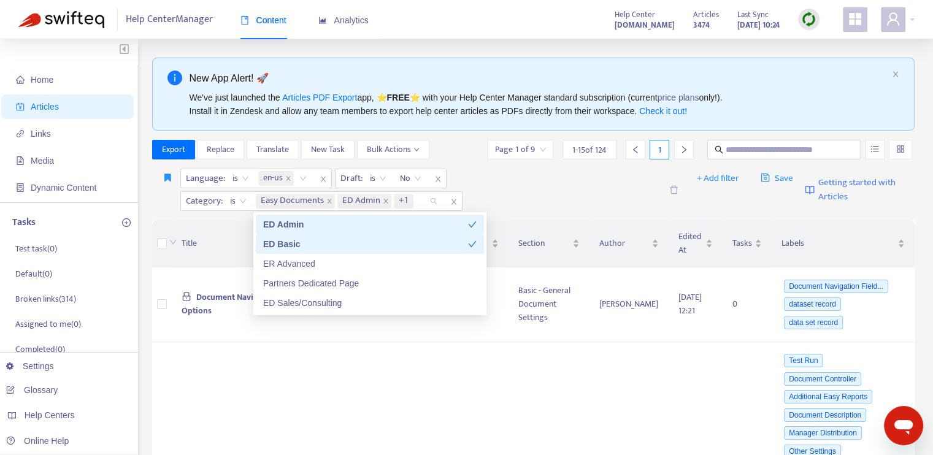
click at [599, 191] on div "Language : is en-us Draft : is No Category : is Easy Documents ED Admin +1 ED" at bounding box center [420, 190] width 481 height 42
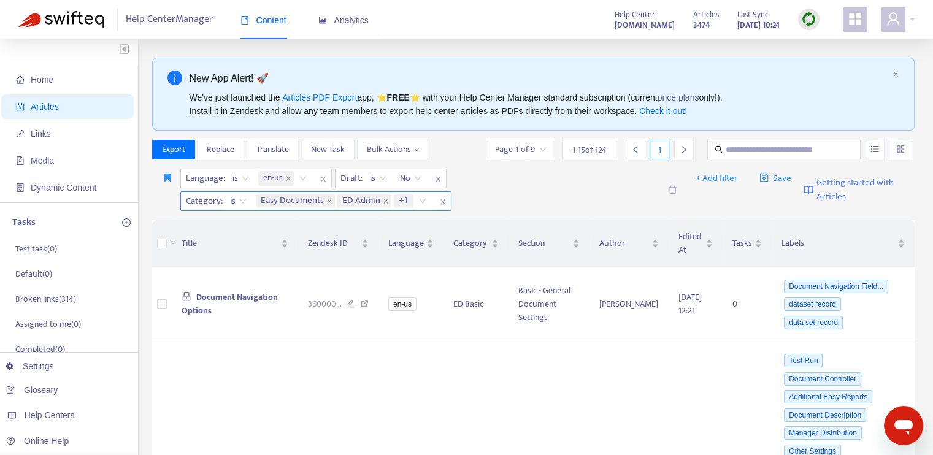
click at [401, 202] on span "+1" at bounding box center [404, 201] width 10 height 15
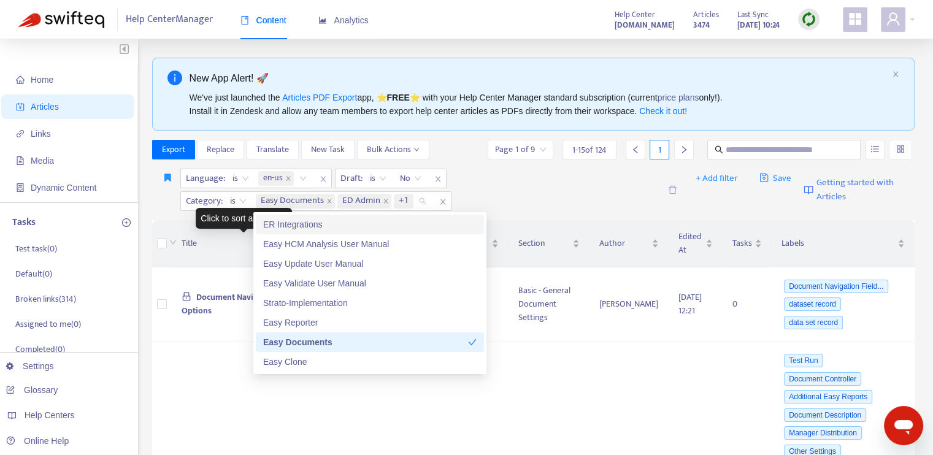
click at [214, 237] on span "Title" at bounding box center [230, 243] width 97 height 13
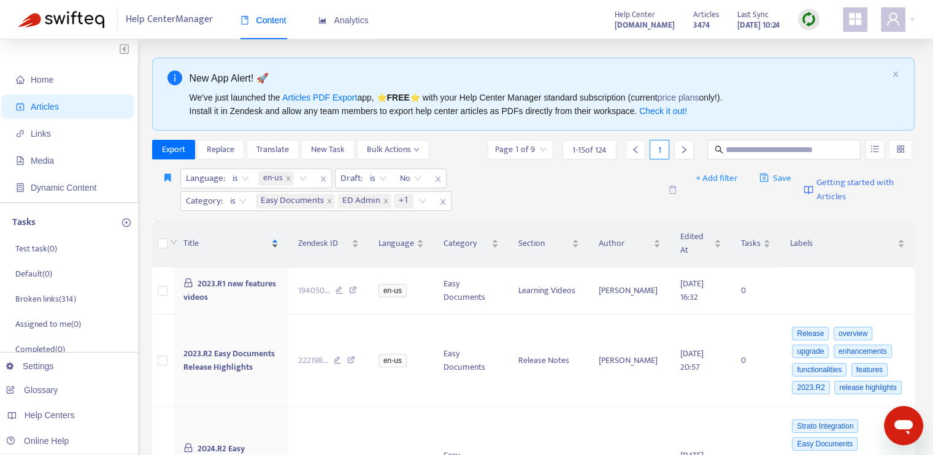
click at [215, 244] on span "Title" at bounding box center [226, 243] width 86 height 13
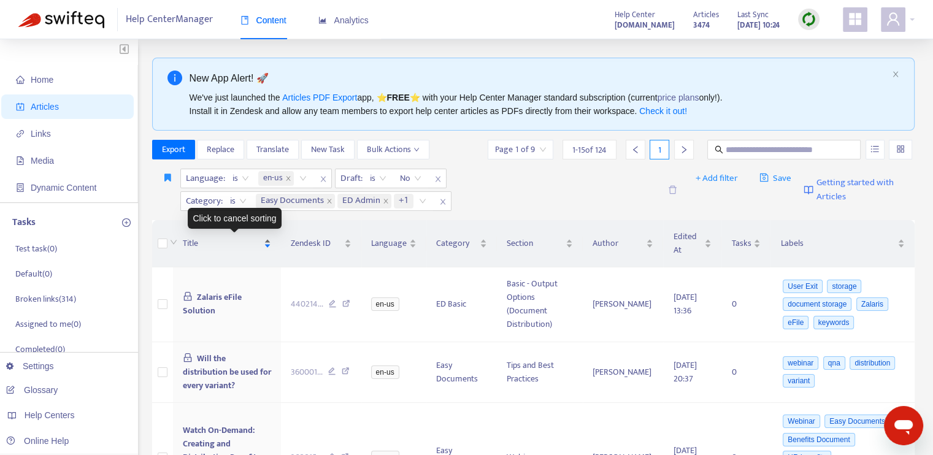
click at [253, 242] on span "Title" at bounding box center [222, 243] width 79 height 13
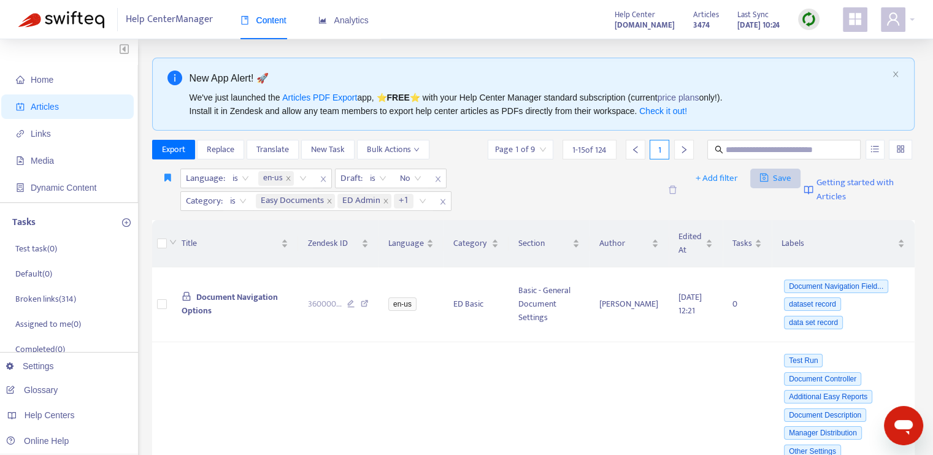
click at [765, 176] on icon "save" at bounding box center [764, 177] width 9 height 9
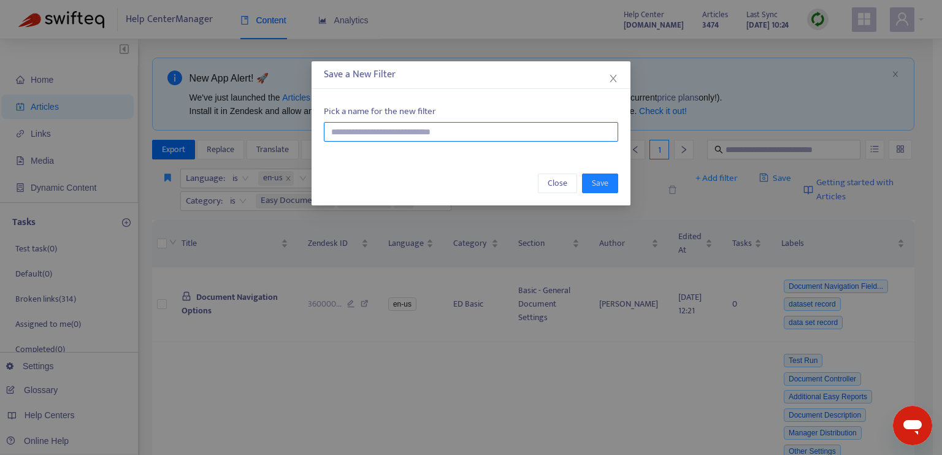
click at [450, 135] on input "text" at bounding box center [471, 132] width 295 height 20
type input "**********"
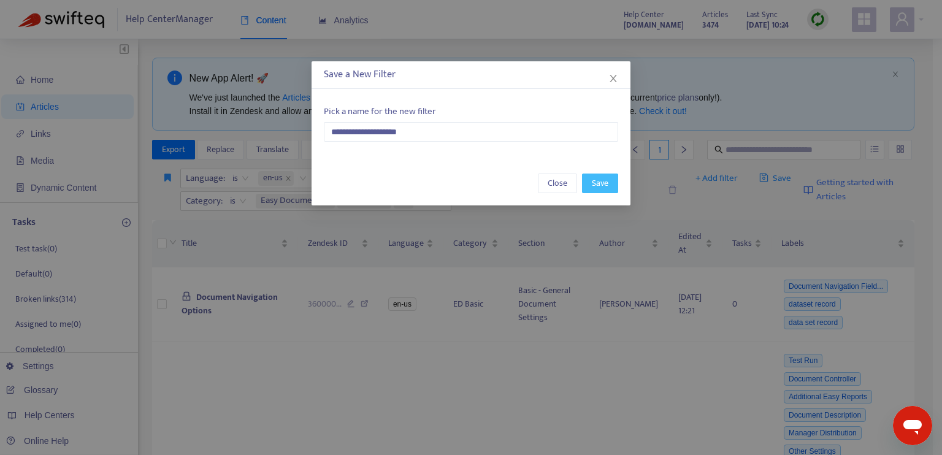
click at [589, 178] on button "Save" at bounding box center [600, 184] width 36 height 20
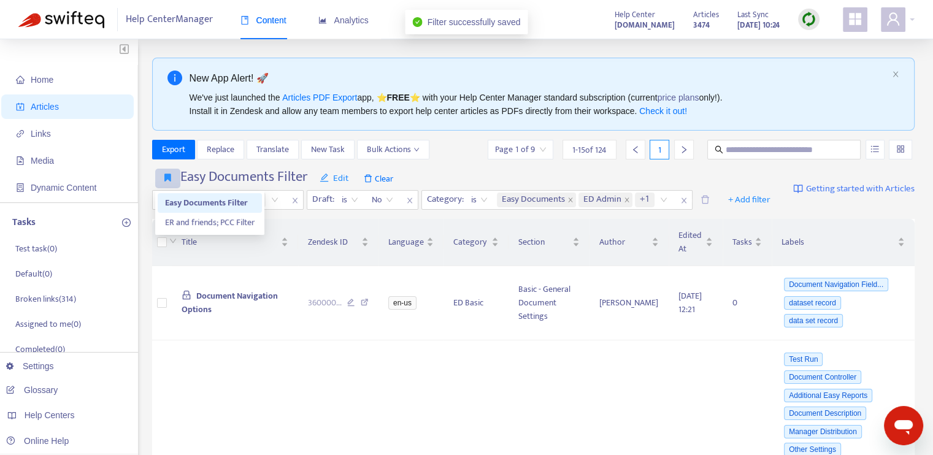
click at [163, 176] on button "button" at bounding box center [167, 179] width 25 height 20
drag, startPoint x: 215, startPoint y: 201, endPoint x: 182, endPoint y: 201, distance: 33.1
click at [182, 201] on span "Easy Documents Filter" at bounding box center [210, 202] width 90 height 13
drag, startPoint x: 199, startPoint y: 201, endPoint x: 766, endPoint y: 175, distance: 568.2
click at [766, 175] on div "Easy Documents Filter Edit Clear Language : is en-us Draft : is No Category : i…" at bounding box center [466, 189] width 628 height 41
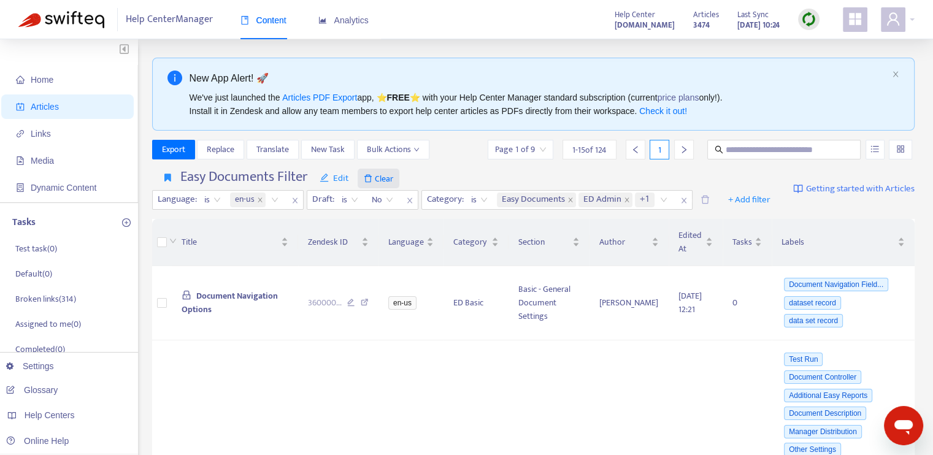
click at [388, 180] on span "Clear" at bounding box center [379, 179] width 42 height 20
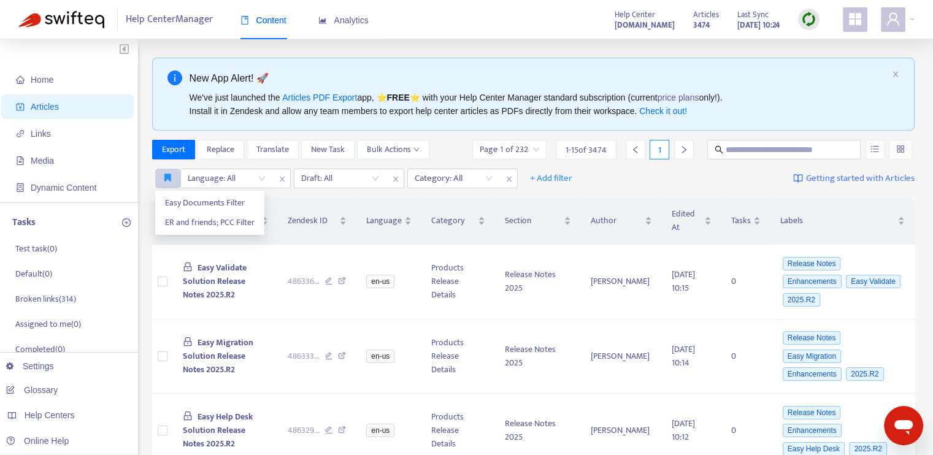
click at [164, 175] on icon "button" at bounding box center [167, 177] width 7 height 9
click at [193, 199] on span "Easy Documents Filter" at bounding box center [210, 202] width 90 height 13
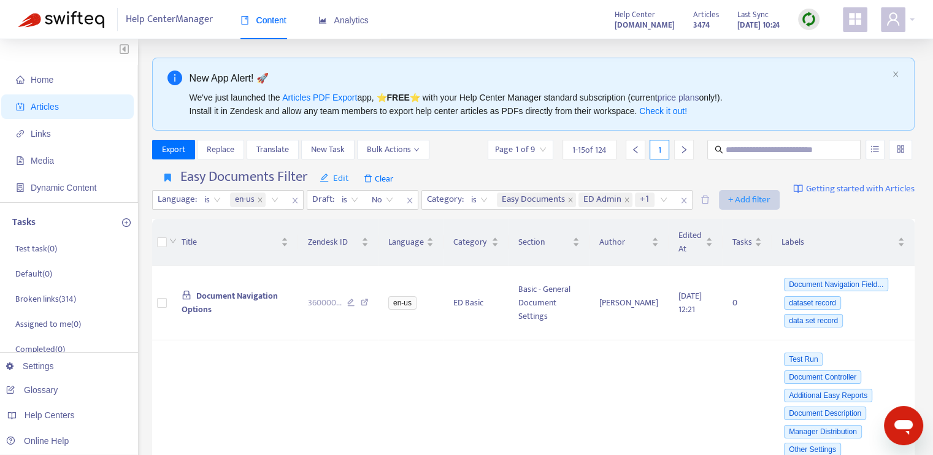
click at [747, 201] on span "+ Add filter" at bounding box center [749, 200] width 42 height 15
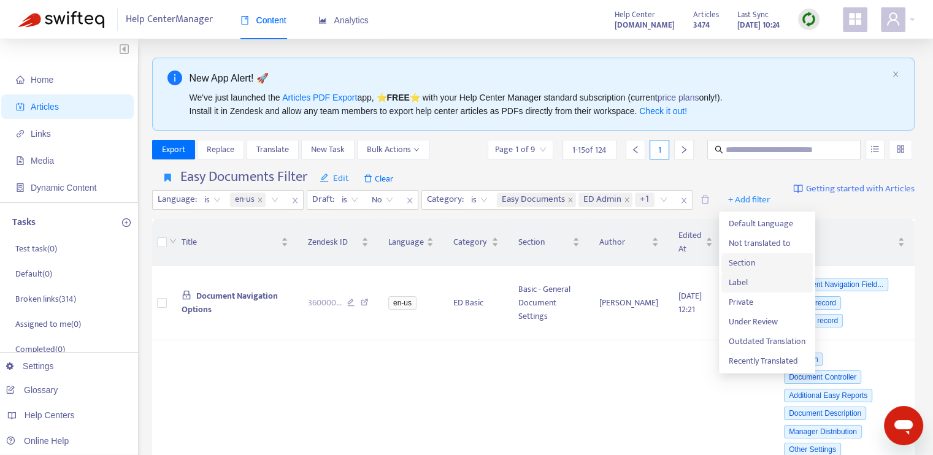
click at [753, 262] on span "Section" at bounding box center [767, 262] width 77 height 13
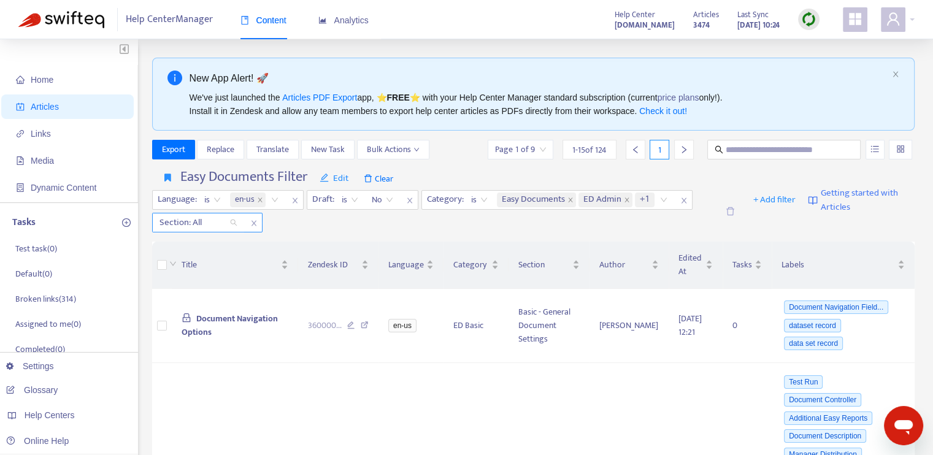
click at [228, 224] on div at bounding box center [192, 222] width 74 height 15
click at [336, 178] on span "Edit" at bounding box center [334, 178] width 29 height 15
click at [341, 242] on span "Remove" at bounding box center [346, 242] width 50 height 13
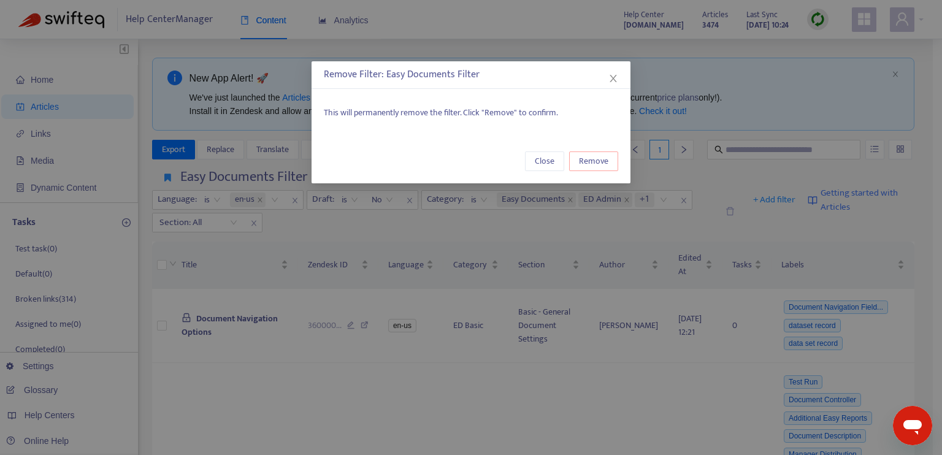
click at [608, 164] on span "Remove" at bounding box center [593, 161] width 29 height 13
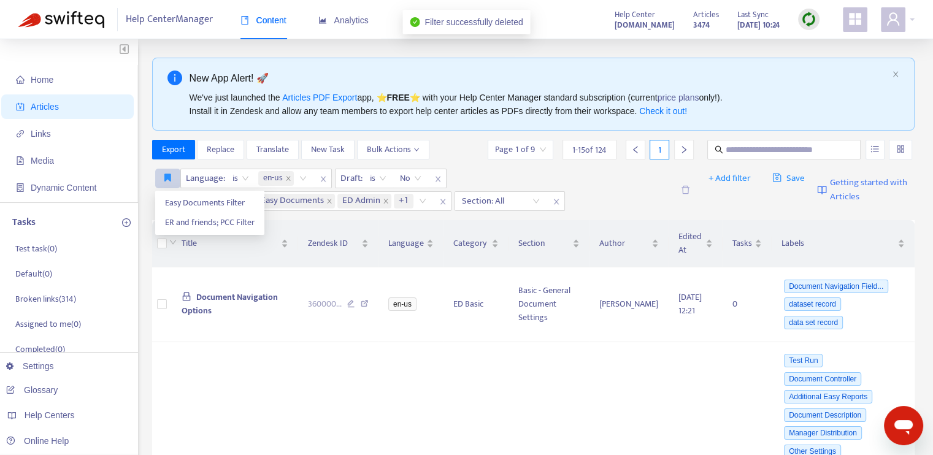
click at [170, 180] on icon "button" at bounding box center [167, 177] width 7 height 9
click at [228, 200] on div "is" at bounding box center [238, 201] width 30 height 18
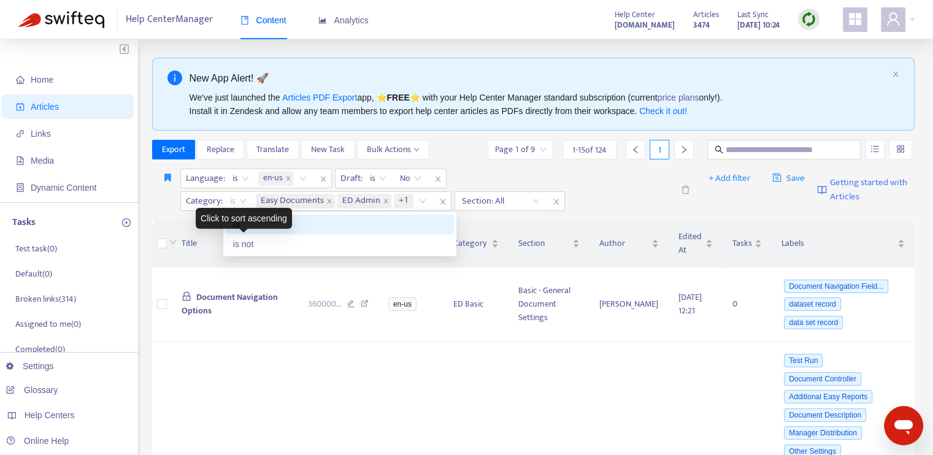
click at [199, 228] on div "Click to sort ascending" at bounding box center [244, 218] width 96 height 21
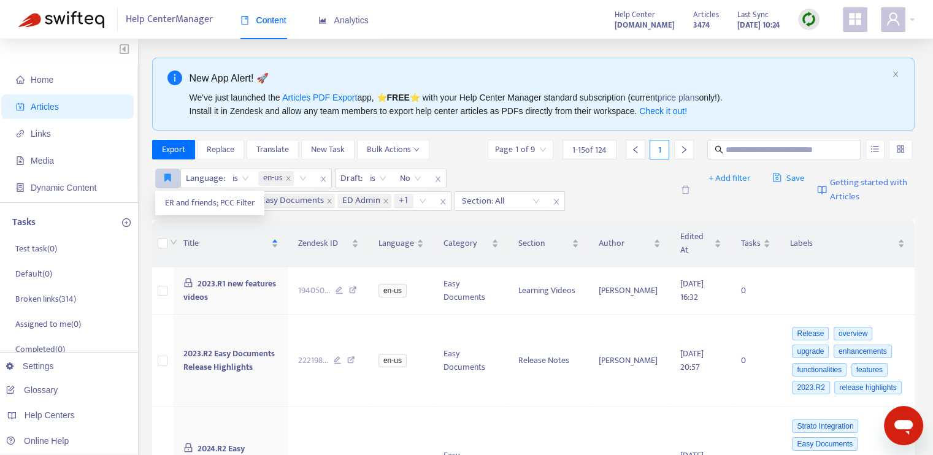
click at [169, 176] on icon "button" at bounding box center [167, 177] width 7 height 9
click at [185, 206] on span "ER and friends; PCC Filter" at bounding box center [210, 202] width 90 height 13
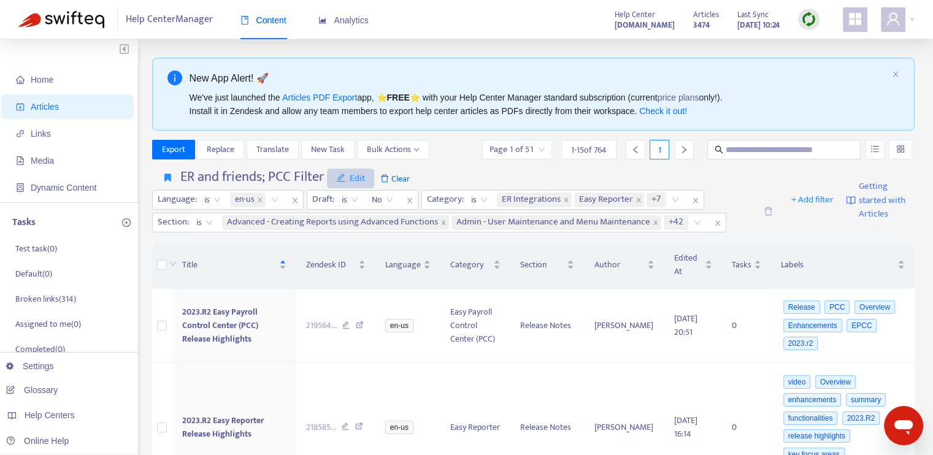
click at [351, 179] on span "Edit" at bounding box center [350, 178] width 29 height 15
click at [363, 244] on span "Remove" at bounding box center [362, 242] width 50 height 13
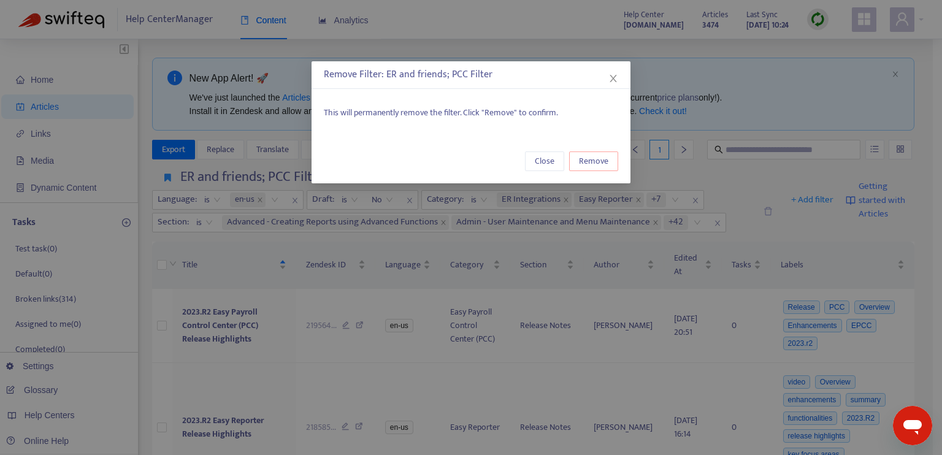
click at [609, 164] on span "Remove" at bounding box center [593, 161] width 29 height 13
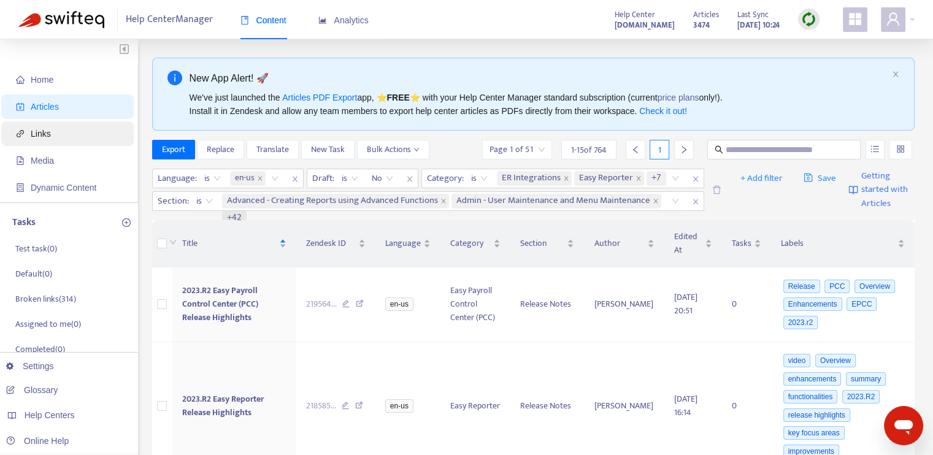
click at [56, 134] on span "Links" at bounding box center [70, 133] width 108 height 25
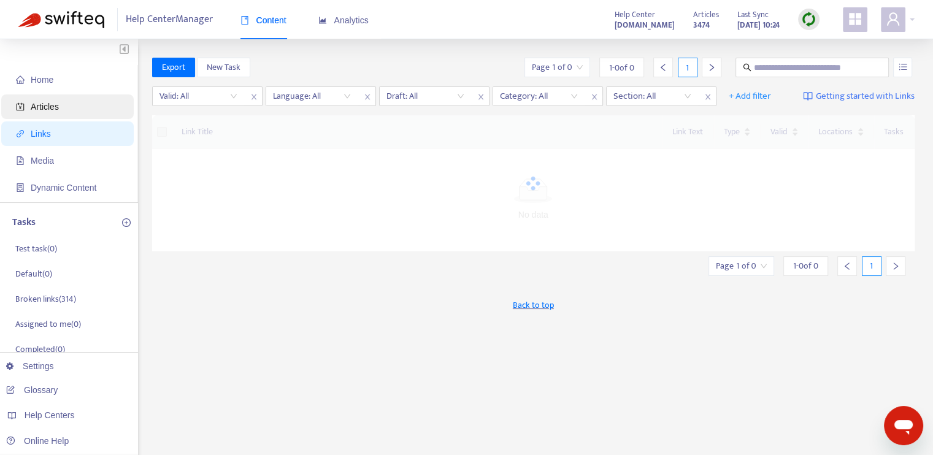
click at [66, 108] on span "Articles" at bounding box center [70, 106] width 108 height 25
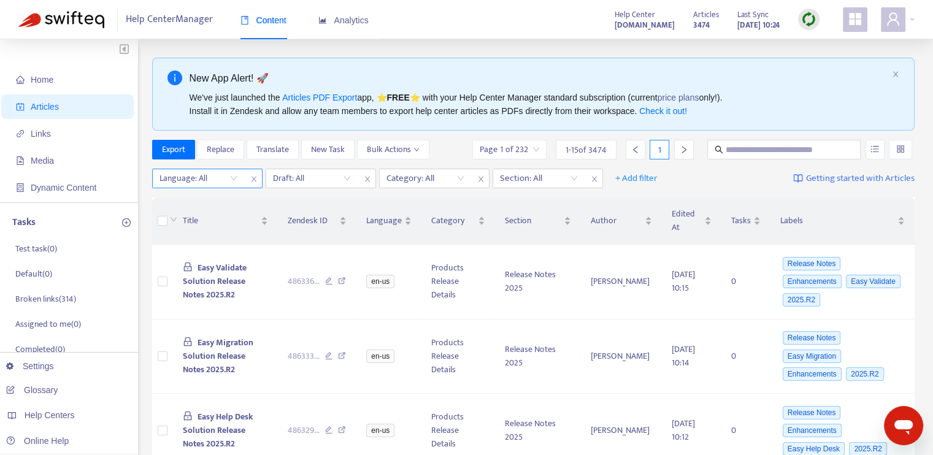
click at [237, 182] on div "Language: All" at bounding box center [198, 178] width 91 height 18
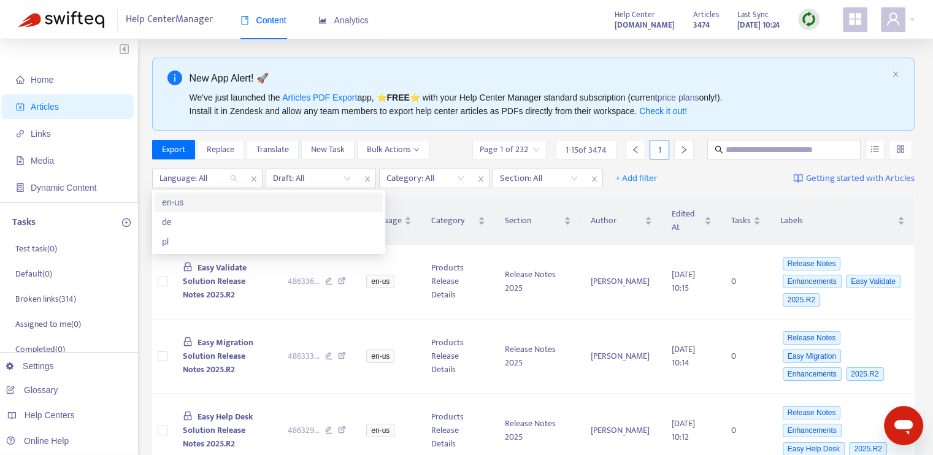
click at [210, 201] on div "en-us" at bounding box center [269, 202] width 214 height 13
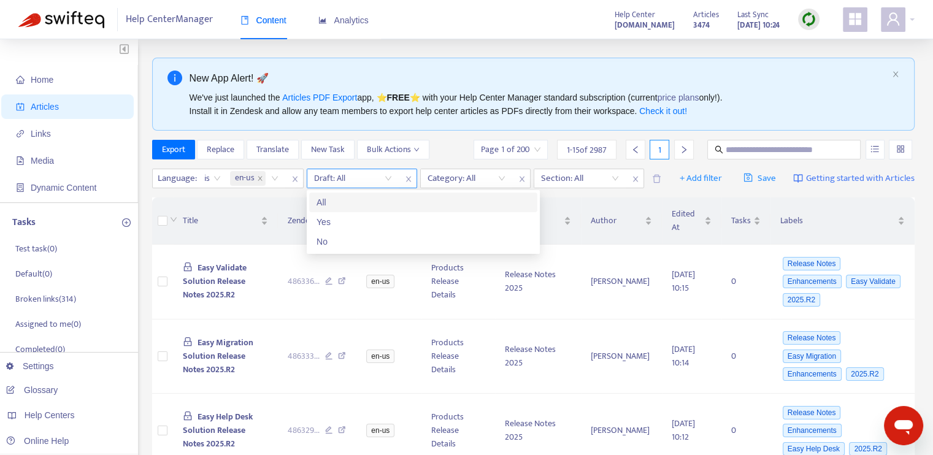
click at [353, 177] on input "search" at bounding box center [353, 178] width 78 height 18
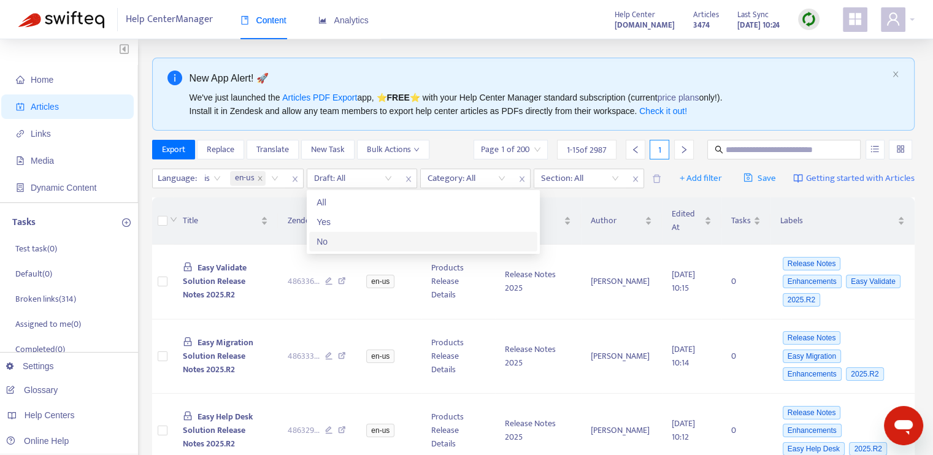
click at [351, 245] on div "No" at bounding box center [424, 241] width 214 height 13
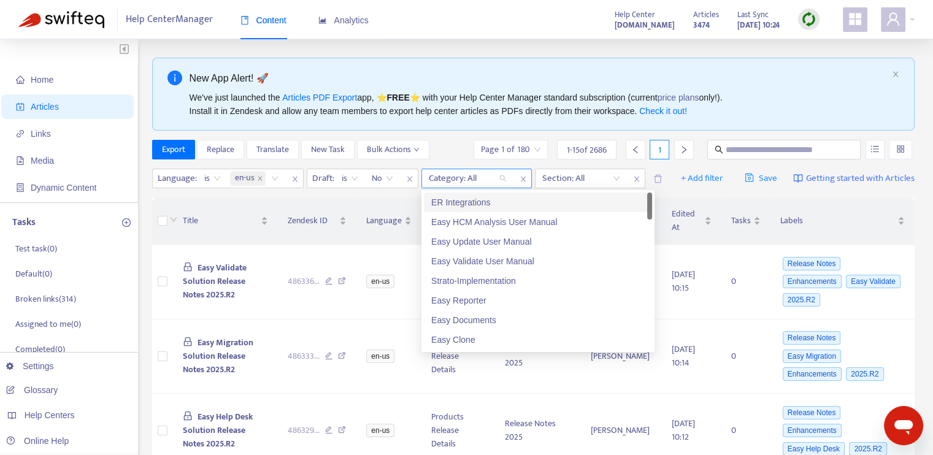
click at [469, 179] on div at bounding box center [462, 178] width 74 height 15
type input "**"
click at [470, 199] on div "ER Integrations" at bounding box center [538, 202] width 214 height 13
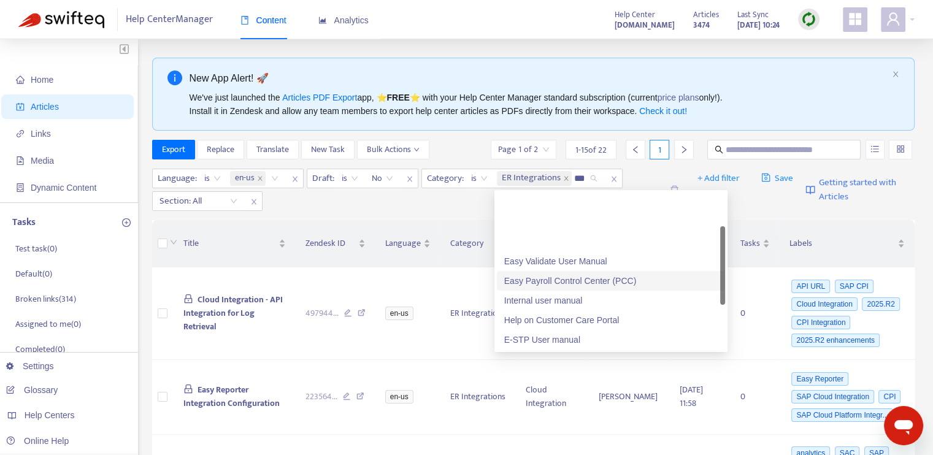
scroll to position [61, 0]
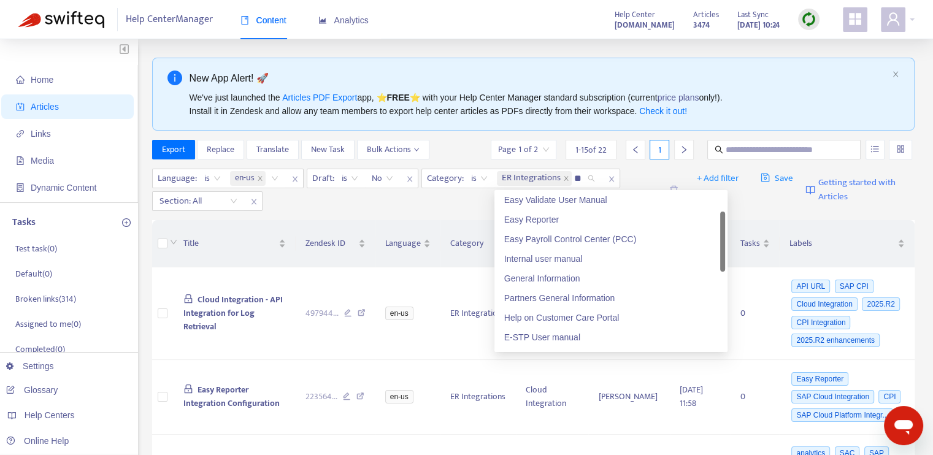
type input "*"
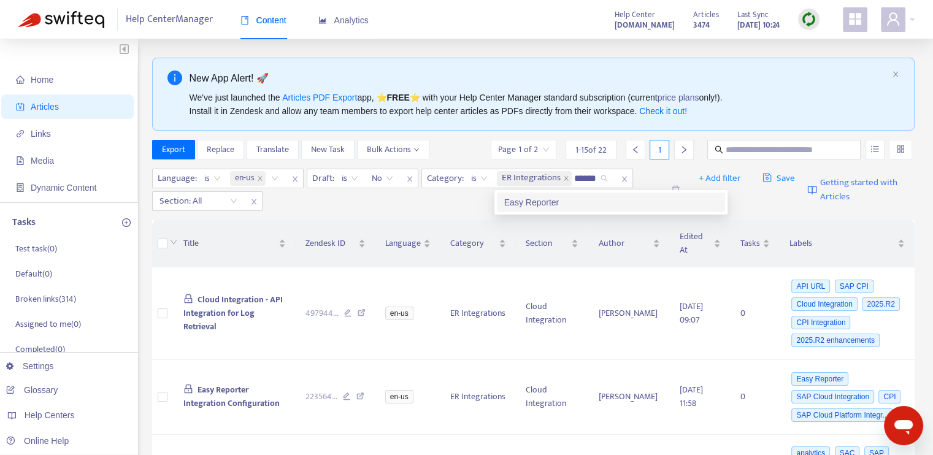
type input "*******"
click at [576, 203] on div "Easy Reporter" at bounding box center [611, 202] width 214 height 13
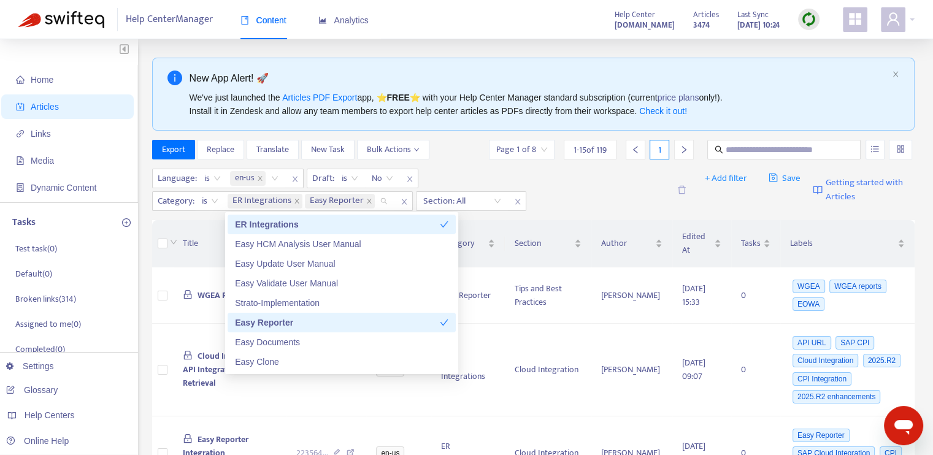
type input "*"
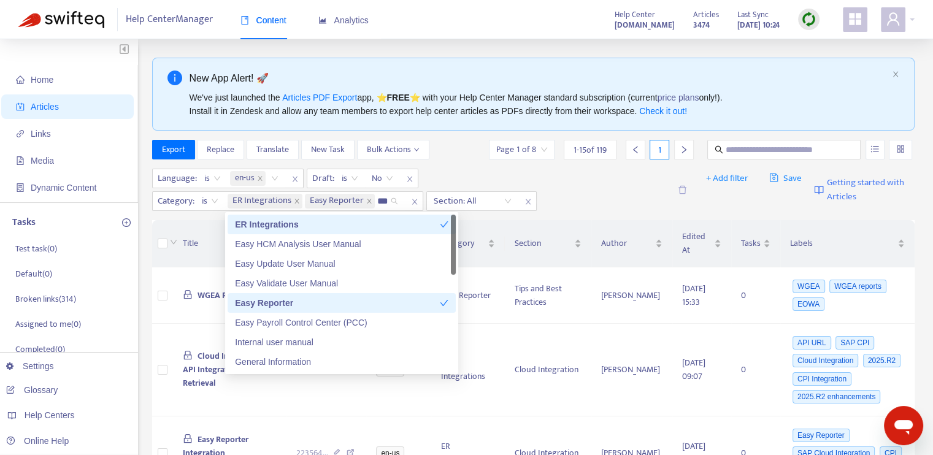
type input "****"
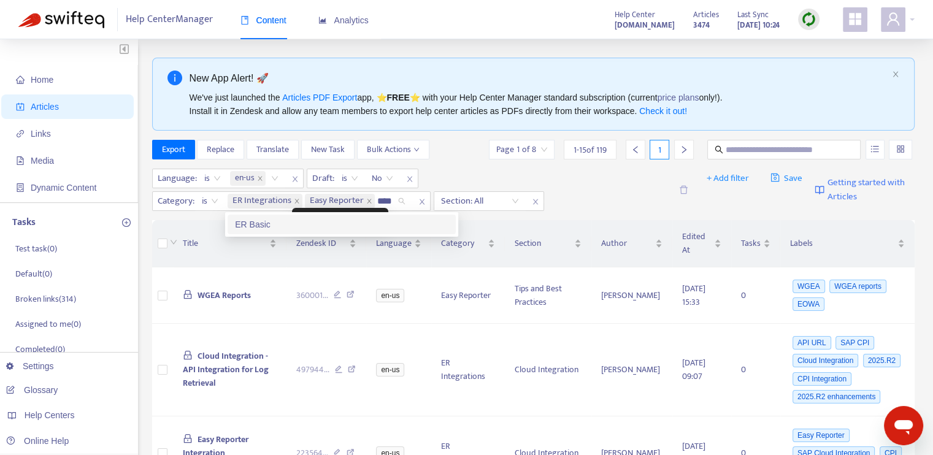
click at [391, 220] on div "ER Basic" at bounding box center [342, 224] width 214 height 13
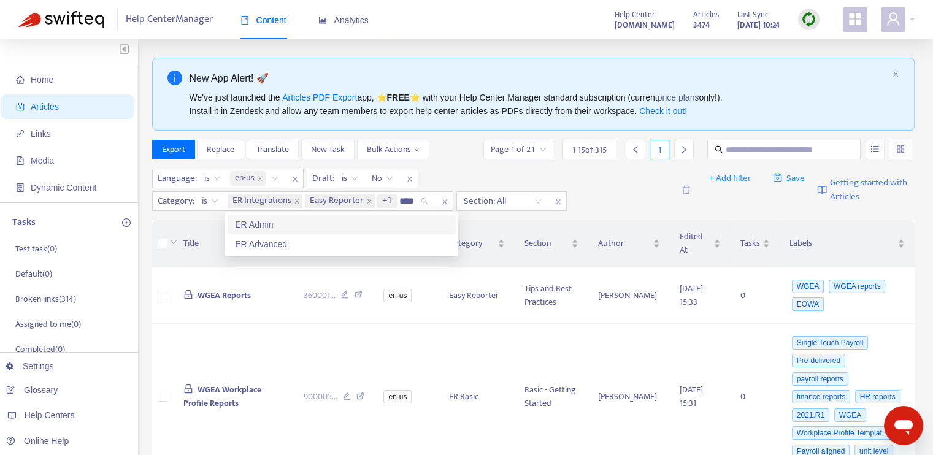
type input "*****"
click at [302, 242] on div "ER Advanced" at bounding box center [342, 243] width 214 height 13
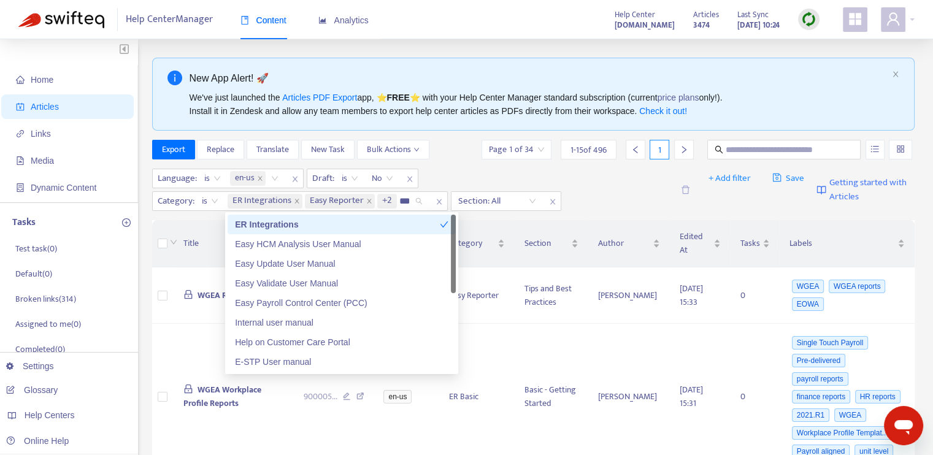
type input "****"
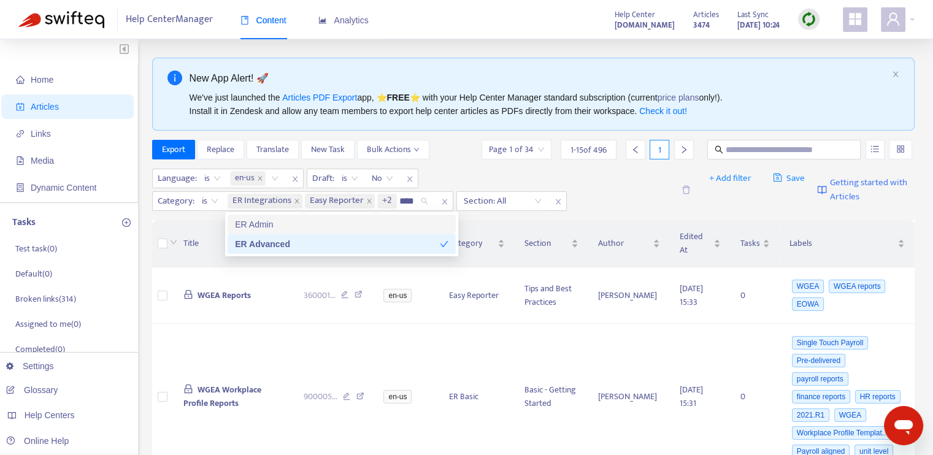
click at [361, 226] on div "ER Admin" at bounding box center [342, 224] width 214 height 13
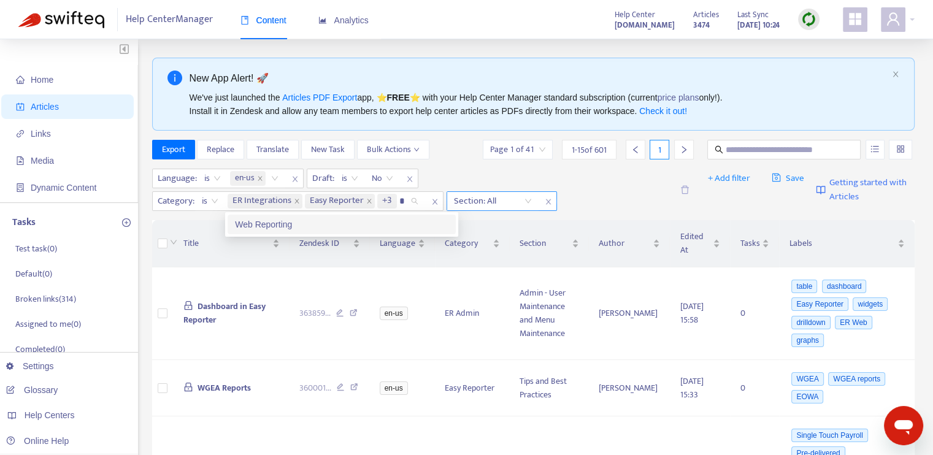
type input "**"
click at [350, 225] on div "Web Reporting" at bounding box center [342, 224] width 214 height 13
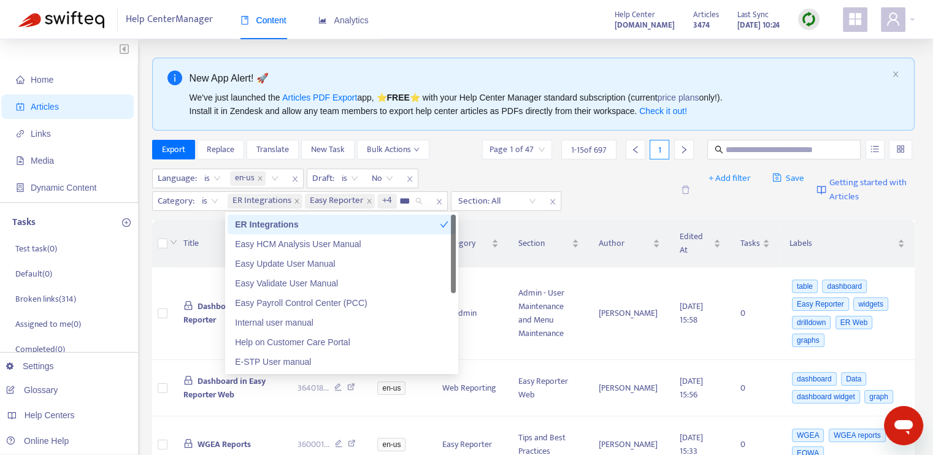
type input "****"
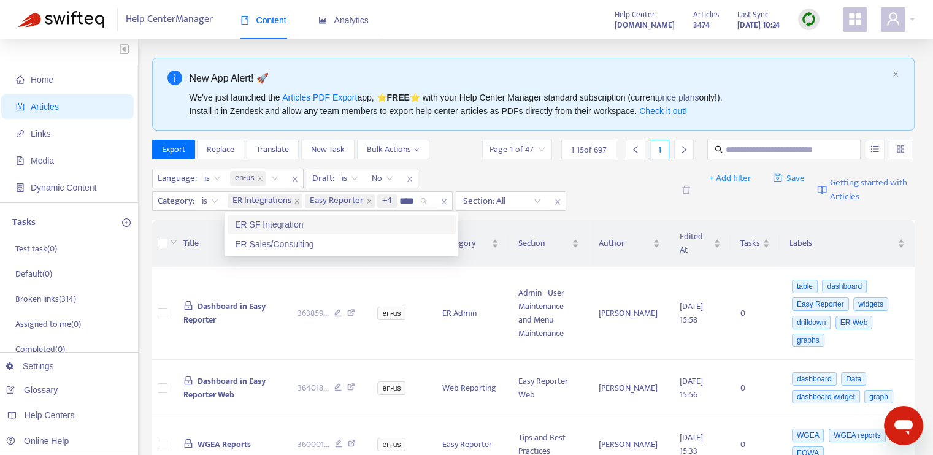
click at [331, 222] on div "ER SF Integration" at bounding box center [342, 224] width 214 height 13
type input "*****"
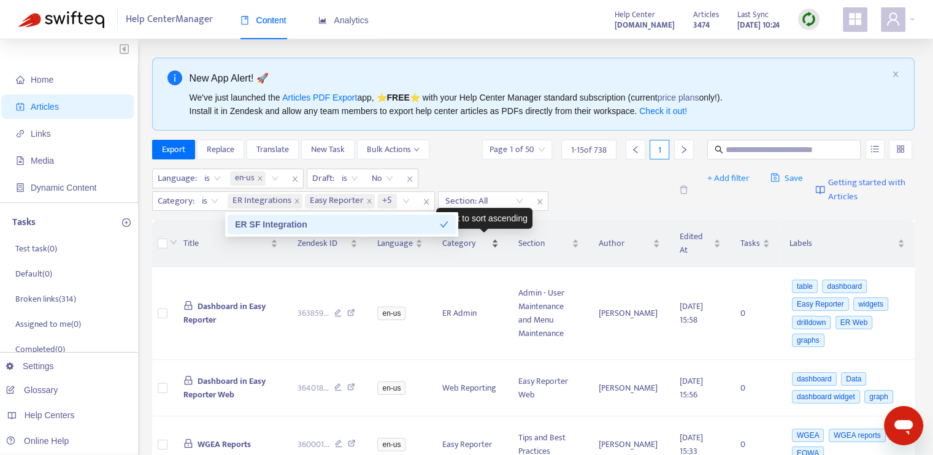
click at [512, 219] on div "Click to sort ascending" at bounding box center [484, 218] width 96 height 21
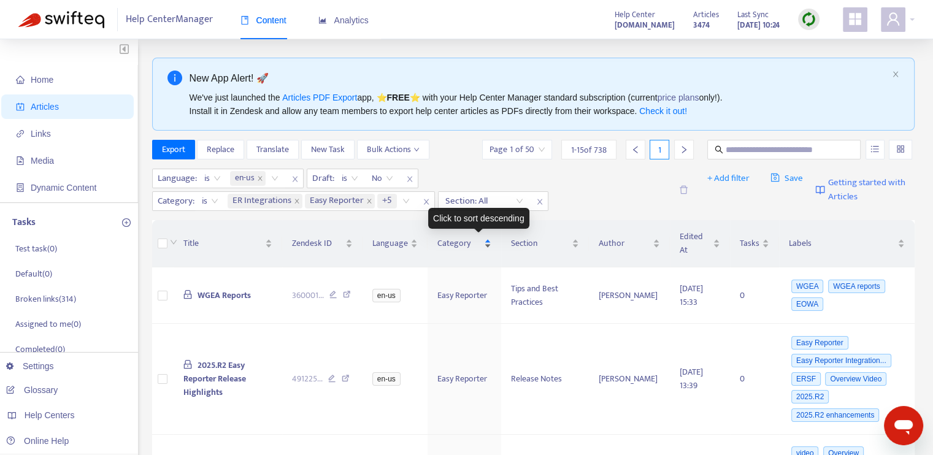
click at [491, 245] on div "Category" at bounding box center [464, 243] width 54 height 13
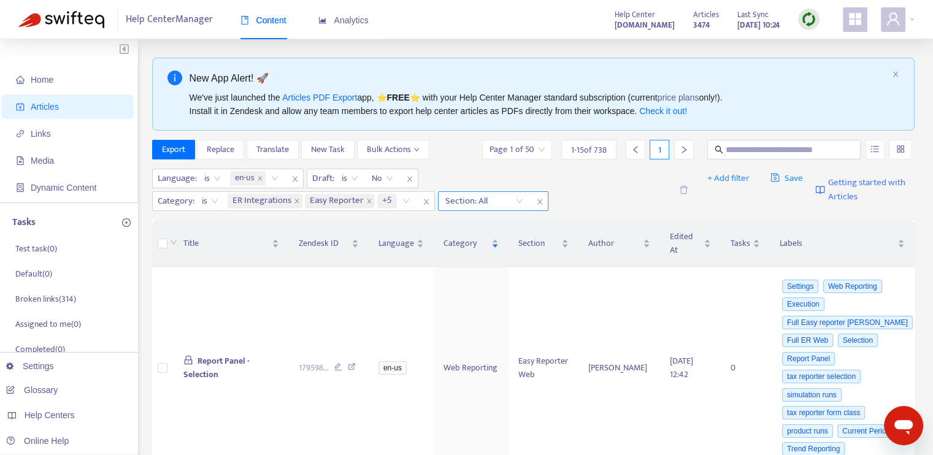
click at [501, 203] on div at bounding box center [478, 201] width 74 height 15
click at [405, 202] on div "ER Integrations Easy Reporter +5" at bounding box center [320, 201] width 191 height 18
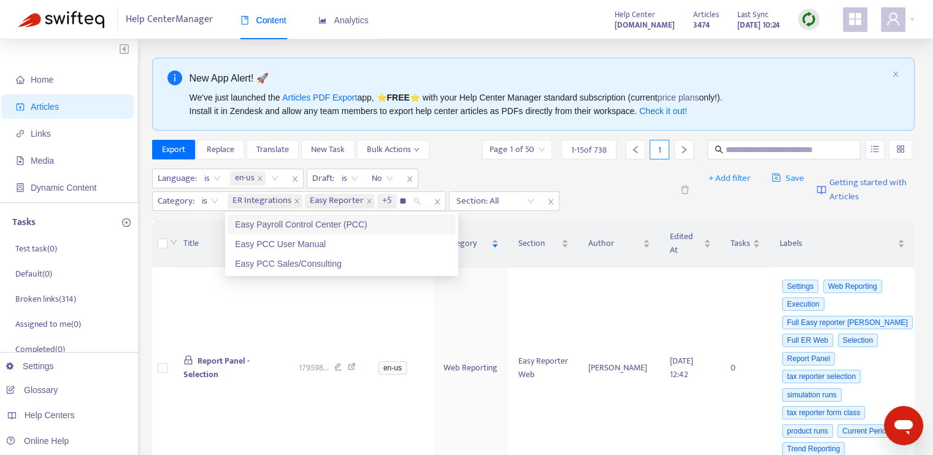
type input "***"
click at [339, 226] on div "Easy Payroll Control Center (PCC)" at bounding box center [342, 224] width 214 height 13
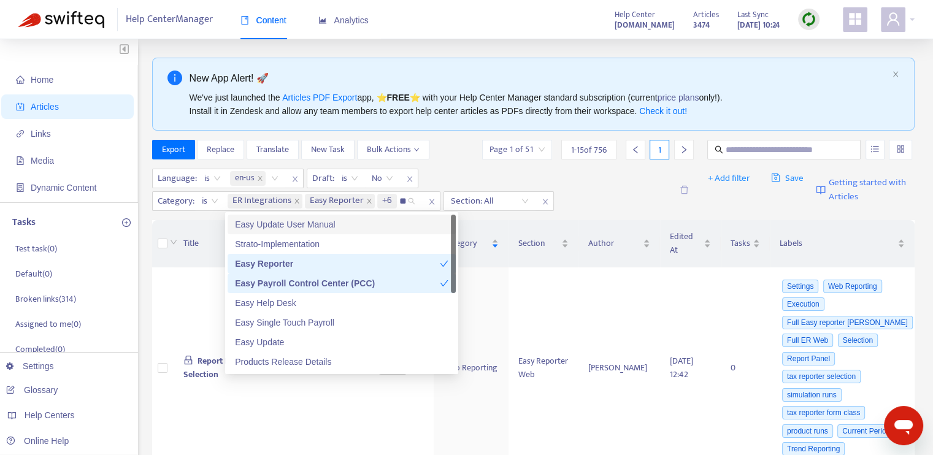
type input "***"
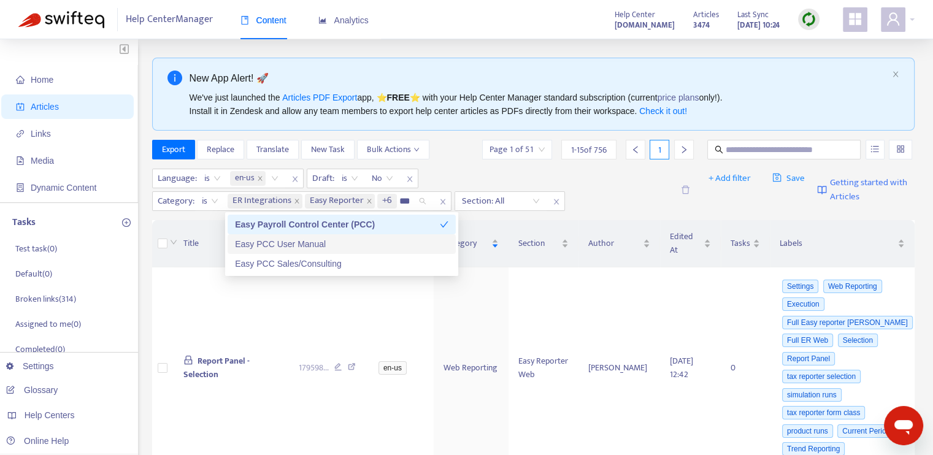
click at [305, 245] on div "Easy PCC User Manual" at bounding box center [342, 243] width 214 height 13
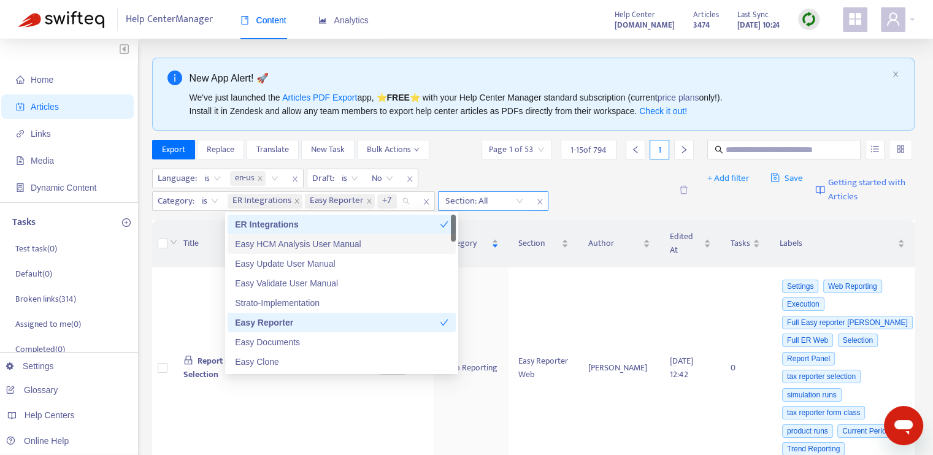
click at [491, 199] on div at bounding box center [478, 201] width 74 height 15
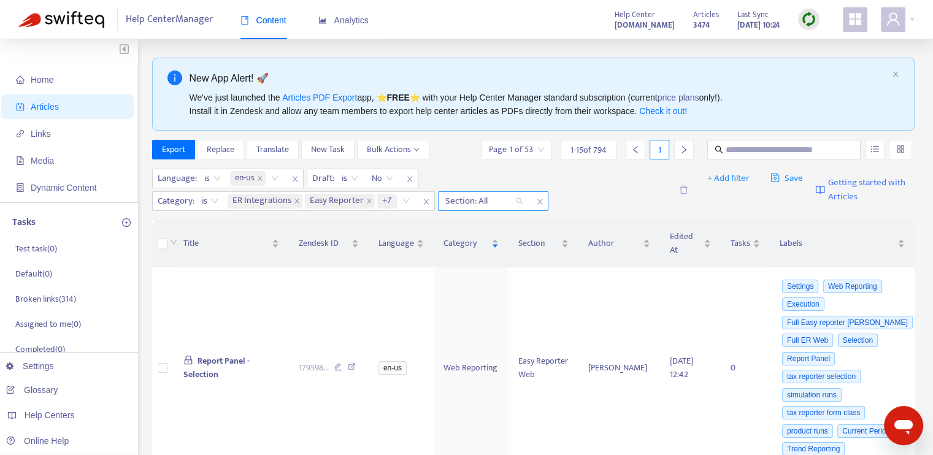
click at [498, 202] on div at bounding box center [478, 201] width 74 height 15
type input "****"
click at [514, 228] on div "Tips and Best Practices" at bounding box center [555, 224] width 214 height 13
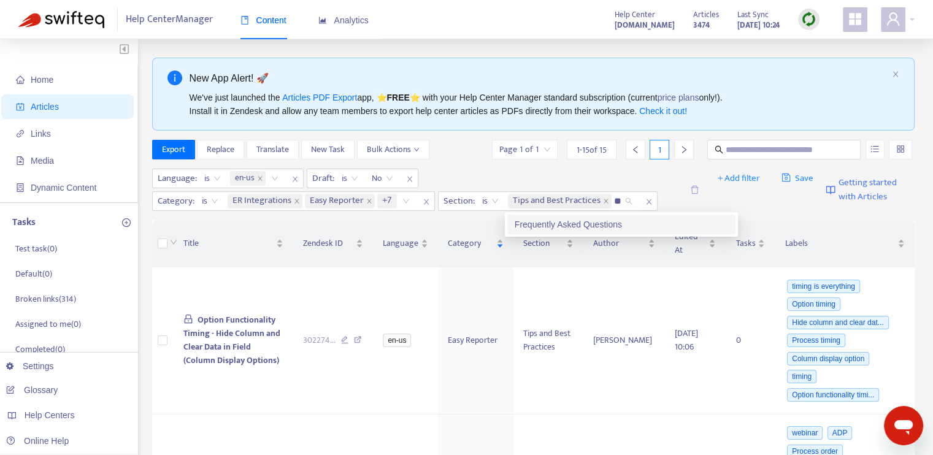
type input "***"
click at [536, 225] on div "Frequently Asked Questions" at bounding box center [622, 224] width 214 height 13
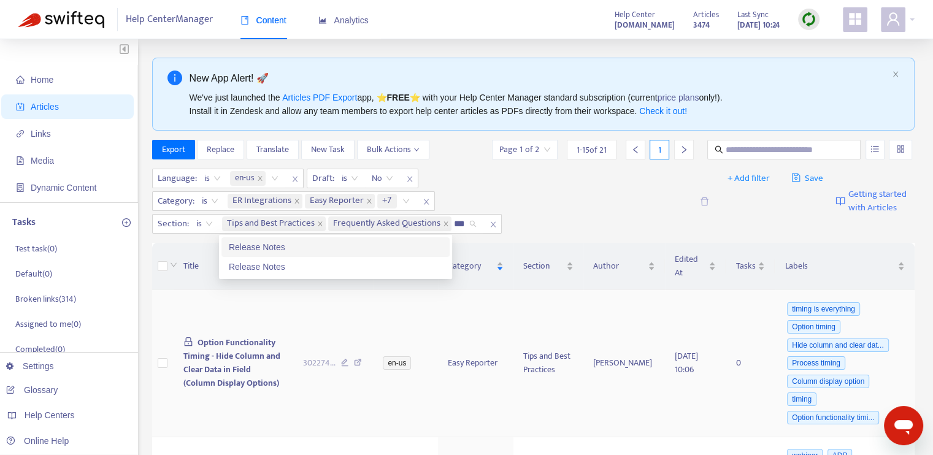
type input "****"
click at [260, 248] on div "Release Notes" at bounding box center [336, 247] width 214 height 13
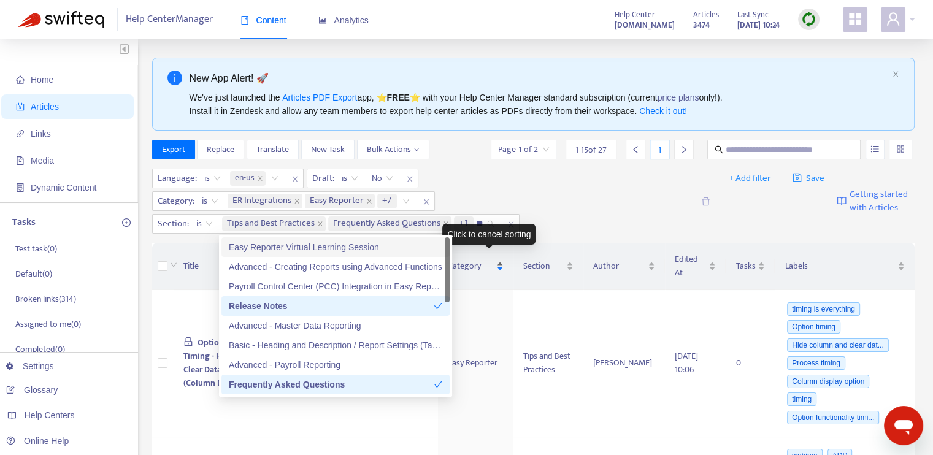
type input "***"
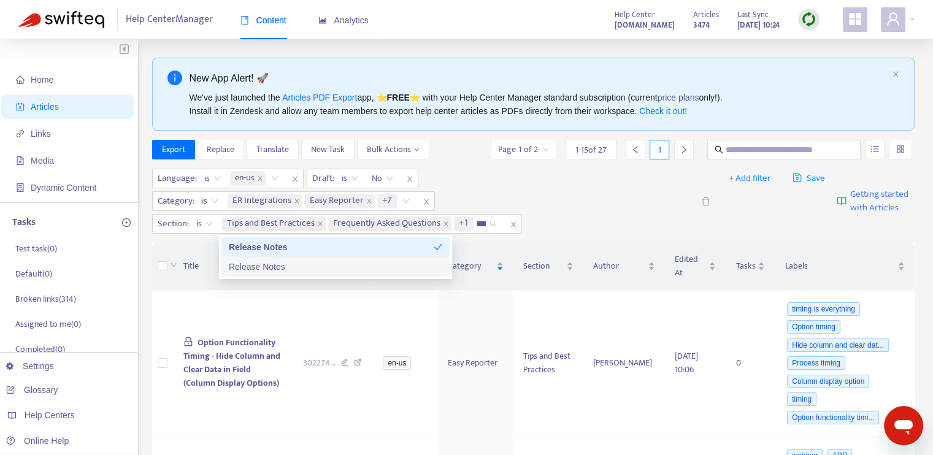
click at [426, 260] on div "Release Notes" at bounding box center [336, 266] width 214 height 13
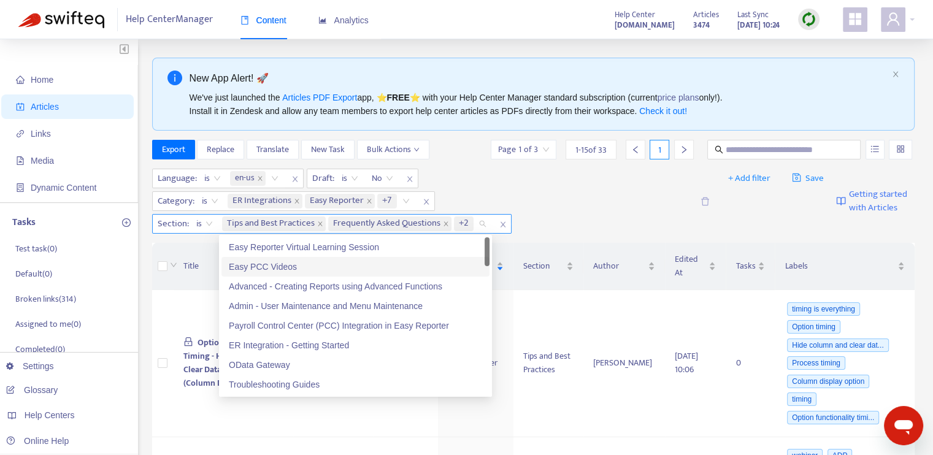
click at [476, 225] on input "search" at bounding box center [477, 224] width 2 height 15
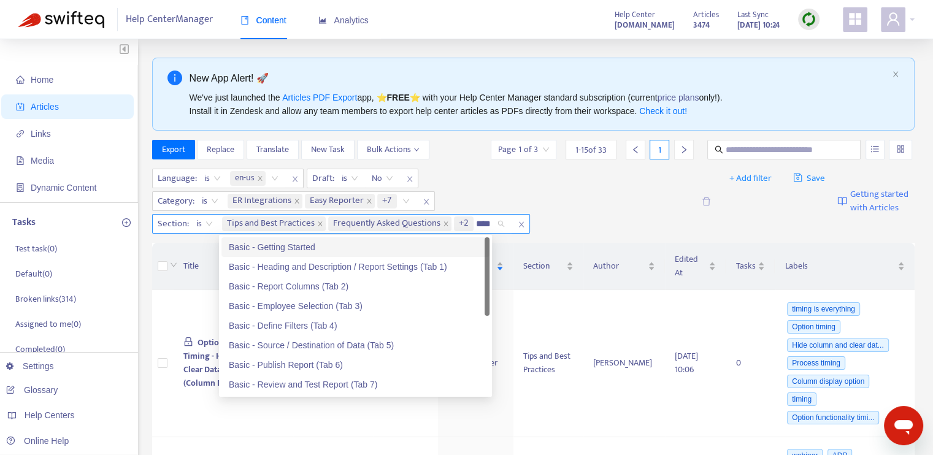
type input "*****"
click at [288, 248] on div "Basic - Getting Started" at bounding box center [355, 247] width 253 height 13
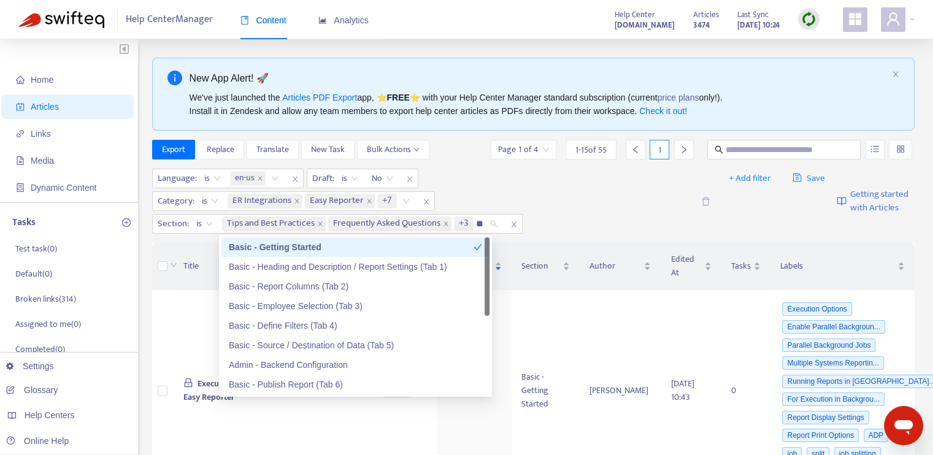
type input "*"
type input "*****"
click at [354, 266] on div "Basic - Heading and Description / Report Settings (Tab 1)" at bounding box center [355, 266] width 253 height 13
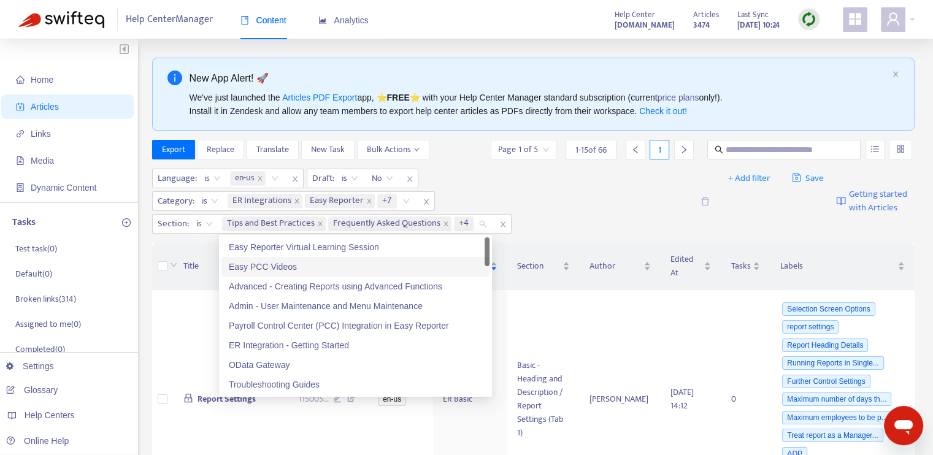
paste input "*****"
type input "*****"
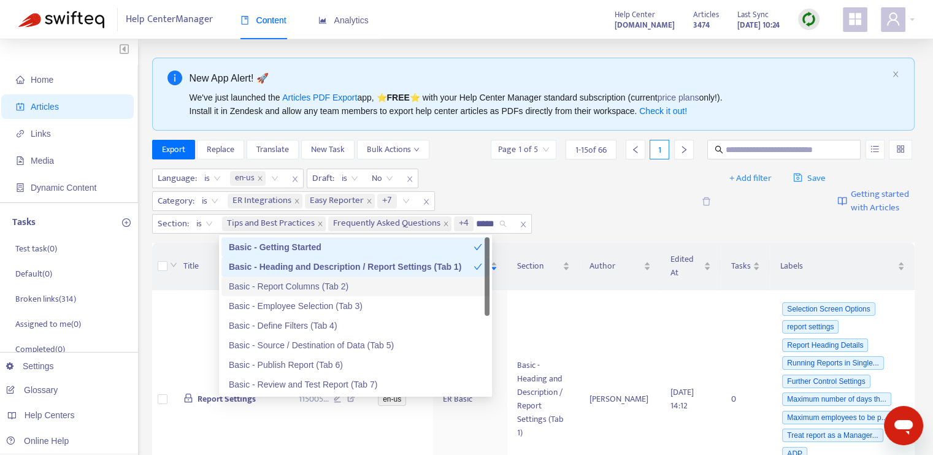
click at [350, 286] on div "Basic - Report Columns (Tab 2)" at bounding box center [355, 286] width 253 height 13
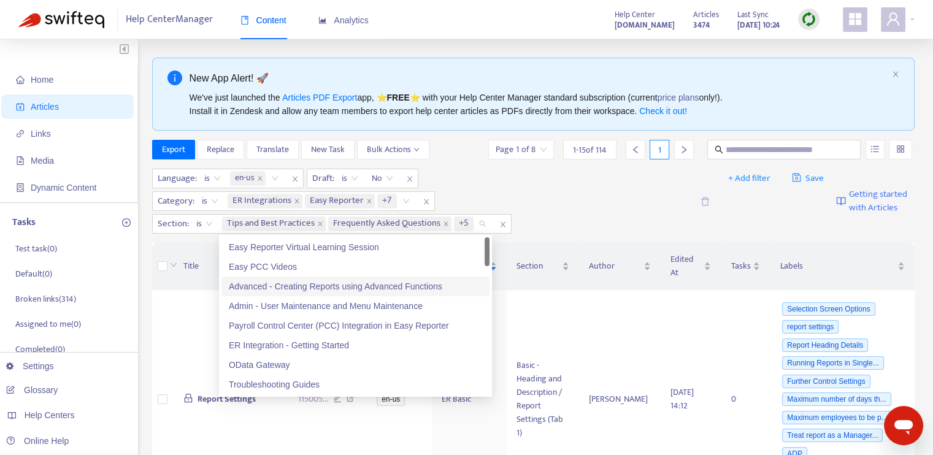
paste input "*****"
type input "*****"
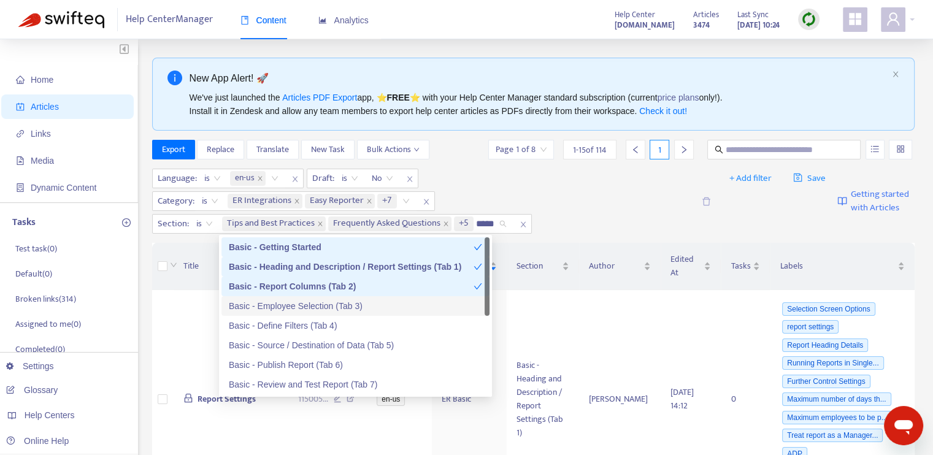
click at [352, 306] on div "Basic - Employee Selection (Tab 3)" at bounding box center [355, 305] width 253 height 13
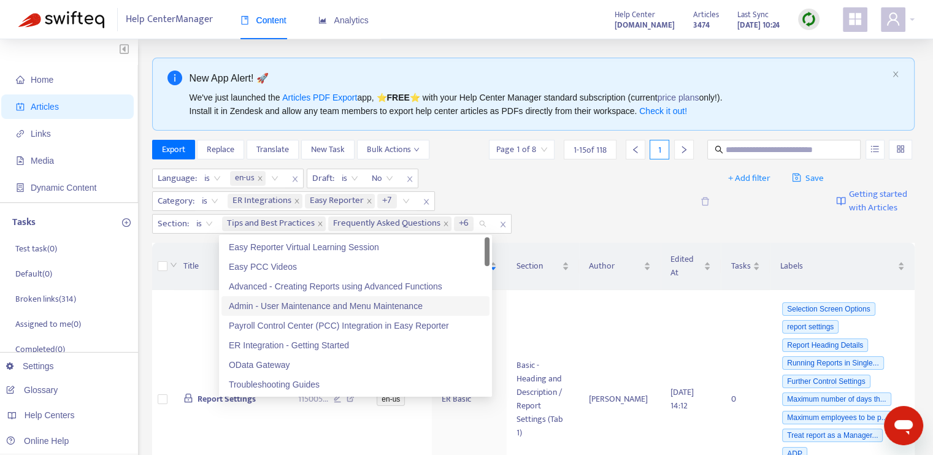
paste input "*****"
type input "*****"
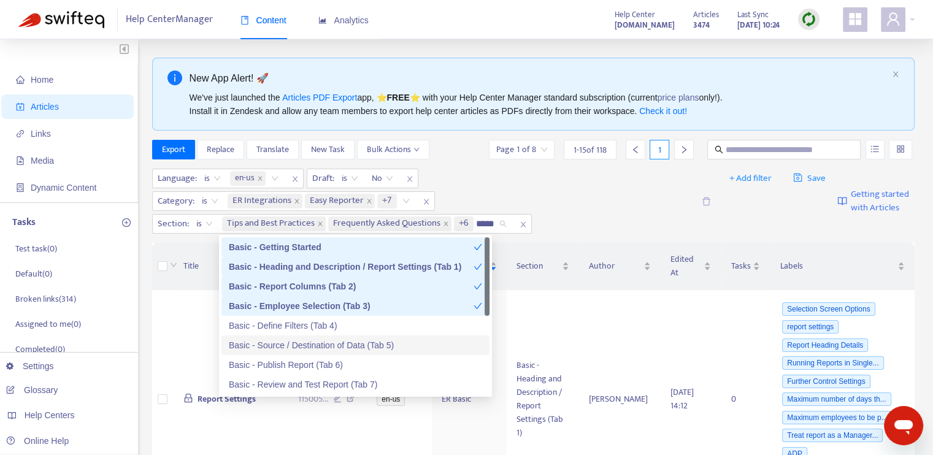
click at [339, 326] on div "Basic - Define Filters (Tab 4)" at bounding box center [355, 325] width 253 height 13
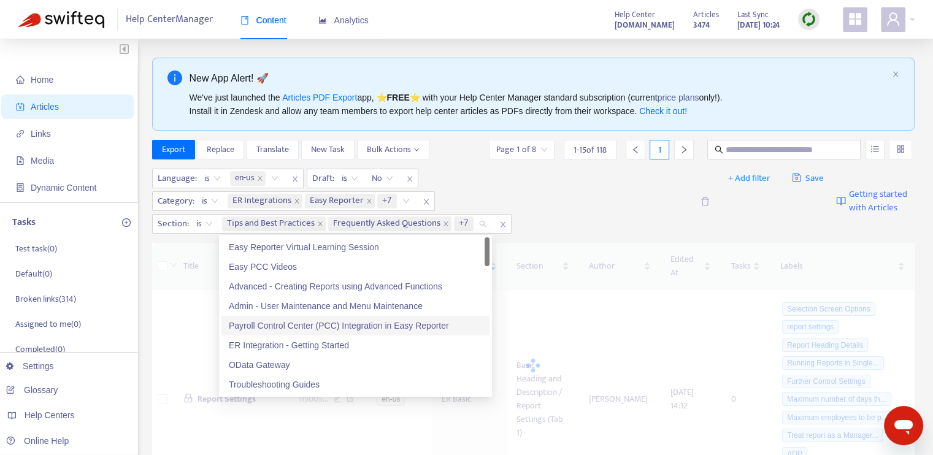
paste input "*****"
type input "*****"
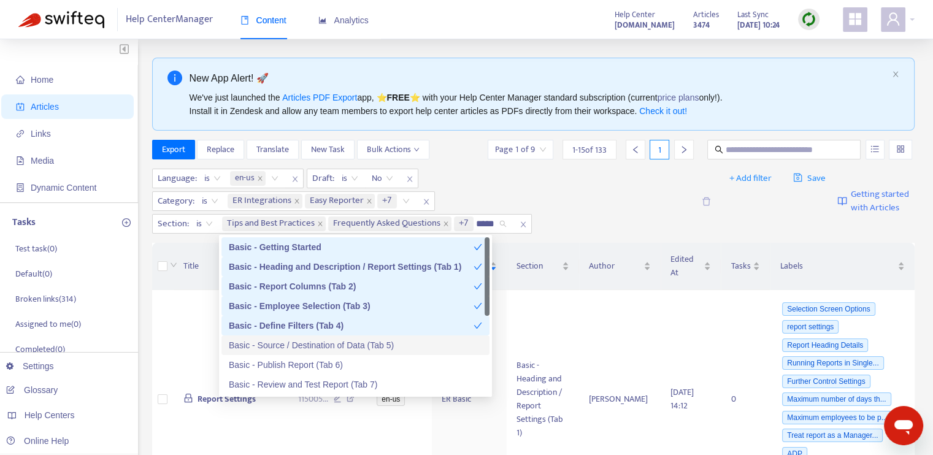
click at [349, 344] on div "Basic - Source / Destination of Data (Tab 5)" at bounding box center [355, 345] width 253 height 13
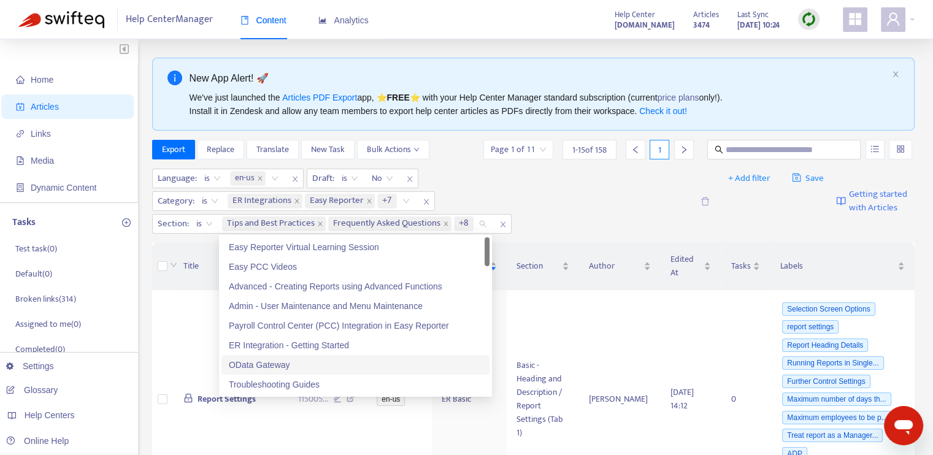
paste input "*****"
type input "*****"
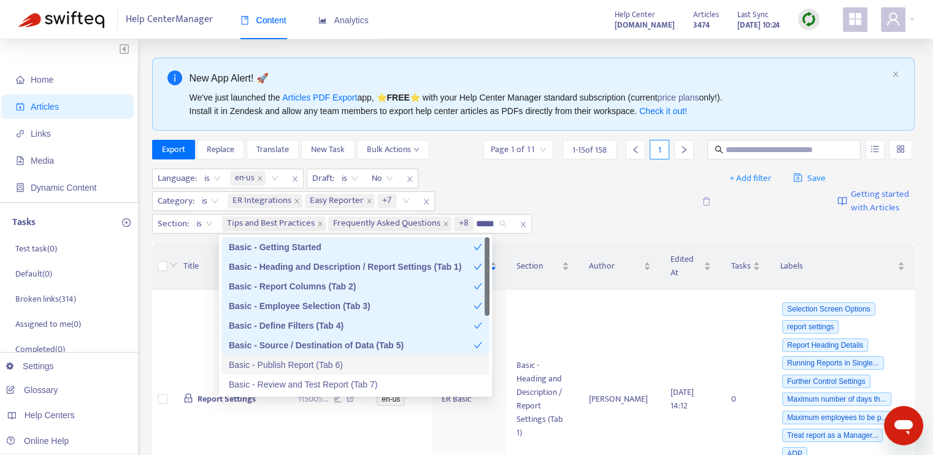
click at [340, 370] on div "Basic - Publish Report (Tab 6)" at bounding box center [355, 364] width 253 height 13
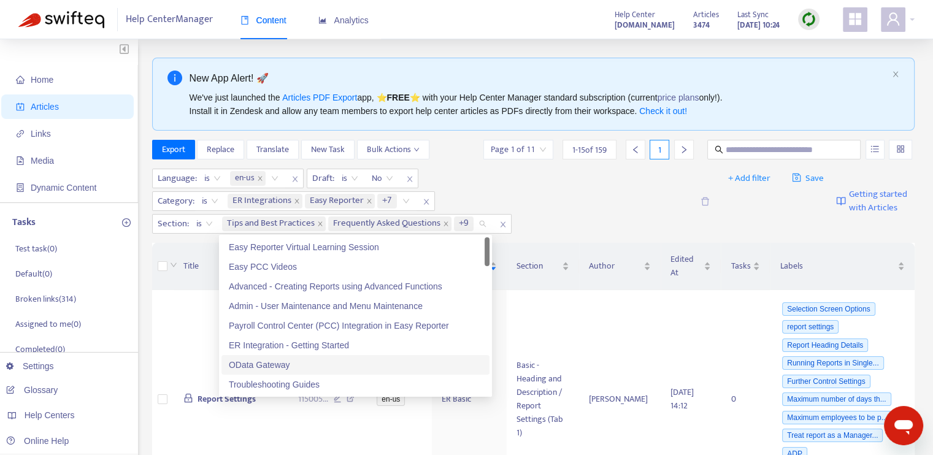
paste input "*****"
type input "*****"
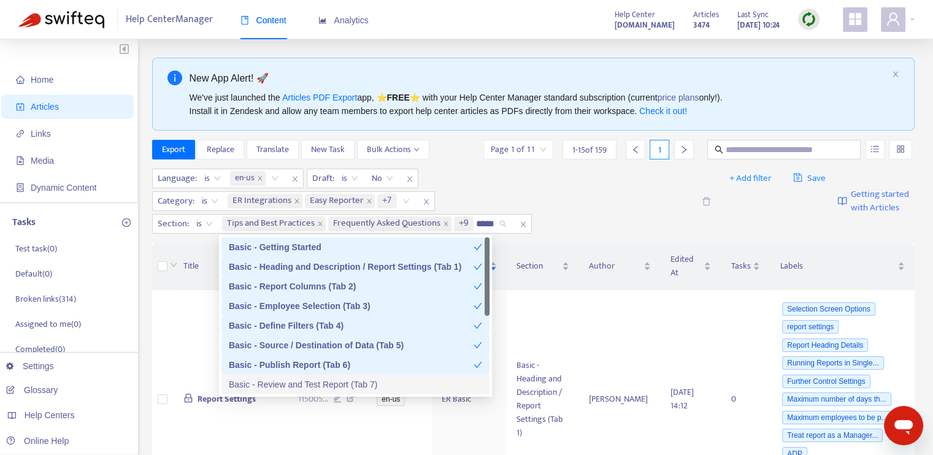
click at [349, 380] on div "Basic - Review and Test Report (Tab 7)" at bounding box center [355, 384] width 253 height 13
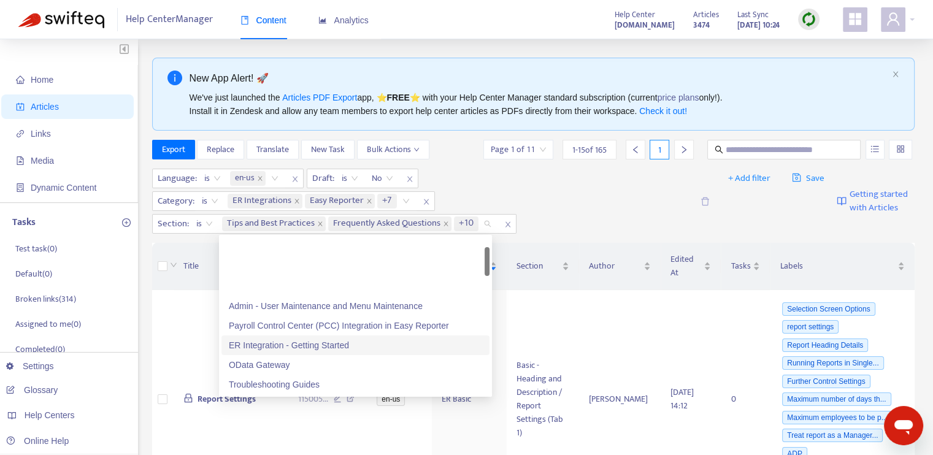
scroll to position [123, 0]
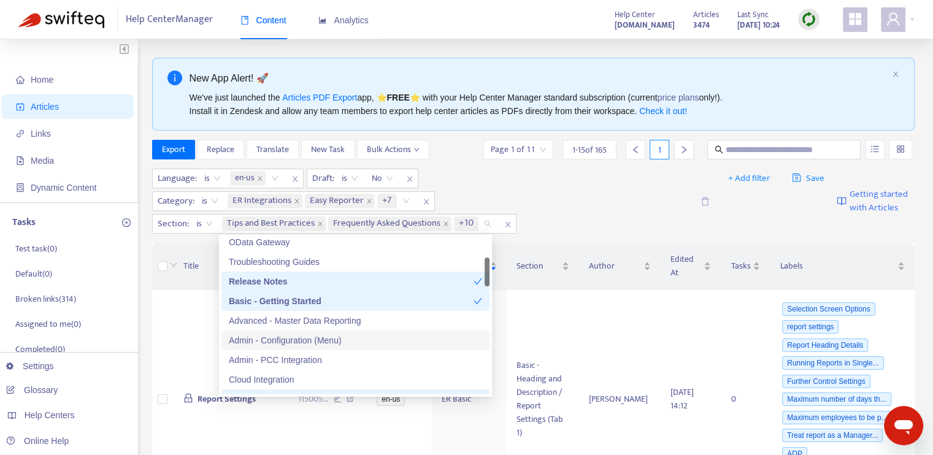
paste input "*****"
type input "*****"
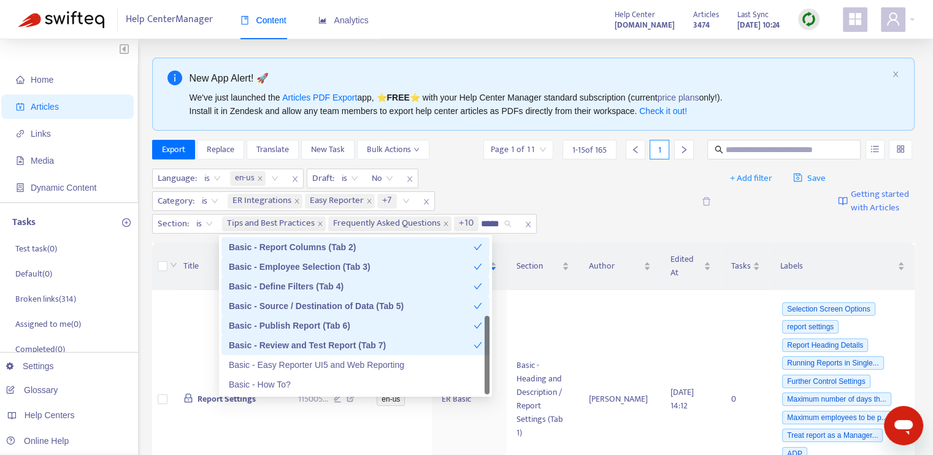
scroll to position [39, 0]
click at [346, 359] on div "Basic - Easy Reporter UI5 and Web Reporting" at bounding box center [355, 364] width 253 height 13
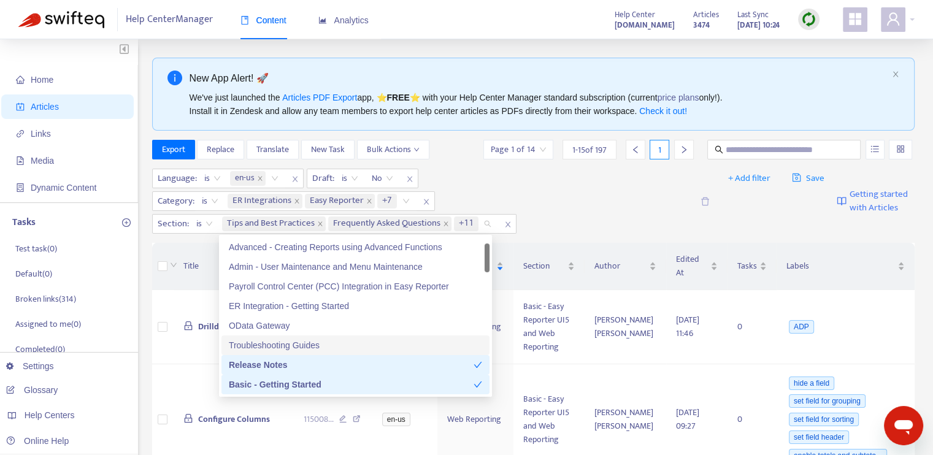
paste input "*****"
type input "*****"
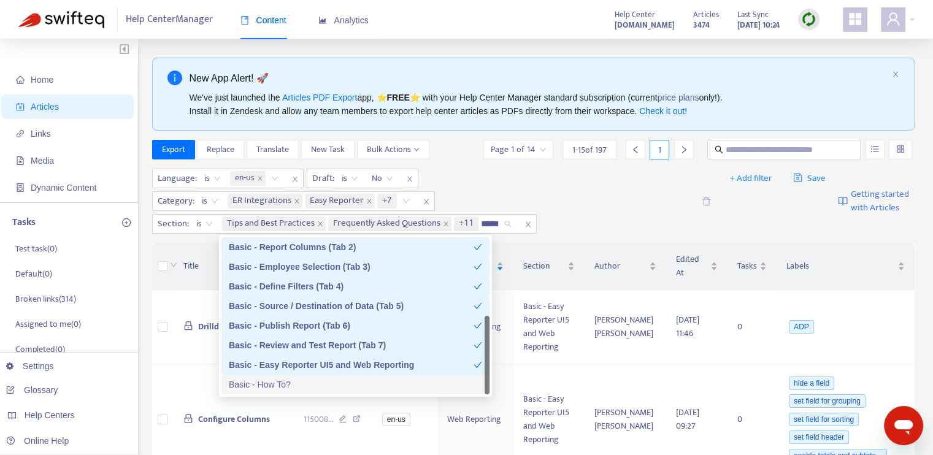
click at [344, 383] on div "Basic - How To?" at bounding box center [355, 384] width 253 height 13
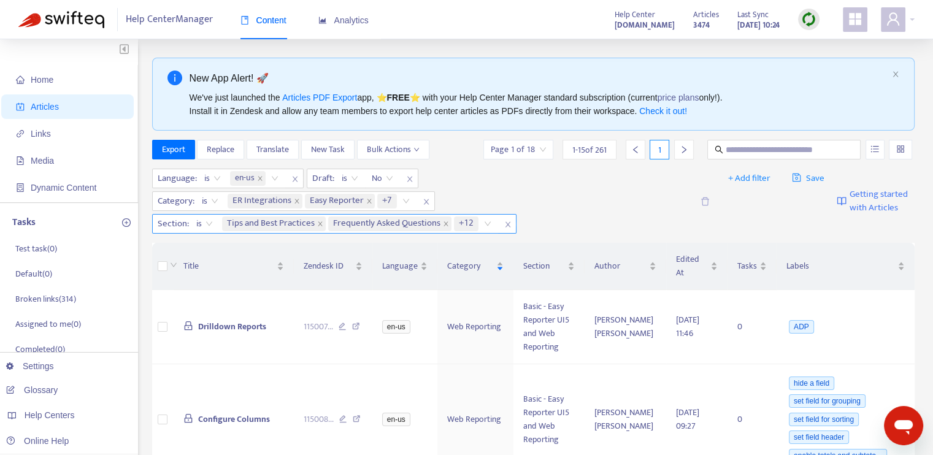
click at [481, 226] on input "search" at bounding box center [482, 224] width 2 height 15
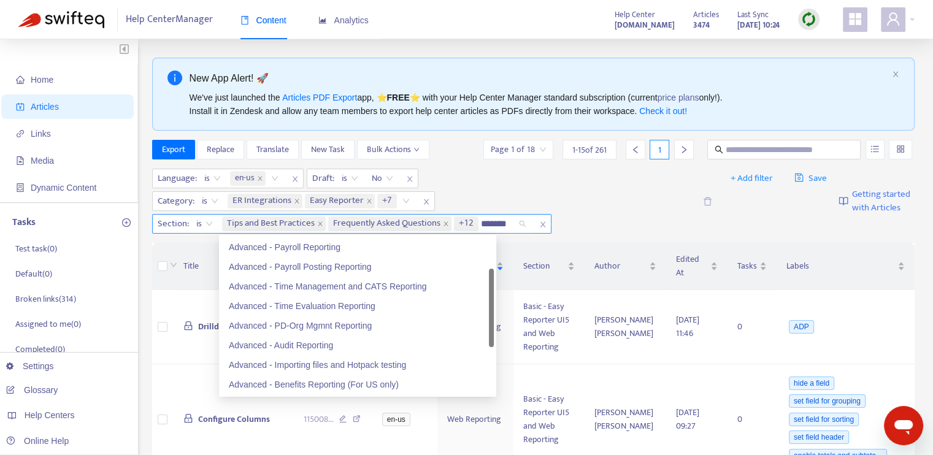
type input "********"
click at [498, 223] on input "********" at bounding box center [502, 224] width 43 height 15
click at [383, 248] on div "Advanced - Payroll Reporting" at bounding box center [358, 247] width 258 height 13
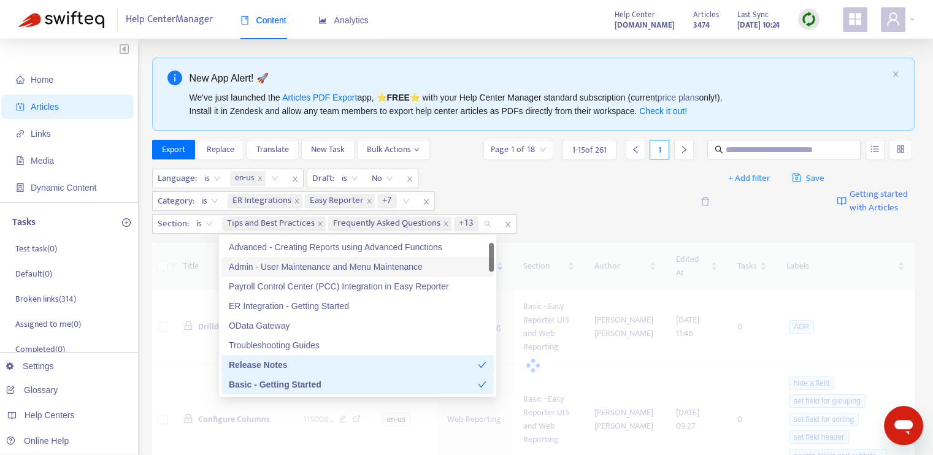
paste input "********"
type input "********"
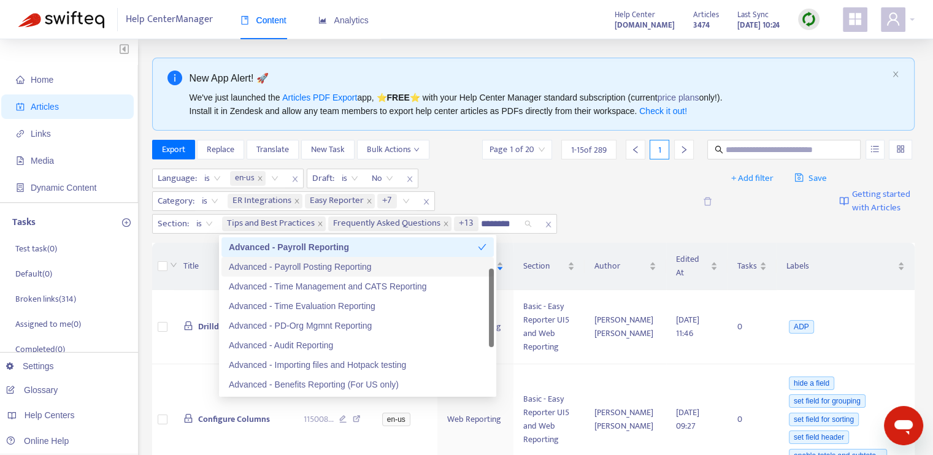
click at [345, 267] on div "Advanced - Payroll Posting Reporting" at bounding box center [358, 266] width 258 height 13
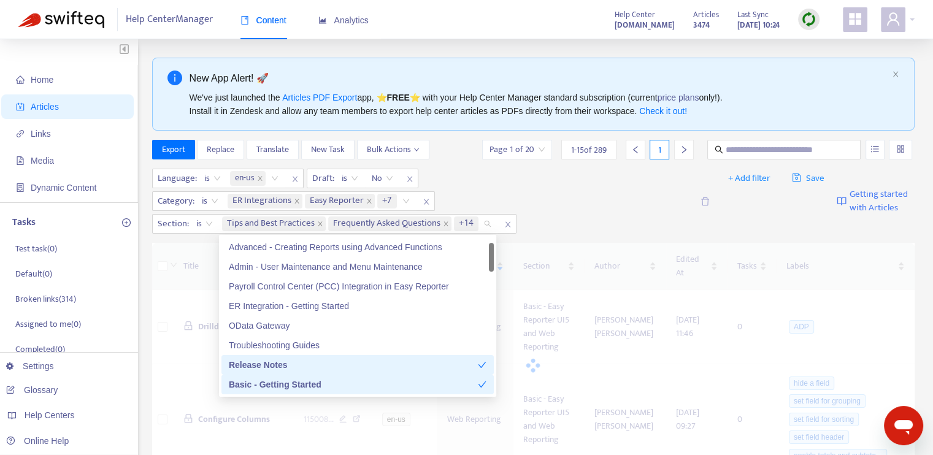
paste input "********"
type input "********"
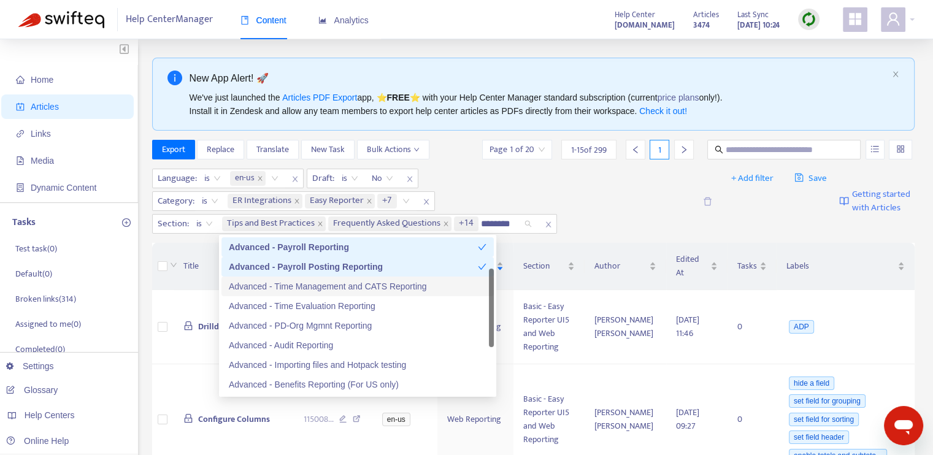
click at [347, 290] on div "Advanced - Time Management and CATS Reporting" at bounding box center [358, 286] width 258 height 13
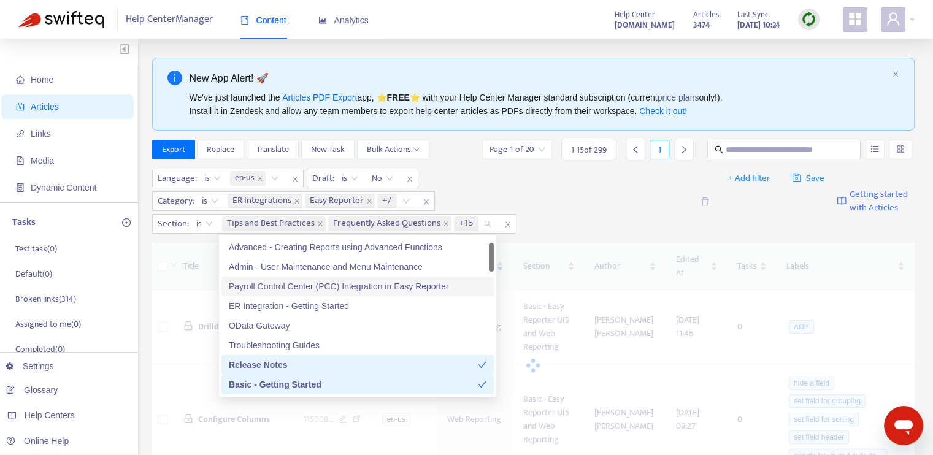
paste input "********"
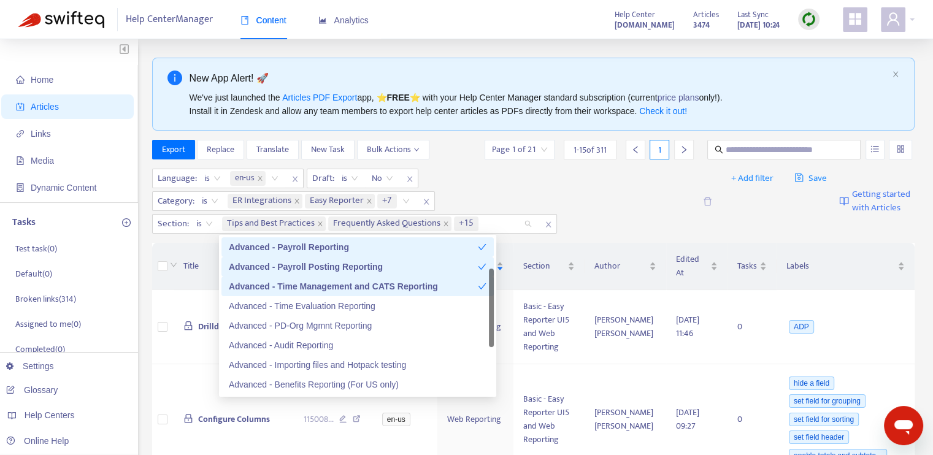
type input "********"
click at [373, 308] on div "Advanced - Time Evaluation Reporting" at bounding box center [358, 305] width 258 height 13
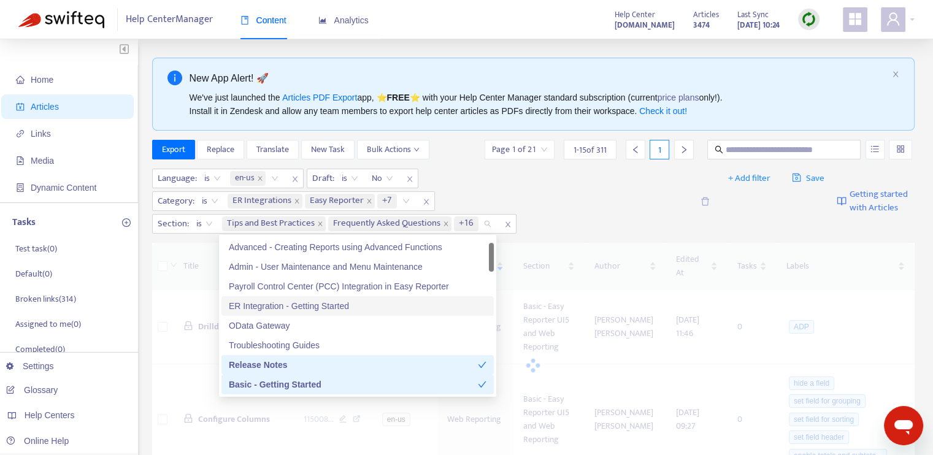
paste input "********"
type input "********"
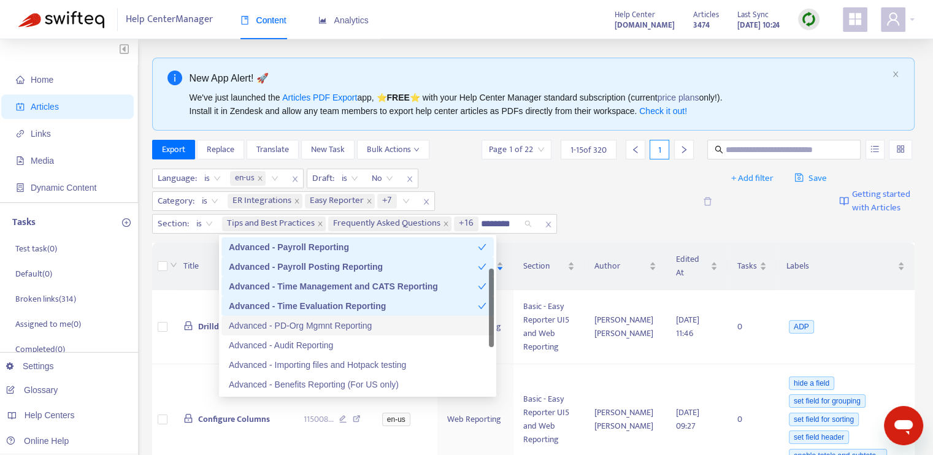
click at [343, 324] on div "Advanced - PD-Org Mgmnt Reporting" at bounding box center [358, 325] width 258 height 13
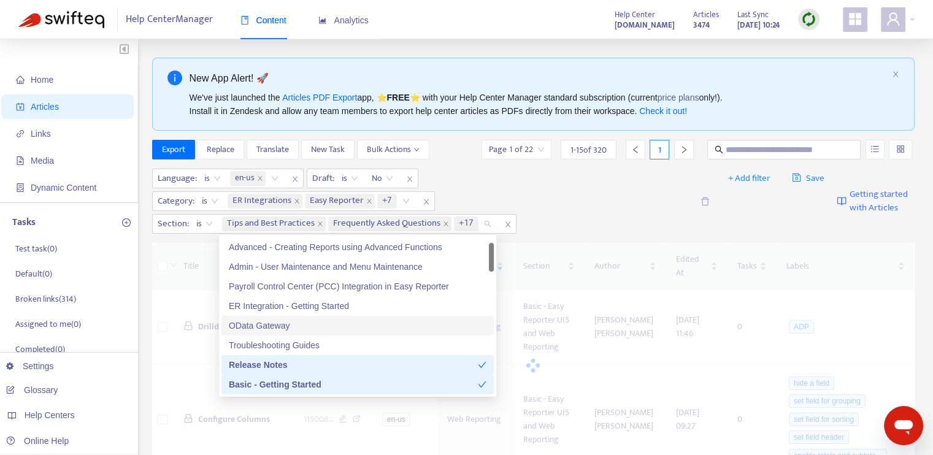
paste input "********"
type input "********"
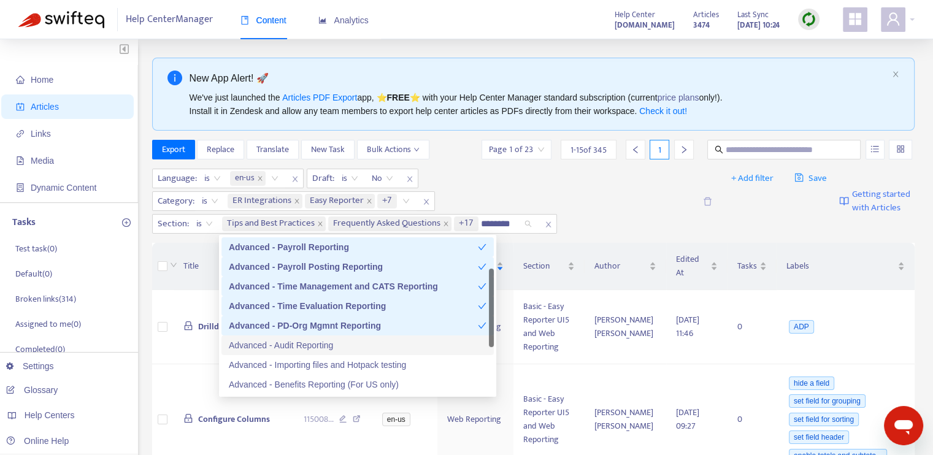
click at [341, 345] on div "Advanced - Audit Reporting" at bounding box center [358, 345] width 258 height 13
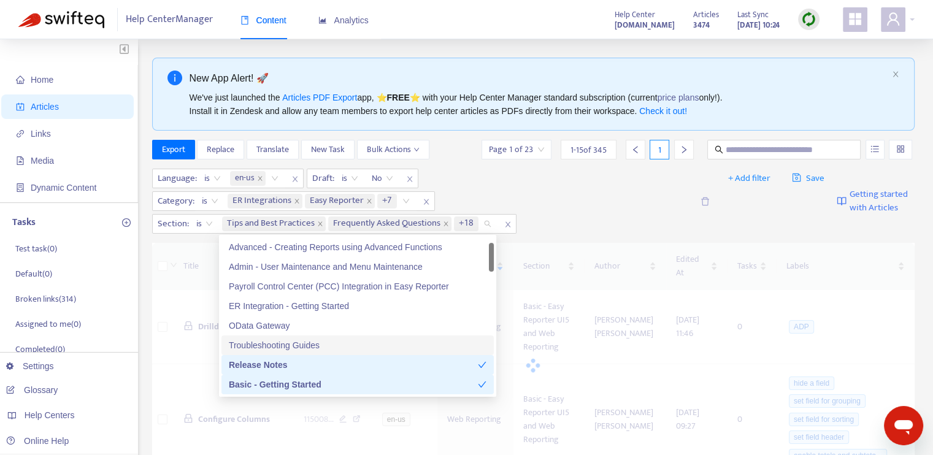
paste input "********"
type input "********"
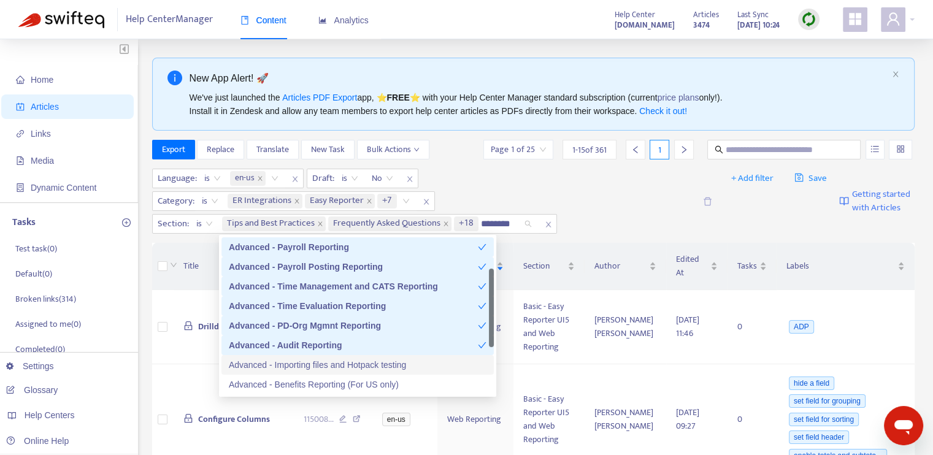
click at [341, 364] on div "Advanced - Importing files and Hotpack testing" at bounding box center [358, 364] width 258 height 13
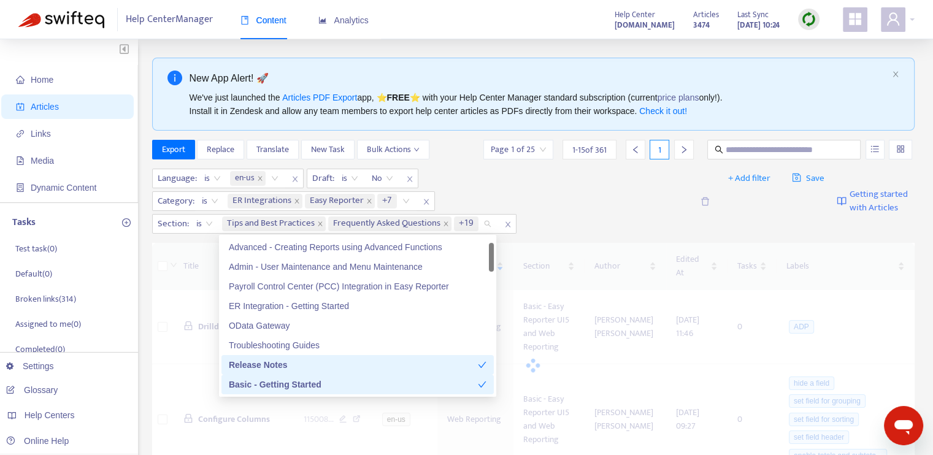
paste input "********"
type input "********"
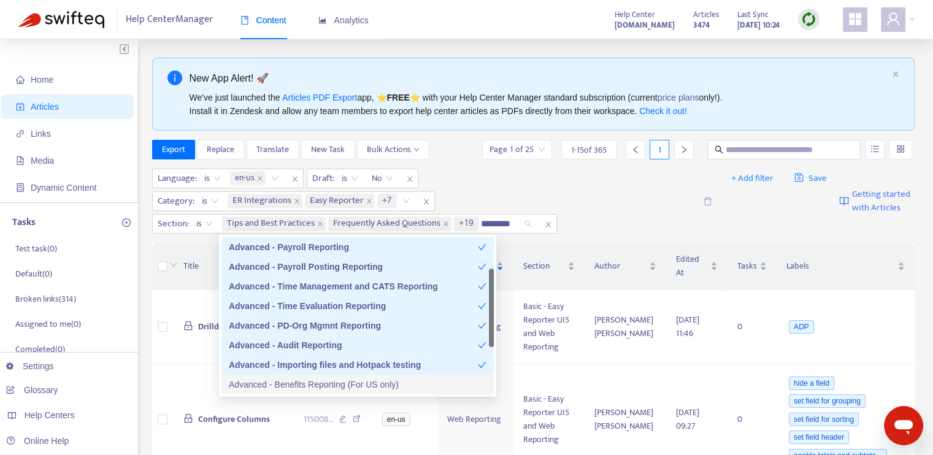
click at [350, 382] on div "Advanced - Benefits Reporting (For US only)" at bounding box center [358, 384] width 258 height 13
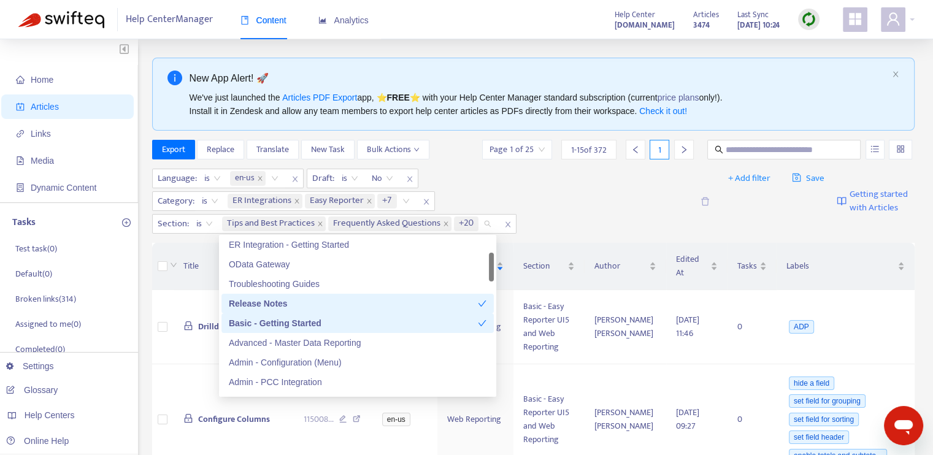
paste input "********"
type input "********"
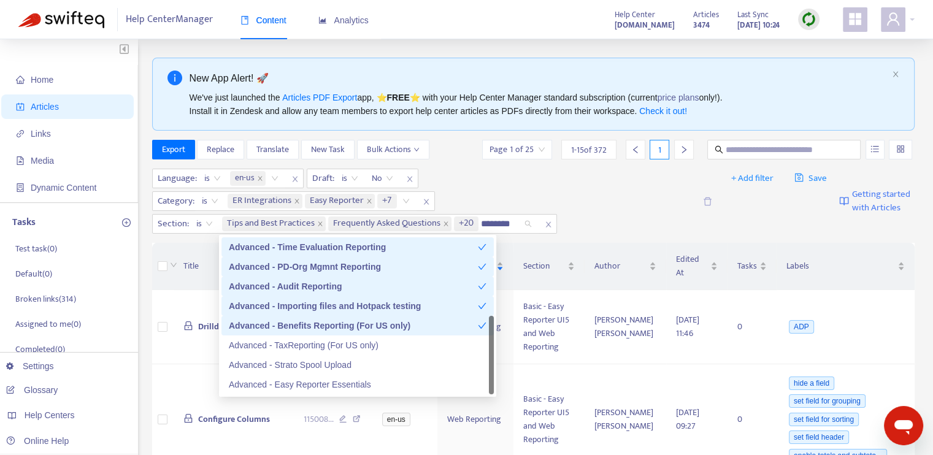
scroll to position [98, 0]
click at [333, 346] on div "Advanced - TaxReporting (For US only)" at bounding box center [358, 345] width 258 height 13
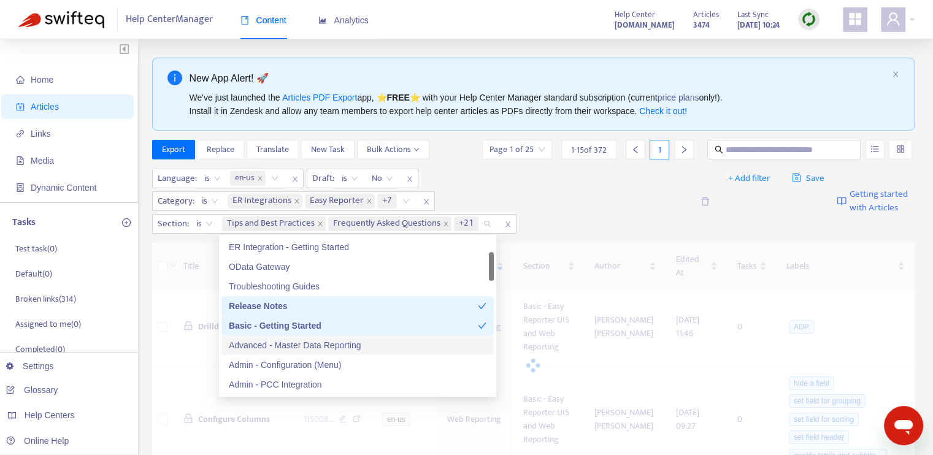
paste input "********"
type input "********"
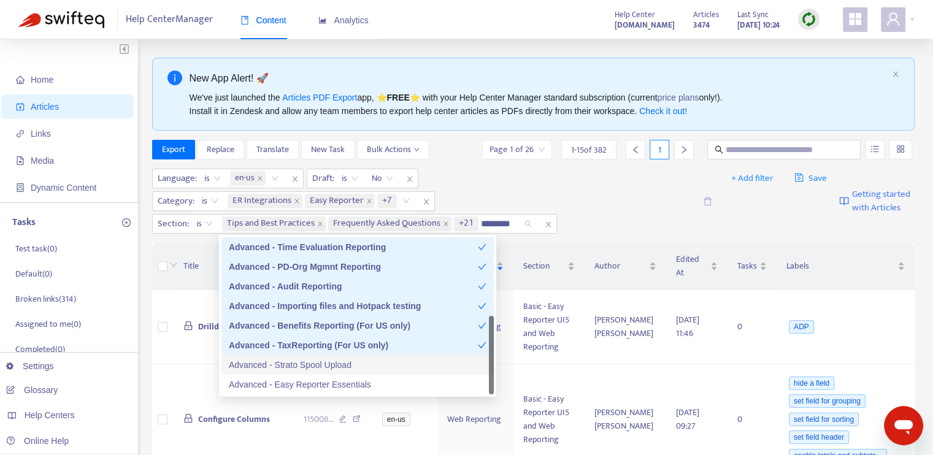
click at [347, 364] on div "Advanced - Strato Spool Upload" at bounding box center [358, 364] width 258 height 13
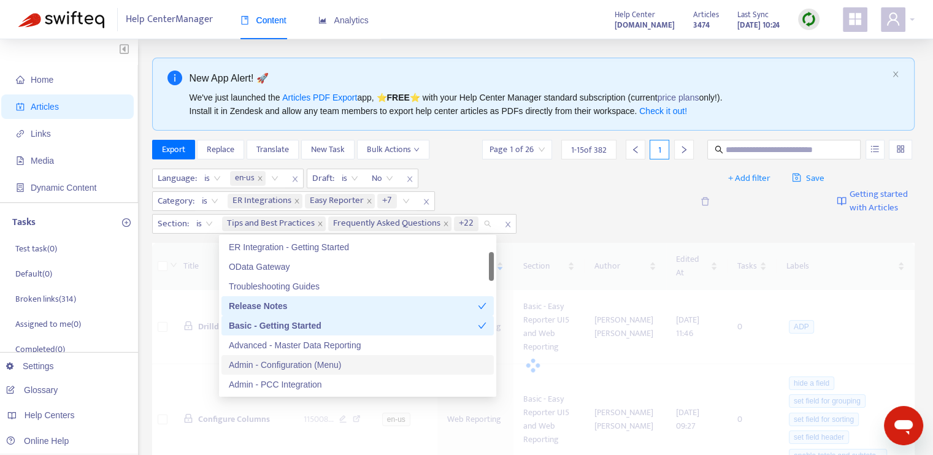
paste input "********"
type input "********"
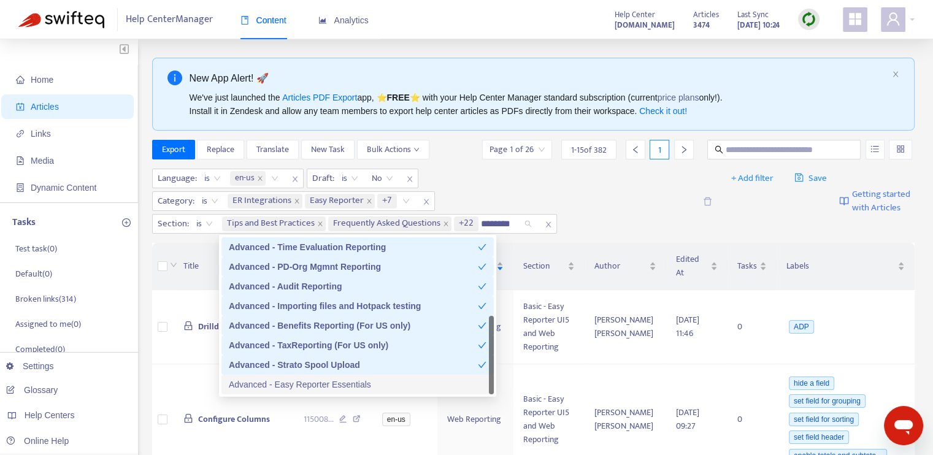
click at [349, 379] on div "Advanced - Easy Reporter Essentials" at bounding box center [358, 384] width 258 height 13
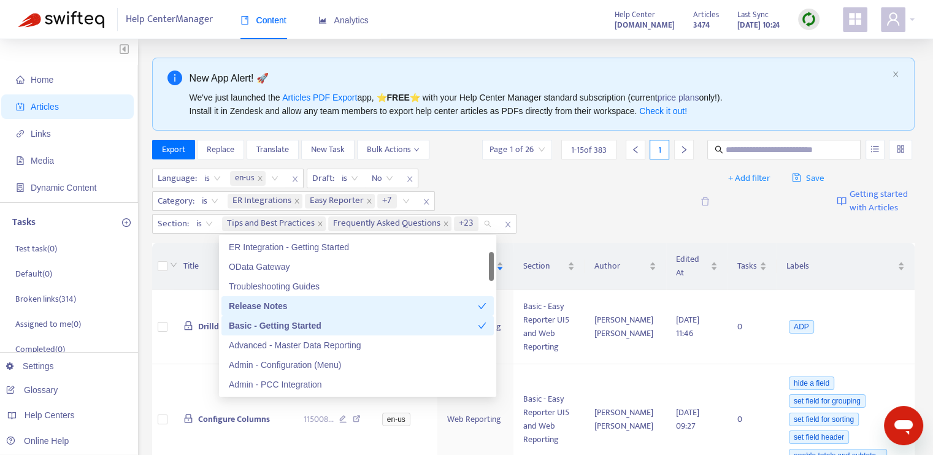
paste input "********"
type input "********"
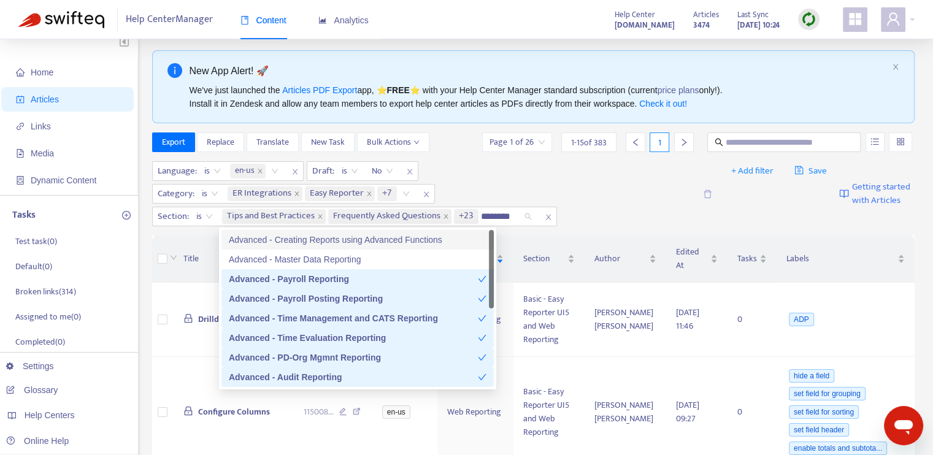
scroll to position [0, 0]
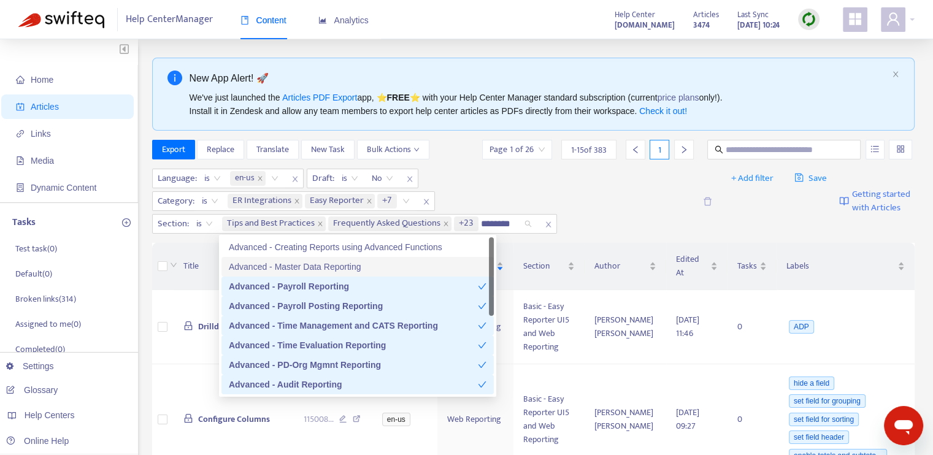
click at [346, 262] on div "Advanced - Master Data Reporting" at bounding box center [358, 266] width 258 height 13
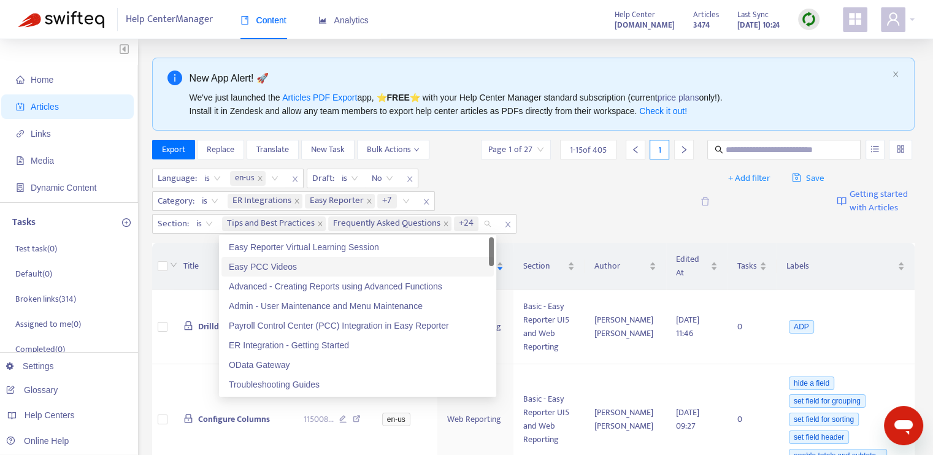
paste input "********"
type input "********"
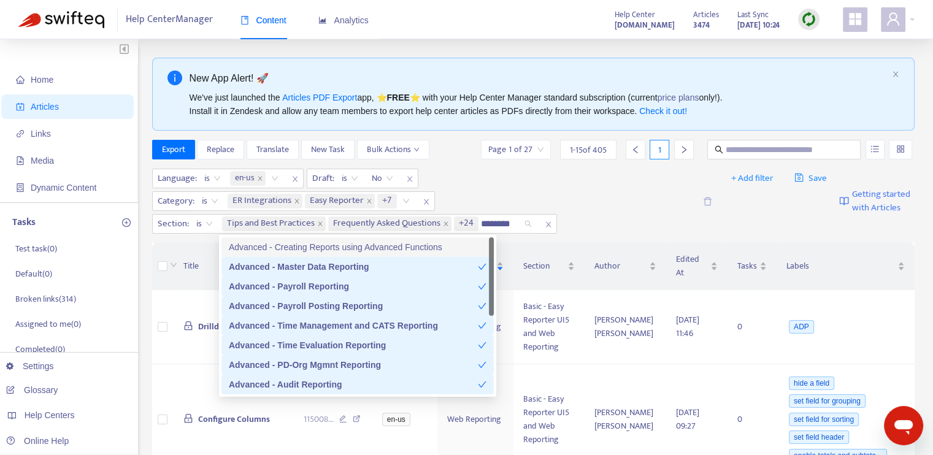
click at [356, 247] on div "Advanced - Creating Reports using Advanced Functions" at bounding box center [358, 247] width 258 height 13
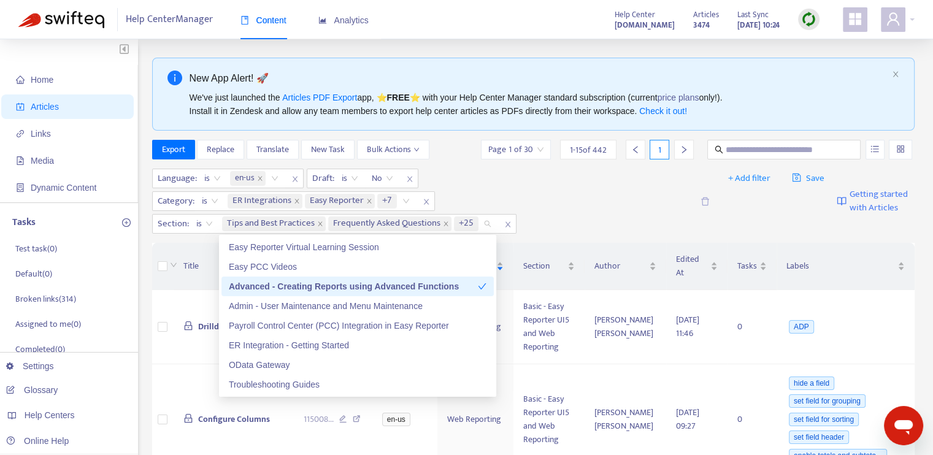
paste input "********"
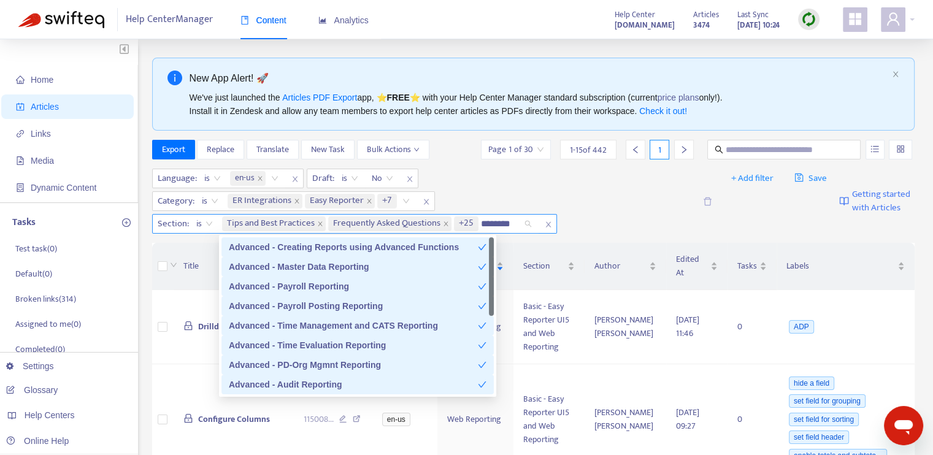
click at [503, 228] on input "********" at bounding box center [502, 224] width 43 height 15
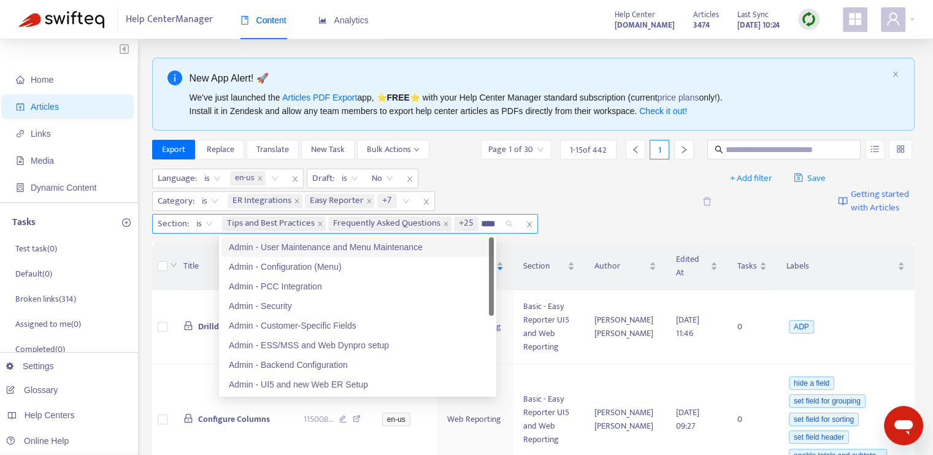
type input "*****"
click at [493, 223] on input "*****" at bounding box center [495, 224] width 29 height 15
click at [395, 245] on div "Admin - User Maintenance and Menu Maintenance" at bounding box center [358, 247] width 258 height 13
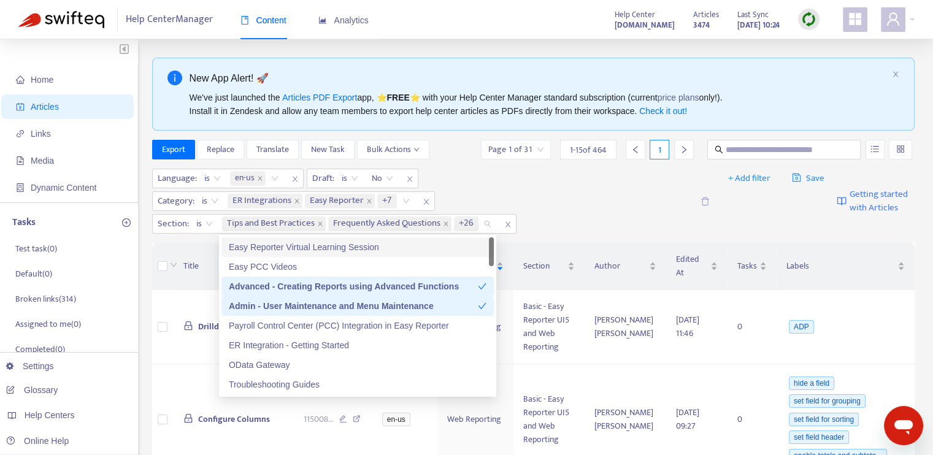
paste input "*****"
type input "*****"
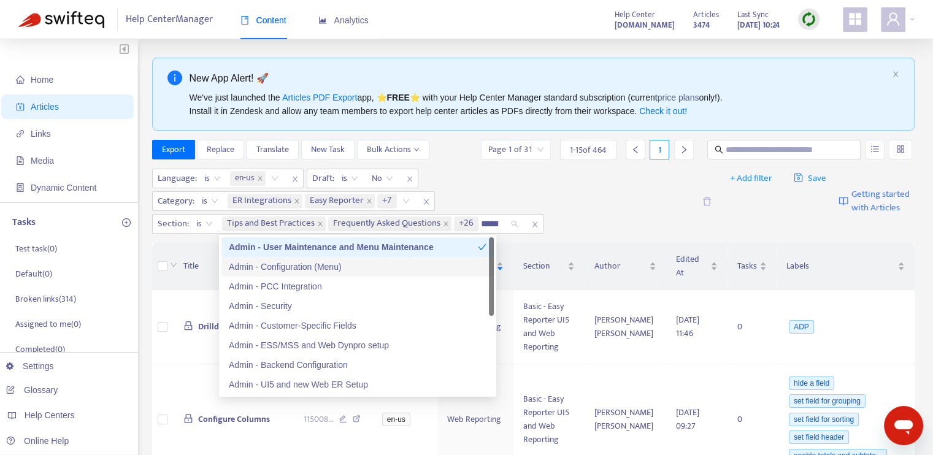
click at [377, 260] on div "Admin - Configuration (Menu)" at bounding box center [358, 266] width 258 height 13
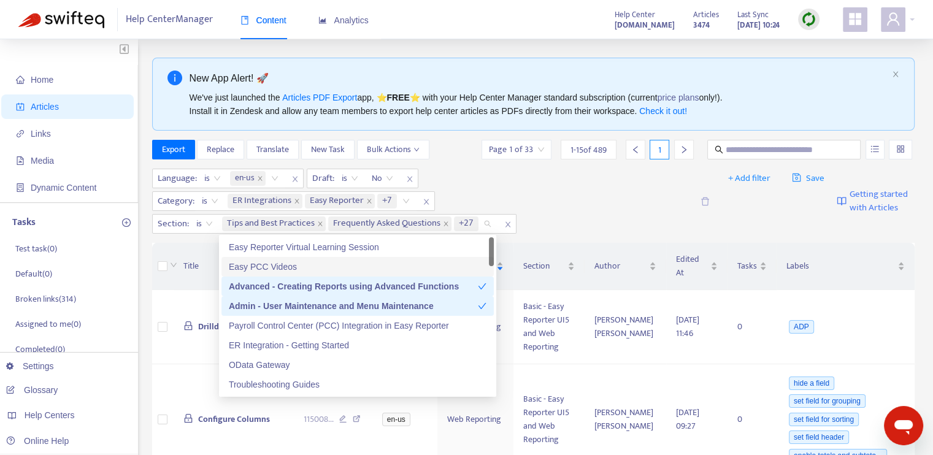
paste input "*****"
type input "*****"
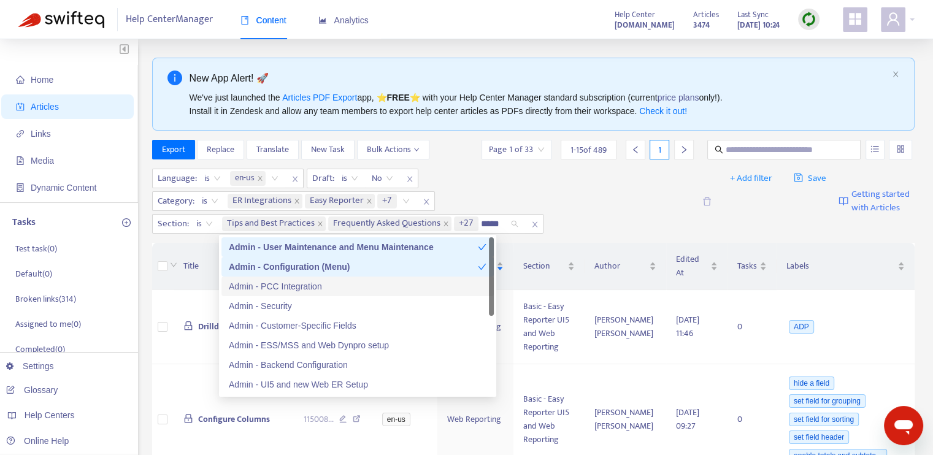
click at [372, 283] on div "Admin - PCC Integration" at bounding box center [358, 286] width 258 height 13
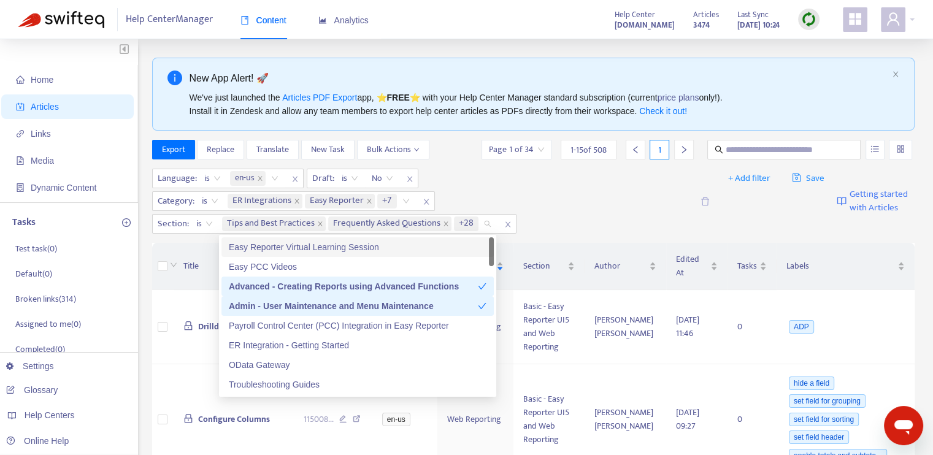
paste input "*****"
type input "*****"
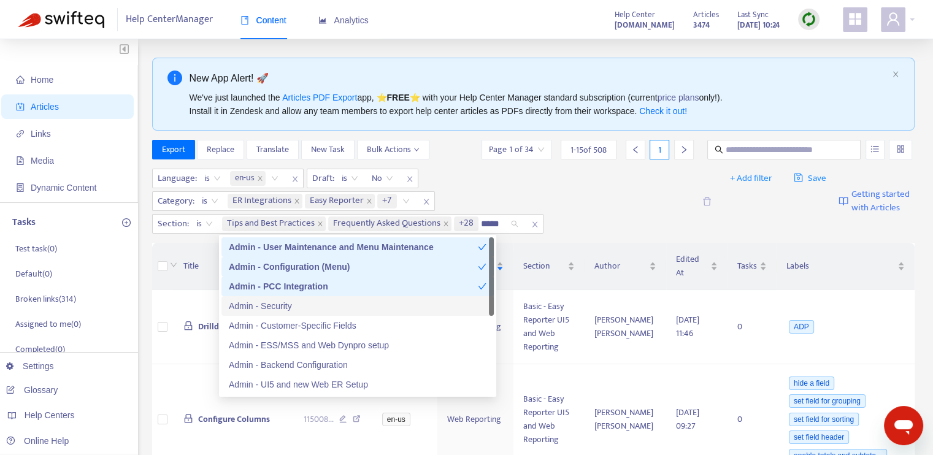
click at [358, 309] on div "Admin - Security" at bounding box center [358, 305] width 258 height 13
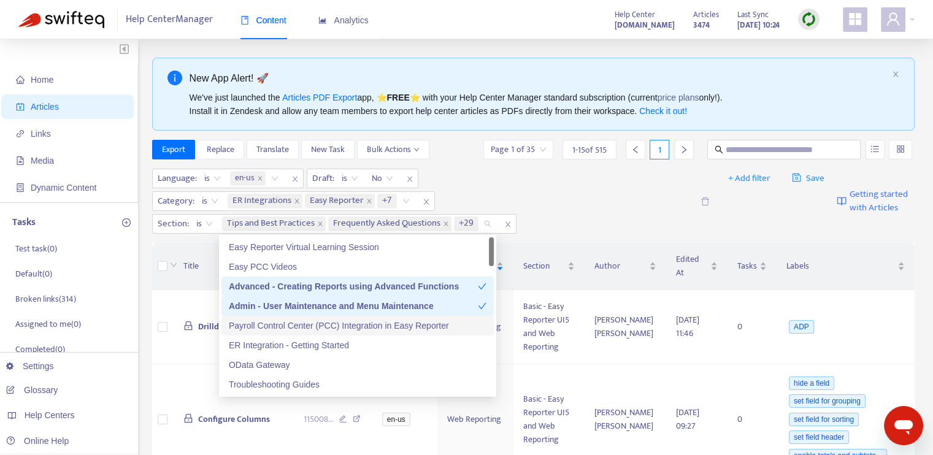
paste input "*****"
type input "*****"
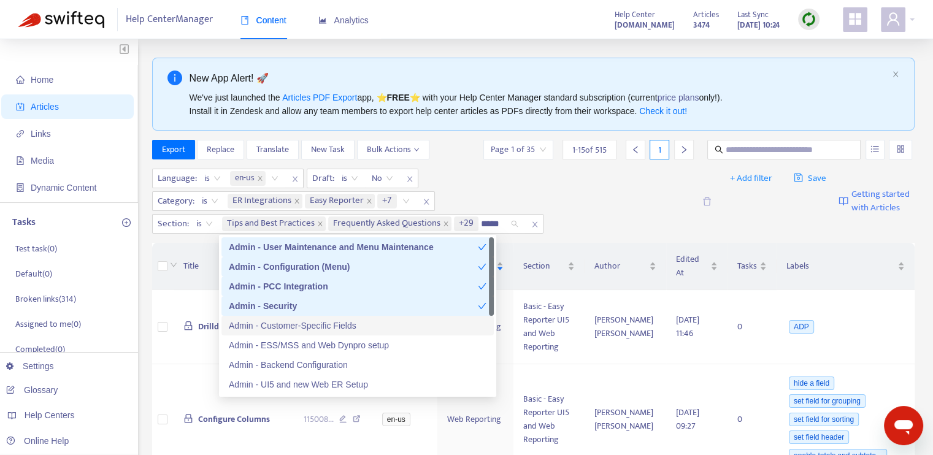
click at [363, 326] on div "Admin - Customer-Specific Fields" at bounding box center [358, 325] width 258 height 13
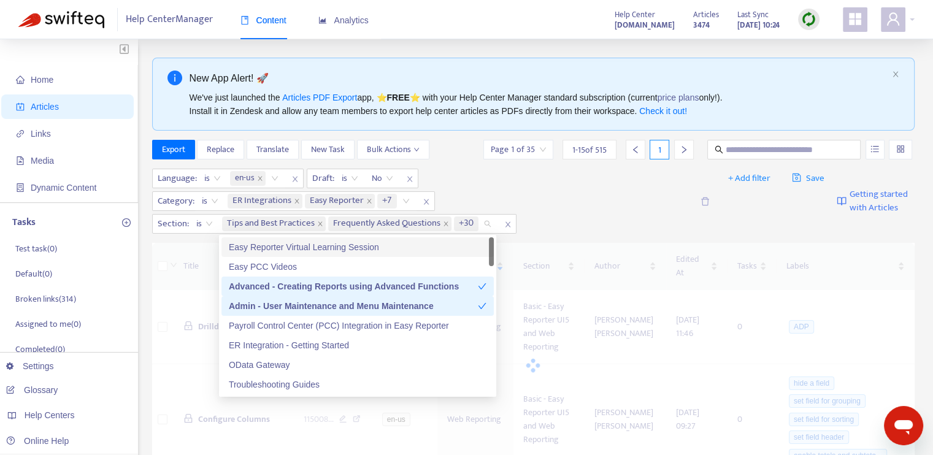
paste input "*****"
type input "*****"
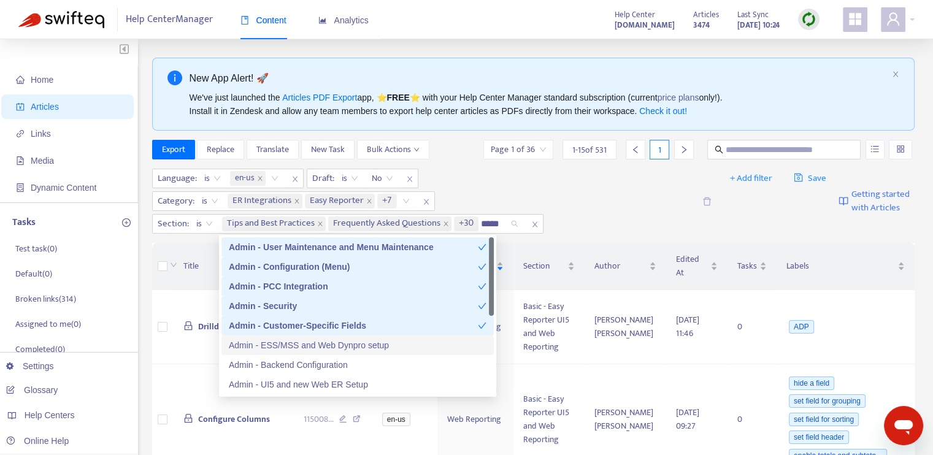
click at [366, 342] on div "Admin - ESS/MSS and Web Dynpro setup" at bounding box center [358, 345] width 258 height 13
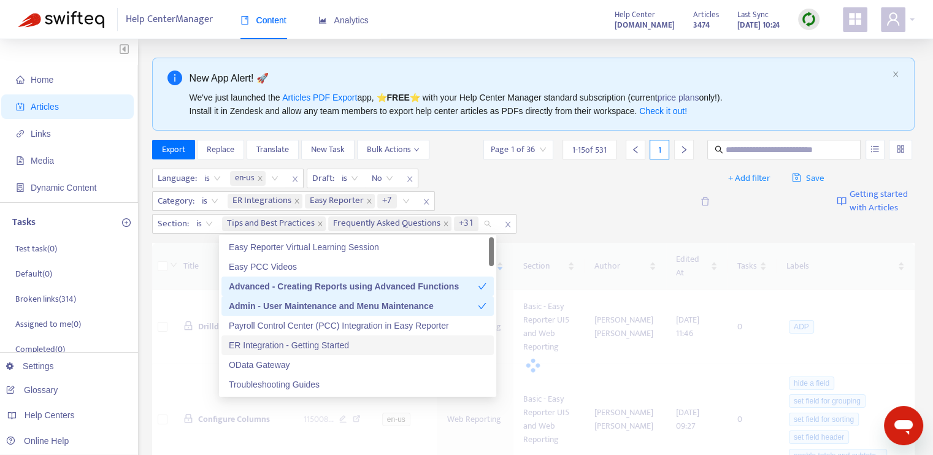
paste input "*****"
type input "*****"
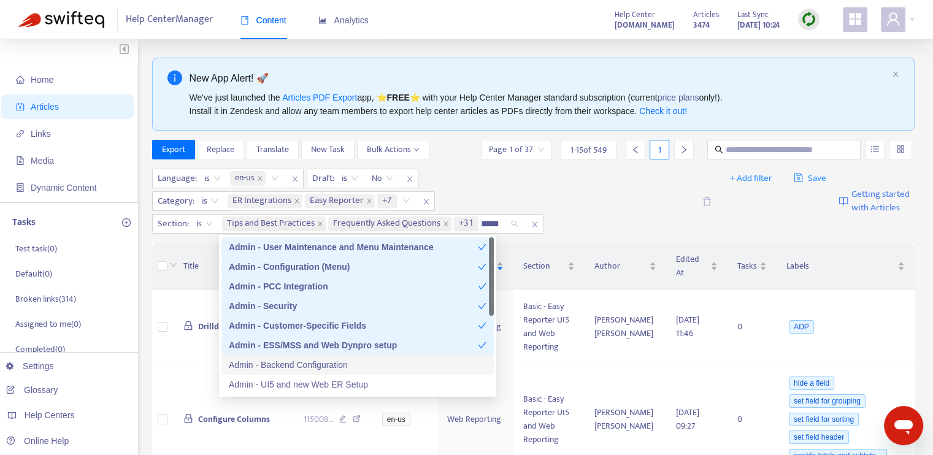
click at [370, 358] on div "Admin - Backend Configuration" at bounding box center [358, 364] width 258 height 13
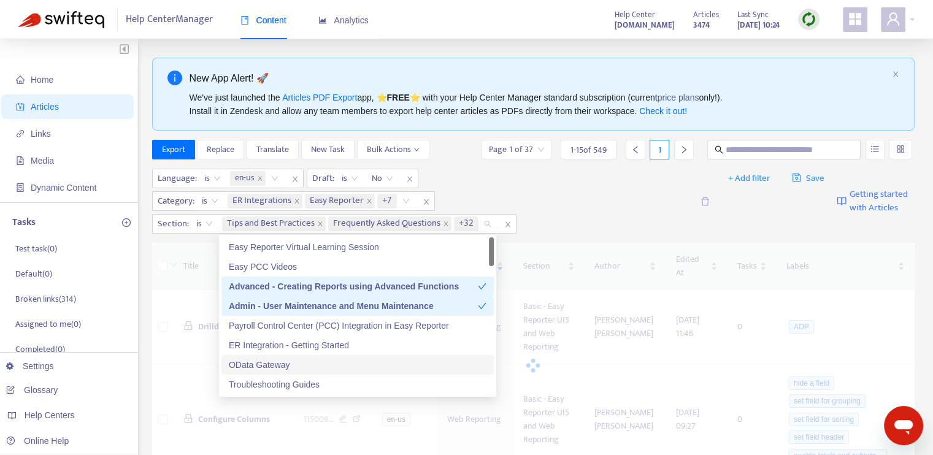
paste input "*****"
type input "*****"
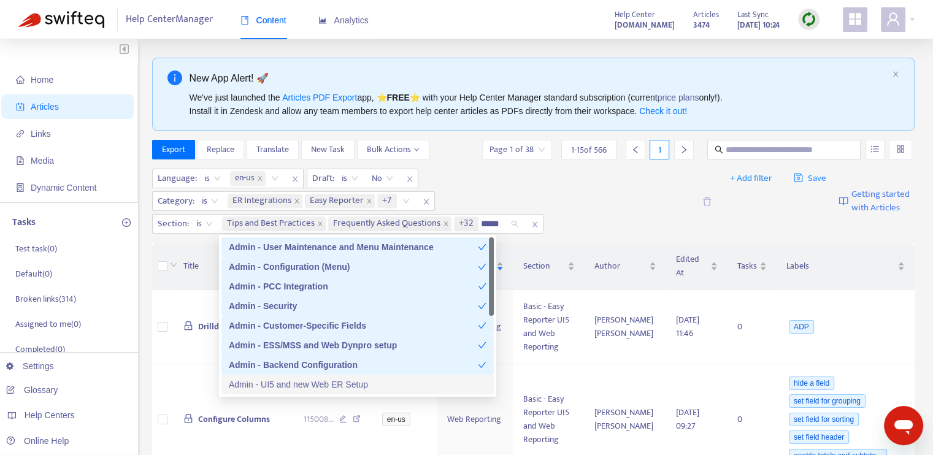
click at [374, 383] on div "Admin - UI5 and new Web ER Setup" at bounding box center [358, 384] width 258 height 13
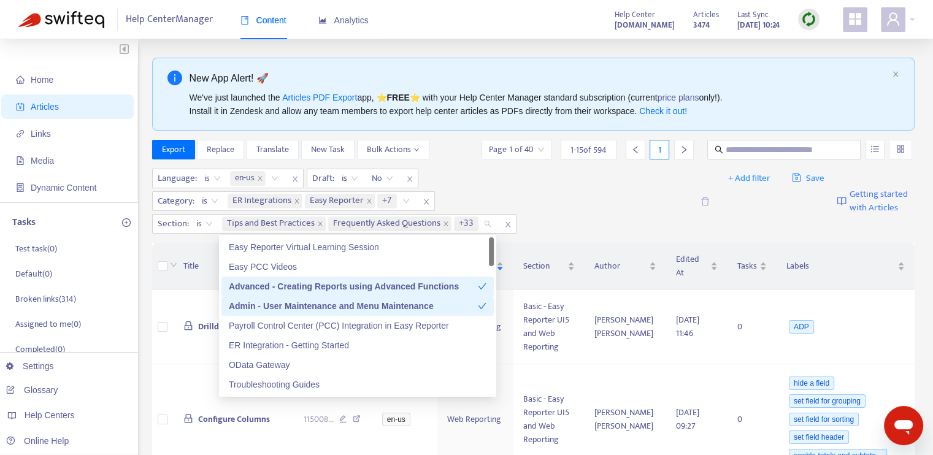
paste input "*****"
type input "*****"
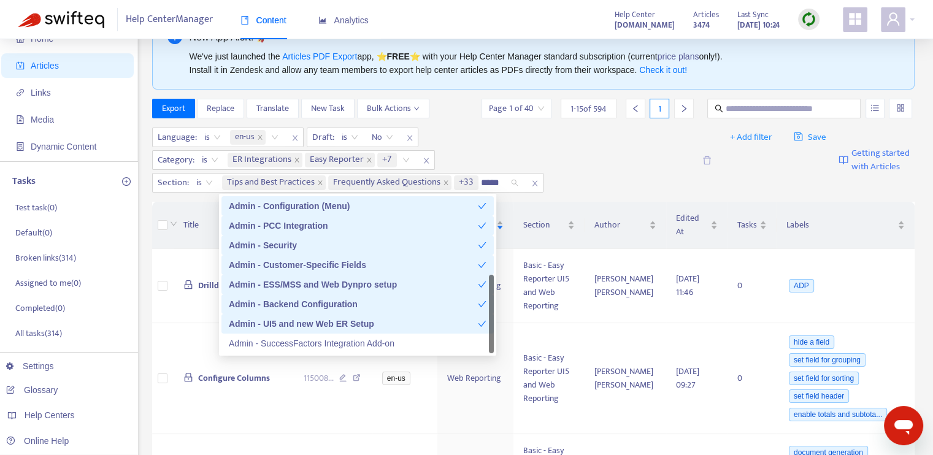
scroll to position [61, 0]
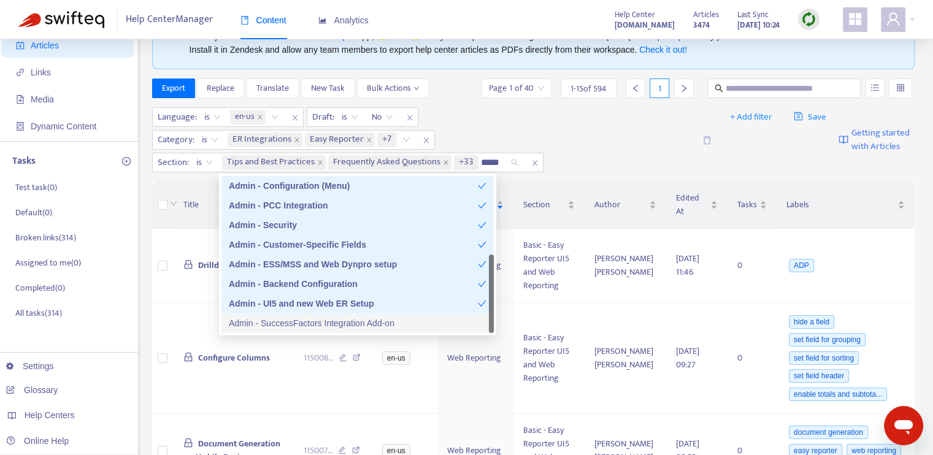
click at [387, 323] on div "Admin - SuccessFactors Integration Add-on" at bounding box center [358, 323] width 258 height 13
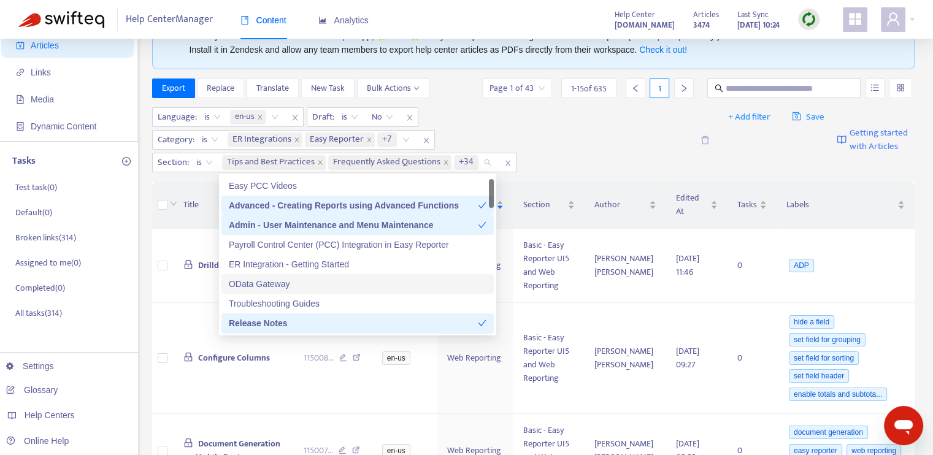
paste input "*****"
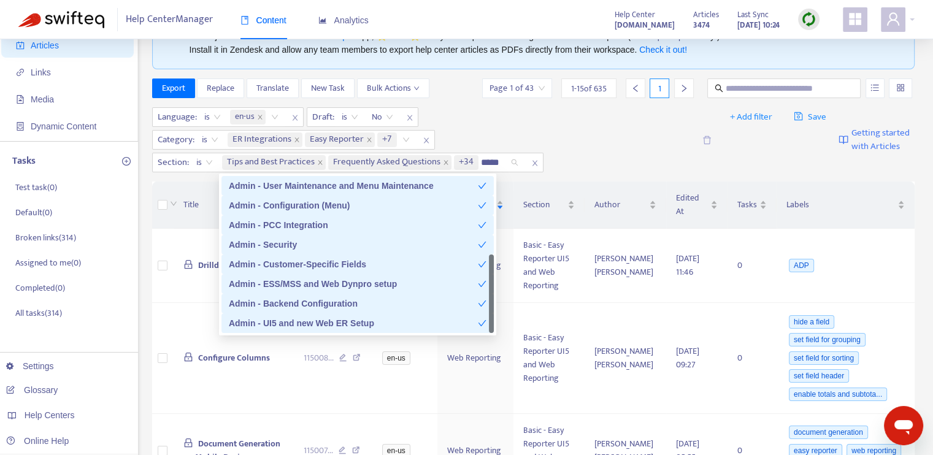
scroll to position [20, 0]
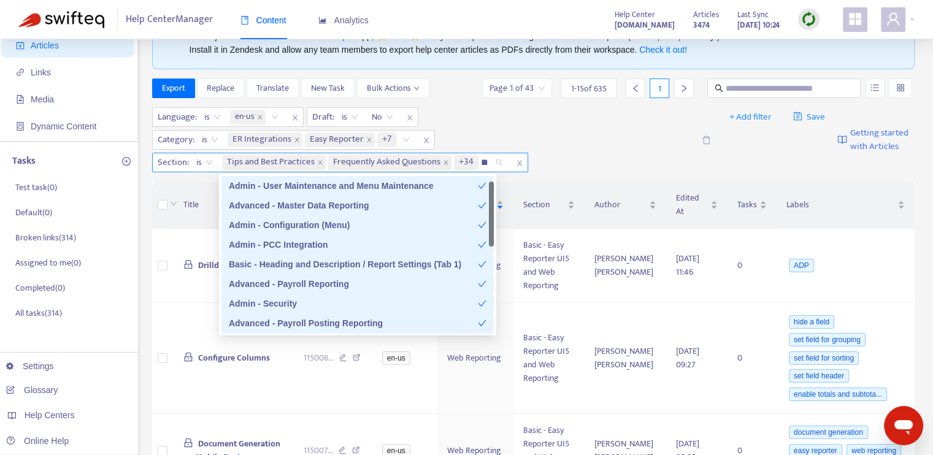
type input "*"
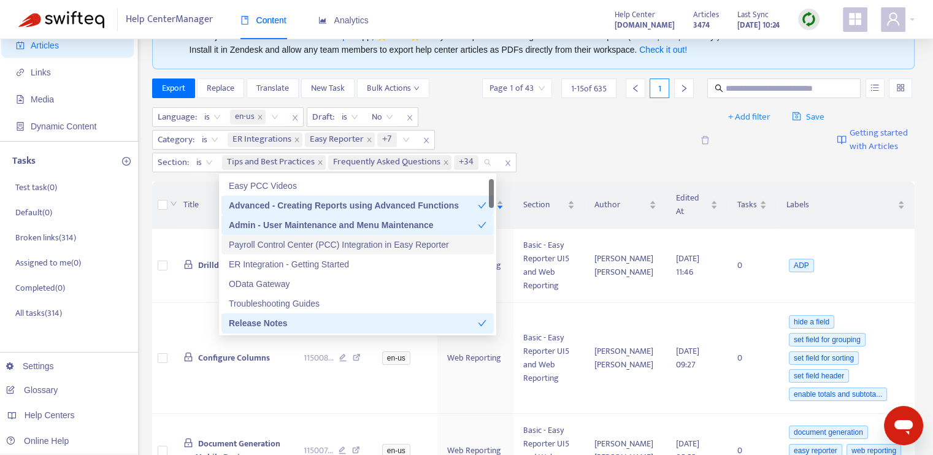
click at [393, 247] on div "Payroll Control Center (PCC) Integration in Easy Reporter" at bounding box center [358, 244] width 258 height 13
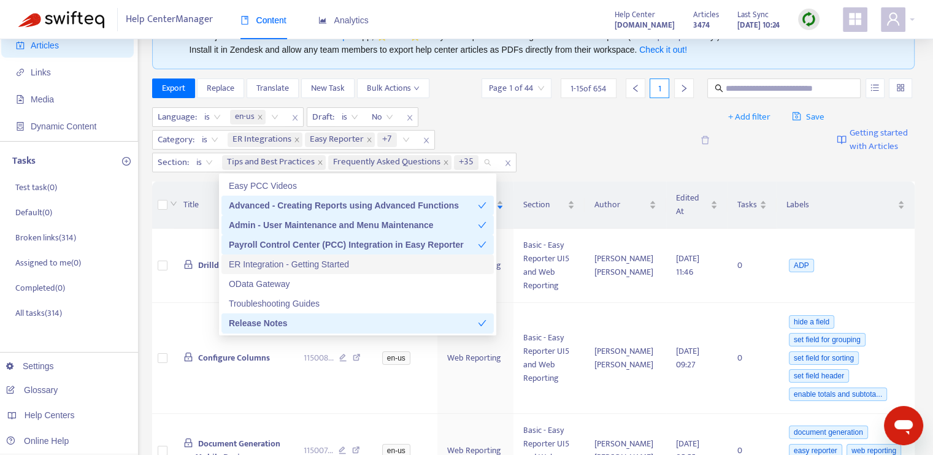
click at [359, 267] on div "ER Integration - Getting Started" at bounding box center [358, 264] width 258 height 13
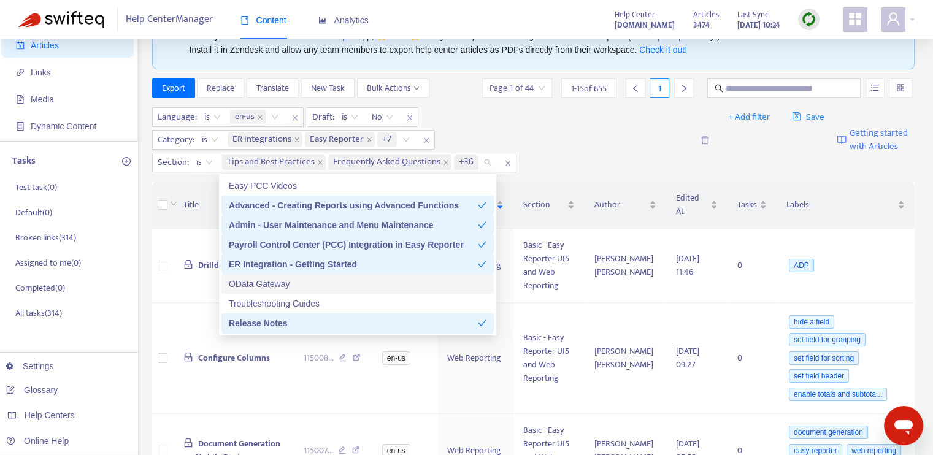
click at [325, 284] on div "OData Gateway" at bounding box center [358, 283] width 258 height 13
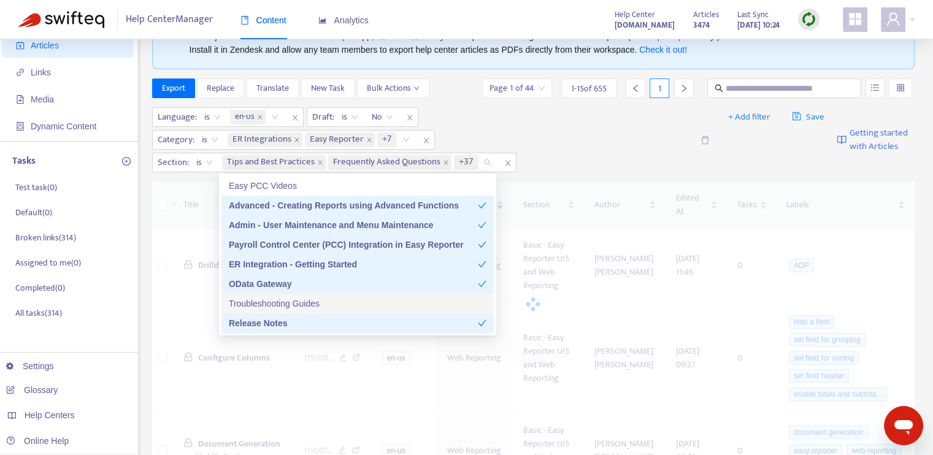
click at [328, 306] on div "Troubleshooting Guides" at bounding box center [358, 303] width 258 height 13
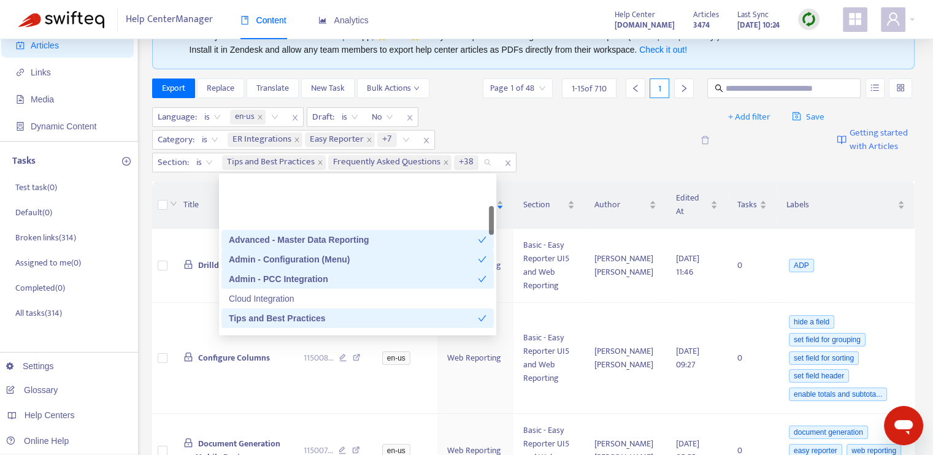
scroll to position [204, 0]
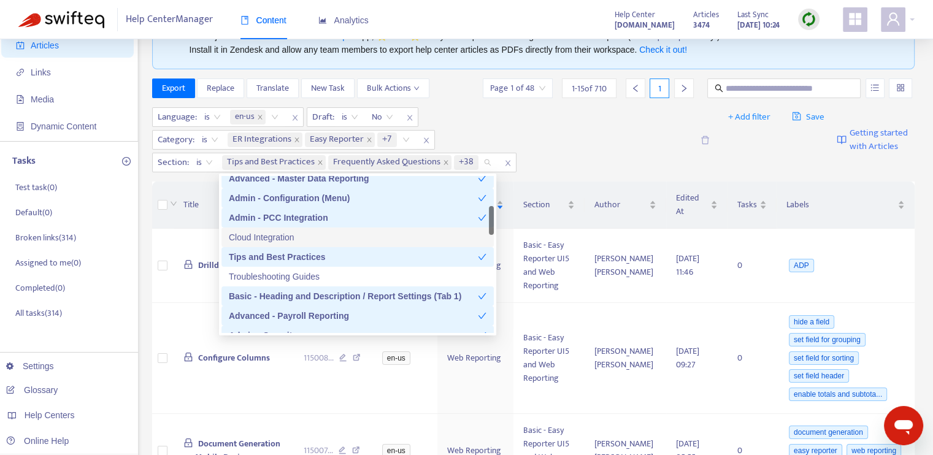
click at [306, 239] on div "Cloud Integration" at bounding box center [358, 237] width 258 height 13
click at [314, 277] on div "Troubleshooting Guides" at bounding box center [358, 276] width 258 height 13
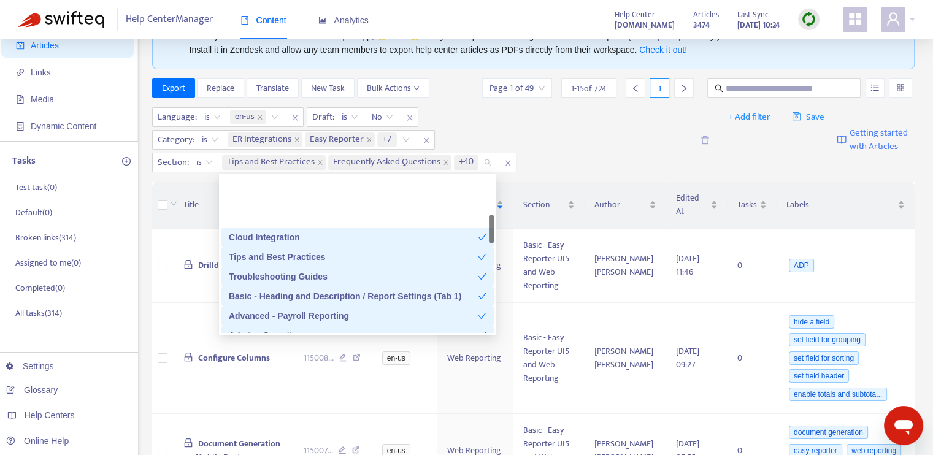
scroll to position [265, 0]
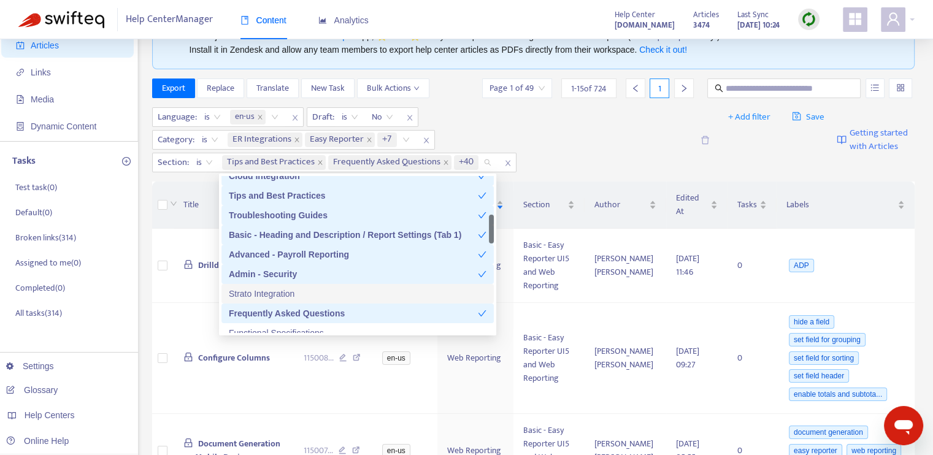
click at [305, 293] on div "Strato Integration" at bounding box center [358, 293] width 258 height 13
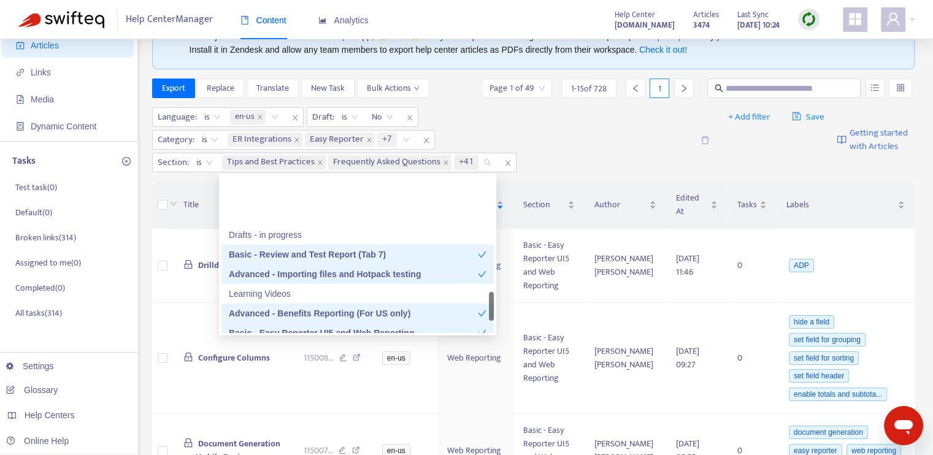
scroll to position [879, 0]
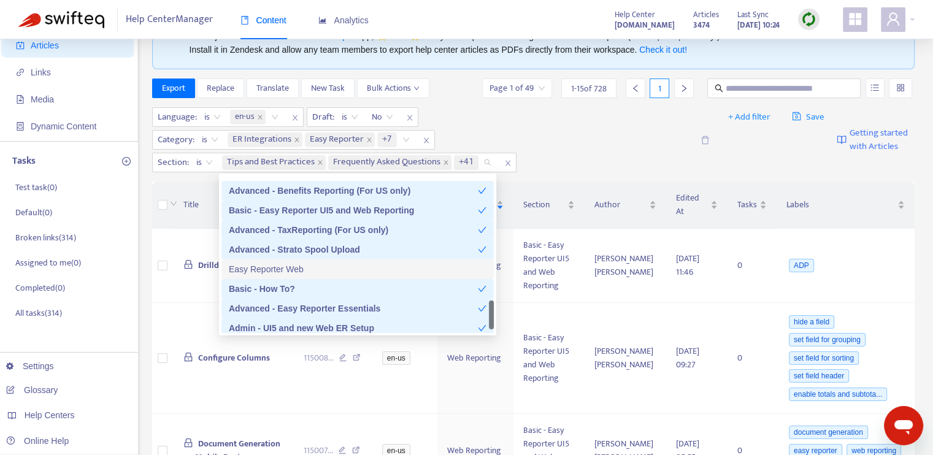
click at [302, 269] on div "Easy Reporter Web" at bounding box center [358, 269] width 258 height 13
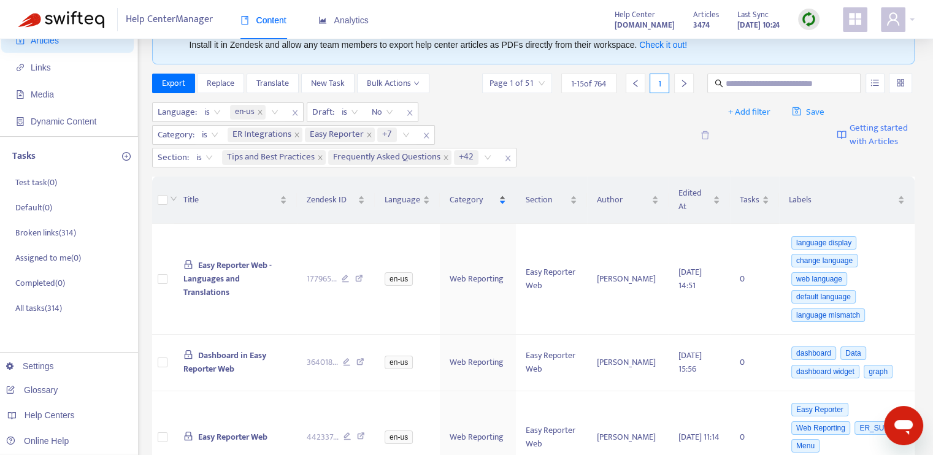
scroll to position [61, 0]
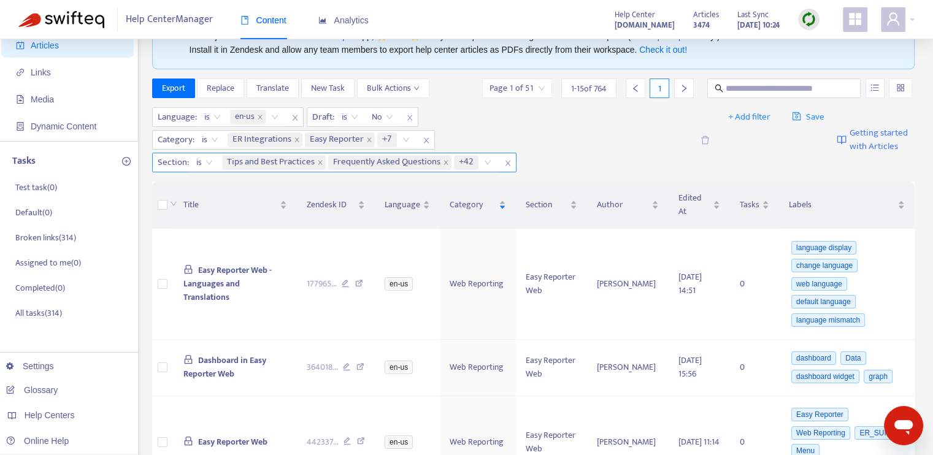
click at [461, 164] on span "+42" at bounding box center [466, 162] width 15 height 15
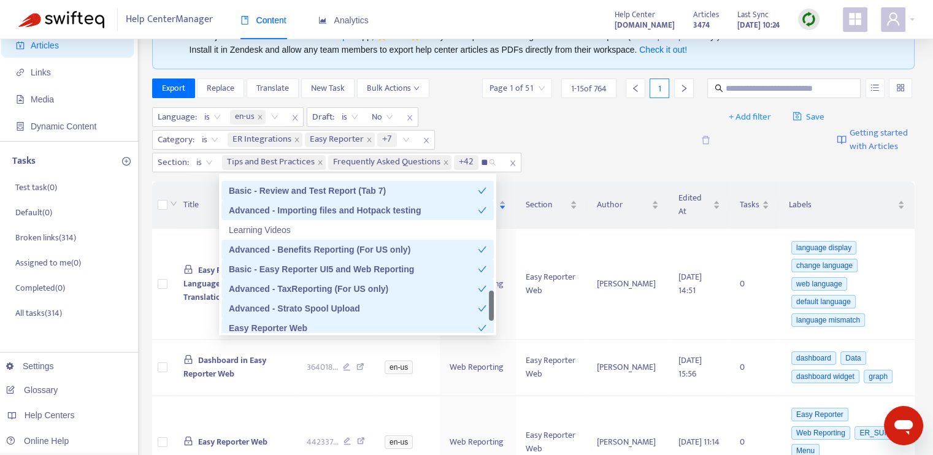
scroll to position [314, 0]
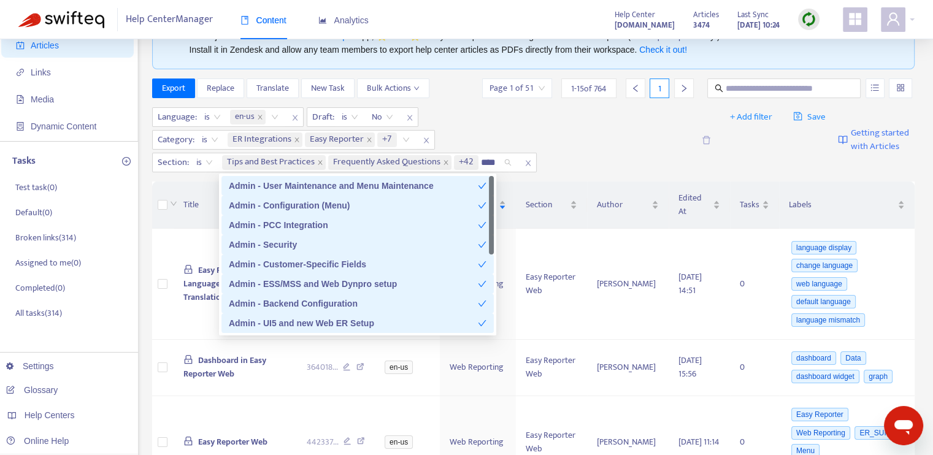
type input "*****"
click at [630, 126] on div "Language : is en-us Draft : is No Category : is ER Integrations Easy Reporter +…" at bounding box center [423, 139] width 542 height 65
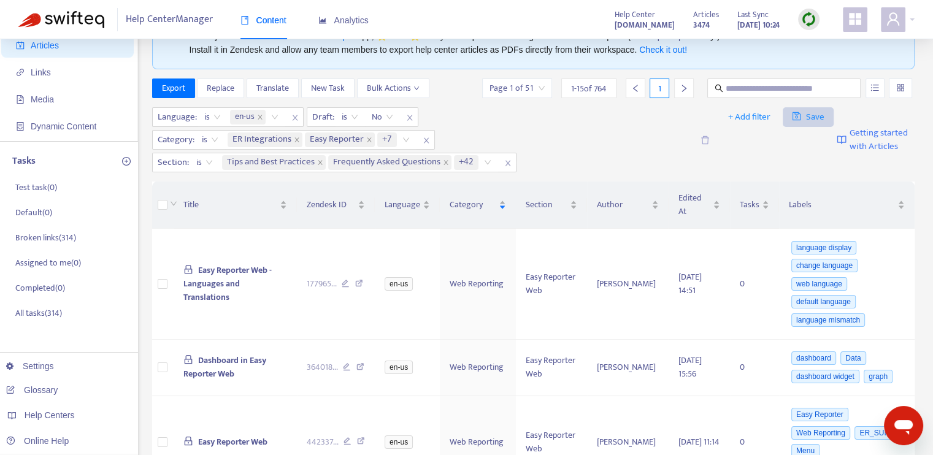
click at [817, 121] on span "Save" at bounding box center [808, 117] width 33 height 15
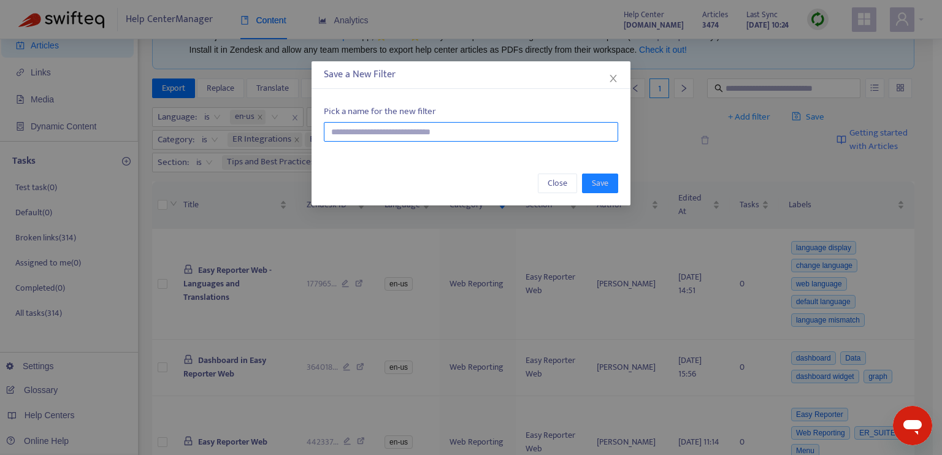
click at [469, 138] on input "text" at bounding box center [471, 132] width 295 height 20
click at [333, 133] on input "**********" at bounding box center [471, 132] width 295 height 20
drag, startPoint x: 467, startPoint y: 132, endPoint x: 501, endPoint y: 132, distance: 33.7
click at [501, 132] on input "**********" at bounding box center [471, 132] width 295 height 20
drag, startPoint x: 449, startPoint y: 136, endPoint x: 458, endPoint y: 133, distance: 9.7
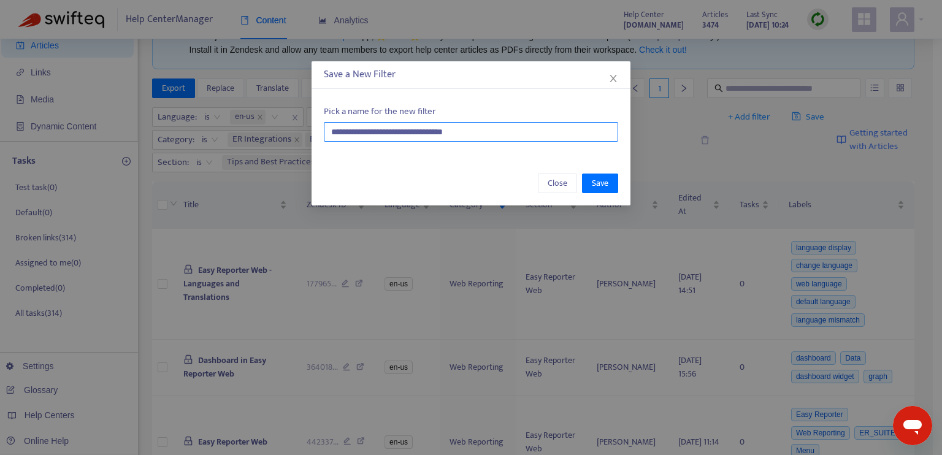
click at [449, 136] on input "**********" at bounding box center [471, 132] width 295 height 20
type input "**********"
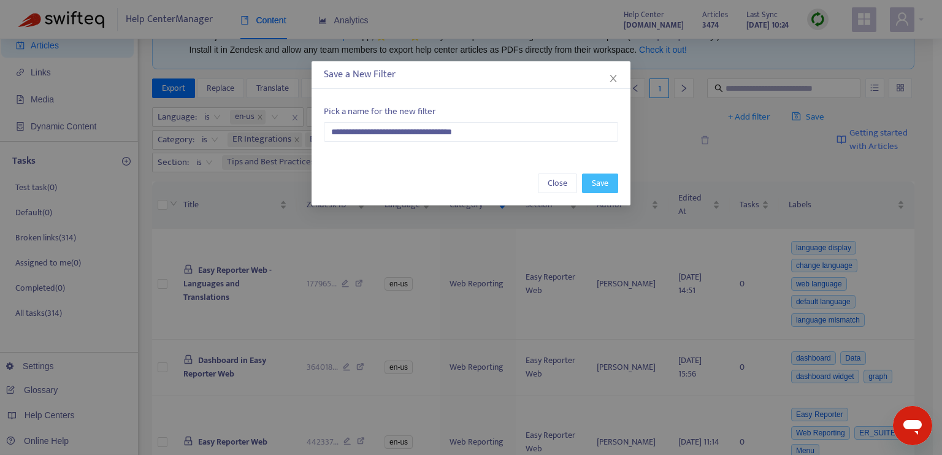
click at [606, 185] on span "Save" at bounding box center [600, 183] width 17 height 13
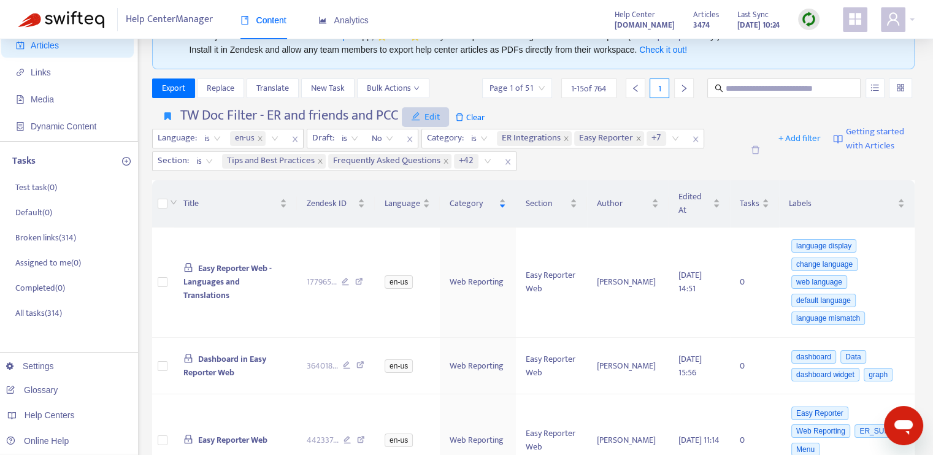
click at [417, 117] on icon "edit" at bounding box center [415, 116] width 9 height 9
click at [433, 163] on span "Change name" at bounding box center [437, 161] width 50 height 13
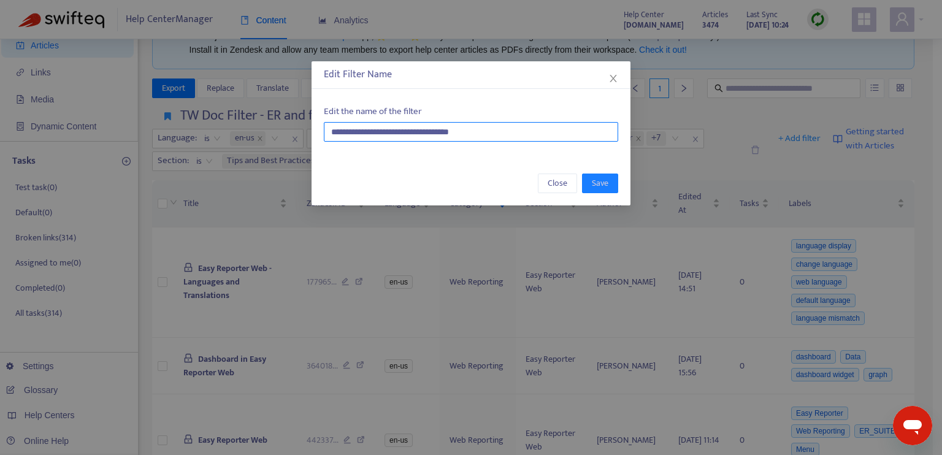
click at [433, 128] on input "**********" at bounding box center [471, 132] width 295 height 20
click at [459, 129] on input "**********" at bounding box center [471, 132] width 295 height 20
type input "**********"
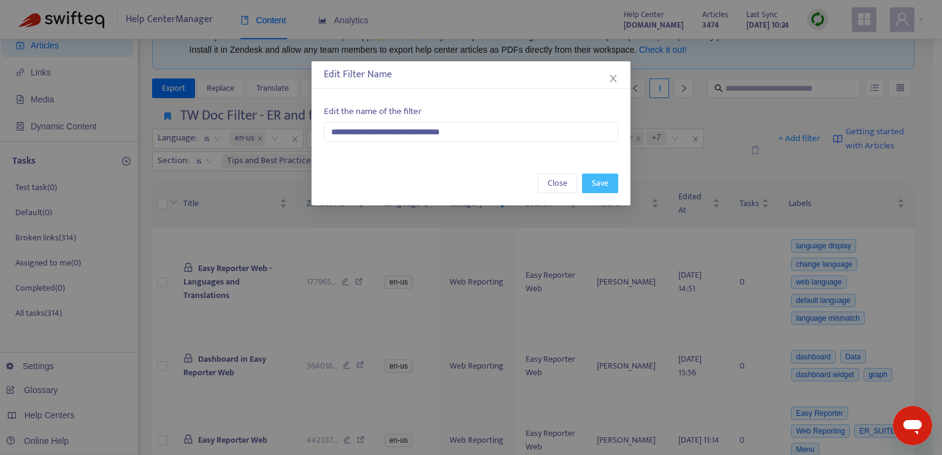
click at [599, 178] on span "Save" at bounding box center [600, 183] width 17 height 13
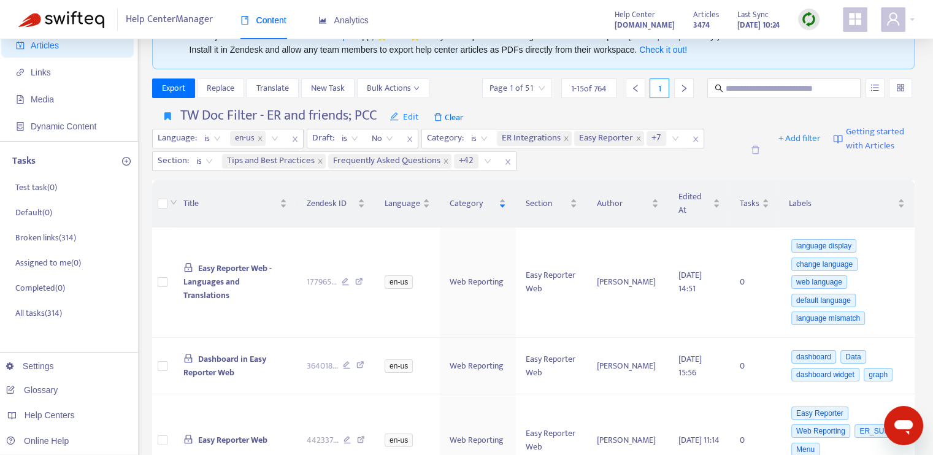
click at [564, 112] on div "TW Doc Filter - ER and friends; PCC Edit Clear Language : is en-us Draft : is N…" at bounding box center [491, 139] width 678 height 64
click at [695, 139] on icon "close" at bounding box center [695, 139] width 5 height 6
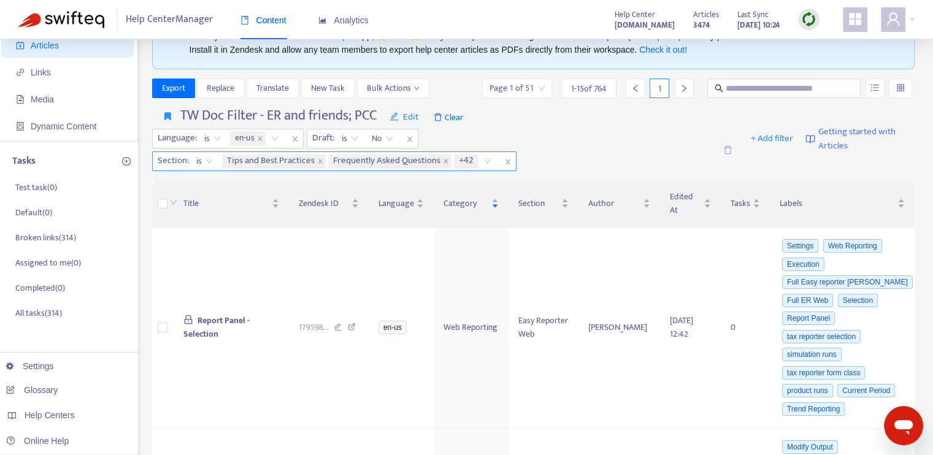
click at [508, 164] on icon "close" at bounding box center [507, 161] width 7 height 7
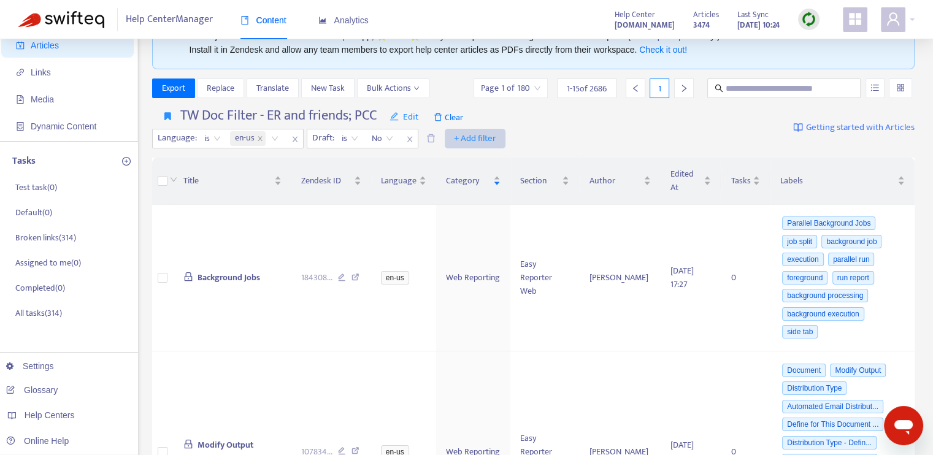
click at [476, 139] on span "+ Add filter" at bounding box center [475, 138] width 42 height 15
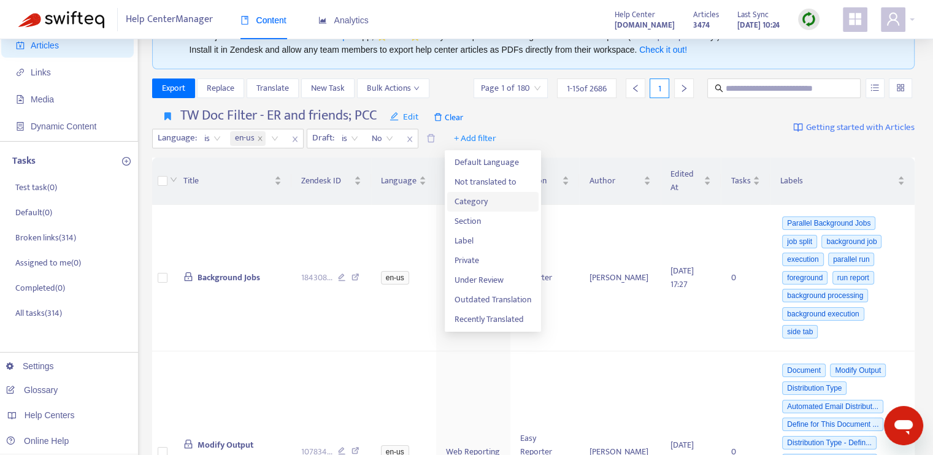
click at [480, 203] on span "Category" at bounding box center [493, 201] width 77 height 13
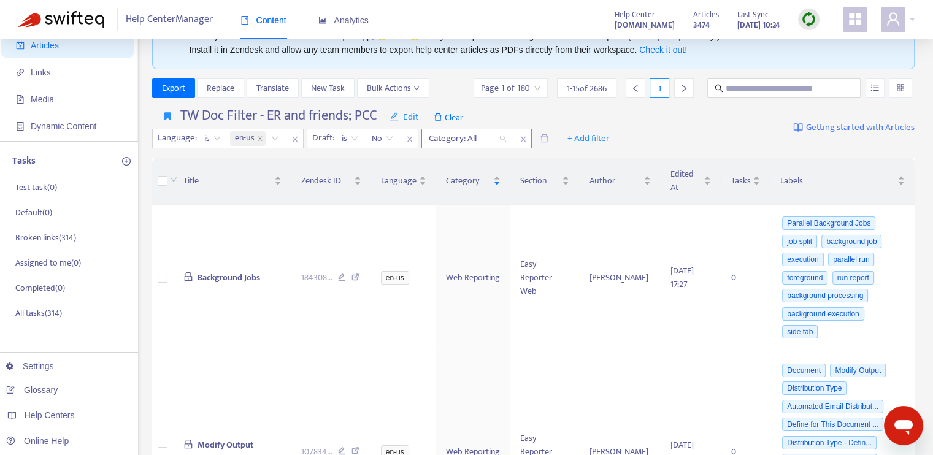
click at [485, 141] on div at bounding box center [462, 138] width 74 height 15
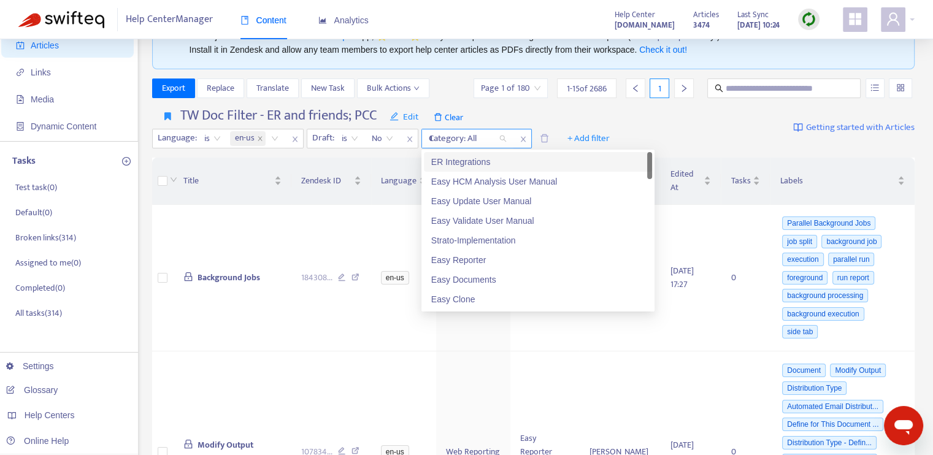
type input "**"
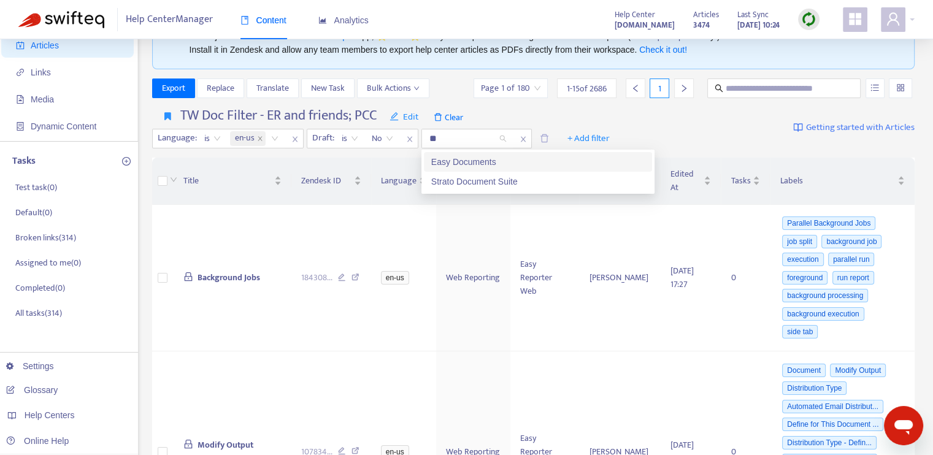
click at [464, 160] on div "Easy Documents" at bounding box center [538, 161] width 214 height 13
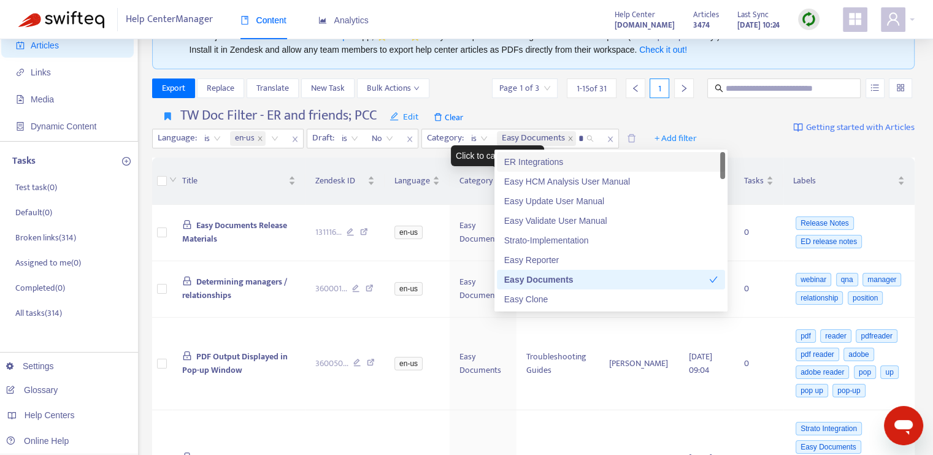
type input "**"
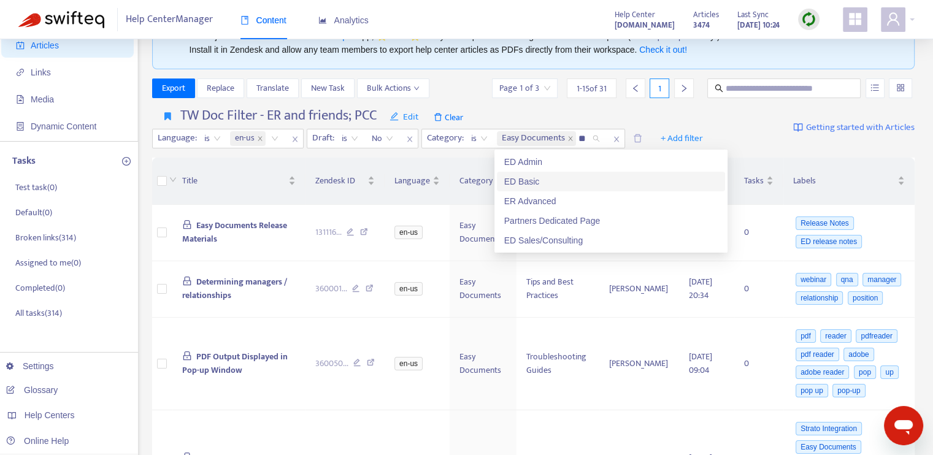
click at [527, 183] on div "ED Basic" at bounding box center [611, 181] width 214 height 13
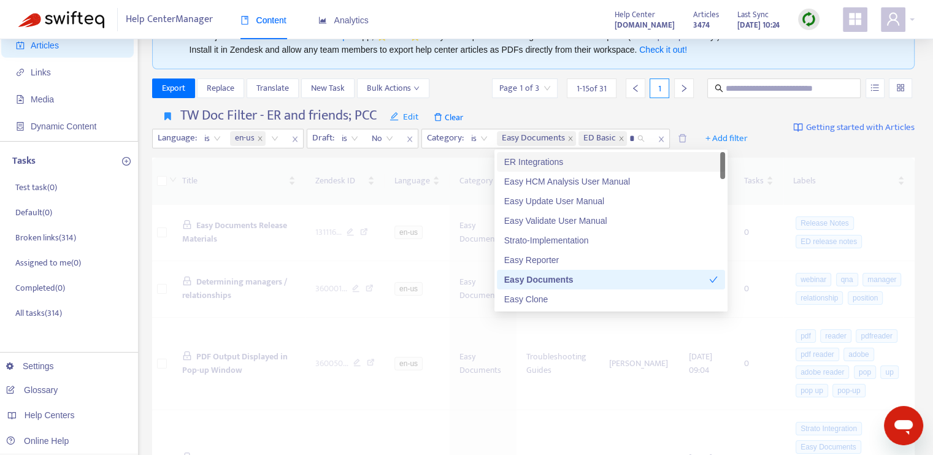
type input "**"
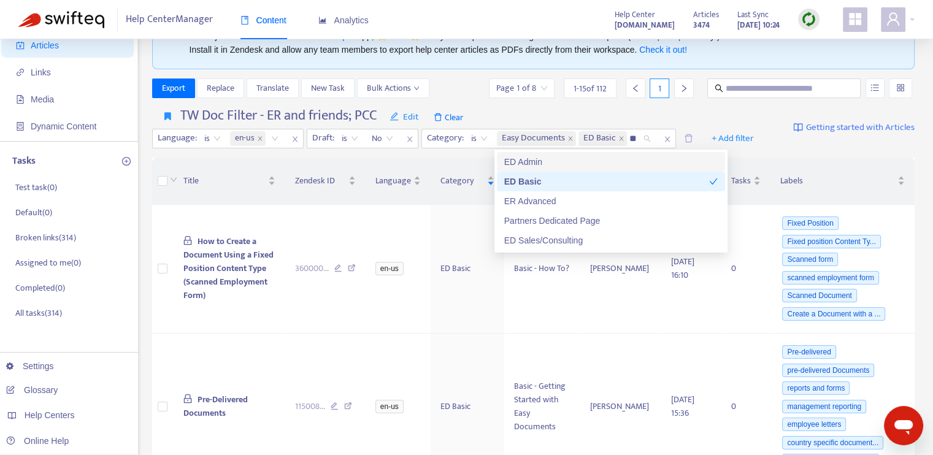
click at [585, 158] on div "ED Admin" at bounding box center [611, 161] width 214 height 13
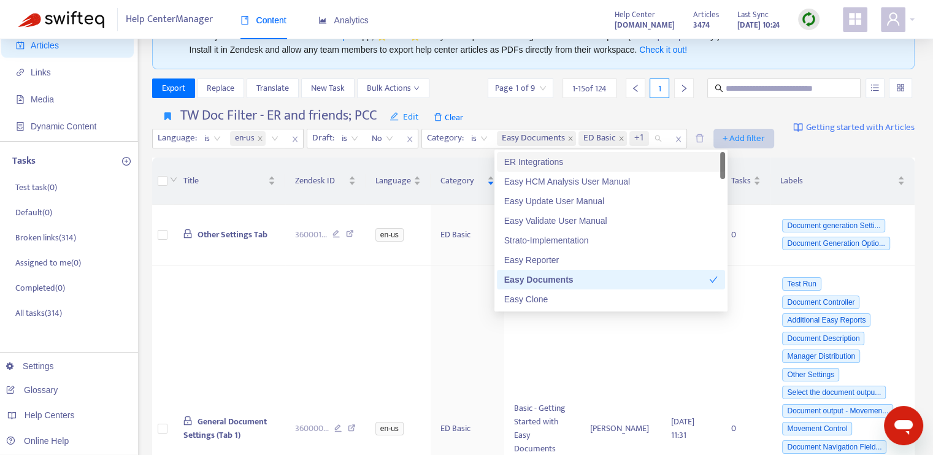
click at [758, 139] on span "+ Add filter" at bounding box center [744, 138] width 42 height 15
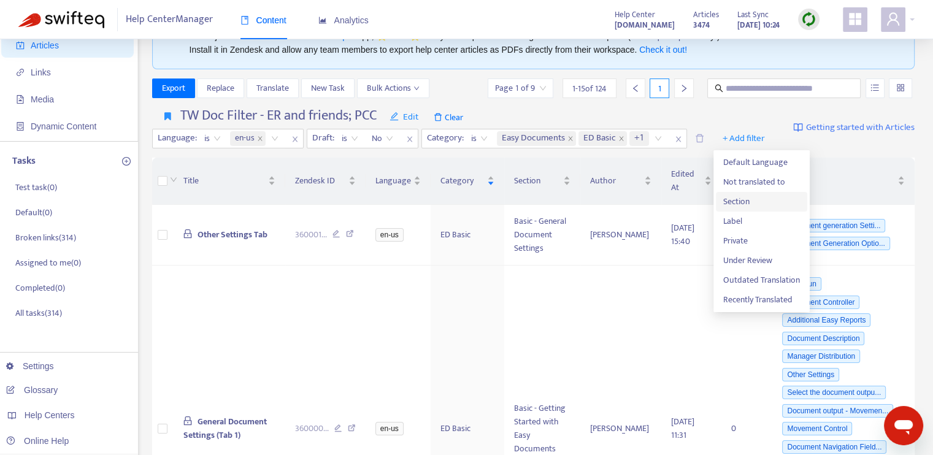
click at [741, 199] on span "Section" at bounding box center [761, 201] width 77 height 13
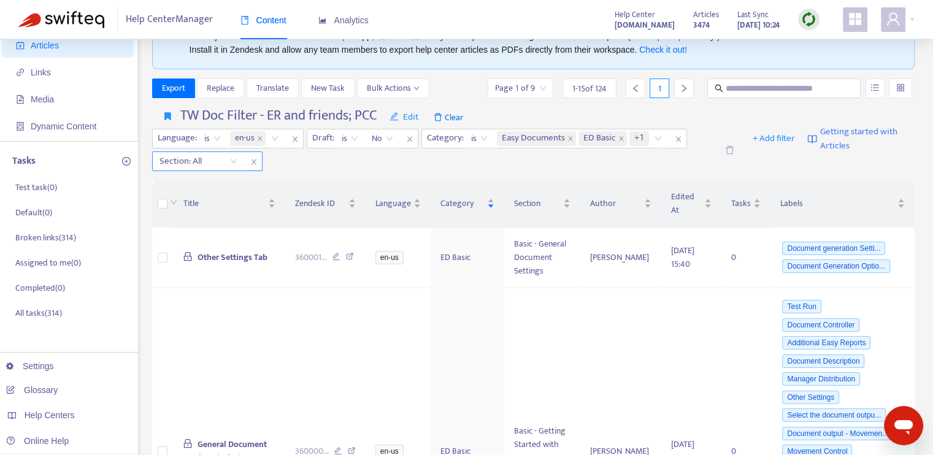
click at [230, 160] on div "Section: All" at bounding box center [198, 161] width 91 height 18
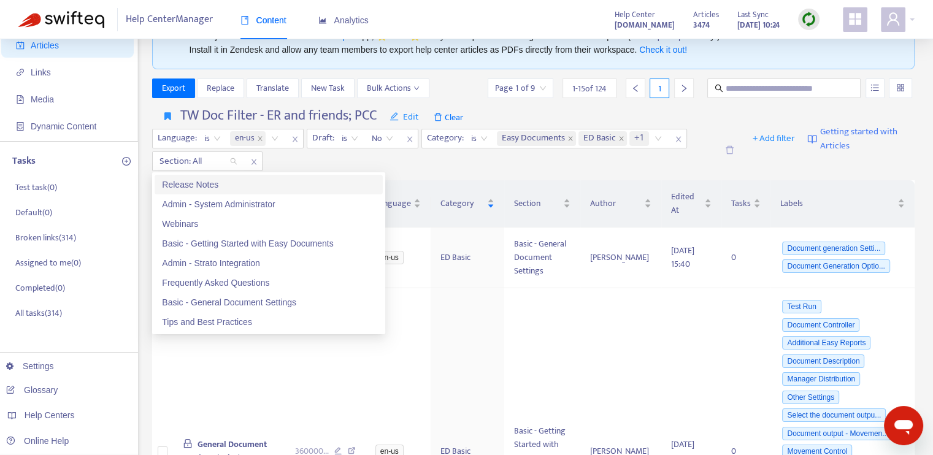
click at [221, 186] on div "Release Notes" at bounding box center [269, 184] width 214 height 13
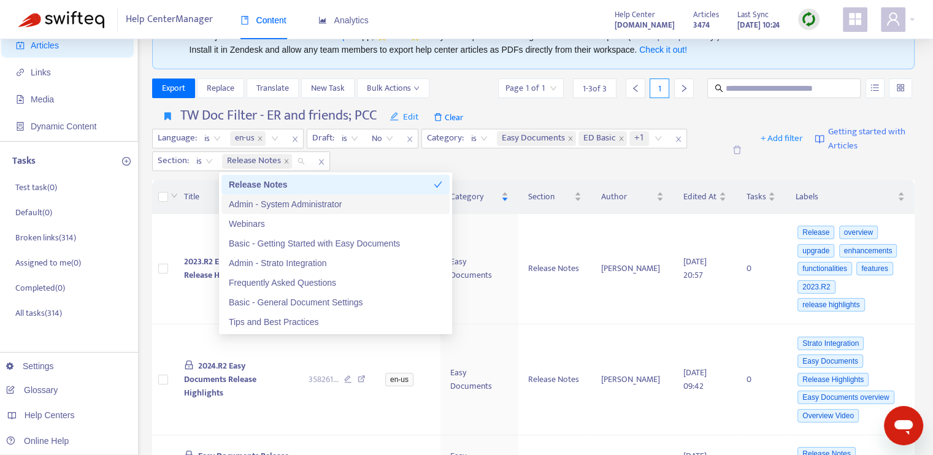
click at [295, 203] on div "Admin - System Administrator" at bounding box center [336, 204] width 214 height 13
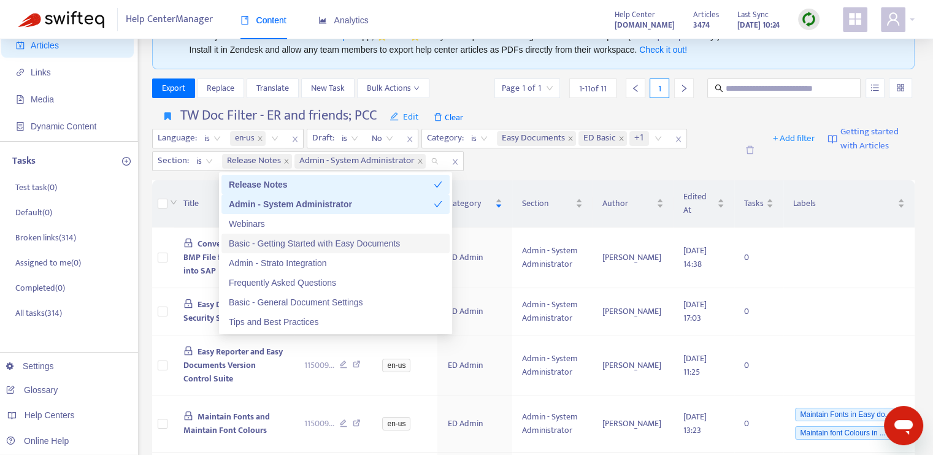
click at [295, 242] on div "Basic - Getting Started with Easy Documents" at bounding box center [336, 243] width 214 height 13
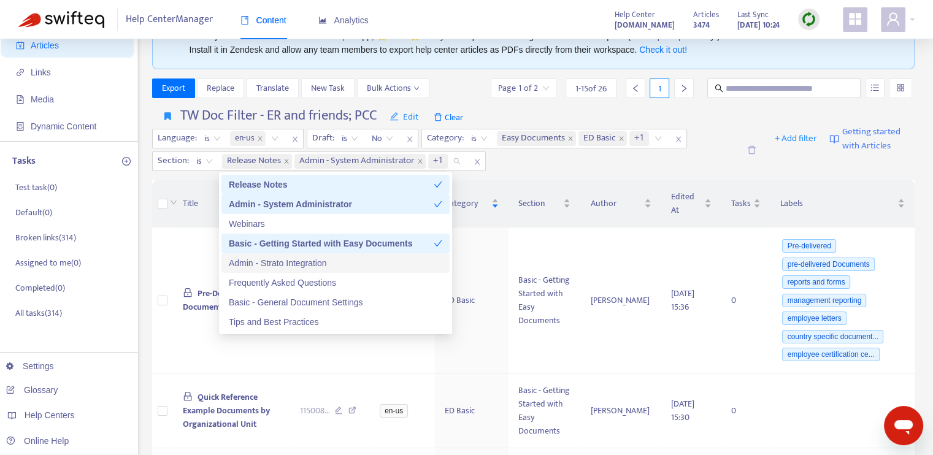
click at [295, 259] on div "Admin - Strato Integration" at bounding box center [336, 262] width 214 height 13
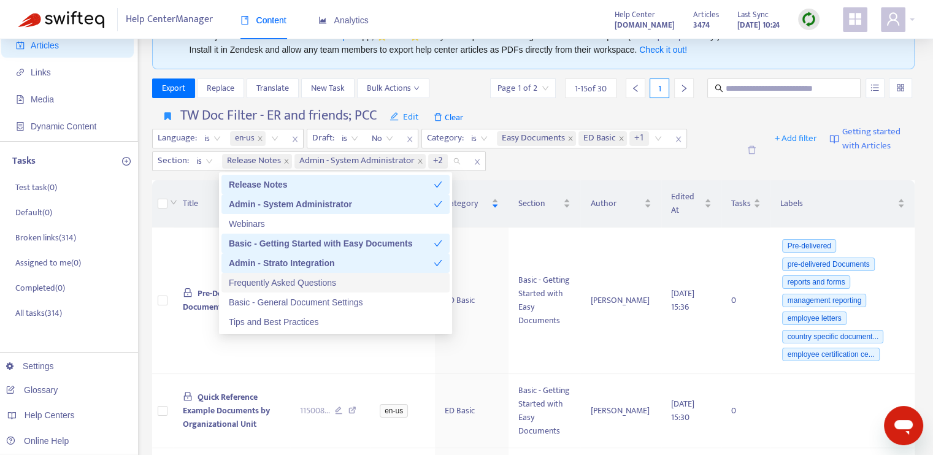
click at [296, 278] on div "Frequently Asked Questions" at bounding box center [336, 282] width 214 height 13
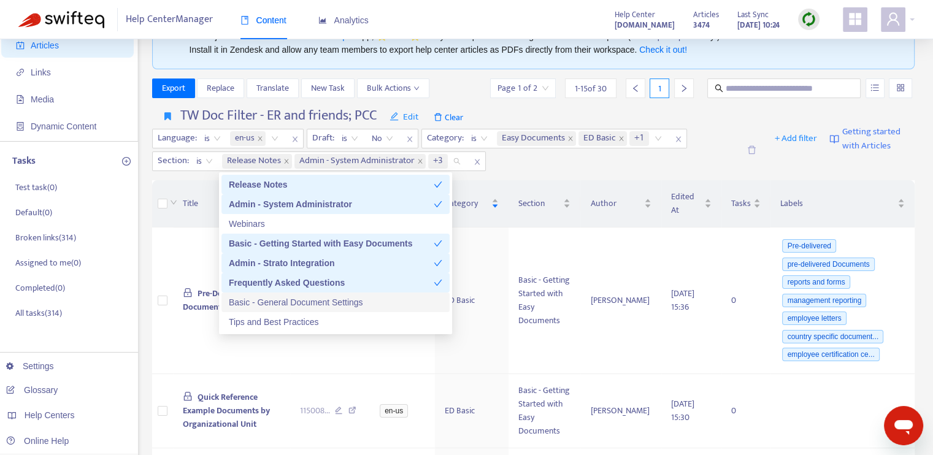
click at [301, 299] on div "Basic - General Document Settings" at bounding box center [336, 302] width 214 height 13
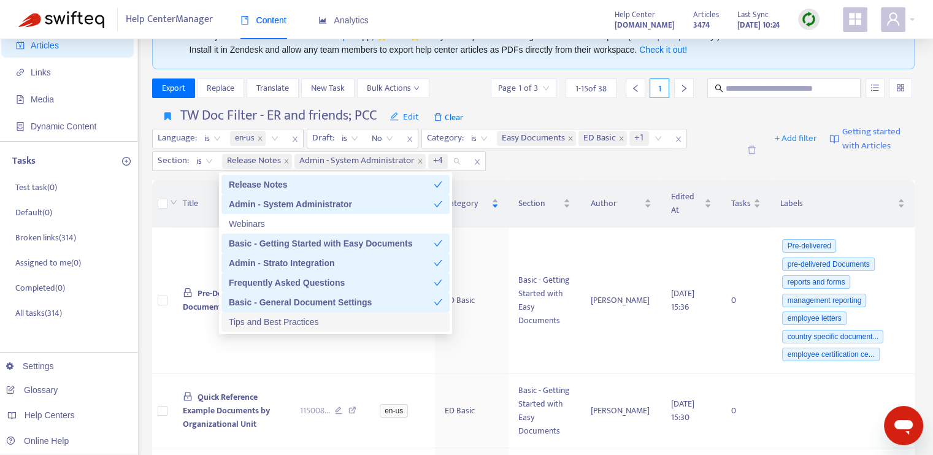
click at [301, 321] on div "Tips and Best Practices" at bounding box center [336, 321] width 214 height 13
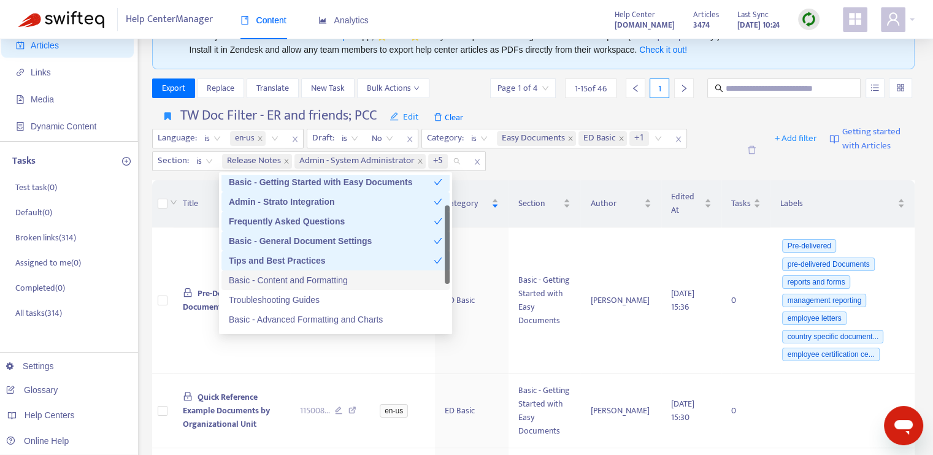
click at [309, 278] on div "Basic - Content and Formatting" at bounding box center [336, 280] width 214 height 13
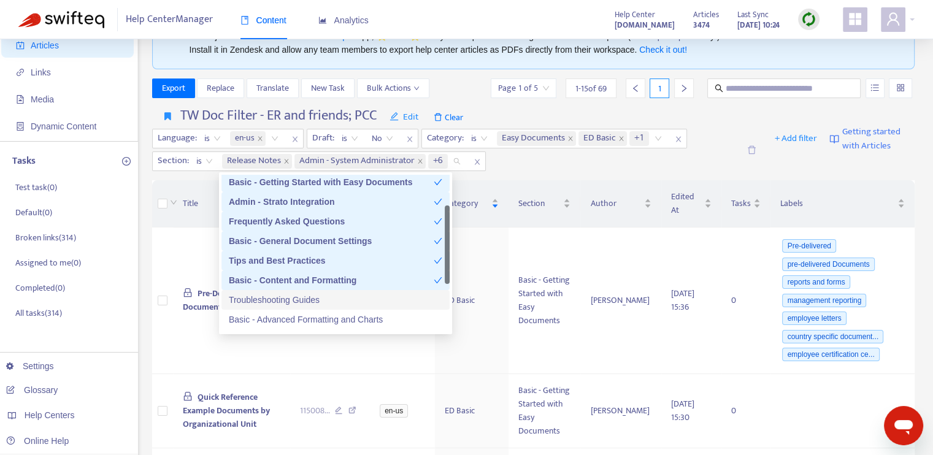
click at [305, 297] on div "Troubleshooting Guides" at bounding box center [336, 299] width 214 height 13
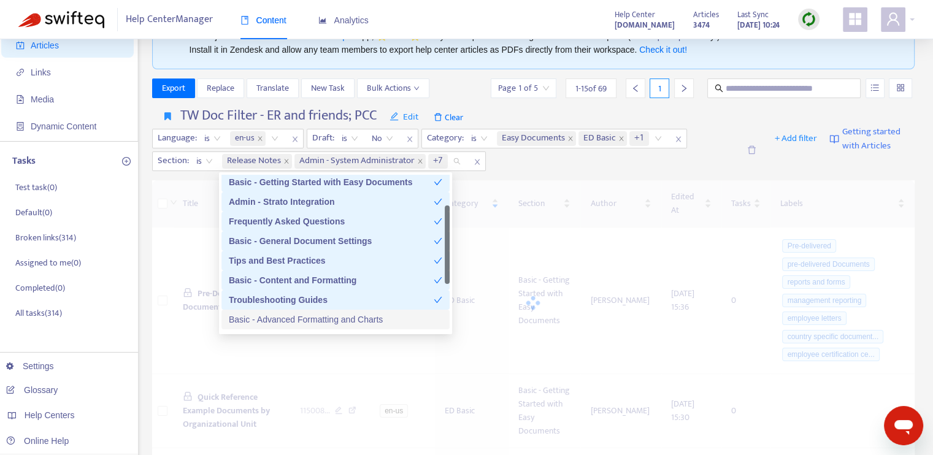
click at [309, 318] on div "Basic - Advanced Formatting and Charts" at bounding box center [336, 319] width 214 height 13
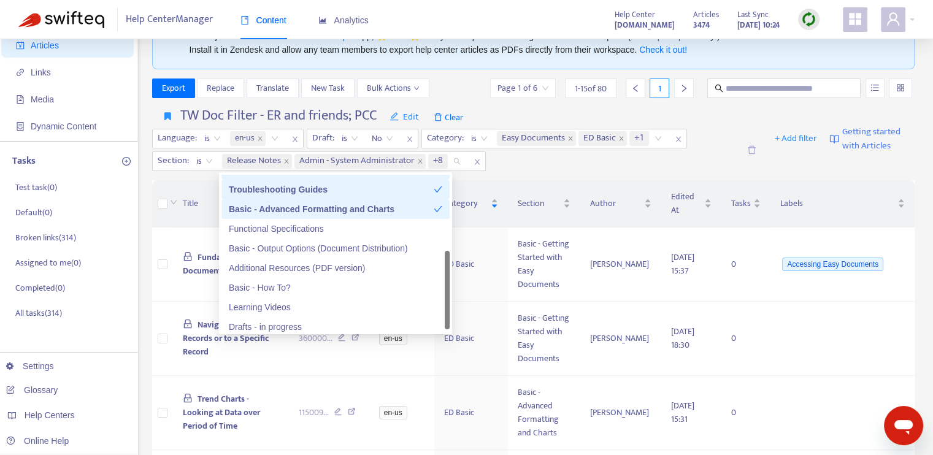
scroll to position [172, 0]
click at [299, 248] on div "Basic - Output Options (Document Distribution)" at bounding box center [336, 248] width 214 height 13
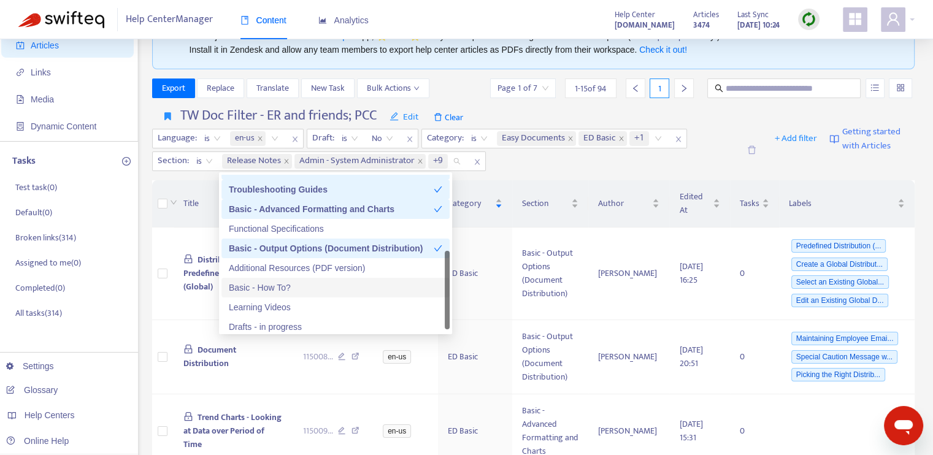
click at [296, 285] on div "Basic - How To?" at bounding box center [336, 287] width 214 height 13
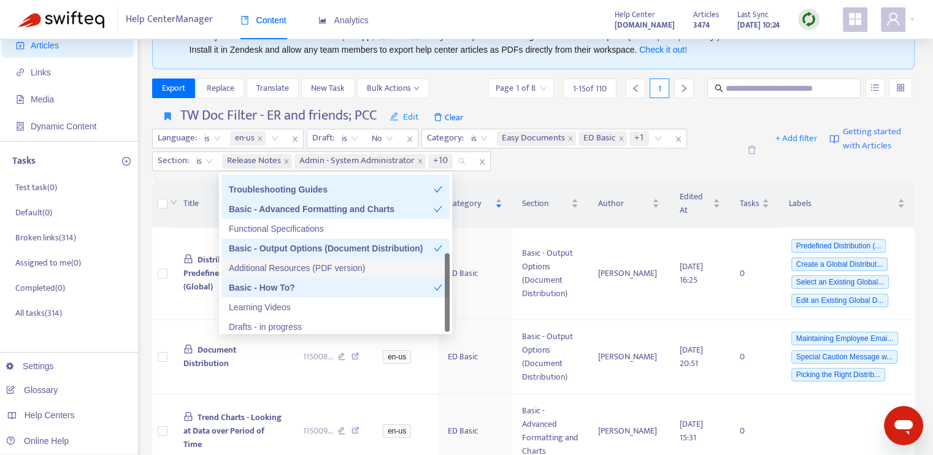
scroll to position [177, 0]
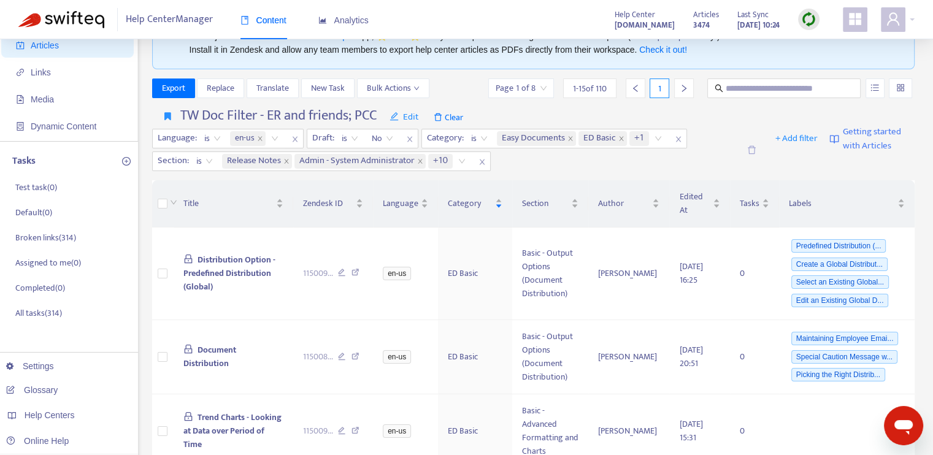
click at [577, 169] on div "Language : is en-us Draft : is No Category : is Easy Documents ED Basic +1 Sect…" at bounding box center [445, 150] width 587 height 42
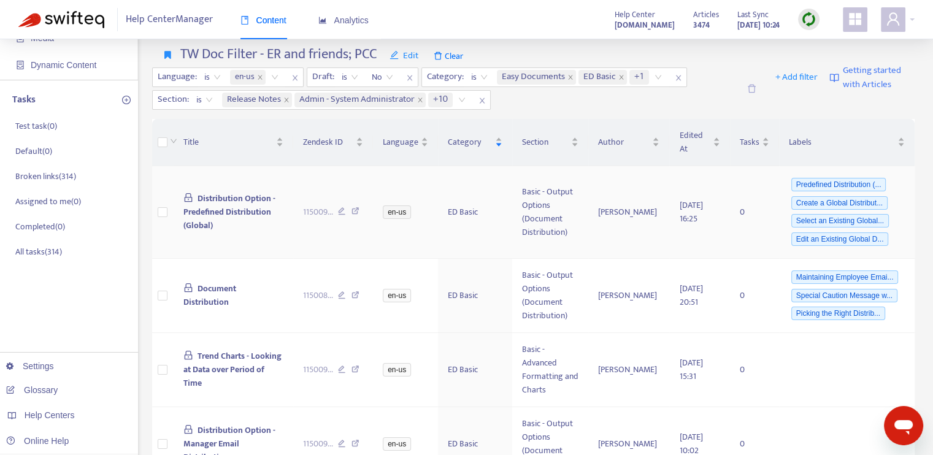
scroll to position [0, 0]
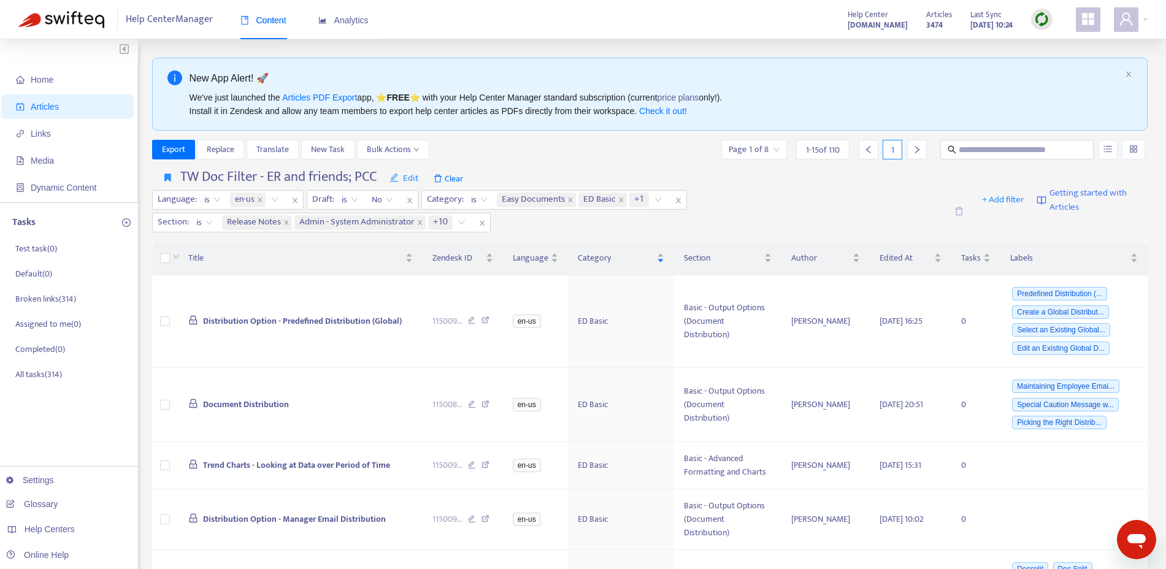
click at [811, 193] on div "Language : is en-us Draft : is No Category : is Easy Documents ED Basic +1 Sect…" at bounding box center [549, 211] width 795 height 42
click at [169, 180] on icon "button" at bounding box center [167, 177] width 7 height 9
click at [189, 199] on span "TW Doc Filter - ER and friends; PCC" at bounding box center [228, 202] width 127 height 13
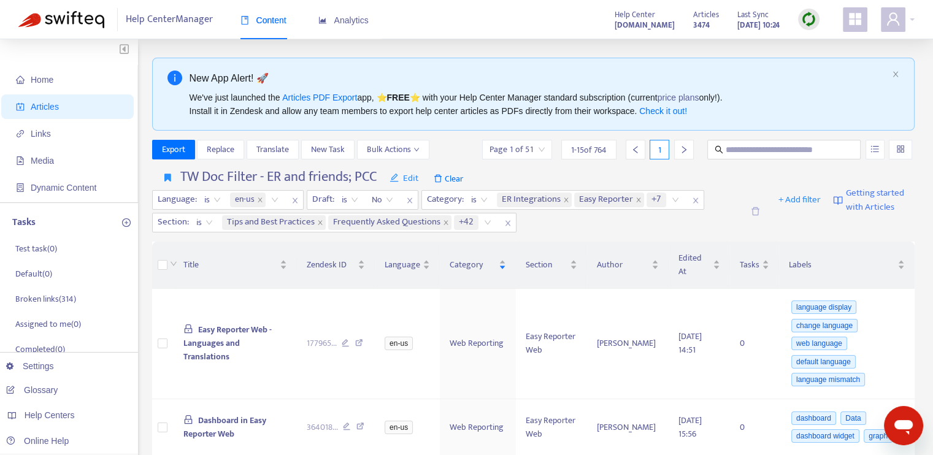
click at [654, 228] on div "Language : is en-us Draft : is No Category : is ER Integrations Easy Reporter +…" at bounding box center [447, 211] width 590 height 42
click at [461, 181] on span "Clear" at bounding box center [449, 179] width 42 height 20
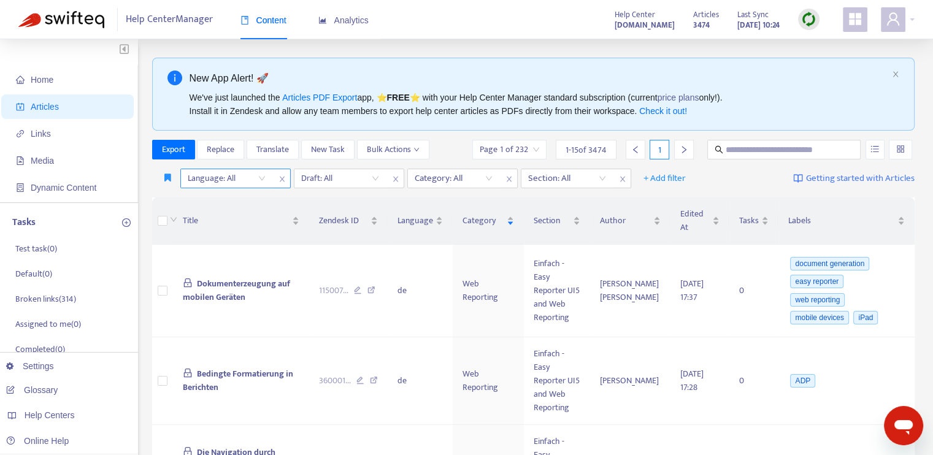
click at [264, 179] on div "Language: All" at bounding box center [226, 178] width 91 height 18
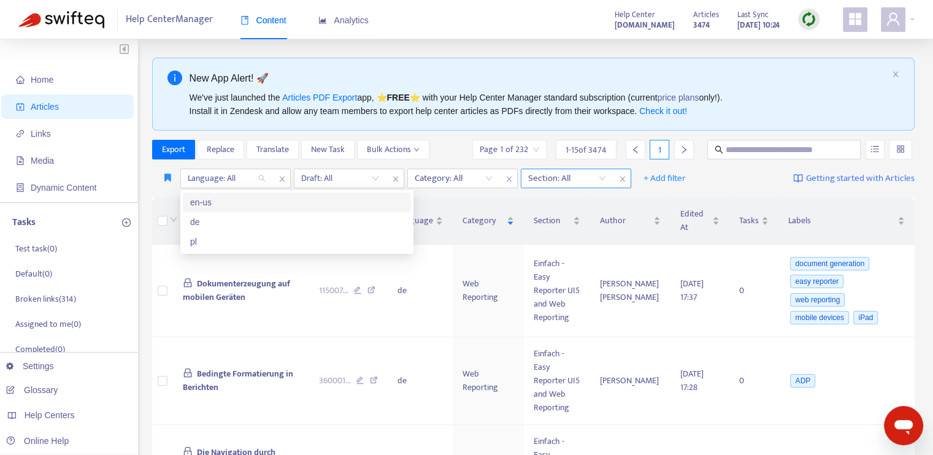
drag, startPoint x: 228, startPoint y: 204, endPoint x: 238, endPoint y: 201, distance: 10.3
click at [228, 204] on div "en-us" at bounding box center [297, 202] width 214 height 13
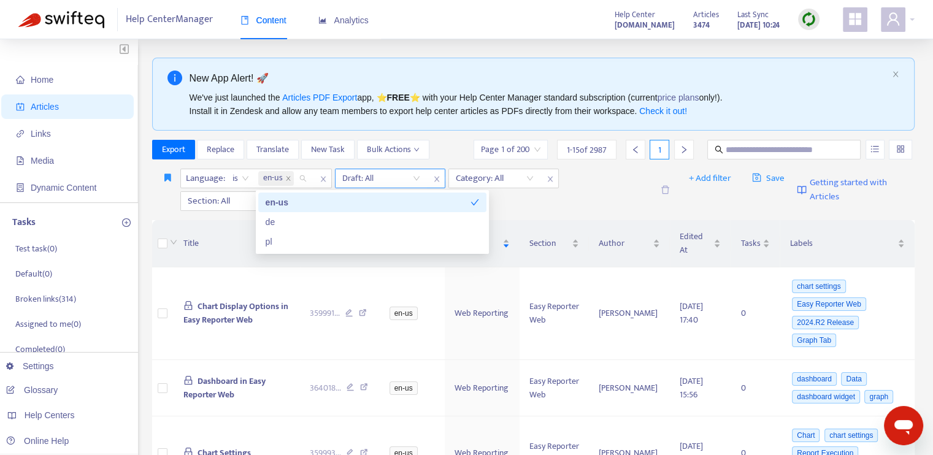
click at [366, 179] on input "search" at bounding box center [381, 178] width 78 height 18
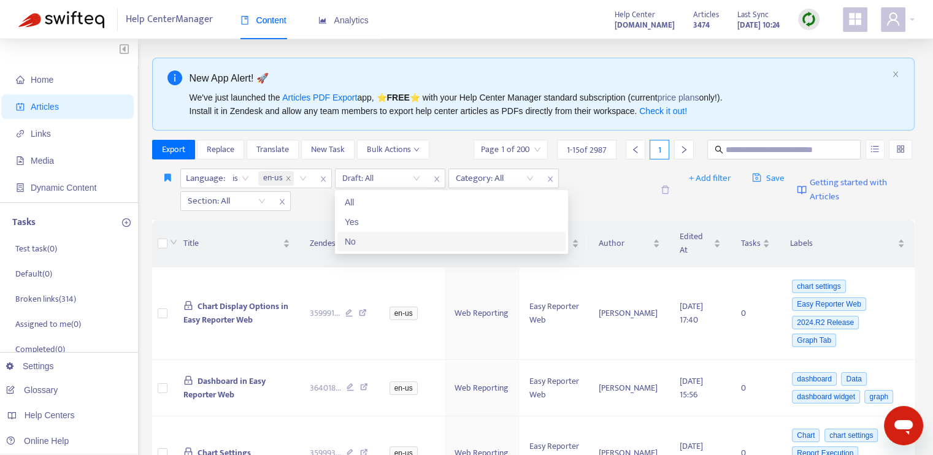
click at [364, 235] on div "No" at bounding box center [452, 241] width 214 height 13
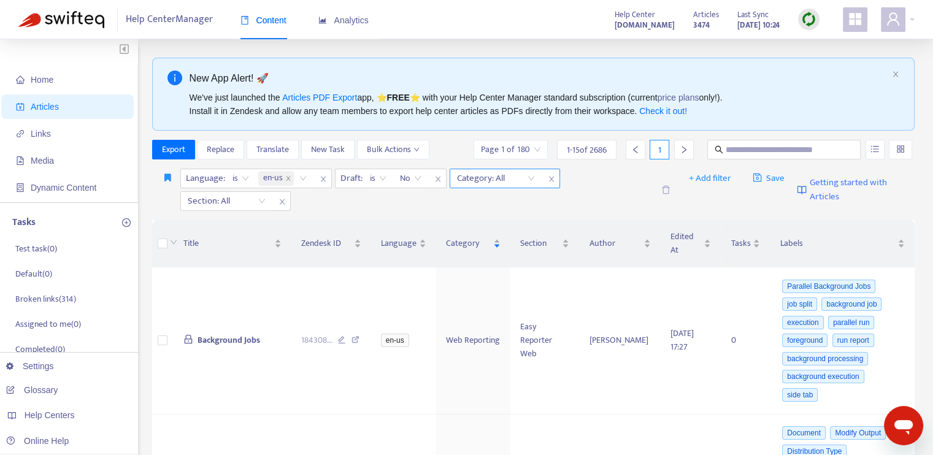
click at [506, 180] on div at bounding box center [490, 178] width 74 height 15
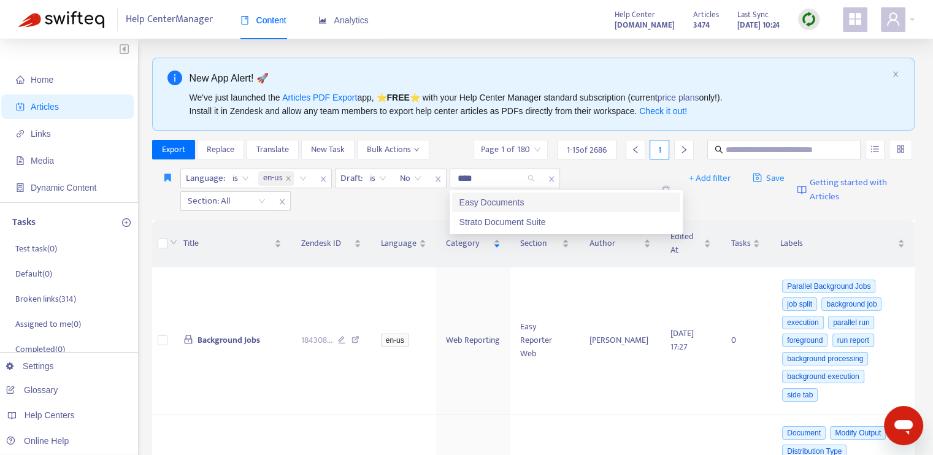
type input "*****"
click at [517, 201] on div "Easy Documents" at bounding box center [567, 202] width 214 height 13
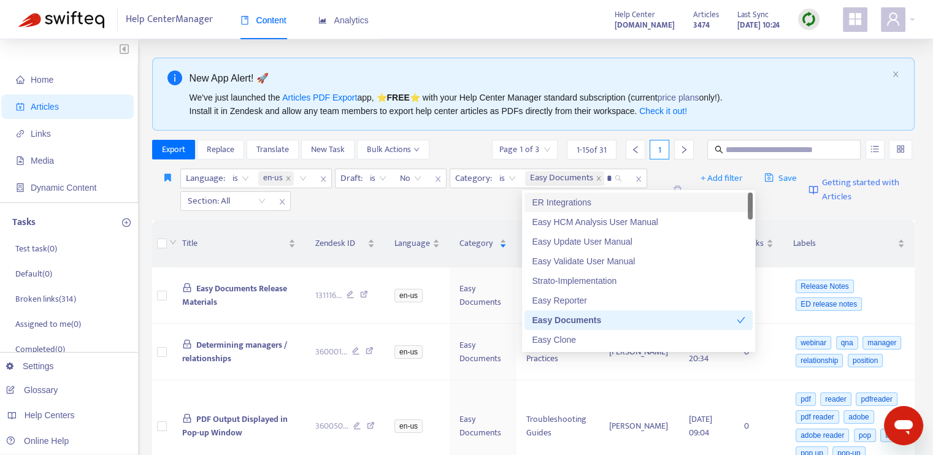
type input "**"
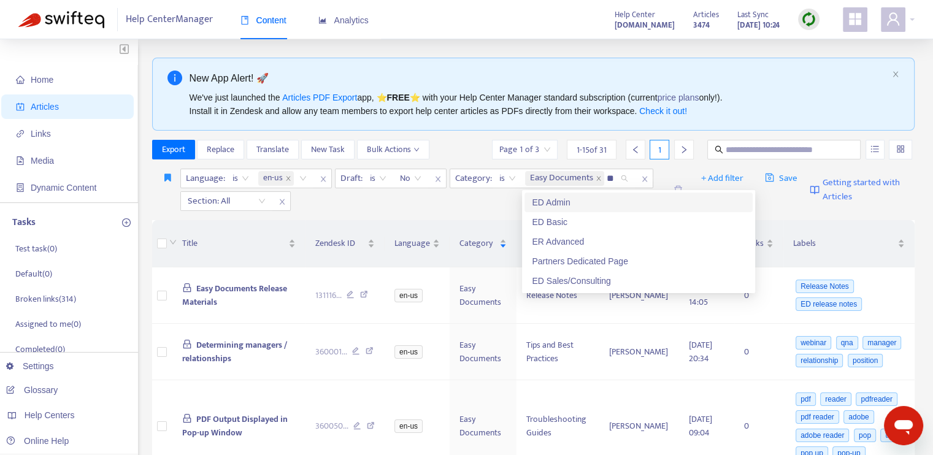
click at [582, 203] on div "ED Admin" at bounding box center [639, 202] width 214 height 13
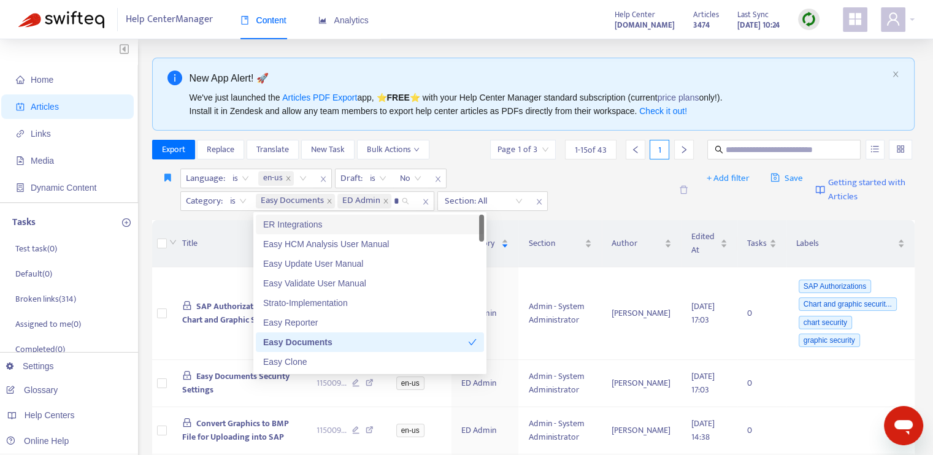
type input "**"
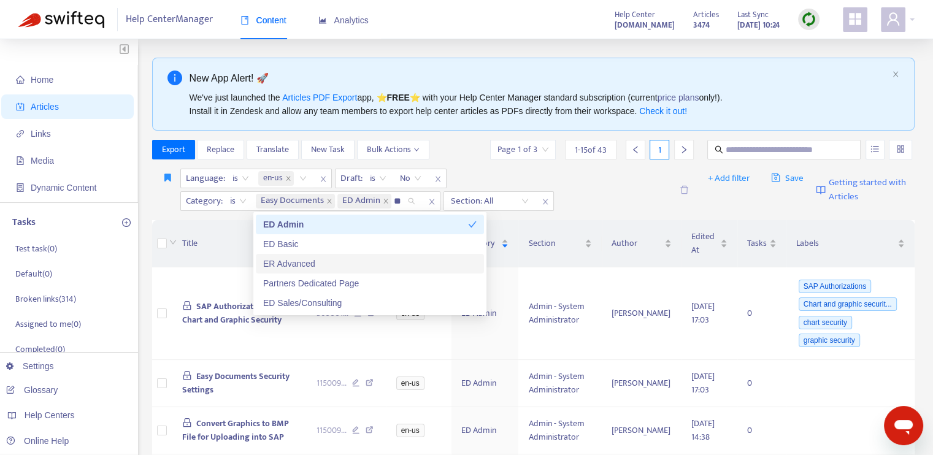
click at [328, 253] on div "ED Basic" at bounding box center [370, 244] width 228 height 20
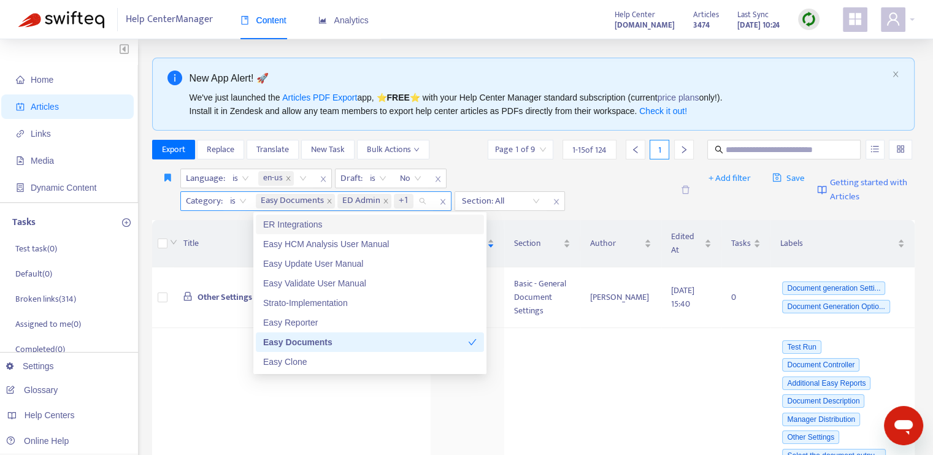
click at [401, 197] on span "+1" at bounding box center [404, 201] width 10 height 15
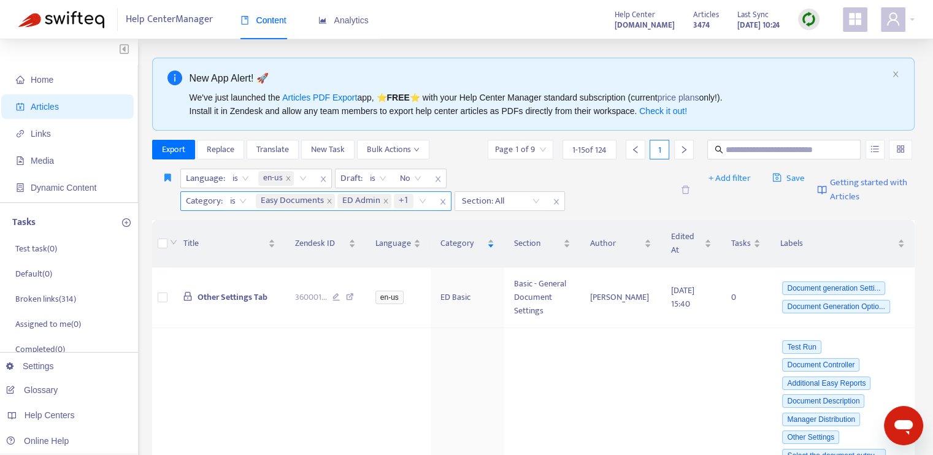
click at [402, 198] on span "+1" at bounding box center [404, 201] width 10 height 15
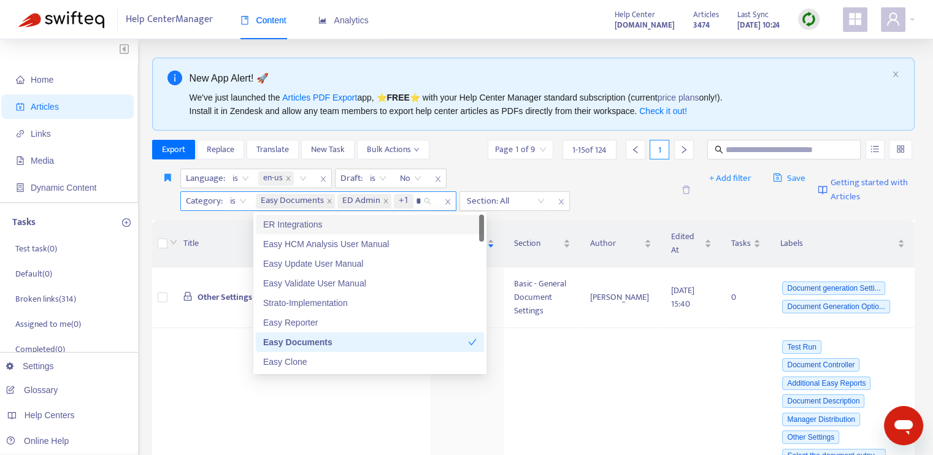
type input "**"
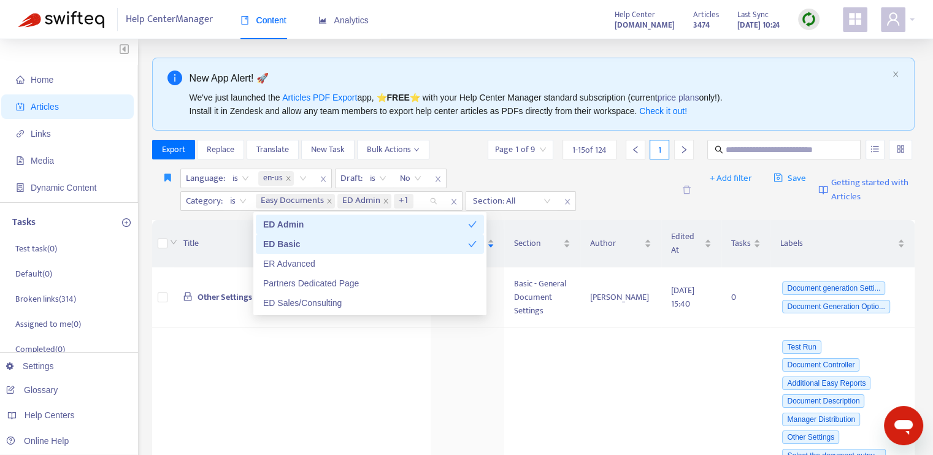
click at [618, 183] on div "Language : is en-us Draft : is No Category : is Easy Documents ED Admin +1 ED S…" at bounding box center [427, 190] width 494 height 42
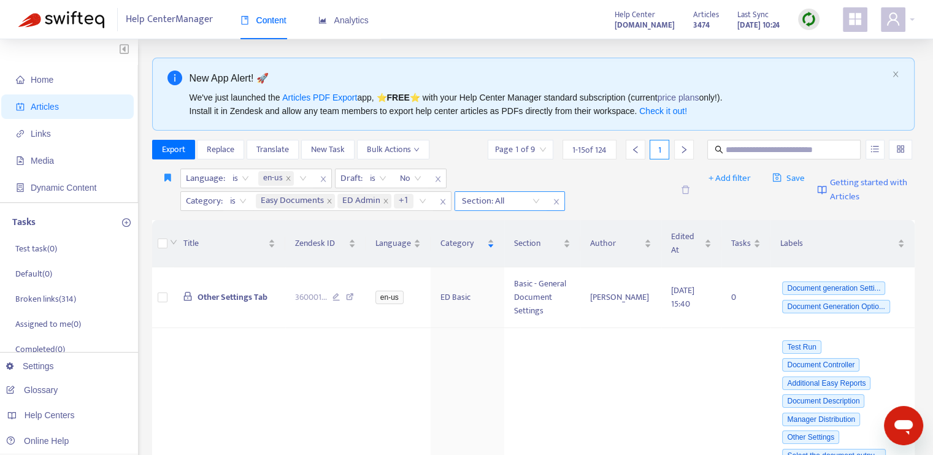
click at [510, 198] on div at bounding box center [495, 201] width 74 height 15
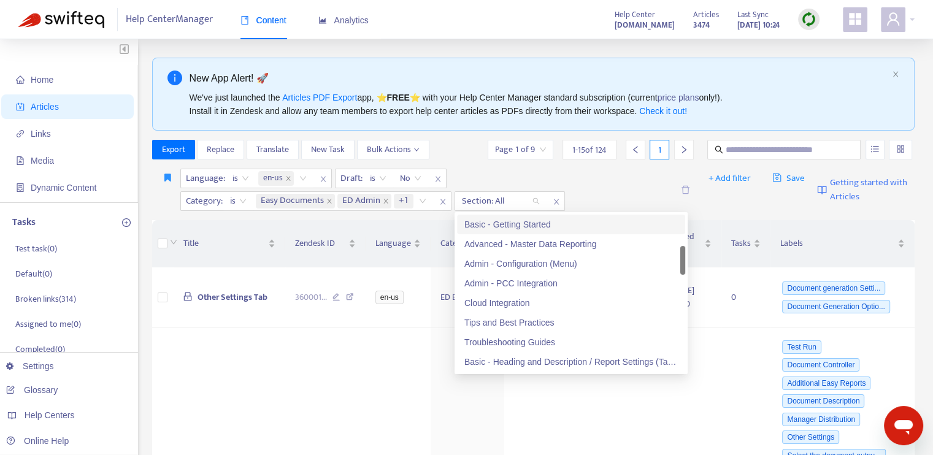
click at [517, 226] on div "Basic - Getting Started" at bounding box center [571, 224] width 214 height 13
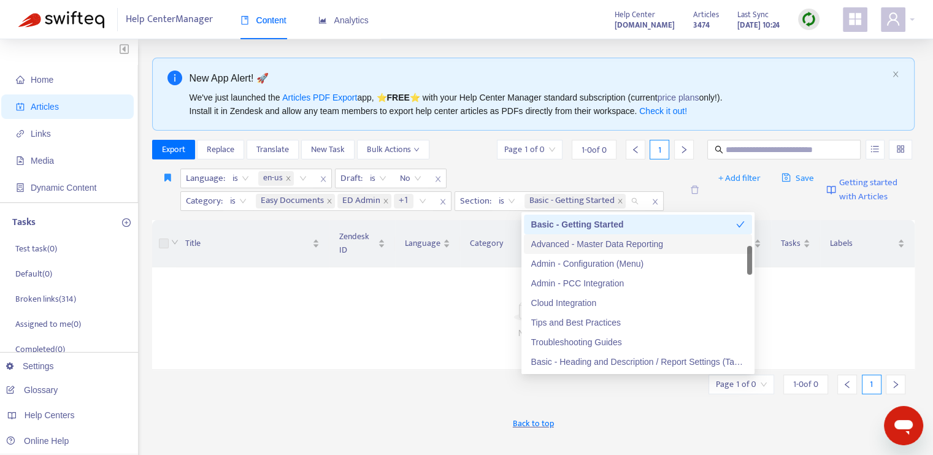
click at [554, 248] on div "Advanced - Master Data Reporting" at bounding box center [638, 243] width 214 height 13
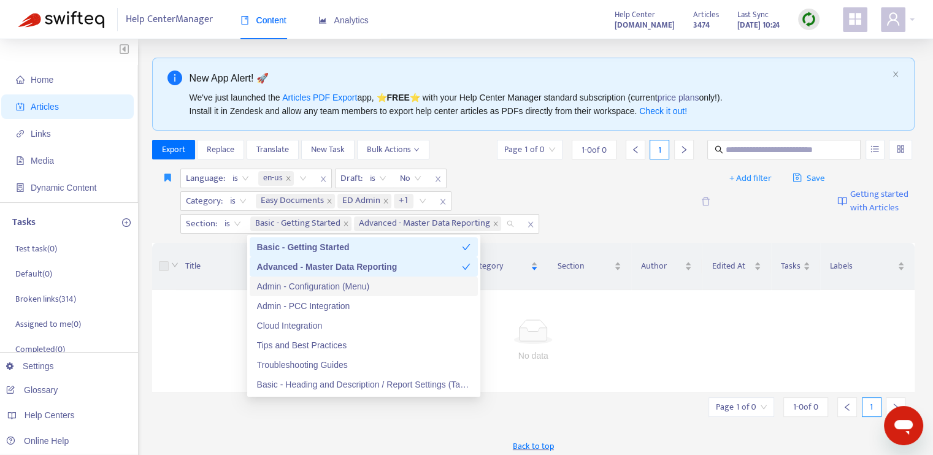
click at [353, 290] on div "Admin - Configuration (Menu)" at bounding box center [364, 286] width 214 height 13
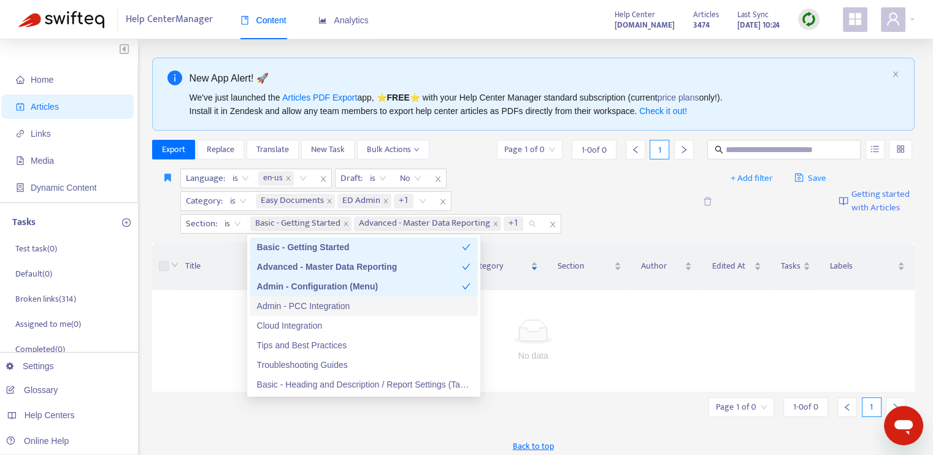
click at [342, 304] on div "Admin - PCC Integration" at bounding box center [364, 305] width 214 height 13
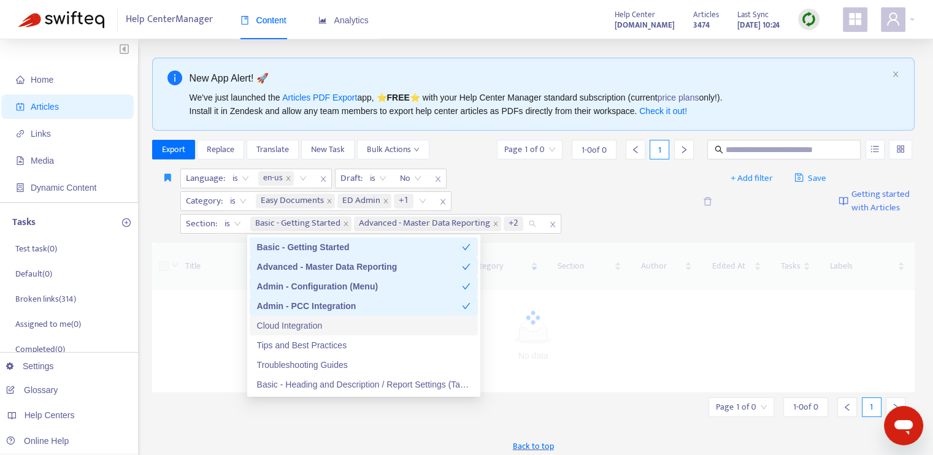
click at [336, 325] on div "Cloud Integration" at bounding box center [364, 325] width 214 height 13
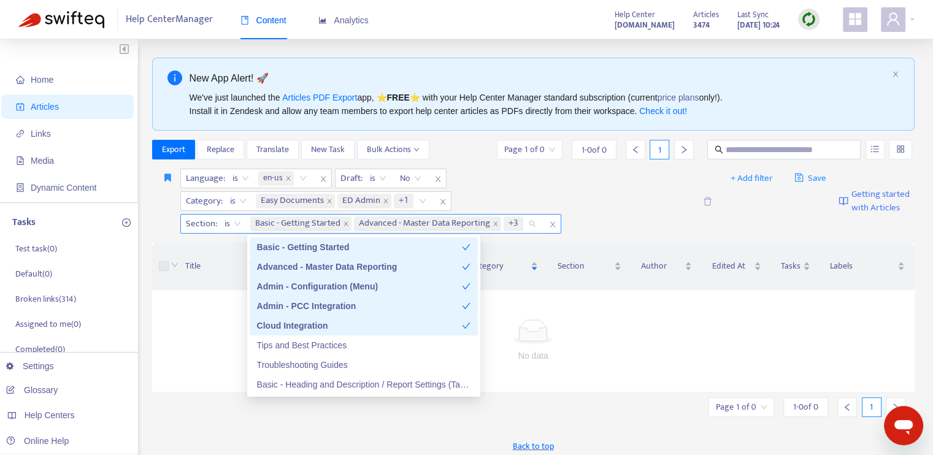
click at [557, 225] on span "close" at bounding box center [553, 224] width 16 height 15
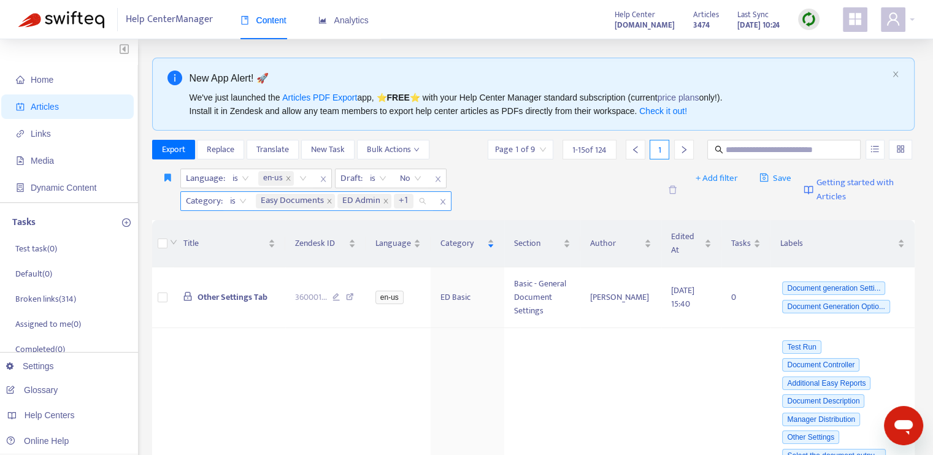
click at [395, 202] on span "+1" at bounding box center [404, 201] width 20 height 15
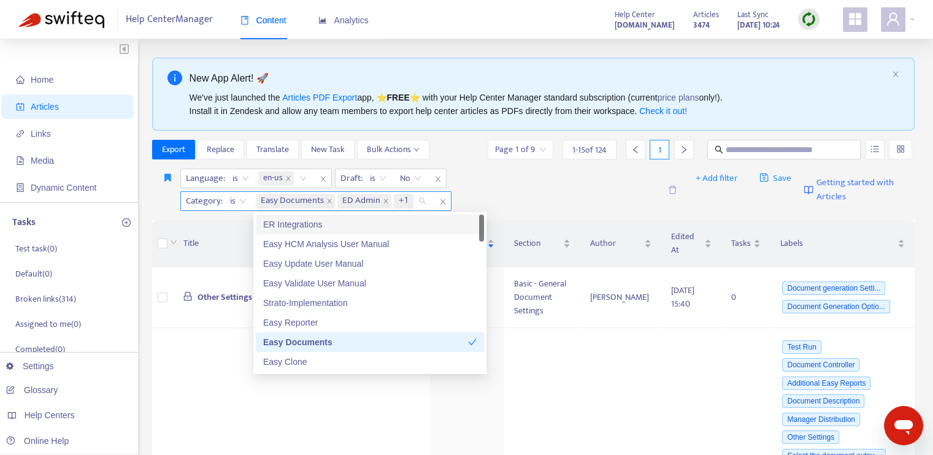
click at [402, 200] on span "+1" at bounding box center [404, 201] width 10 height 15
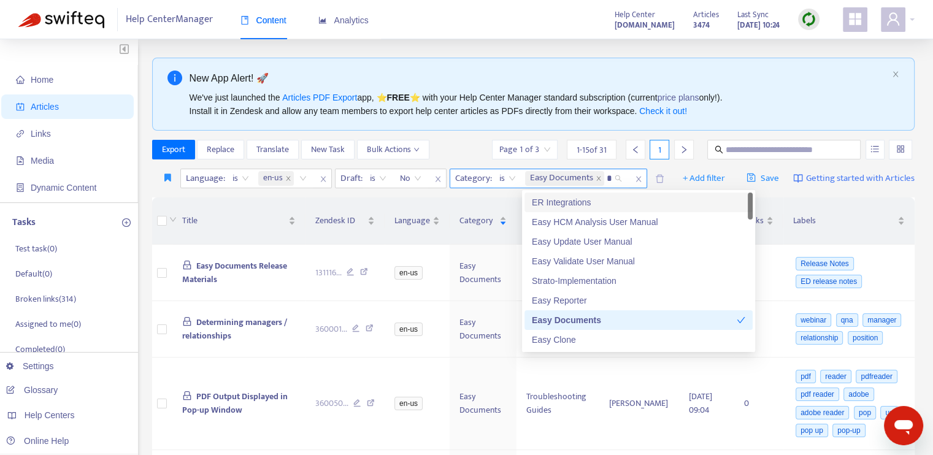
type input "**"
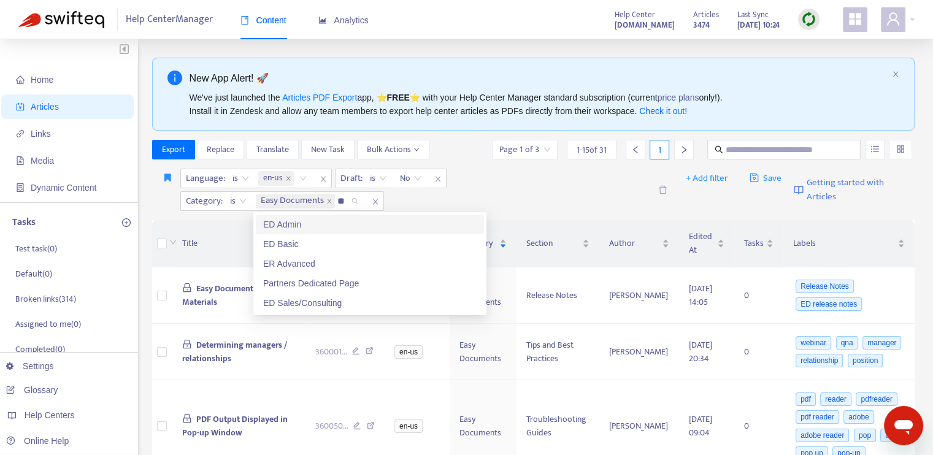
click at [302, 225] on div "ED Admin" at bounding box center [370, 224] width 214 height 13
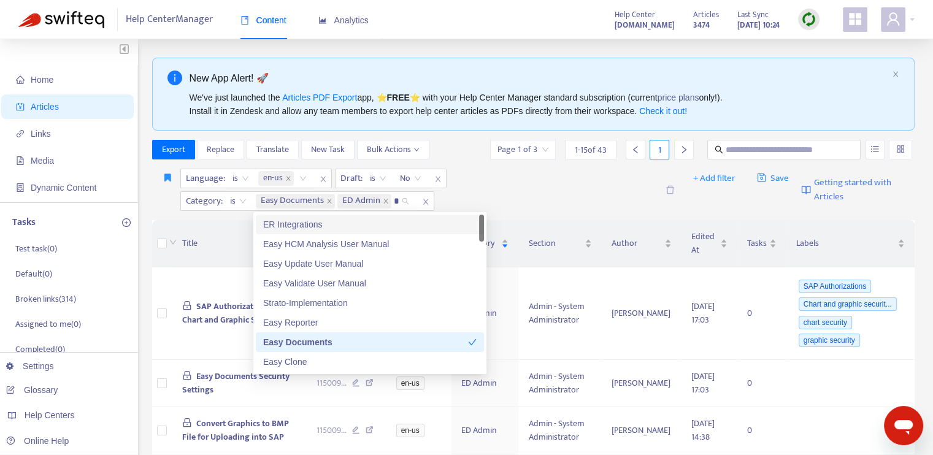
type input "**"
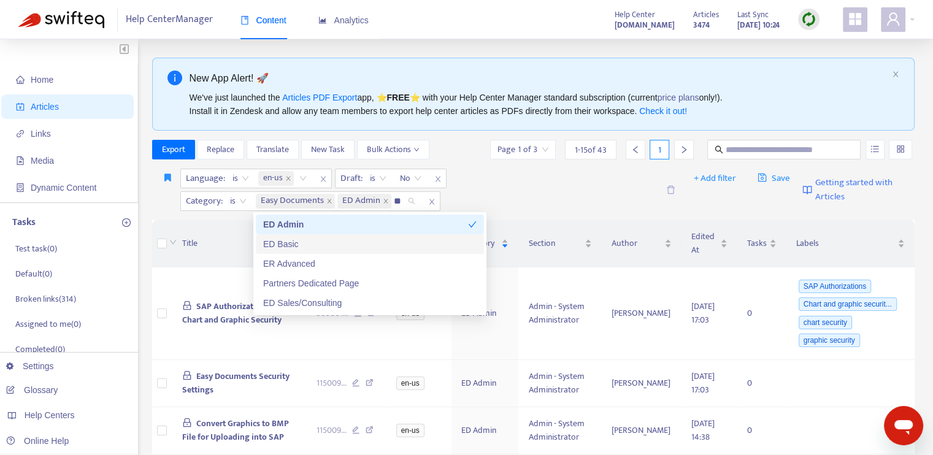
click at [302, 245] on div "ED Basic" at bounding box center [370, 243] width 214 height 13
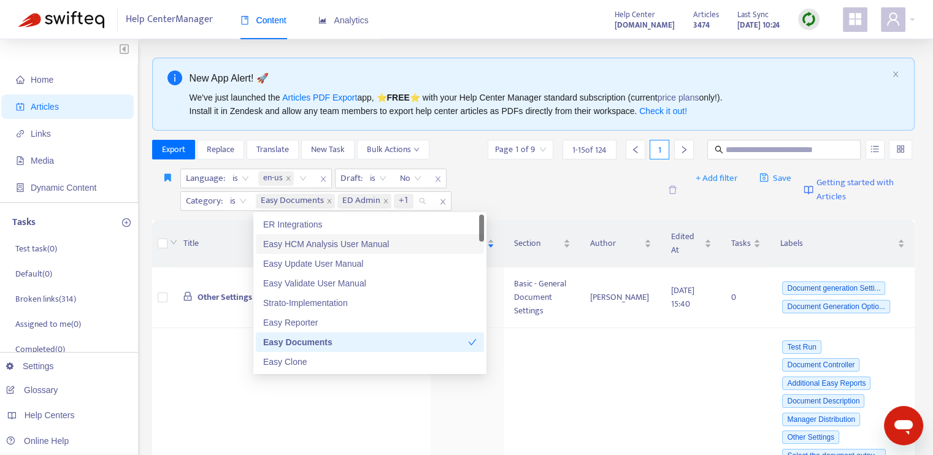
click at [543, 195] on div "Language : is en-us Draft : is No Category : is Easy Documents ED Admin +1" at bounding box center [419, 190] width 479 height 42
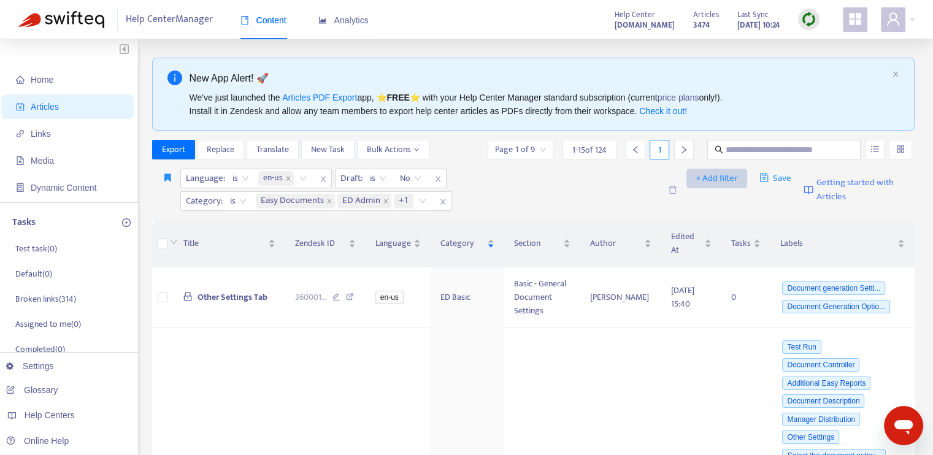
click at [712, 179] on span "+ Add filter" at bounding box center [717, 178] width 42 height 15
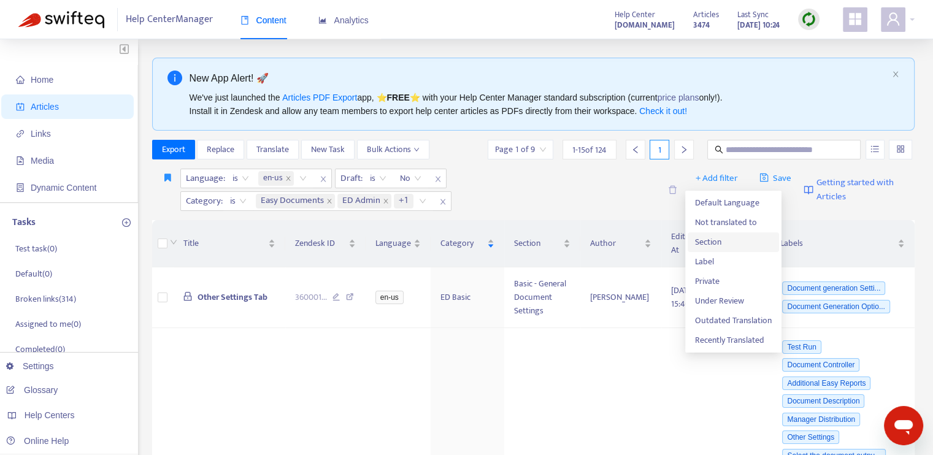
click at [715, 244] on span "Section" at bounding box center [733, 242] width 77 height 13
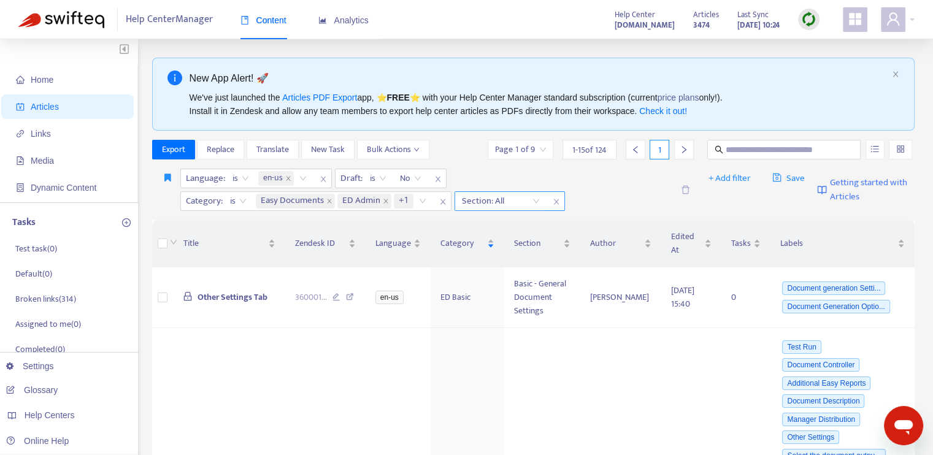
click at [508, 201] on div at bounding box center [495, 201] width 74 height 15
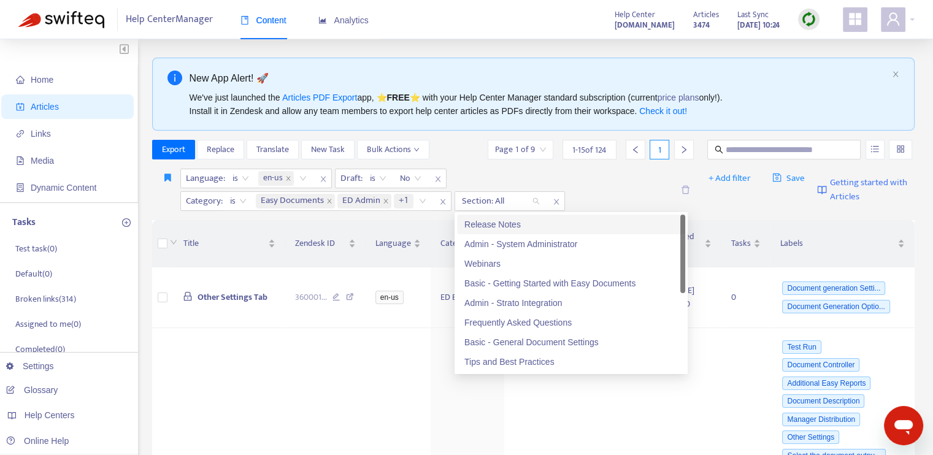
click at [524, 225] on div "Release Notes" at bounding box center [571, 224] width 214 height 13
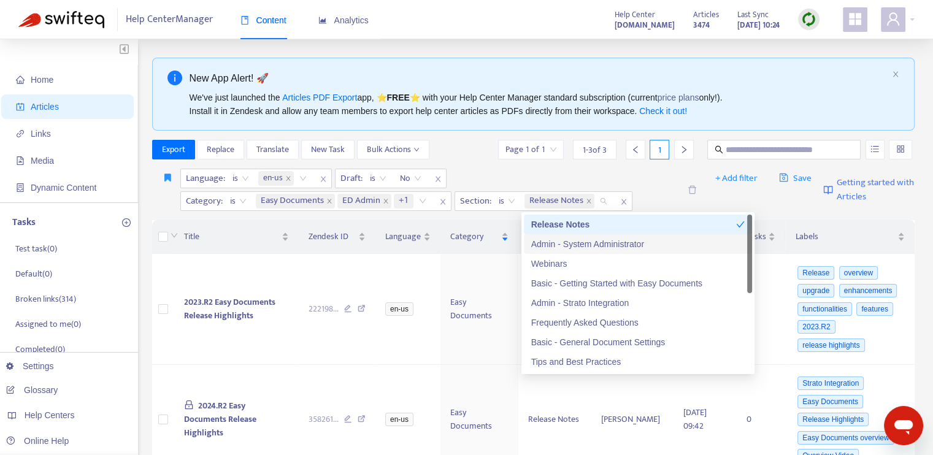
click at [578, 244] on div "Admin - System Administrator" at bounding box center [638, 243] width 214 height 13
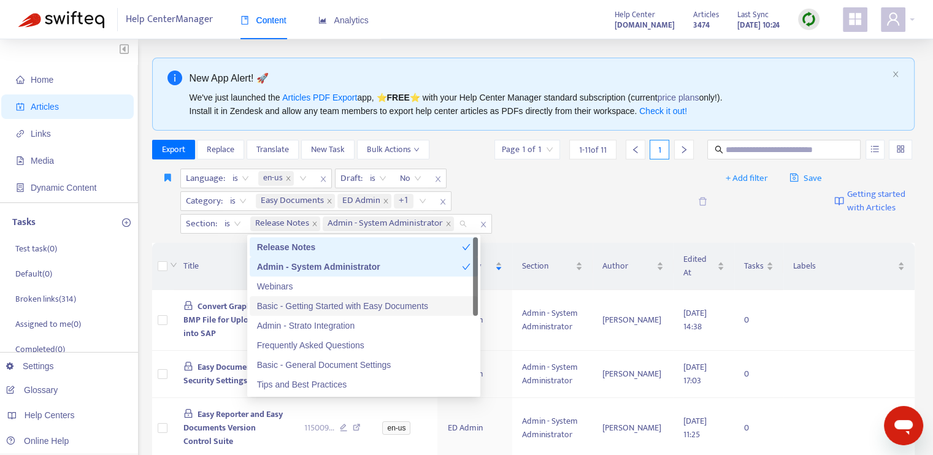
click at [358, 306] on div "Basic - Getting Started with Easy Documents" at bounding box center [364, 305] width 214 height 13
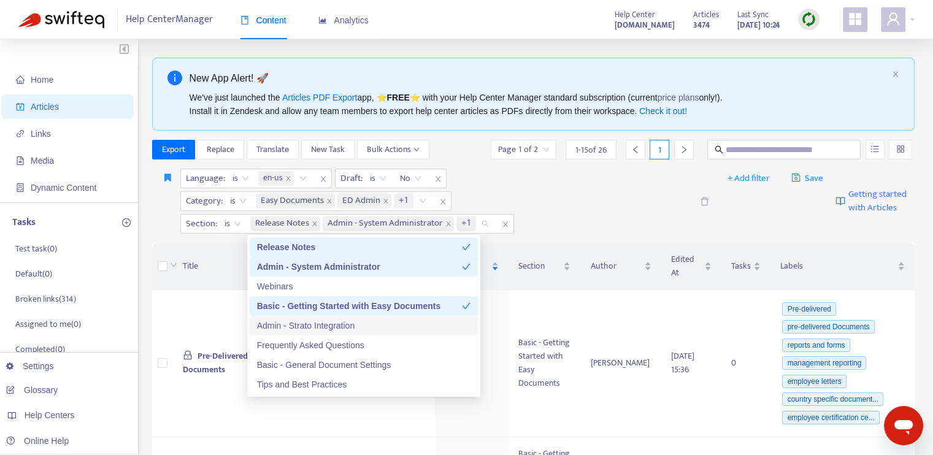
click at [345, 323] on div "Admin - Strato Integration" at bounding box center [364, 325] width 214 height 13
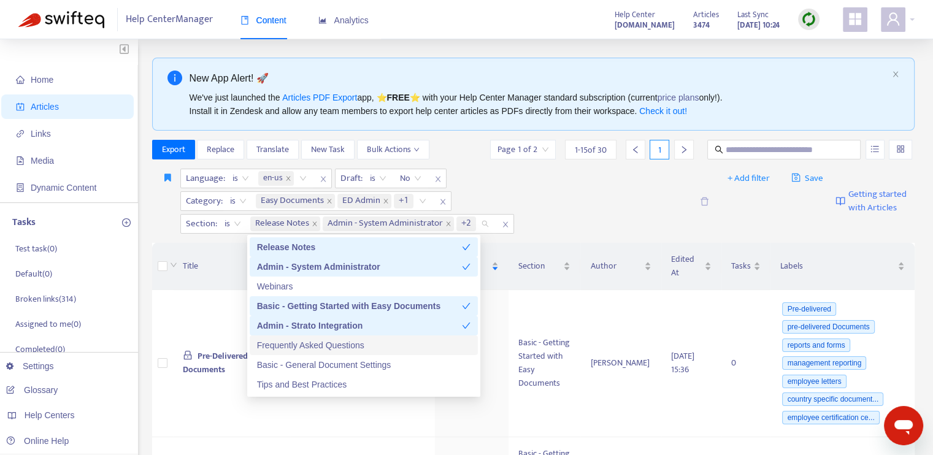
click at [352, 347] on div "Frequently Asked Questions" at bounding box center [364, 345] width 214 height 13
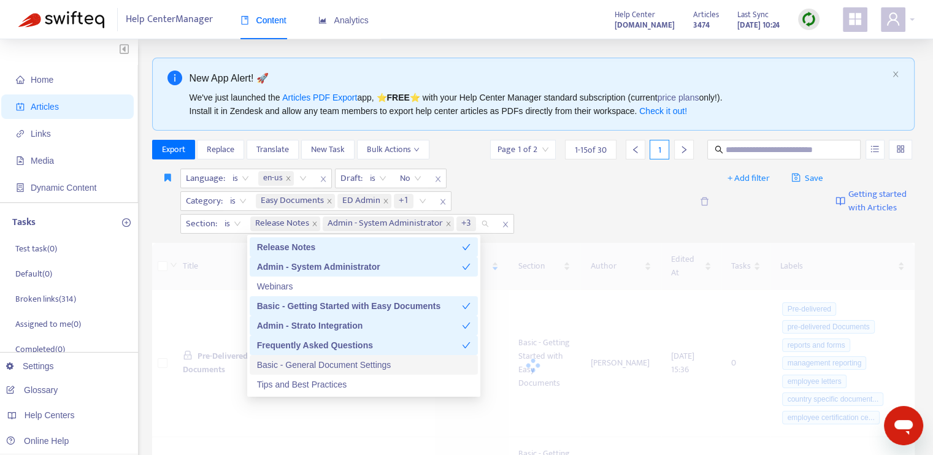
click at [353, 364] on div "Basic - General Document Settings" at bounding box center [364, 364] width 214 height 13
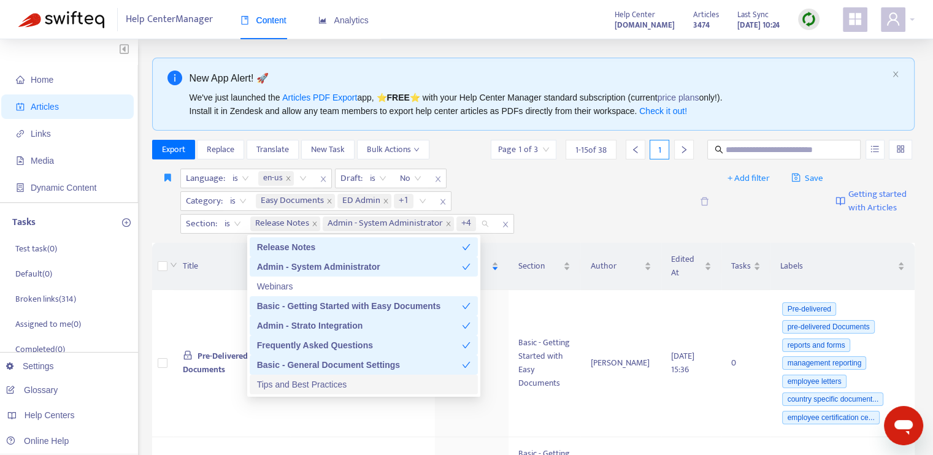
click at [353, 382] on div "Tips and Best Practices" at bounding box center [364, 384] width 214 height 13
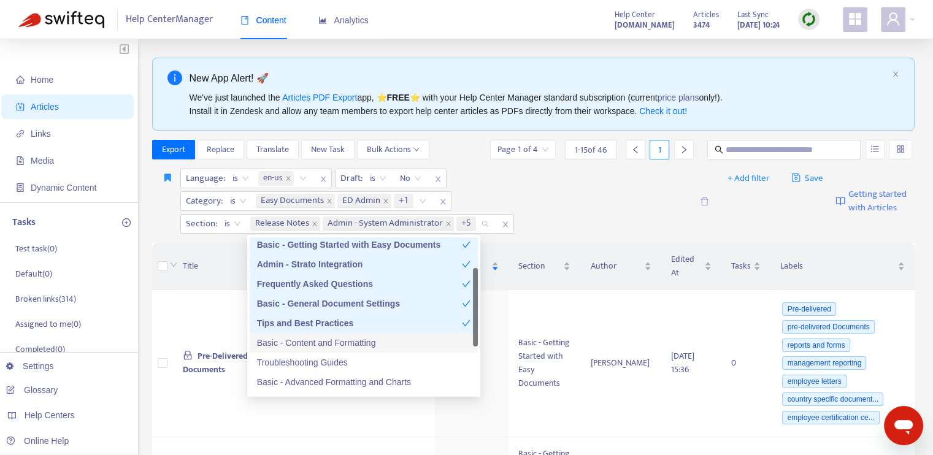
click at [366, 341] on div "Basic - Content and Formatting" at bounding box center [364, 342] width 214 height 13
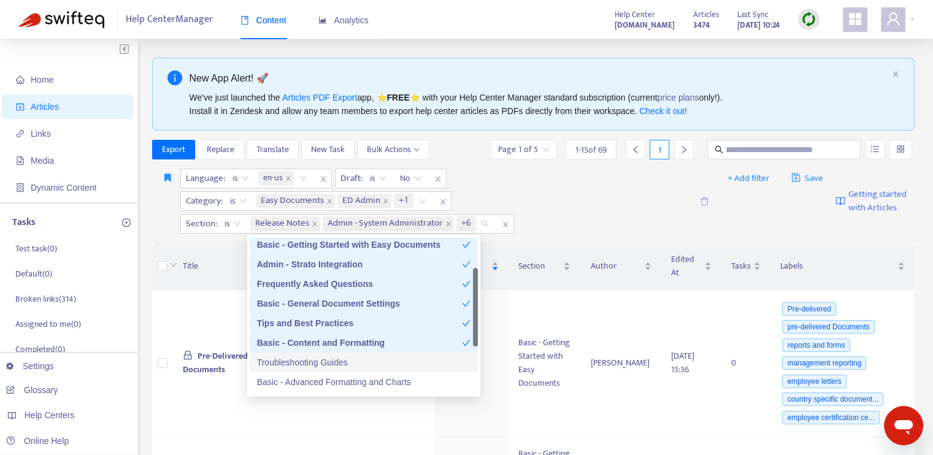
click at [361, 360] on div "Troubleshooting Guides" at bounding box center [364, 362] width 214 height 13
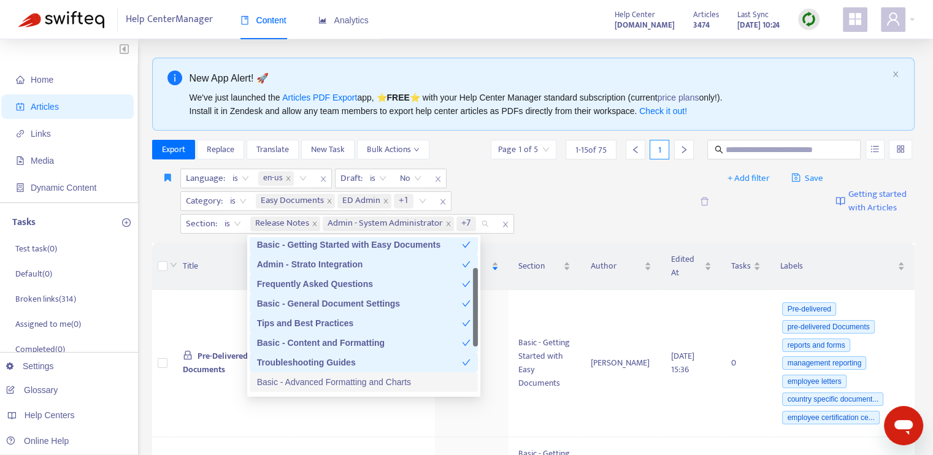
click at [375, 387] on div "Basic - Advanced Formatting and Charts" at bounding box center [364, 381] width 214 height 13
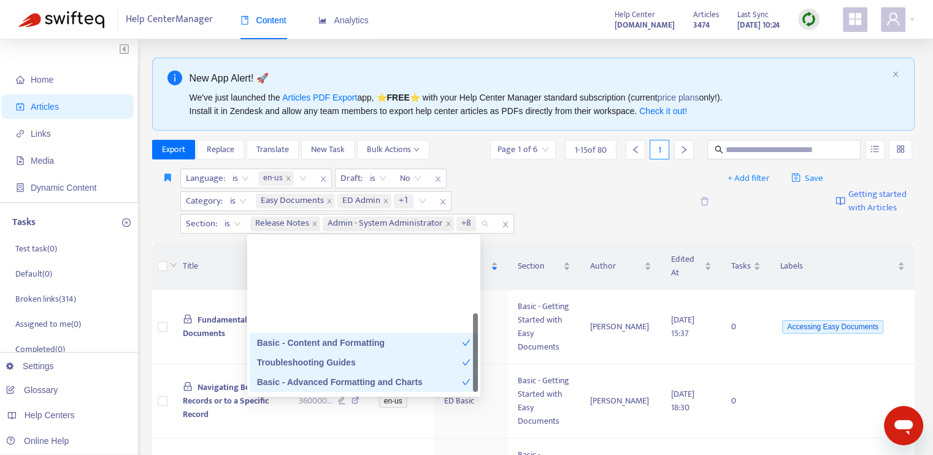
scroll to position [172, 0]
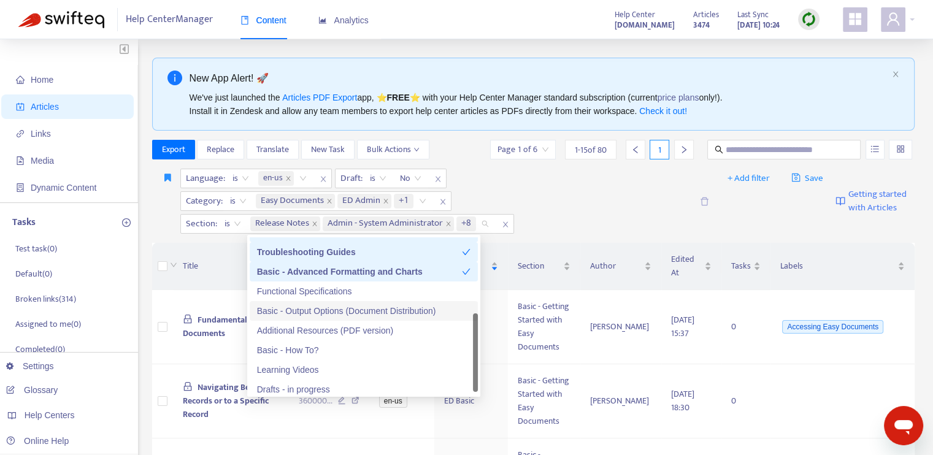
click at [355, 310] on div "Basic - Output Options (Document Distribution)" at bounding box center [364, 310] width 214 height 13
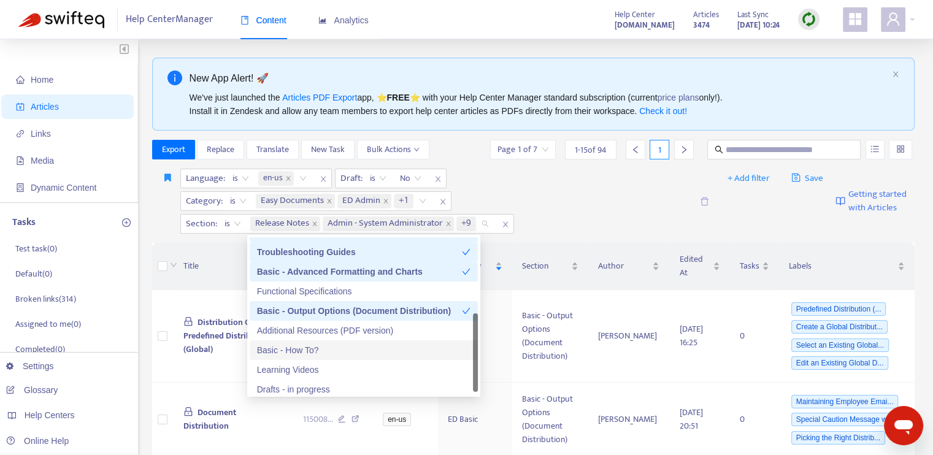
click at [351, 345] on div "Basic - How To?" at bounding box center [364, 350] width 214 height 13
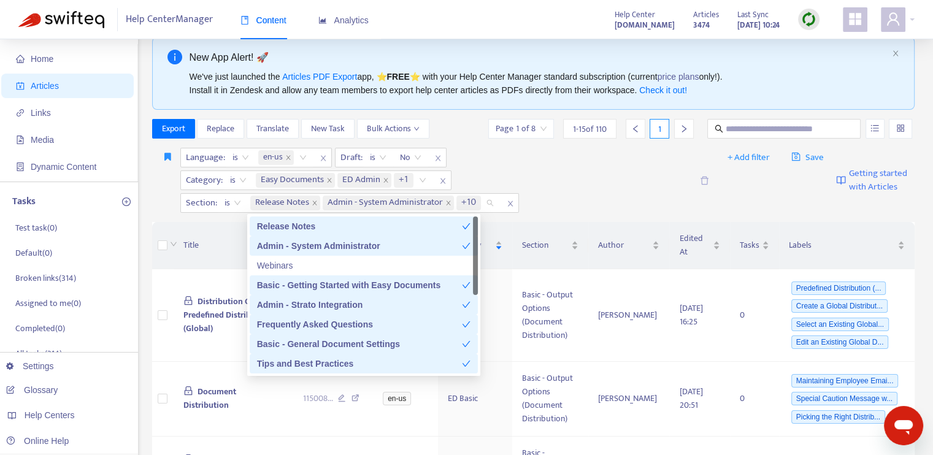
scroll to position [0, 0]
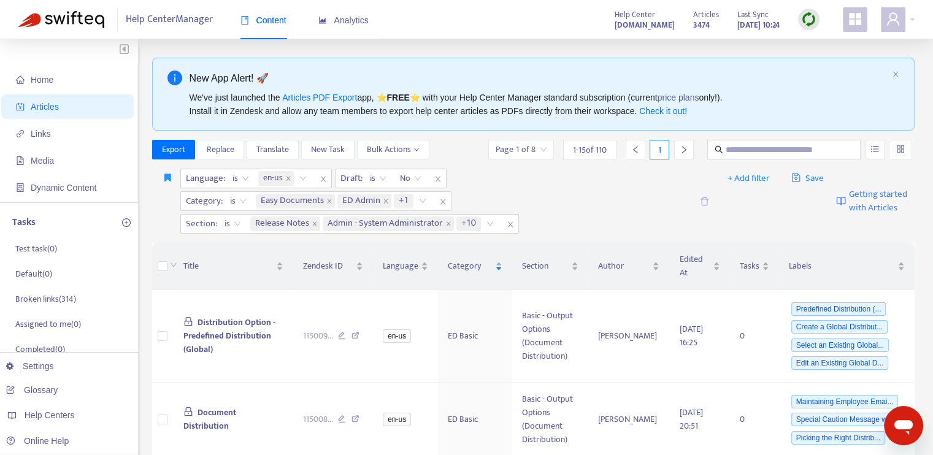
click at [619, 193] on div "Language : is en-us Draft : is No Category : is Easy Documents ED Admin +1 Sect…" at bounding box center [436, 201] width 512 height 65
click at [794, 179] on icon "save" at bounding box center [795, 177] width 9 height 9
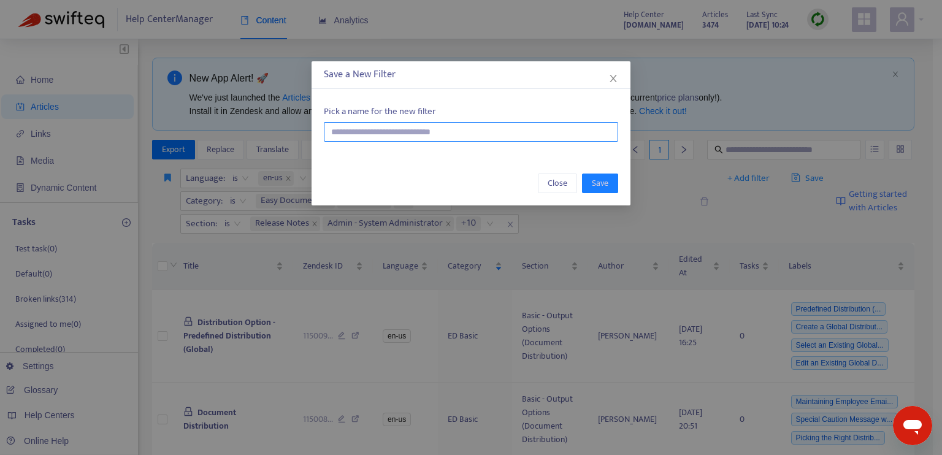
click at [432, 127] on input "text" at bounding box center [471, 132] width 295 height 20
type input "**********"
click at [605, 186] on span "Save" at bounding box center [600, 183] width 17 height 13
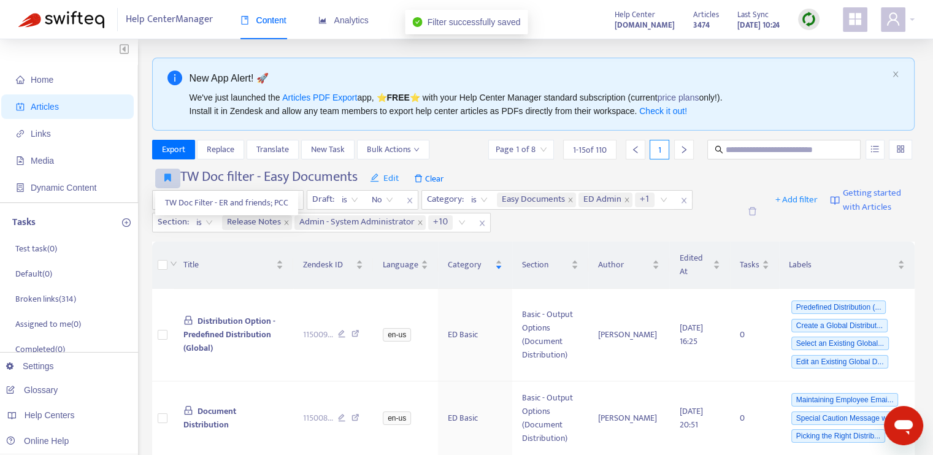
click at [167, 178] on icon "button" at bounding box center [167, 177] width 7 height 9
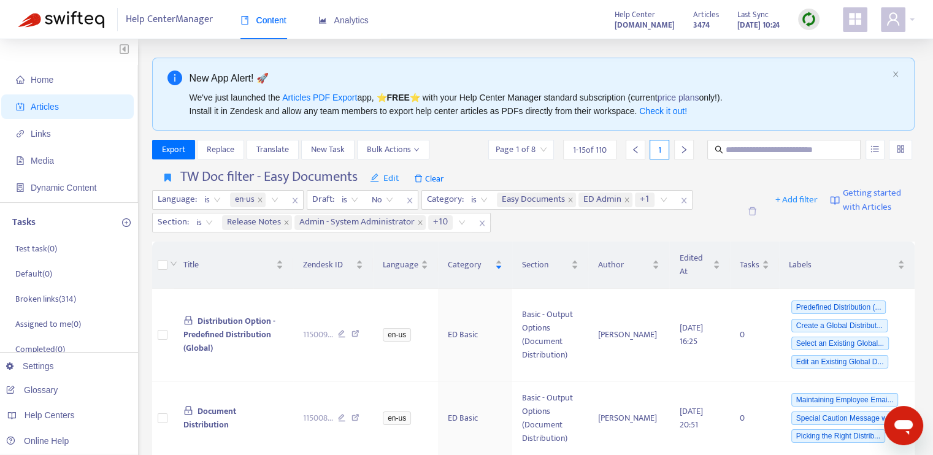
click at [644, 174] on div "TW Doc filter - Easy Documents Edit Clear Language : is en-us Draft : is No Cat…" at bounding box center [490, 201] width 676 height 64
click at [32, 162] on span "Media" at bounding box center [42, 161] width 23 height 10
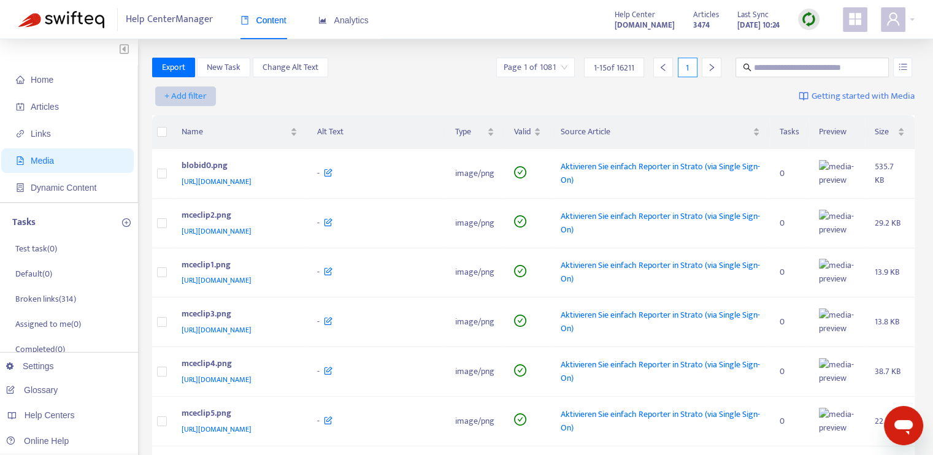
click at [194, 91] on span "+ Add filter" at bounding box center [185, 96] width 42 height 15
click at [194, 117] on span "Language" at bounding box center [186, 120] width 42 height 13
click at [231, 99] on div "Language: All" at bounding box center [198, 96] width 91 height 18
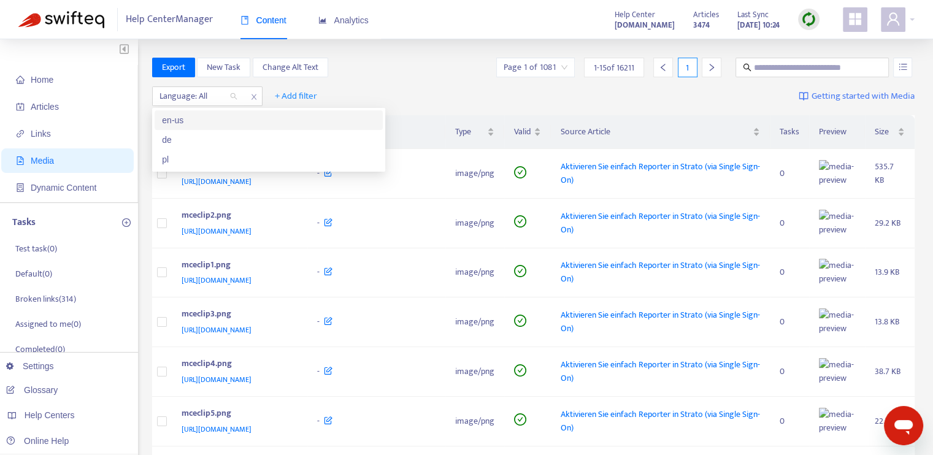
click at [221, 120] on div "en-us" at bounding box center [269, 120] width 214 height 13
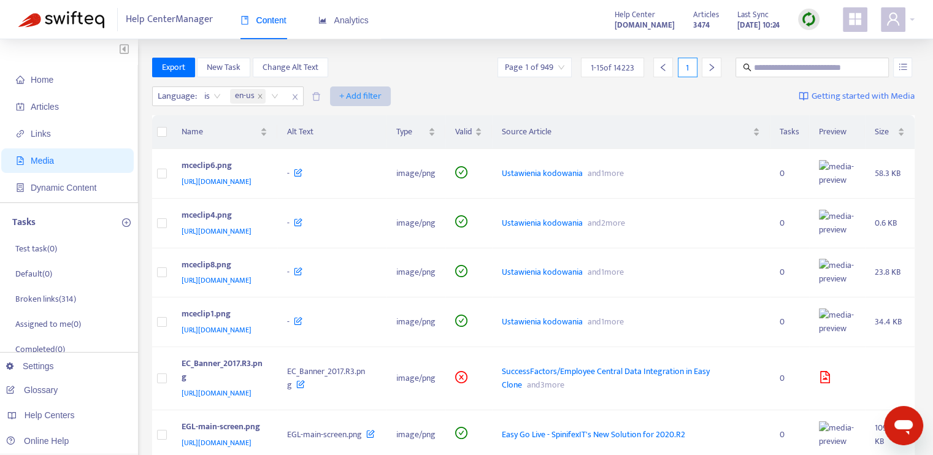
click at [353, 100] on span "+ Add filter" at bounding box center [360, 96] width 42 height 15
click at [353, 156] on span "Valid" at bounding box center [361, 159] width 42 height 13
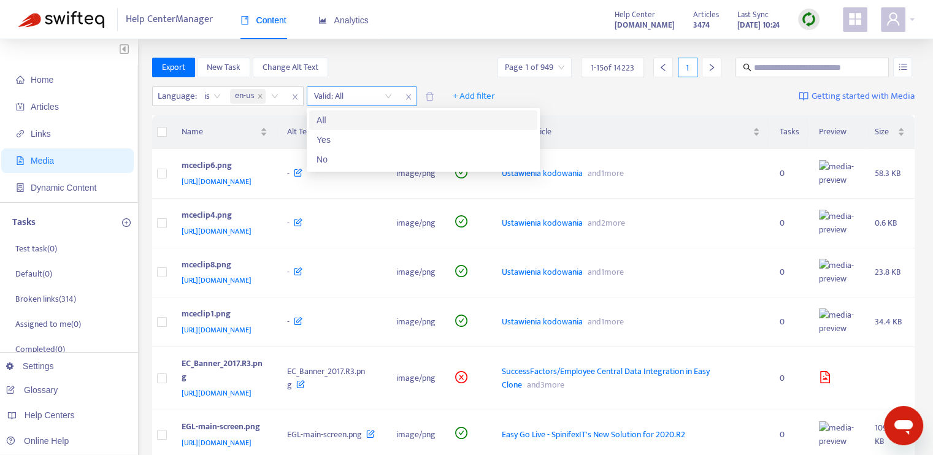
click at [386, 95] on input "search" at bounding box center [353, 96] width 78 height 18
click at [356, 160] on div "No" at bounding box center [424, 159] width 214 height 13
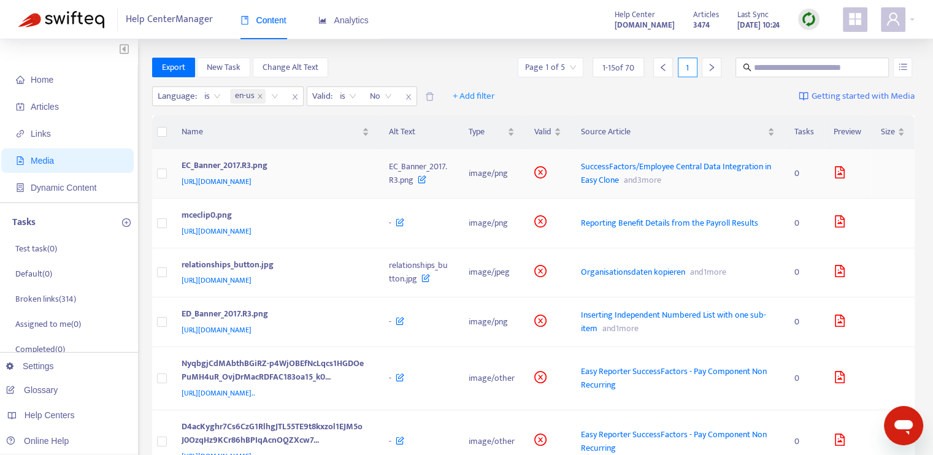
click at [839, 179] on icon "file-image" at bounding box center [840, 172] width 10 height 12
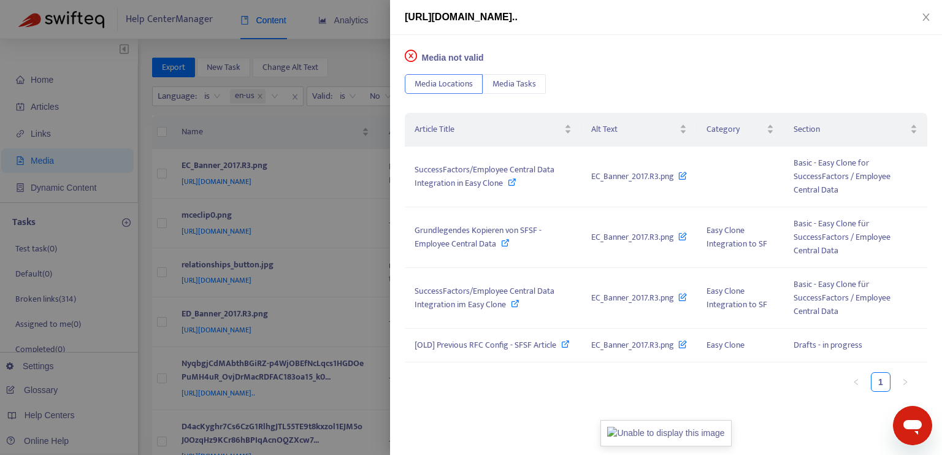
click at [353, 52] on div at bounding box center [471, 227] width 942 height 455
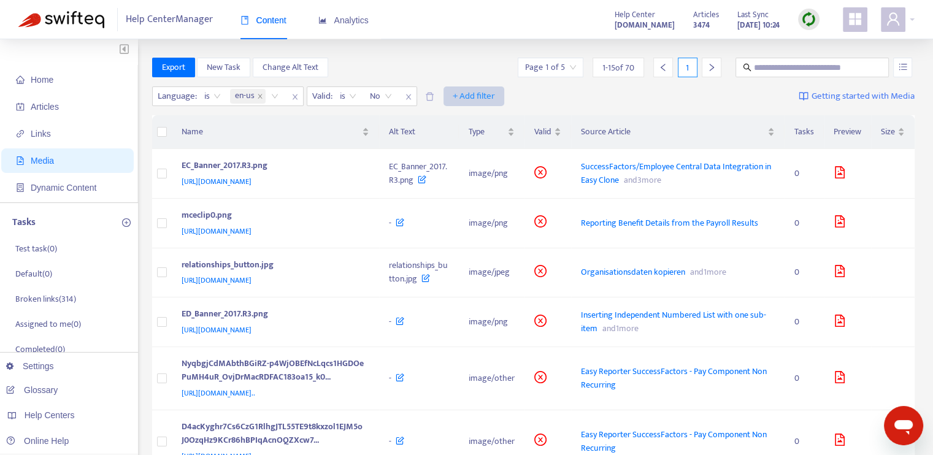
click at [468, 98] on span "+ Add filter" at bounding box center [474, 96] width 42 height 15
click at [474, 179] on span "Type" at bounding box center [474, 179] width 42 height 13
click at [495, 98] on div "Click to sort ascending" at bounding box center [503, 107] width 96 height 21
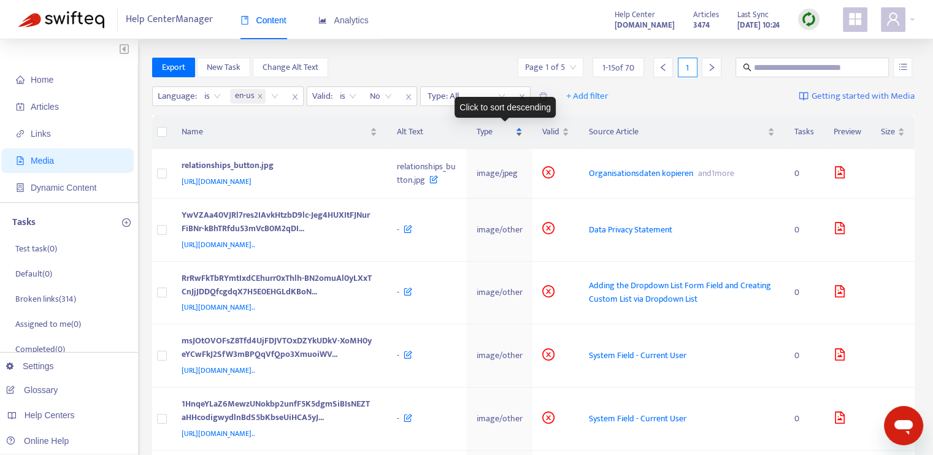
click at [522, 137] on div "Type" at bounding box center [500, 131] width 46 height 13
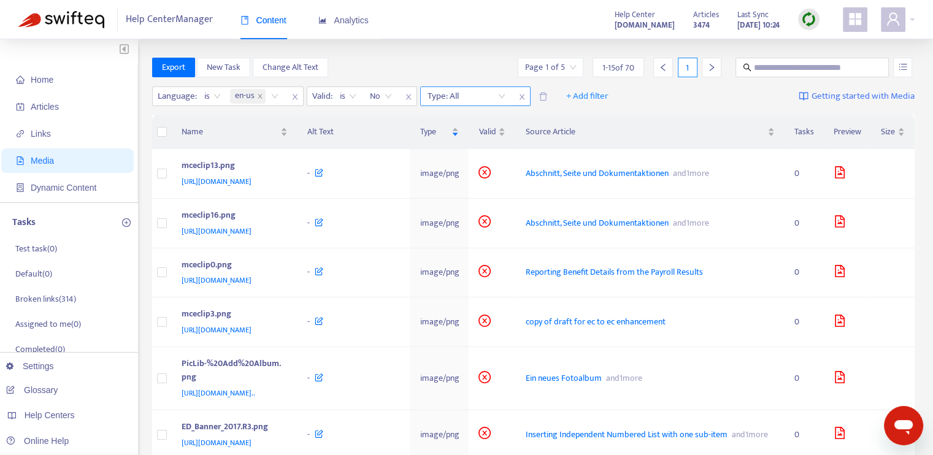
click at [459, 98] on div at bounding box center [460, 96] width 74 height 15
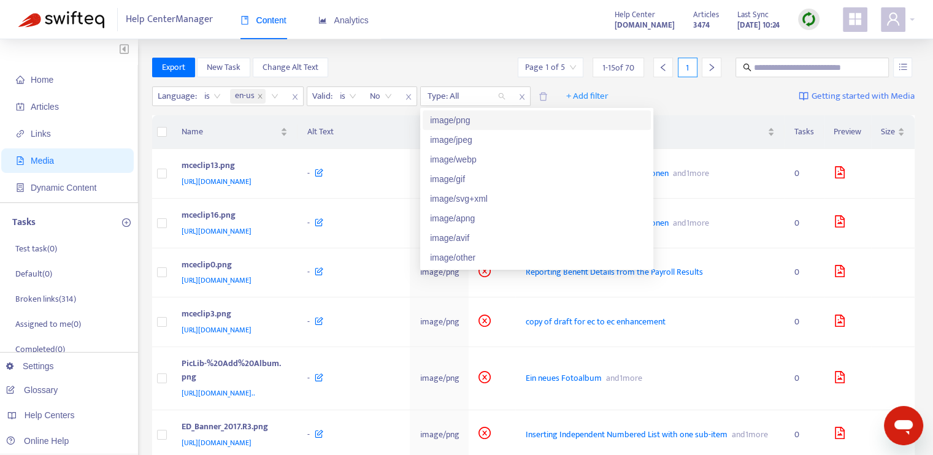
click at [674, 94] on div "Language : is en-us Valid : is No Type: All + Add filter Getting started with M…" at bounding box center [533, 99] width 763 height 34
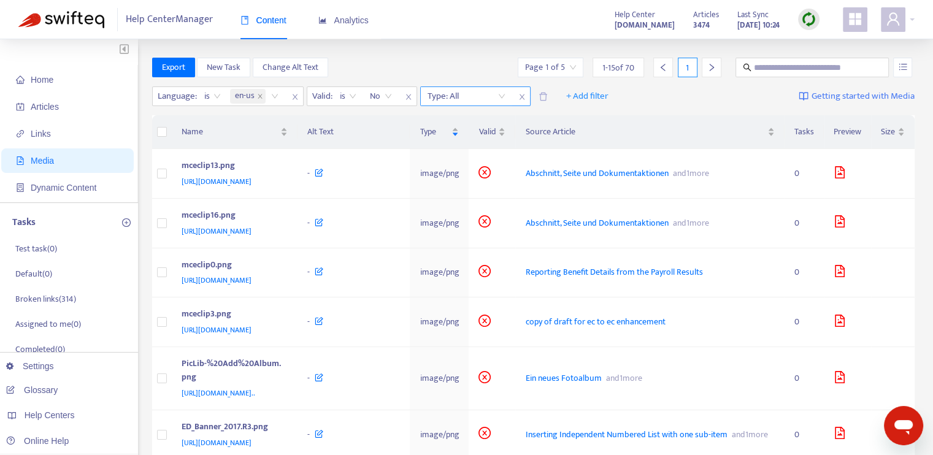
click at [518, 94] on icon "close" at bounding box center [521, 96] width 7 height 7
click at [487, 100] on span "+ Add filter" at bounding box center [474, 96] width 42 height 15
click at [471, 161] on span "Alt Text" at bounding box center [474, 159] width 42 height 13
click at [503, 93] on input "search" at bounding box center [467, 96] width 78 height 18
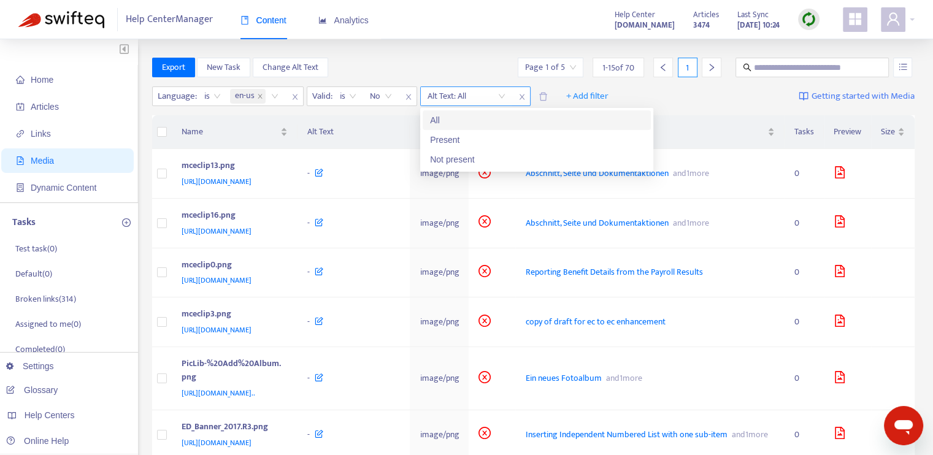
click at [523, 95] on icon "close" at bounding box center [521, 96] width 7 height 7
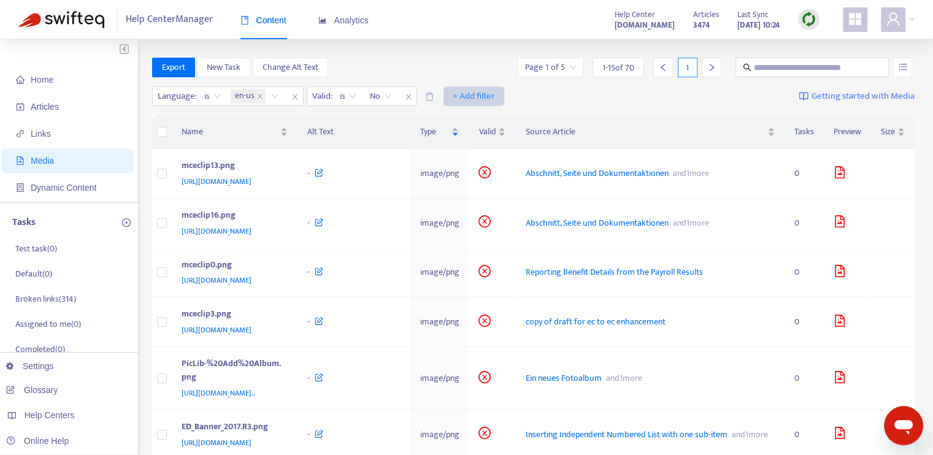
click at [488, 98] on span "+ Add filter" at bounding box center [474, 96] width 42 height 15
click at [468, 125] on span "Category" at bounding box center [474, 120] width 42 height 13
click at [483, 98] on div at bounding box center [460, 96] width 74 height 15
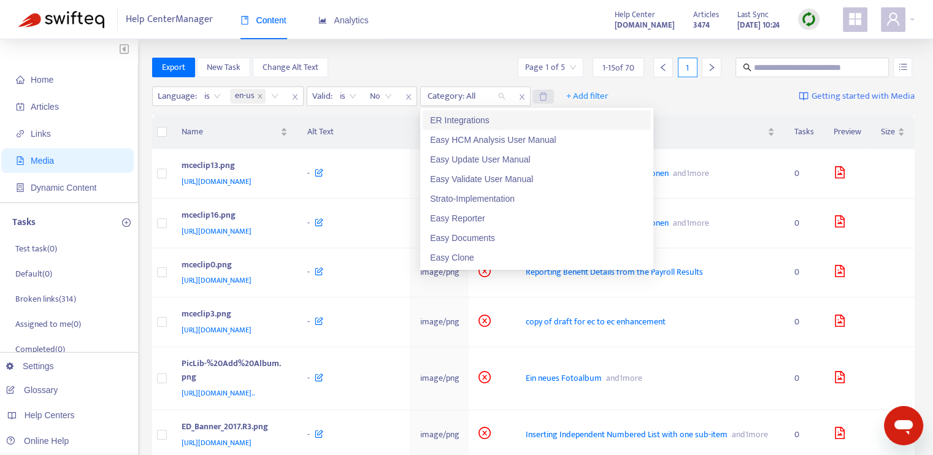
click at [545, 94] on icon "delete" at bounding box center [543, 96] width 8 height 8
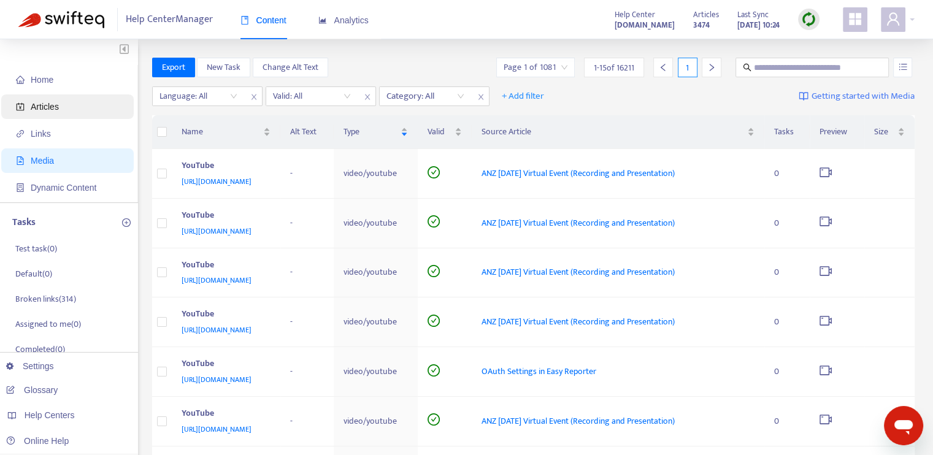
click at [64, 112] on span "Articles" at bounding box center [70, 106] width 108 height 25
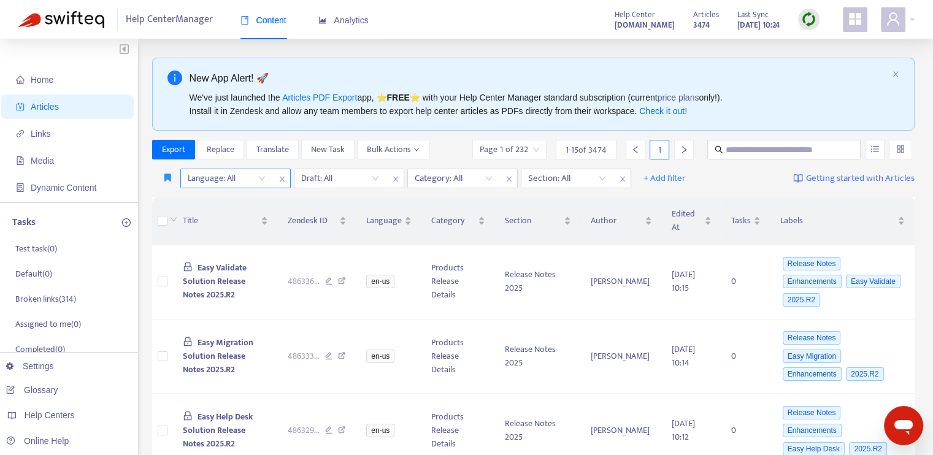
click at [260, 181] on div "Language: All" at bounding box center [226, 178] width 91 height 18
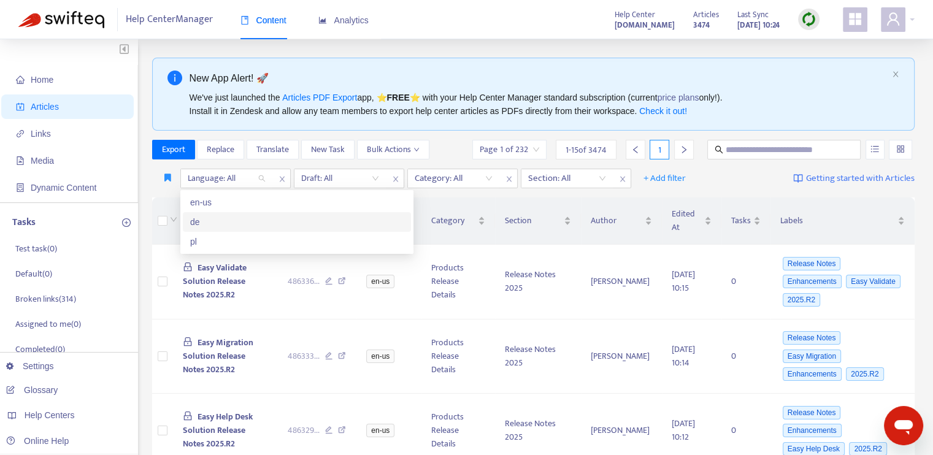
click at [233, 221] on div "de" at bounding box center [297, 221] width 214 height 13
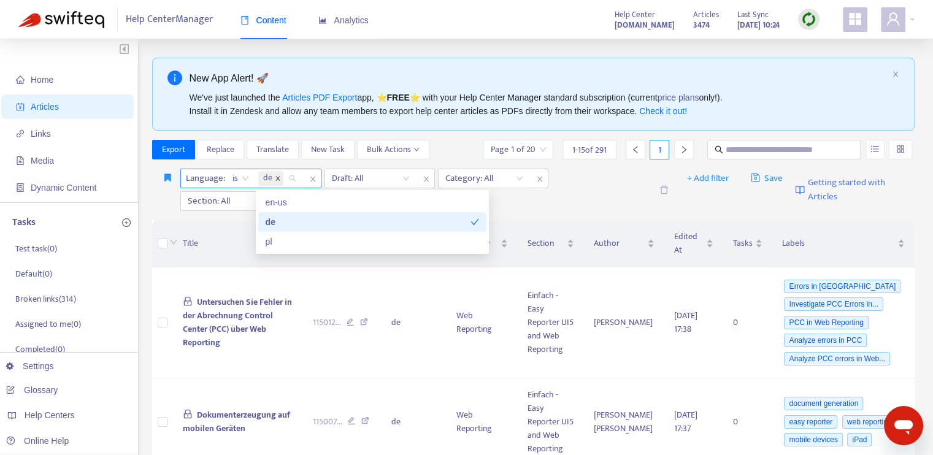
click at [277, 177] on icon "close" at bounding box center [278, 178] width 6 height 6
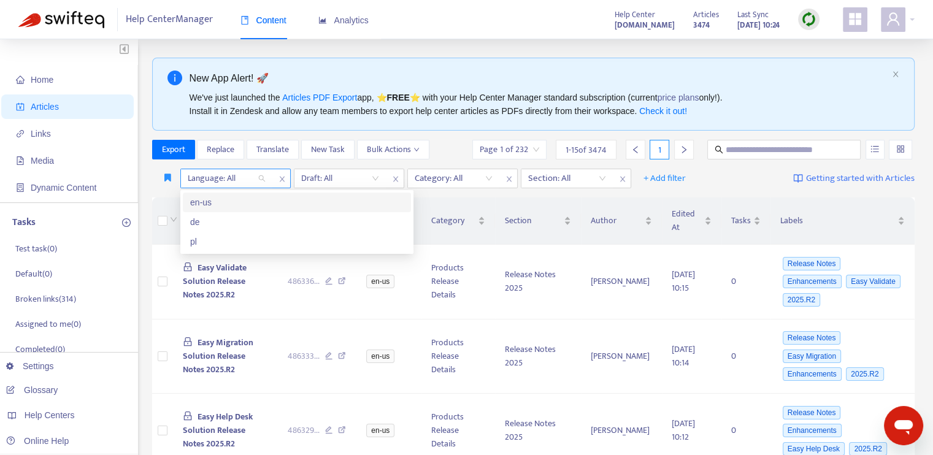
click at [245, 207] on div "en-us" at bounding box center [297, 202] width 214 height 13
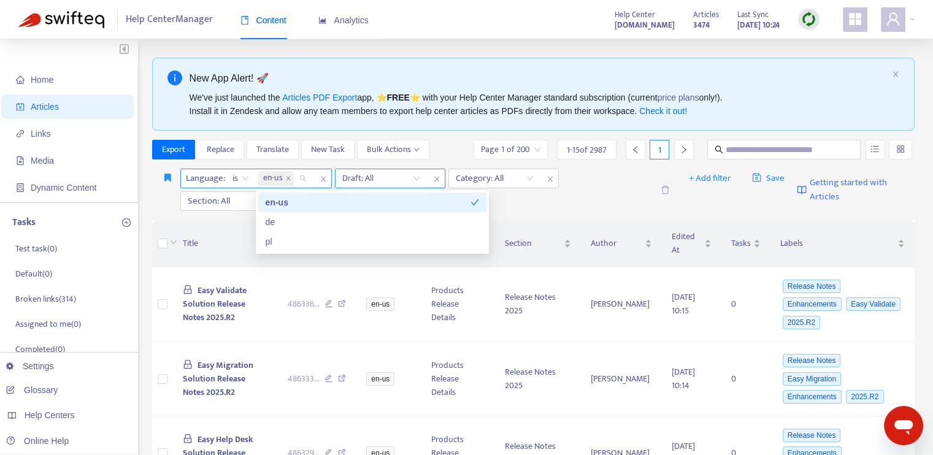
click at [377, 176] on input "search" at bounding box center [381, 178] width 78 height 18
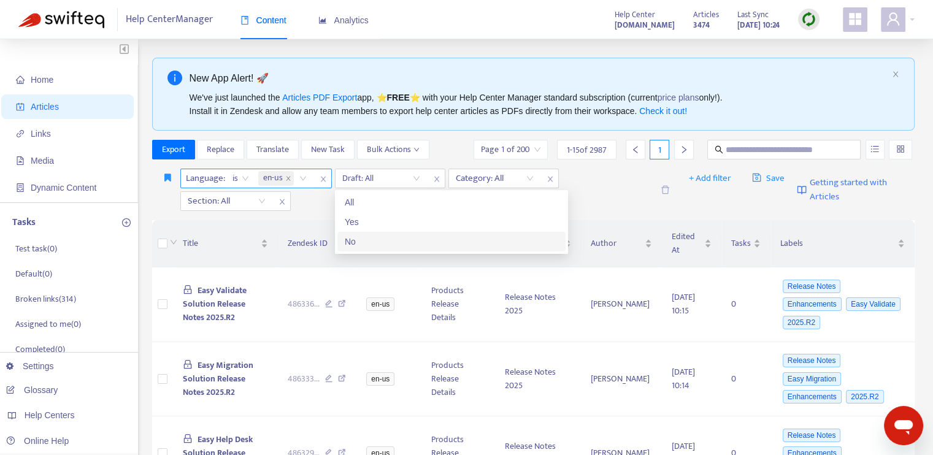
click at [368, 237] on div "No" at bounding box center [452, 241] width 214 height 13
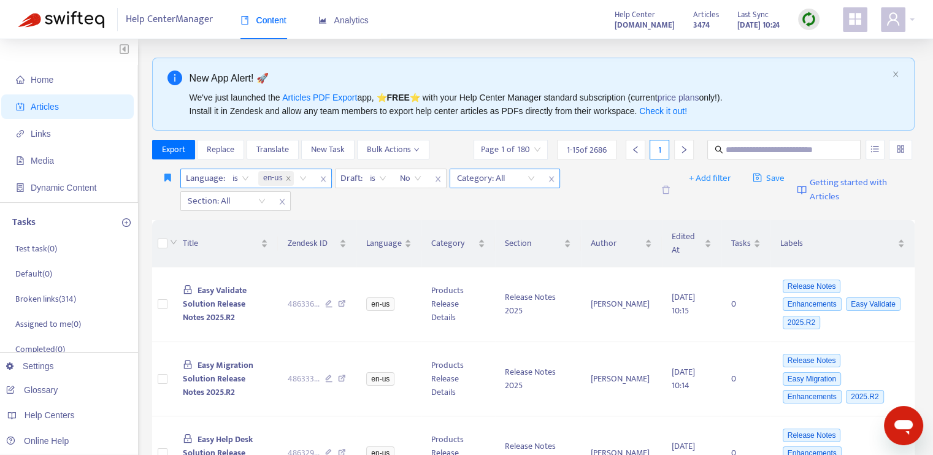
click at [510, 178] on div at bounding box center [490, 178] width 74 height 15
click at [507, 179] on div at bounding box center [490, 178] width 74 height 15
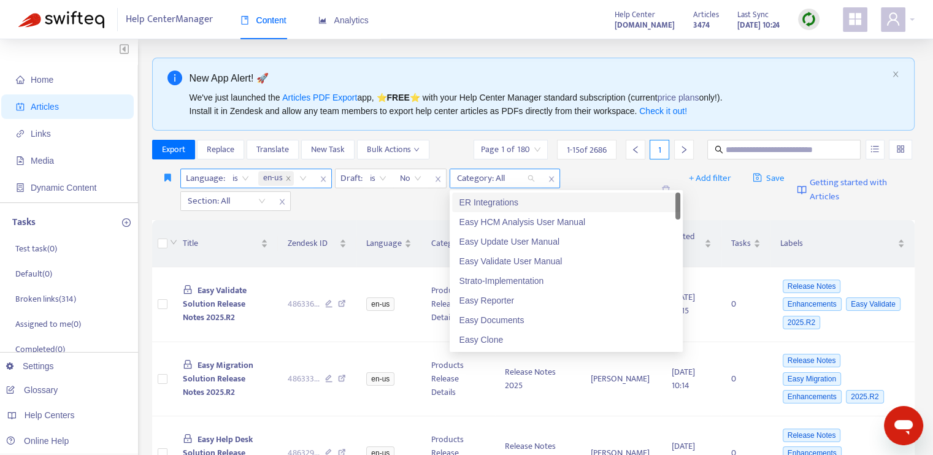
type input "*"
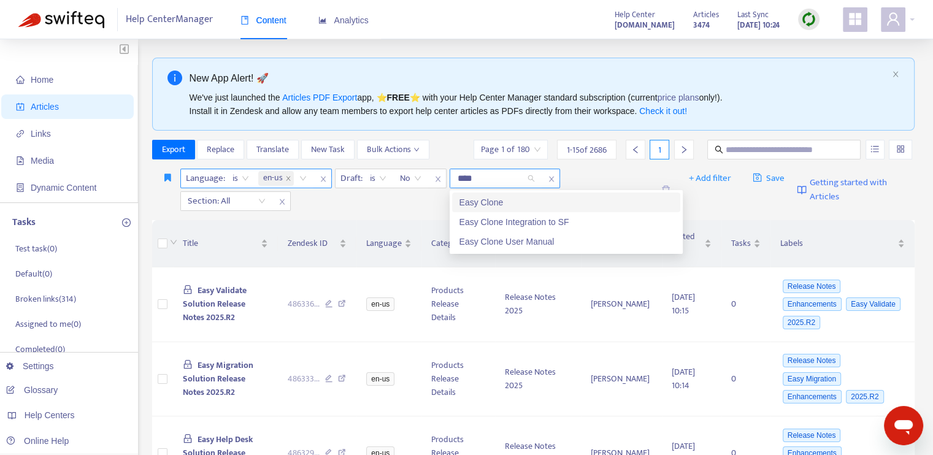
type input "*****"
click at [503, 203] on div "Easy Clone" at bounding box center [567, 202] width 214 height 13
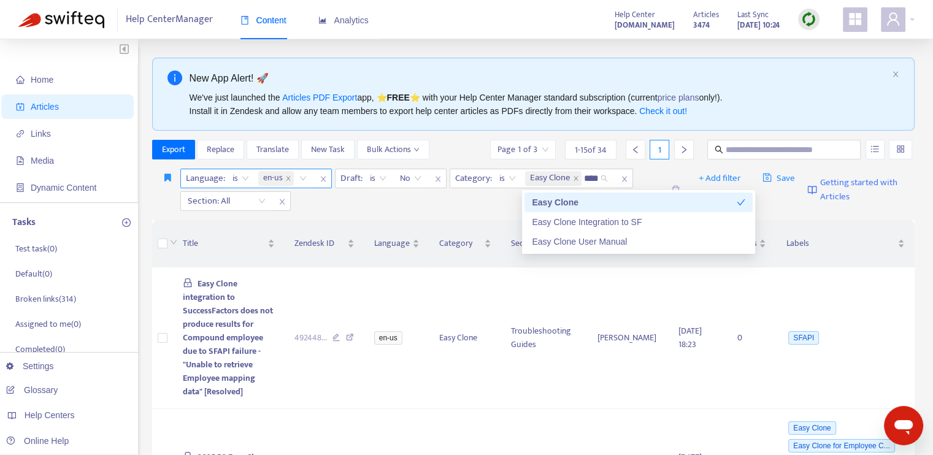
type input "*****"
click at [560, 221] on div "Easy Clone Integration to SF" at bounding box center [639, 221] width 214 height 13
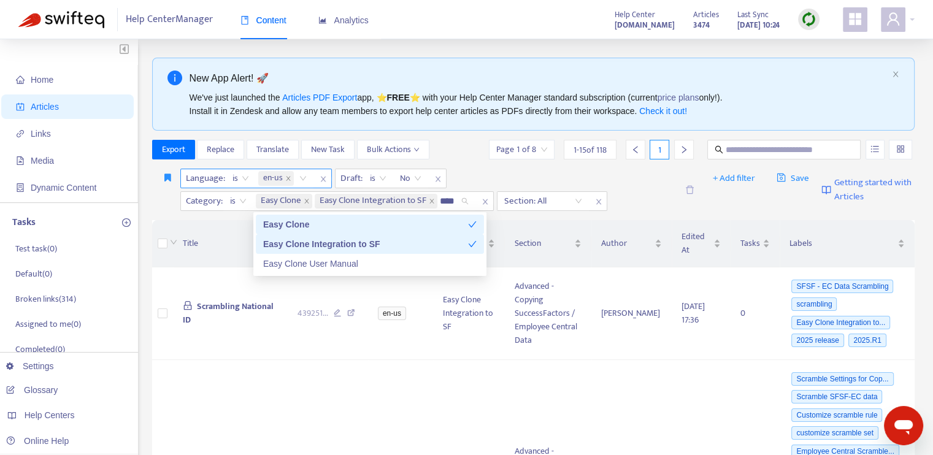
type input "*****"
click at [415, 263] on div "Easy Clone User Manual" at bounding box center [370, 263] width 214 height 13
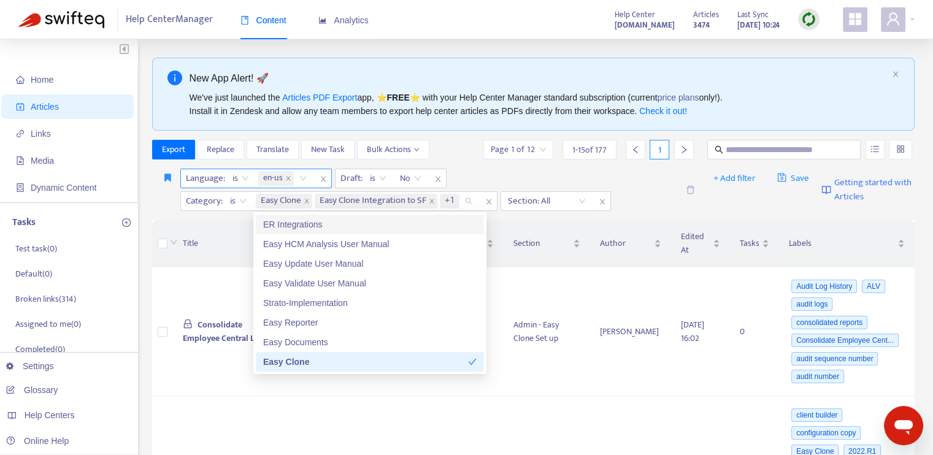
click at [649, 182] on div "Language : is en-us Draft : is No Category : is Easy Clone Easy Clone Integrati…" at bounding box center [428, 190] width 497 height 42
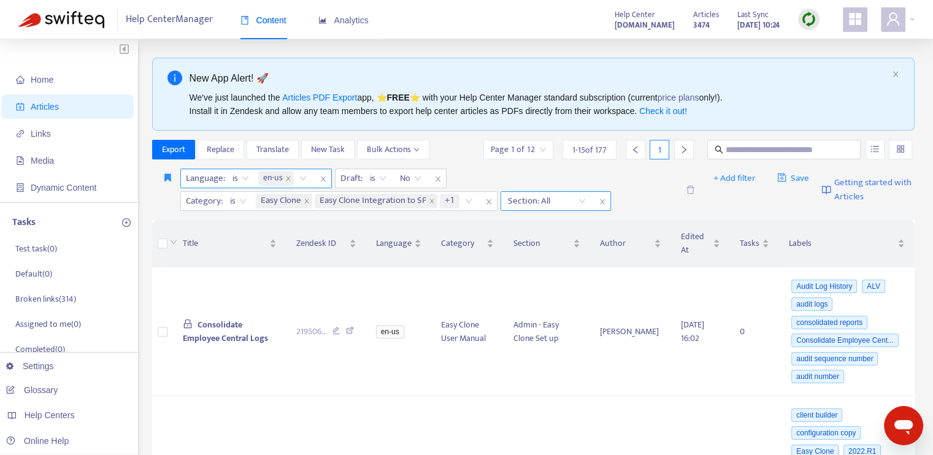
click at [544, 203] on div at bounding box center [541, 201] width 74 height 15
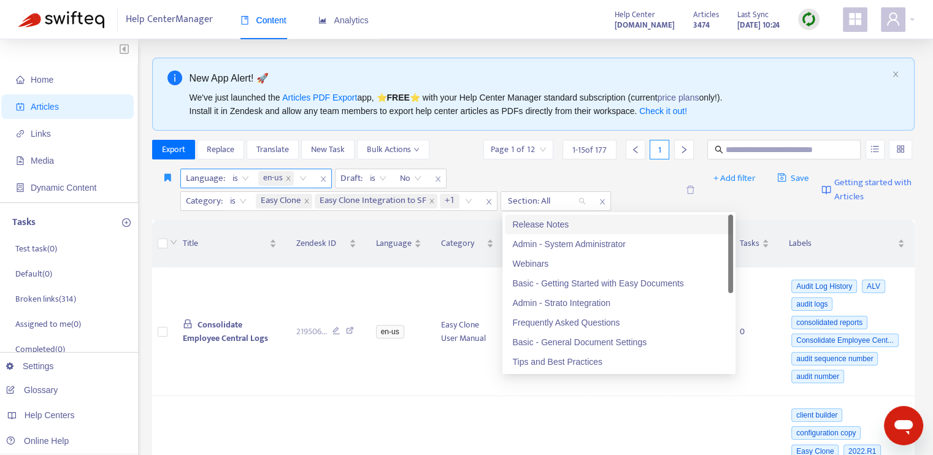
click at [618, 225] on div "Release Notes" at bounding box center [619, 224] width 214 height 13
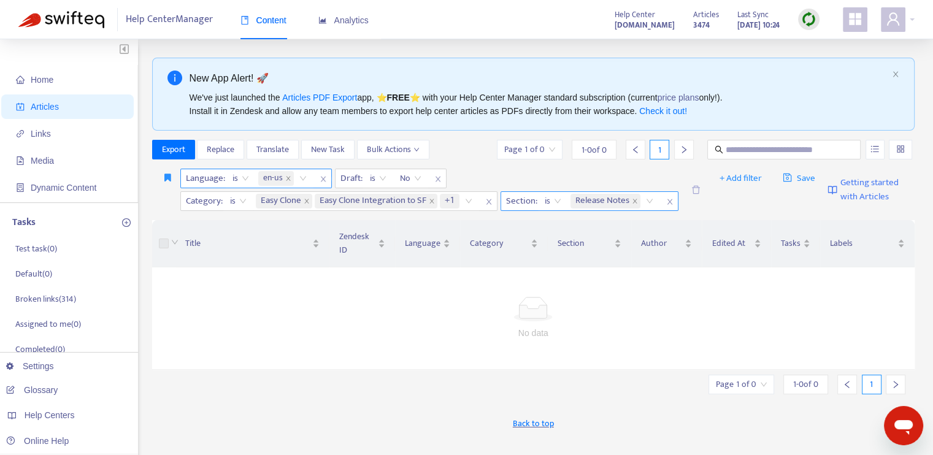
click at [670, 199] on icon "close" at bounding box center [669, 201] width 7 height 7
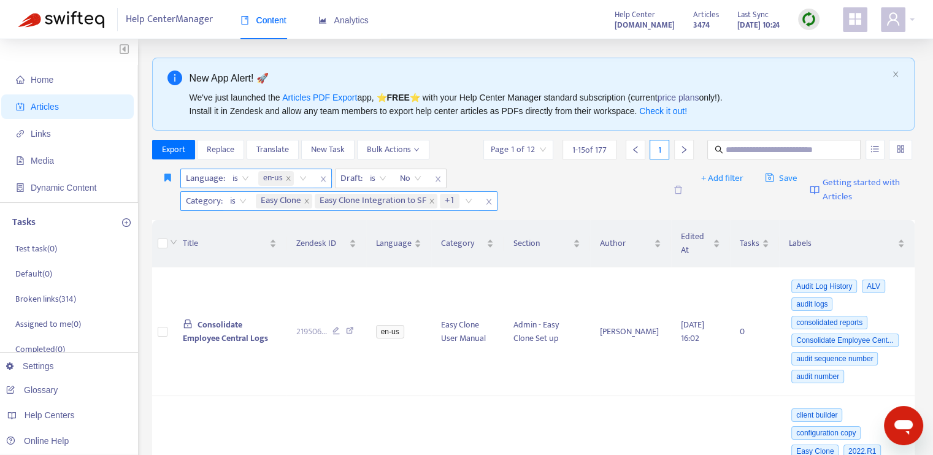
click at [490, 199] on icon "close" at bounding box center [488, 201] width 7 height 7
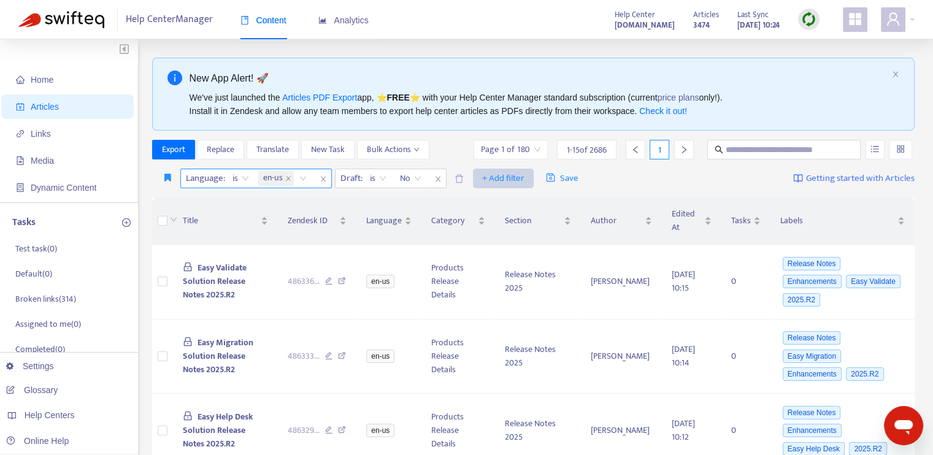
click at [498, 181] on span "+ Add filter" at bounding box center [503, 178] width 42 height 15
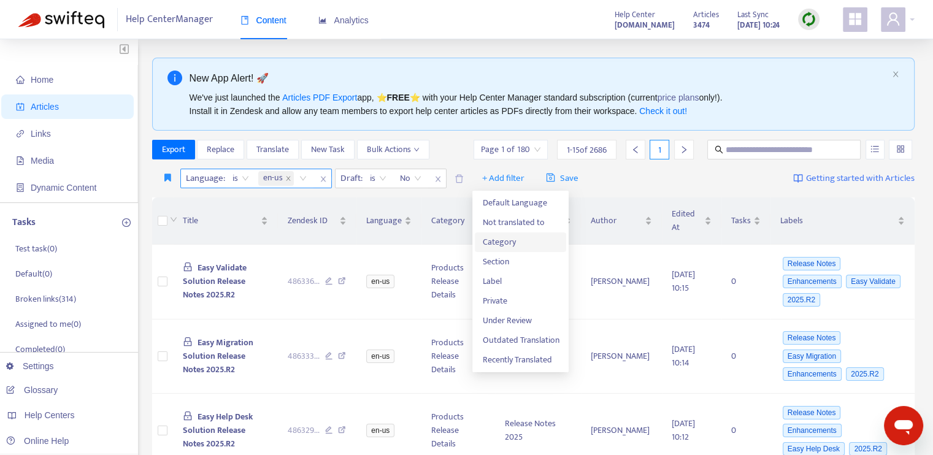
click at [509, 244] on span "Category" at bounding box center [520, 242] width 77 height 13
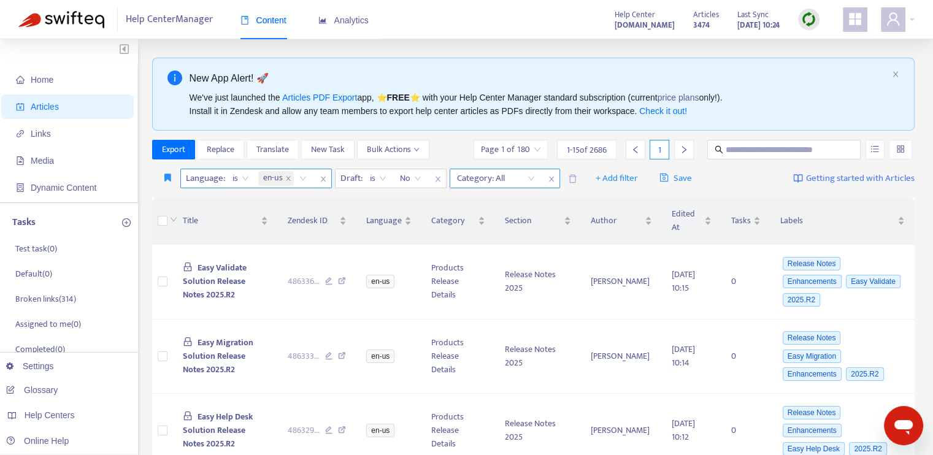
click at [511, 181] on div at bounding box center [490, 178] width 74 height 15
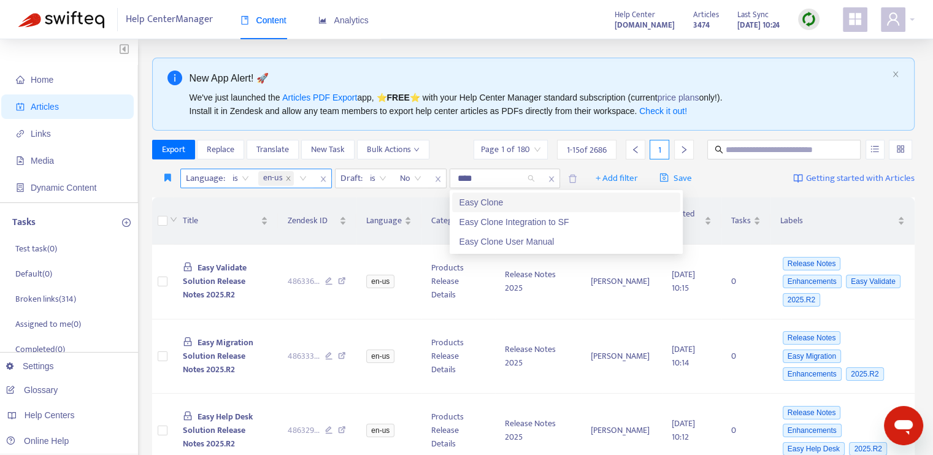
type input "*****"
click at [487, 198] on div "Easy Clone" at bounding box center [567, 202] width 214 height 13
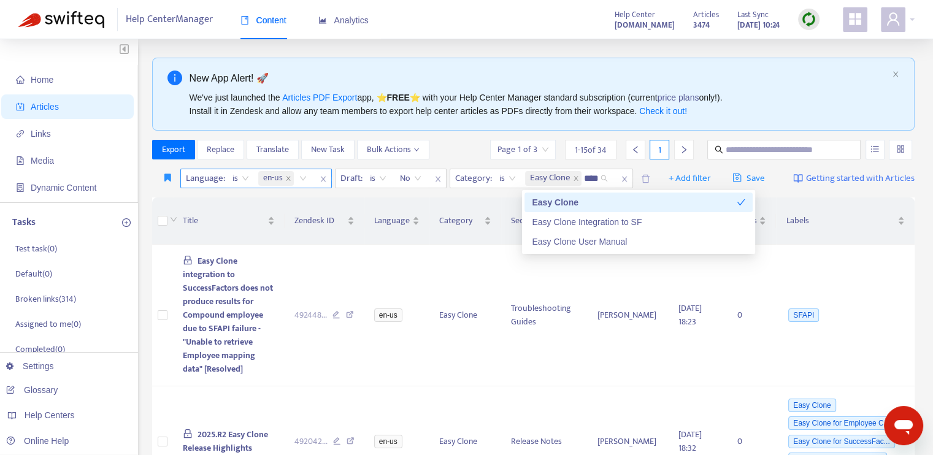
type input "*****"
click at [546, 218] on div "Easy Clone Integration to SF" at bounding box center [639, 221] width 214 height 13
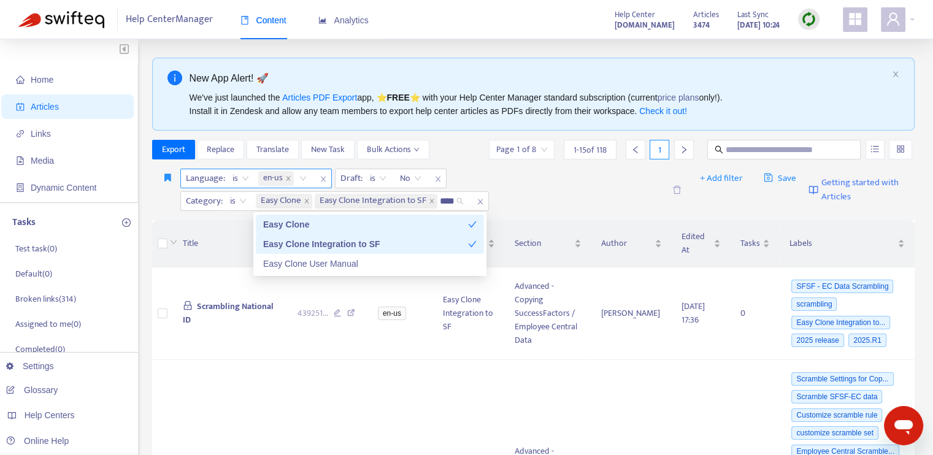
type input "*****"
click at [367, 264] on div "Easy Clone User Manual" at bounding box center [370, 263] width 214 height 13
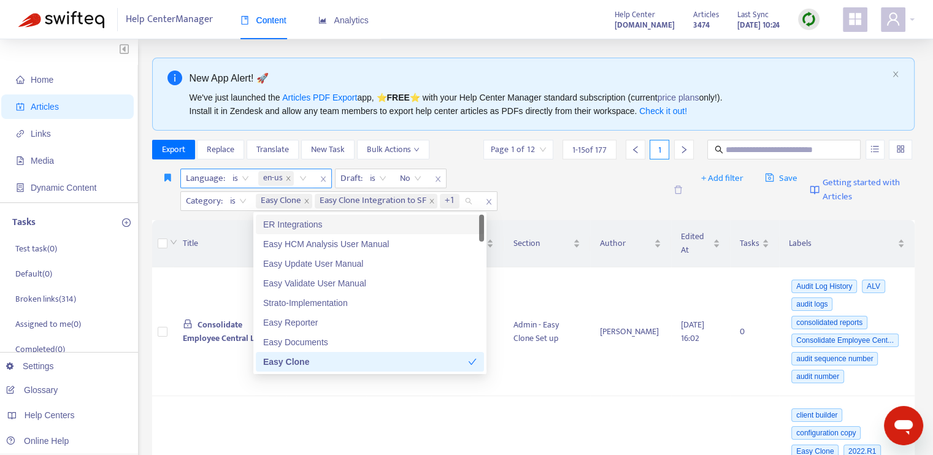
click at [527, 187] on div "Language : is en-us Draft : is No Category : is Easy Clone Easy Clone Integrati…" at bounding box center [422, 190] width 485 height 42
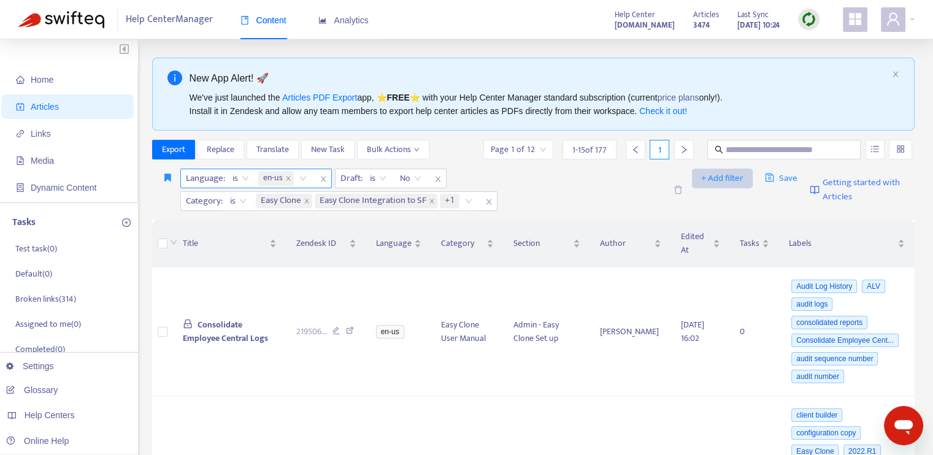
click at [731, 177] on span "+ Add filter" at bounding box center [722, 178] width 42 height 15
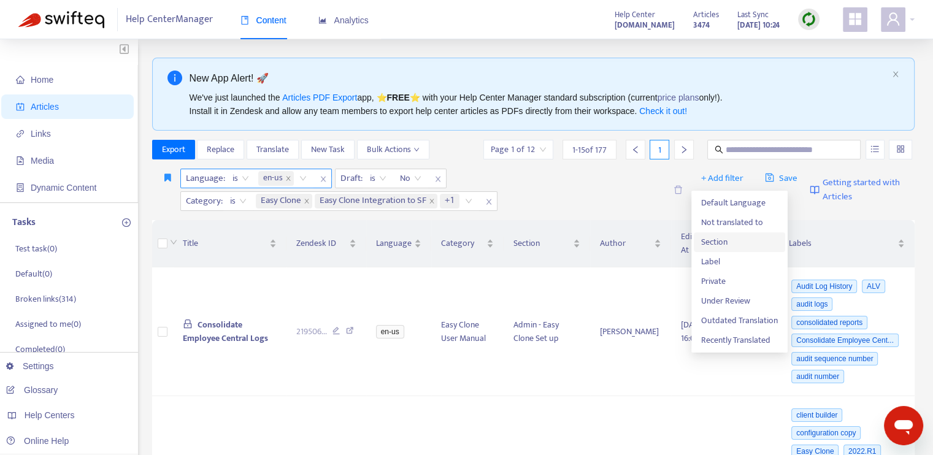
click at [729, 239] on span "Section" at bounding box center [739, 242] width 77 height 13
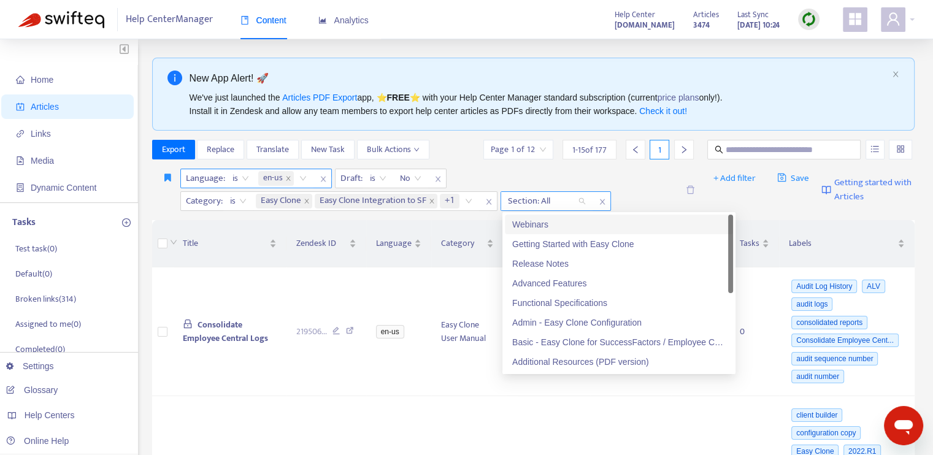
click at [565, 202] on div at bounding box center [541, 201] width 74 height 15
click at [578, 244] on div "Getting Started with Easy Clone" at bounding box center [619, 243] width 214 height 13
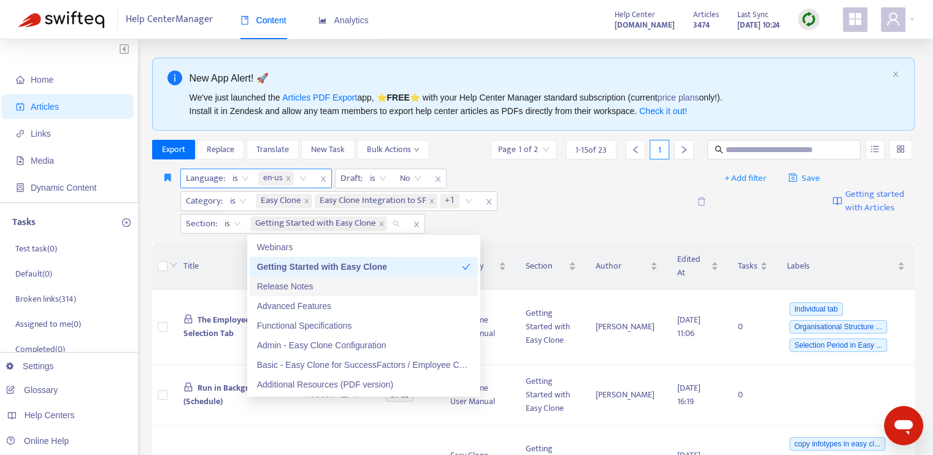
click at [331, 282] on div "Release Notes" at bounding box center [364, 286] width 214 height 13
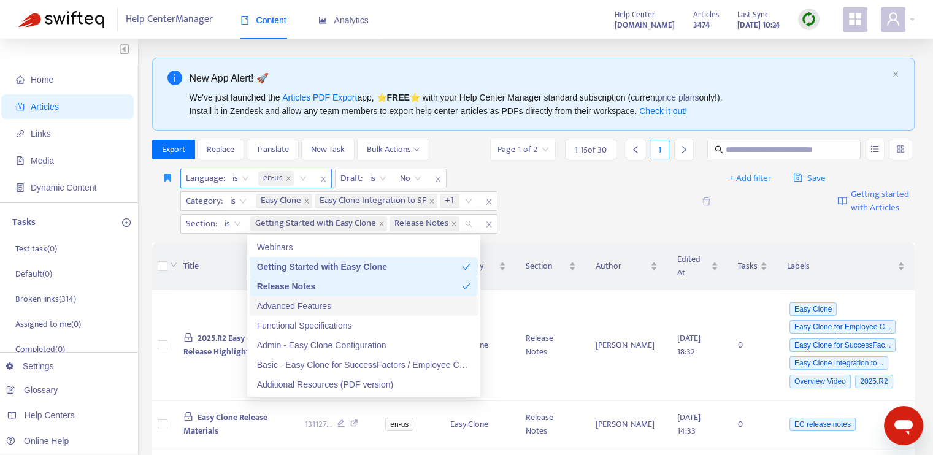
click at [320, 304] on div "Advanced Features" at bounding box center [364, 305] width 214 height 13
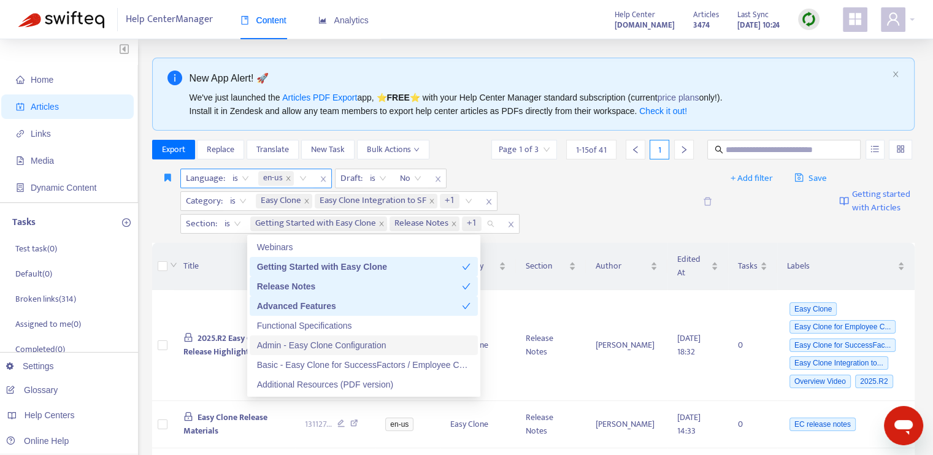
click at [318, 342] on div "Admin - Easy Clone Configuration" at bounding box center [364, 345] width 214 height 13
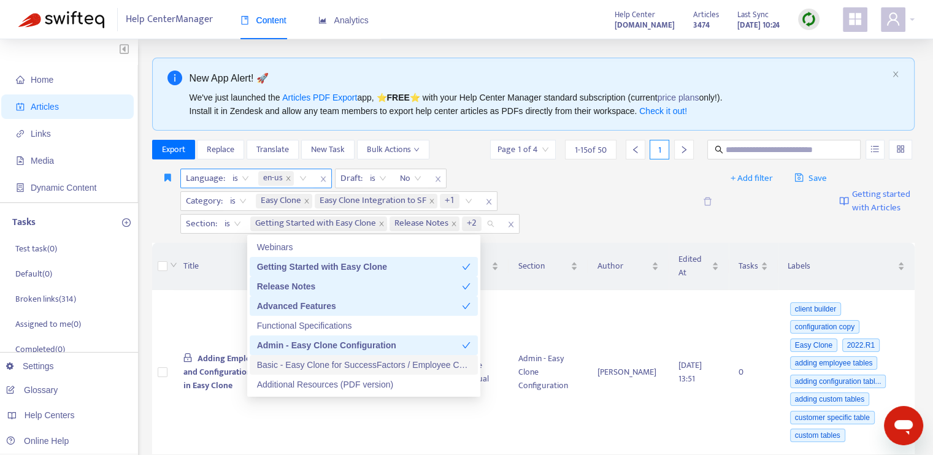
click at [323, 365] on div "Basic - Easy Clone for SuccessFactors / Employee Central Data" at bounding box center [364, 364] width 214 height 13
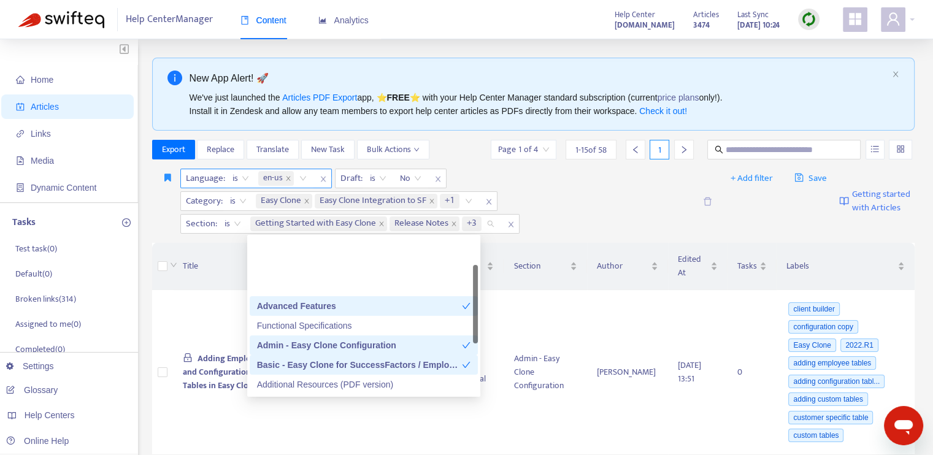
scroll to position [123, 0]
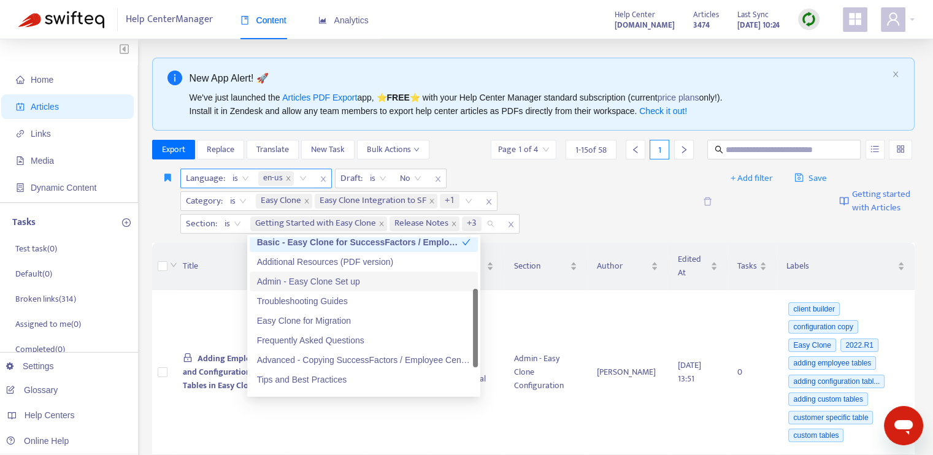
click at [318, 283] on div "Admin - Easy Clone Set up" at bounding box center [364, 281] width 214 height 13
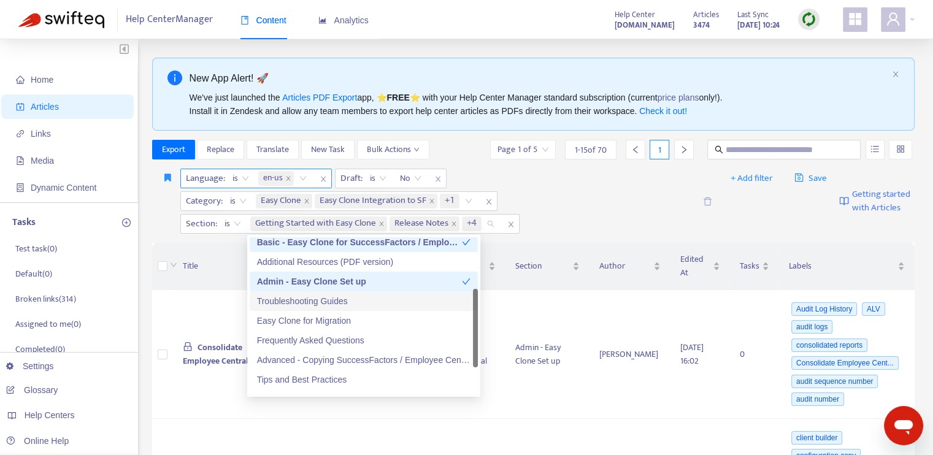
click at [320, 304] on div "Troubleshooting Guides" at bounding box center [364, 301] width 214 height 13
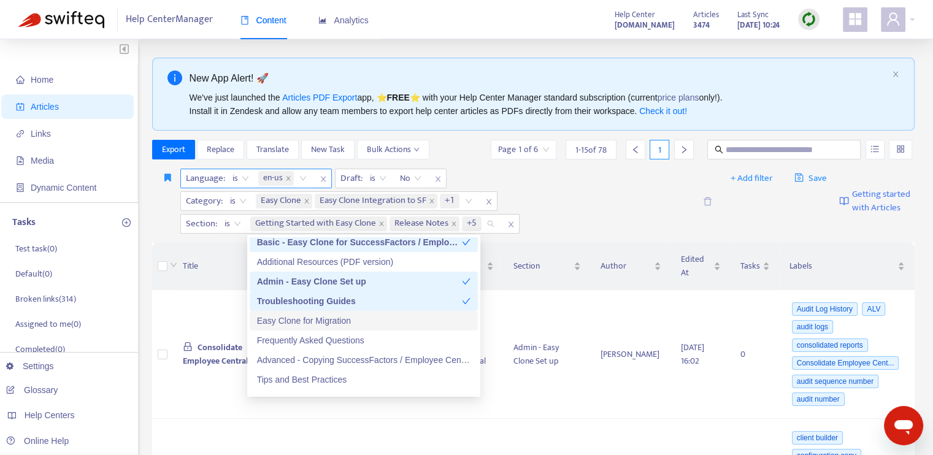
click at [328, 321] on div "Easy Clone for Migration" at bounding box center [364, 320] width 214 height 13
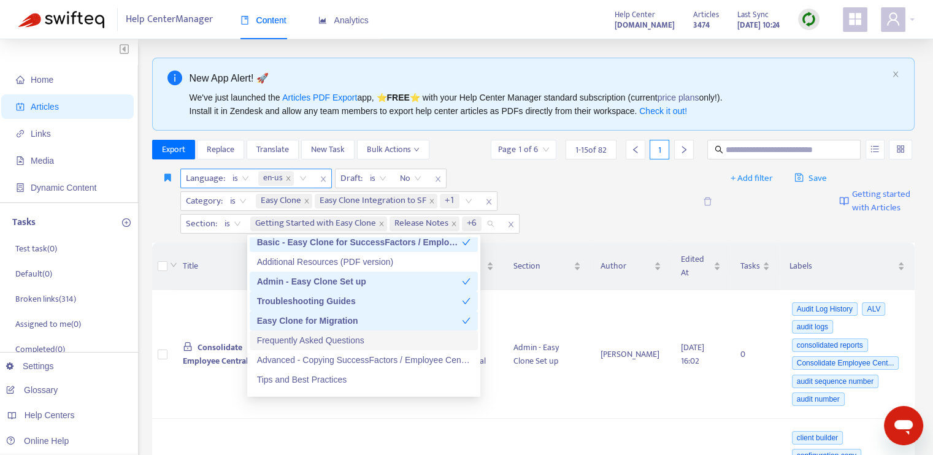
click at [329, 336] on div "Frequently Asked Questions" at bounding box center [364, 340] width 214 height 13
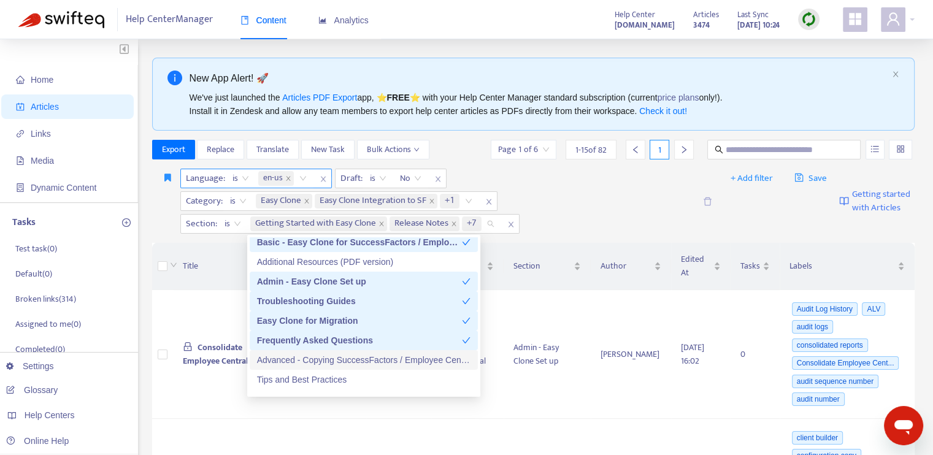
click at [334, 352] on div "Advanced - Copying SuccessFactors / Employee Central Data" at bounding box center [364, 360] width 228 height 20
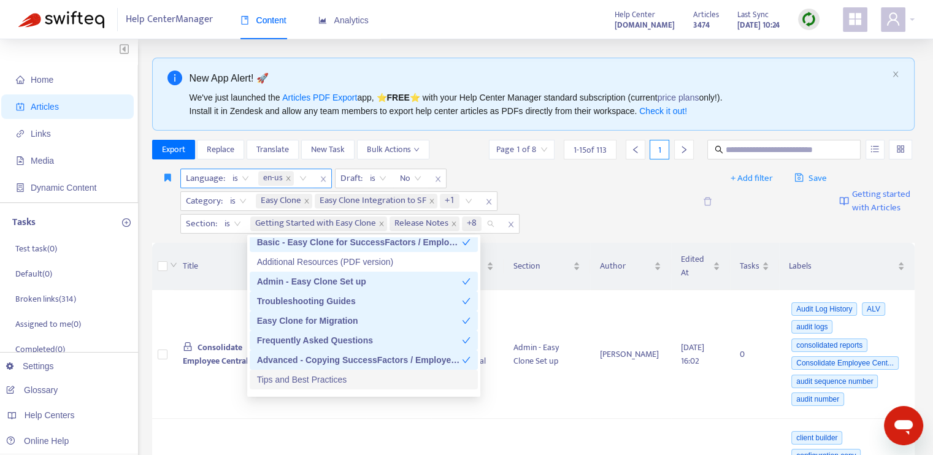
click at [338, 379] on div "Tips and Best Practices" at bounding box center [364, 379] width 214 height 13
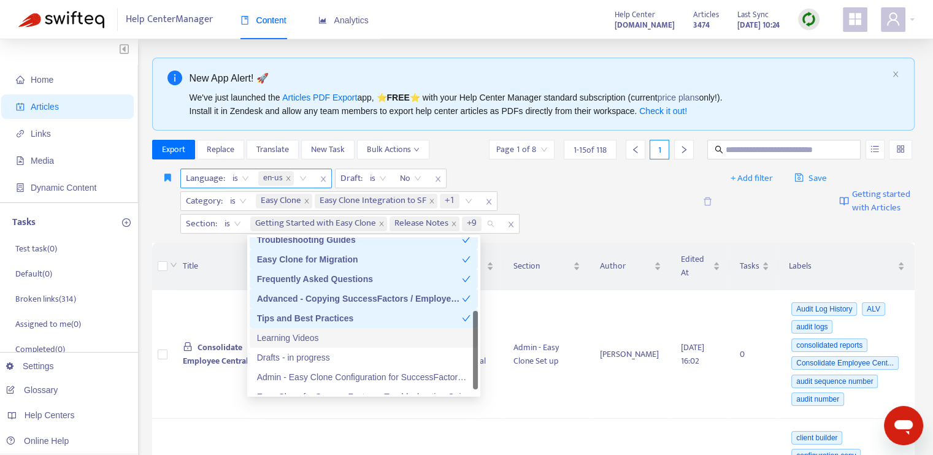
scroll to position [196, 0]
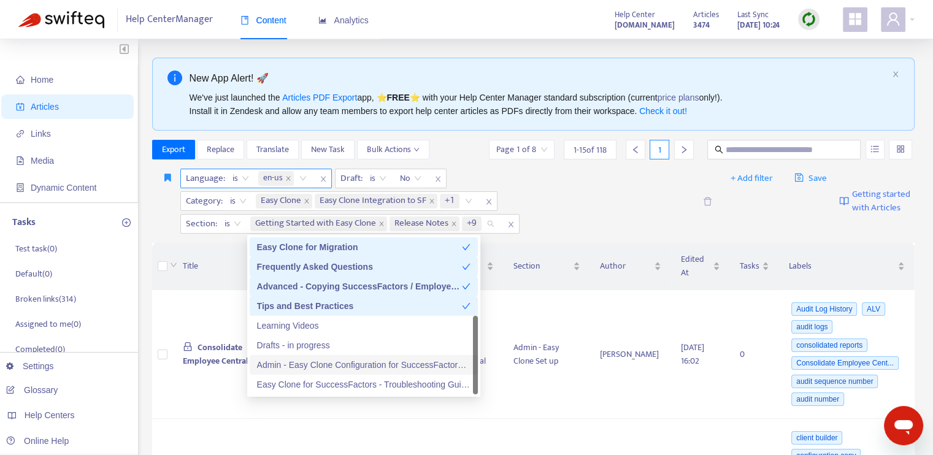
click at [319, 363] on div "Admin - Easy Clone Configuration for SuccessFactors - Employee Central Data" at bounding box center [364, 364] width 214 height 13
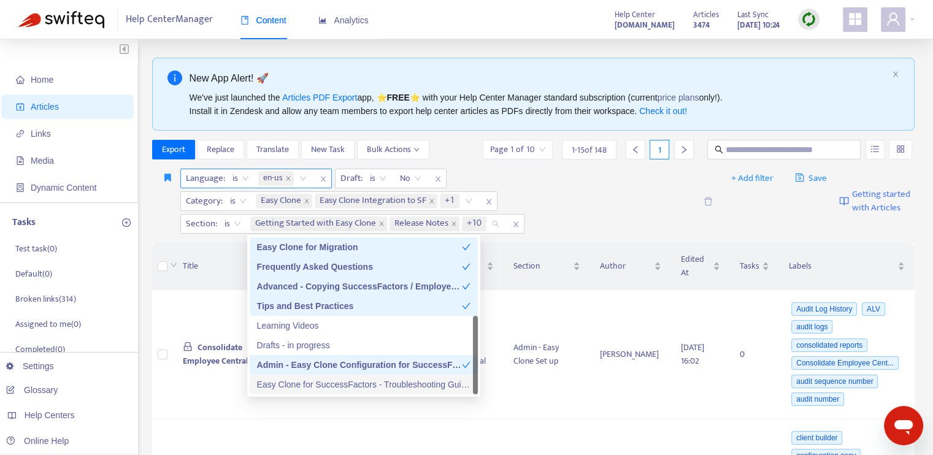
click at [338, 385] on div "Easy Clone for SuccessFactors - Troubleshooting Guides" at bounding box center [364, 384] width 214 height 13
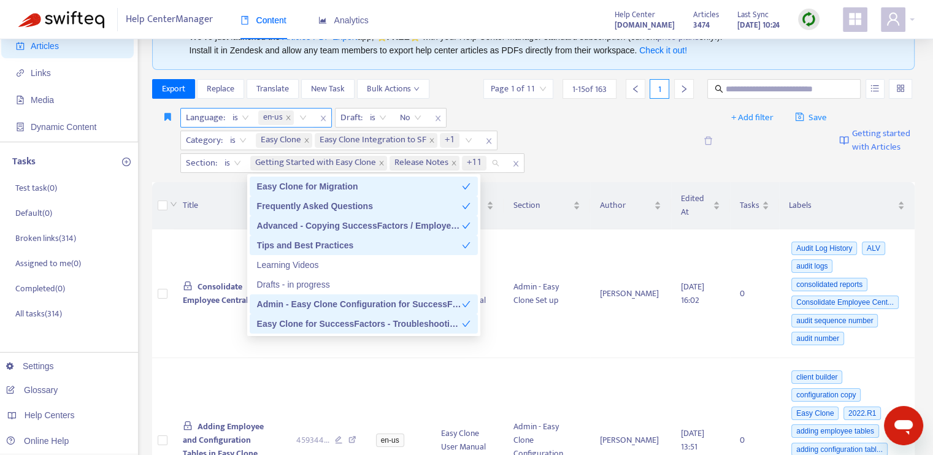
scroll to position [61, 0]
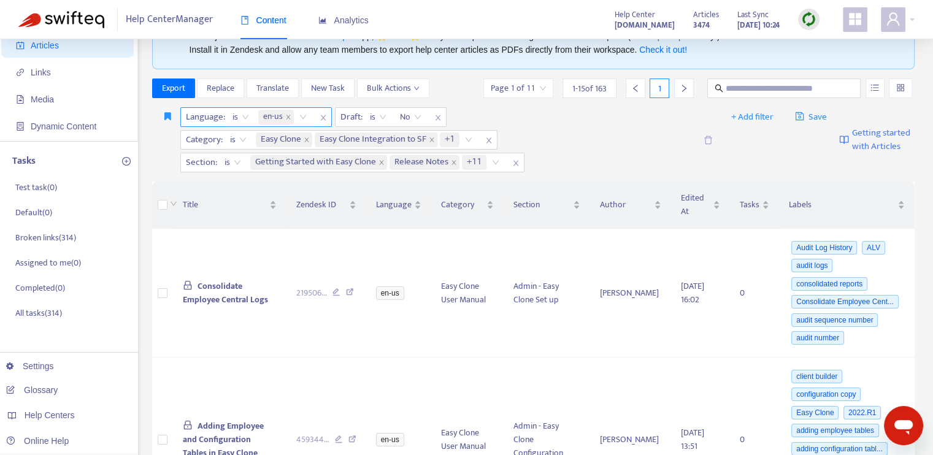
click at [605, 126] on div "Language : is en-us Draft : is No Category : is Easy Clone Easy Clone Integrati…" at bounding box center [437, 139] width 515 height 65
click at [804, 119] on span "Save" at bounding box center [811, 117] width 33 height 15
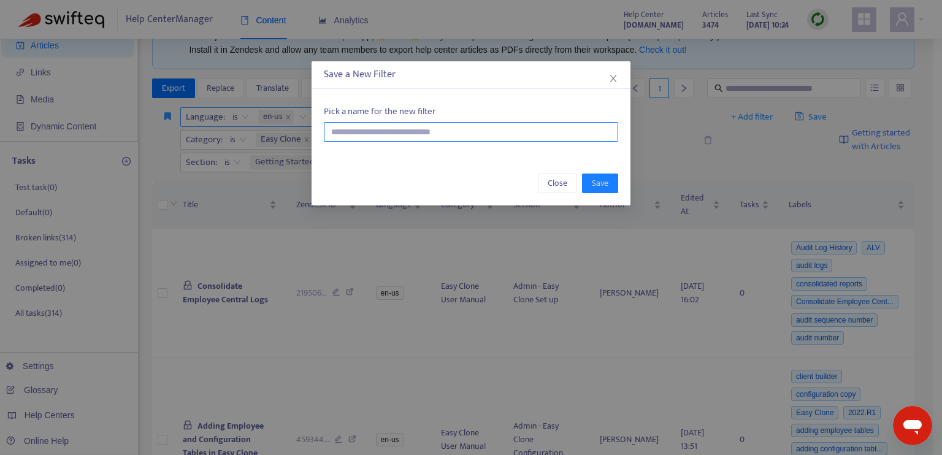
click at [521, 139] on input "text" at bounding box center [471, 132] width 295 height 20
type input "**********"
click at [604, 185] on span "Save" at bounding box center [600, 183] width 17 height 13
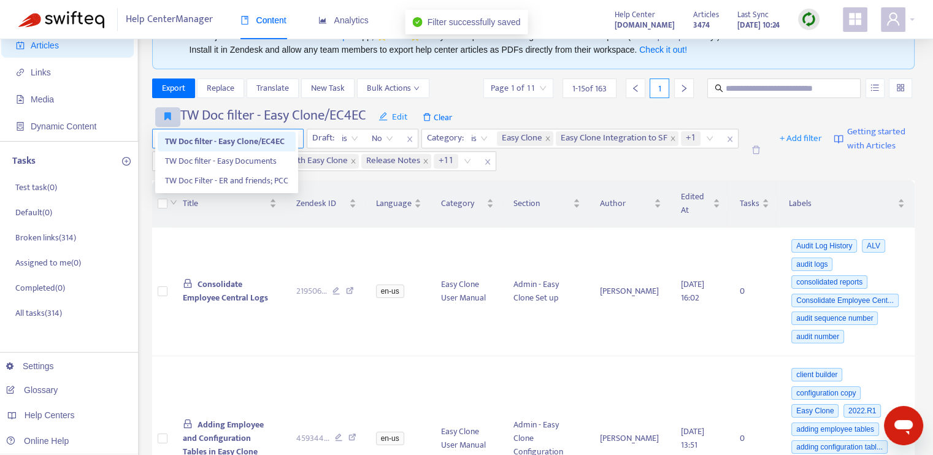
click at [170, 117] on icon "button" at bounding box center [167, 116] width 7 height 9
click at [229, 183] on span "TW Doc Filter - ER and friends; PCC" at bounding box center [226, 180] width 123 height 13
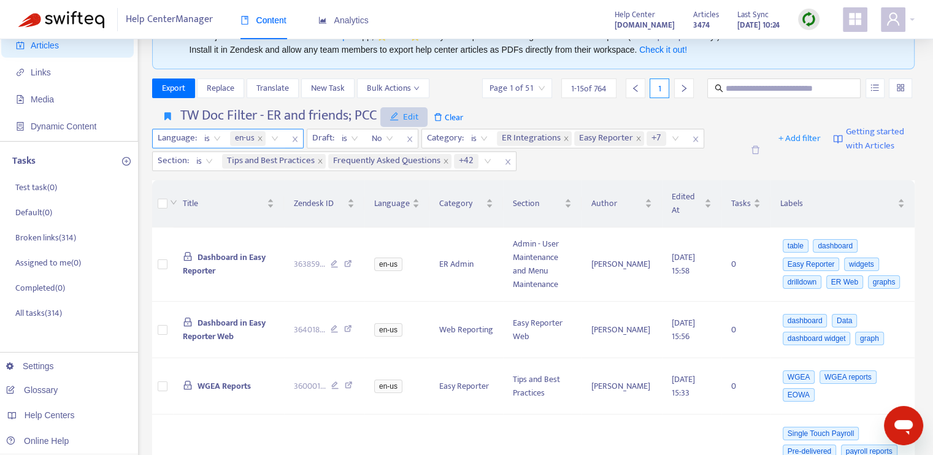
click at [411, 120] on span "Edit" at bounding box center [404, 117] width 29 height 15
click at [411, 166] on span "Change name" at bounding box center [416, 161] width 50 height 13
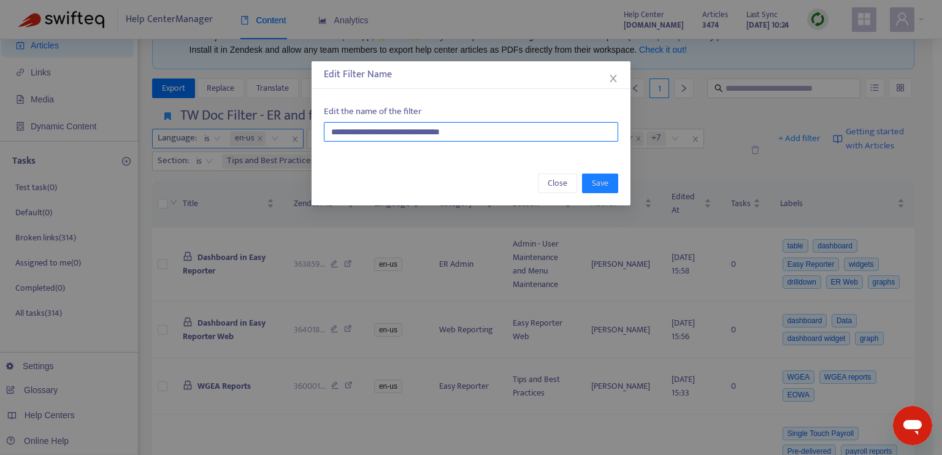
click at [366, 131] on input "**********" at bounding box center [471, 132] width 295 height 20
type input "**********"
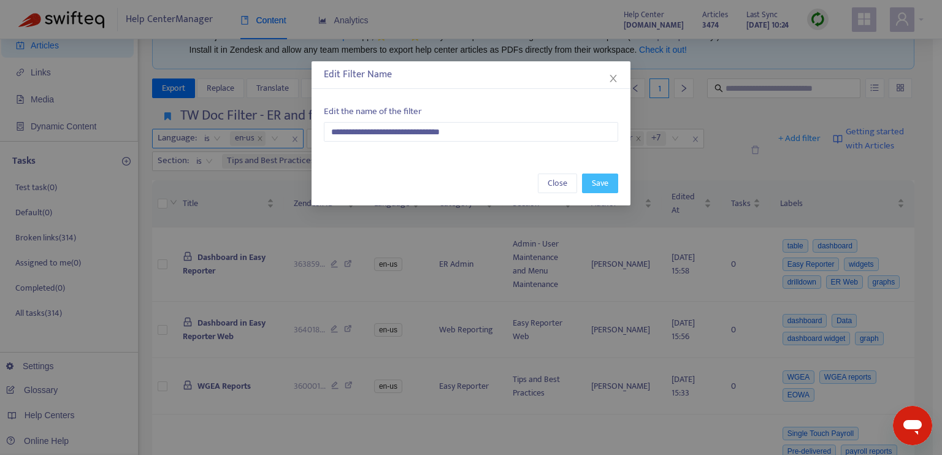
click at [606, 177] on span "Save" at bounding box center [600, 183] width 17 height 13
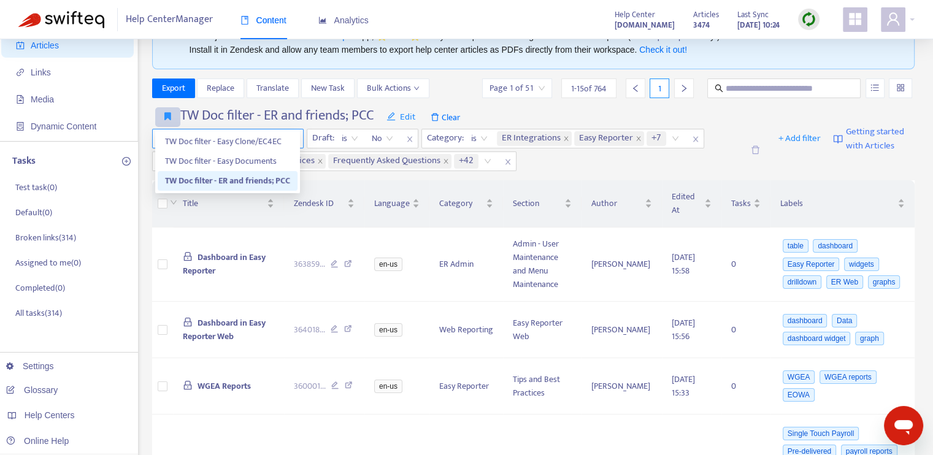
click at [165, 112] on icon "button" at bounding box center [167, 116] width 7 height 9
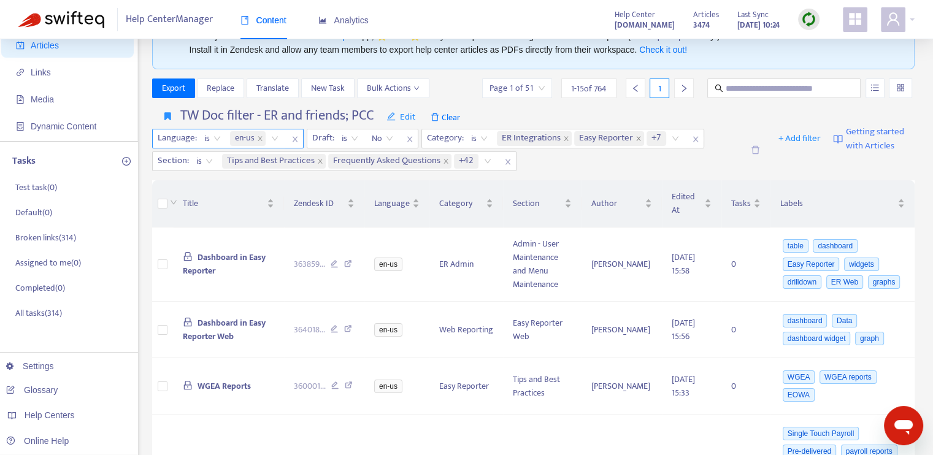
click at [461, 88] on div "Export Replace Translate New Task Bulk Actions Page 1 of 51 1 - 15 of 764 1" at bounding box center [533, 89] width 763 height 20
click at [399, 88] on span "Bulk Actions" at bounding box center [393, 88] width 53 height 13
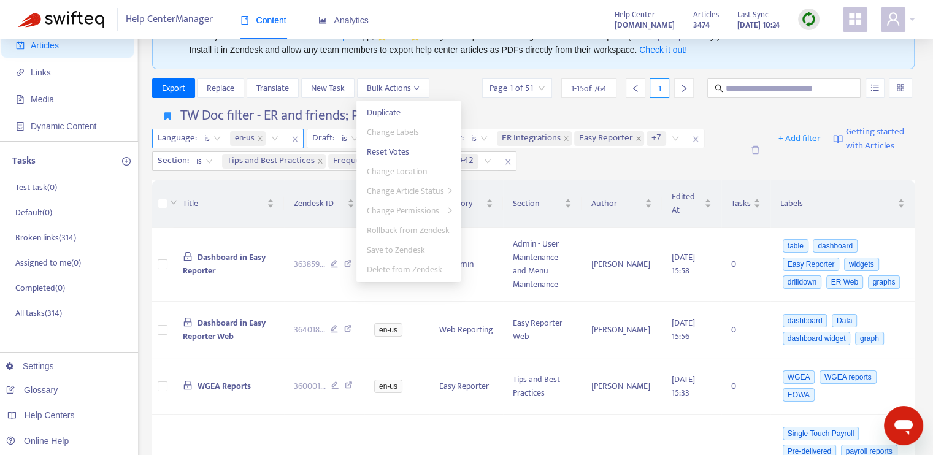
click at [452, 87] on div "Export Replace Translate New Task Bulk Actions Page 1 of 51 1 - 15 of 764 1" at bounding box center [533, 89] width 763 height 20
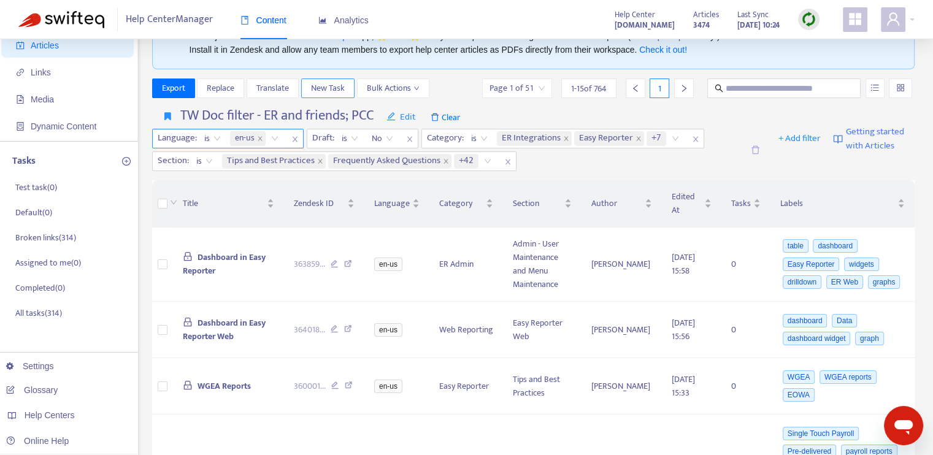
click at [319, 88] on span "New Task" at bounding box center [328, 88] width 34 height 13
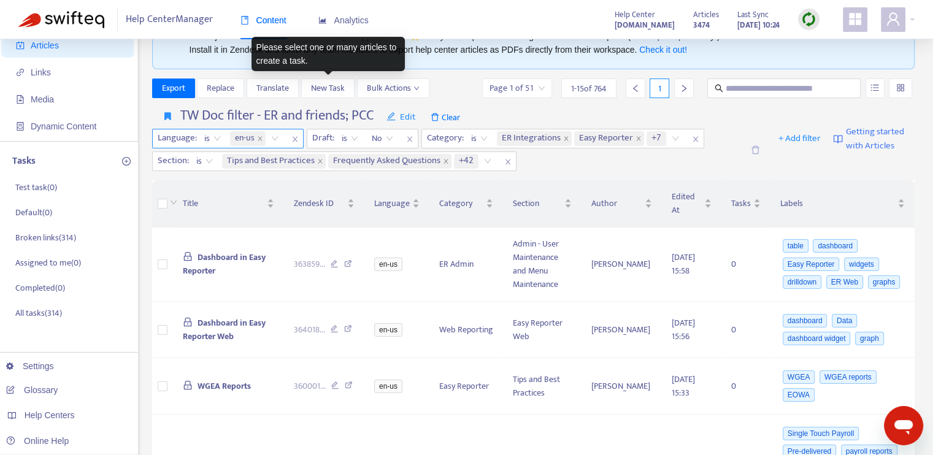
click at [455, 88] on div "Export Replace Translate New Task Bulk Actions Page 1 of 51 1 - 15 of 764 1" at bounding box center [533, 89] width 763 height 20
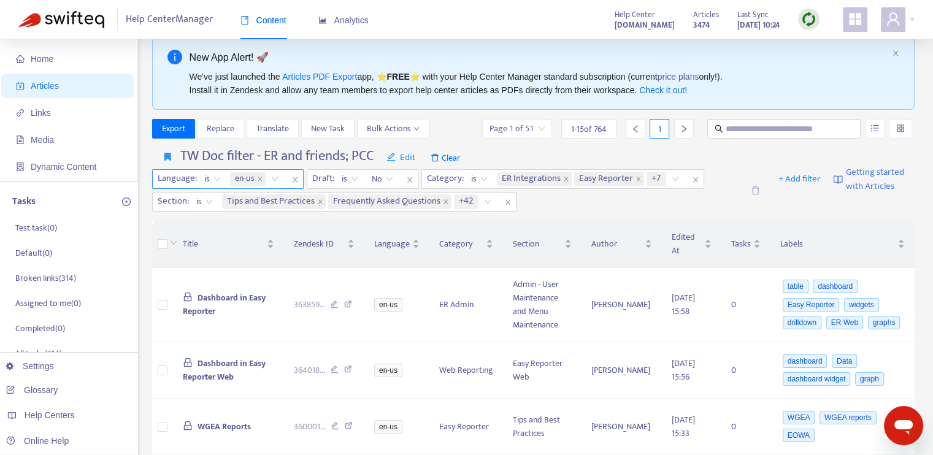
scroll to position [0, 0]
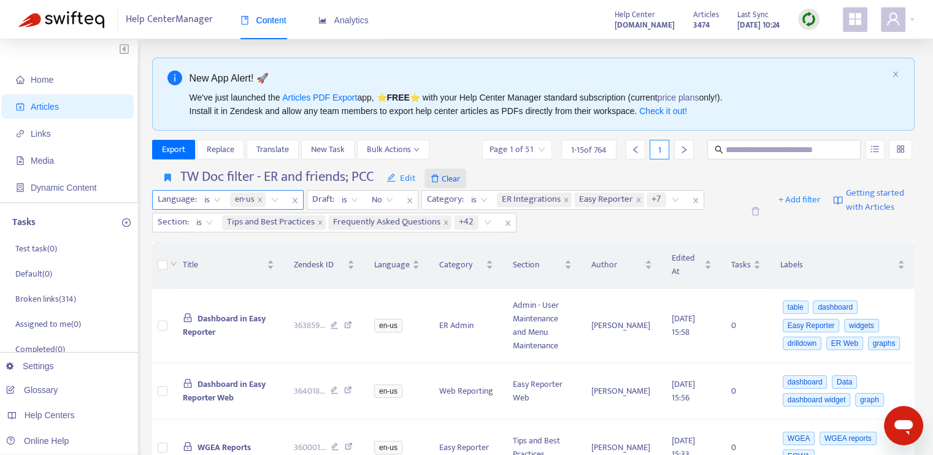
click at [446, 180] on span "Clear" at bounding box center [446, 179] width 42 height 20
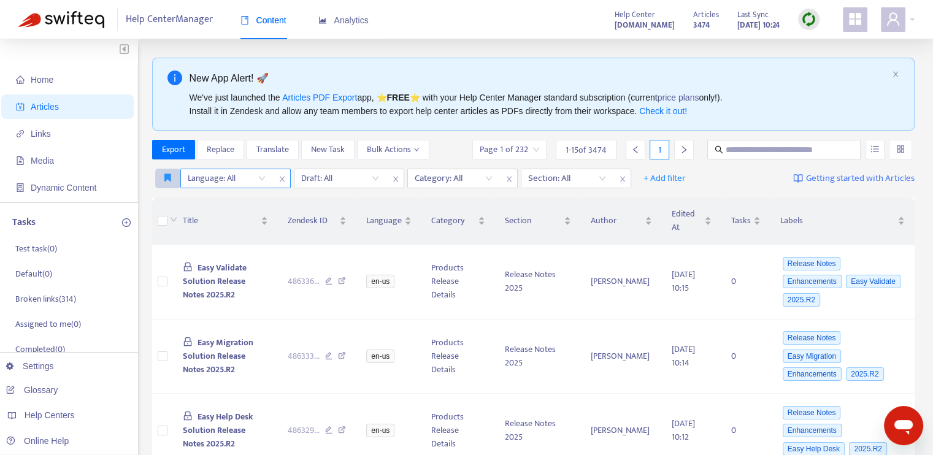
click at [169, 182] on icon "button" at bounding box center [167, 177] width 7 height 9
